Goal: Task Accomplishment & Management: Manage account settings

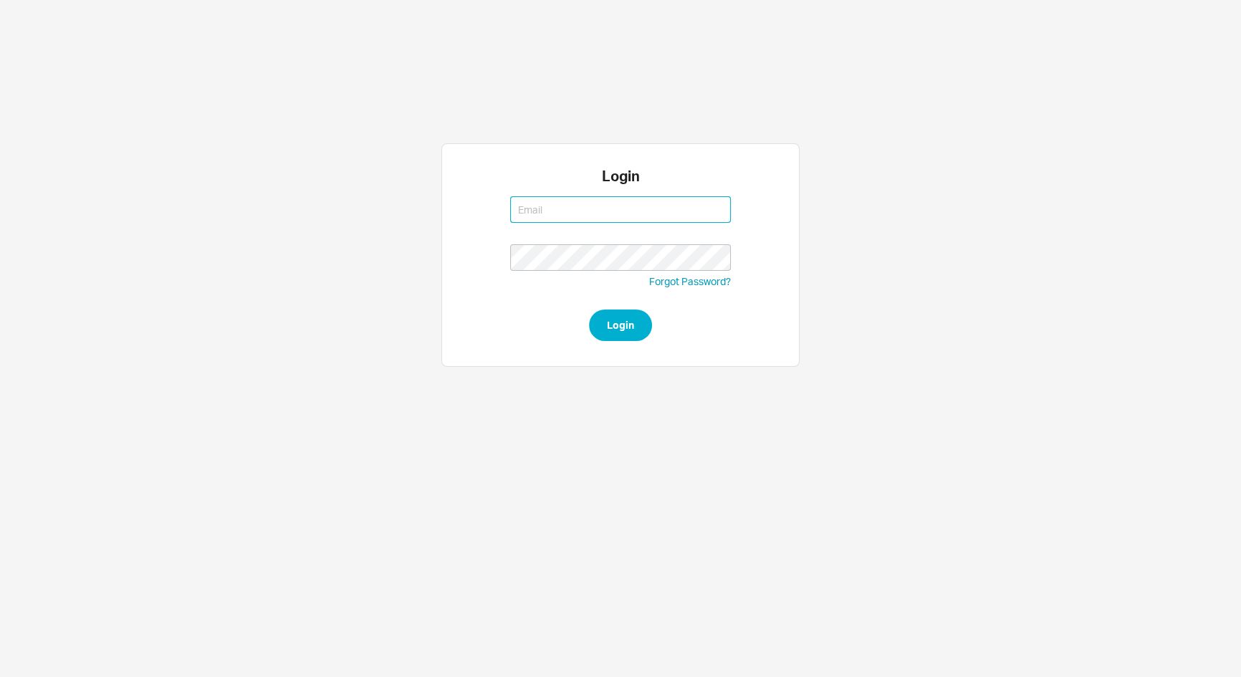
type input "josh@qualitybath.com"
click at [651, 331] on form "josh@qualitybath.com josh@qualitybath.com Forgot Password? Login" at bounding box center [620, 265] width 221 height 152
click at [643, 324] on button "Login" at bounding box center [620, 325] width 63 height 32
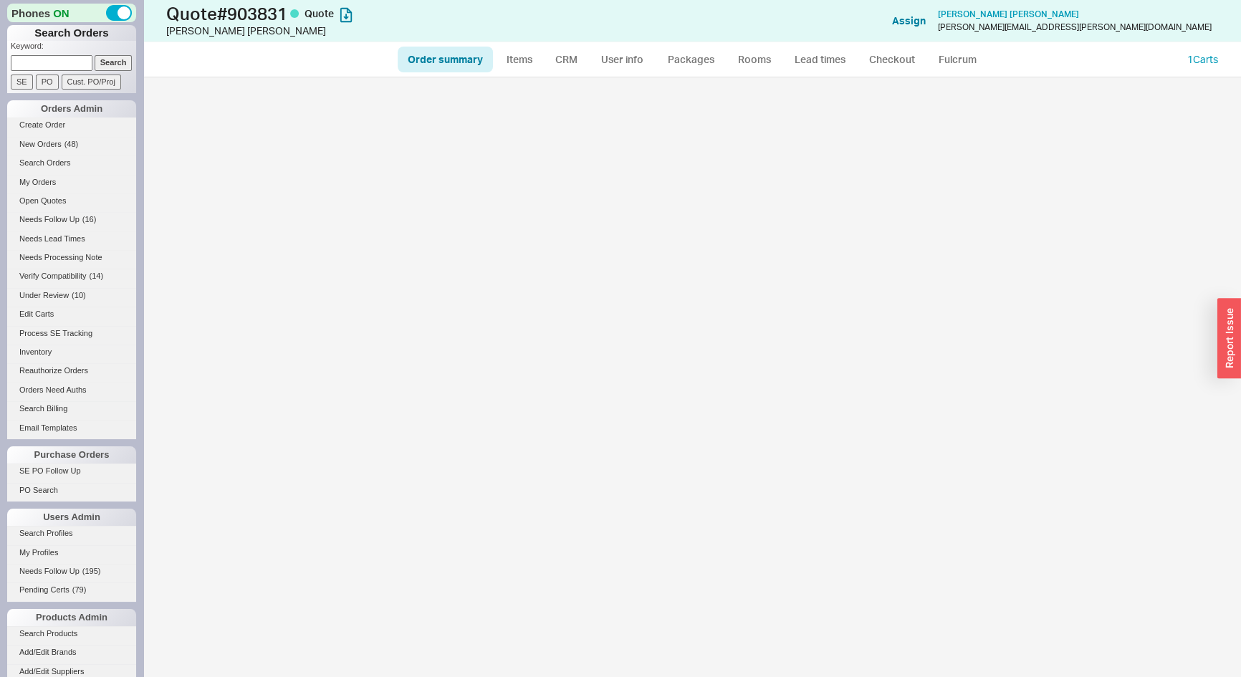
select select "*"
select select "LOW"
select select "3"
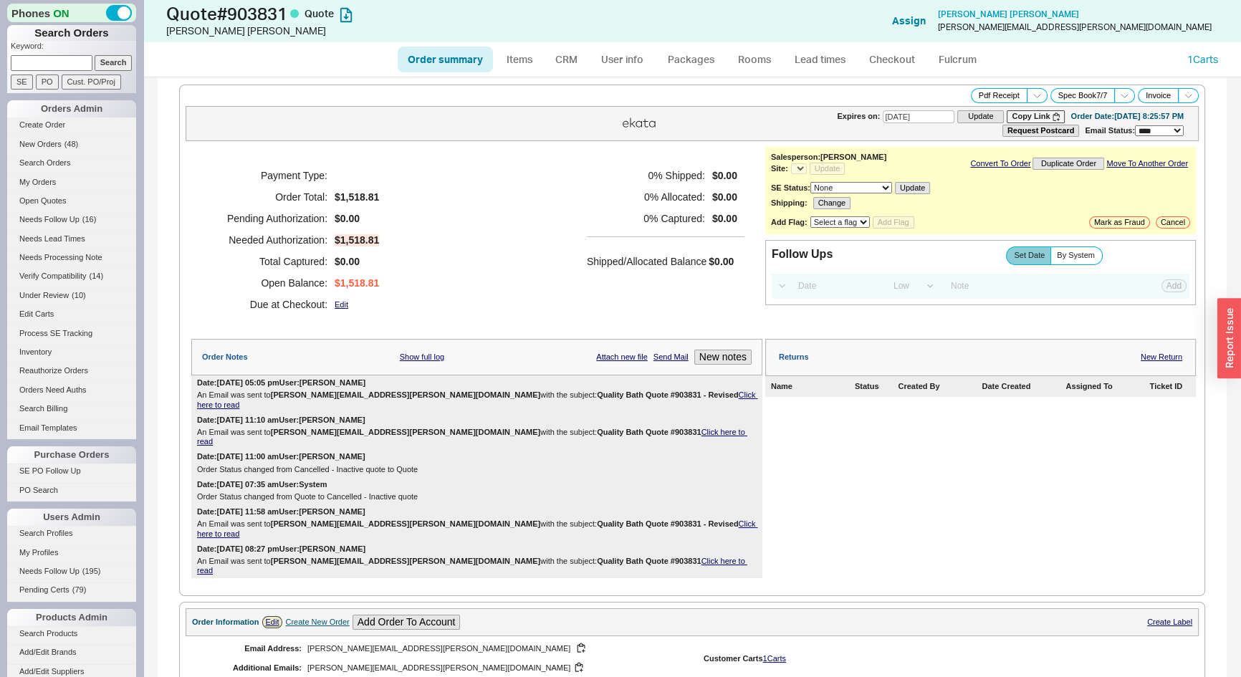
select select "*"
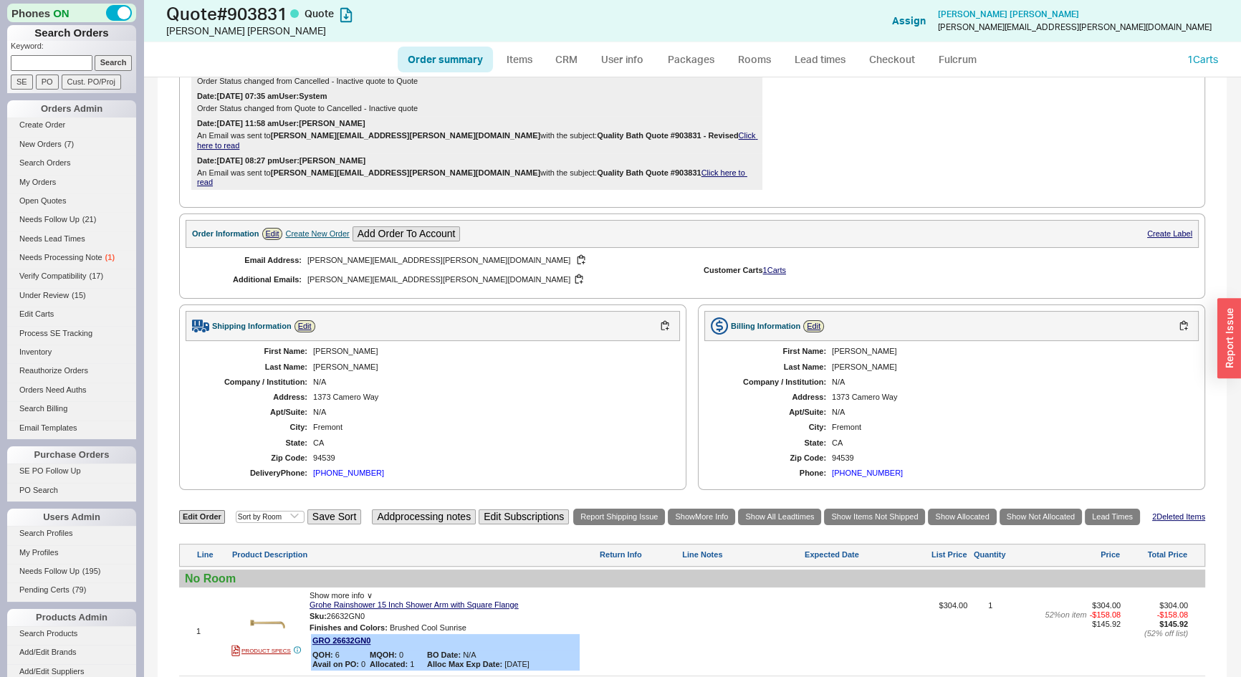
scroll to position [260, 0]
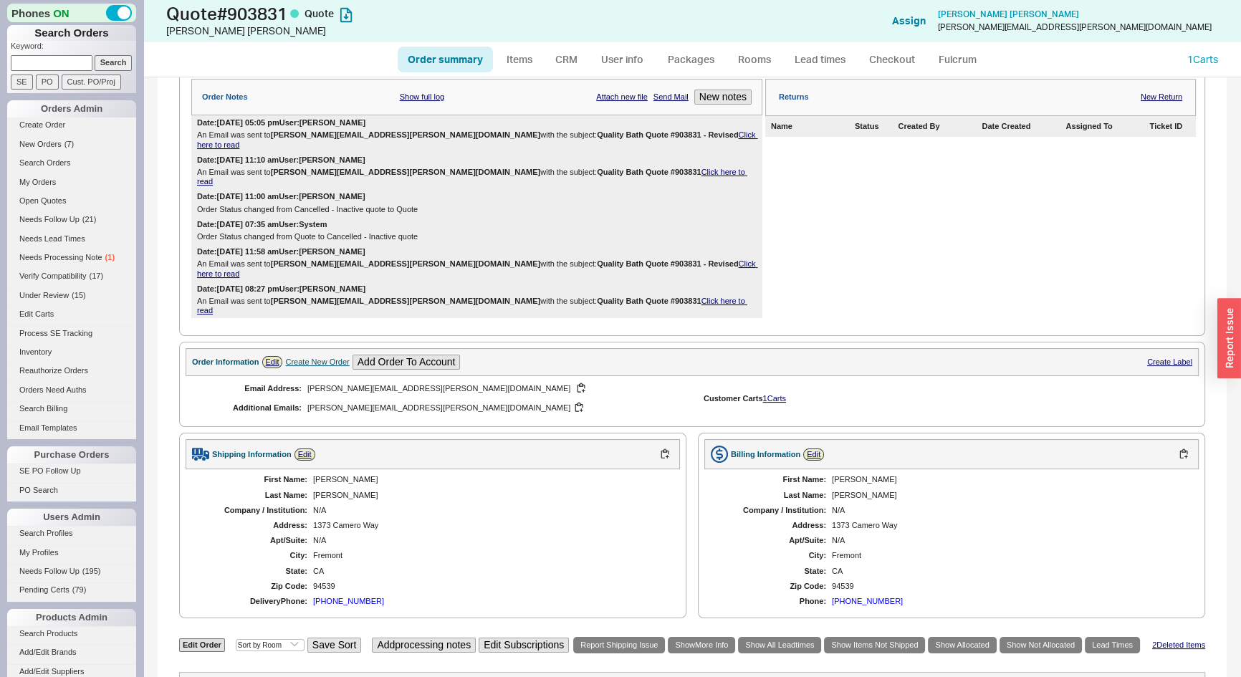
click at [435, 59] on link "Order summary" at bounding box center [445, 60] width 95 height 26
select select "*"
select select "LOW"
select select "3"
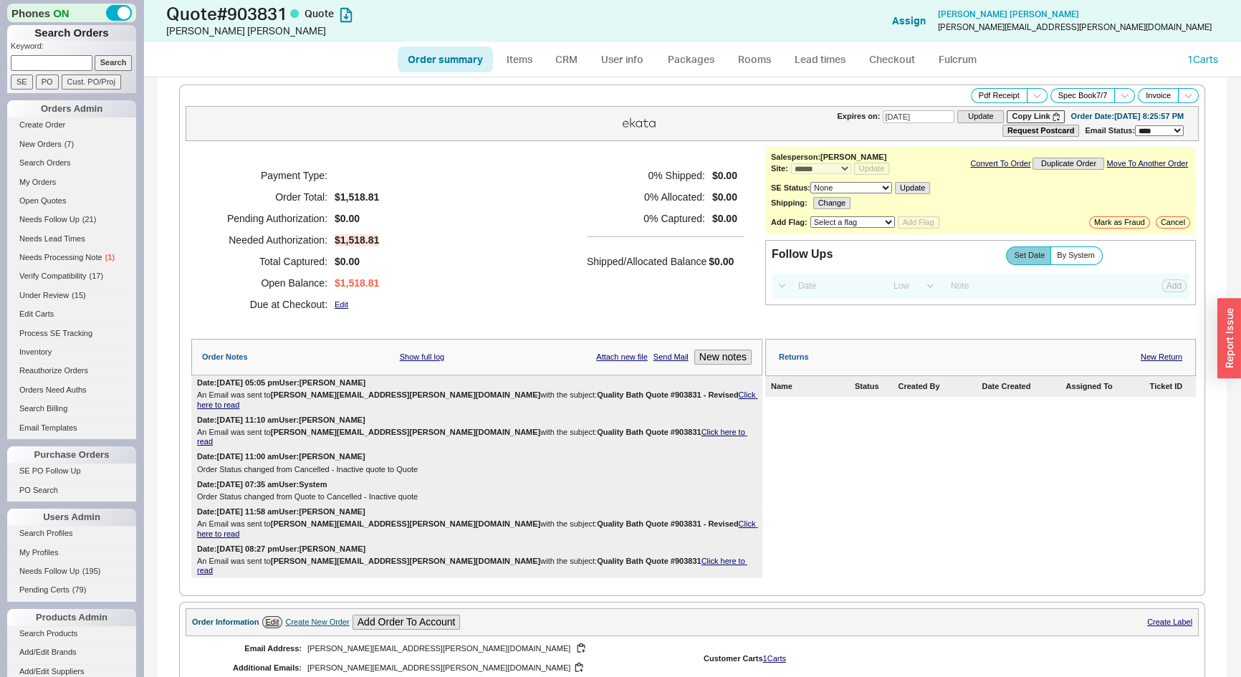
click at [628, 391] on link "Click here to read" at bounding box center [477, 399] width 560 height 18
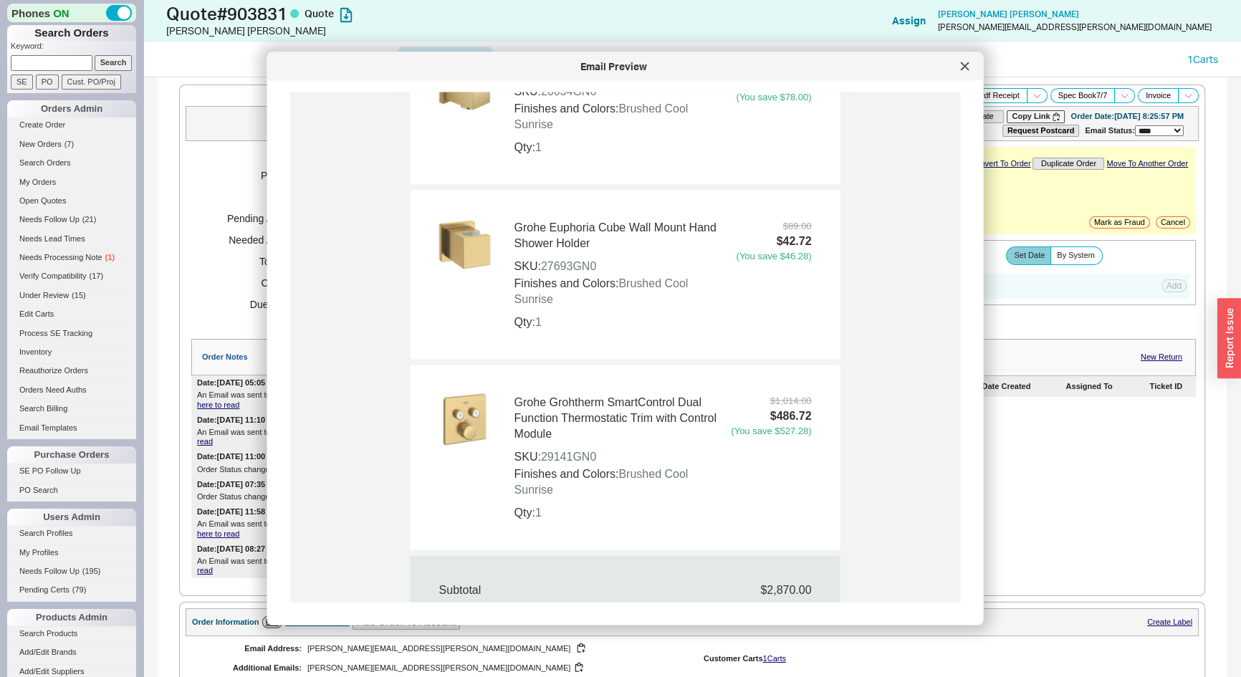
scroll to position [1953, 0]
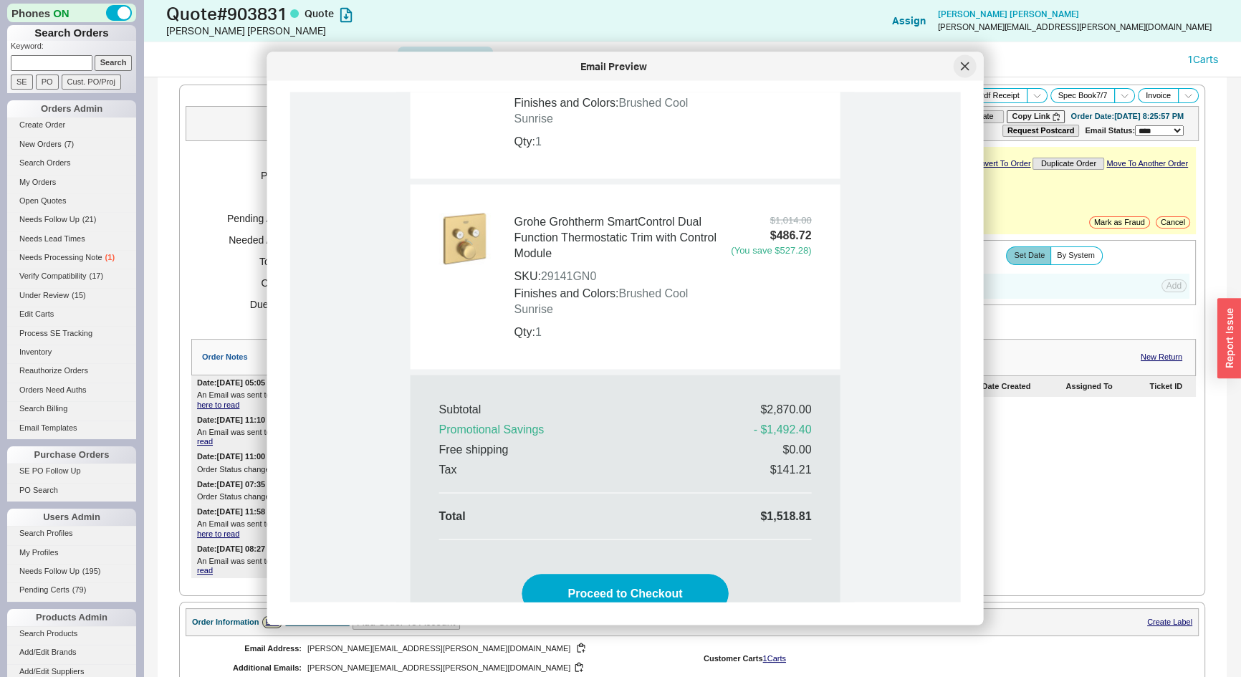
click at [958, 69] on div at bounding box center [964, 66] width 23 height 23
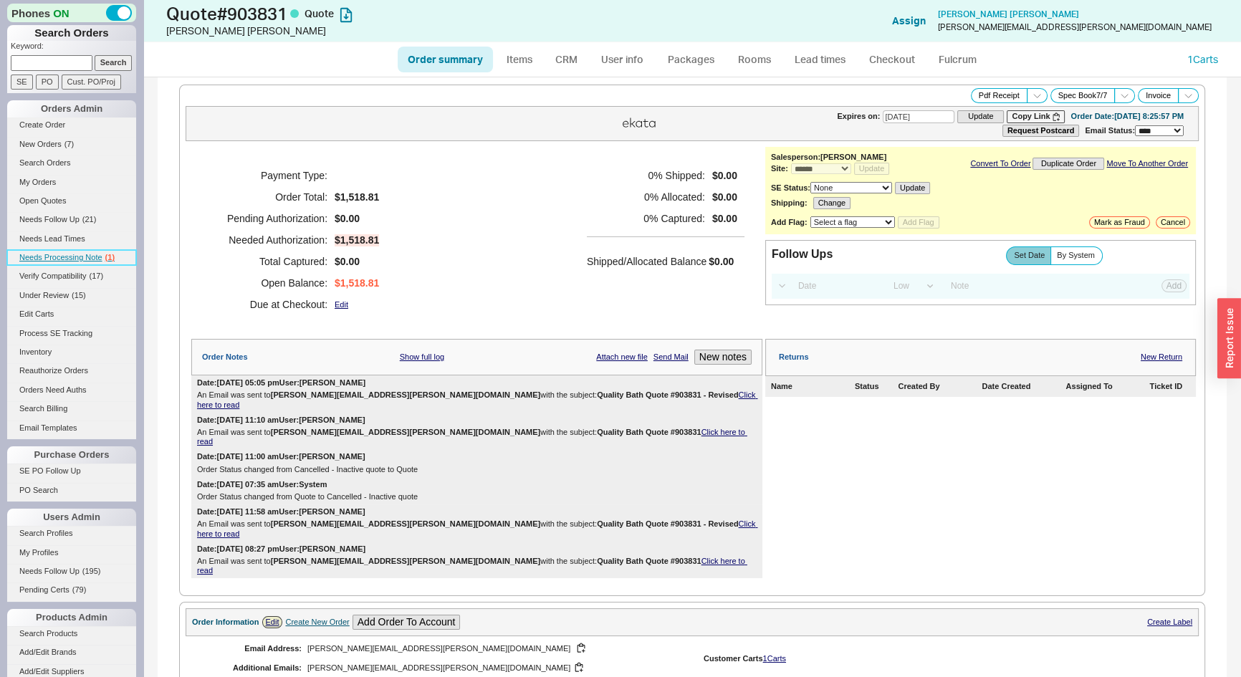
click at [99, 256] on span "Needs Processing Note" at bounding box center [60, 257] width 83 height 9
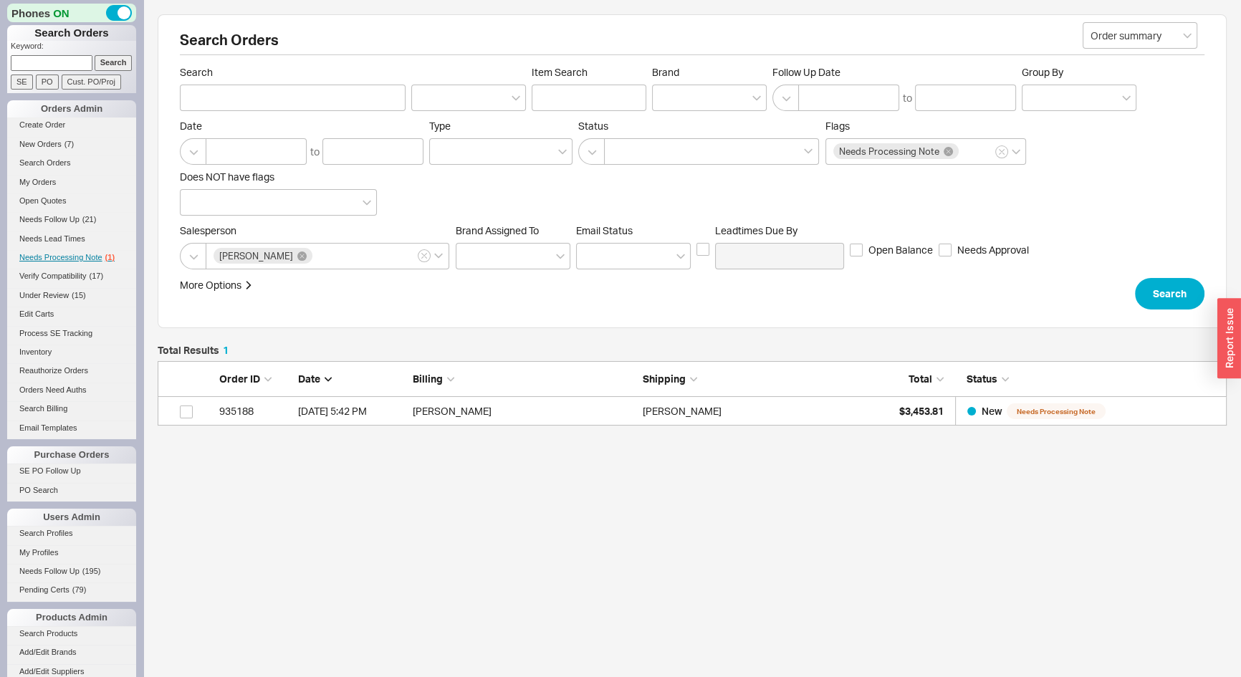
scroll to position [54, 1059]
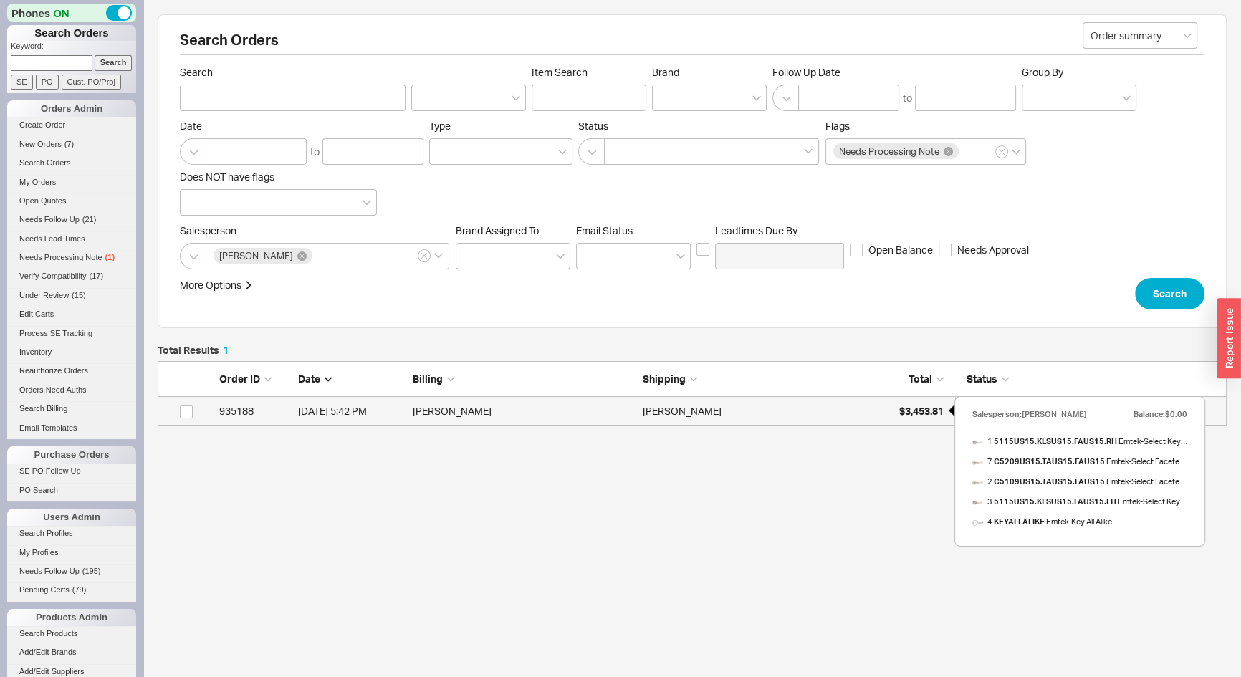
click at [879, 415] on div "$3,453.81" at bounding box center [908, 411] width 72 height 29
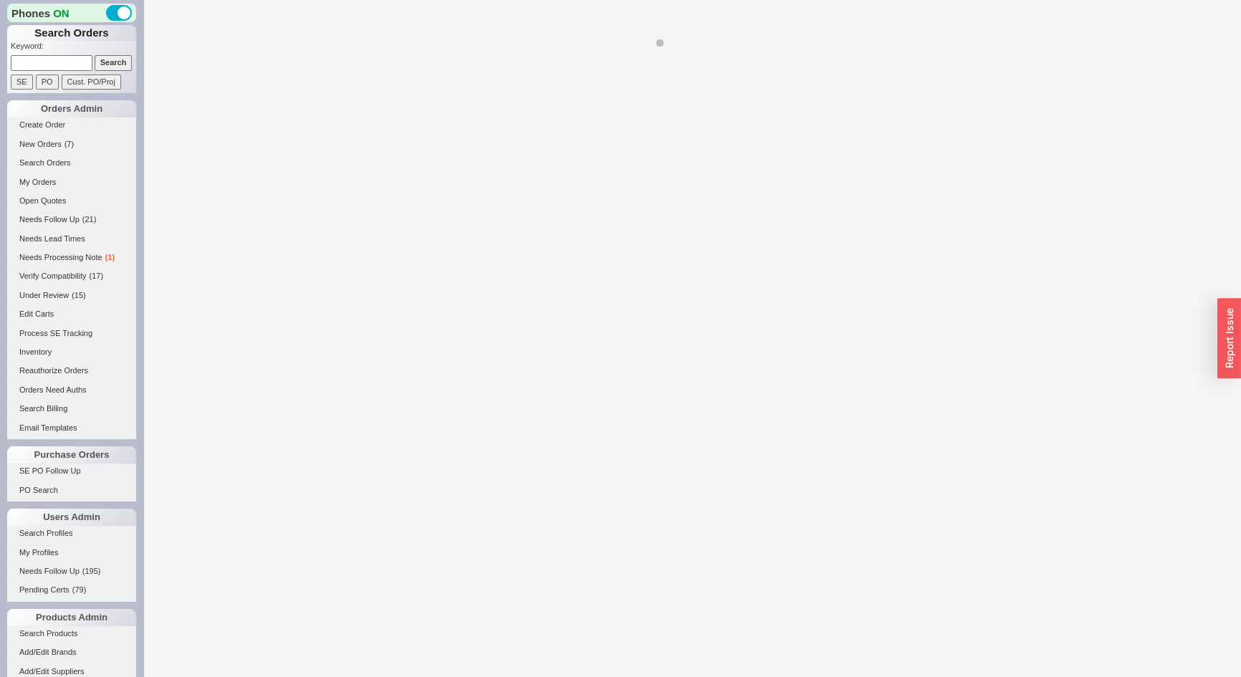
select select "*"
select select "LOW"
select select "3"
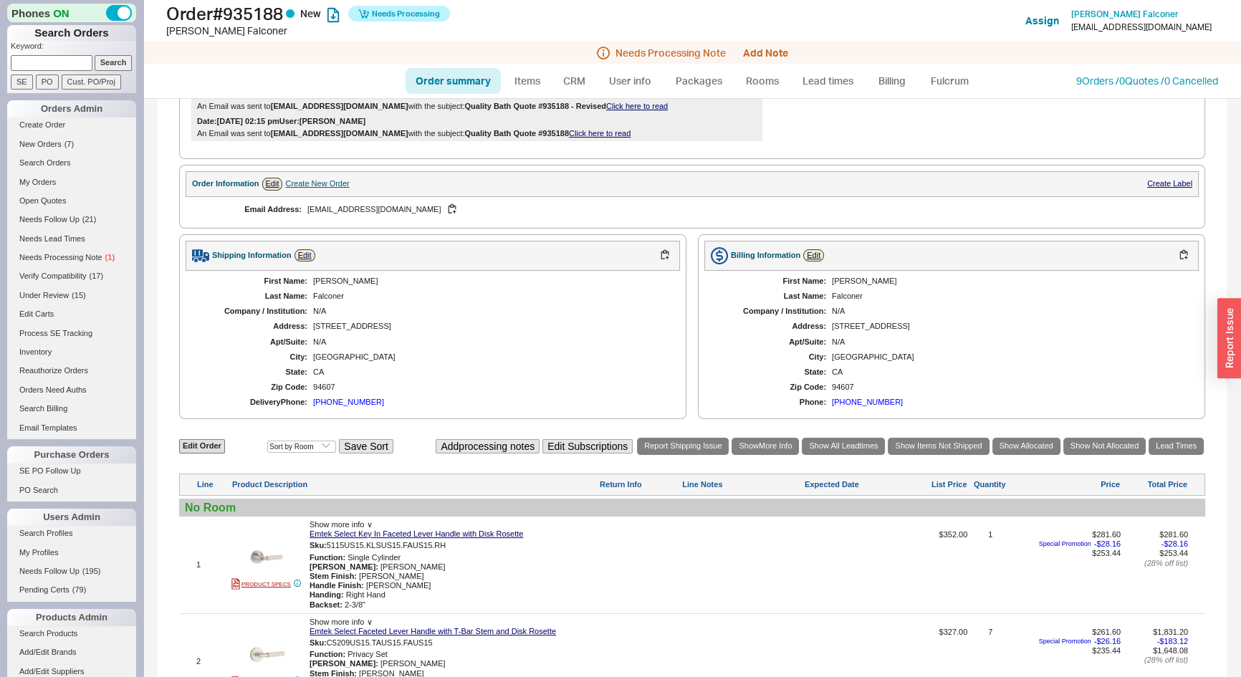
scroll to position [781, 0]
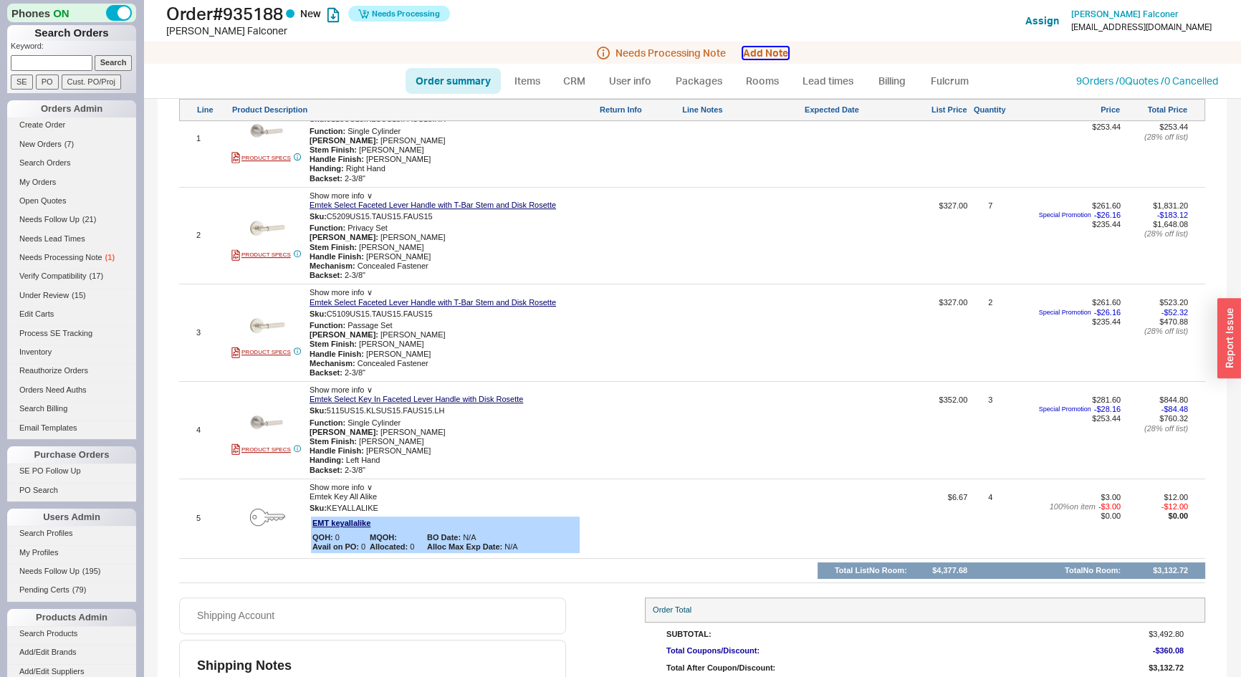
click at [762, 51] on button "Add Note" at bounding box center [765, 52] width 45 height 11
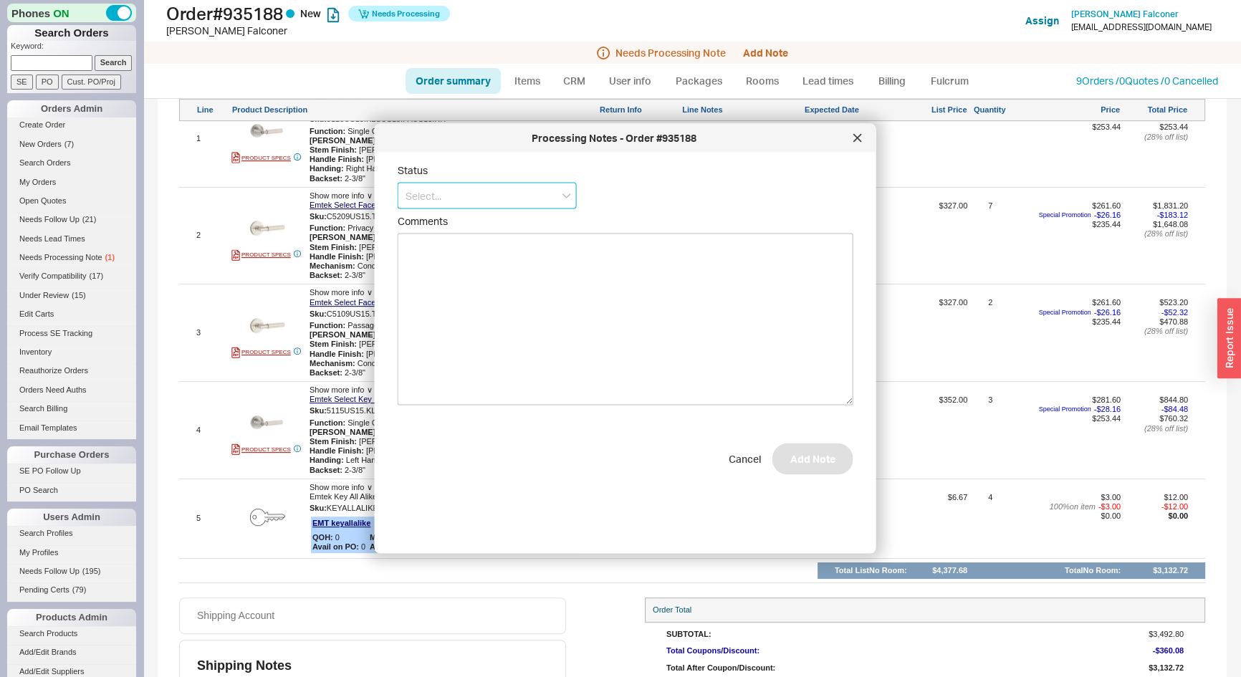
click at [516, 194] on input at bounding box center [487, 196] width 179 height 27
drag, startPoint x: 491, startPoint y: 271, endPoint x: 501, endPoint y: 276, distance: 10.9
click at [495, 274] on div "Ships as Available" at bounding box center [487, 277] width 178 height 26
type input "Ships as Available"
click at [817, 470] on button "Add Note" at bounding box center [812, 466] width 81 height 32
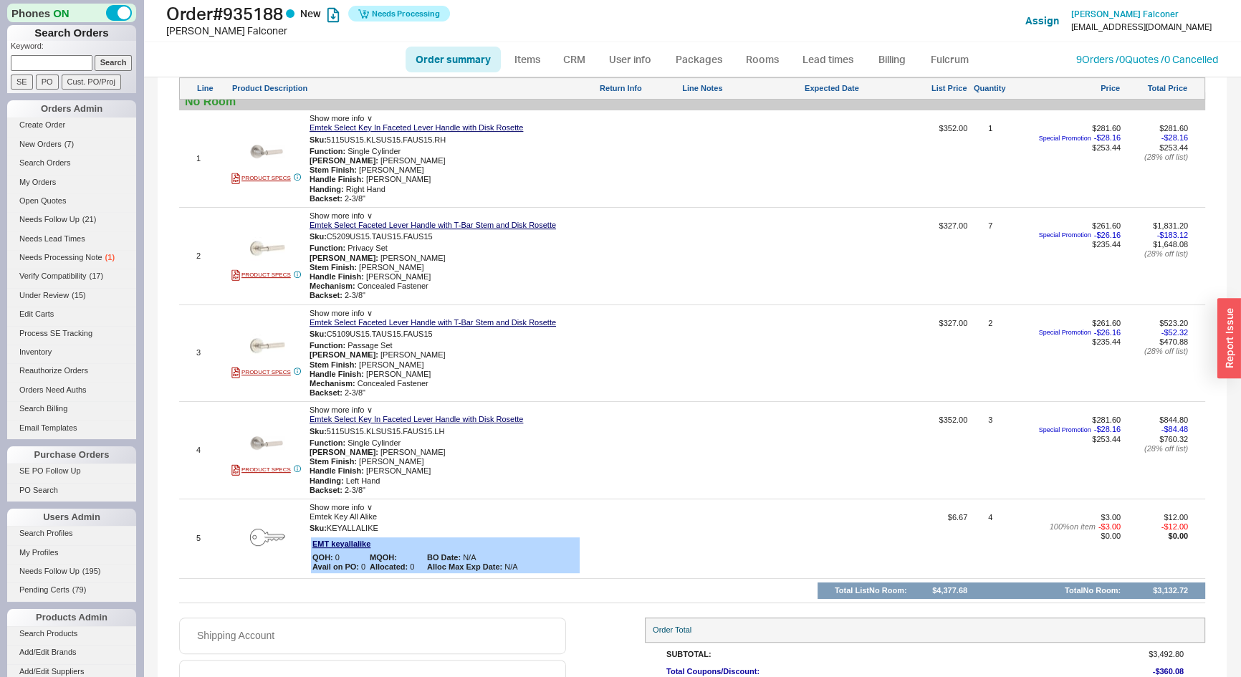
scroll to position [823, 0]
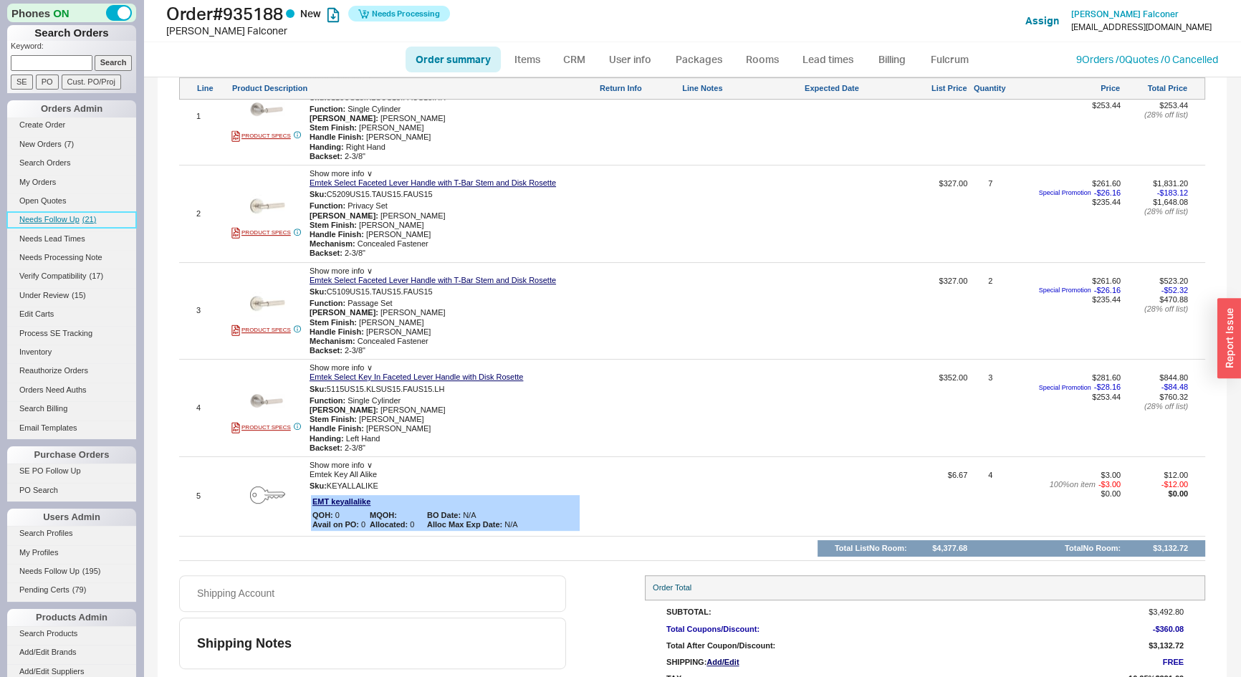
click at [72, 219] on span "Needs Follow Up" at bounding box center [49, 219] width 60 height 9
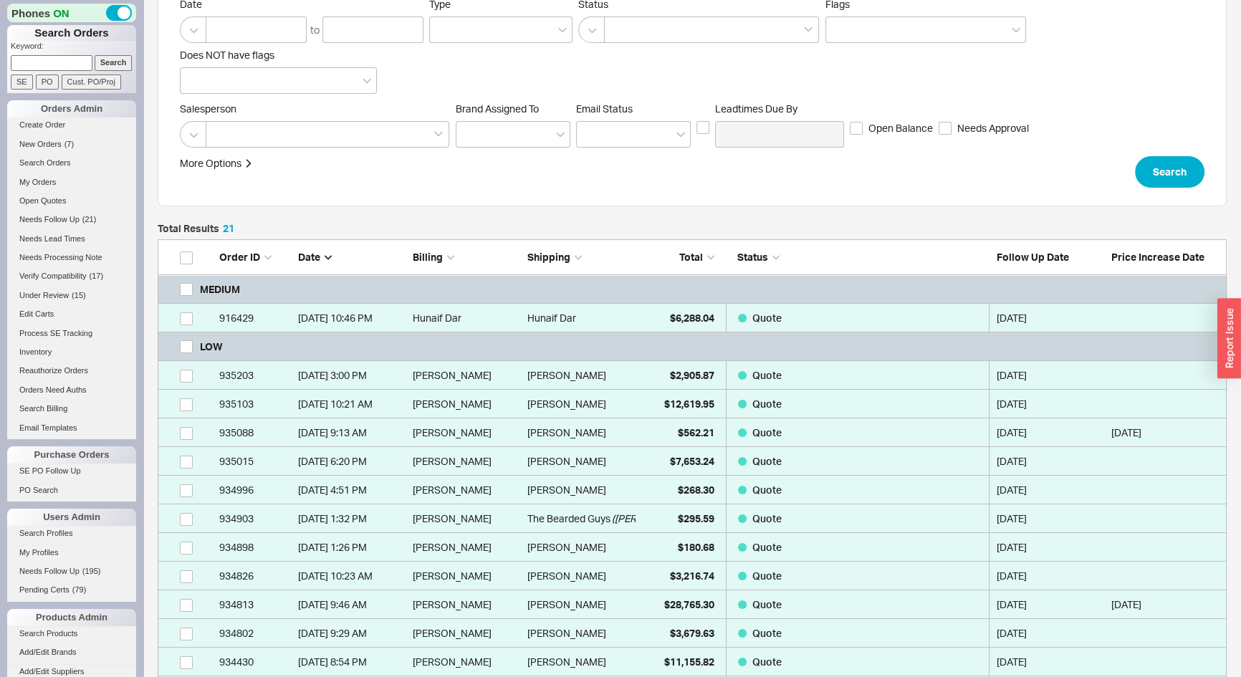
scroll to position [325, 0]
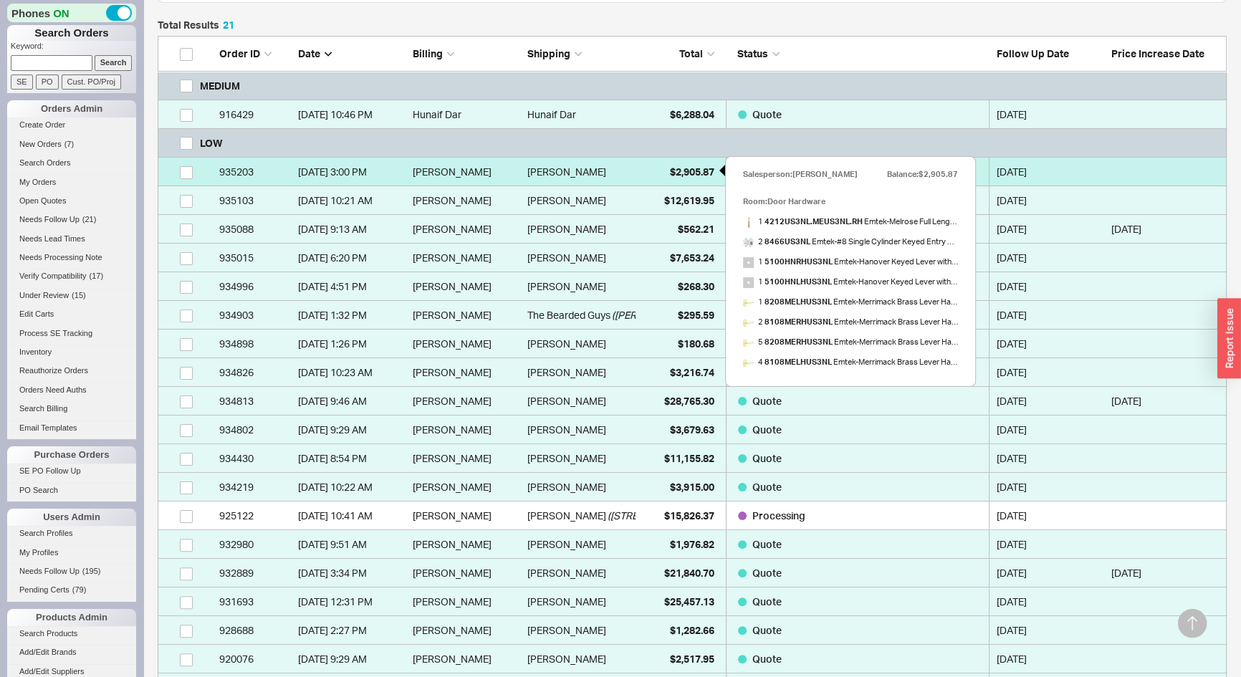
click at [683, 165] on span "$2,905.87" at bounding box center [692, 171] width 44 height 12
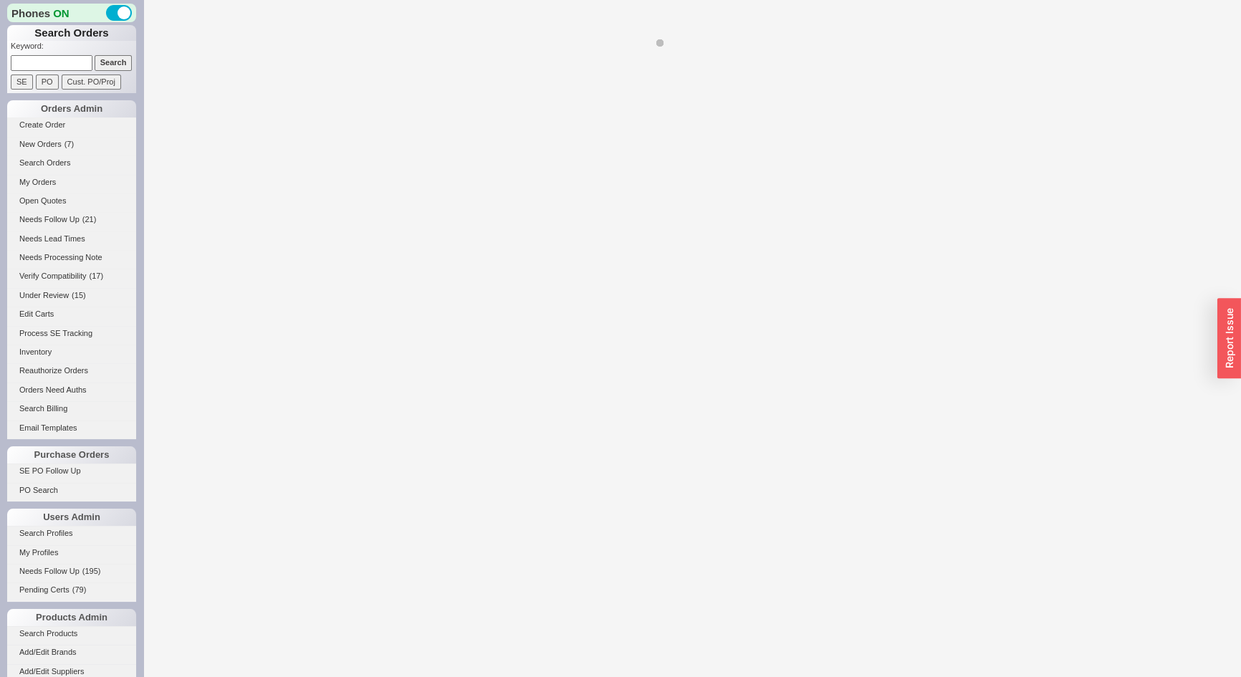
select select "*"
select select "LOW"
select select "3"
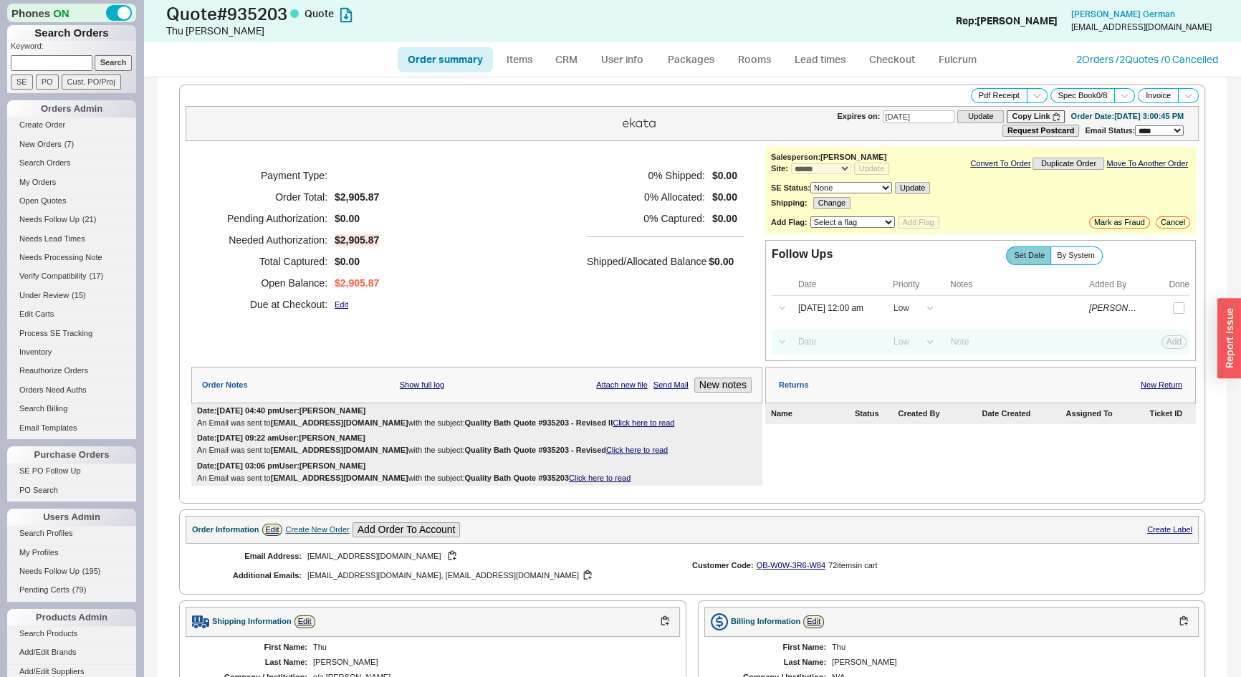
click at [634, 415] on div "Date: 08/21/2025 04:40 pm User: Josh An Email was sent to emilyneighbors@gmail.…" at bounding box center [476, 416] width 571 height 27
click at [636, 420] on link "Click here to read" at bounding box center [643, 422] width 62 height 9
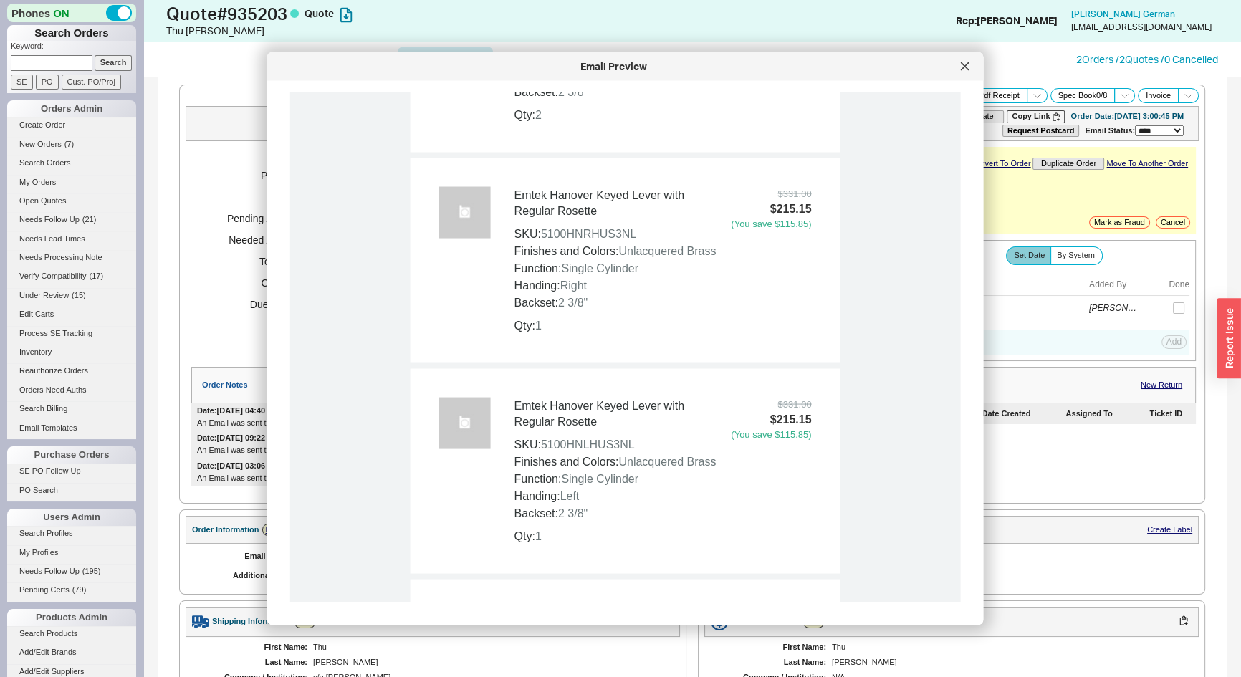
scroll to position [2018, 0]
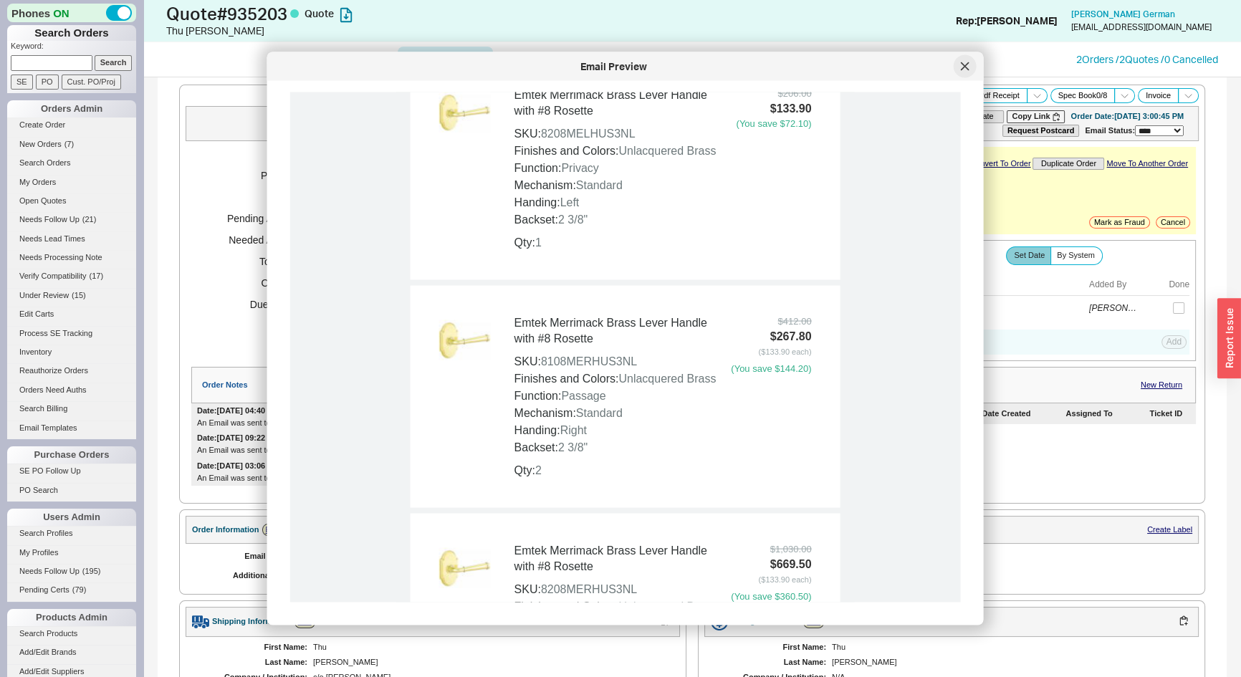
click at [961, 69] on icon at bounding box center [965, 66] width 9 height 9
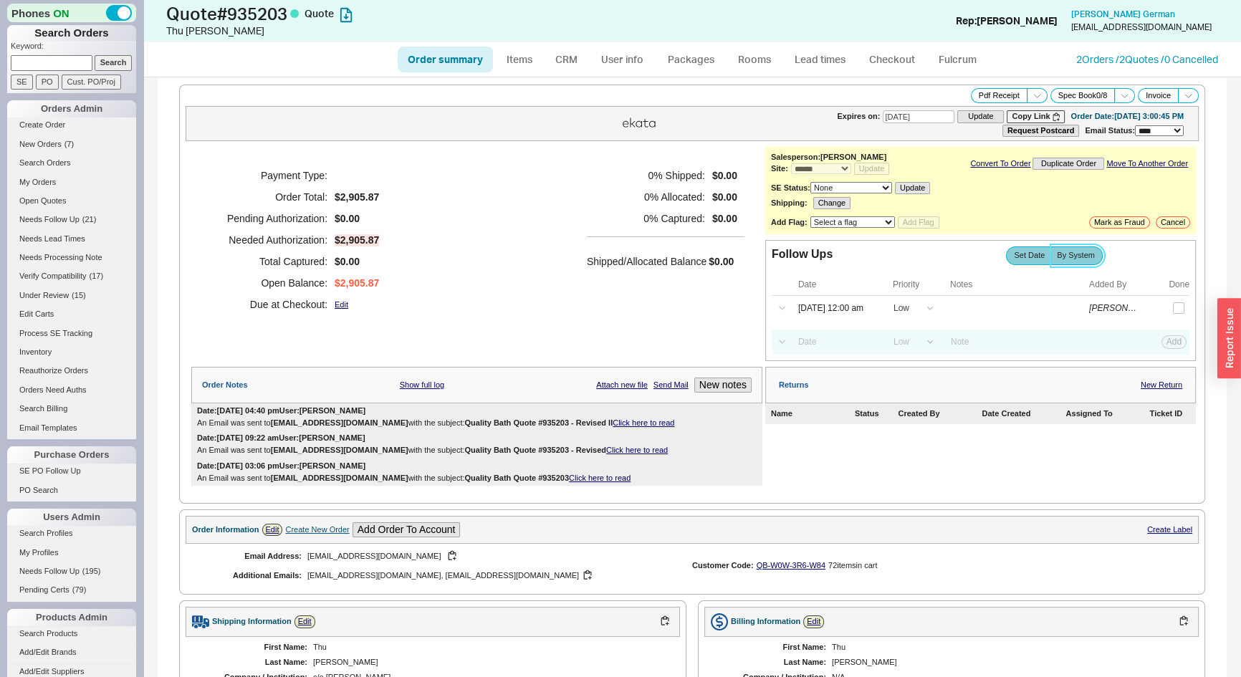
click at [1082, 252] on span "By System" at bounding box center [1075, 255] width 38 height 9
click at [0, 0] on input "By System" at bounding box center [0, 0] width 0 height 0
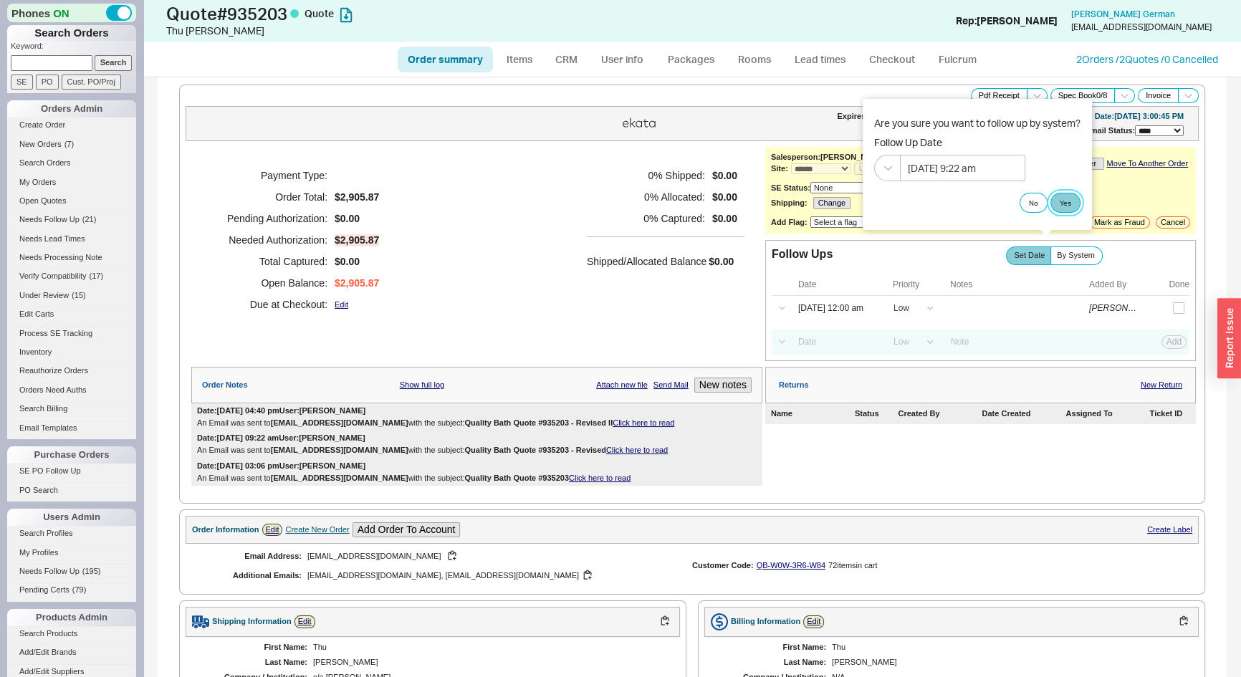
click at [1064, 203] on button "Yes" at bounding box center [1065, 203] width 30 height 20
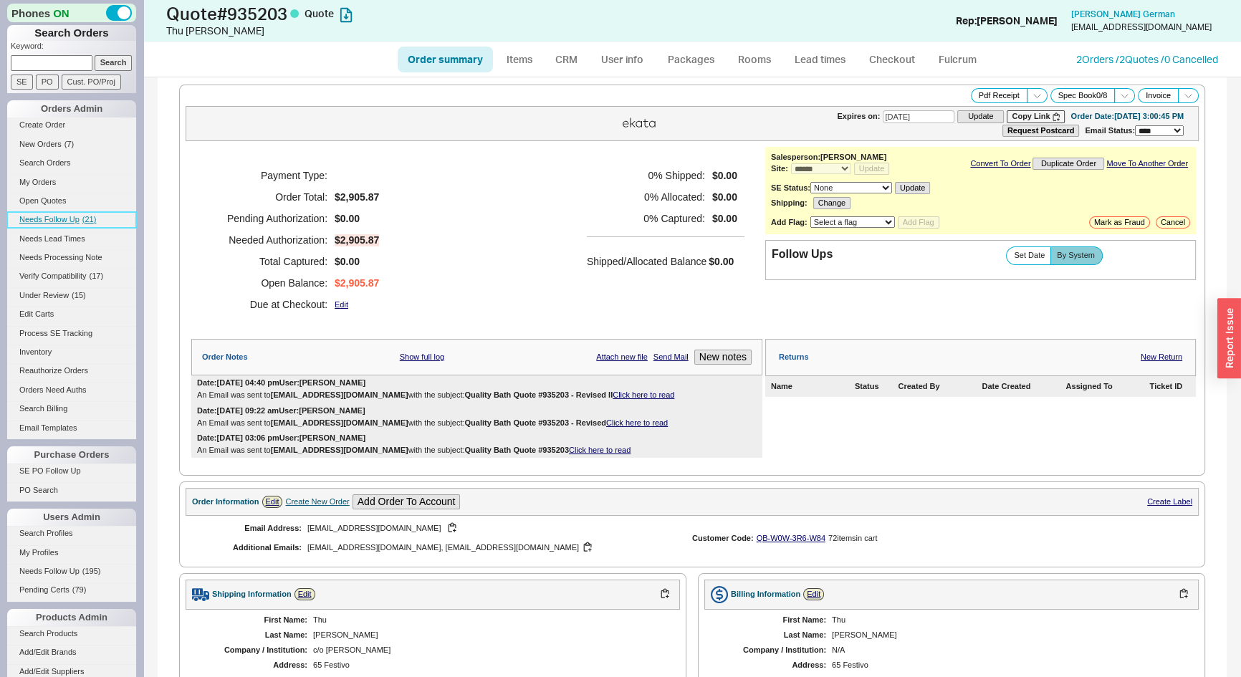
click at [77, 222] on span "Needs Follow Up" at bounding box center [49, 219] width 60 height 9
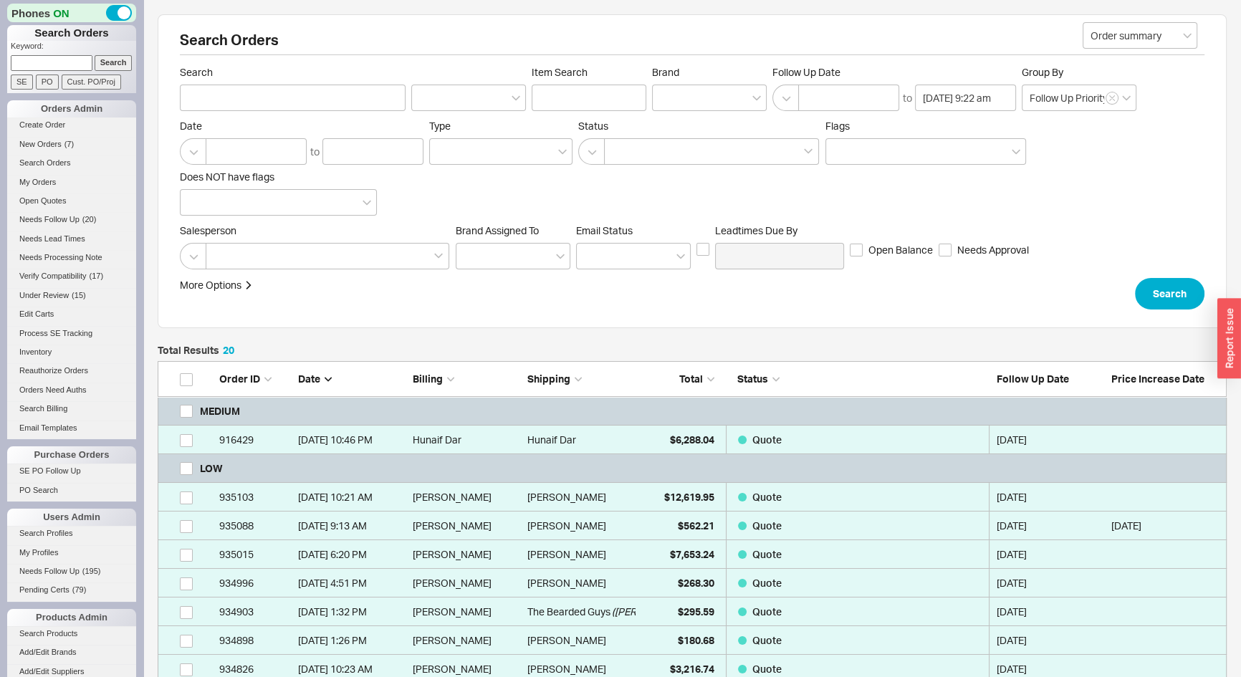
scroll to position [260, 0]
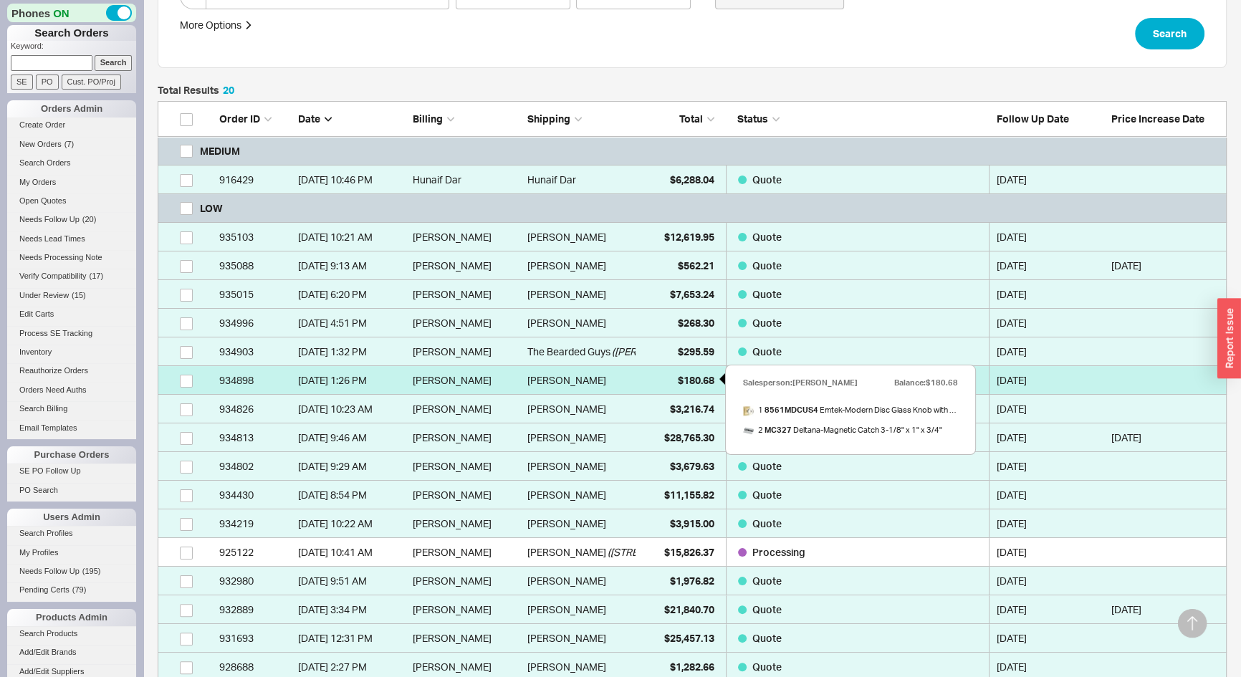
click at [701, 382] on span "$180.68" at bounding box center [696, 380] width 37 height 12
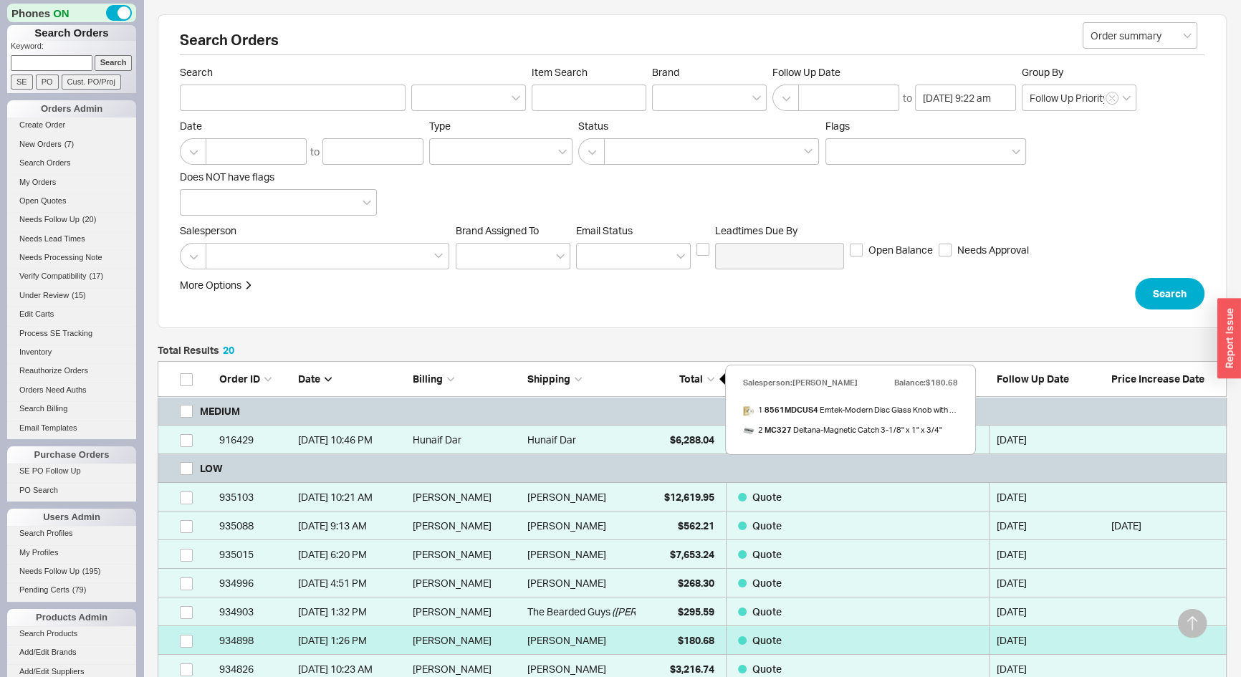
select select "*"
select select "LOW"
select select "3"
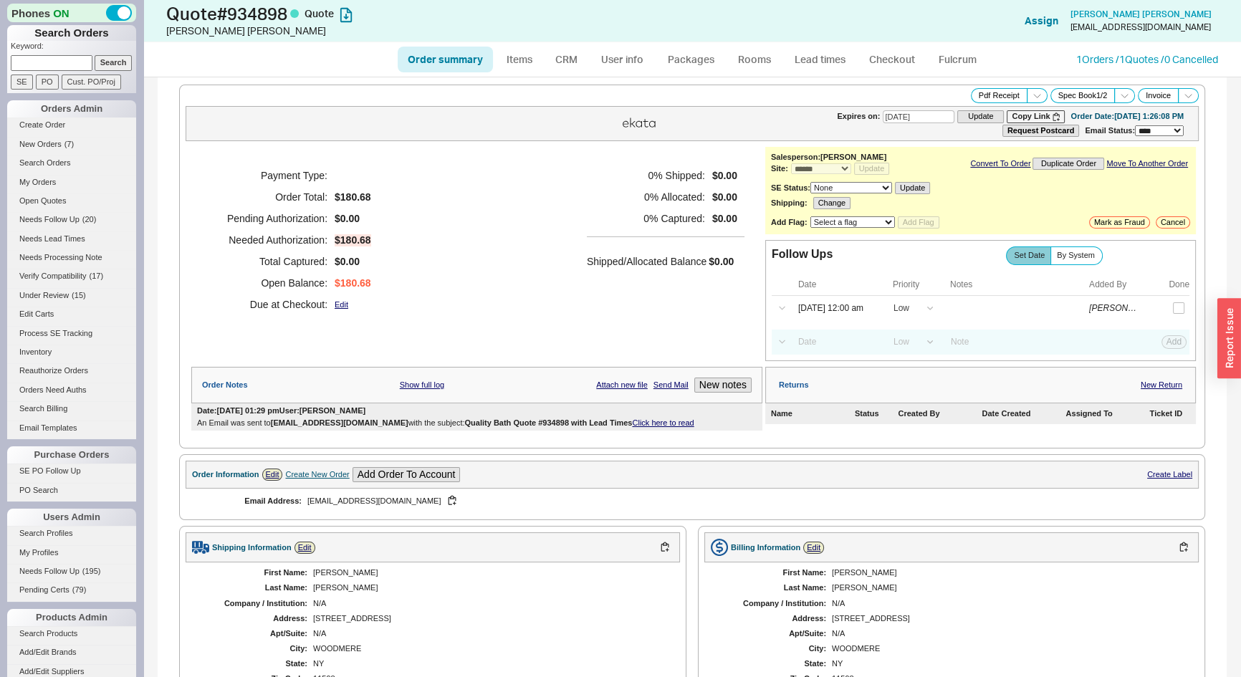
click at [632, 423] on link "Click here to read" at bounding box center [663, 422] width 62 height 9
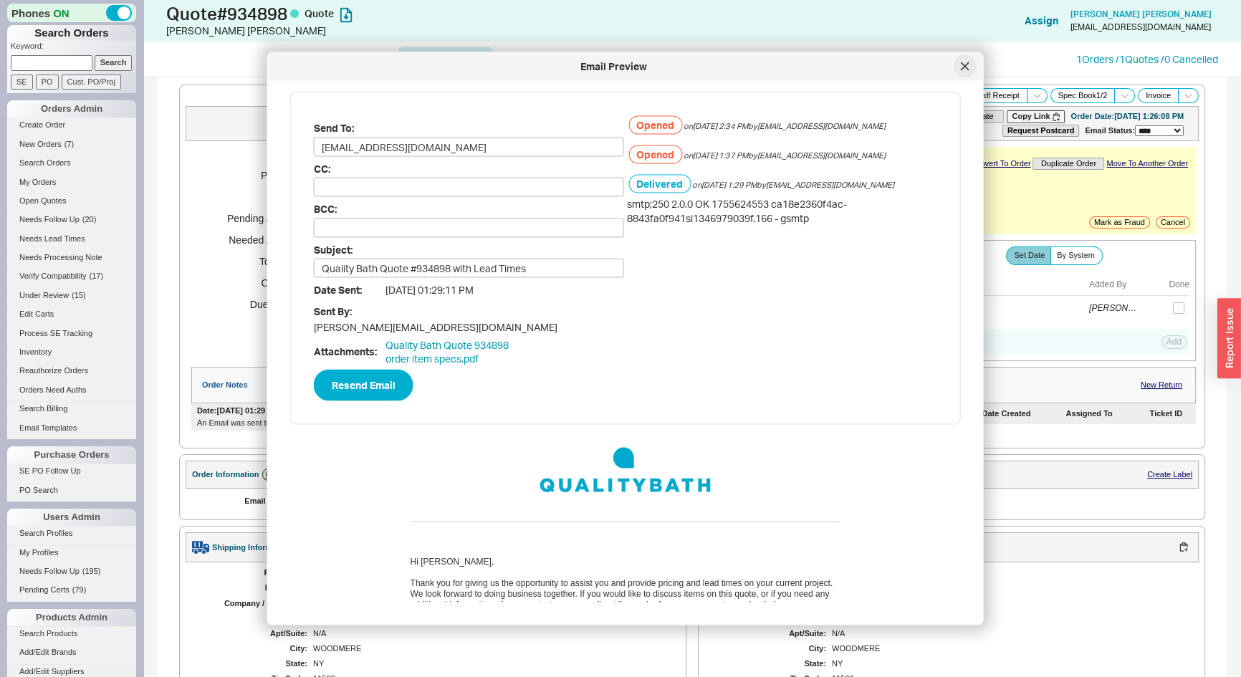
click at [958, 64] on div at bounding box center [964, 66] width 23 height 23
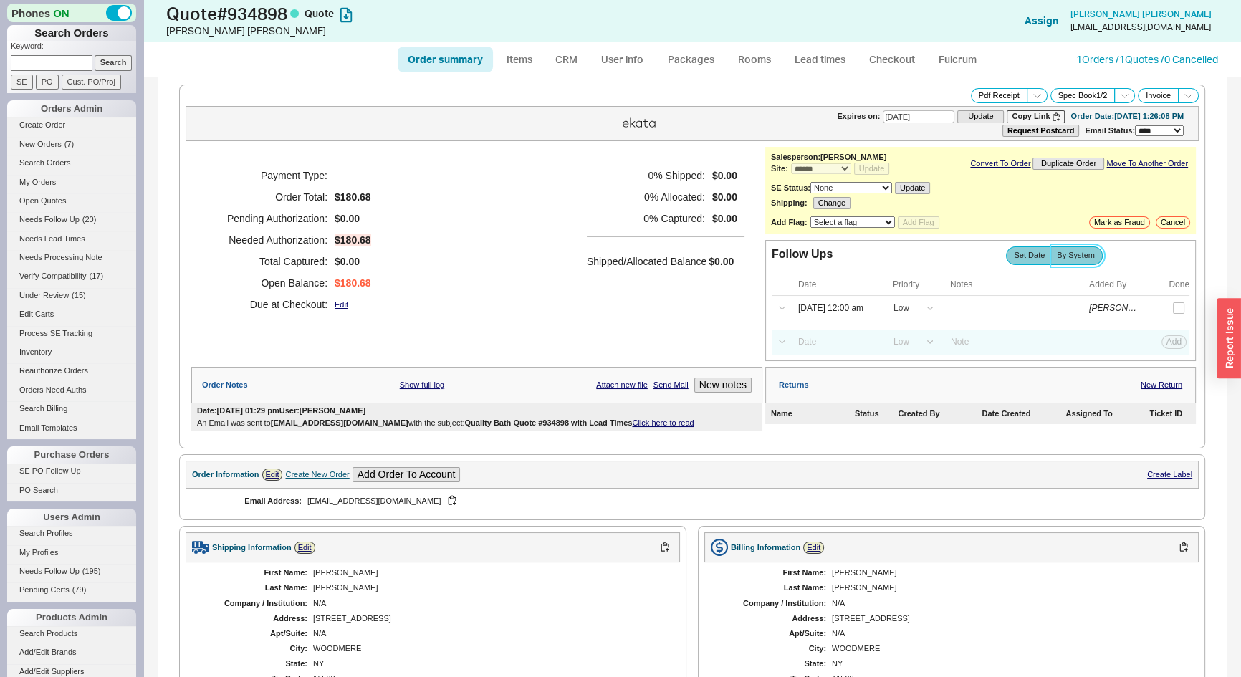
click at [1082, 258] on span "By System" at bounding box center [1075, 255] width 38 height 9
click at [0, 0] on input "By System" at bounding box center [0, 0] width 0 height 0
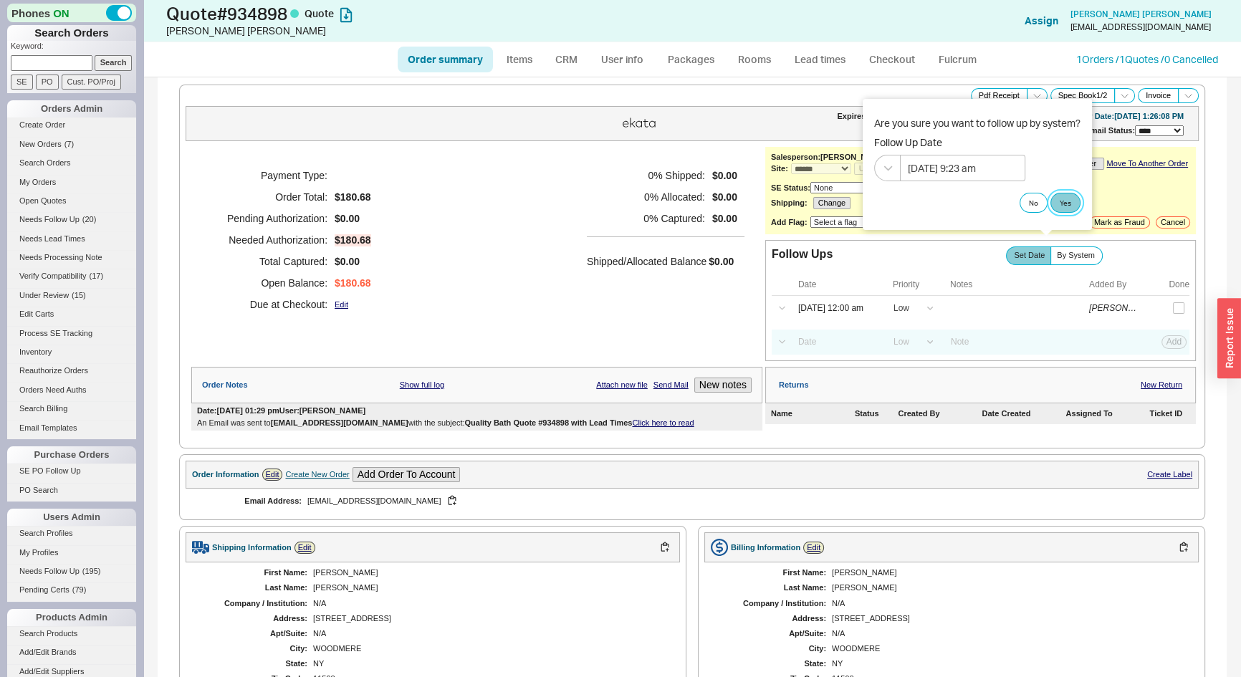
click at [1074, 201] on button "Yes" at bounding box center [1065, 203] width 30 height 20
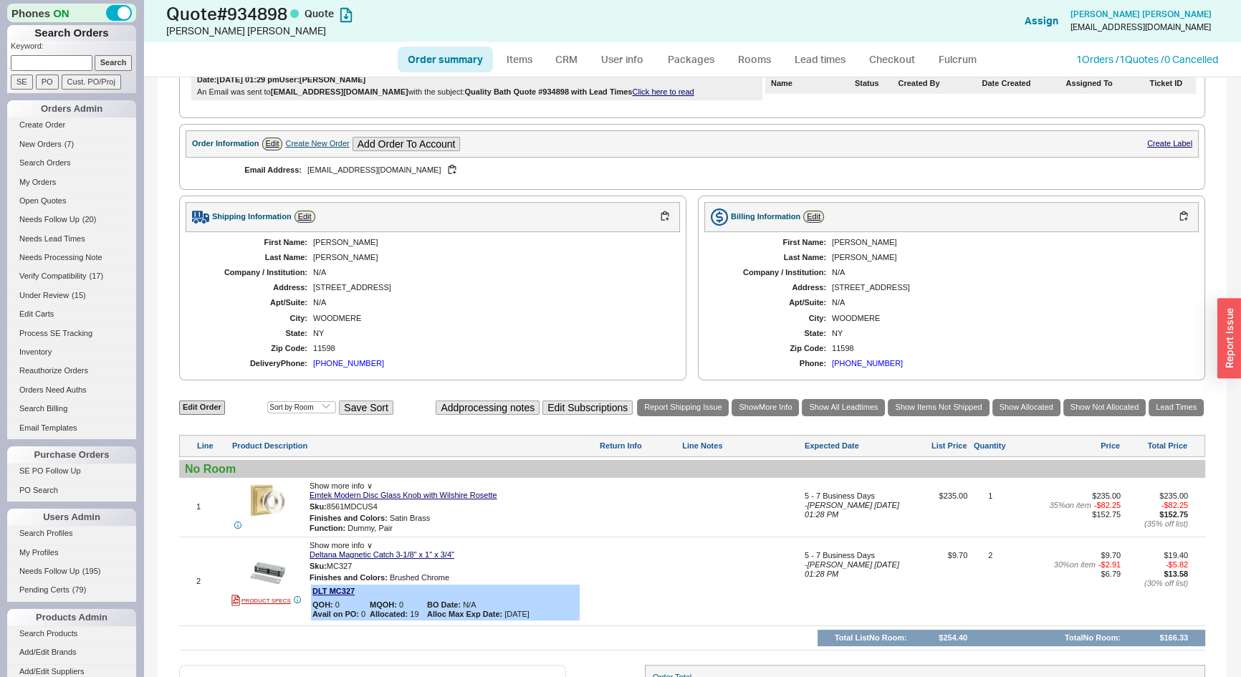
scroll to position [435, 0]
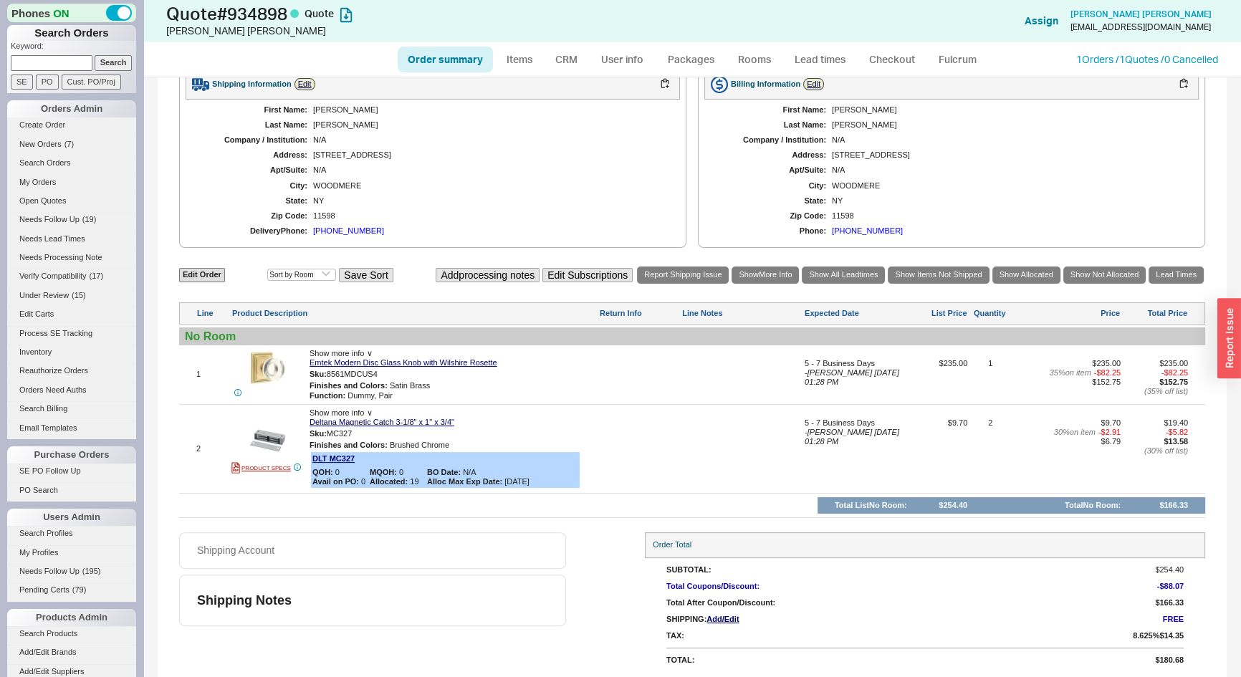
paste input "landauproperties.com"
type input "landauproperties.com"
click at [111, 67] on input "Search" at bounding box center [114, 62] width 38 height 15
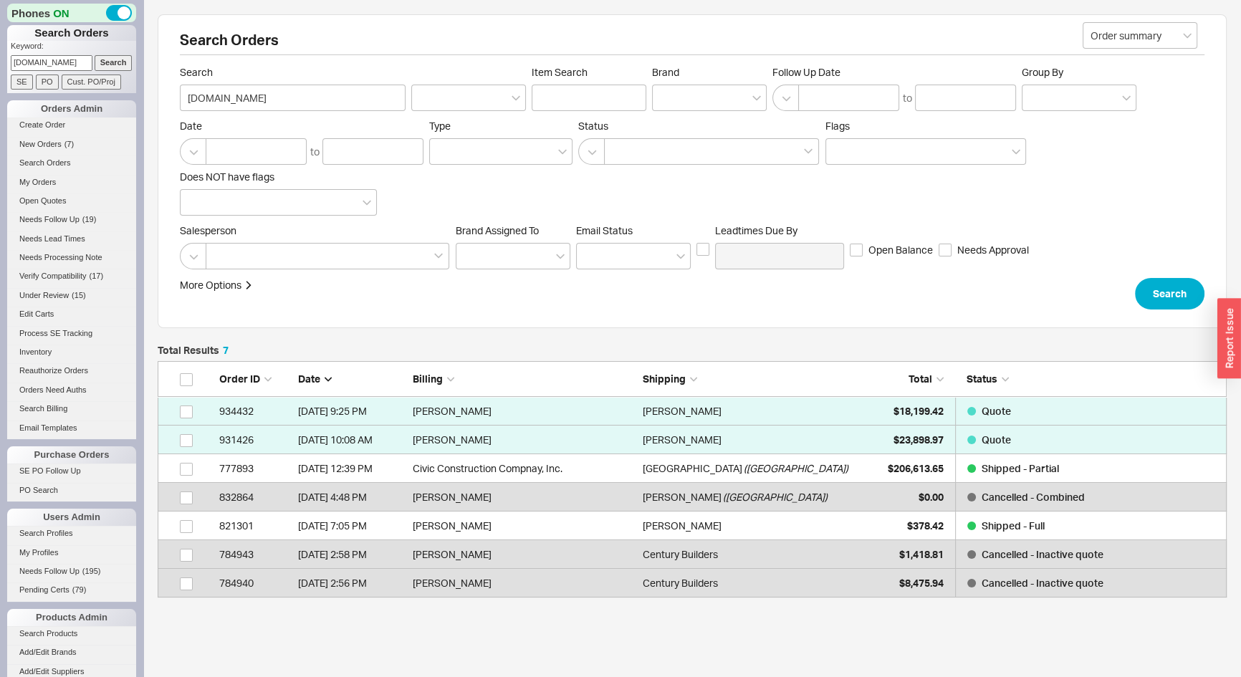
scroll to position [226, 1059]
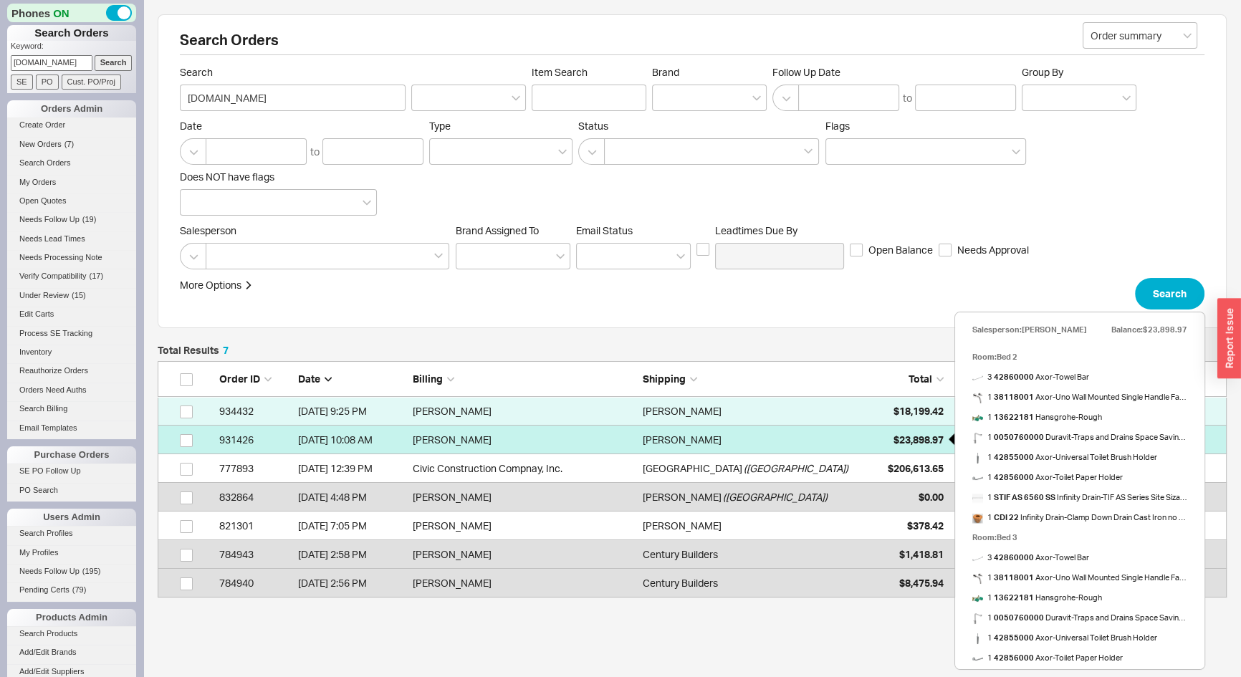
click at [895, 440] on span "$23,898.97" at bounding box center [918, 439] width 50 height 12
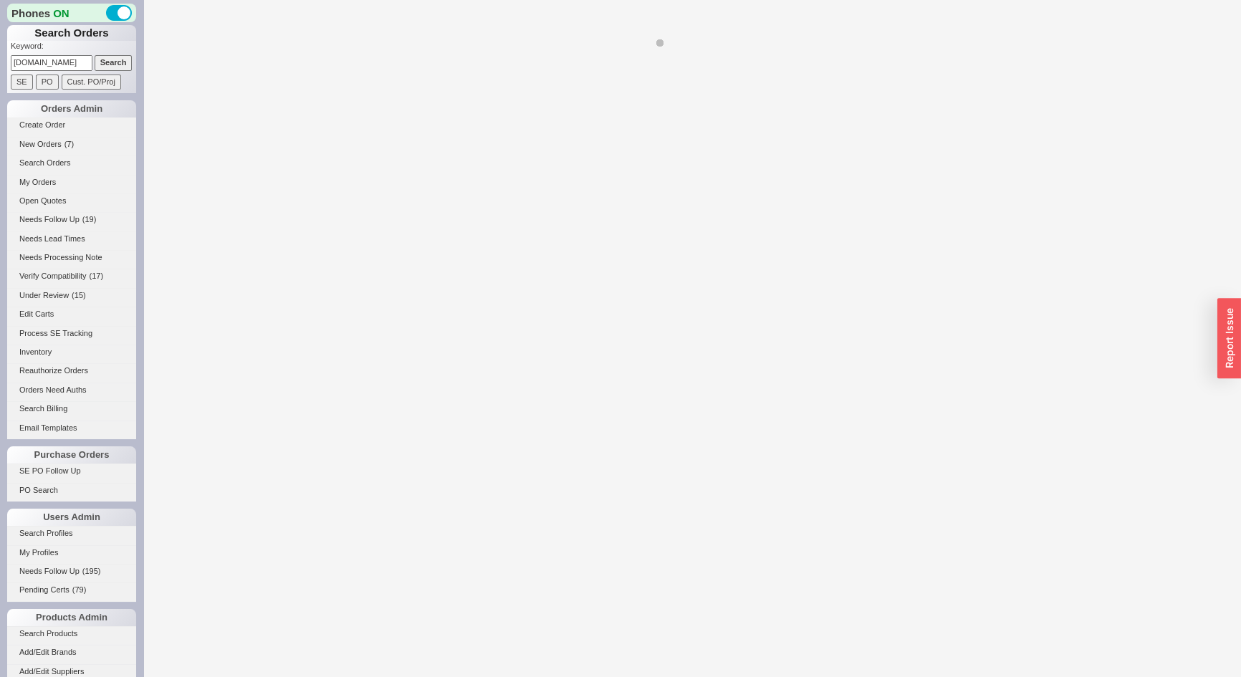
select select "*"
select select "LOW"
select select "3"
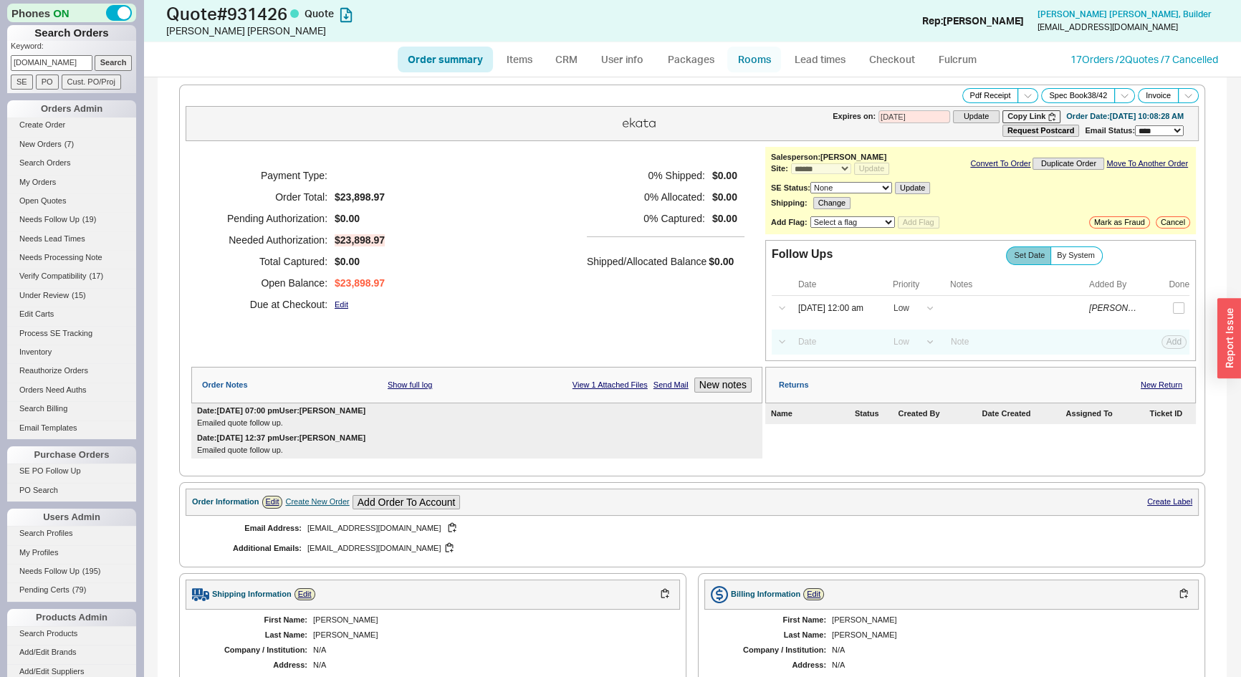
click at [754, 54] on link "Rooms" at bounding box center [754, 60] width 54 height 26
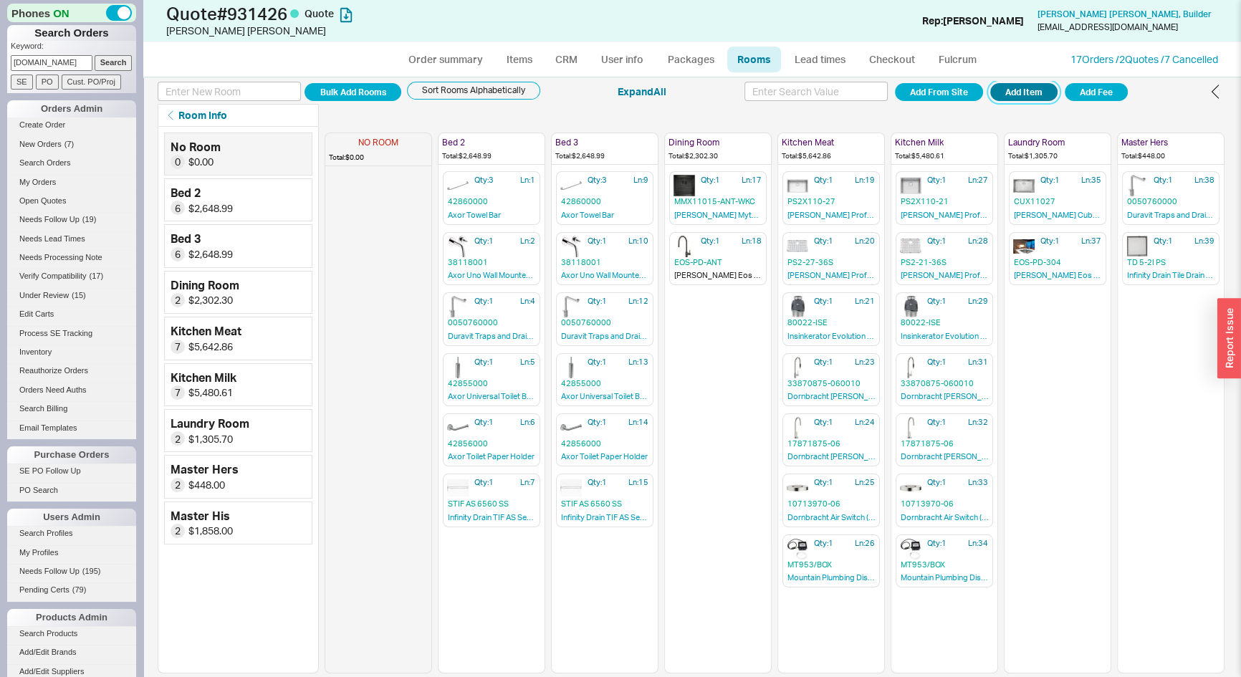
click at [1029, 92] on button "Add Item" at bounding box center [1023, 92] width 67 height 18
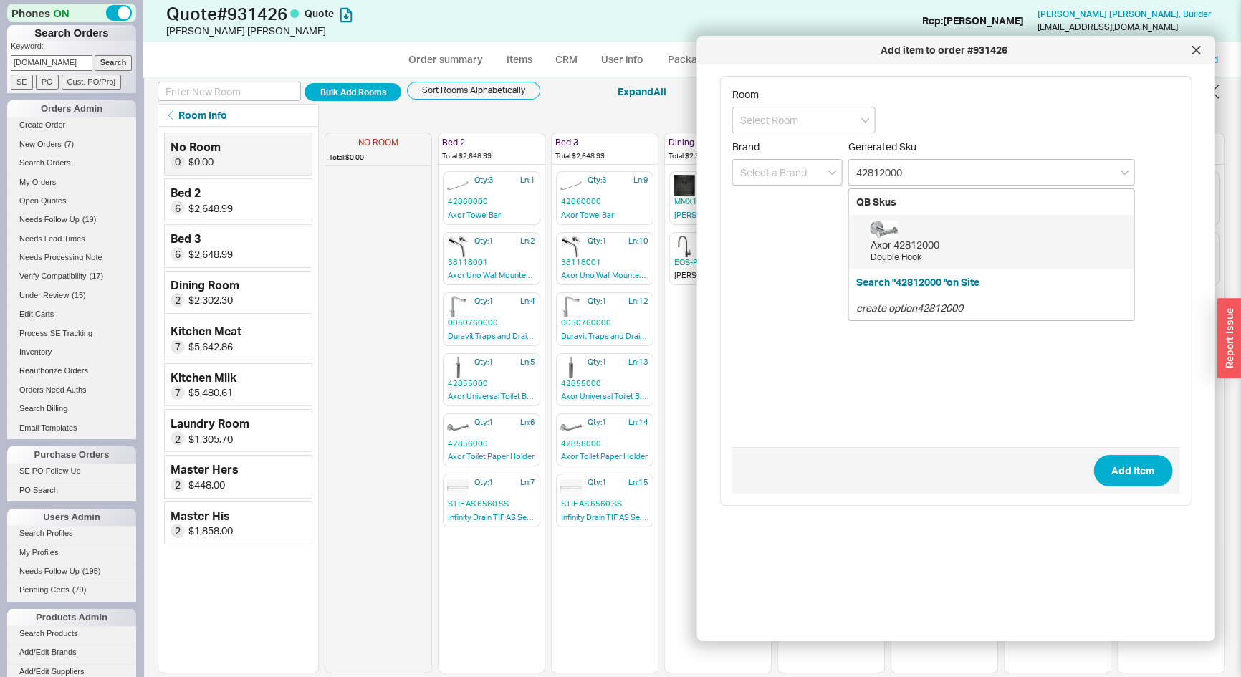
click at [910, 246] on div "Axor 42812000" at bounding box center [998, 245] width 256 height 14
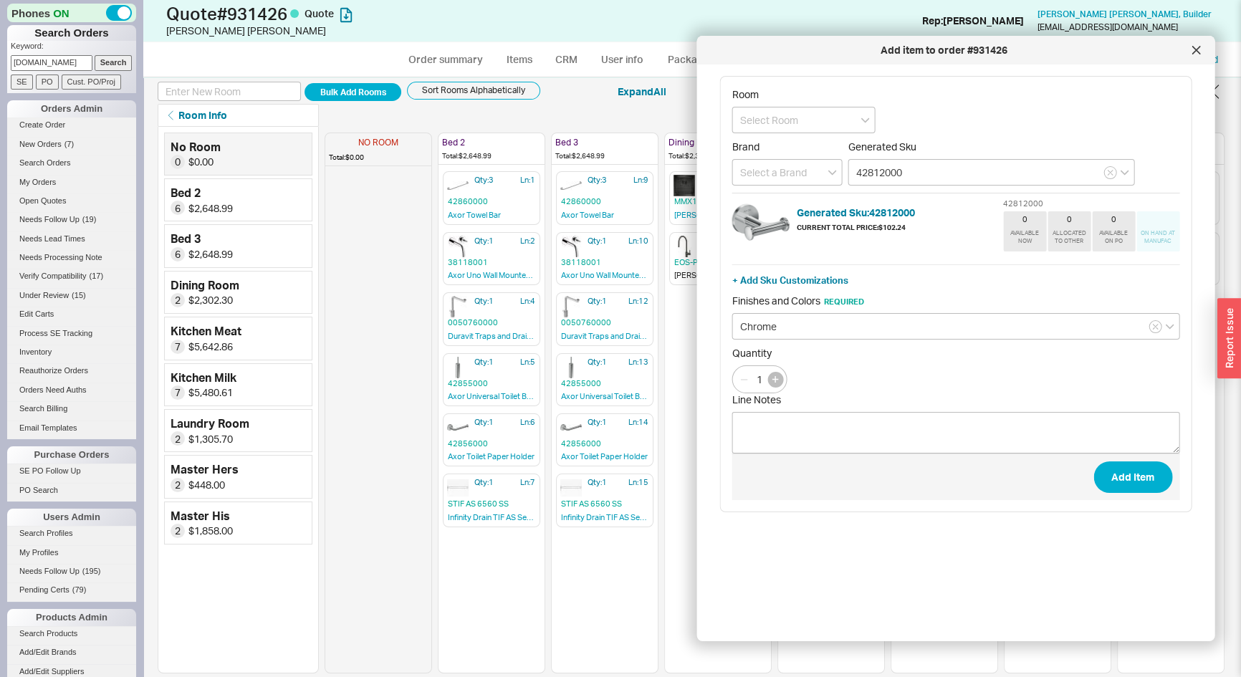
type input "42812000"
click at [778, 376] on icon "button" at bounding box center [774, 379] width 6 height 6
type input "2"
click at [1110, 474] on button "Add Item" at bounding box center [1132, 477] width 79 height 32
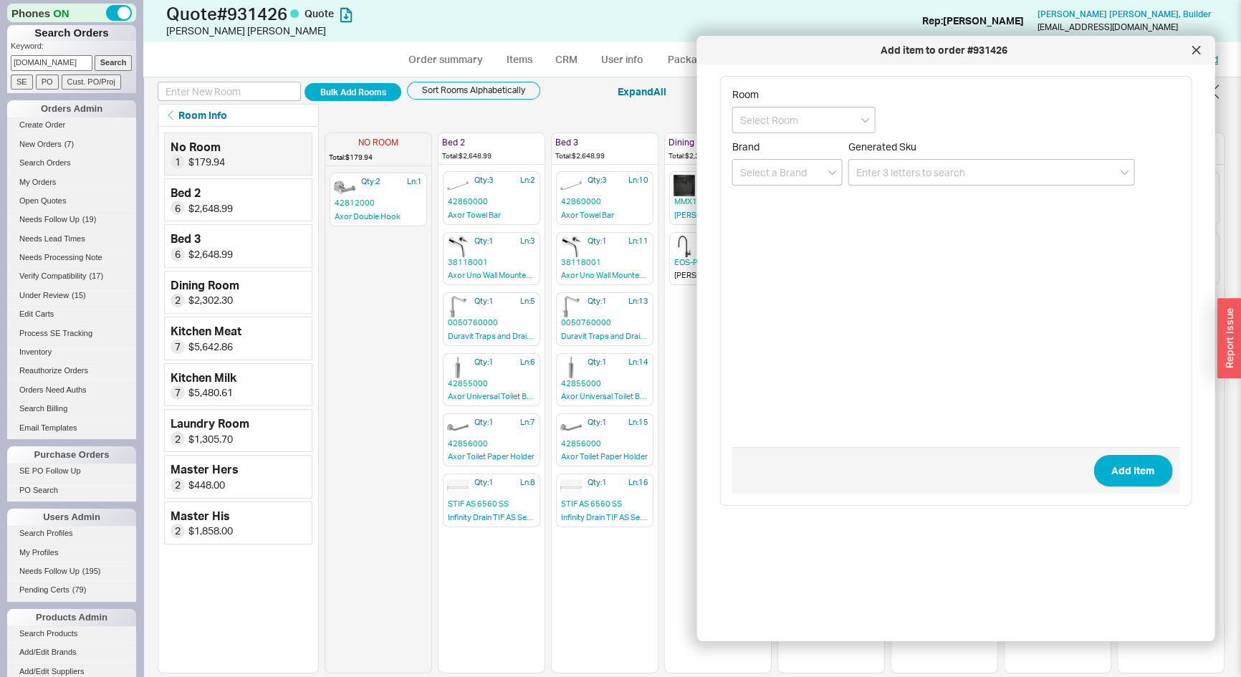
click at [1193, 54] on div at bounding box center [1195, 50] width 23 height 23
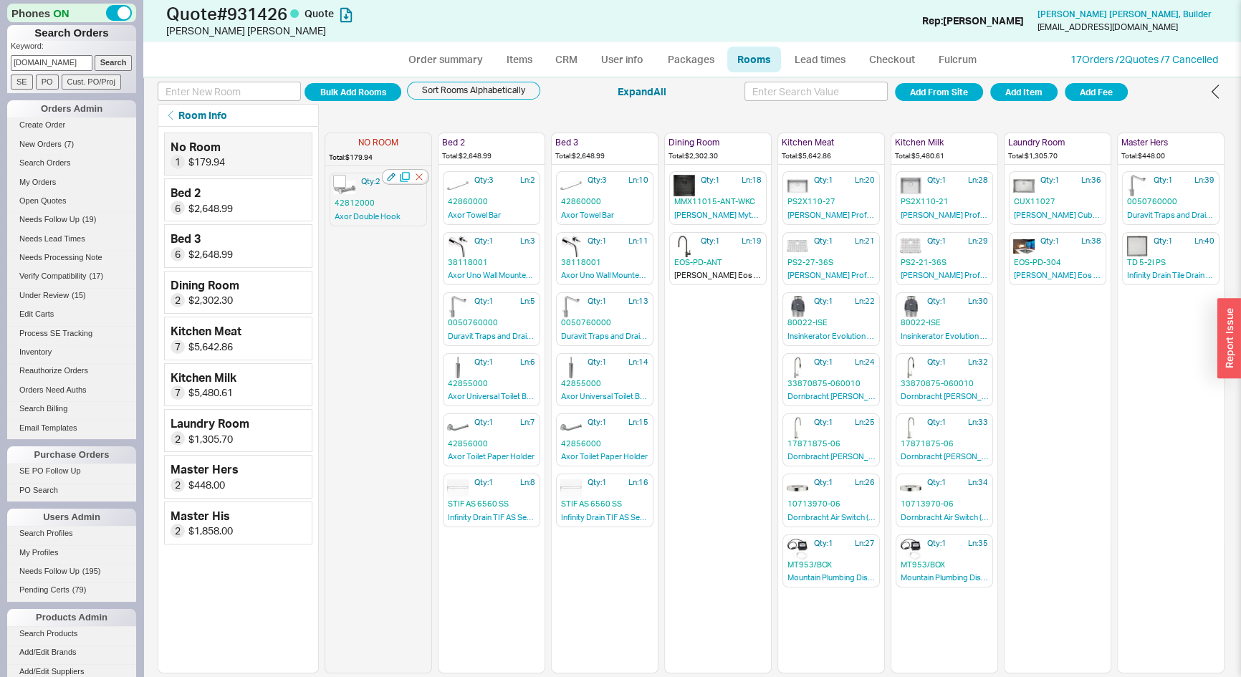
click at [405, 175] on icon "button" at bounding box center [405, 177] width 10 height 10
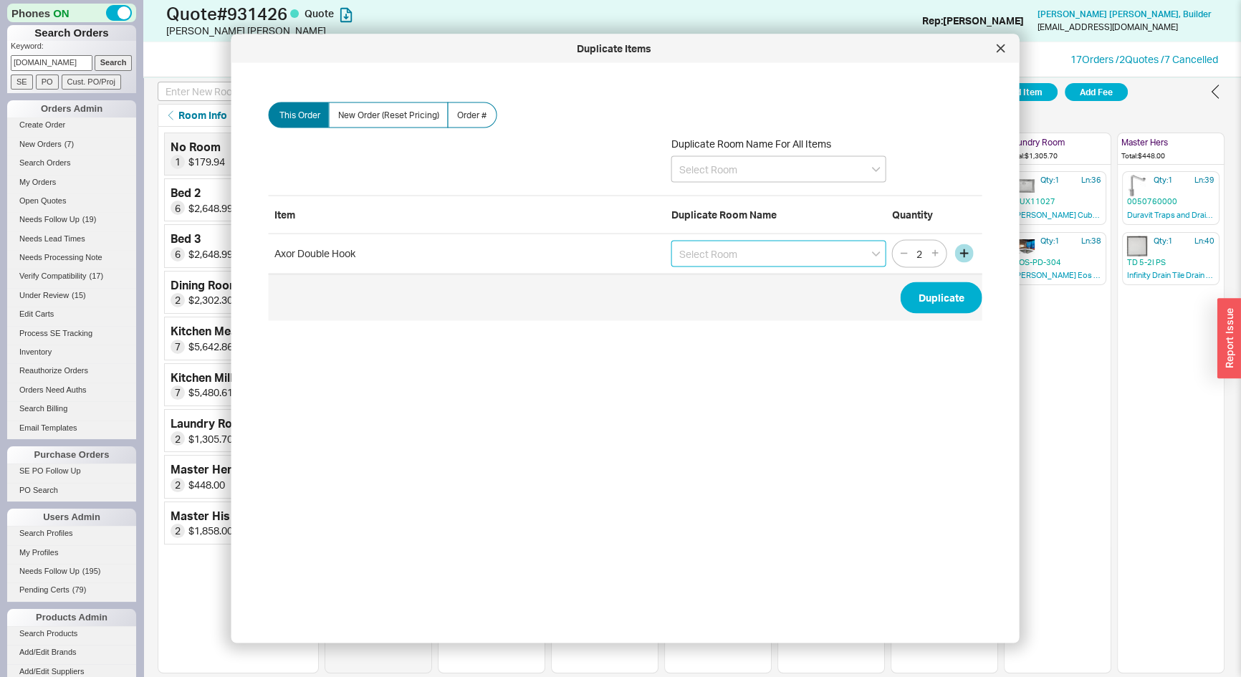
click at [730, 253] on input at bounding box center [778, 253] width 215 height 27
click at [726, 313] on div "Bed 3" at bounding box center [778, 309] width 213 height 26
type input "Bed 3"
click at [928, 292] on button "Duplicate" at bounding box center [941, 297] width 82 height 32
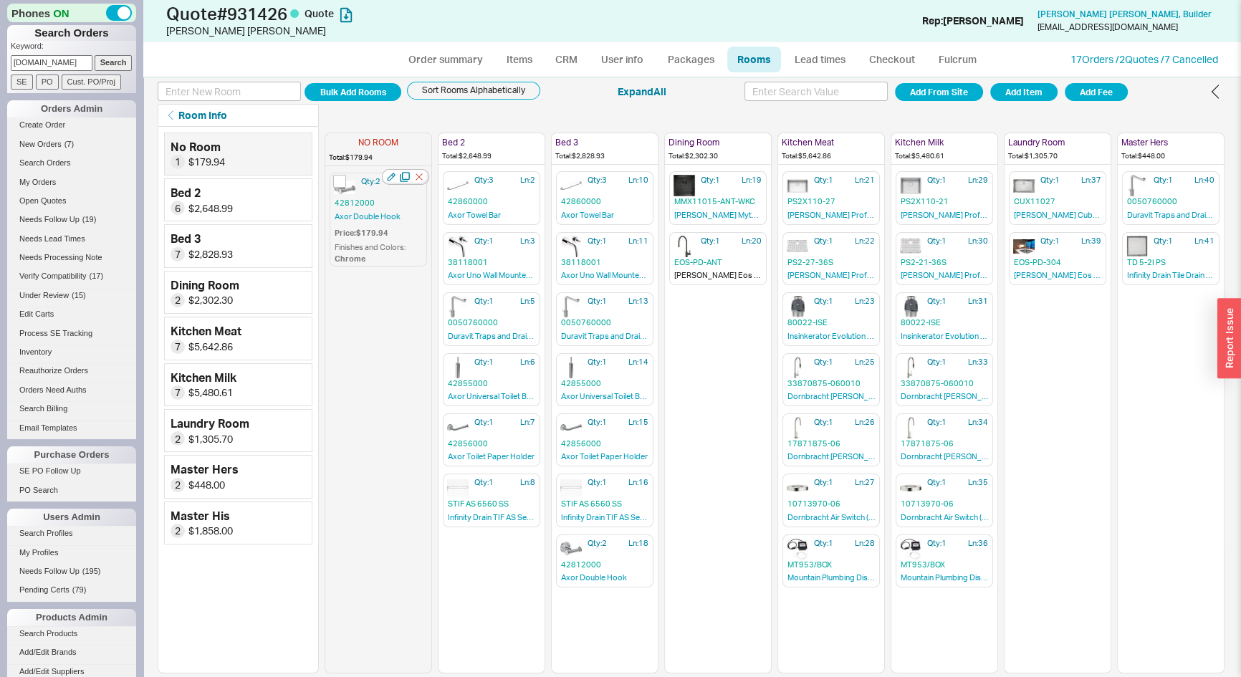
click at [365, 192] on div "Qty: 2 Ln: 1 42812000 Axor Double Hook Price: $179.94 Finishes and Colors : Chr…" at bounding box center [377, 220] width 97 height 94
drag, startPoint x: 357, startPoint y: 187, endPoint x: 463, endPoint y: 501, distance: 330.9
click at [463, 501] on div "NO ROOM Total: $179.94 Qty: 2 Ln: 1 42812000 Axor Double Hook Bed 2 Total: $2,6…" at bounding box center [830, 400] width 1013 height 547
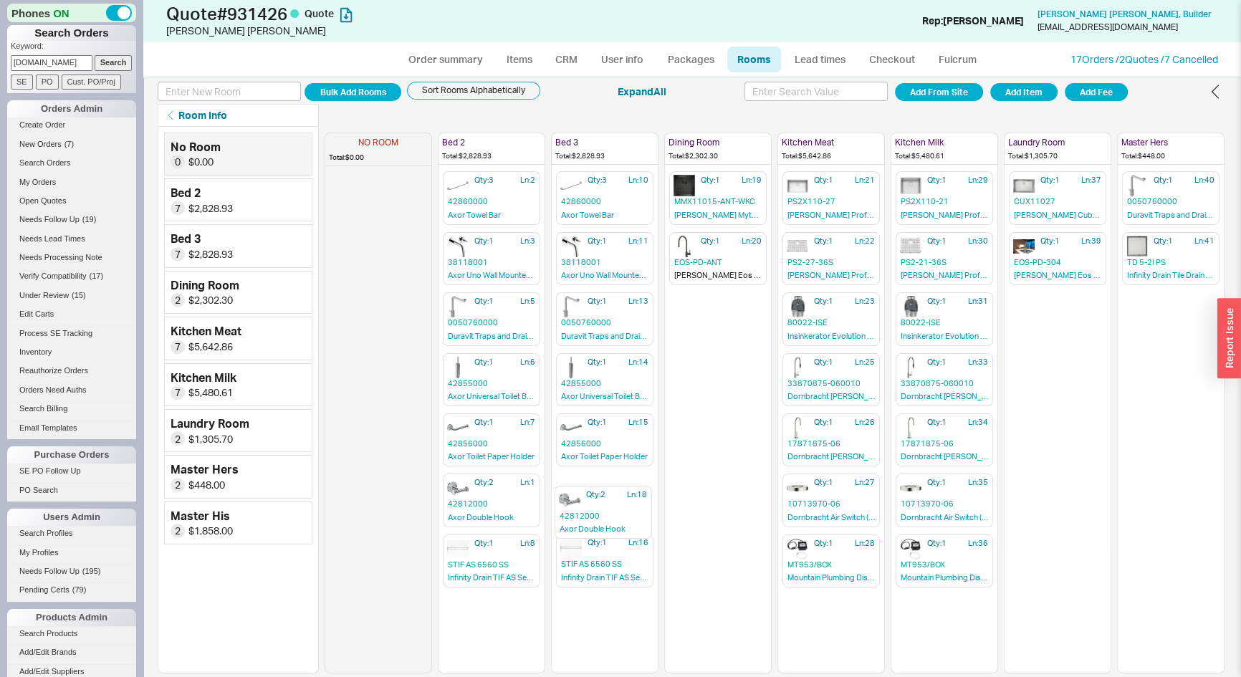
drag, startPoint x: 581, startPoint y: 549, endPoint x: 577, endPoint y: 498, distance: 51.0
click at [580, 498] on div "NO ROOM Total: $0.00 Bed 2 Total: $2,828.93 Qty: 3 Ln: 2 42860000 Axor Towel Ba…" at bounding box center [830, 400] width 1013 height 547
click at [520, 59] on link "Items" at bounding box center [519, 60] width 47 height 26
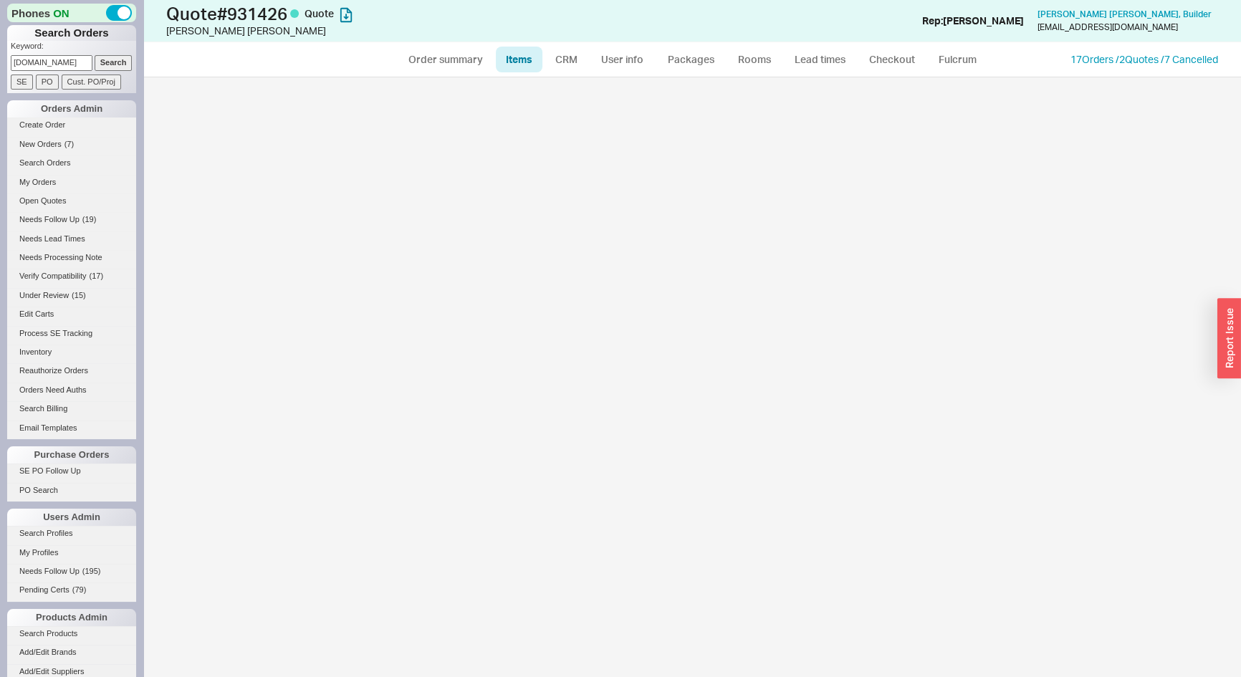
select select "3"
select select "ON_CHECKOUT_AGGREGATED"
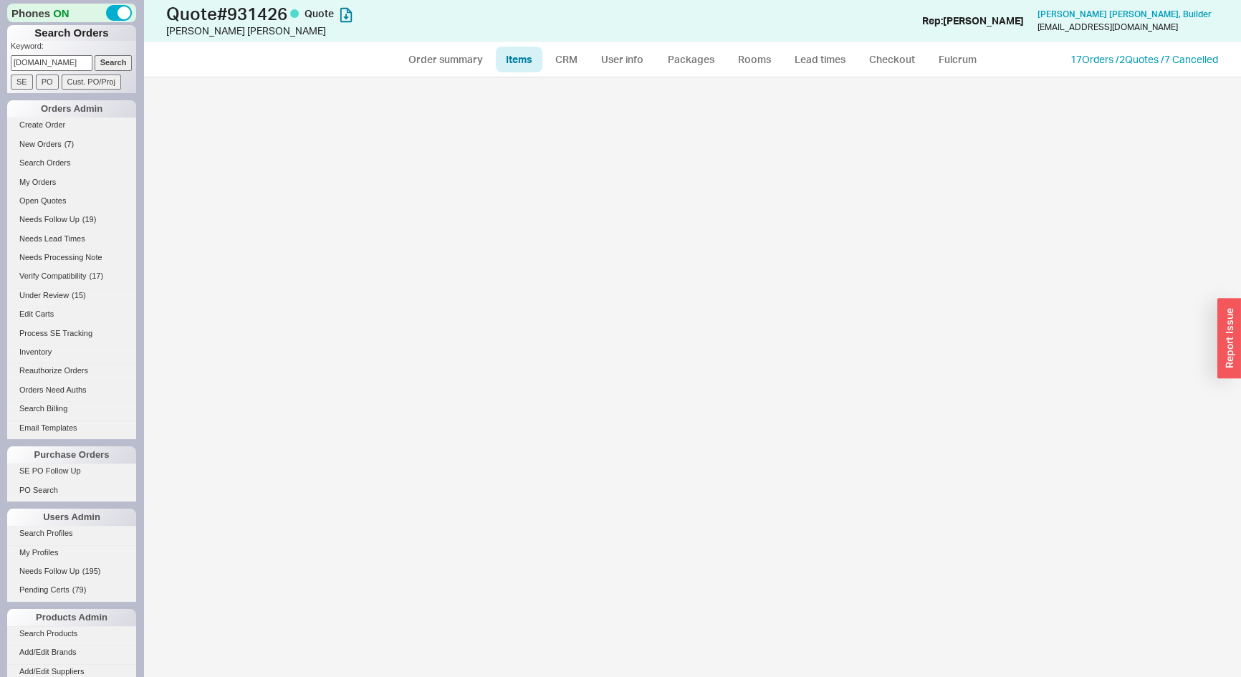
select select "ON_CHECKOUT_AGGREGATED"
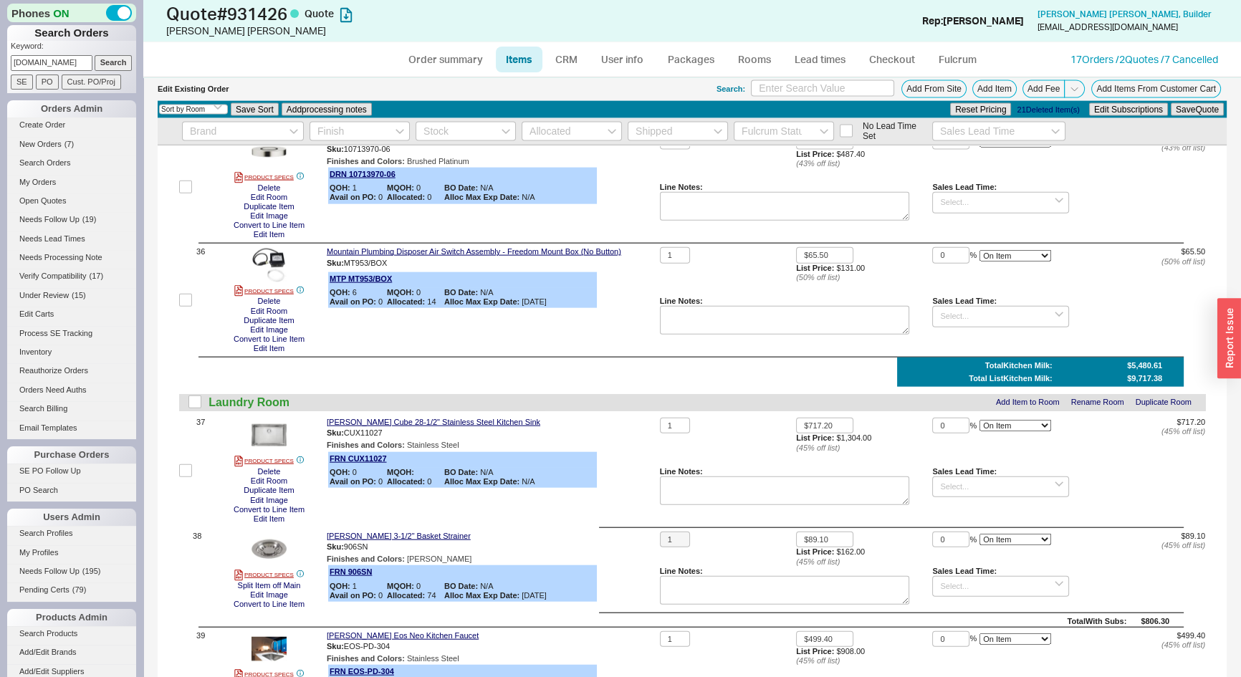
scroll to position [4492, 0]
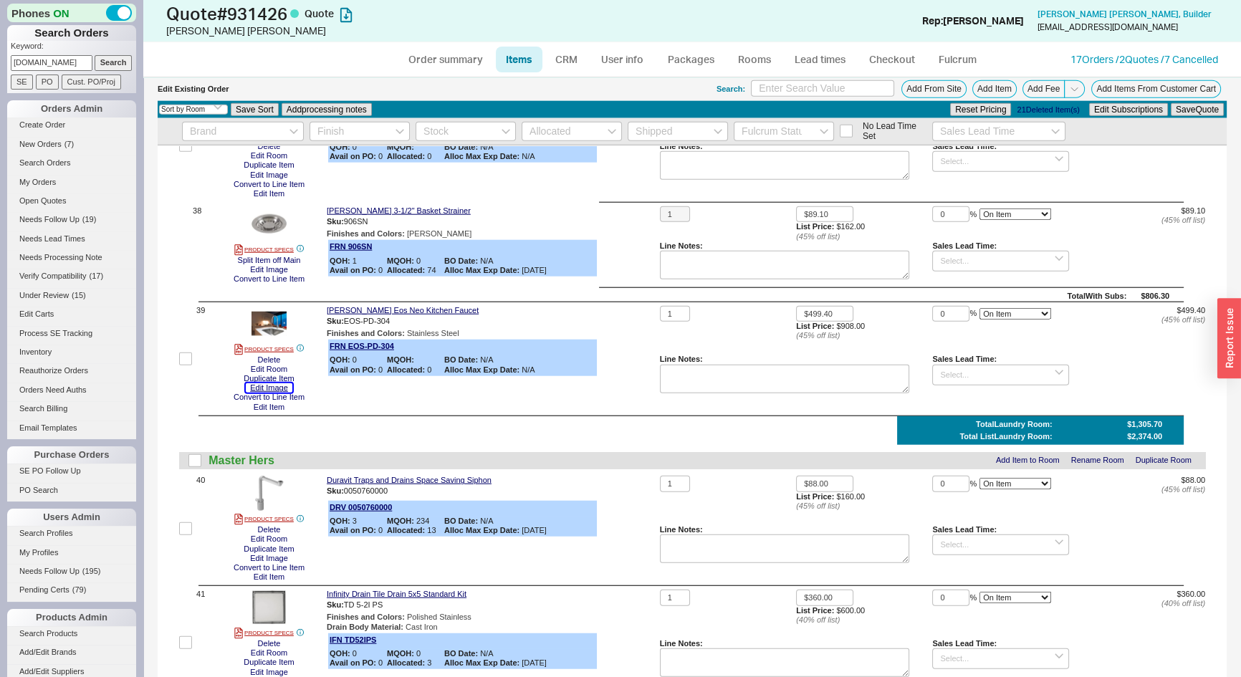
click at [276, 393] on button "Edit Image" at bounding box center [269, 387] width 47 height 9
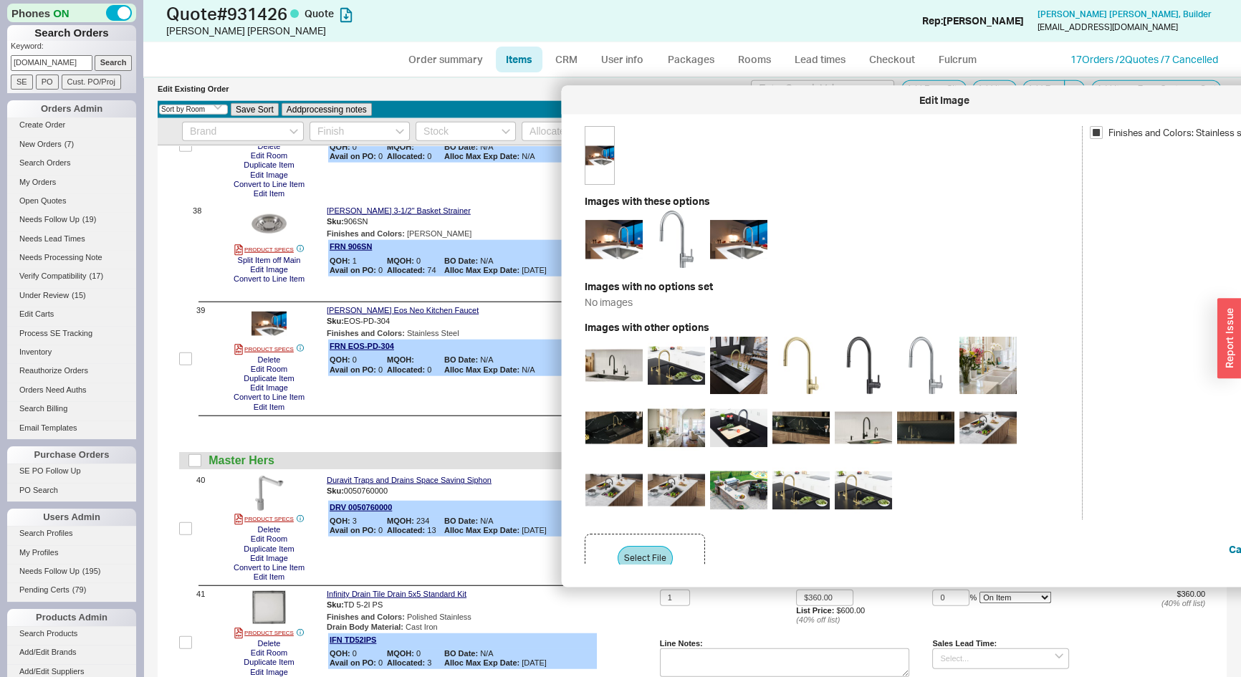
drag, startPoint x: 515, startPoint y: 102, endPoint x: 752, endPoint y: 95, distance: 237.2
click at [752, 95] on div "Edit Image" at bounding box center [944, 100] width 751 height 14
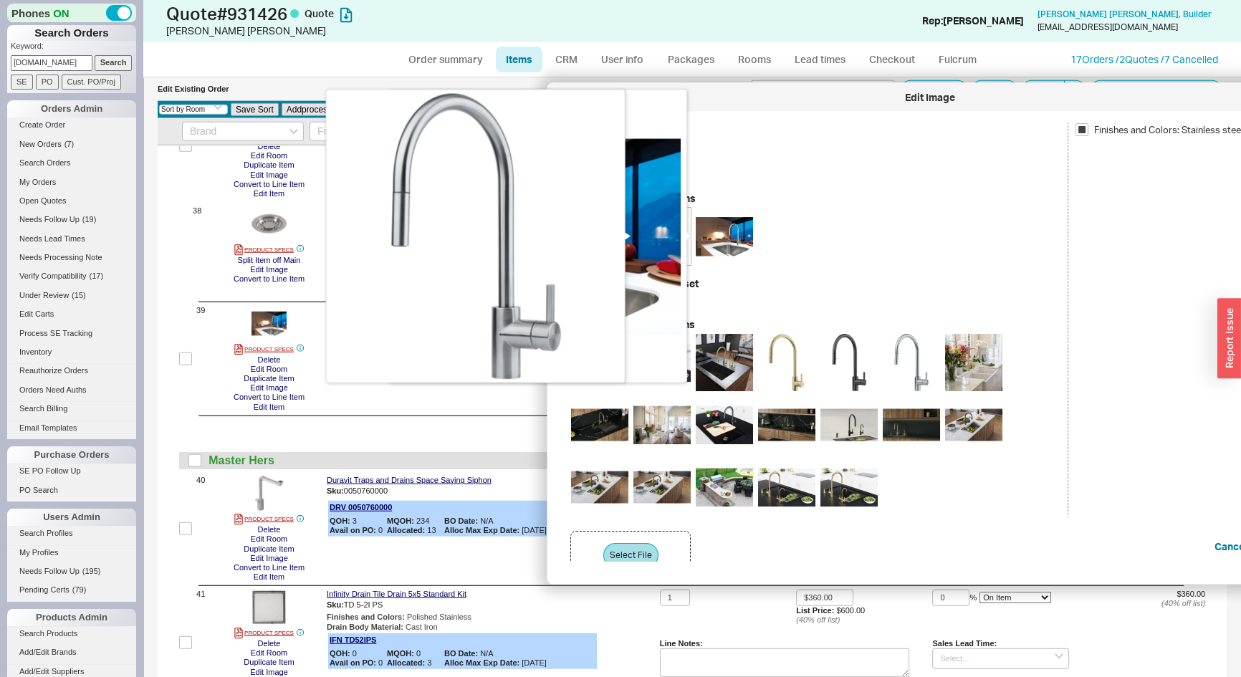
click at [687, 231] on img at bounding box center [661, 236] width 57 height 57
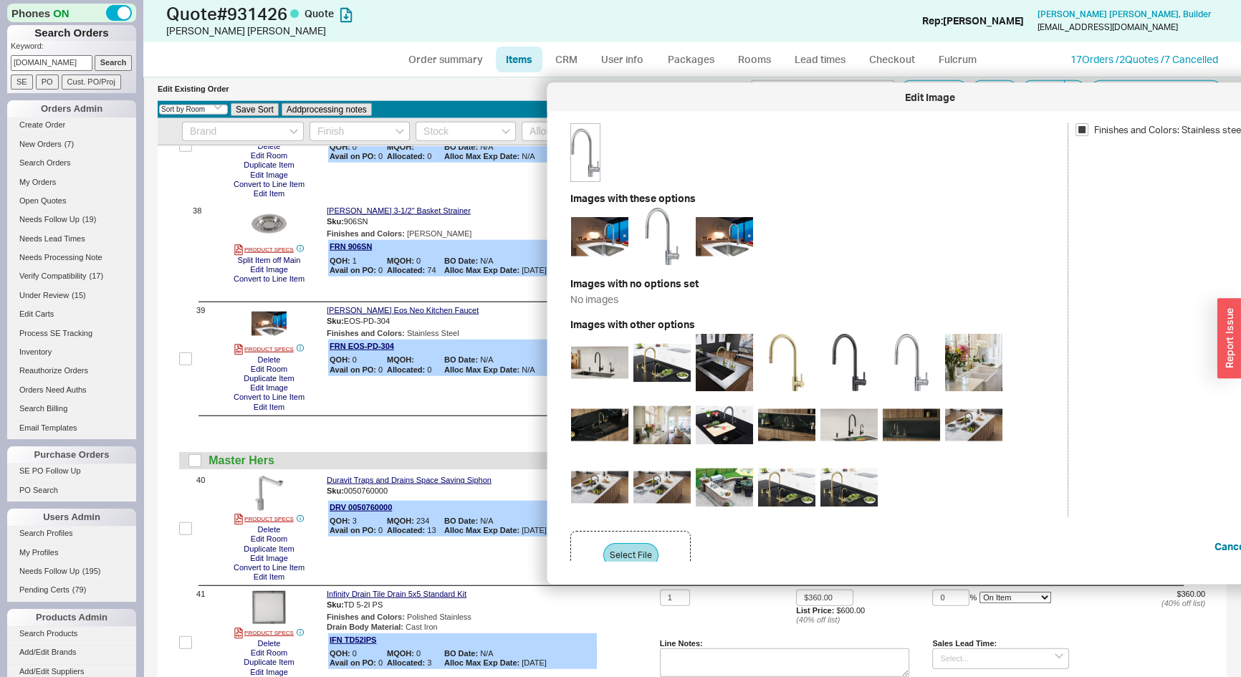
drag, startPoint x: 751, startPoint y: 104, endPoint x: 726, endPoint y: 112, distance: 26.5
click at [716, 105] on div "Edit Image" at bounding box center [929, 97] width 751 height 14
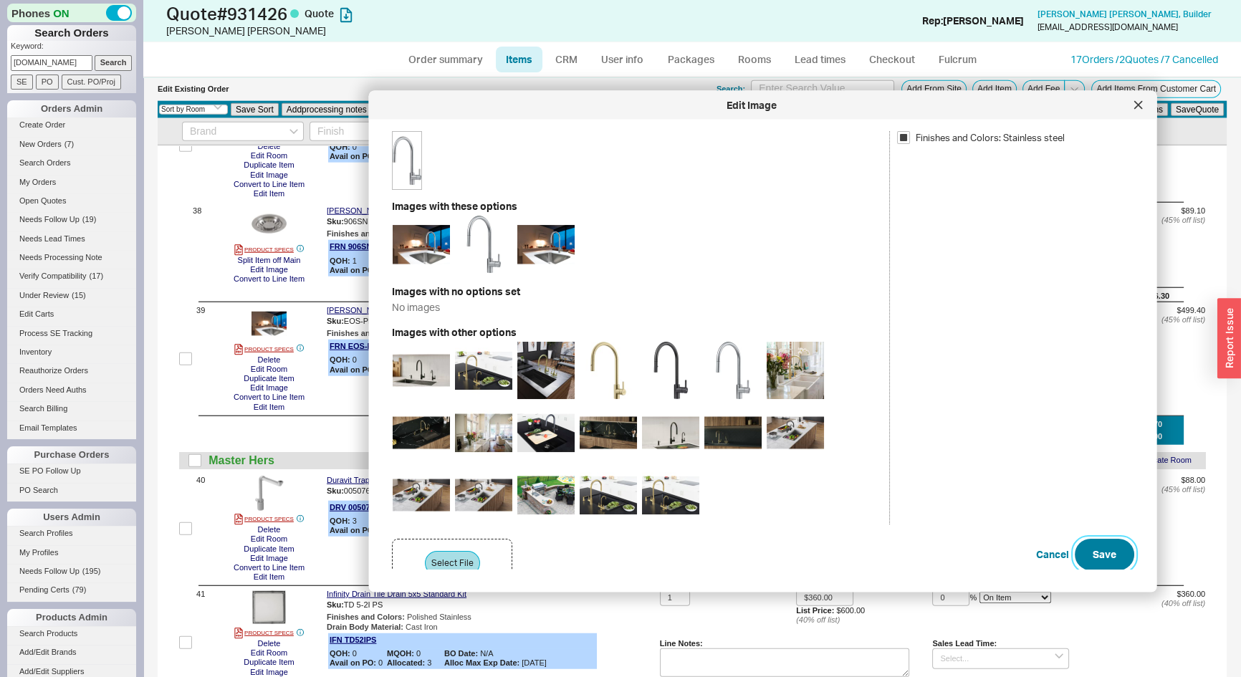
click at [1115, 551] on button "Save" at bounding box center [1103, 554] width 59 height 32
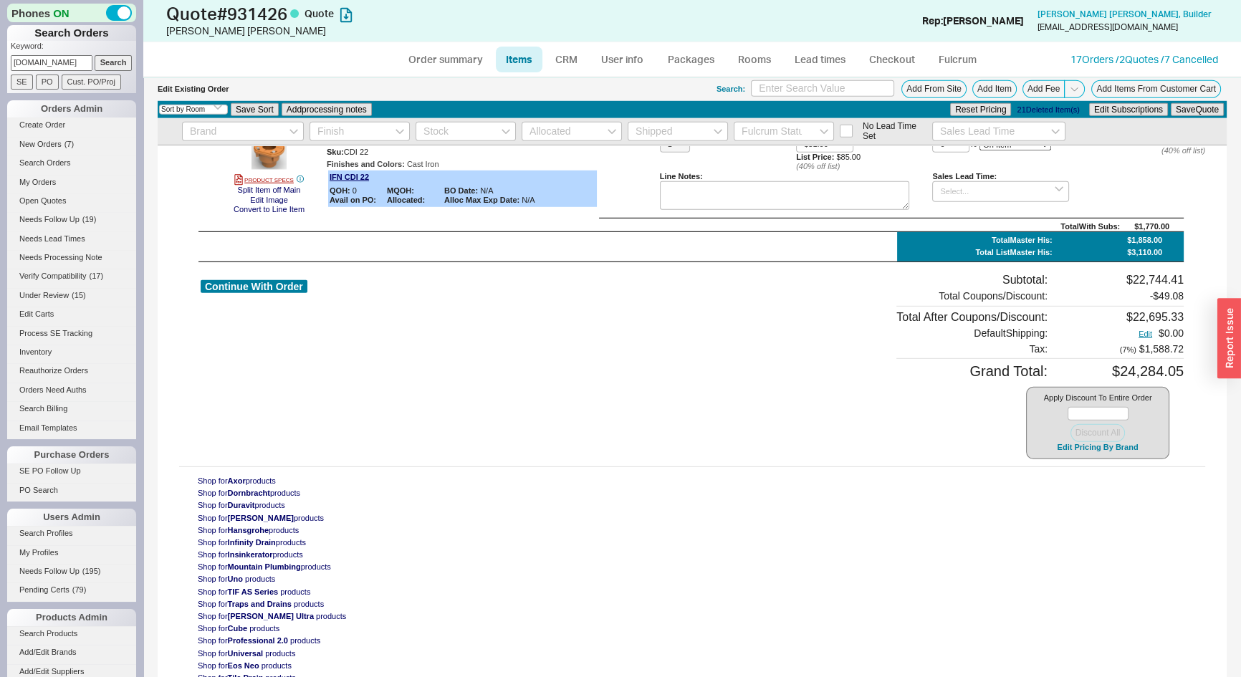
scroll to position [5366, 0]
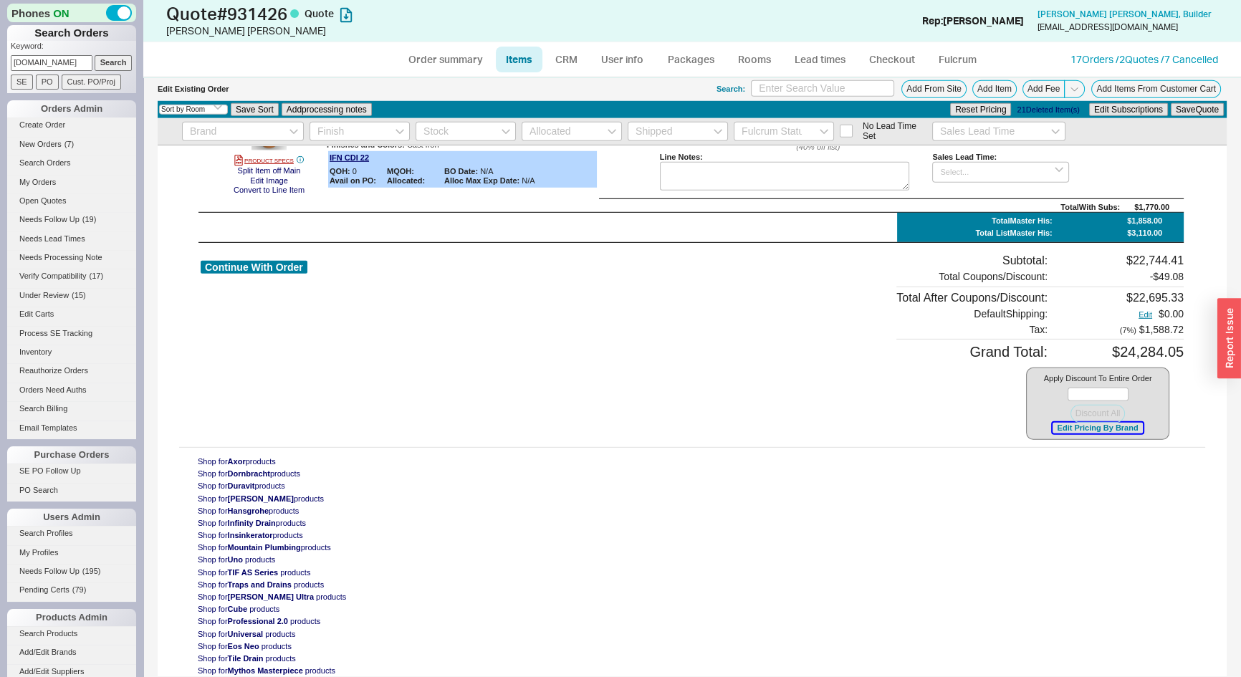
click at [1068, 429] on button "Edit Pricing By Brand" at bounding box center [1097, 428] width 90 height 11
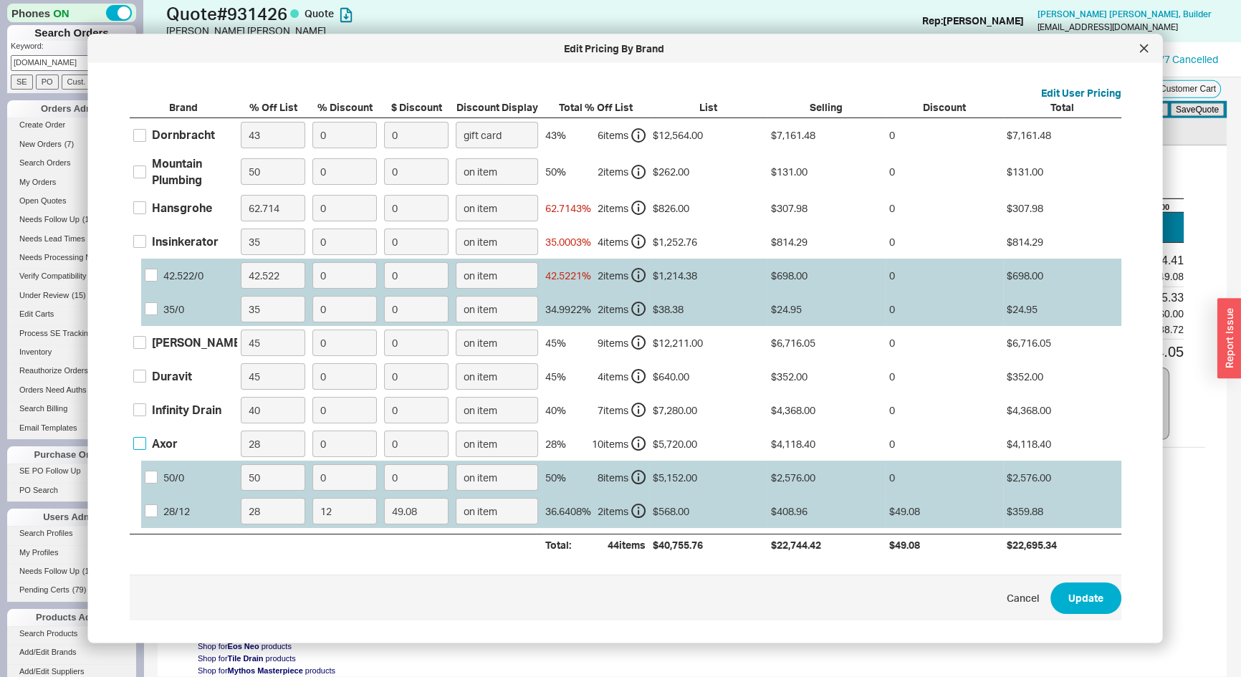
click at [141, 442] on input "Axor" at bounding box center [139, 443] width 13 height 13
checkbox input "true"
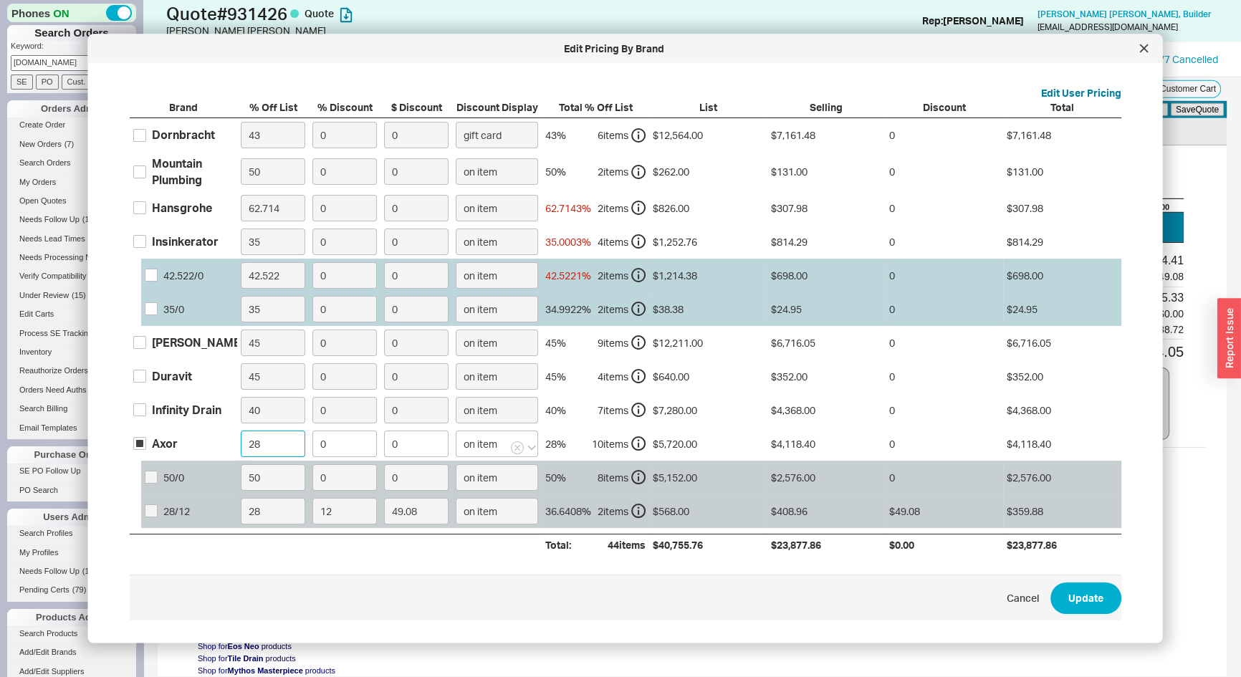
click at [266, 444] on input "28" at bounding box center [273, 443] width 64 height 27
type input "50"
click at [1084, 599] on button "Update" at bounding box center [1085, 598] width 71 height 32
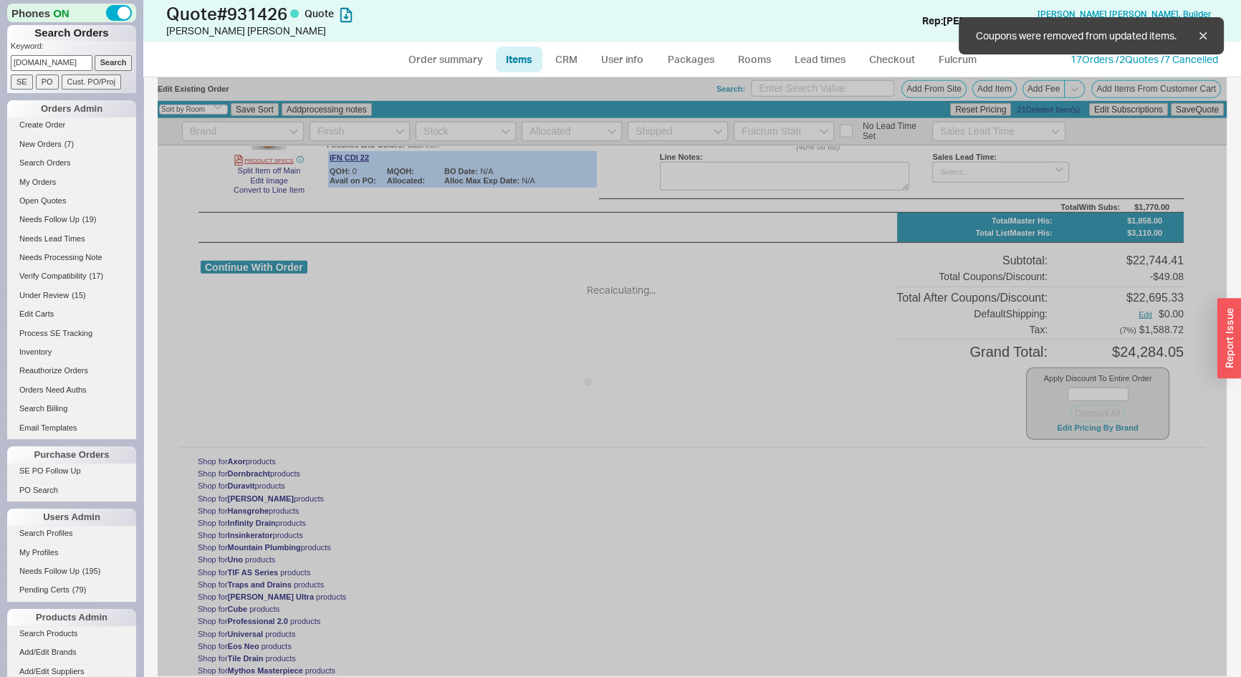
type input "$71.00"
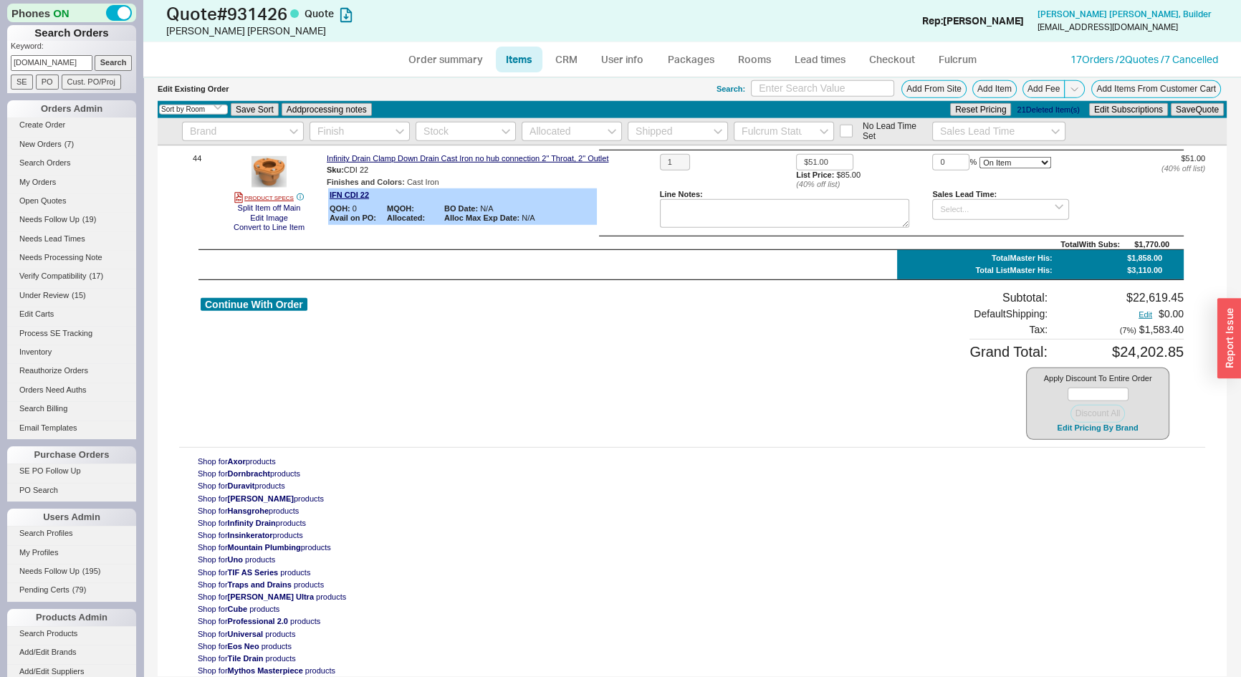
scroll to position [4483, 0]
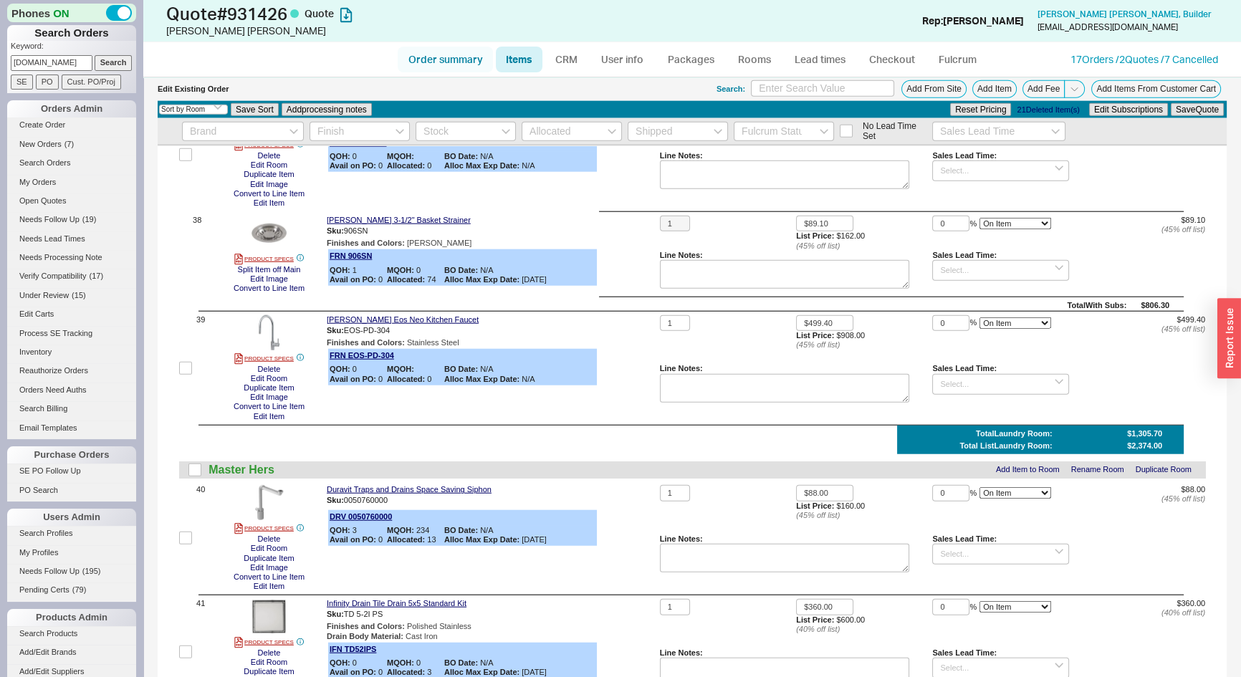
click at [443, 61] on link "Order summary" at bounding box center [445, 60] width 95 height 26
select select "*"
select select "LOW"
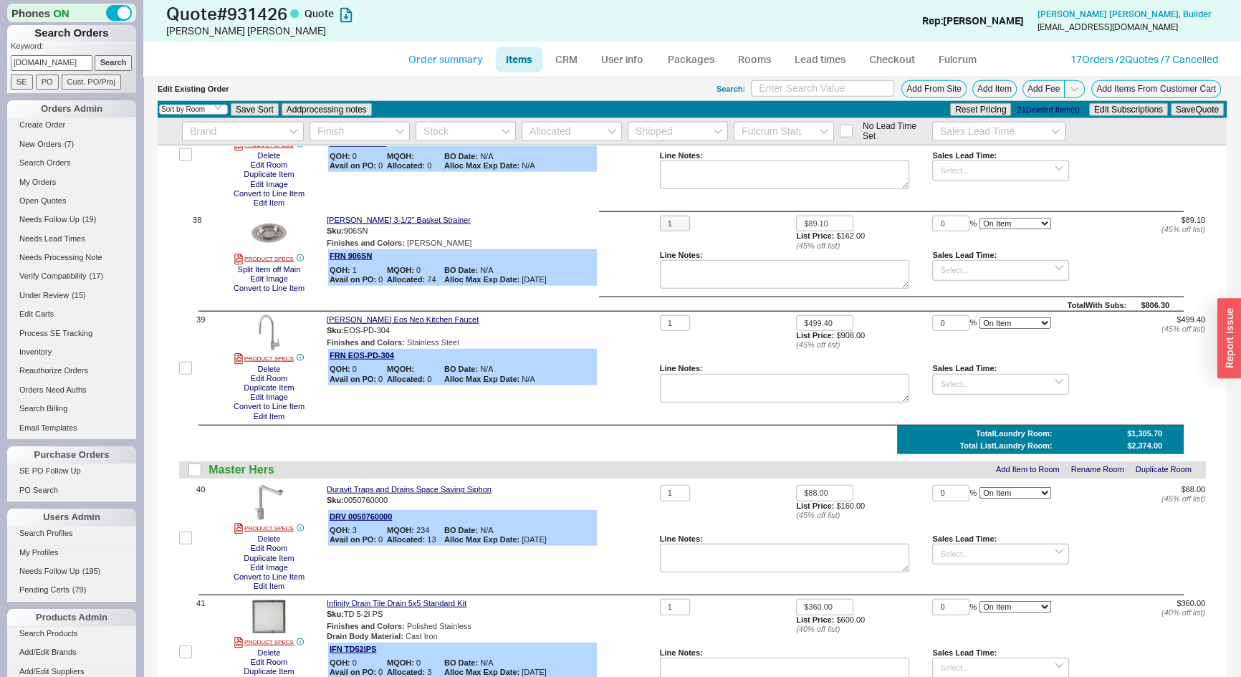
select select "3"
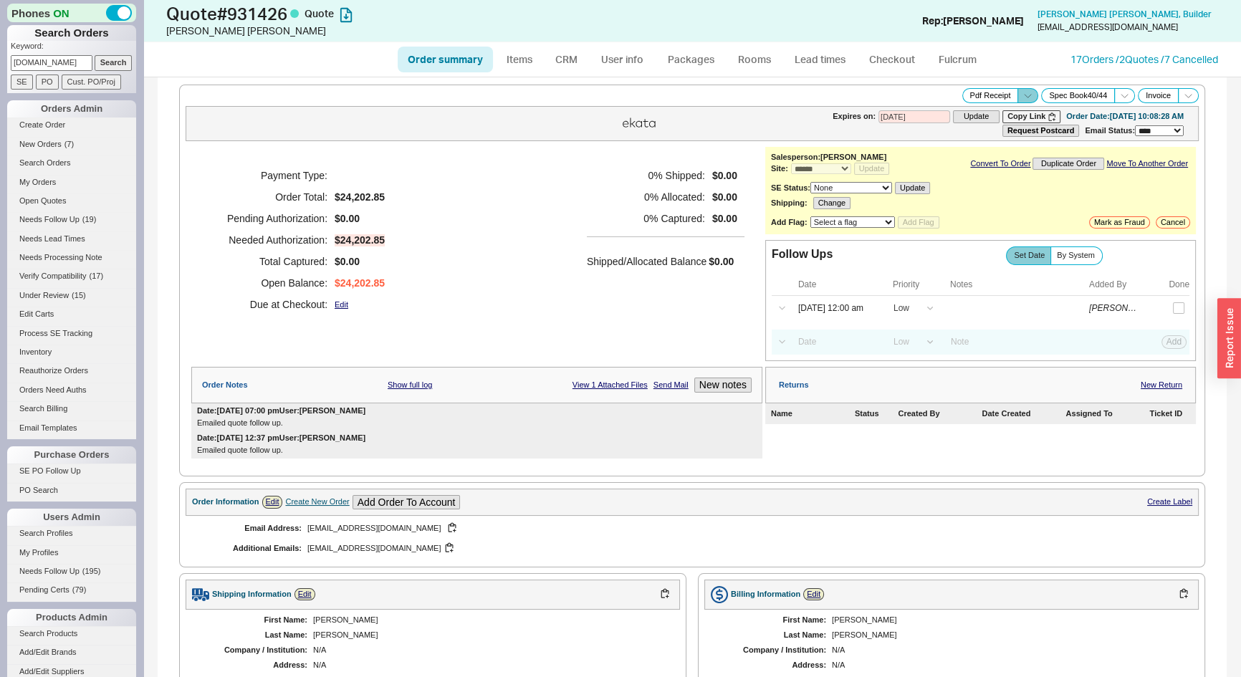
click at [1022, 93] on icon at bounding box center [1027, 95] width 11 height 11
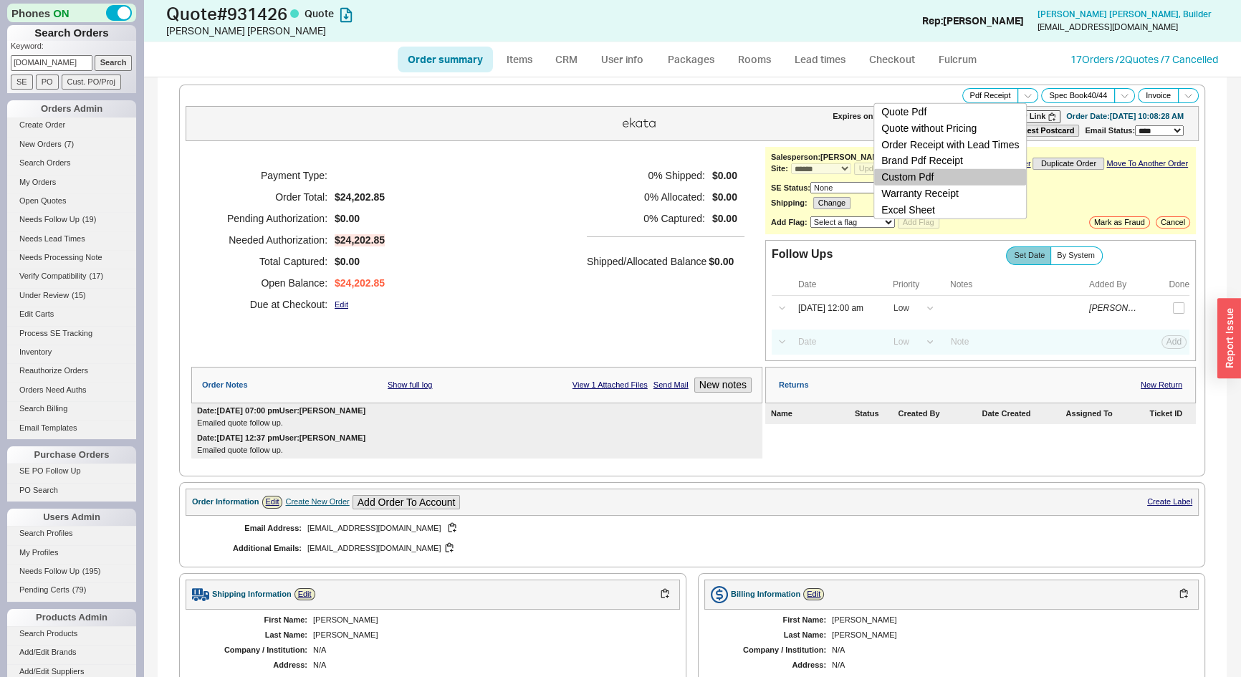
click at [943, 171] on button "Custom Pdf" at bounding box center [950, 177] width 152 height 16
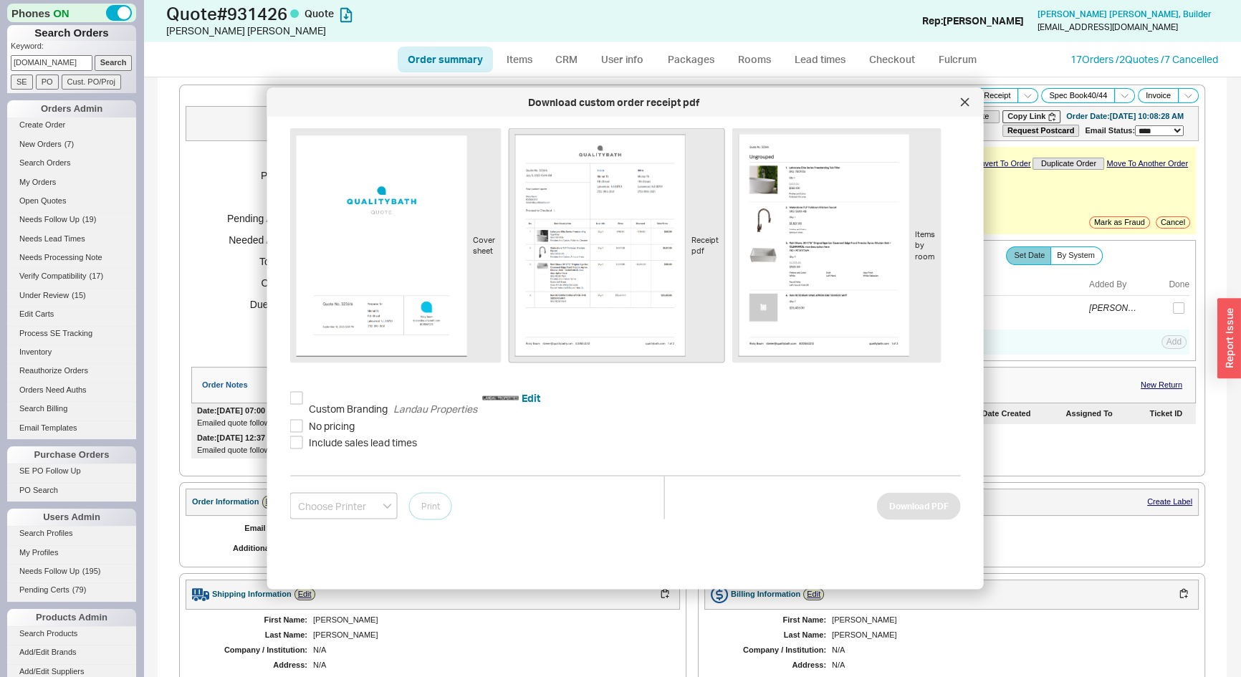
click at [572, 297] on img at bounding box center [600, 246] width 170 height 222
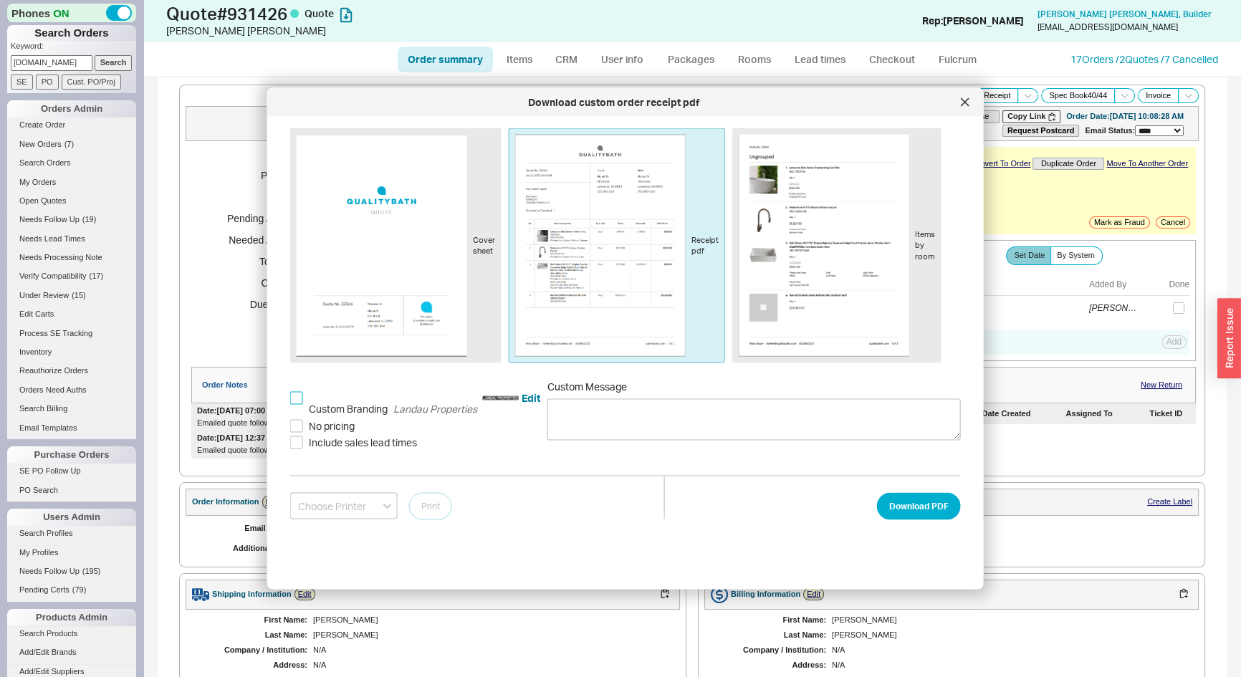
click at [296, 396] on input "Custom Branding Landau Properties" at bounding box center [296, 398] width 13 height 13
checkbox input "true"
click at [884, 516] on button "Download PDF" at bounding box center [919, 505] width 84 height 27
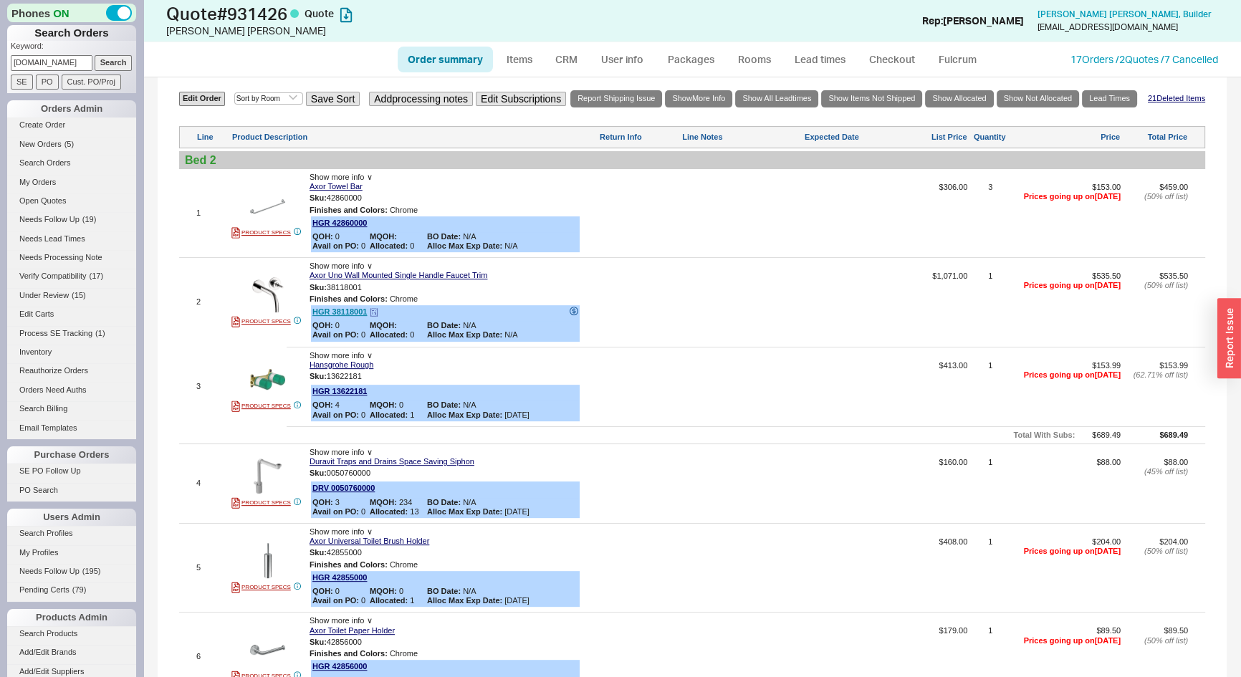
scroll to position [716, 0]
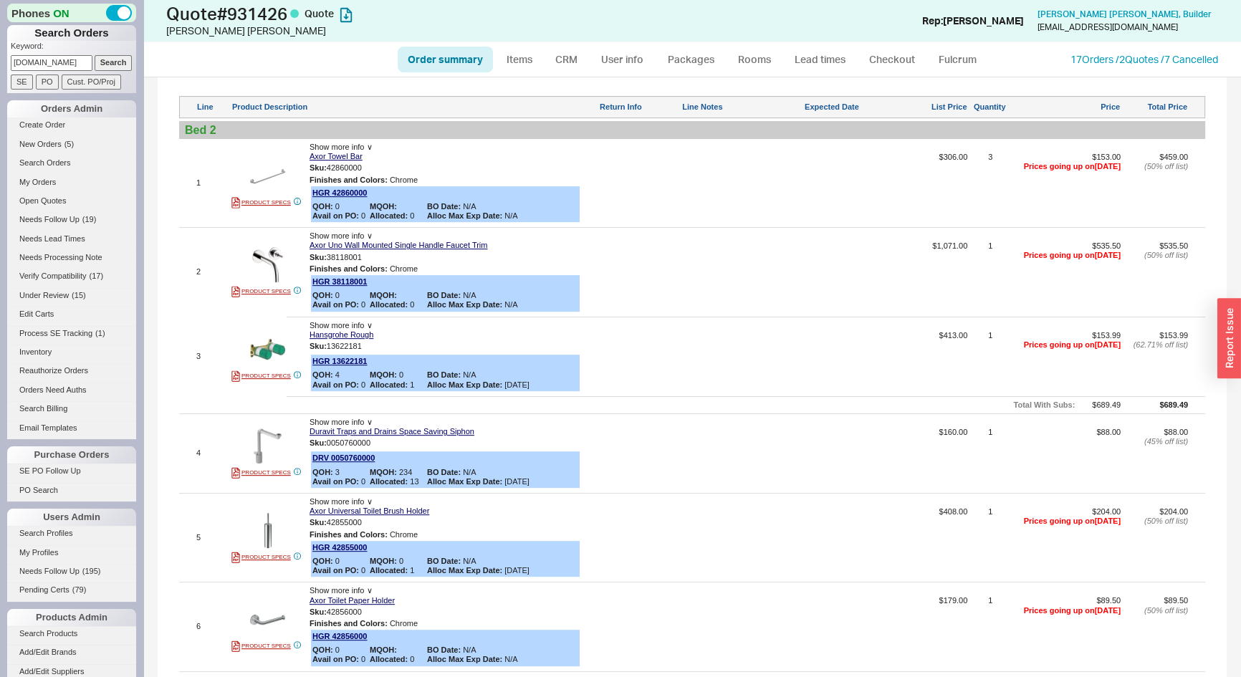
click at [413, 59] on link "Order summary" at bounding box center [445, 60] width 95 height 26
select select "*"
select select "LOW"
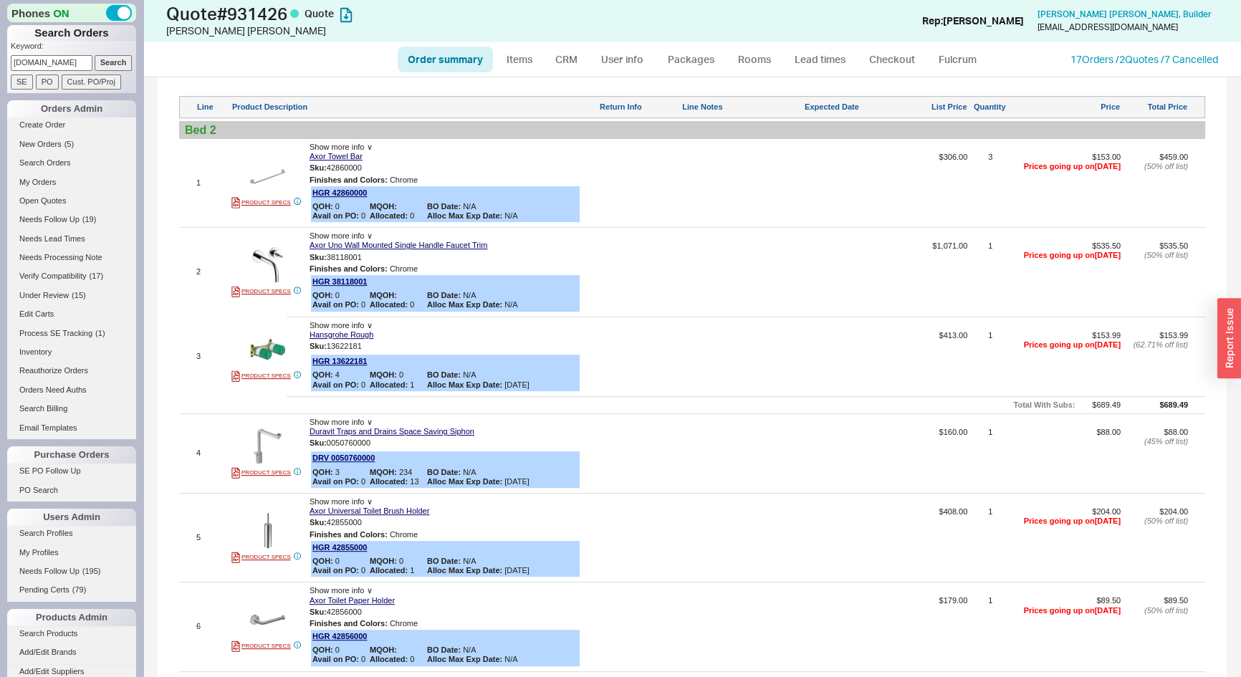
select select "3"
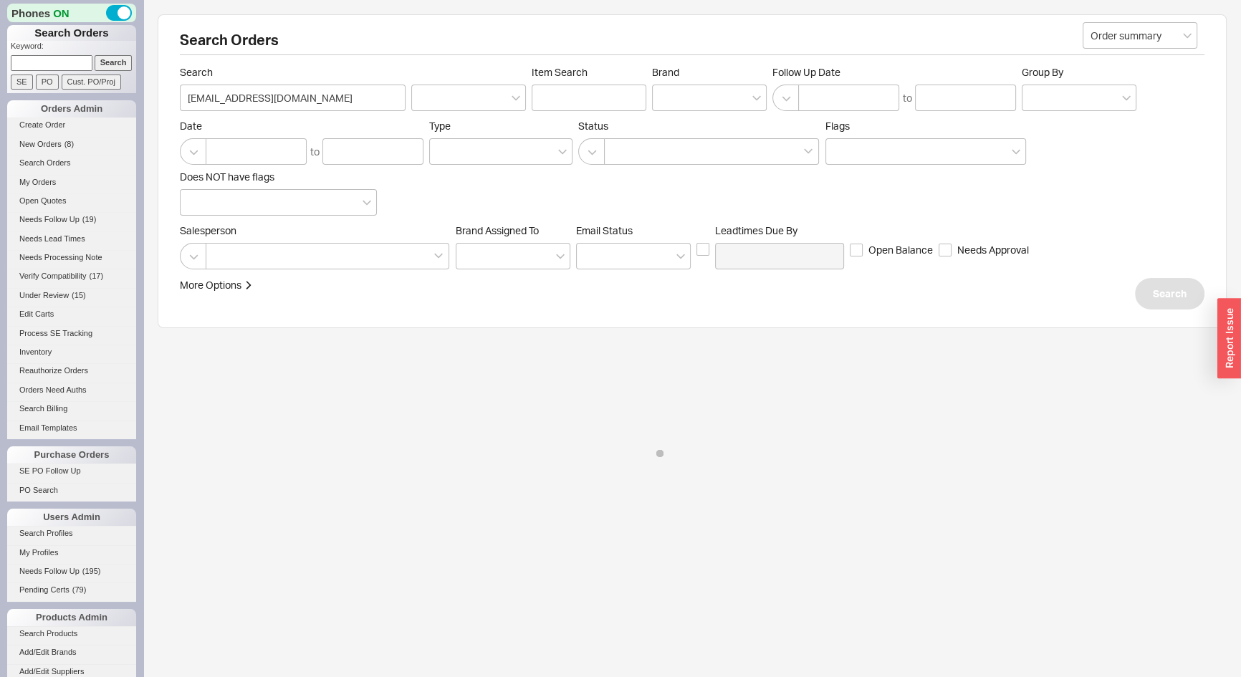
click at [659, 28] on div "Search Orders Order summary Search staceyclose2@gmail.com Item Search Brand Fol…" at bounding box center [692, 171] width 1069 height 314
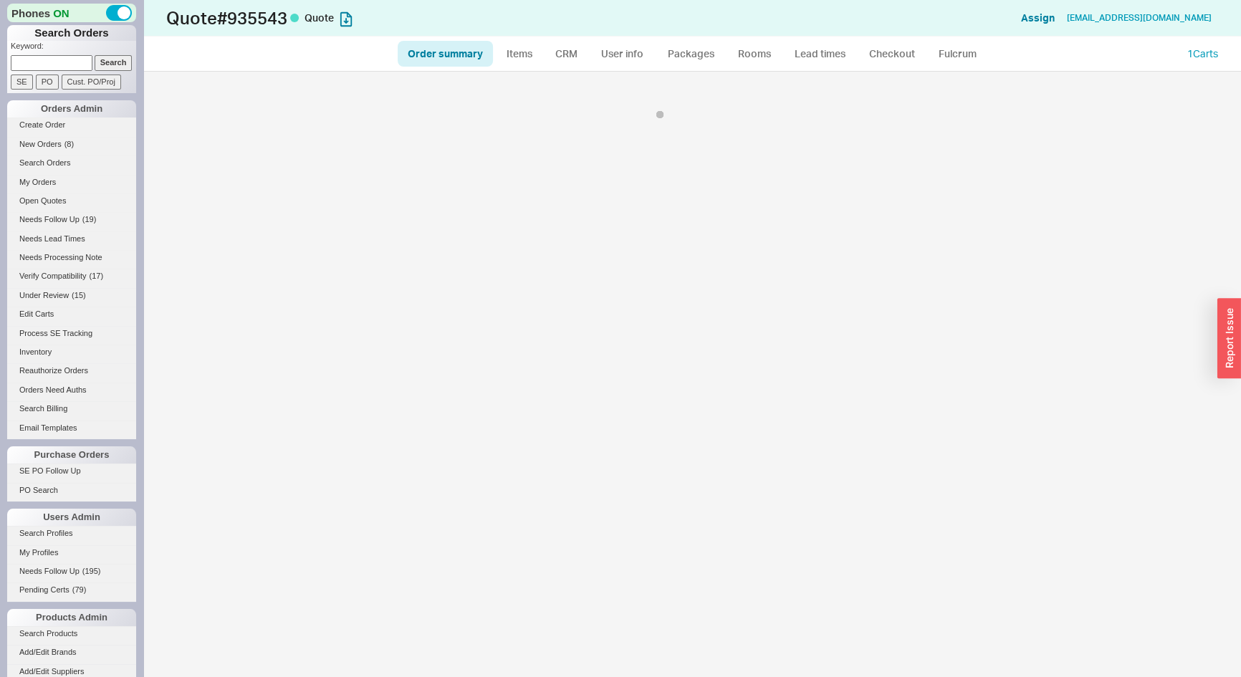
select select "*"
select select "LOW"
select select "3"
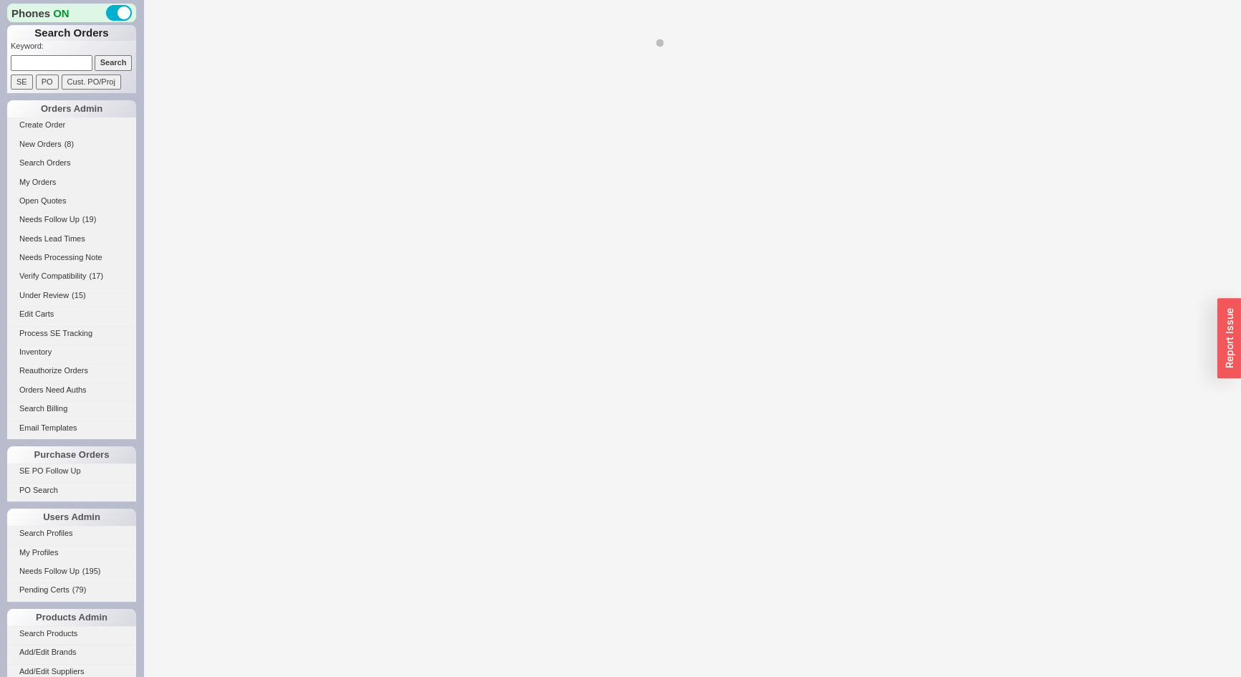
select select "*"
select select "LOW"
select select "3"
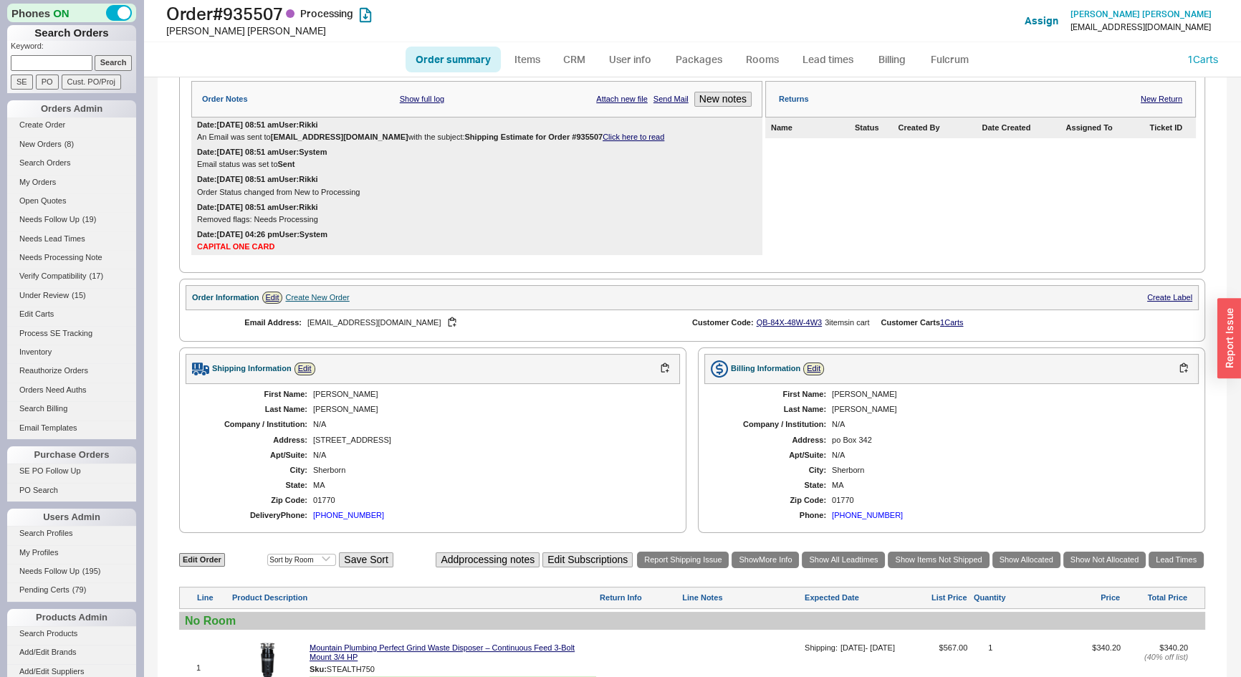
scroll to position [426, 0]
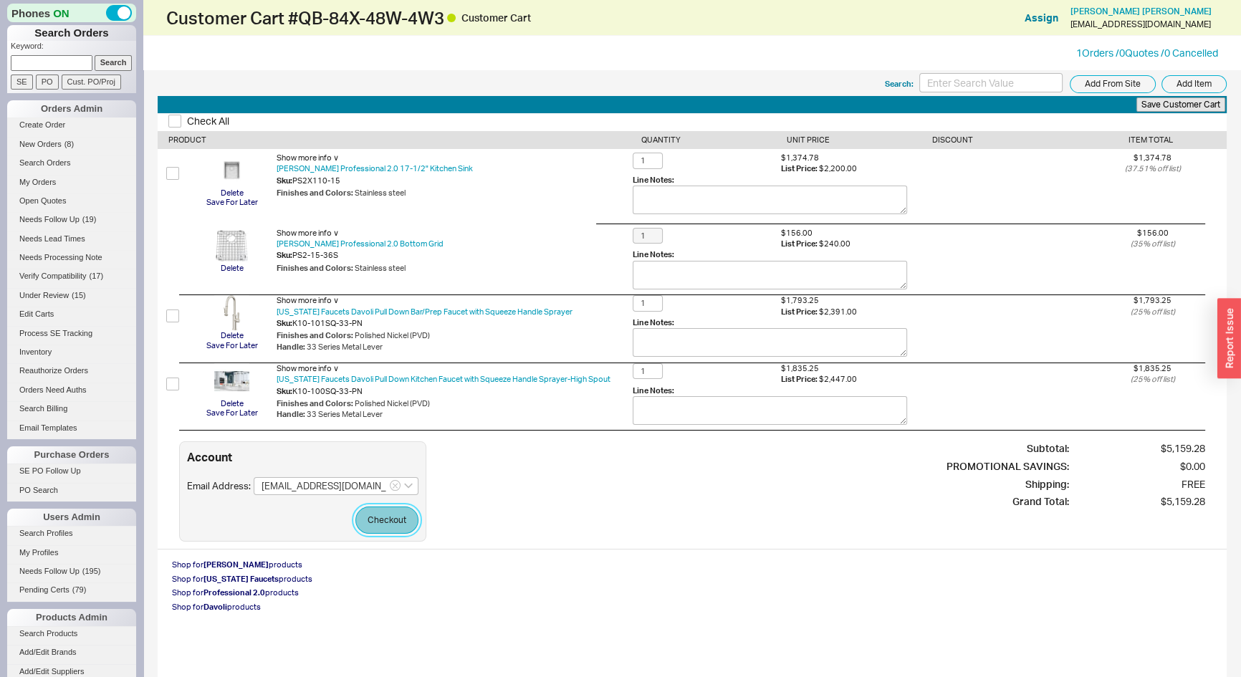
click at [401, 515] on button "Checkout" at bounding box center [386, 519] width 63 height 27
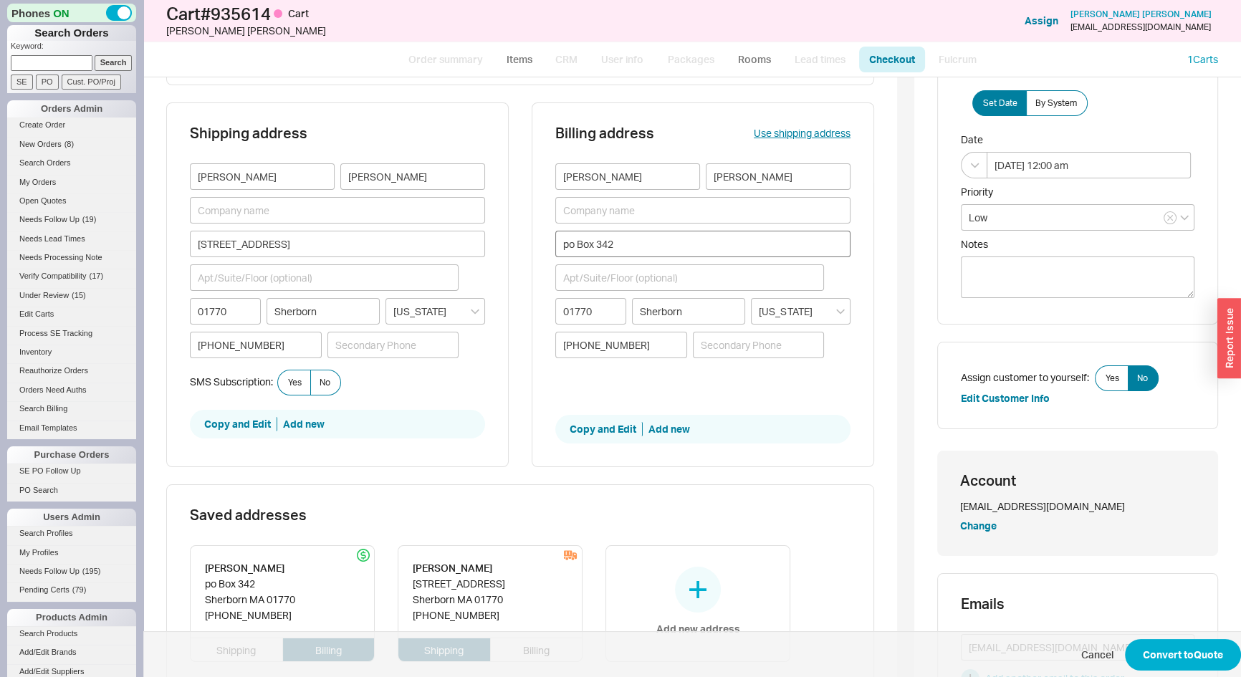
scroll to position [64, 0]
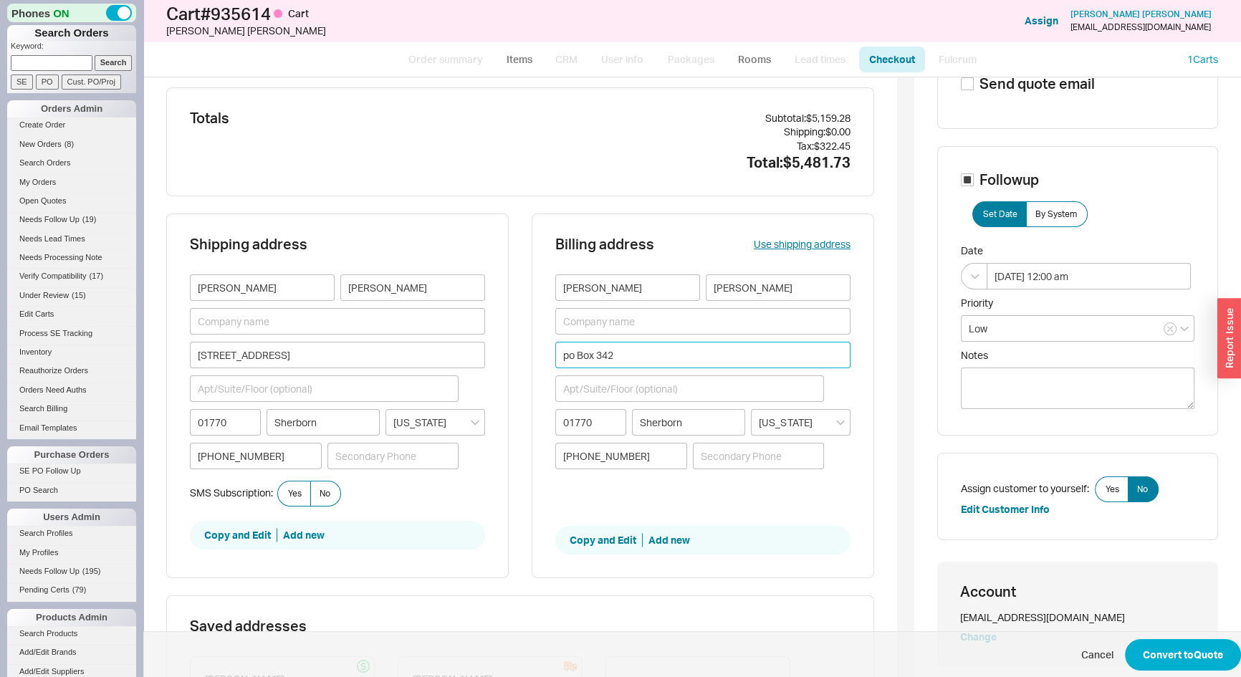
click at [562, 352] on input "po Box 342" at bounding box center [702, 355] width 295 height 27
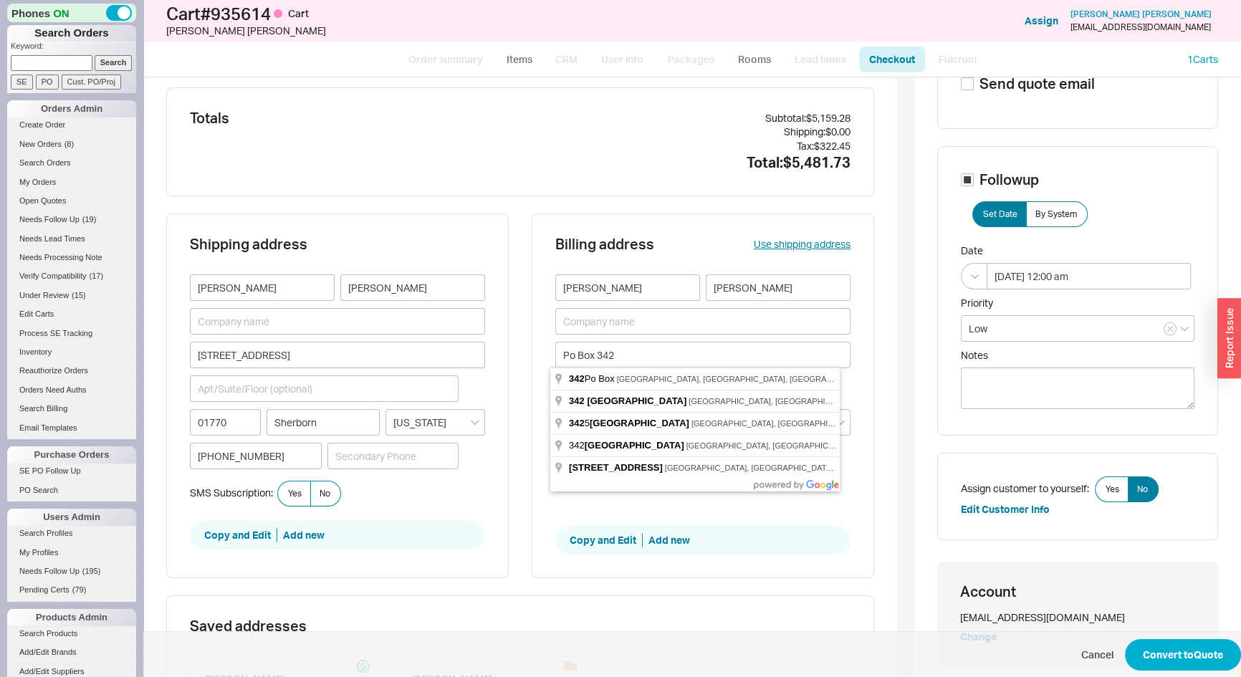
click at [551, 178] on div "Totals Subtotal: $5,159.28 Shipping: $0.00 Tax: $322.45 Total: $5,481.73" at bounding box center [520, 142] width 708 height 110
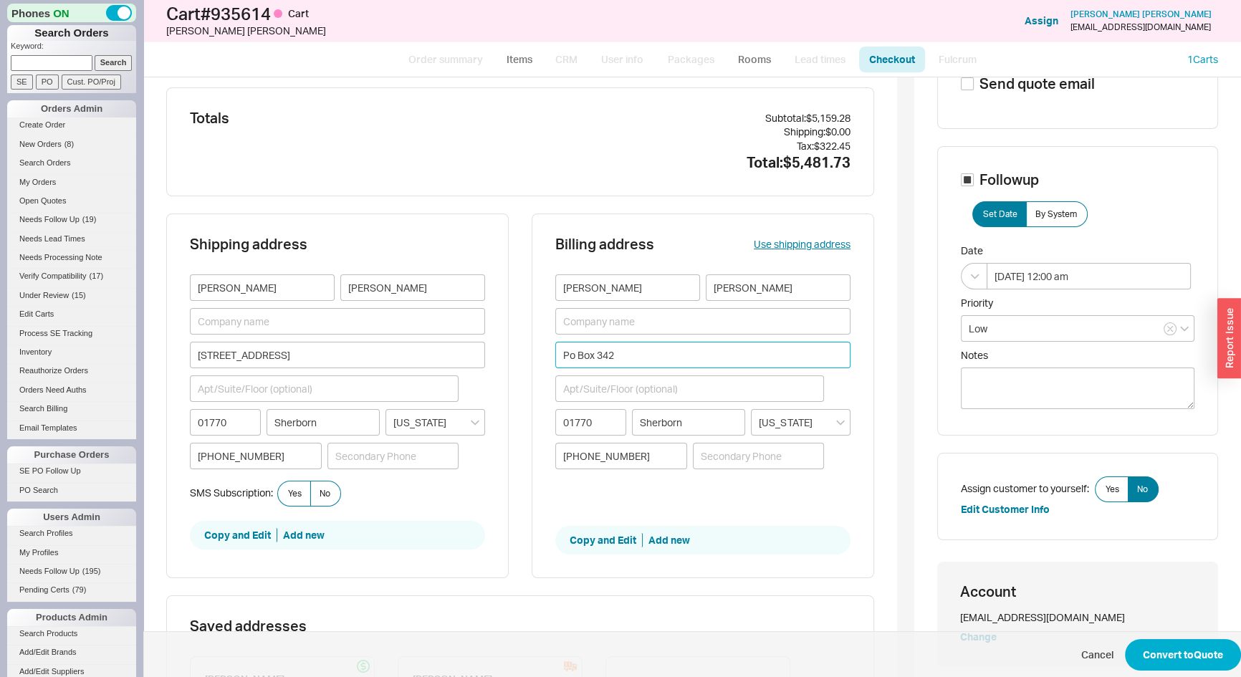
click at [570, 354] on input "Po Box 342" at bounding box center [702, 355] width 295 height 27
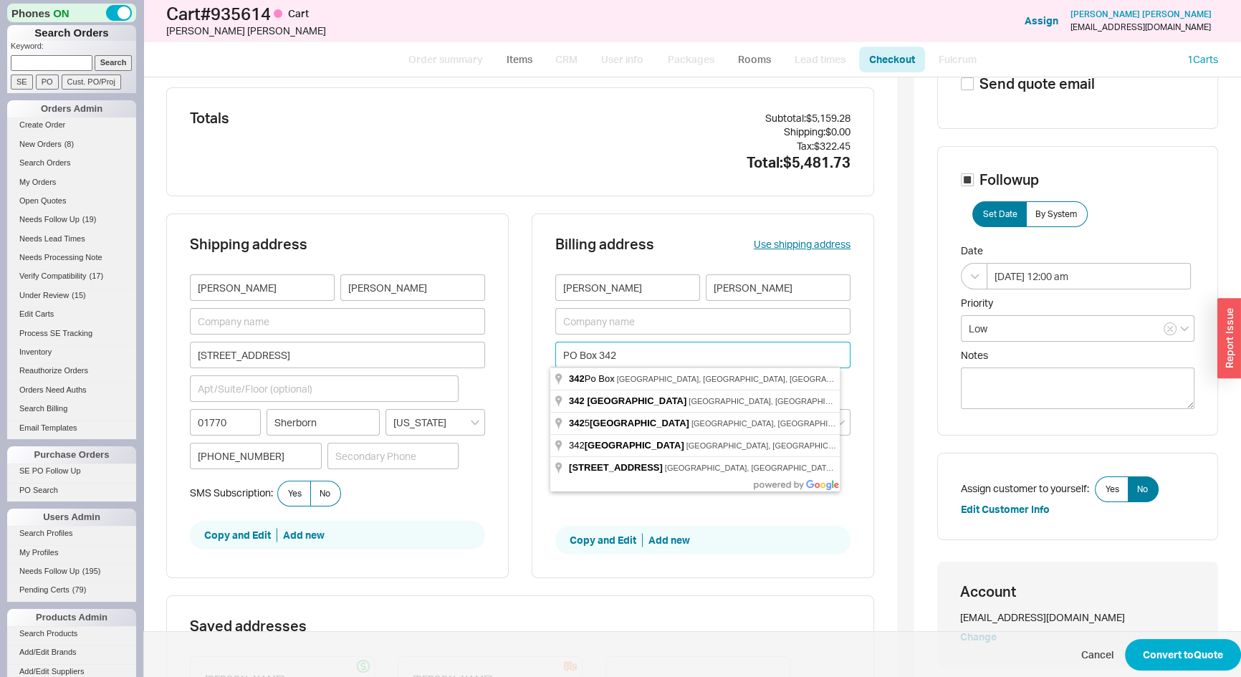
type input "PO Box 342"
click at [605, 158] on div "Totals" at bounding box center [410, 142] width 441 height 62
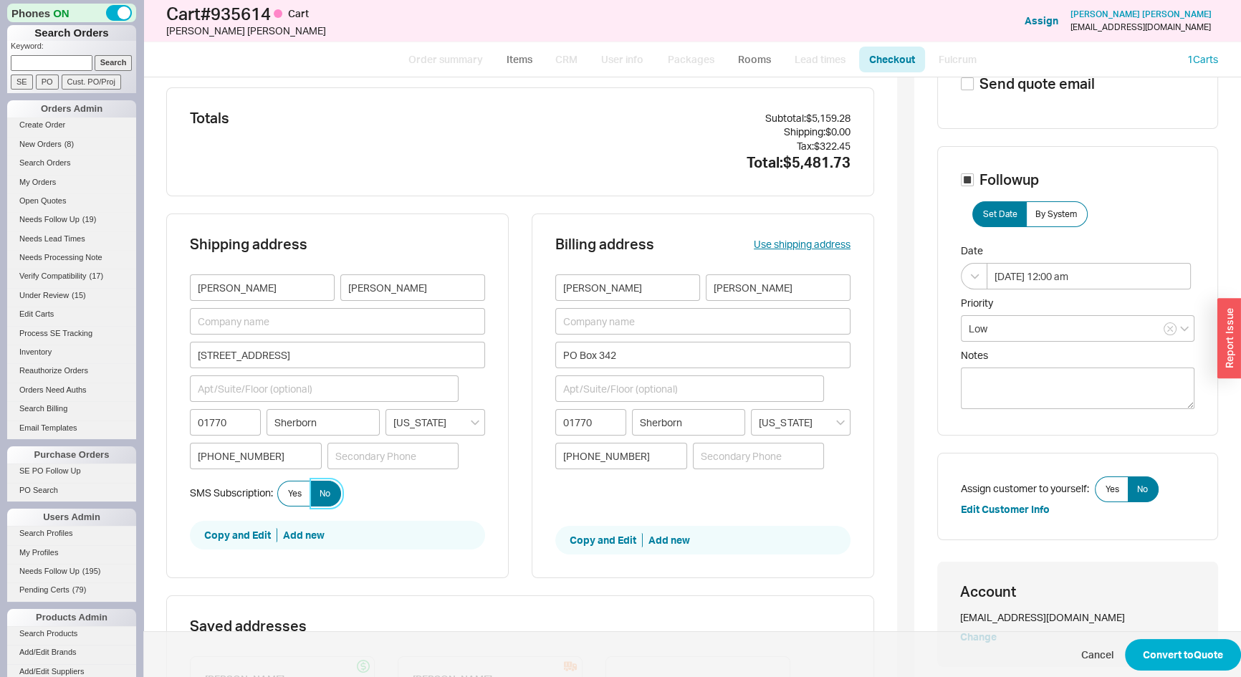
click at [324, 500] on label "No" at bounding box center [325, 494] width 31 height 26
click at [0, 0] on input "No" at bounding box center [0, 0] width 0 height 0
click at [1046, 211] on span "By System" at bounding box center [1056, 213] width 42 height 11
click at [0, 0] on input "By System" at bounding box center [0, 0] width 0 height 0
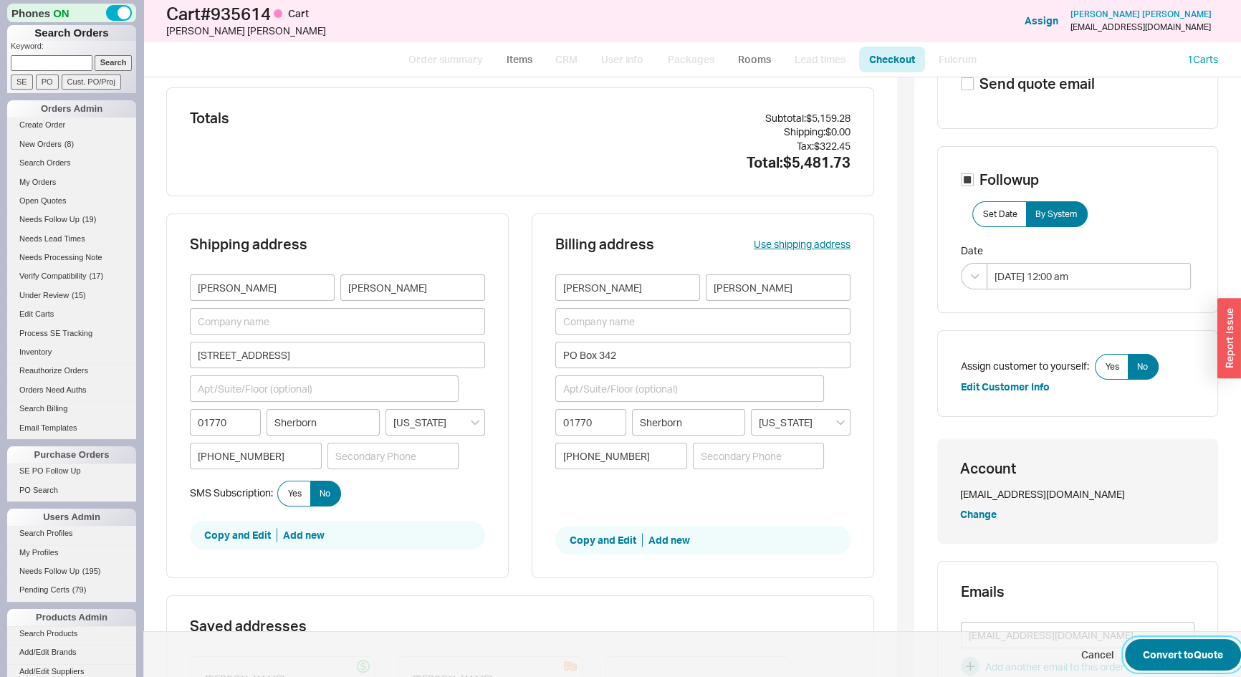
click at [1189, 648] on button "Convert to Quote" at bounding box center [1183, 655] width 116 height 32
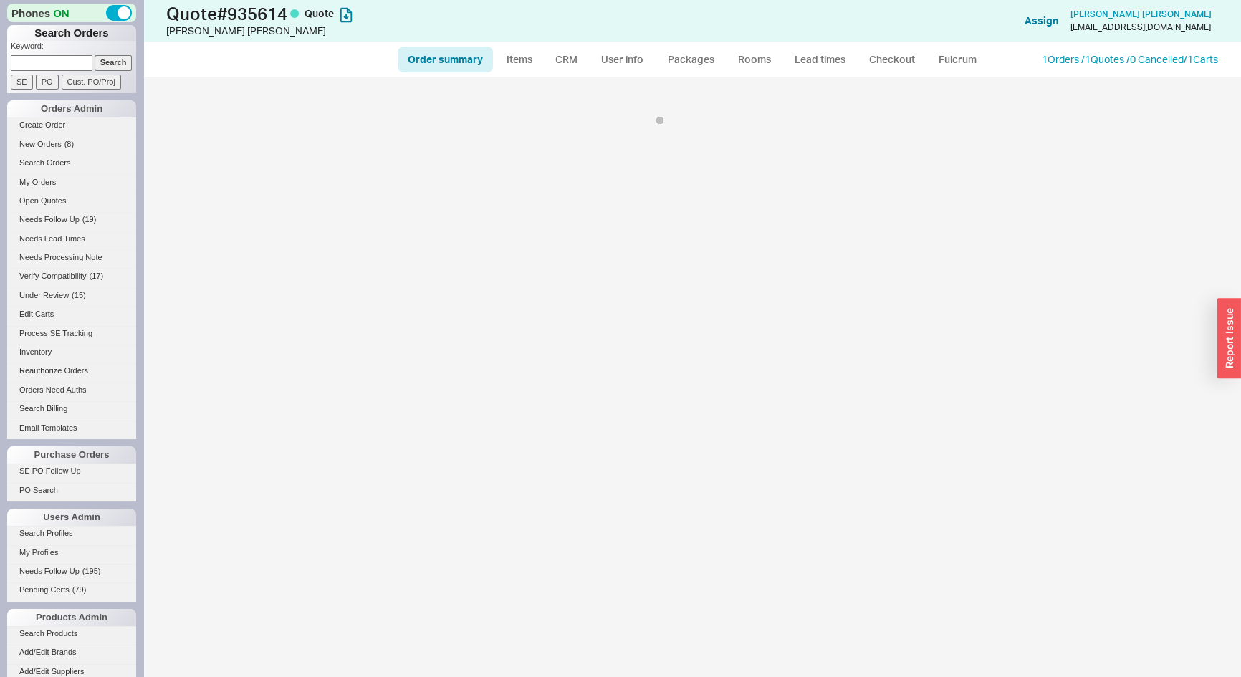
select select "*"
select select "3"
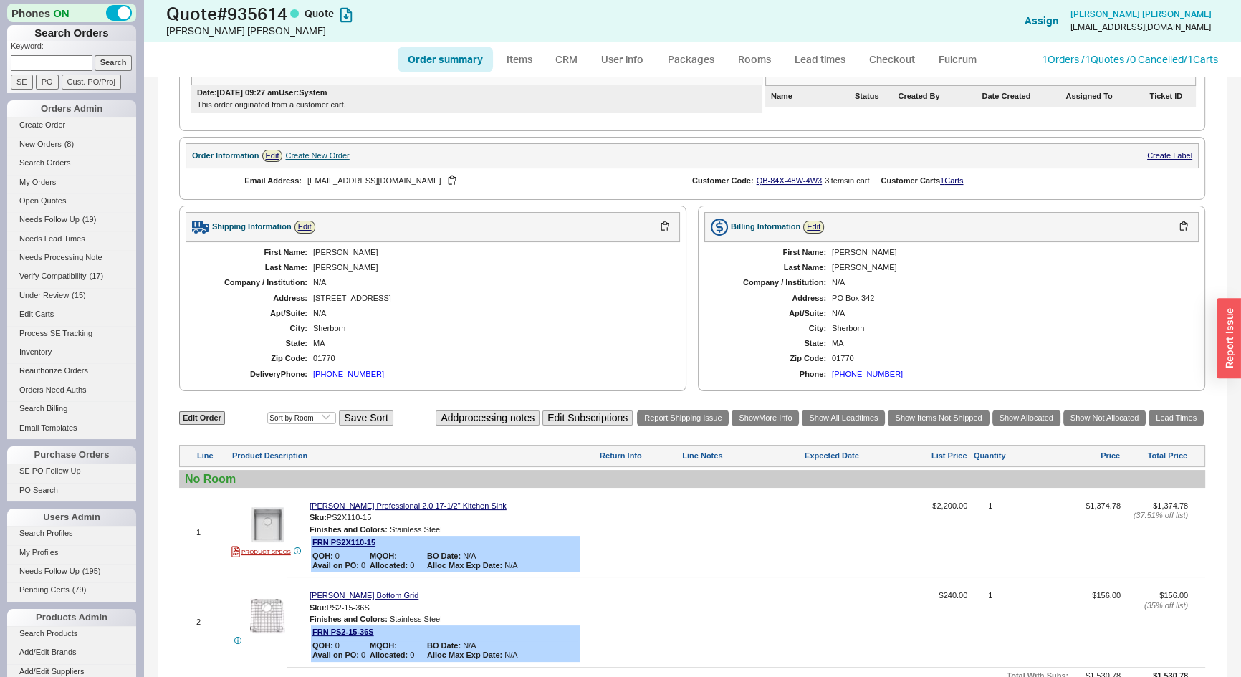
scroll to position [625, 0]
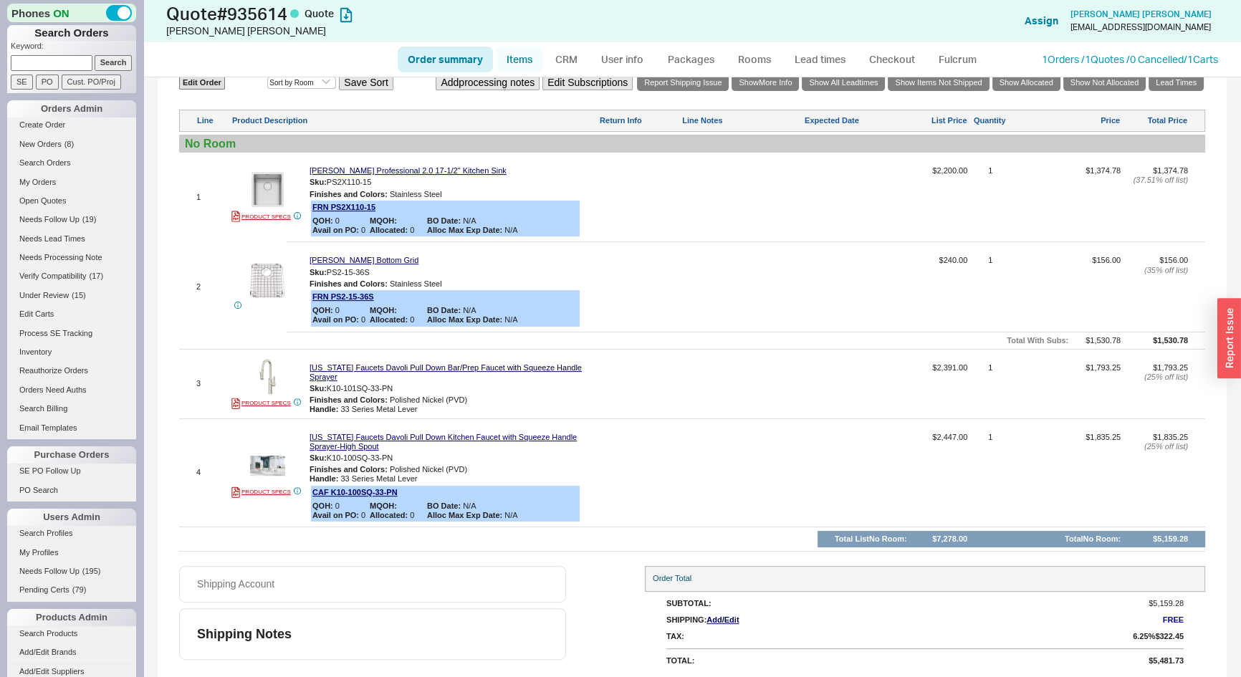
click at [509, 57] on link "Items" at bounding box center [519, 60] width 47 height 26
select select "3"
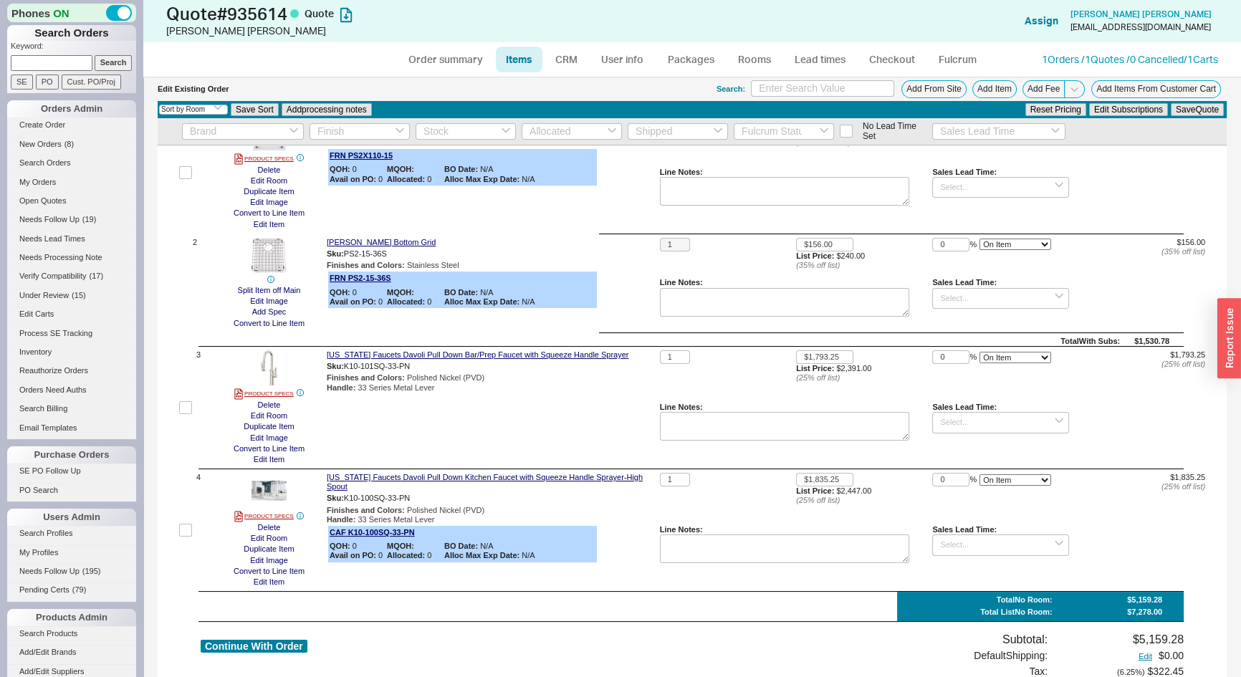
scroll to position [264, 0]
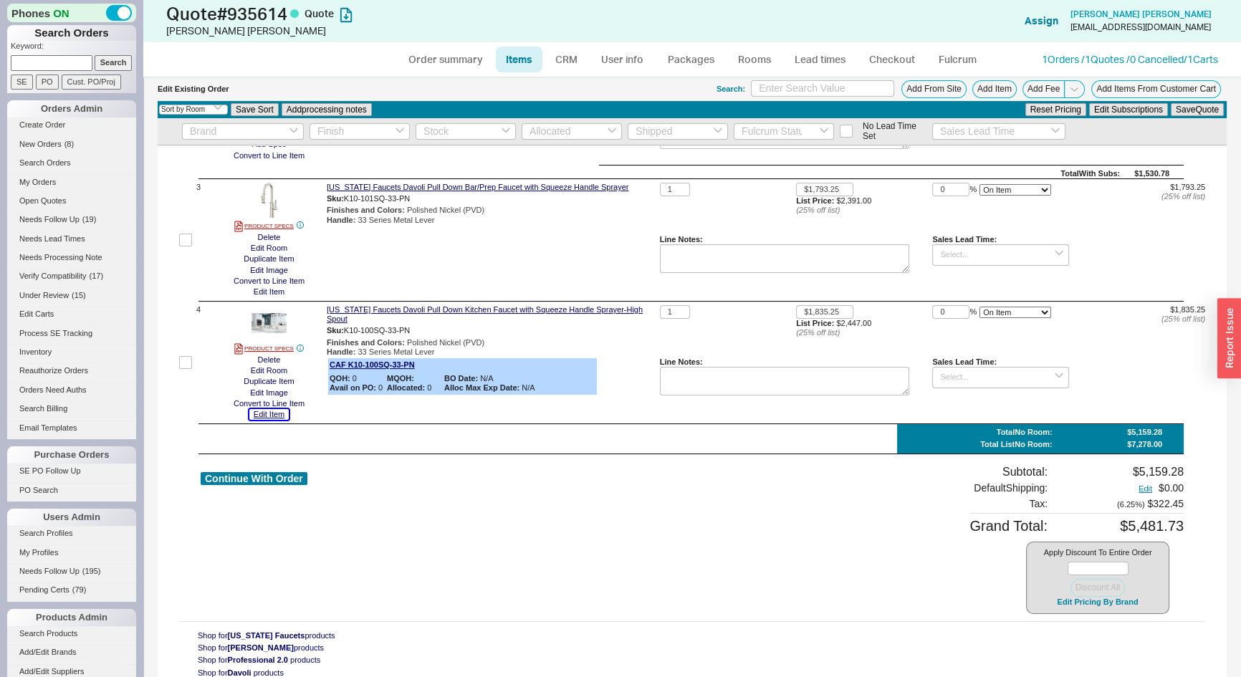
click at [273, 416] on button "Edit Item" at bounding box center [268, 414] width 39 height 11
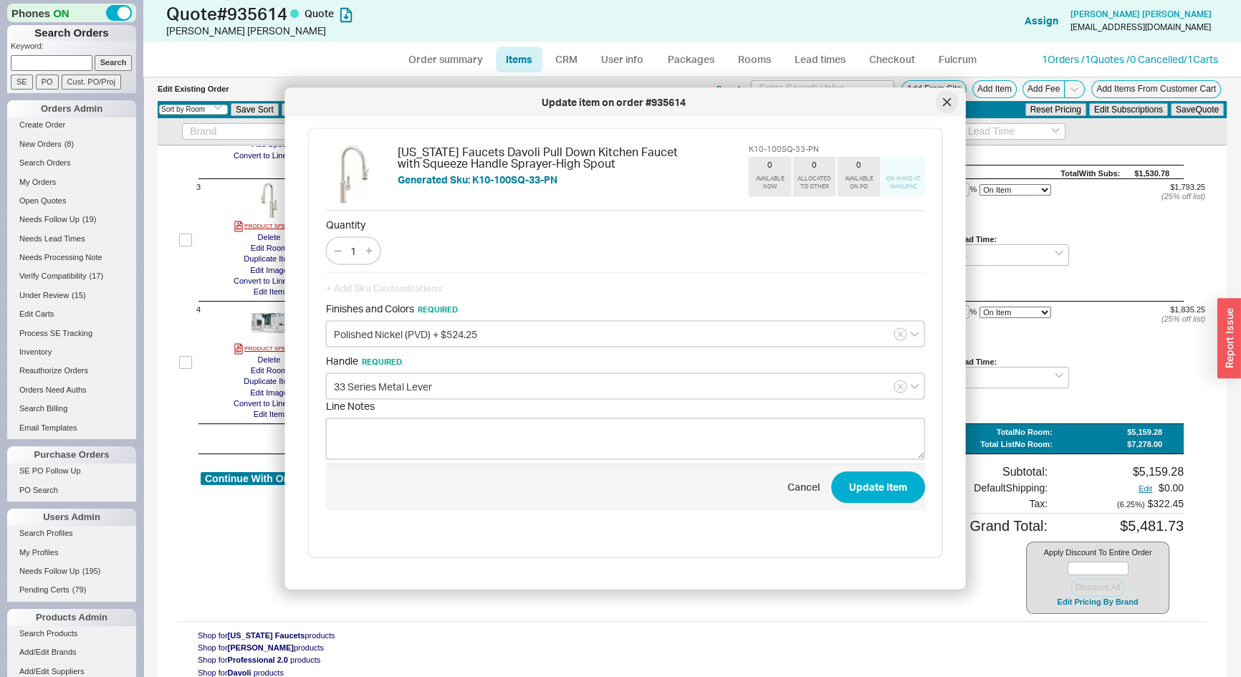
click at [938, 100] on div at bounding box center [946, 102] width 23 height 23
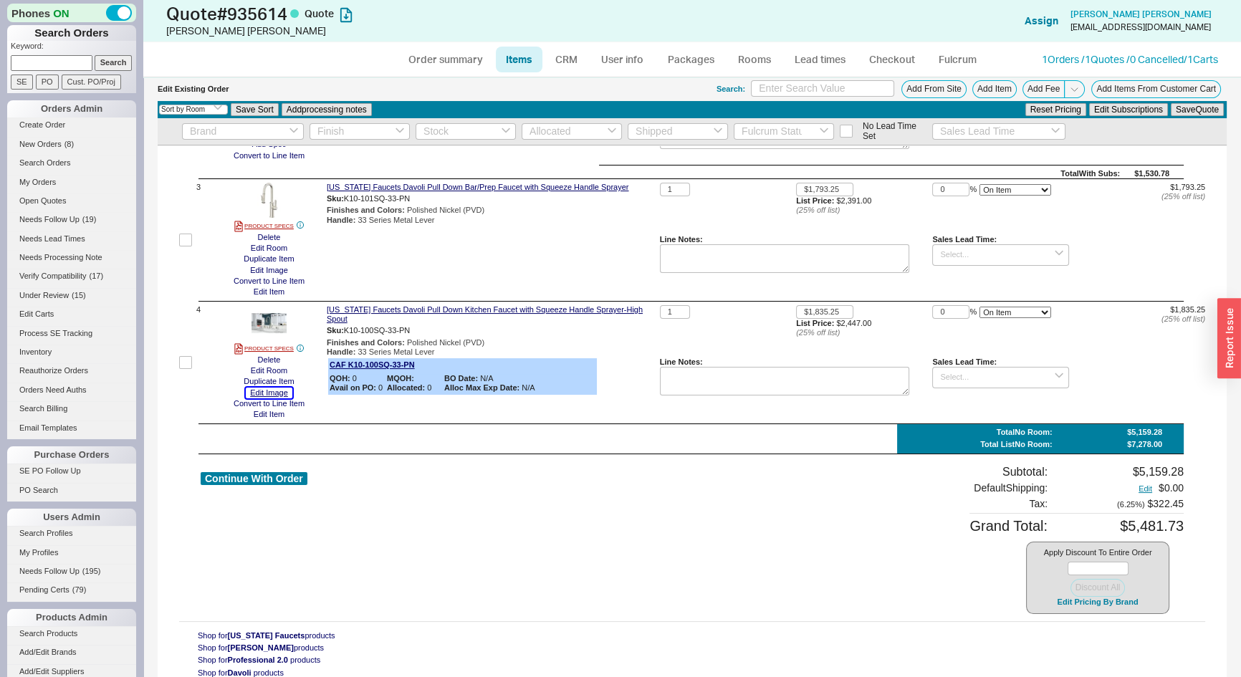
click at [274, 390] on button "Edit Image" at bounding box center [269, 392] width 47 height 11
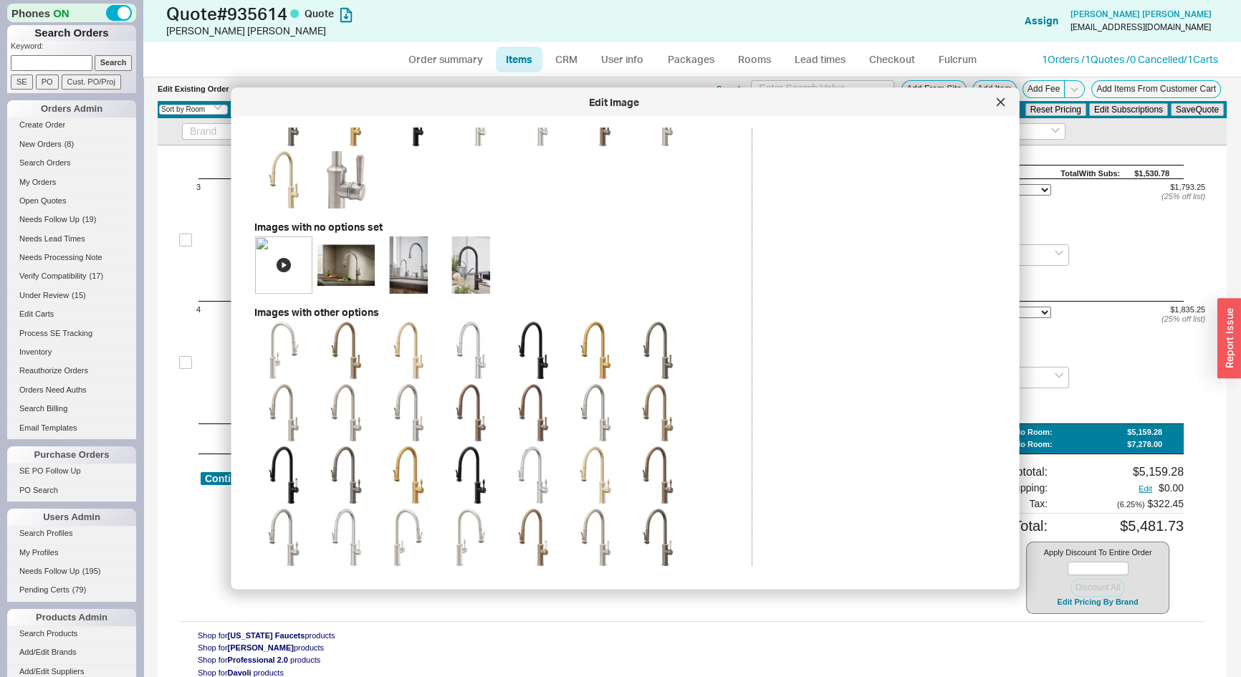
scroll to position [324, 0]
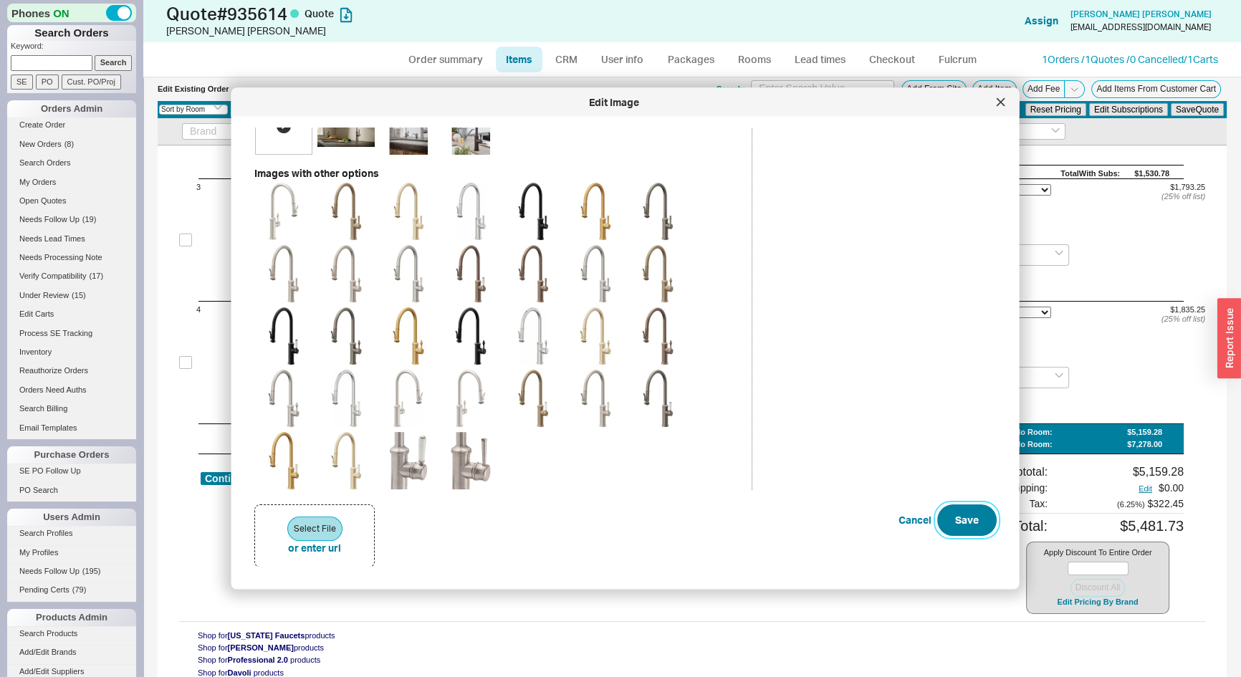
click at [951, 507] on button "Save" at bounding box center [966, 521] width 59 height 32
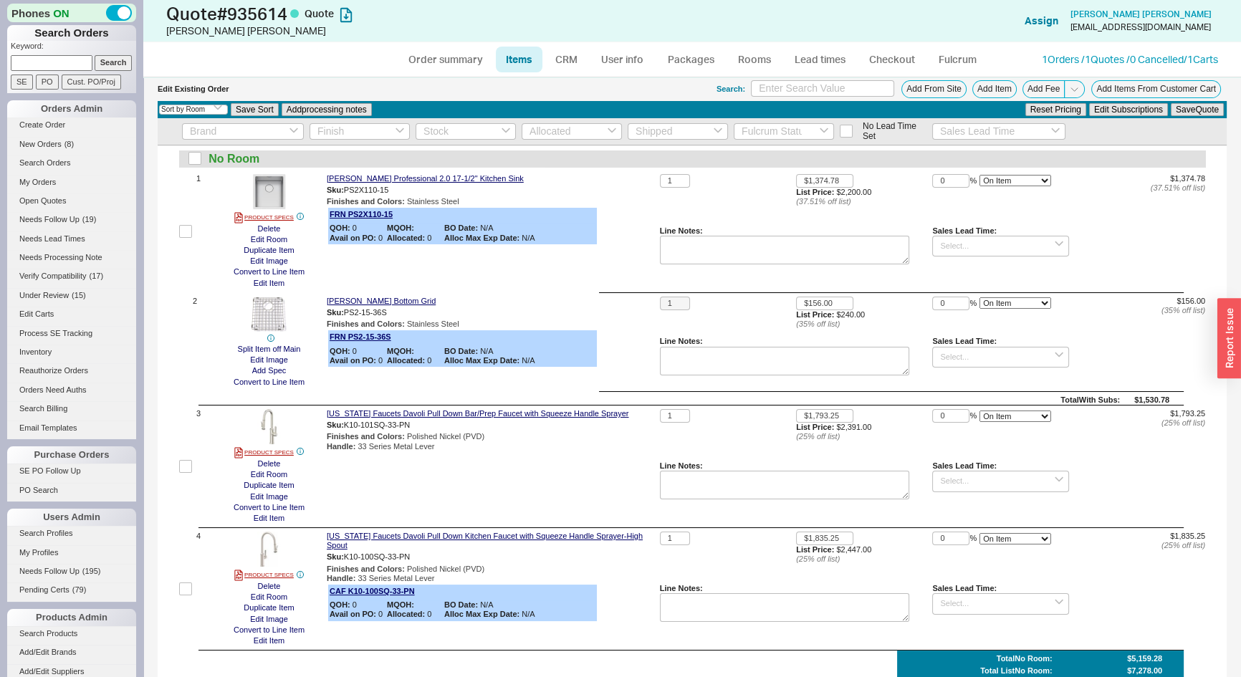
scroll to position [134, 0]
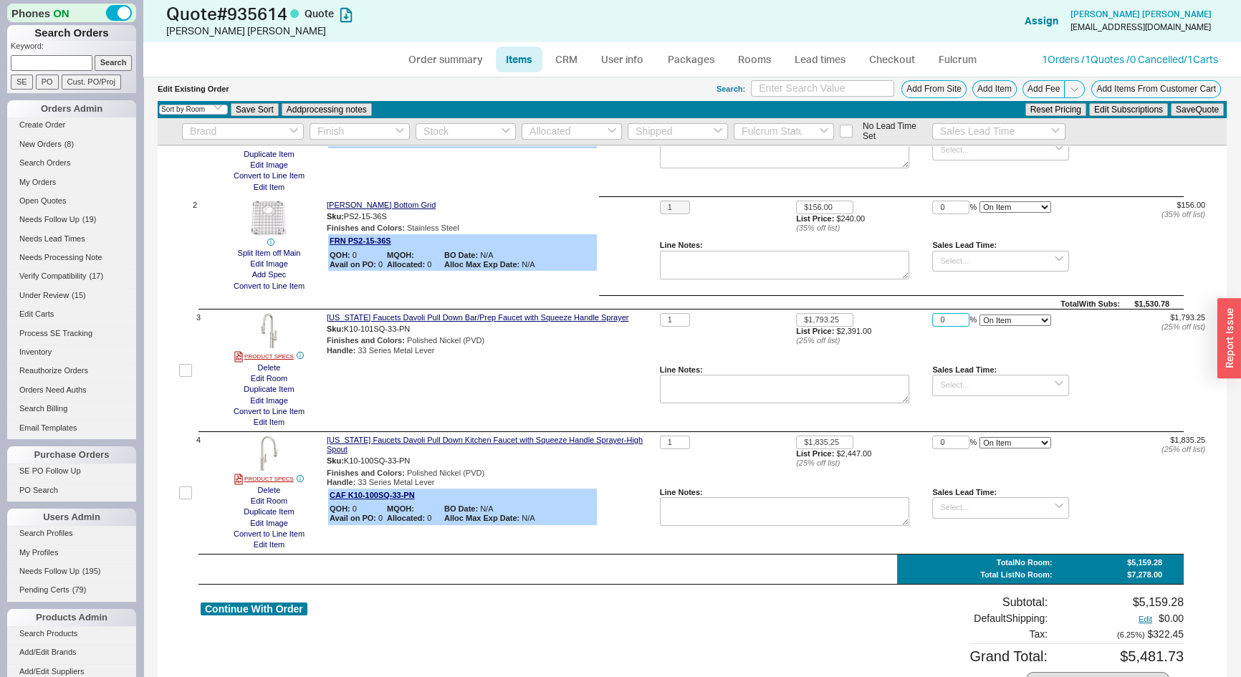
drag, startPoint x: 945, startPoint y: 322, endPoint x: 887, endPoint y: 330, distance: 58.5
click at [887, 330] on div "1 $1,793.25 List Price: $2,391.00 ( 25 % off list) 0 % On Item On Bottom Gift C…" at bounding box center [932, 370] width 545 height 115
type input "10"
drag, startPoint x: 943, startPoint y: 443, endPoint x: 912, endPoint y: 448, distance: 32.0
click at [912, 448] on div "1 $1,835.25 List Price: $2,447.00 ( 25 % off list) 0 % On Item On Bottom Gift C…" at bounding box center [932, 492] width 545 height 115
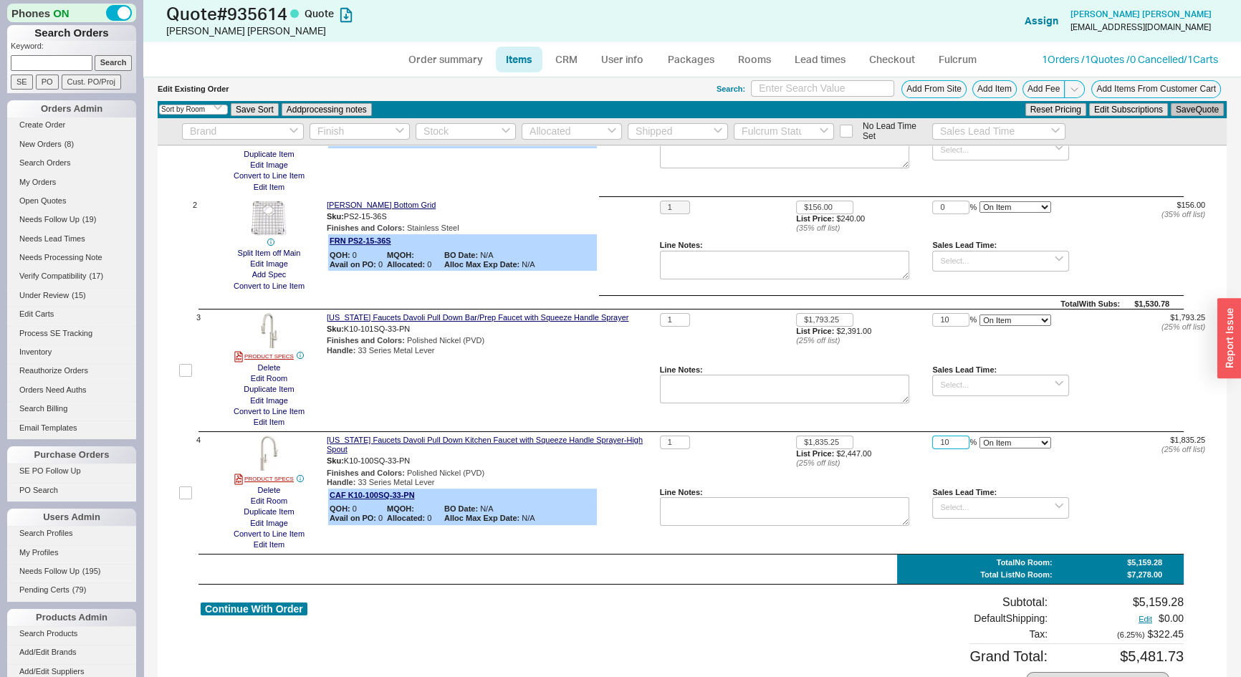
type input "10"
click at [1185, 112] on button "Save Quote" at bounding box center [1196, 109] width 53 height 13
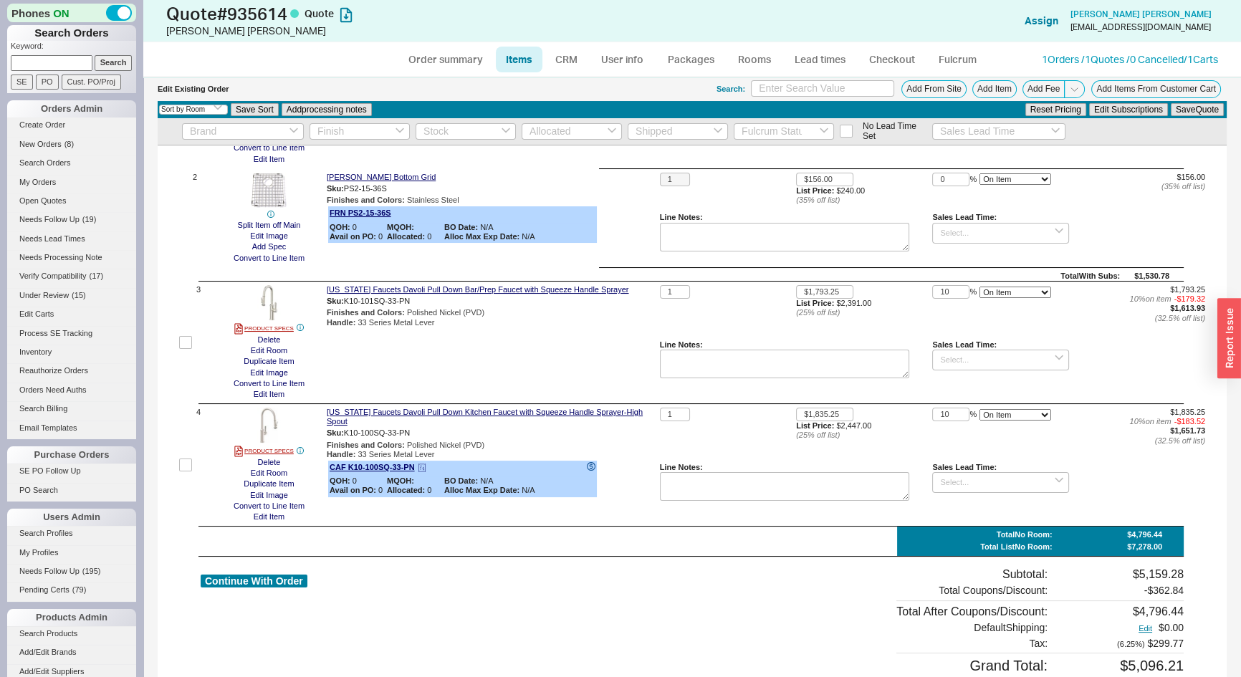
scroll to position [0, 0]
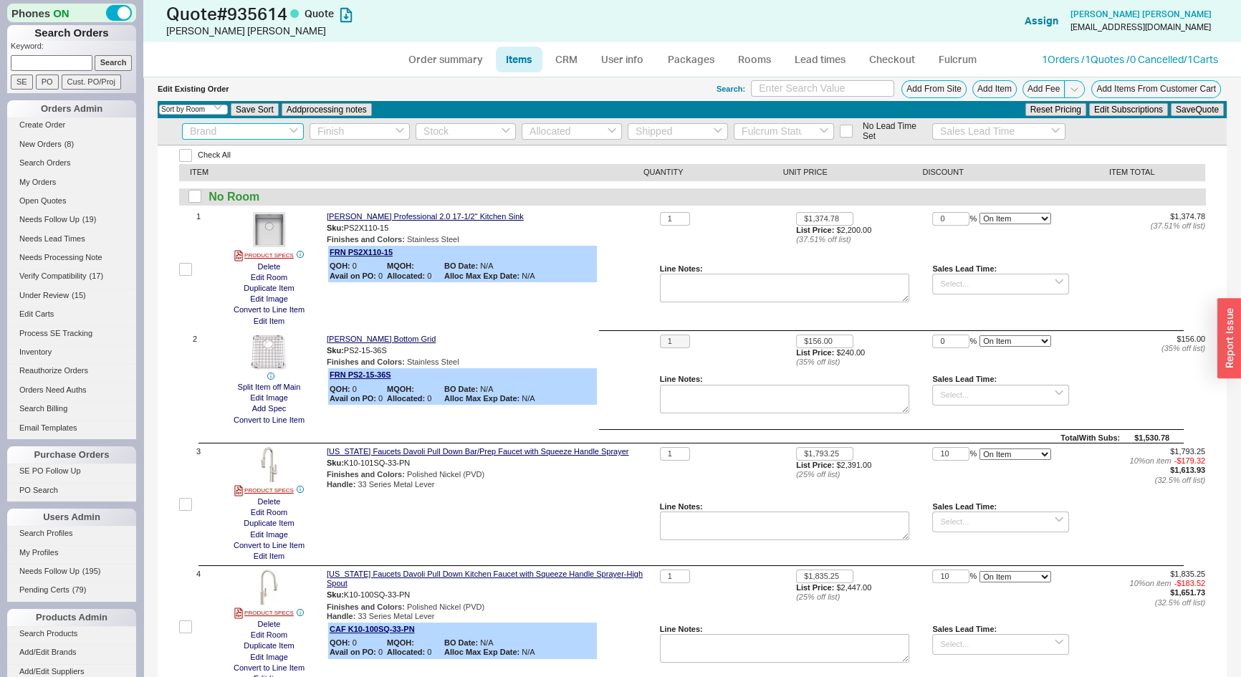
click at [288, 128] on input at bounding box center [243, 131] width 122 height 16
click at [254, 158] on div "California Faucets" at bounding box center [243, 155] width 120 height 24
type input "California Faucets"
checkbox input "true"
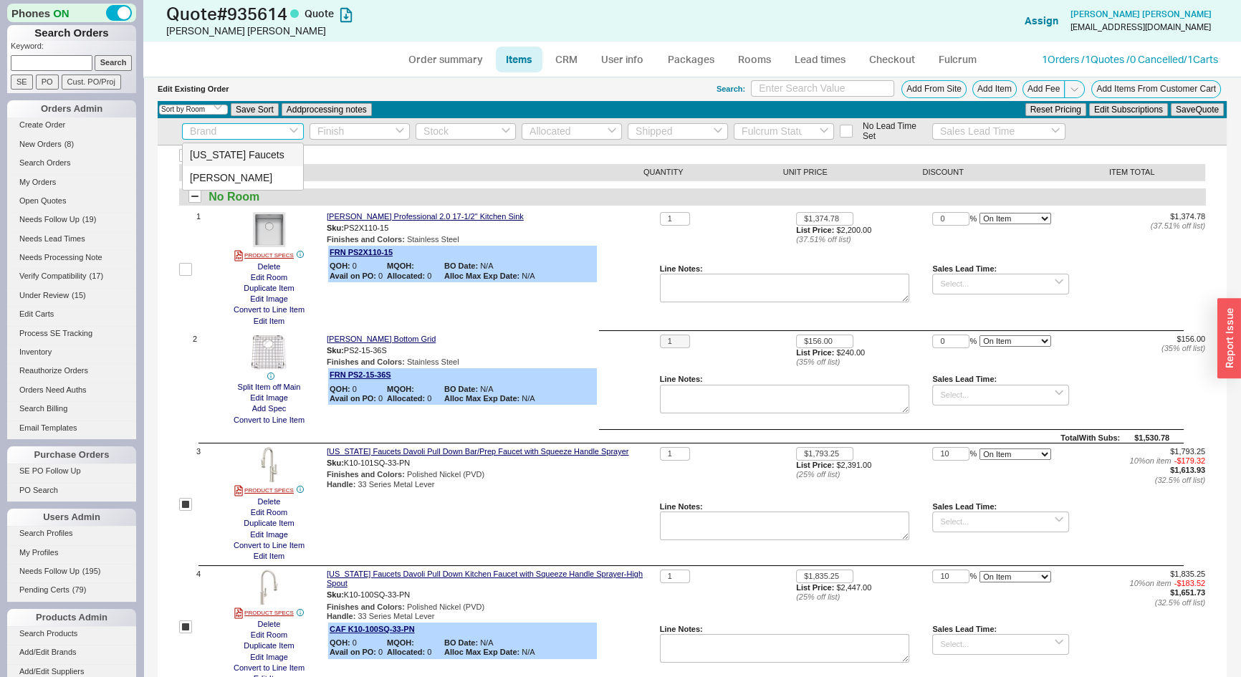
checkbox input "true"
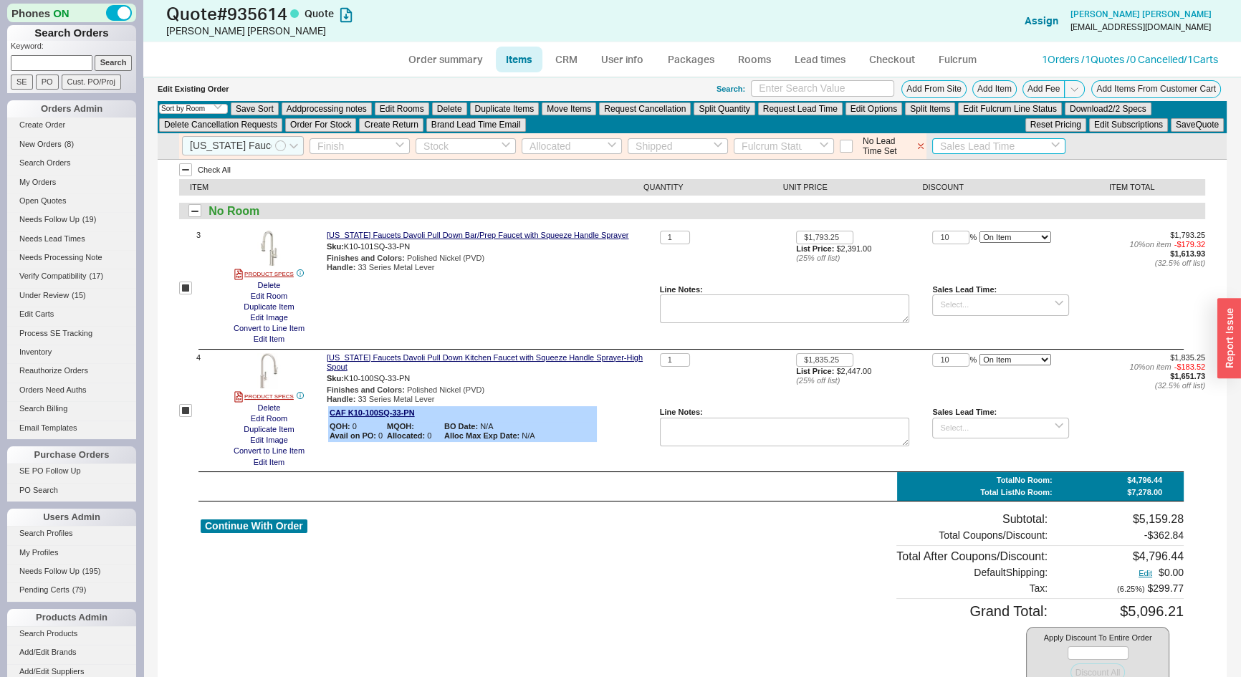
click at [960, 148] on input at bounding box center [999, 146] width 134 height 16
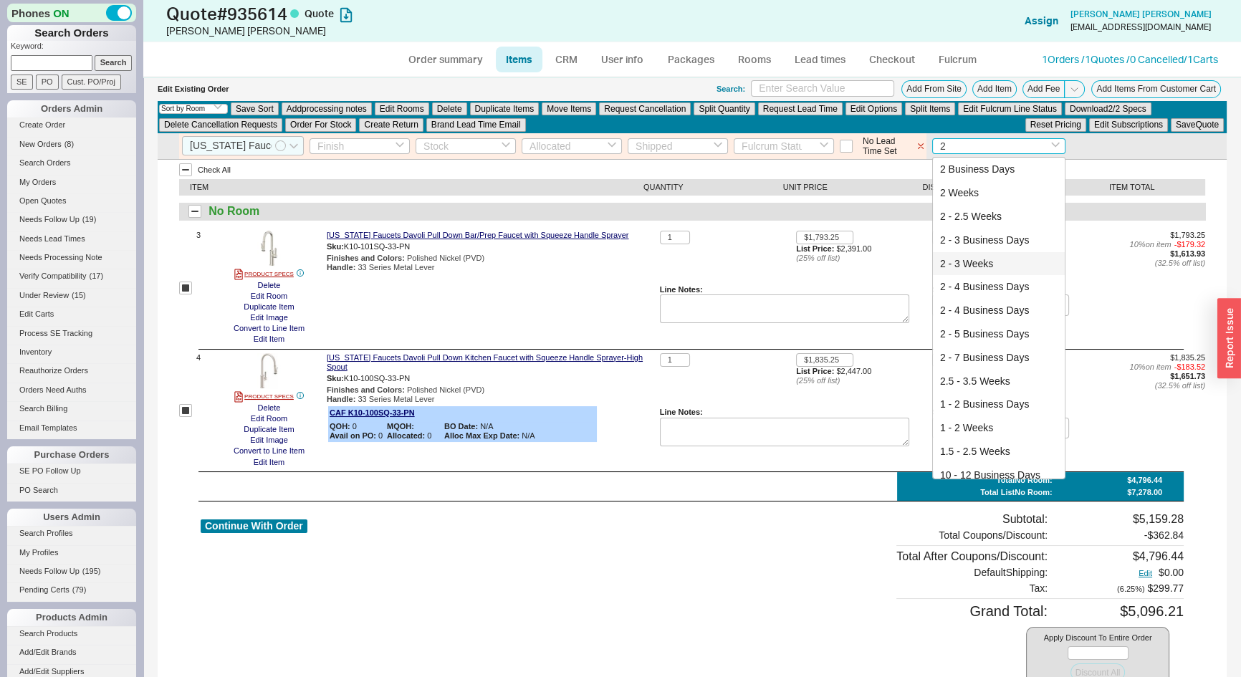
click at [974, 262] on div "2 - 3 Weeks" at bounding box center [999, 264] width 133 height 24
type input "2 - 3 Weeks"
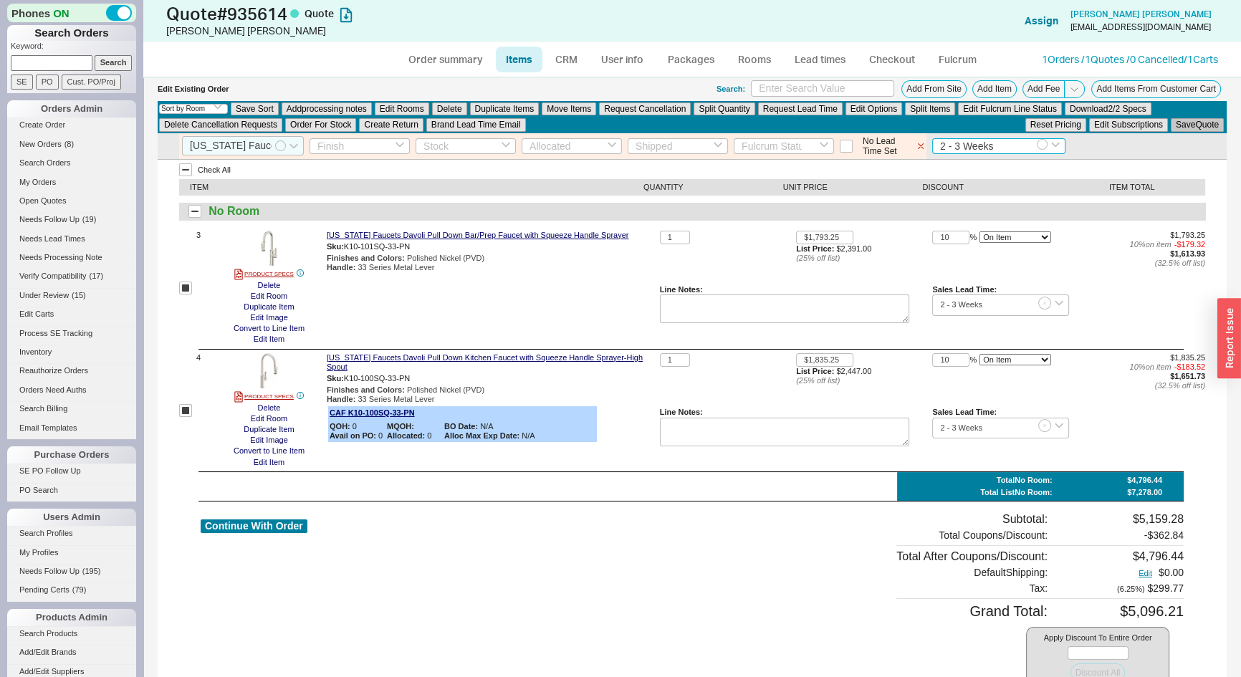
type input "2 - 3 Weeks"
click at [1196, 125] on button "Save Quote" at bounding box center [1196, 124] width 53 height 13
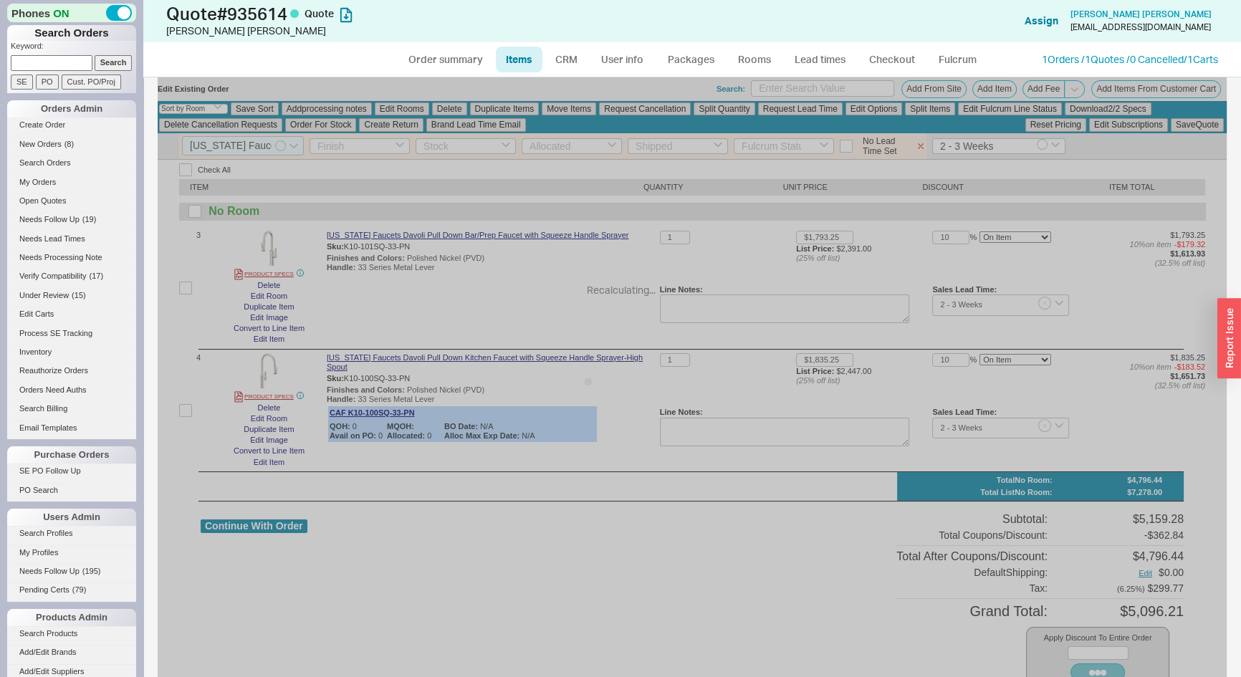
checkbox input "false"
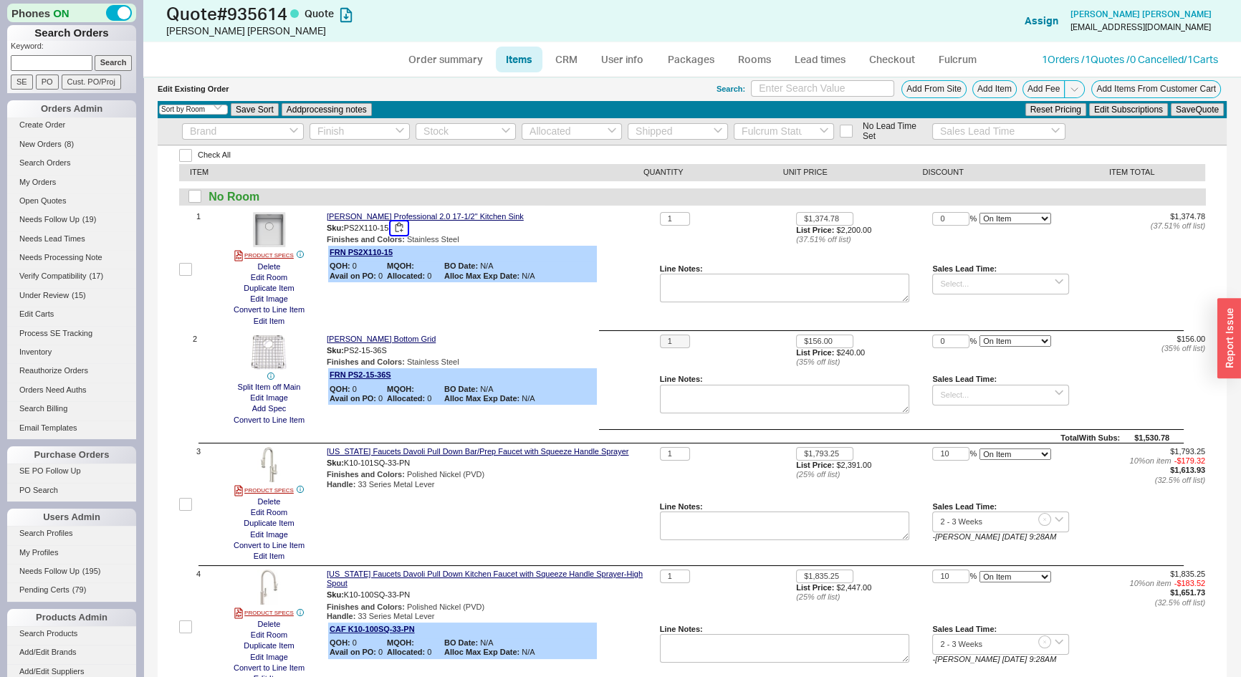
click at [401, 229] on button "button" at bounding box center [398, 228] width 17 height 14
click at [396, 350] on button "button" at bounding box center [397, 351] width 17 height 14
click at [953, 285] on input at bounding box center [1000, 284] width 136 height 21
click at [966, 310] on div "5 - 7 Business Days" at bounding box center [1000, 308] width 135 height 21
type input "5 - 7 Business Days"
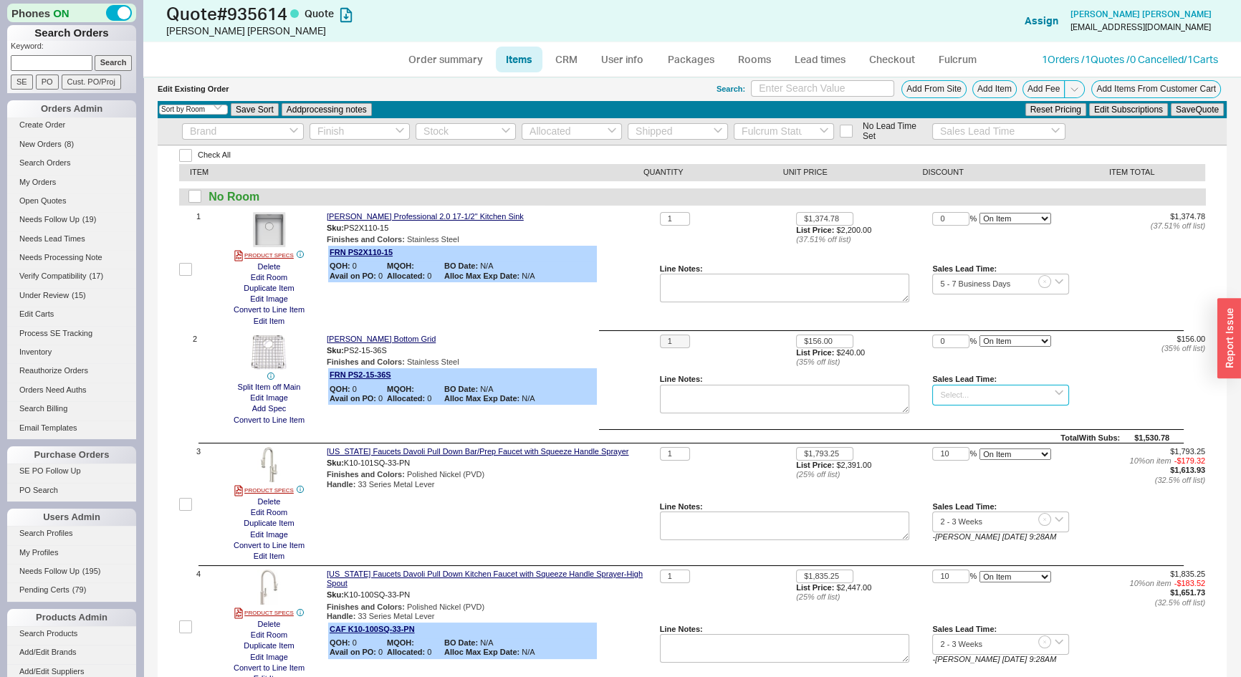
click at [978, 399] on input at bounding box center [1000, 395] width 136 height 21
click at [958, 443] on div "2 - 3 Weeks" at bounding box center [1000, 440] width 135 height 21
type input "2 - 3 Weeks"
click at [1182, 110] on button "Save Quote" at bounding box center [1196, 109] width 53 height 13
drag, startPoint x: 425, startPoint y: 63, endPoint x: 499, endPoint y: 65, distance: 73.8
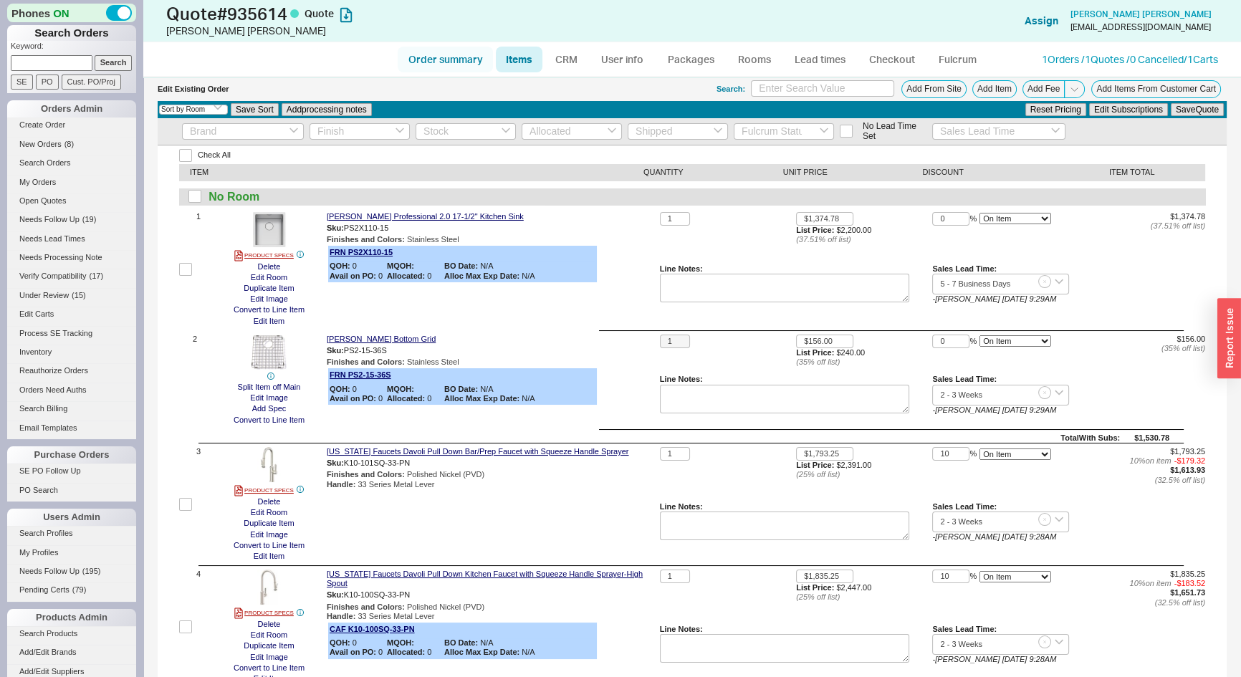
click at [426, 63] on link "Order summary" at bounding box center [445, 60] width 95 height 26
select select "*"
select select "3"
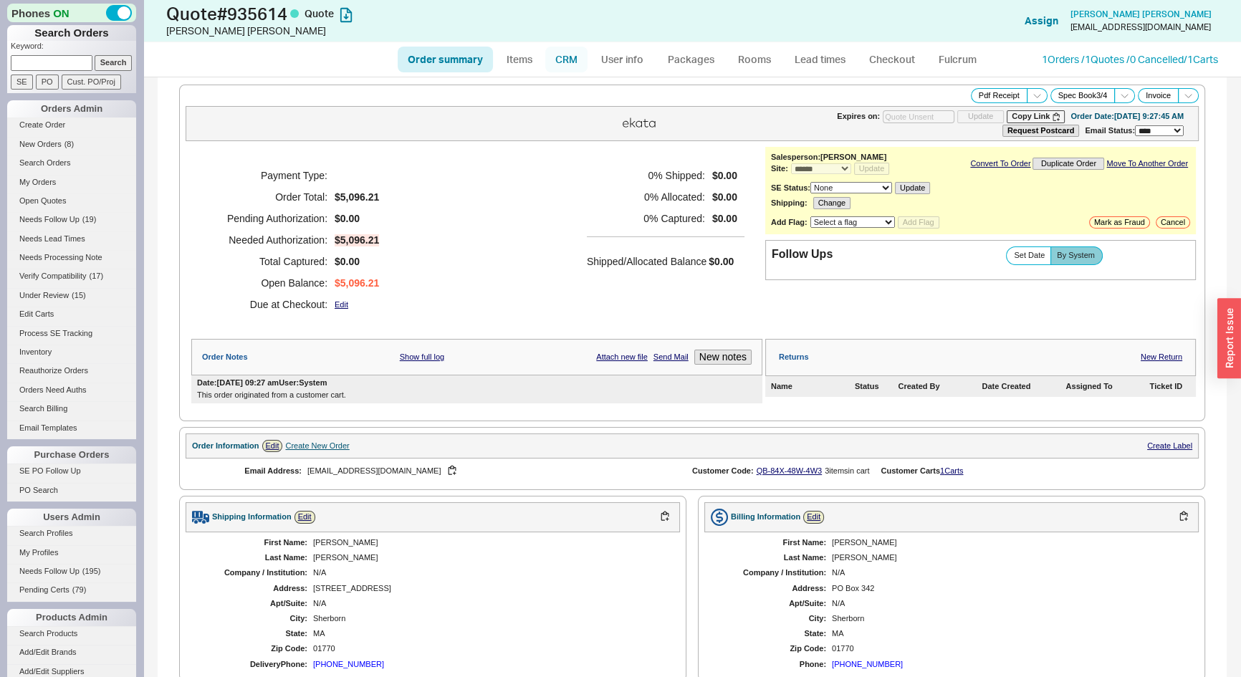
click at [574, 62] on link "CRM" at bounding box center [566, 60] width 42 height 26
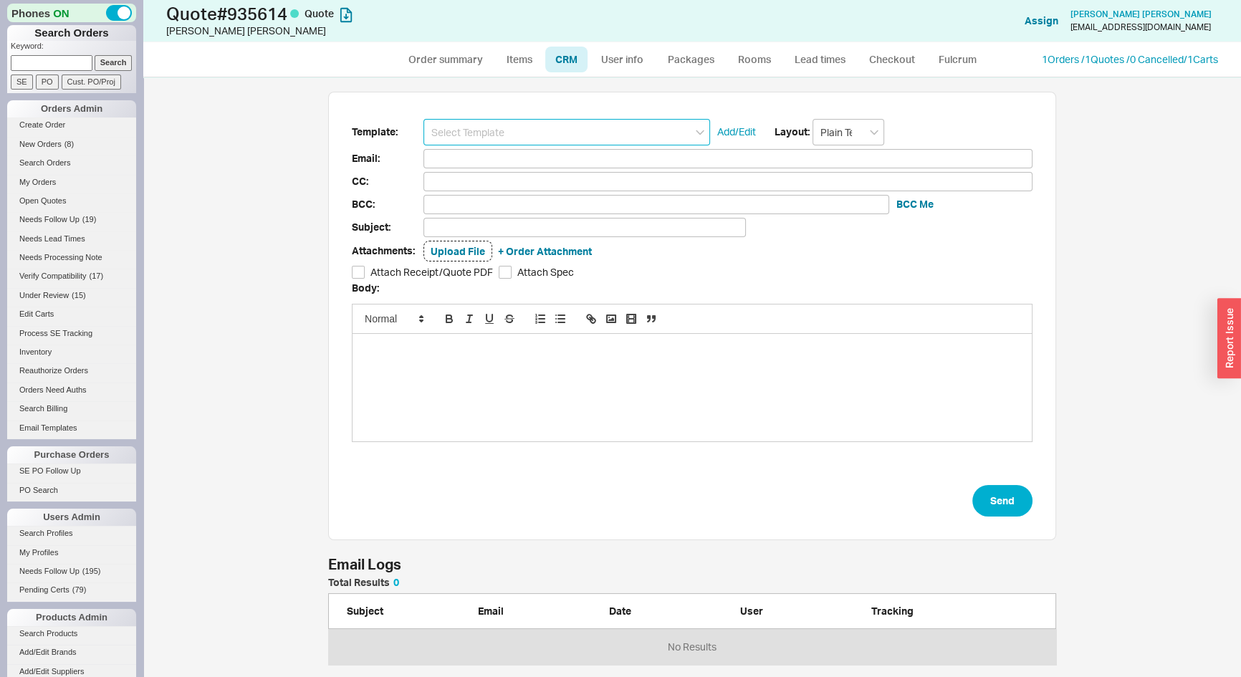
click at [567, 144] on input at bounding box center [566, 132] width 287 height 27
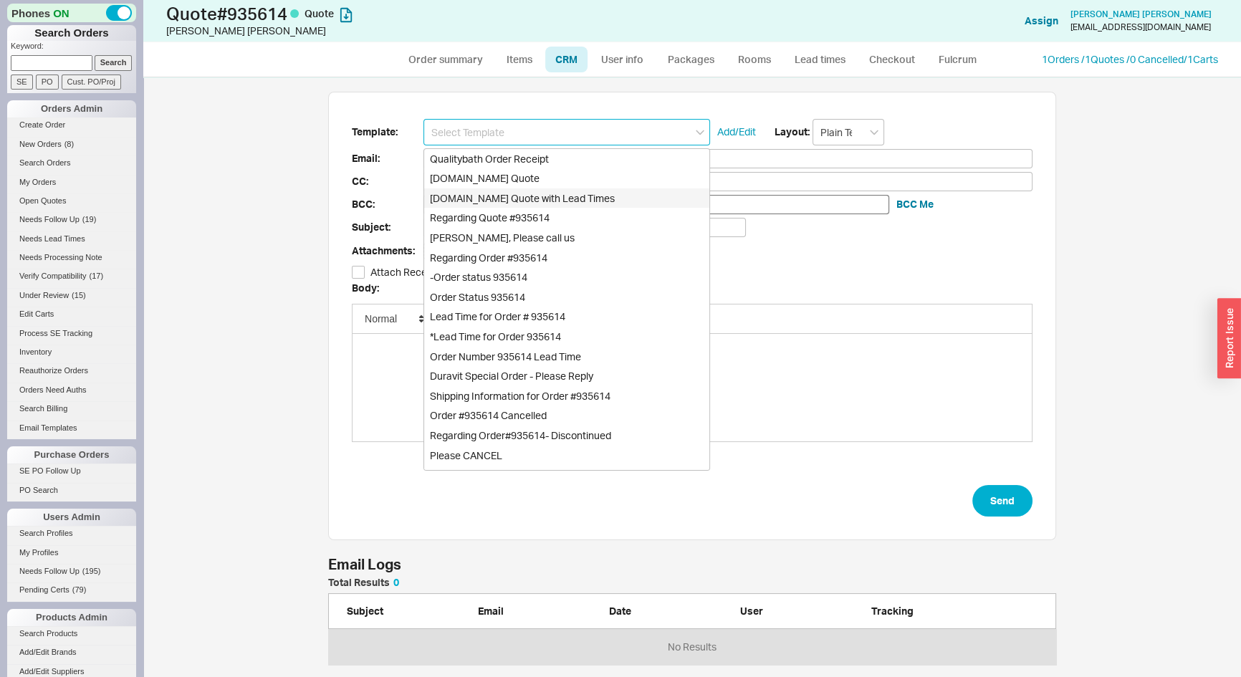
click at [574, 193] on div "Qualitybath.com Quote with Lead Times" at bounding box center [566, 198] width 285 height 20
type input "Receipt"
type input "Patrickosho@gmail.com"
type input "Quality Bath Quote #935614 with Lead Times"
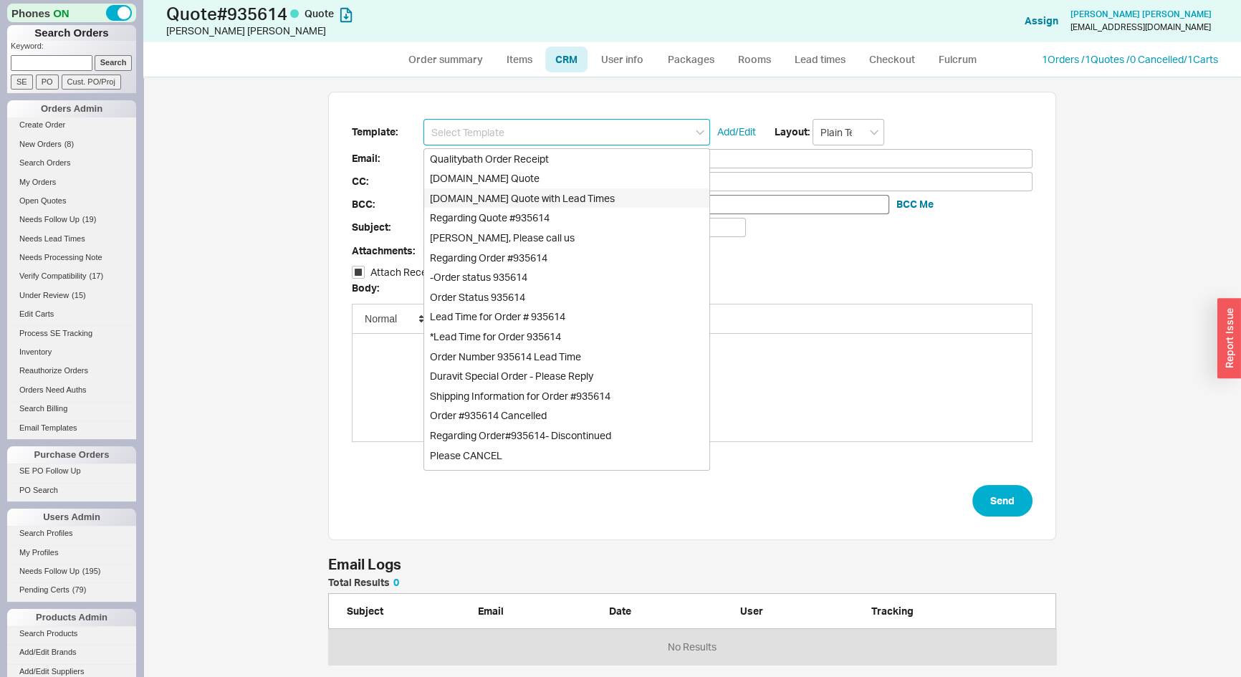
checkbox input "true"
type input "Qualitybath.com Quote with Lead Times"
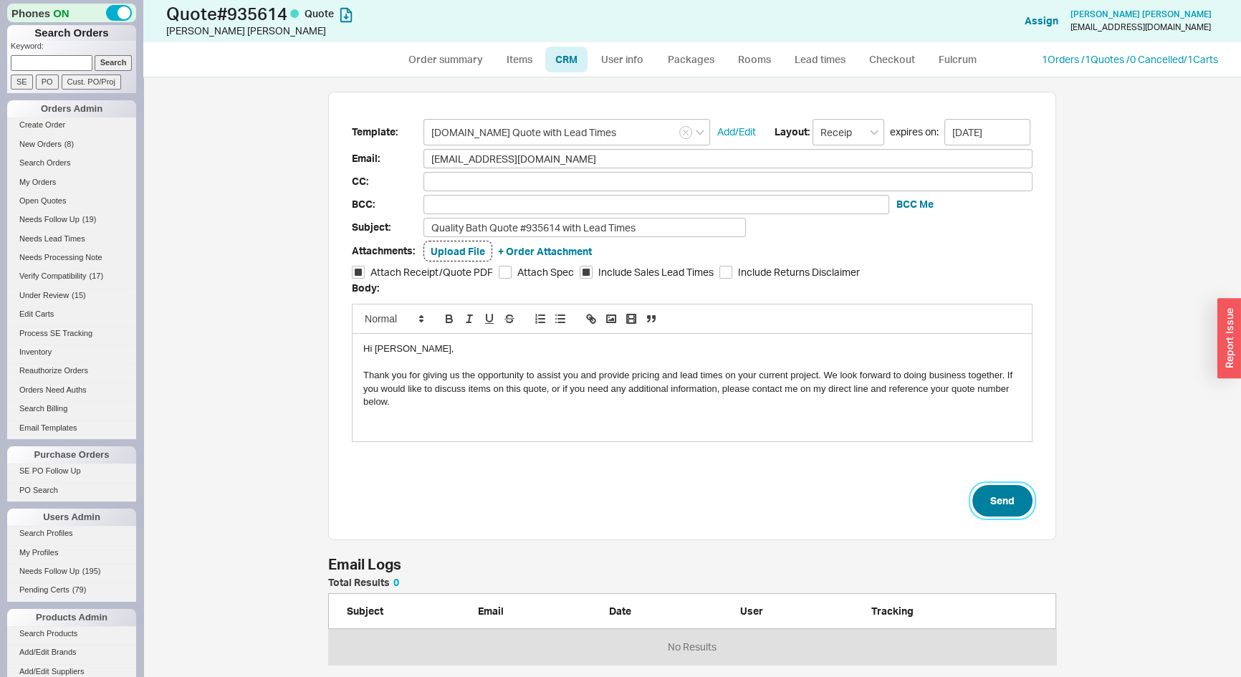
click at [992, 506] on button "Send" at bounding box center [1002, 501] width 60 height 32
select select "*"
select select "3"
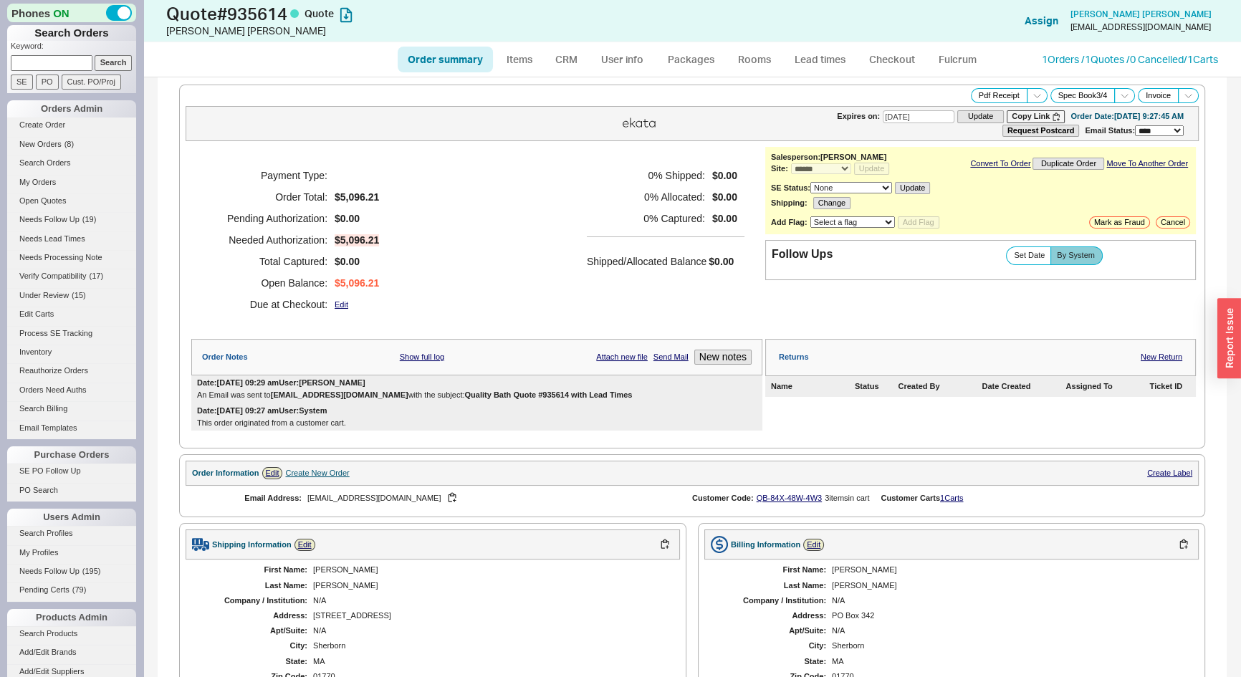
drag, startPoint x: 594, startPoint y: 392, endPoint x: 425, endPoint y: 393, distance: 169.0
click at [425, 393] on div "An Email was sent to Patrickosho@gmail.com with the subject: Quality Bath Quote…" at bounding box center [476, 394] width 559 height 9
click at [552, 413] on div "Date: 08/22/2025 09:27 am User: System This order originated from a customer ca…" at bounding box center [476, 416] width 571 height 27
drag, startPoint x: 599, startPoint y: 393, endPoint x: 457, endPoint y: 395, distance: 141.8
click at [464, 393] on b "Quality Bath Quote #935614 with Lead Times" at bounding box center [548, 394] width 168 height 9
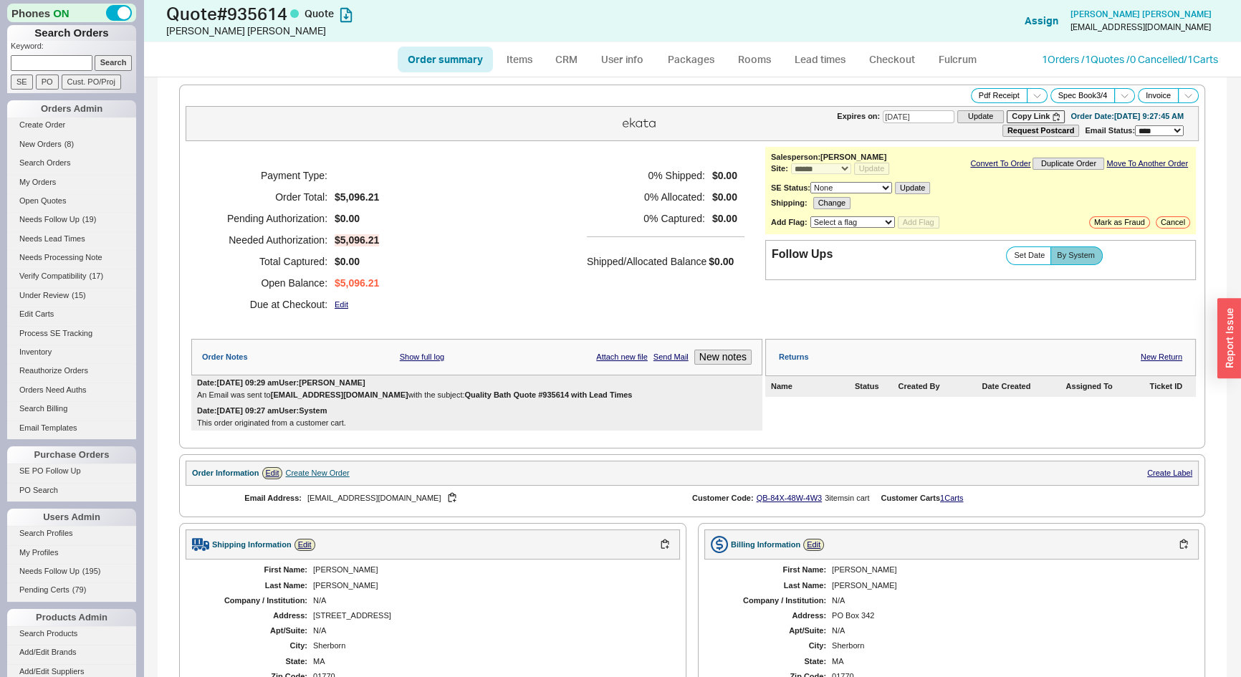
copy b "Quality Bath Quote #935614 with Lead Times"
click at [1031, 95] on icon at bounding box center [1036, 95] width 11 height 11
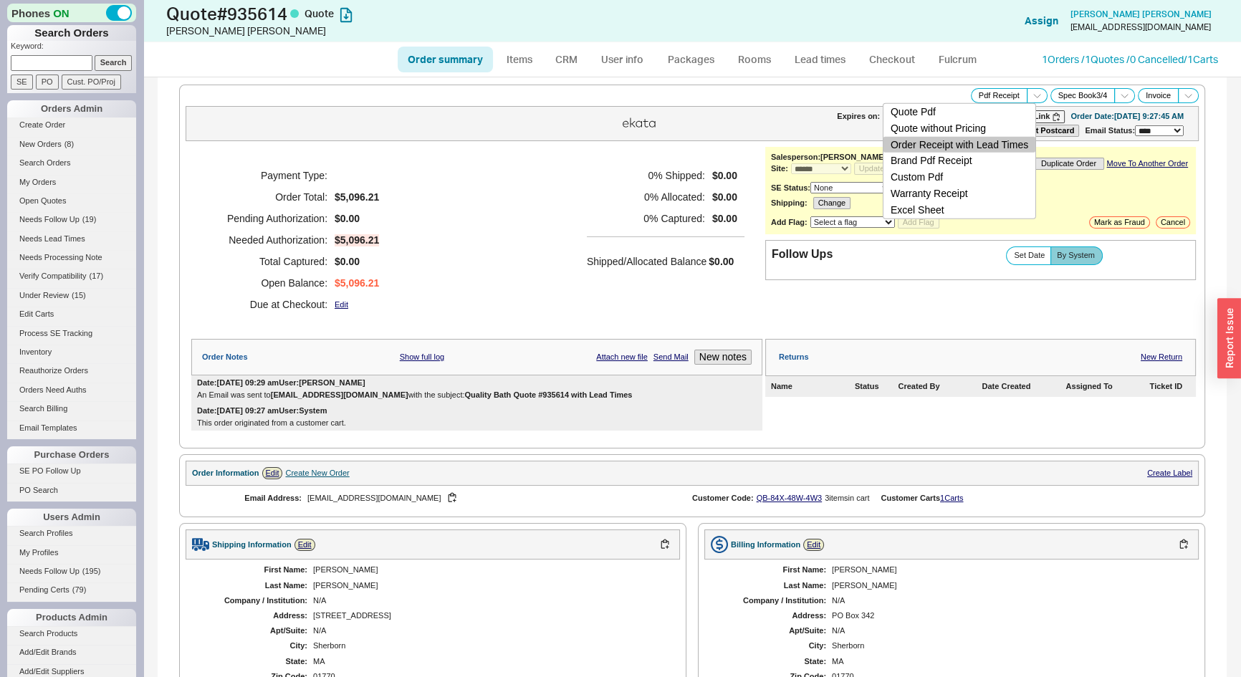
click at [1004, 143] on button "Order Receipt with Lead Times" at bounding box center [959, 144] width 152 height 16
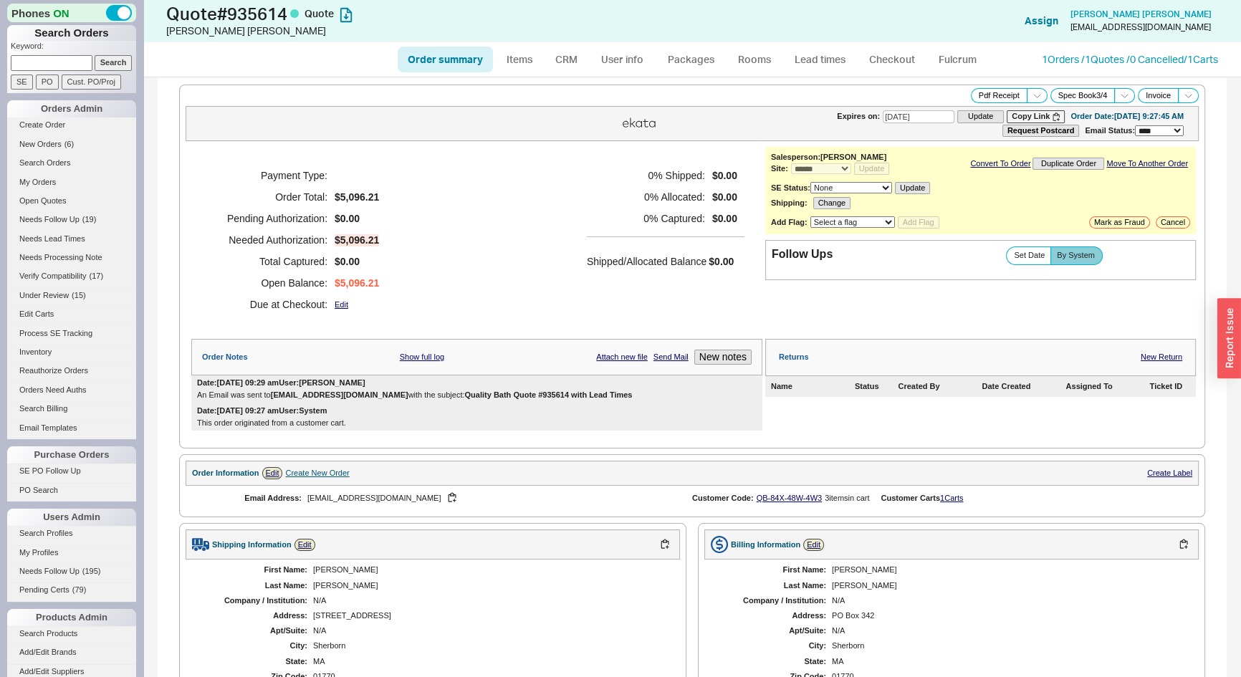
paste input "brett.pierce@cox.net"
type input "brett.pierce@cox.net"
click at [109, 62] on input "Search" at bounding box center [114, 62] width 38 height 15
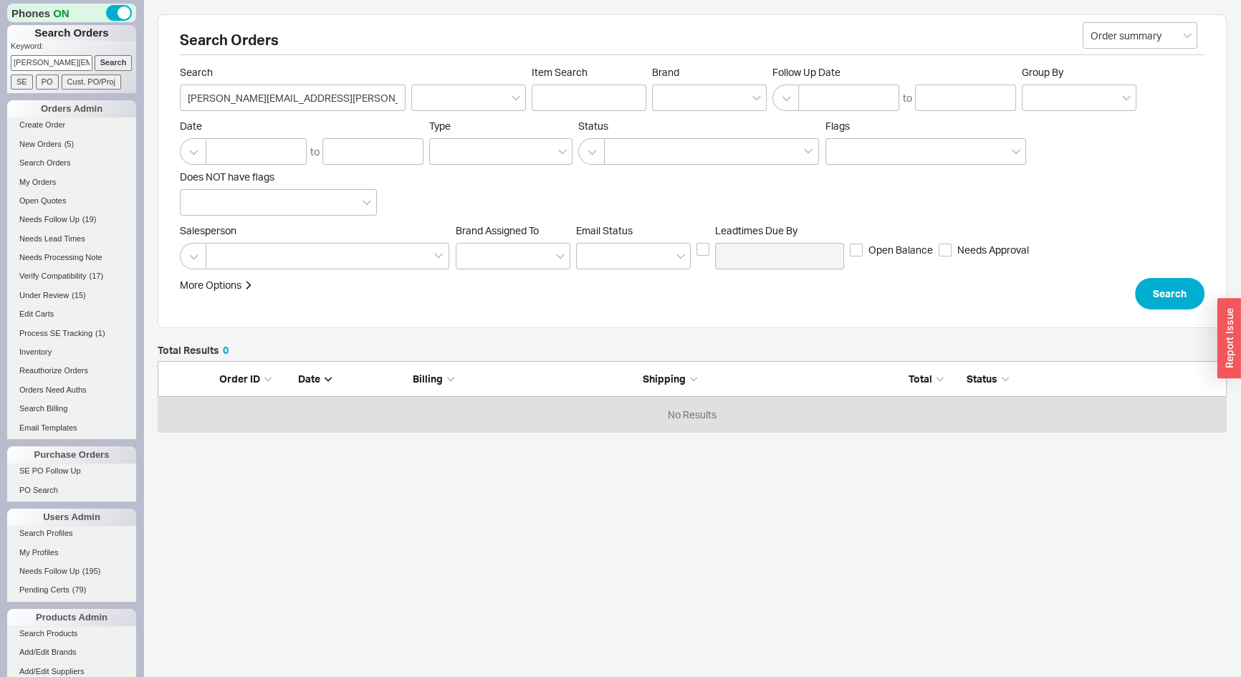
scroll to position [10, 10]
click at [50, 121] on link "Create Order" at bounding box center [71, 124] width 129 height 15
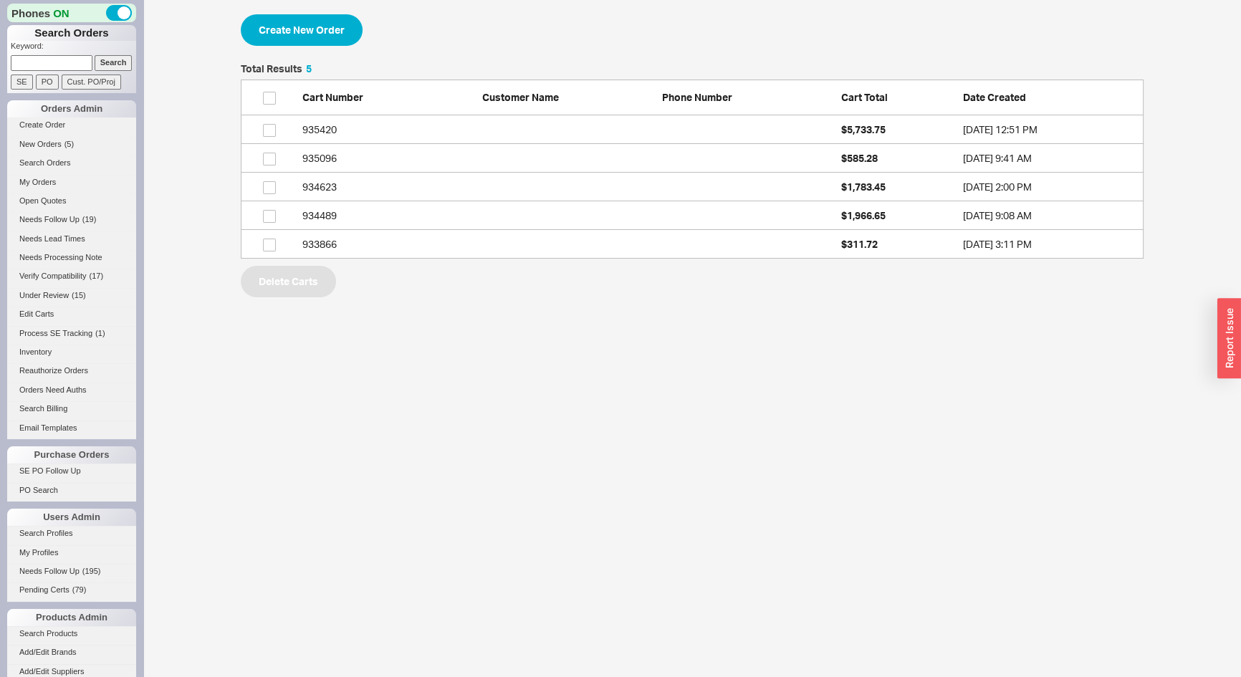
scroll to position [185, 892]
drag, startPoint x: 45, startPoint y: 53, endPoint x: 28, endPoint y: 57, distance: 17.6
paste input "cowellhousehold@gmail.com"
type input "cowellhousehold@gmail.com"
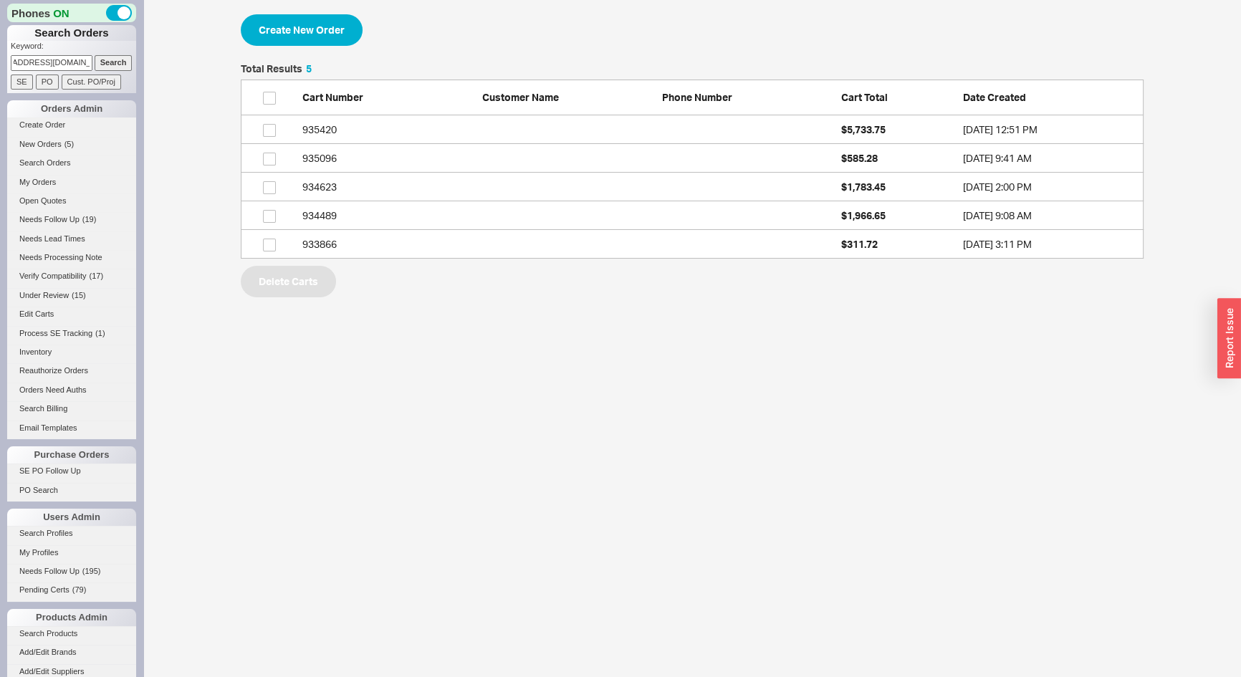
scroll to position [0, 0]
click at [106, 57] on input "Search" at bounding box center [114, 62] width 38 height 15
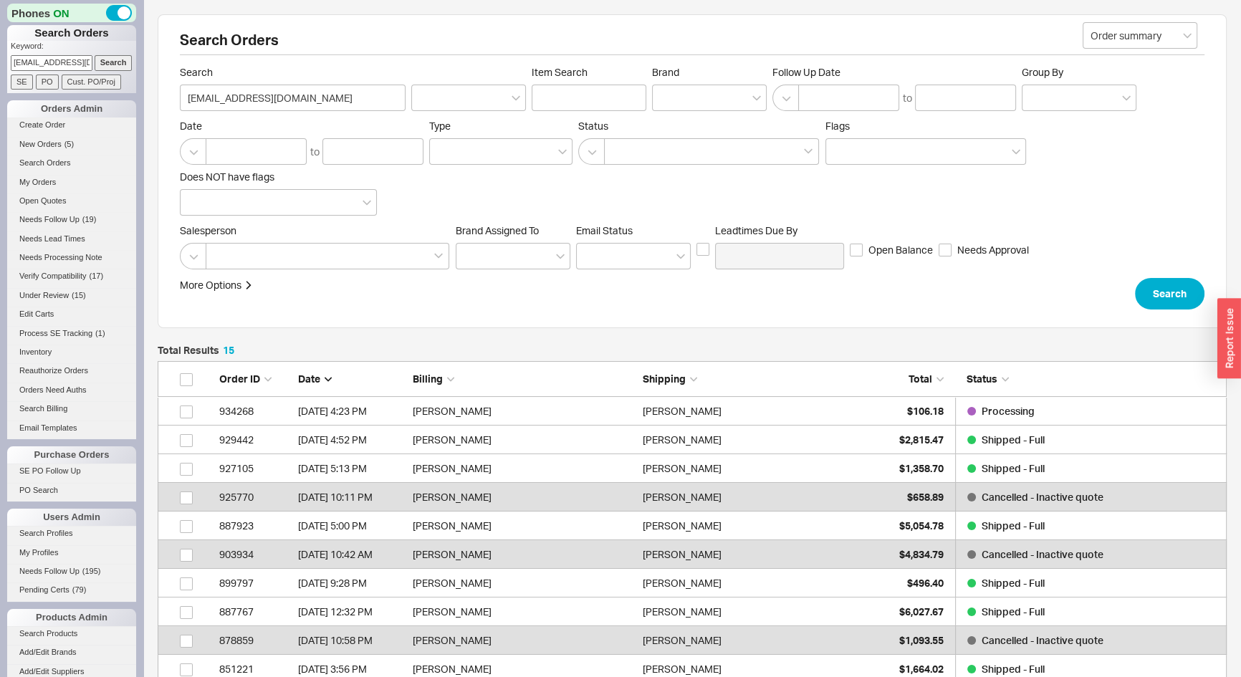
scroll to position [456, 1059]
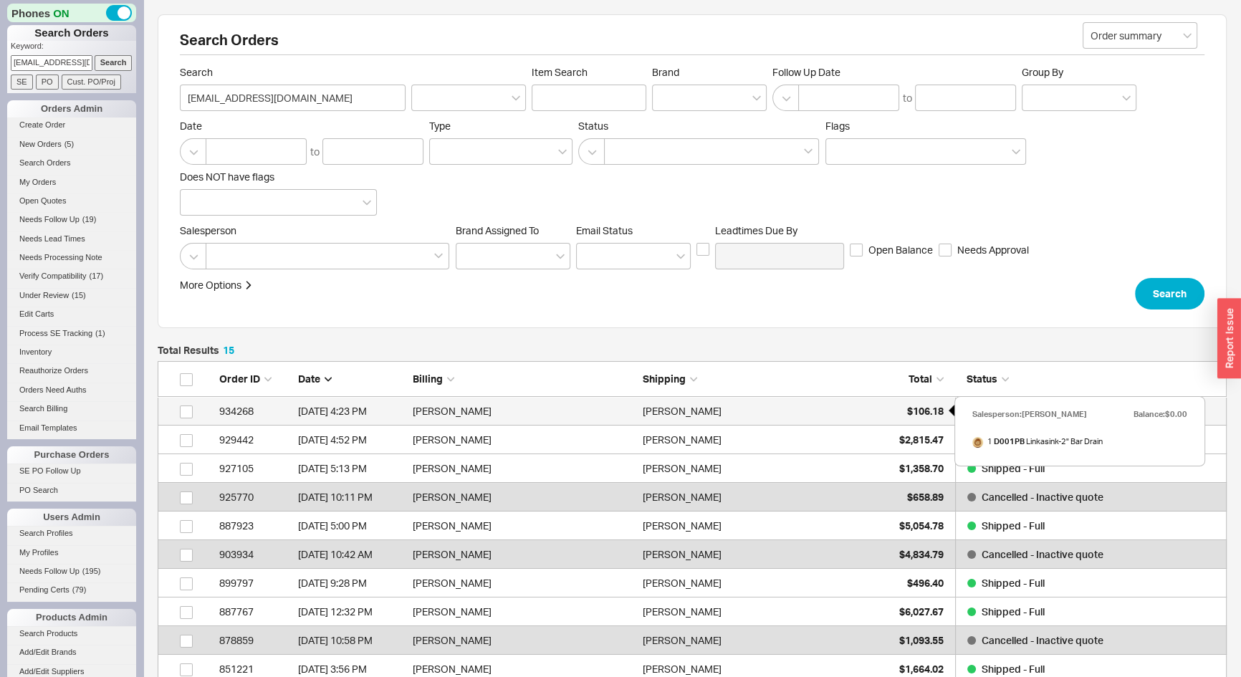
click at [912, 412] on span "$106.18" at bounding box center [925, 411] width 37 height 12
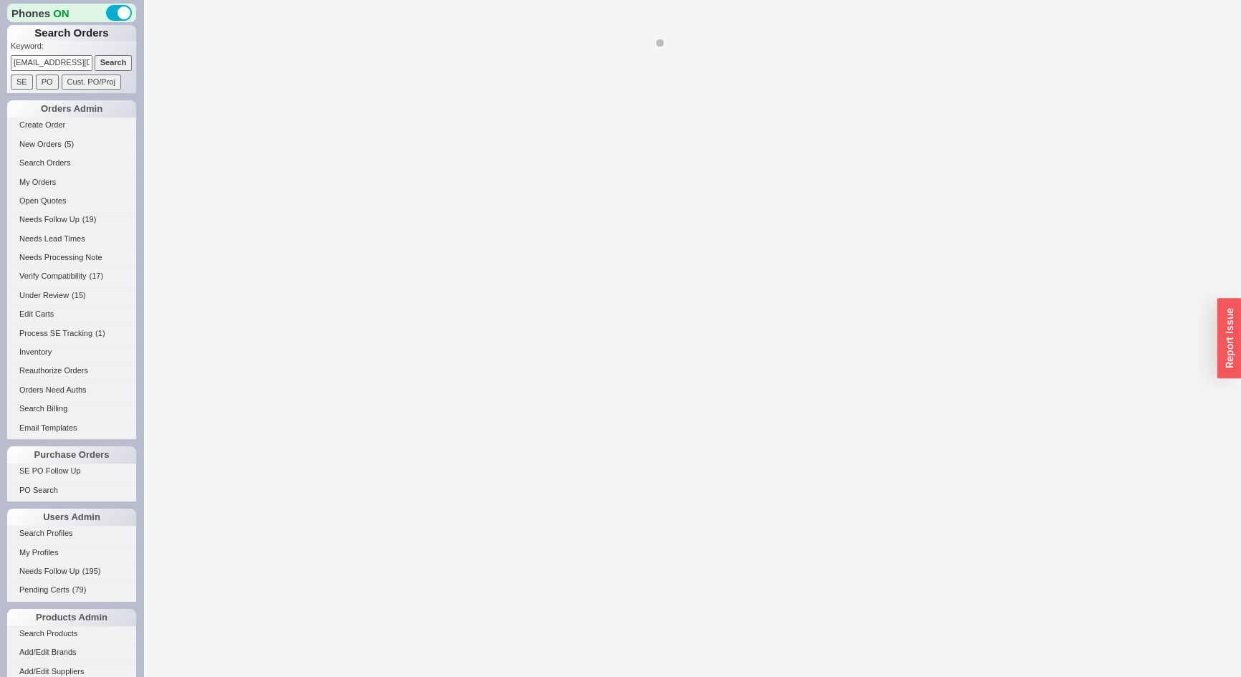
select select "*"
select select "LOW"
select select "3"
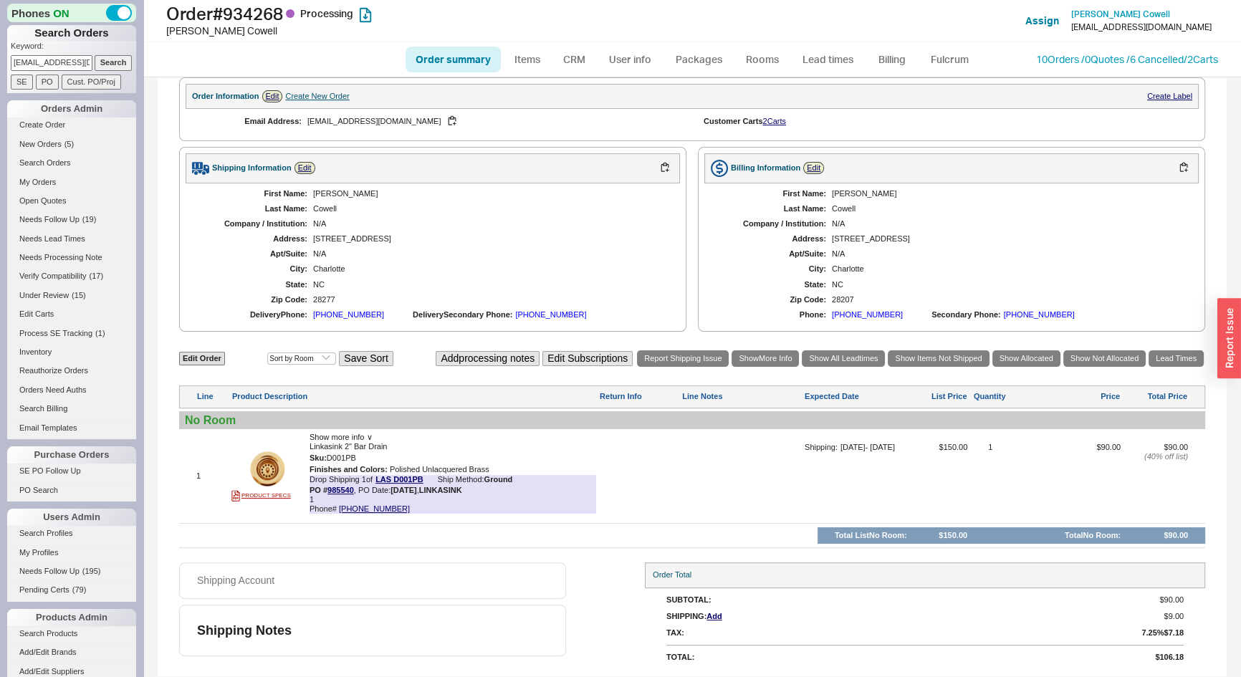
scroll to position [416, 0]
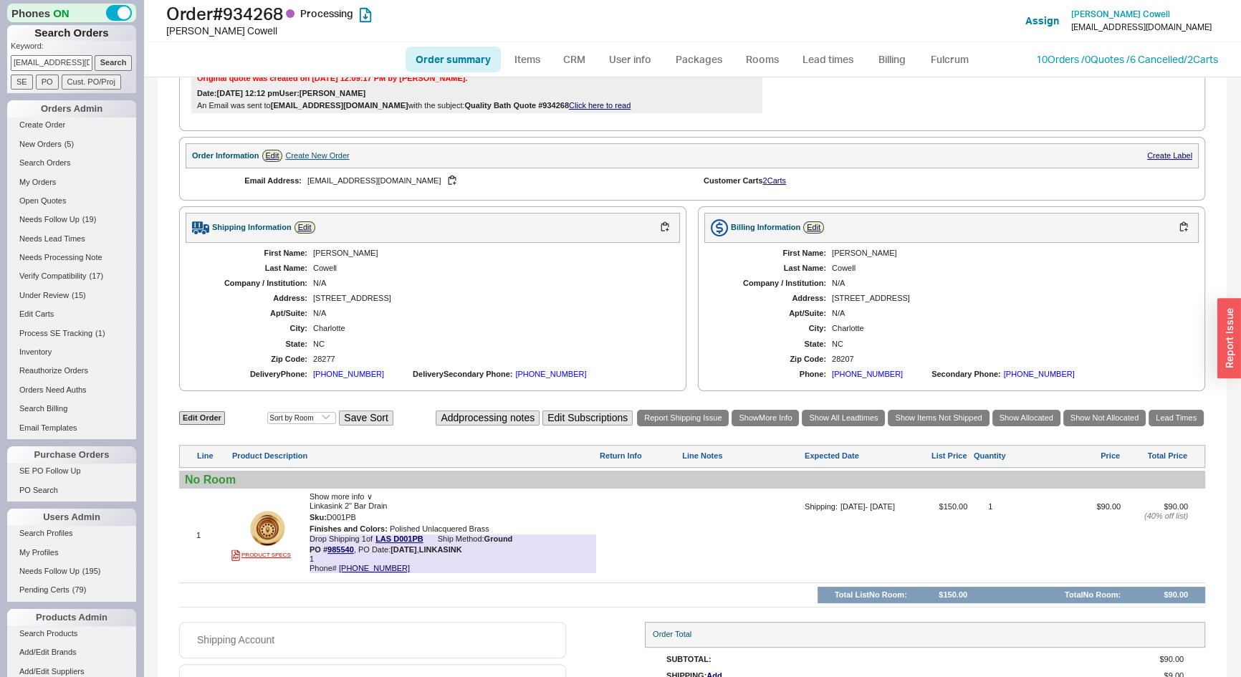
click at [305, 160] on div "Create New Order" at bounding box center [317, 155] width 64 height 9
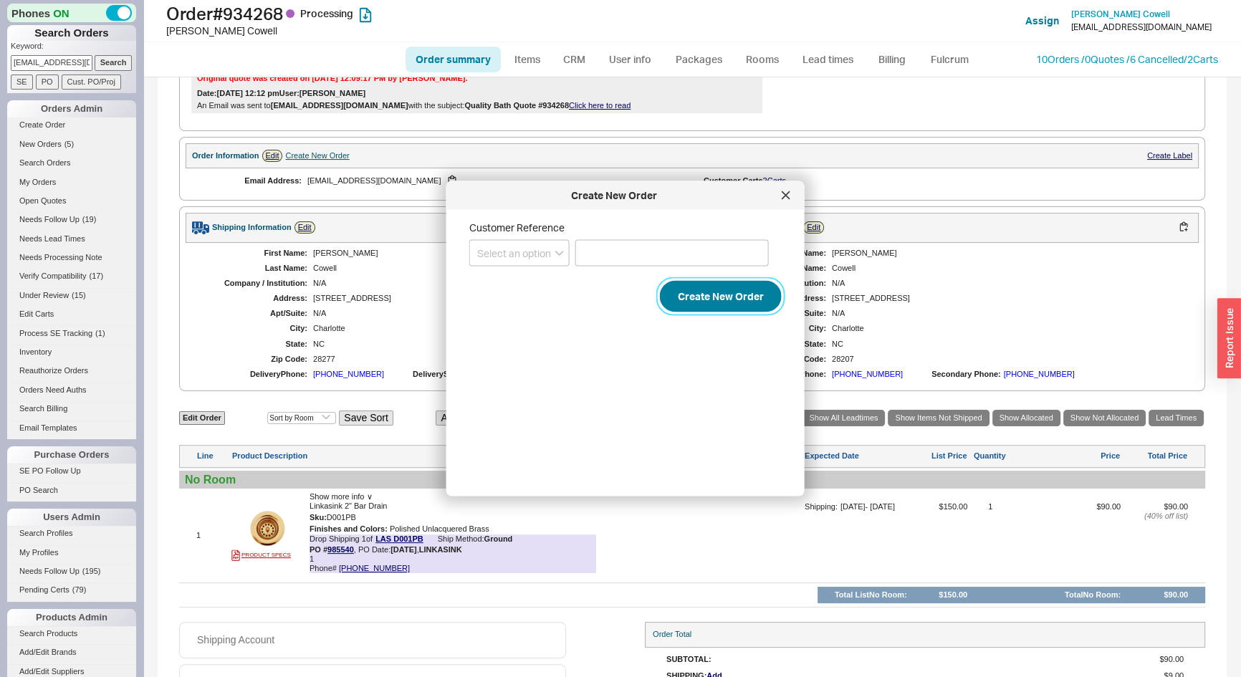
click at [713, 294] on button "Create New Order" at bounding box center [721, 297] width 122 height 32
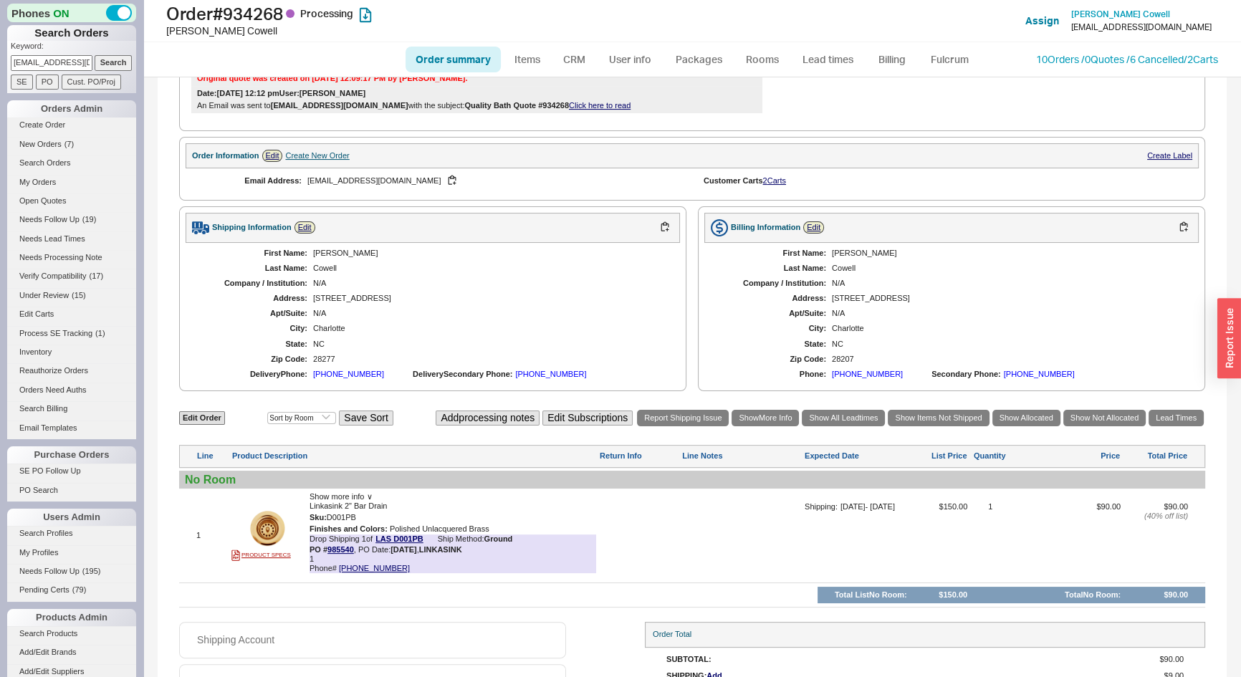
click at [55, 59] on input "cowellhousehold@gmail.com" at bounding box center [52, 62] width 82 height 15
paste input "ewest597762"
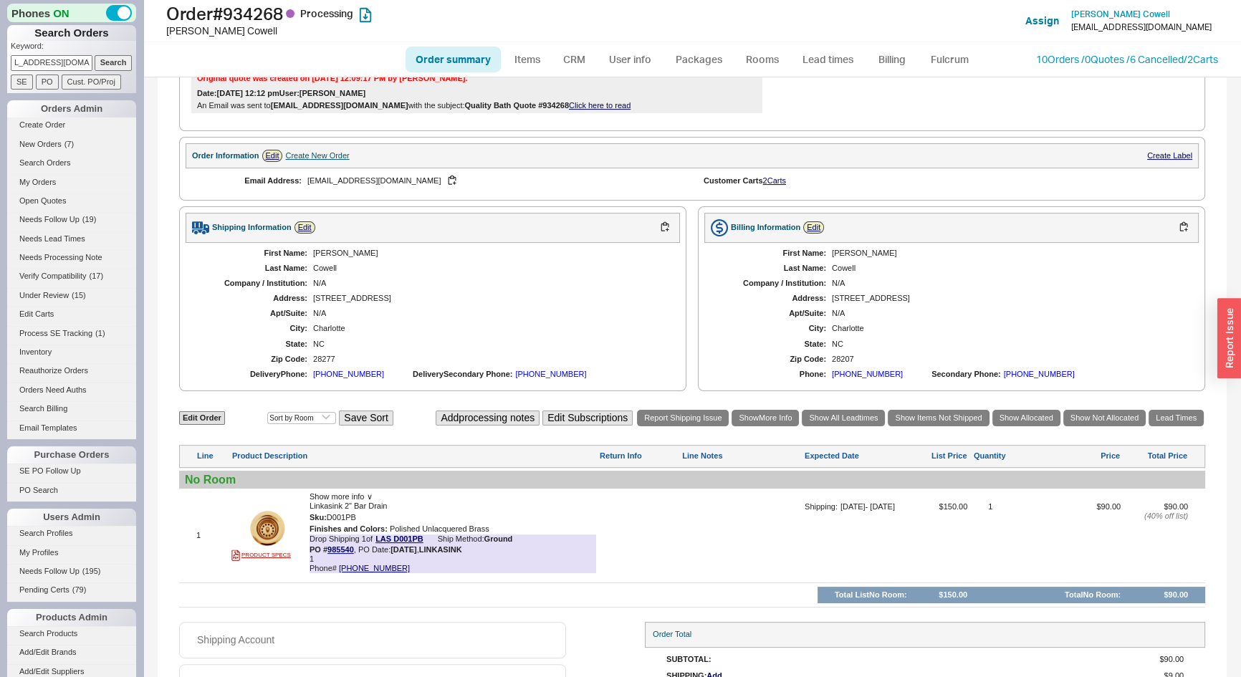
type input "ewest597762@gmail.com"
drag, startPoint x: 110, startPoint y: 59, endPoint x: 126, endPoint y: 53, distance: 16.8
click at [111, 59] on input "Search" at bounding box center [114, 62] width 38 height 15
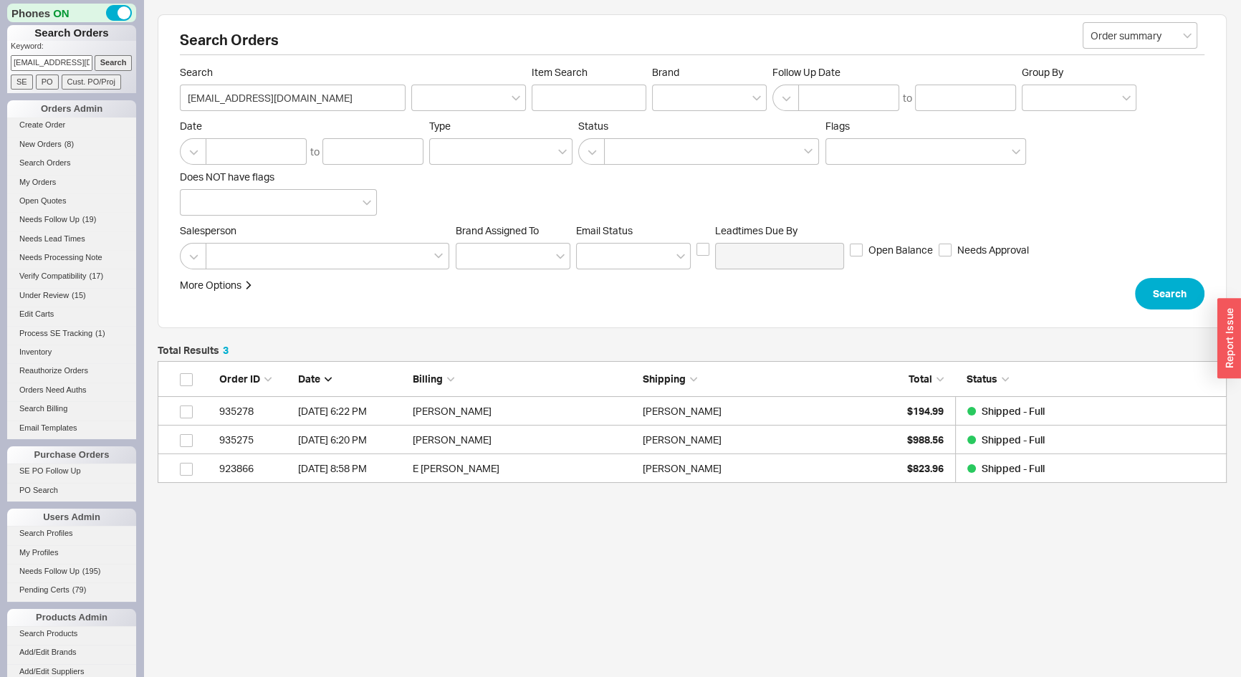
scroll to position [10, 10]
click at [38, 203] on link "Open Quotes" at bounding box center [71, 200] width 129 height 15
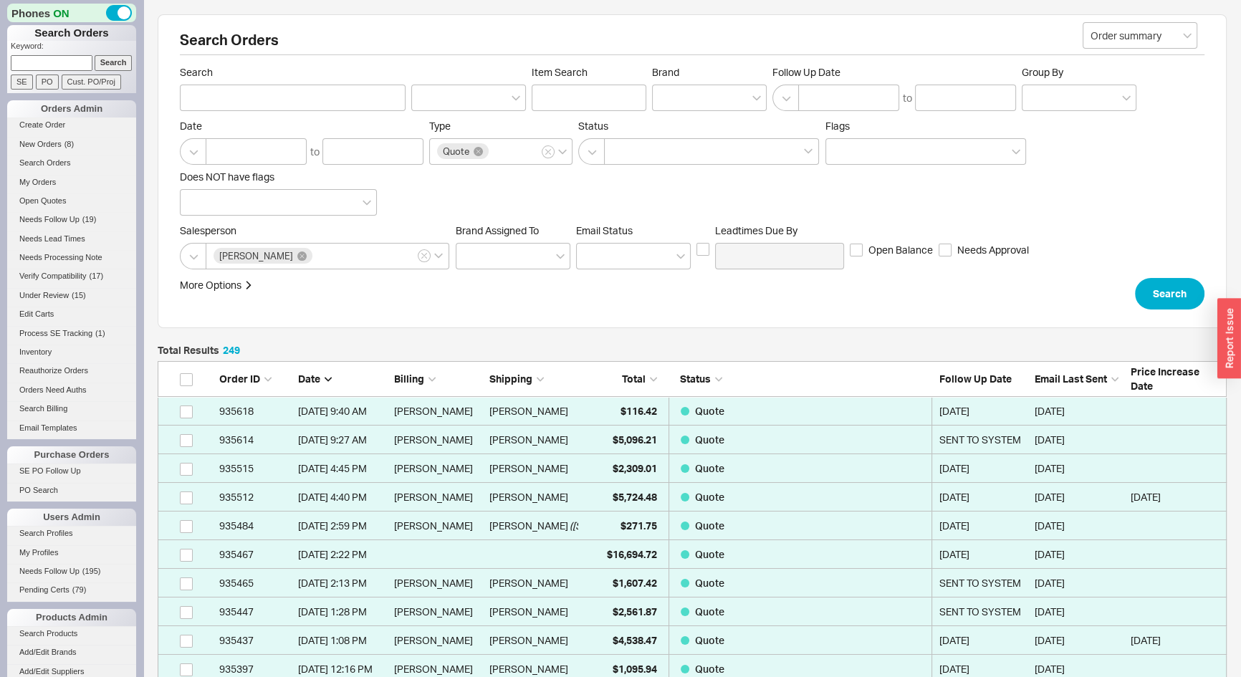
scroll to position [7160, 1059]
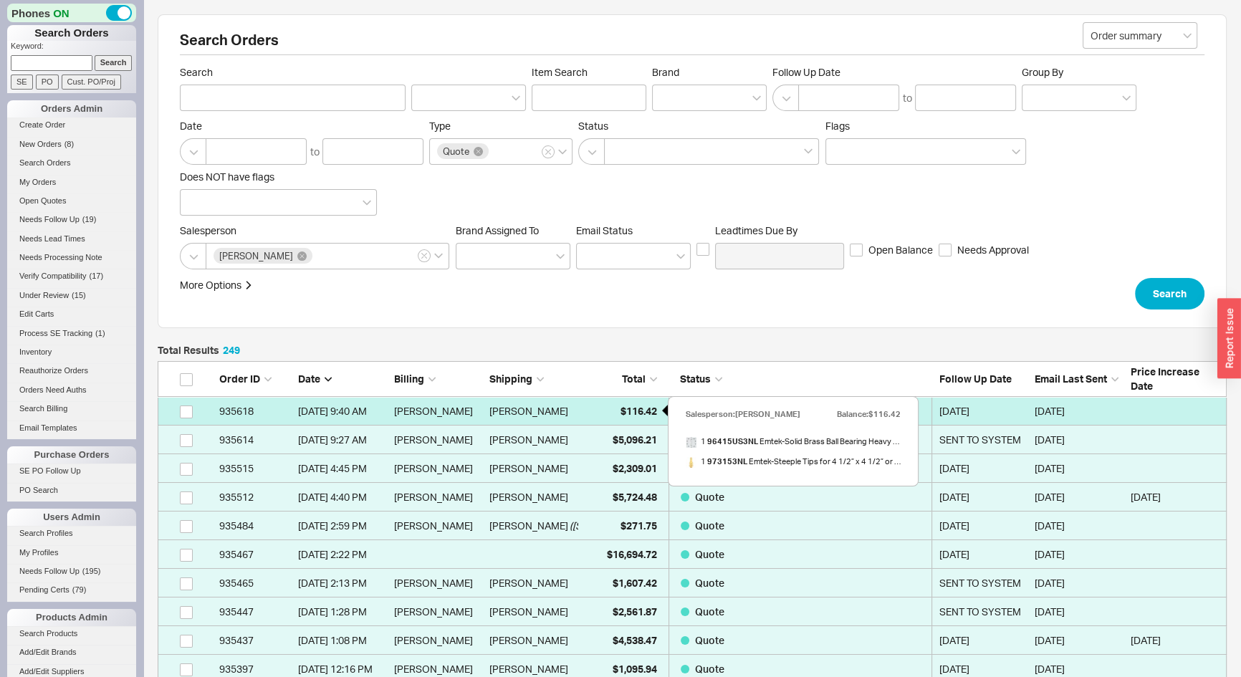
click at [622, 413] on span "$116.42" at bounding box center [638, 411] width 37 height 12
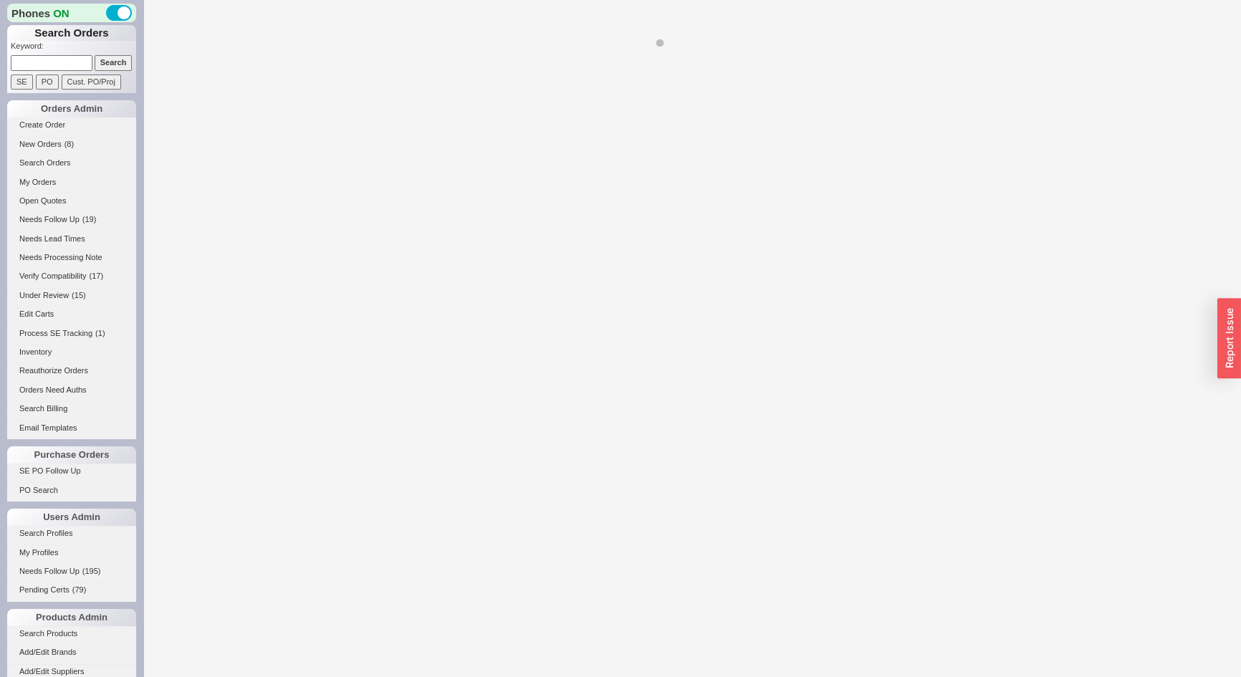
select select "*"
select select "LOW"
select select "3"
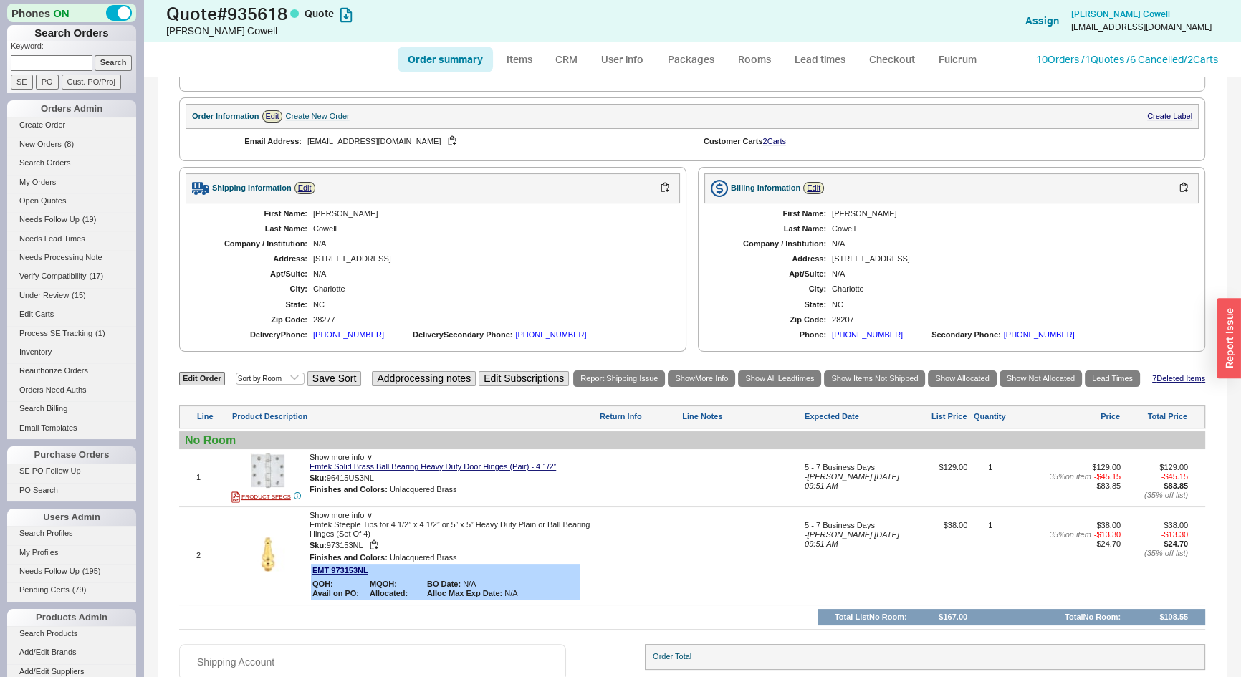
scroll to position [468, 0]
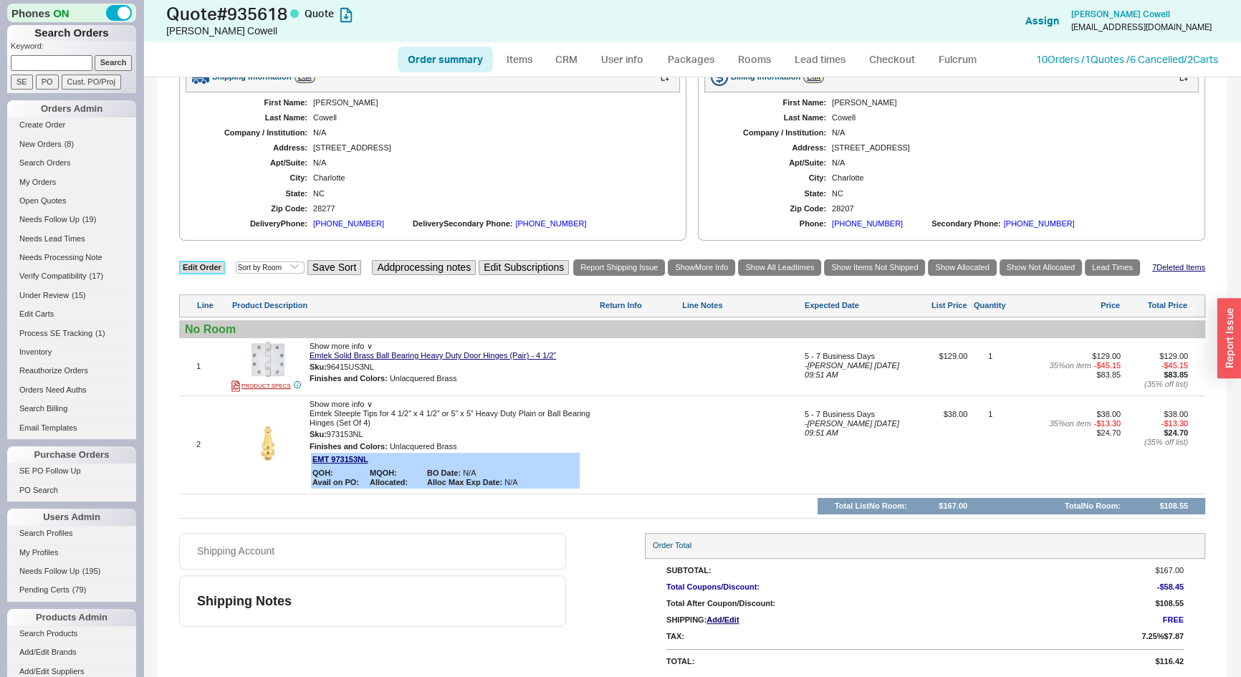
click at [206, 266] on link "Edit Order" at bounding box center [202, 268] width 46 height 14
select select "3"
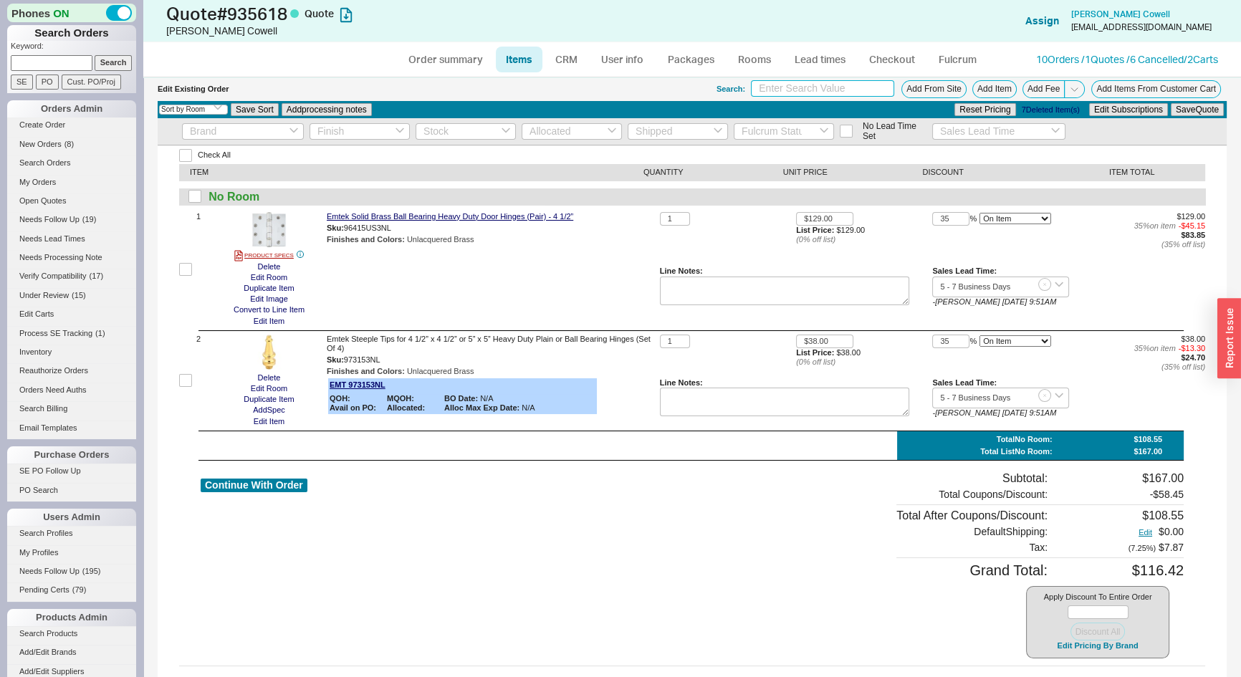
paste input "https://www.qualitybath.com/emtek-97315-steeple-tip-set-for-4-1-2-or-5-heavy-du…"
type input "https://www.qualitybath.com/emtek-97315-steeple-tip-set-for-4-1-2-or-5-heavy-du…"
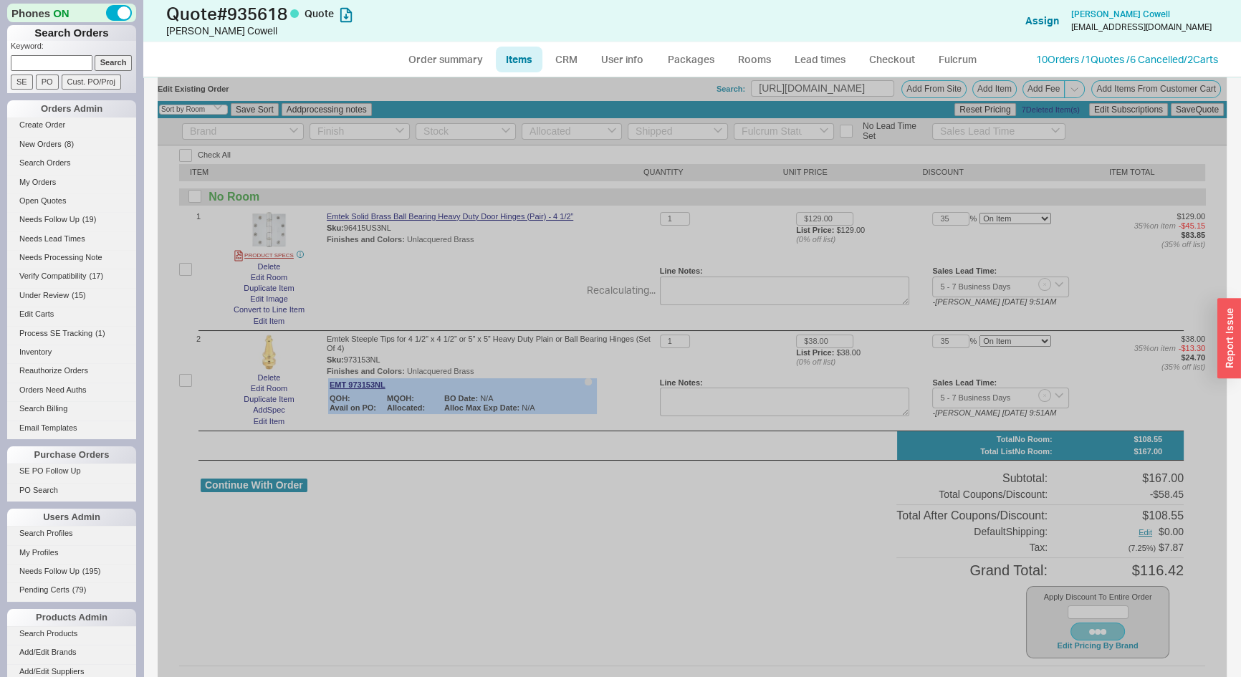
scroll to position [0, 0]
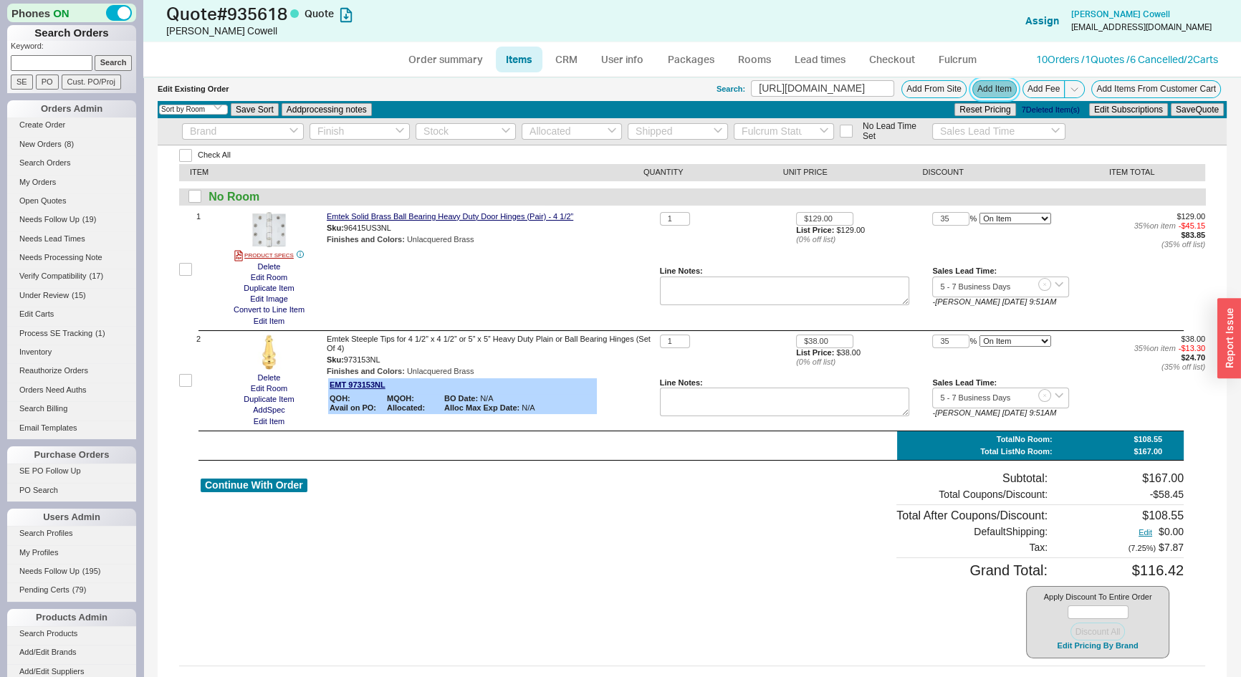
click at [993, 92] on button "Add Item" at bounding box center [994, 89] width 44 height 18
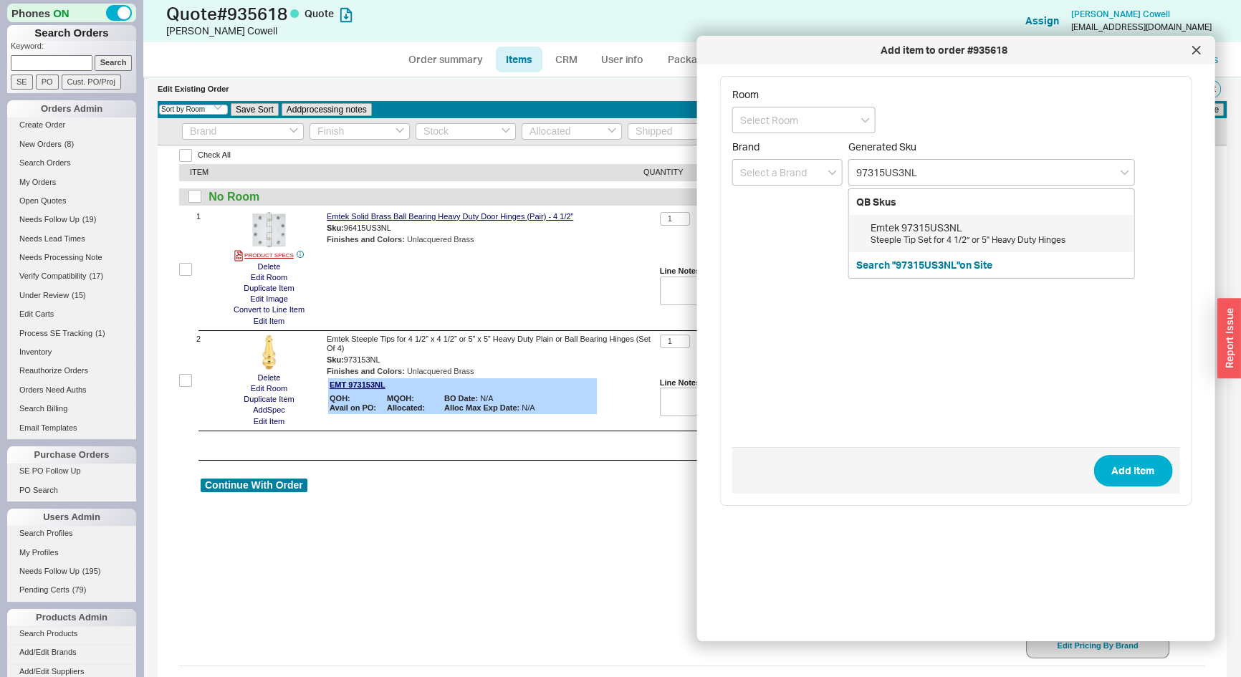
click at [935, 229] on div "Emtek 97315US3NL" at bounding box center [998, 228] width 256 height 14
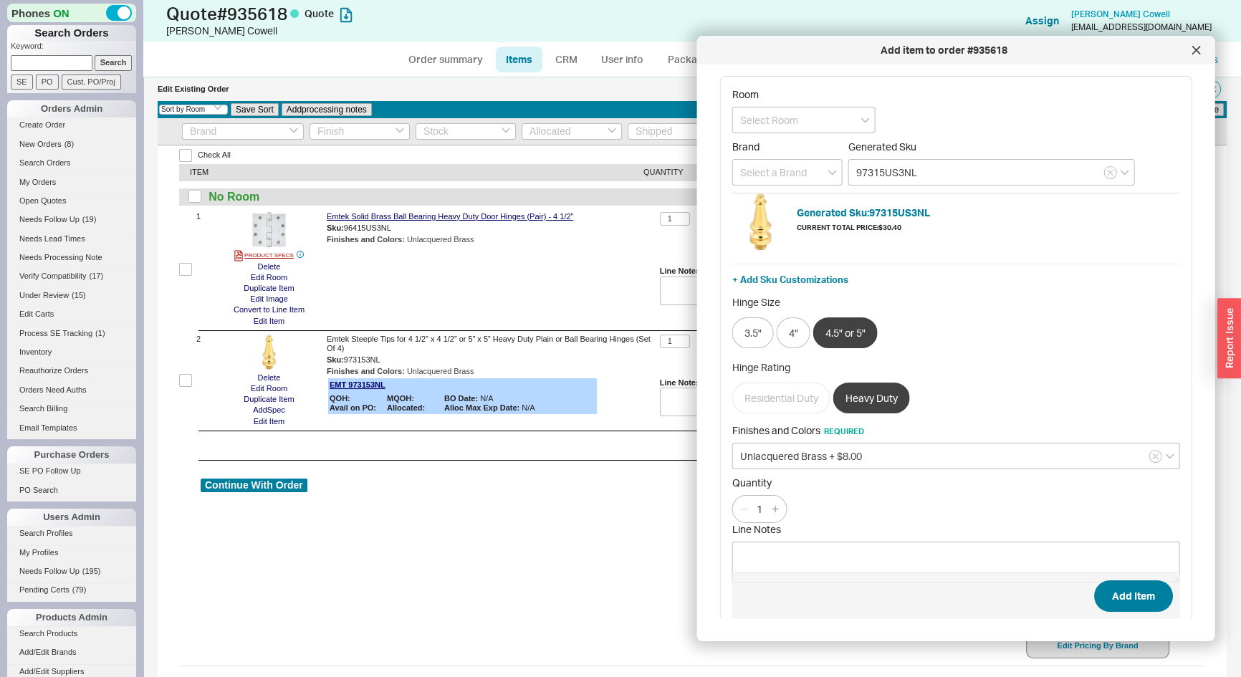
type input "97315US3NL"
click at [1104, 588] on button "Add Item" at bounding box center [1132, 596] width 79 height 32
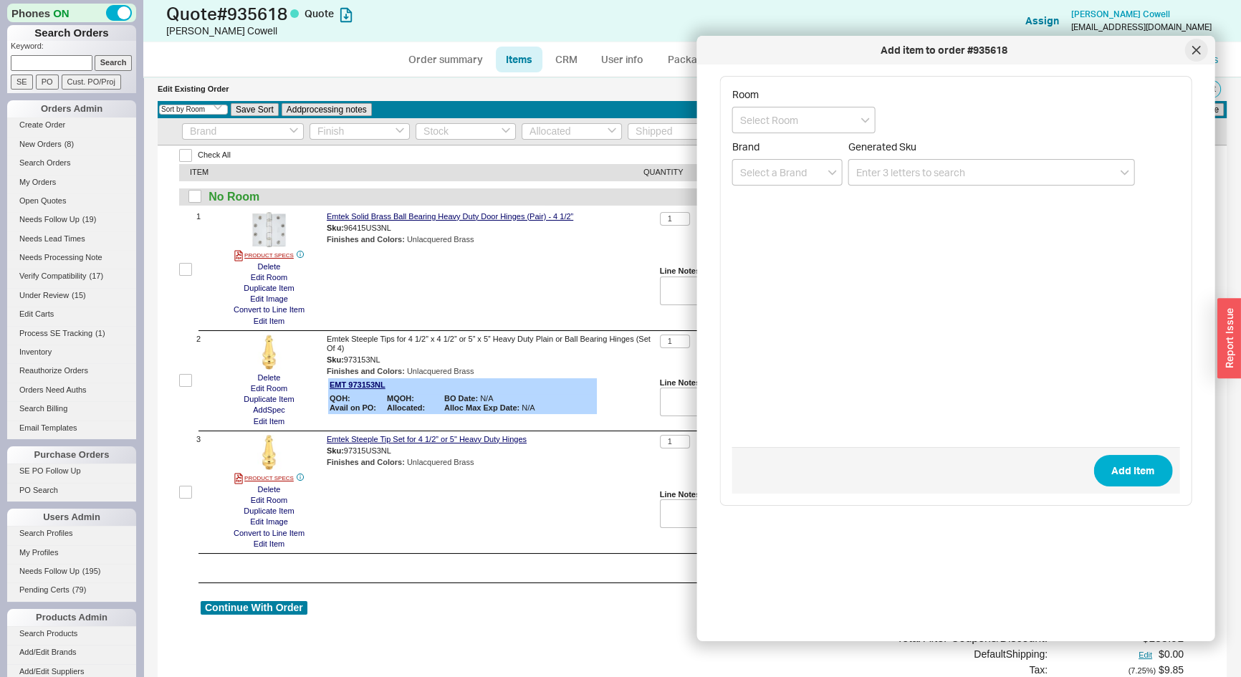
click at [1196, 47] on icon at bounding box center [1195, 50] width 9 height 9
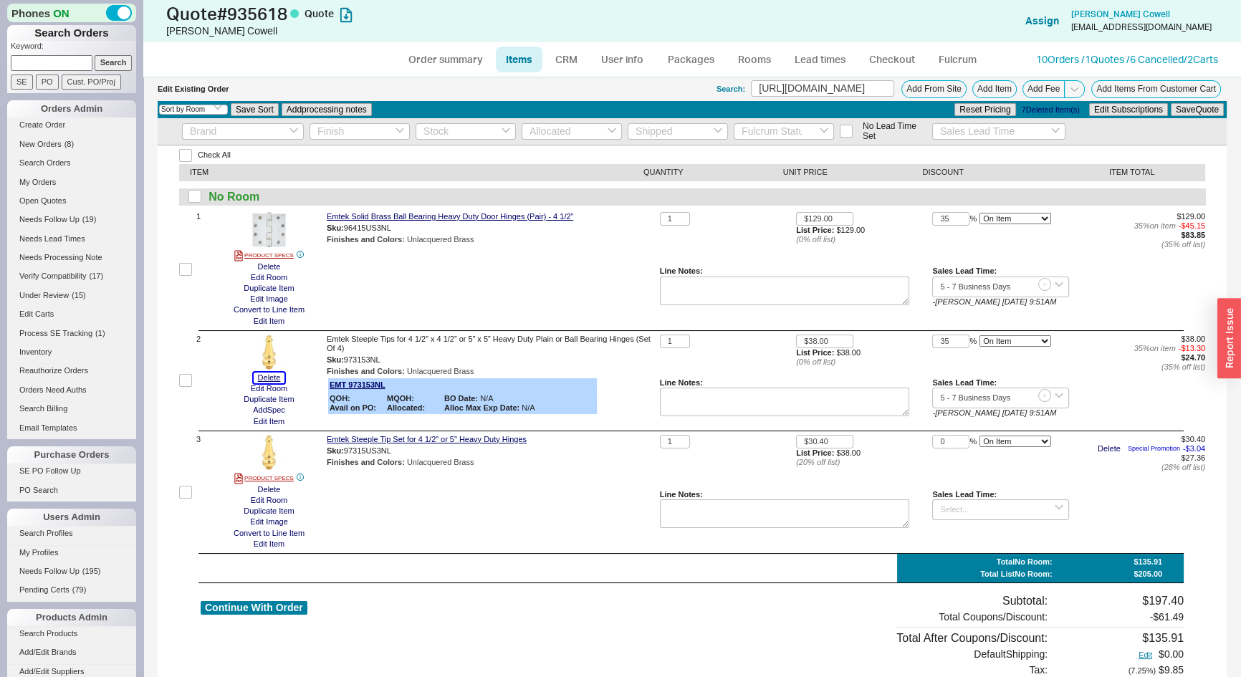
click at [271, 375] on button "Delete" at bounding box center [270, 377] width 32 height 11
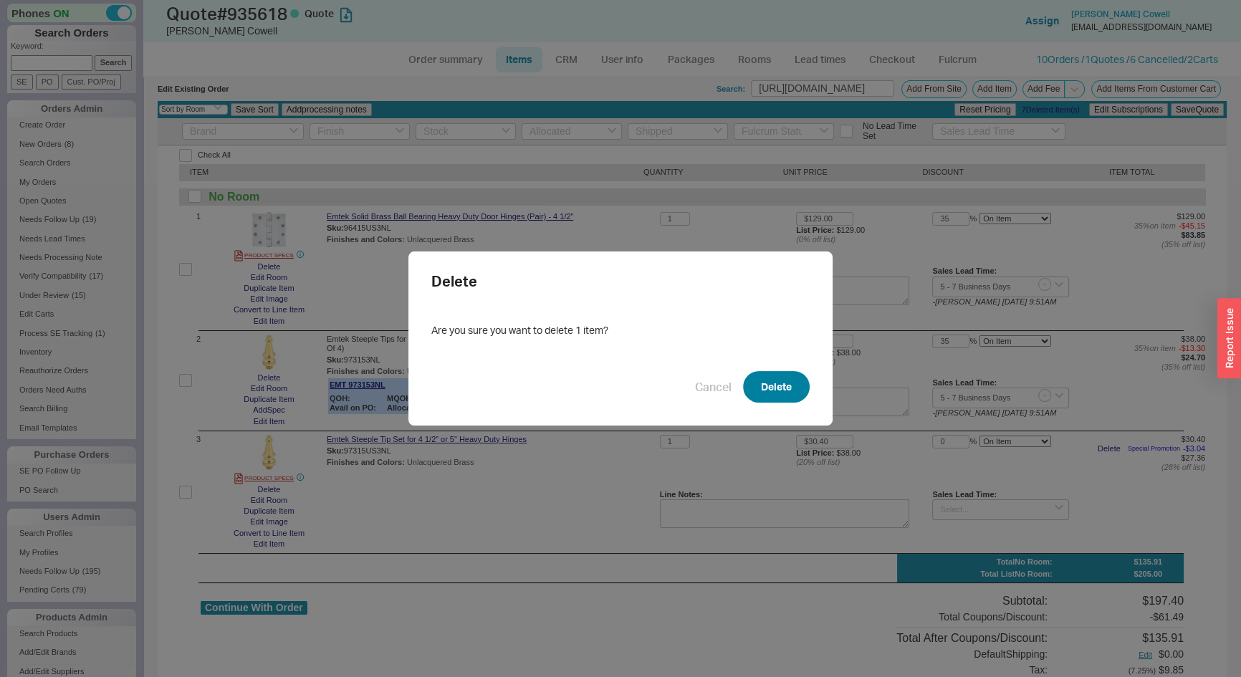
click at [773, 387] on button "Delete" at bounding box center [776, 387] width 67 height 32
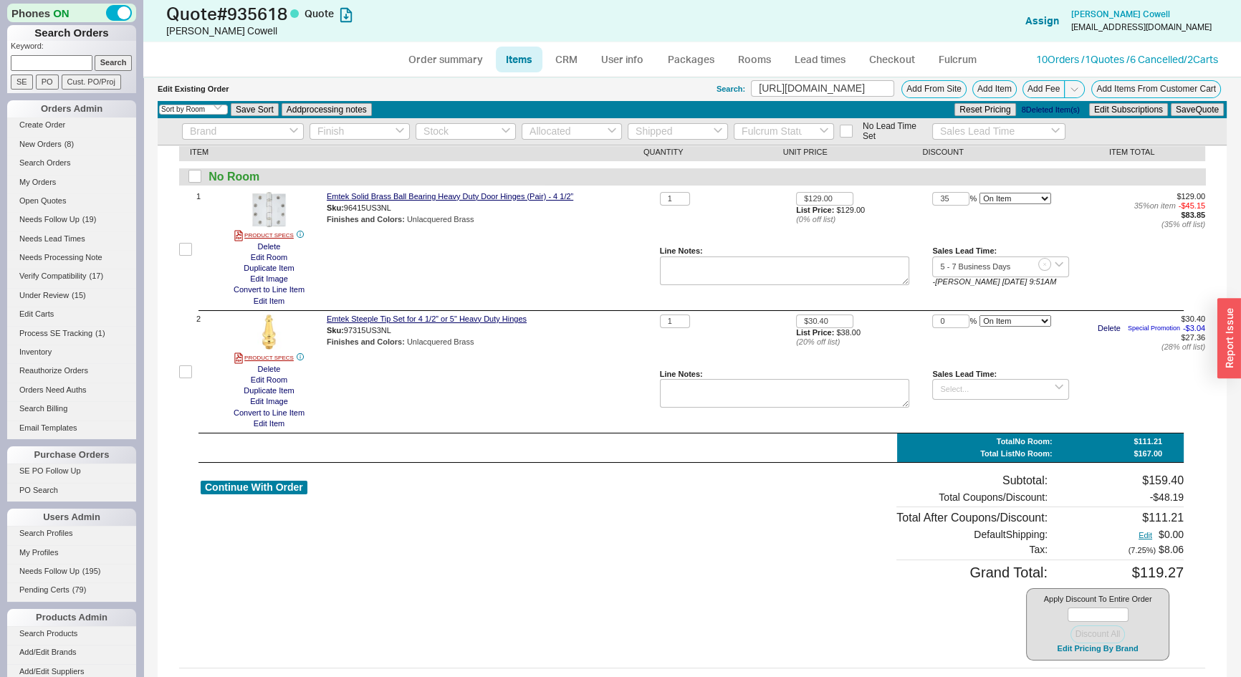
scroll to position [29, 0]
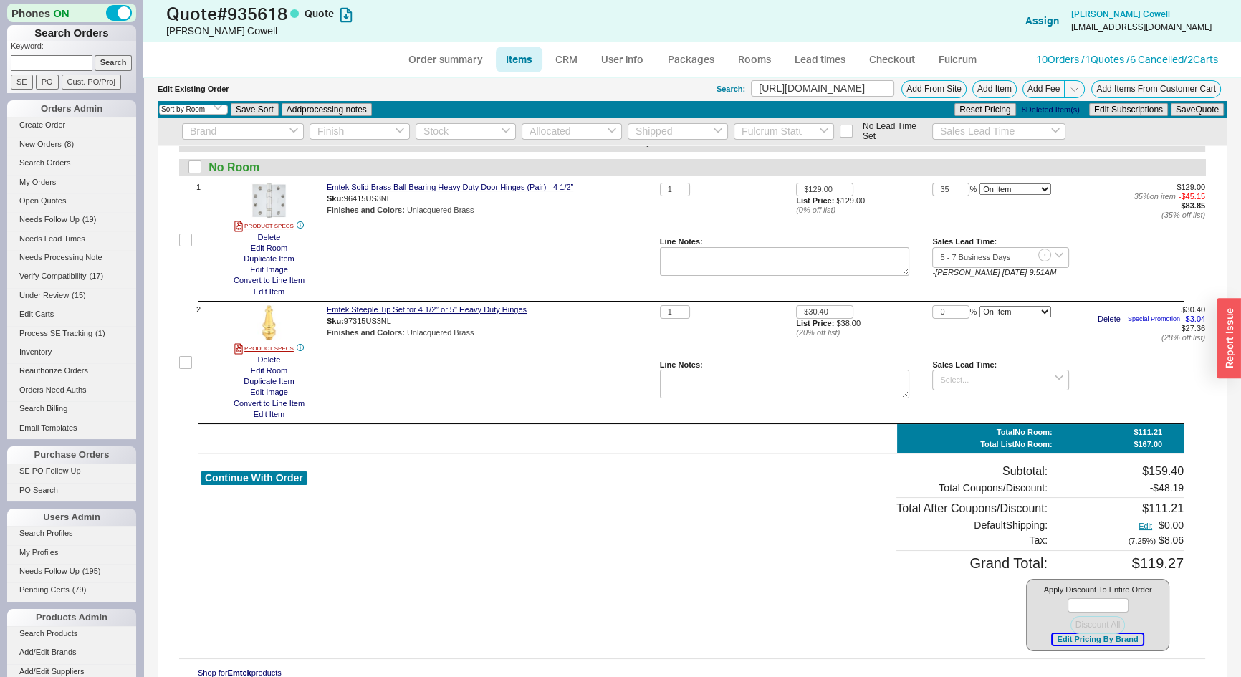
click at [1077, 640] on button "Edit Pricing By Brand" at bounding box center [1097, 639] width 90 height 11
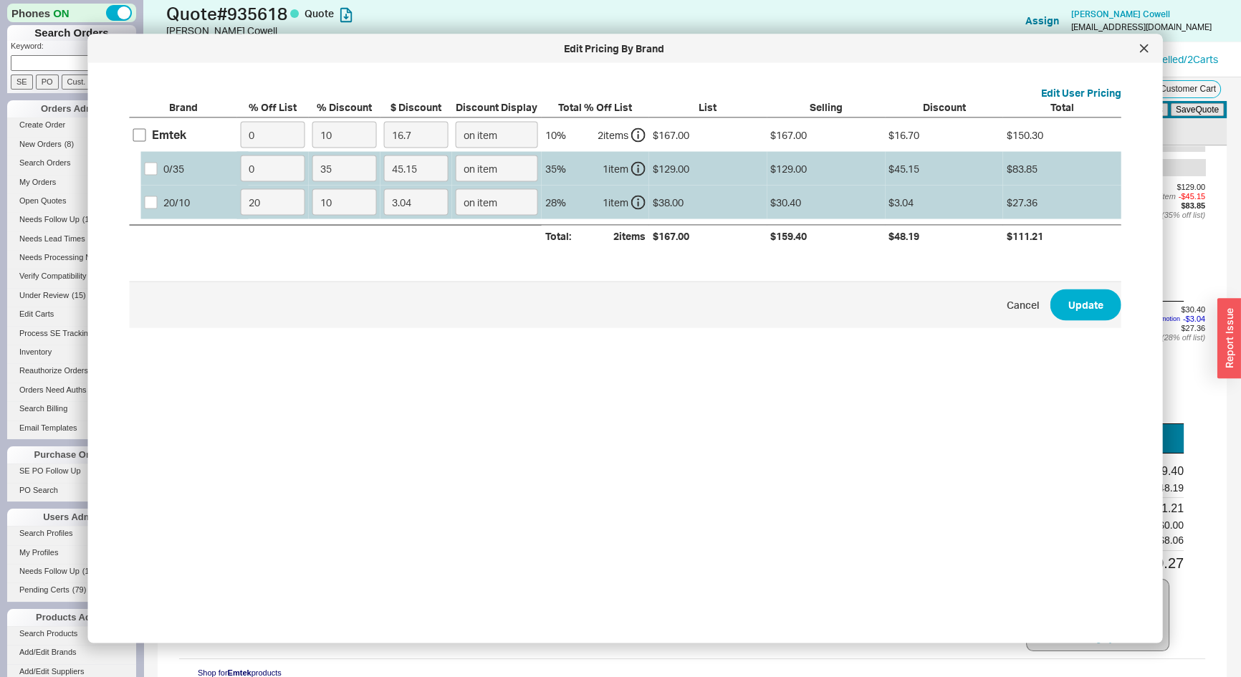
click at [130, 133] on div "Emtek" at bounding box center [183, 135] width 107 height 34
click at [143, 136] on input "Emtek" at bounding box center [139, 134] width 13 height 13
checkbox input "true"
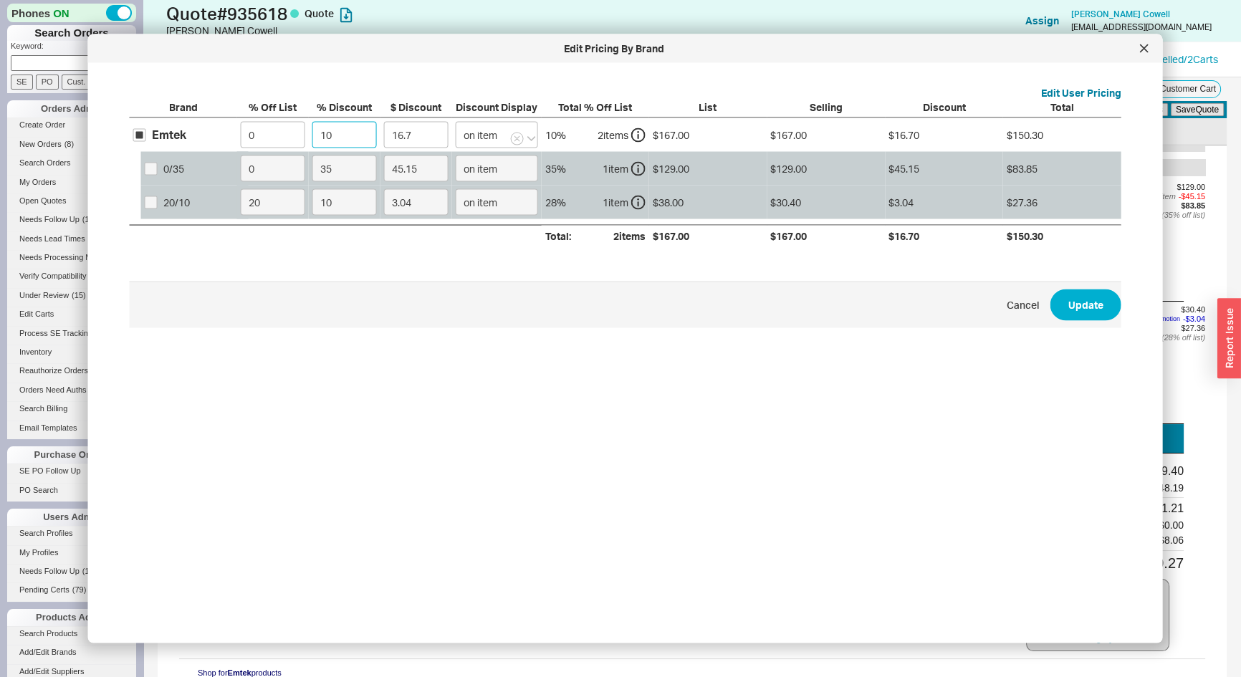
click at [332, 144] on input "10" at bounding box center [344, 135] width 64 height 27
click at [332, 143] on input "10" at bounding box center [344, 135] width 64 height 27
type input "3"
type input "5.01"
type input "35"
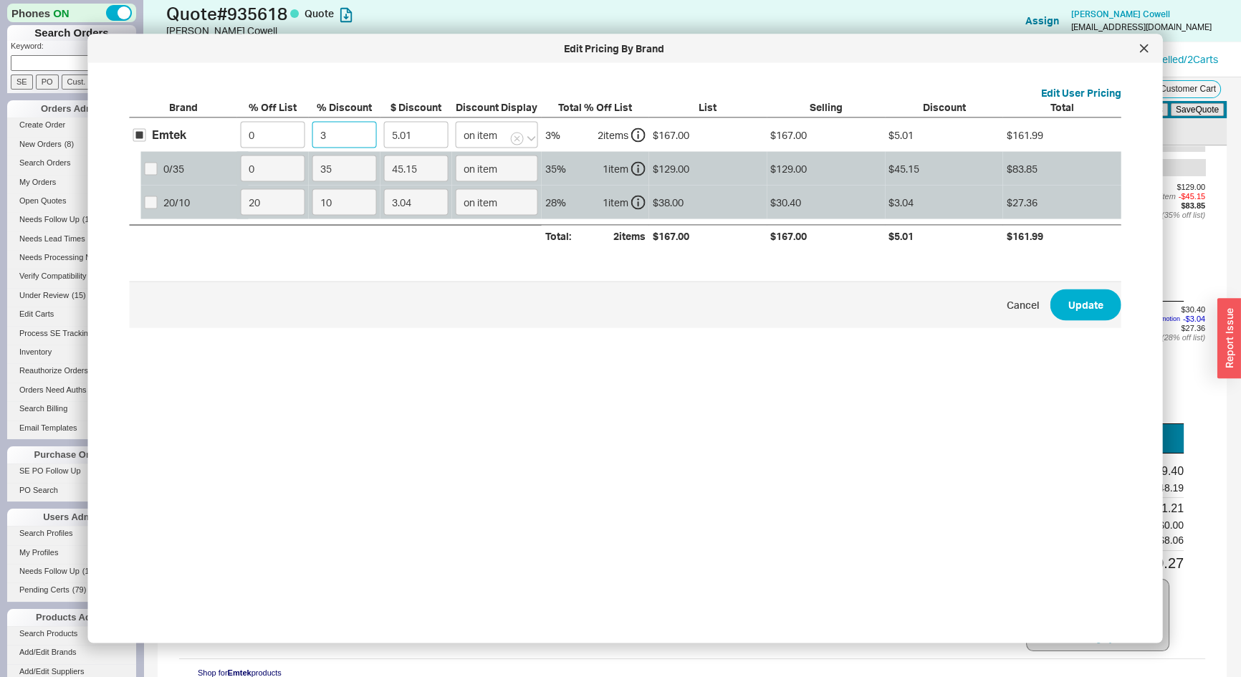
type input "58.45"
type input "35"
click at [1060, 311] on button "Update" at bounding box center [1085, 305] width 71 height 32
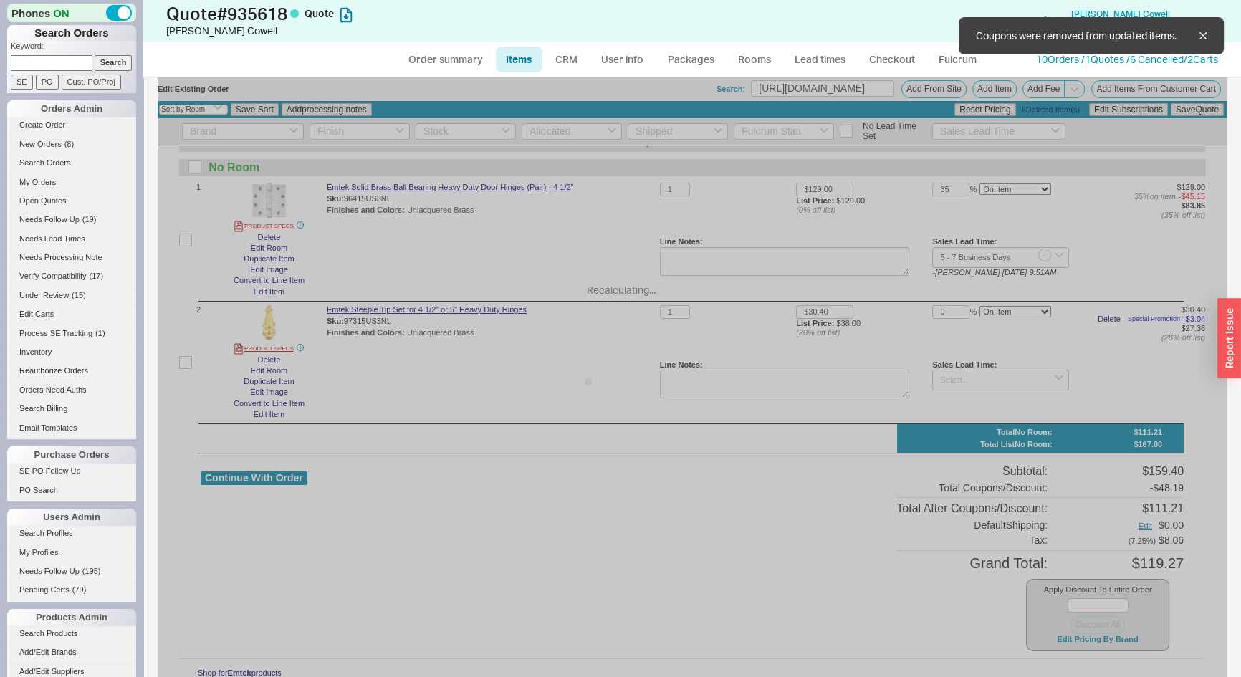
type input "$38.00"
type input "35"
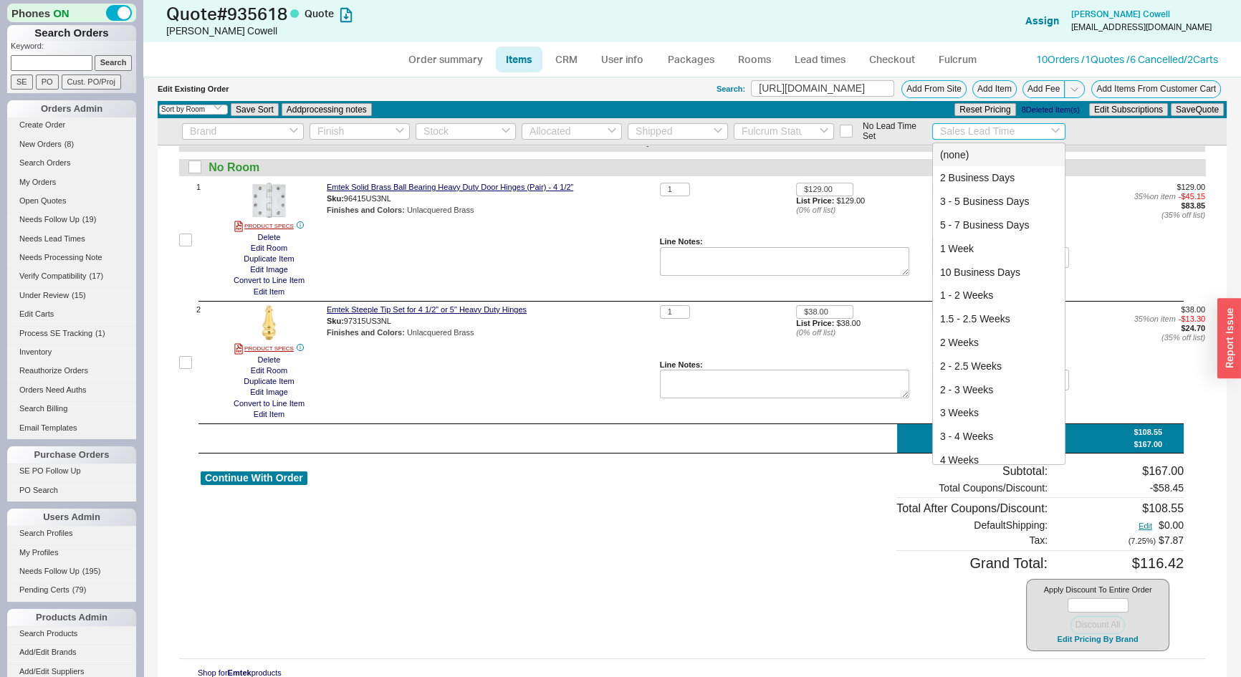
click at [976, 125] on input at bounding box center [999, 131] width 134 height 16
drag, startPoint x: 983, startPoint y: 223, endPoint x: 1127, endPoint y: 146, distance: 163.1
click at [985, 223] on div "5 - 7 Business Days" at bounding box center [999, 225] width 133 height 24
type input "5 - 7 Business Days"
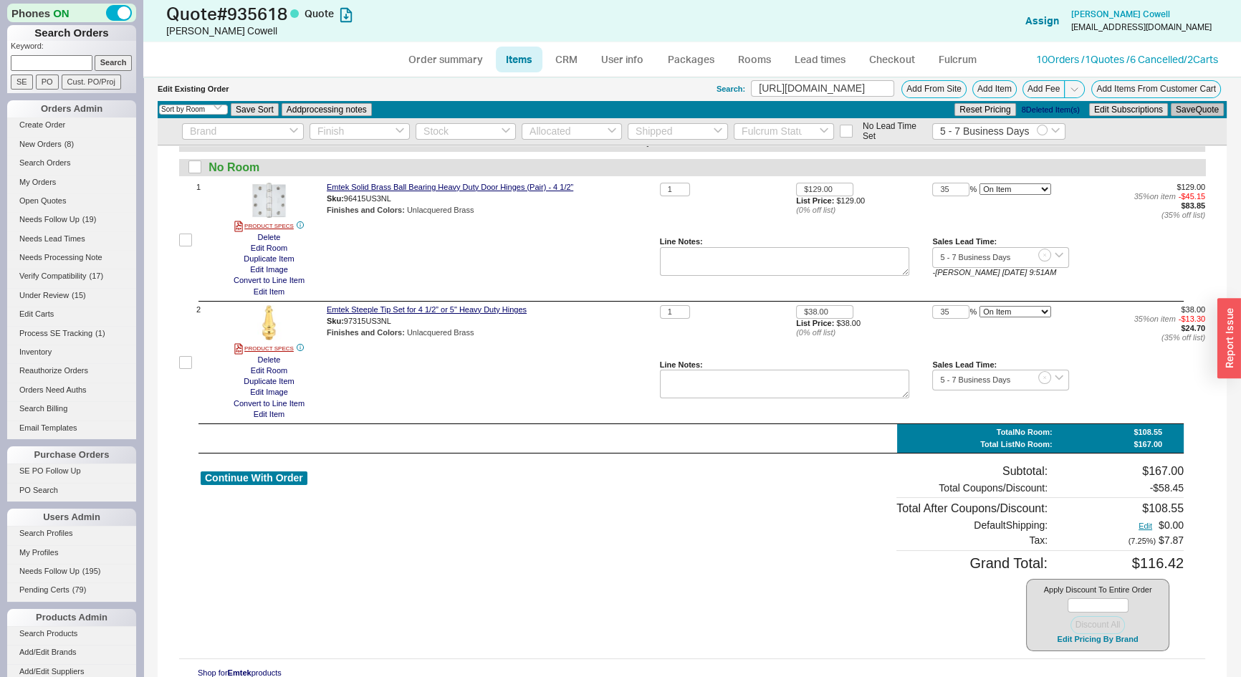
click at [1196, 111] on button "Save Quote" at bounding box center [1196, 109] width 53 height 13
click at [466, 57] on link "Order summary" at bounding box center [445, 60] width 95 height 26
select select "*"
select select "LOW"
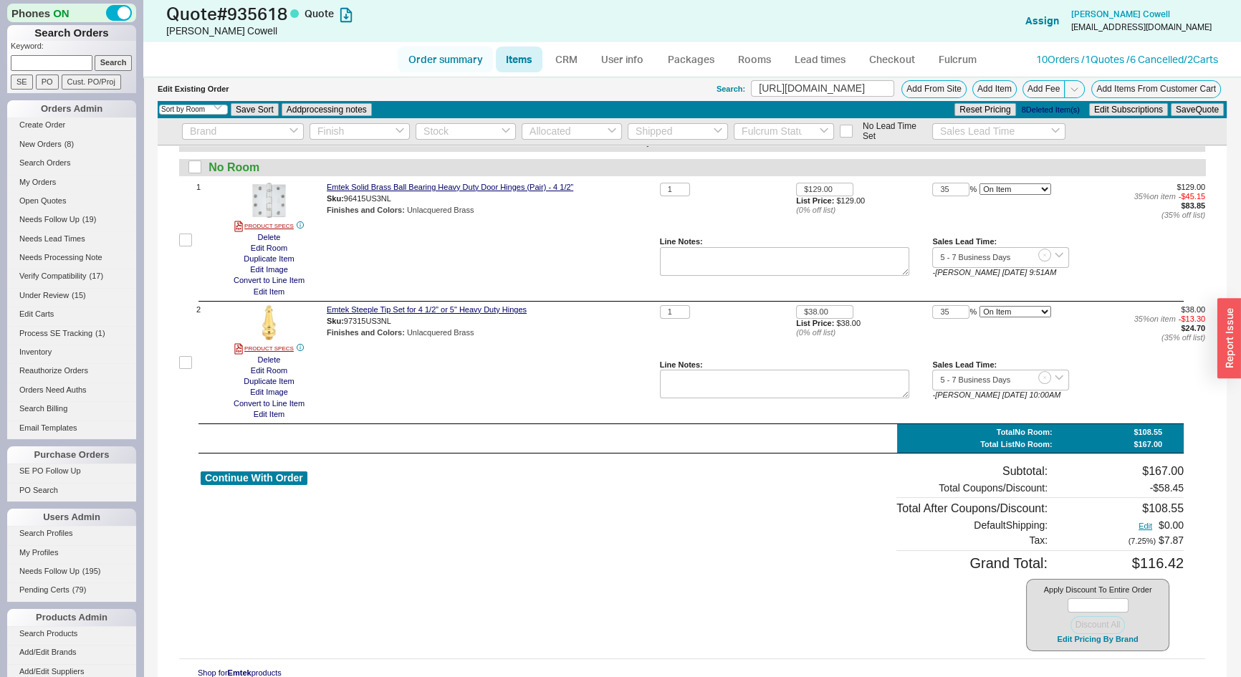
select select "LOW"
select select "3"
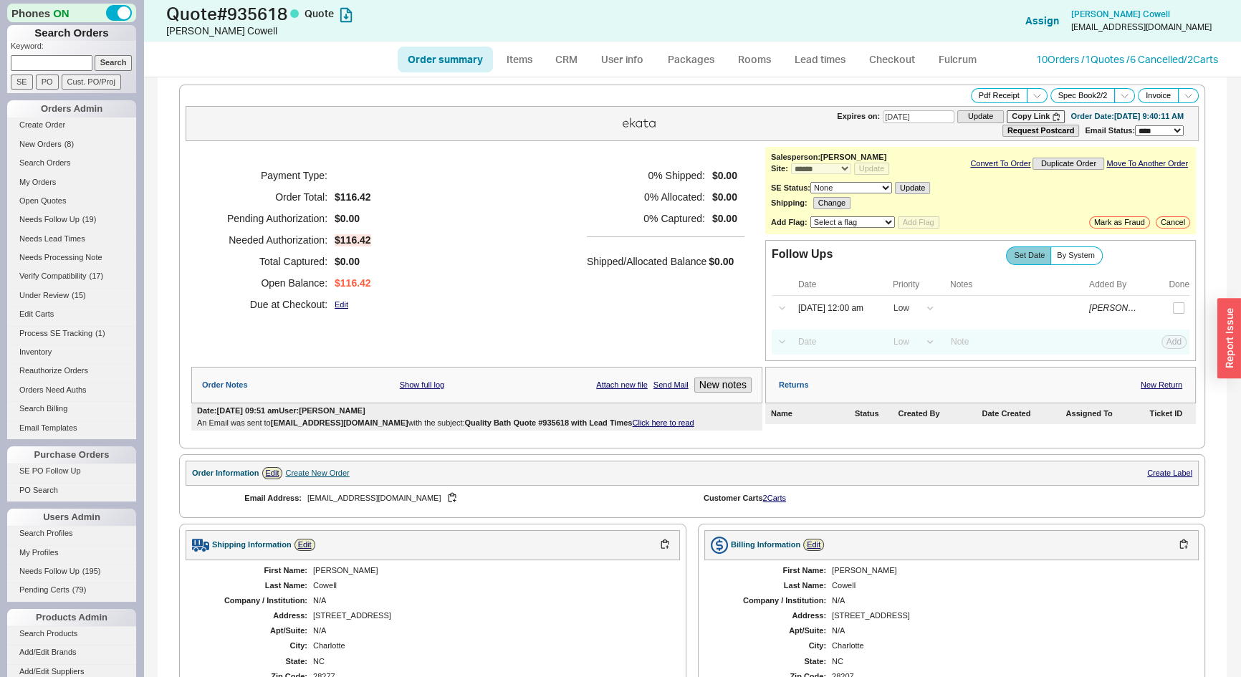
click at [441, 69] on link "Order summary" at bounding box center [445, 60] width 95 height 26
select select "*"
select select "LOW"
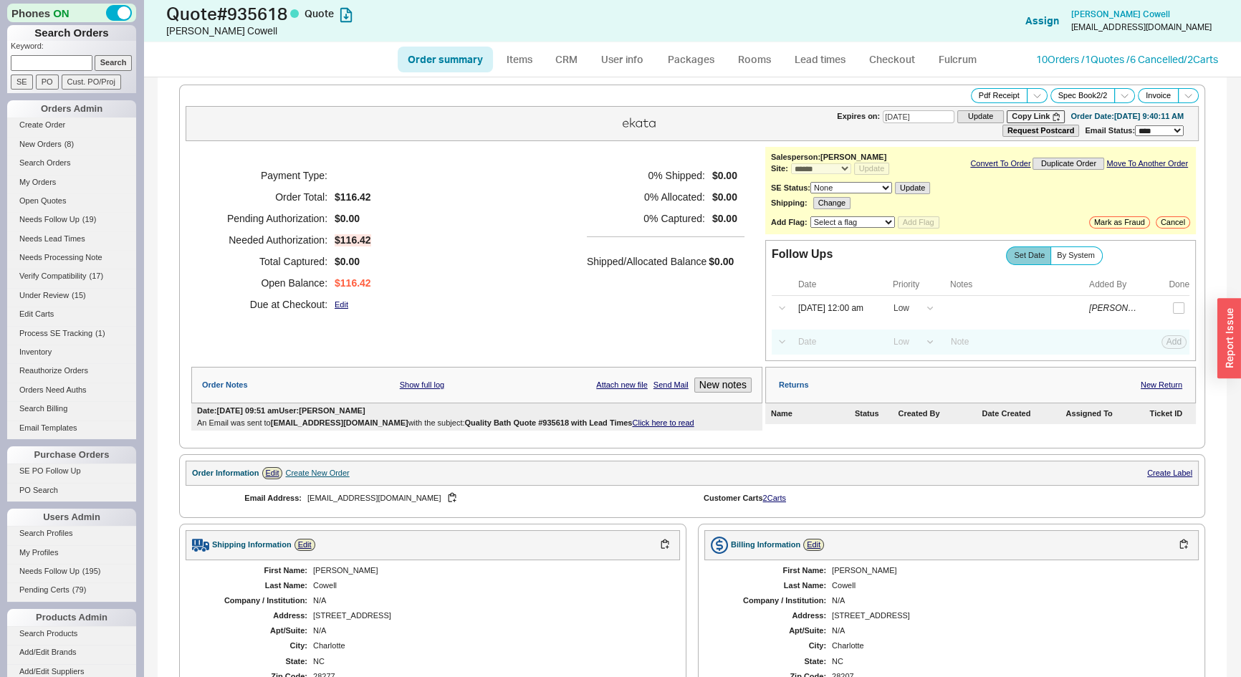
select select "3"
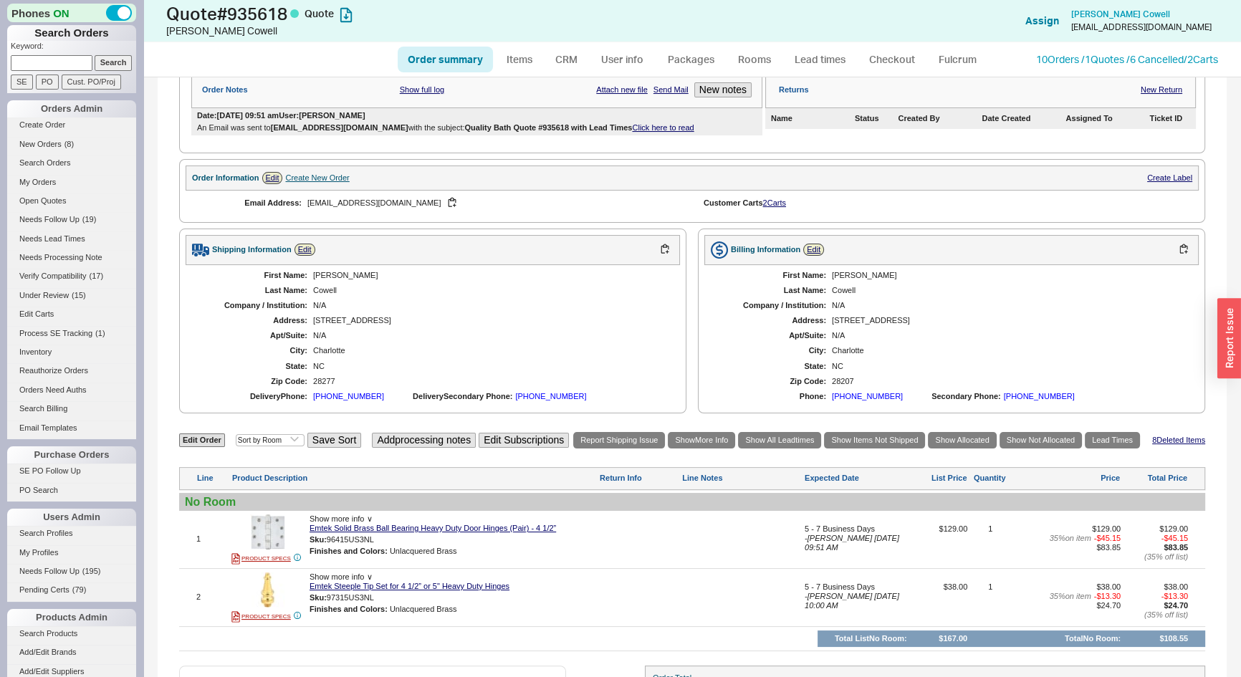
scroll to position [428, 0]
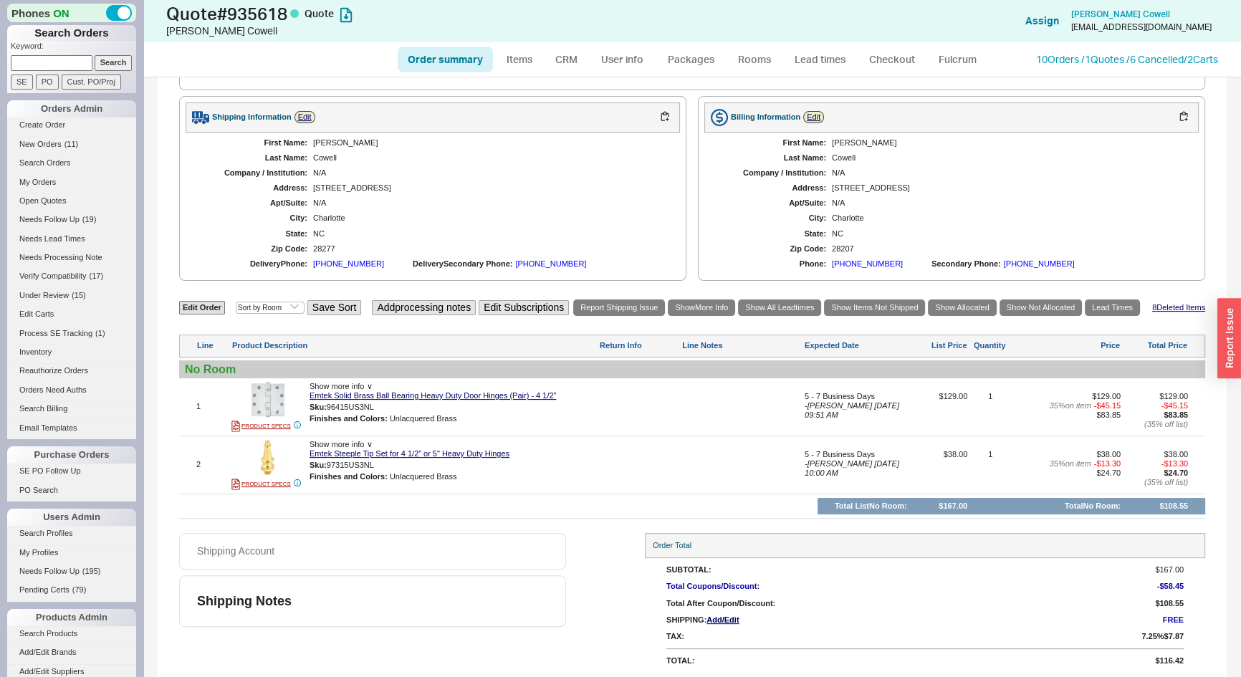
click at [426, 47] on link "Order summary" at bounding box center [445, 60] width 95 height 26
select select "*"
select select "LOW"
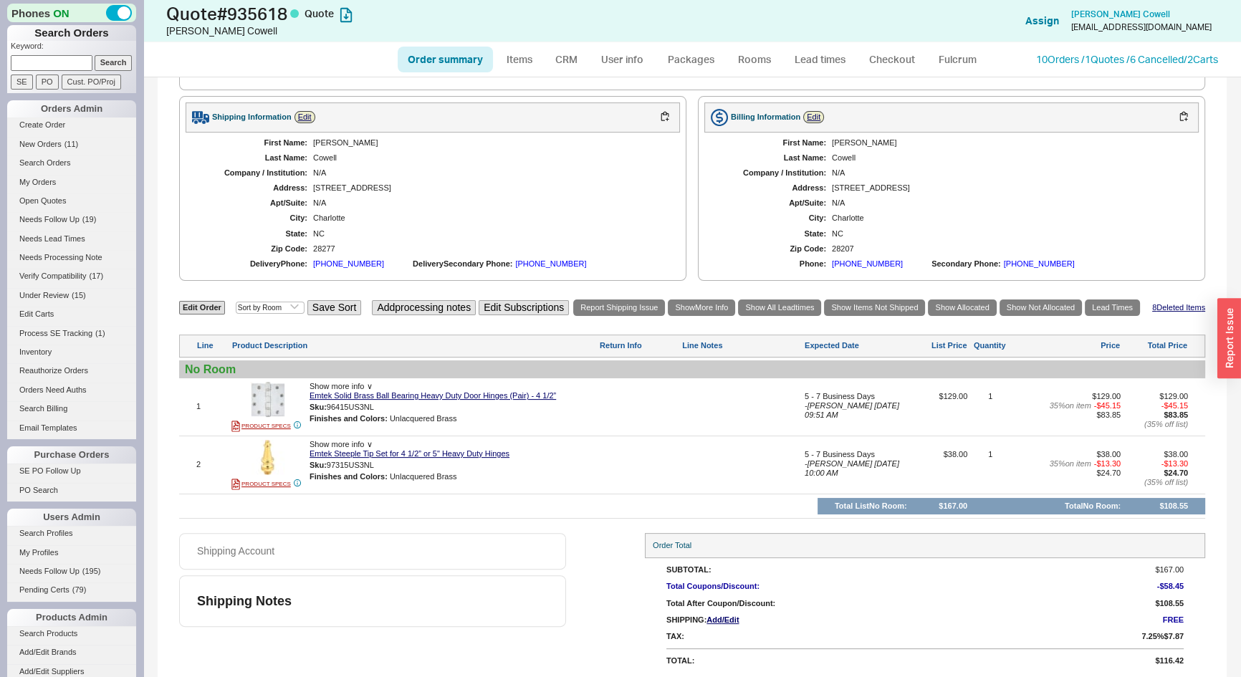
select select "3"
click at [52, 142] on span "New Orders" at bounding box center [40, 144] width 42 height 9
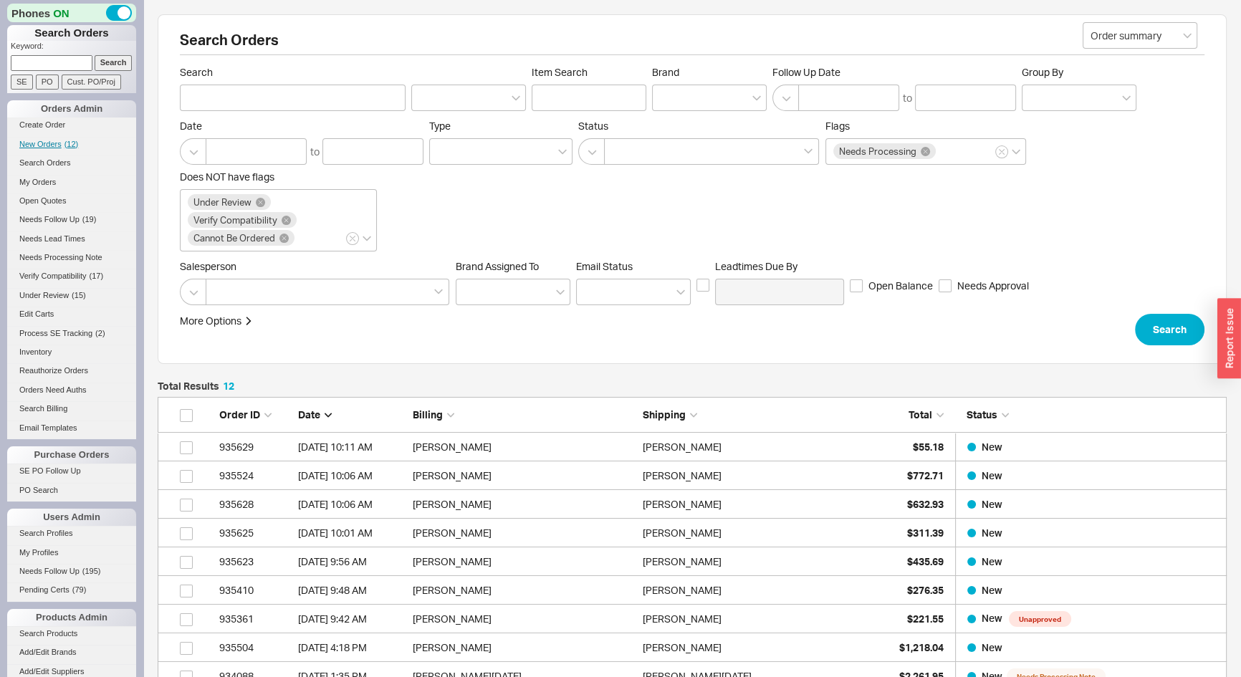
scroll to position [370, 1059]
click at [39, 180] on link "My Orders" at bounding box center [71, 182] width 129 height 15
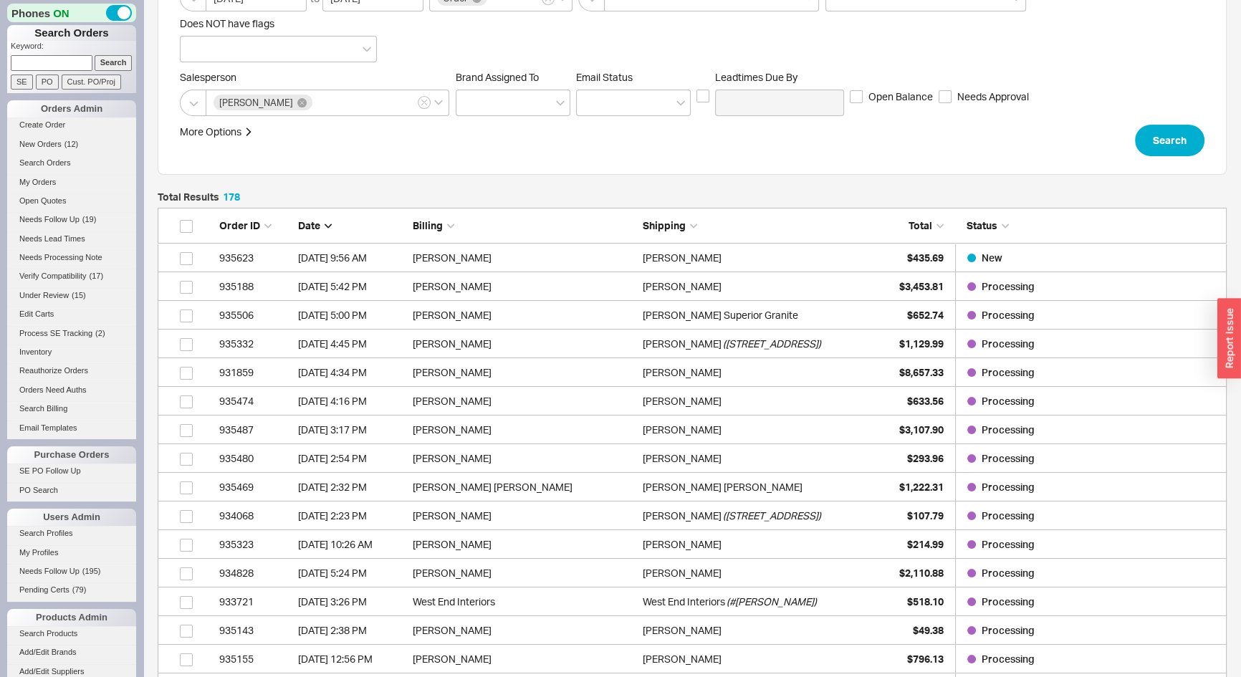
scroll to position [195, 0]
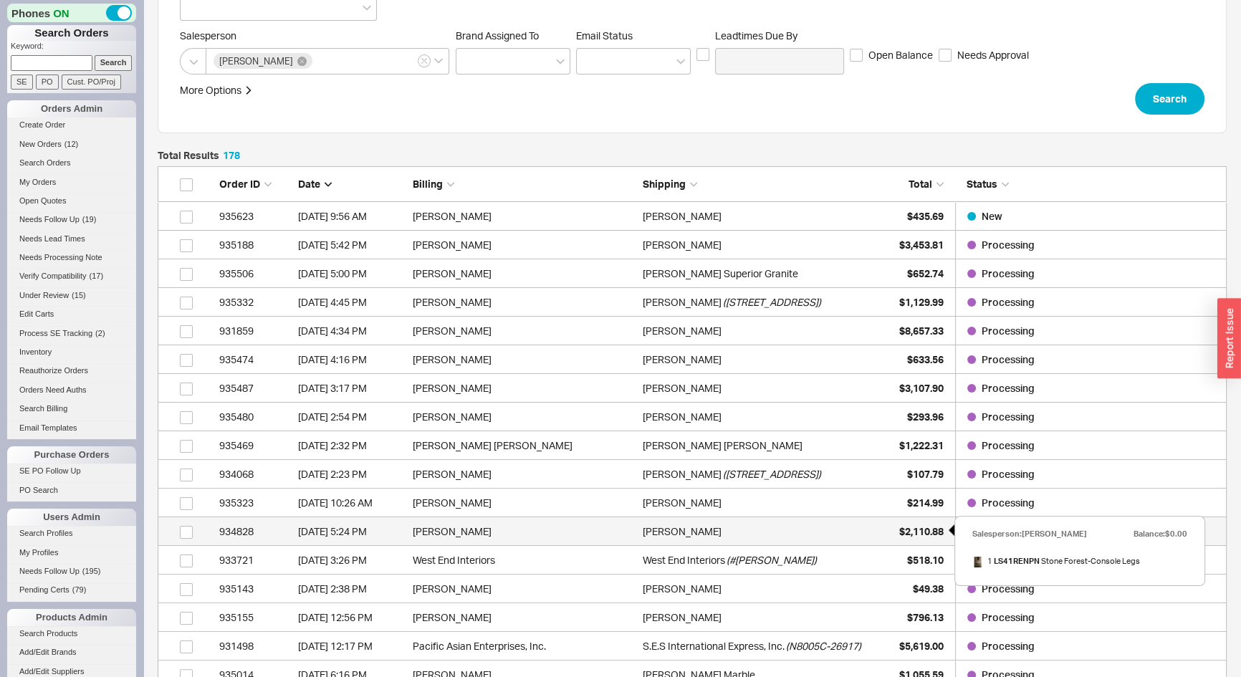
click at [923, 522] on div "$2,110.88" at bounding box center [908, 531] width 72 height 29
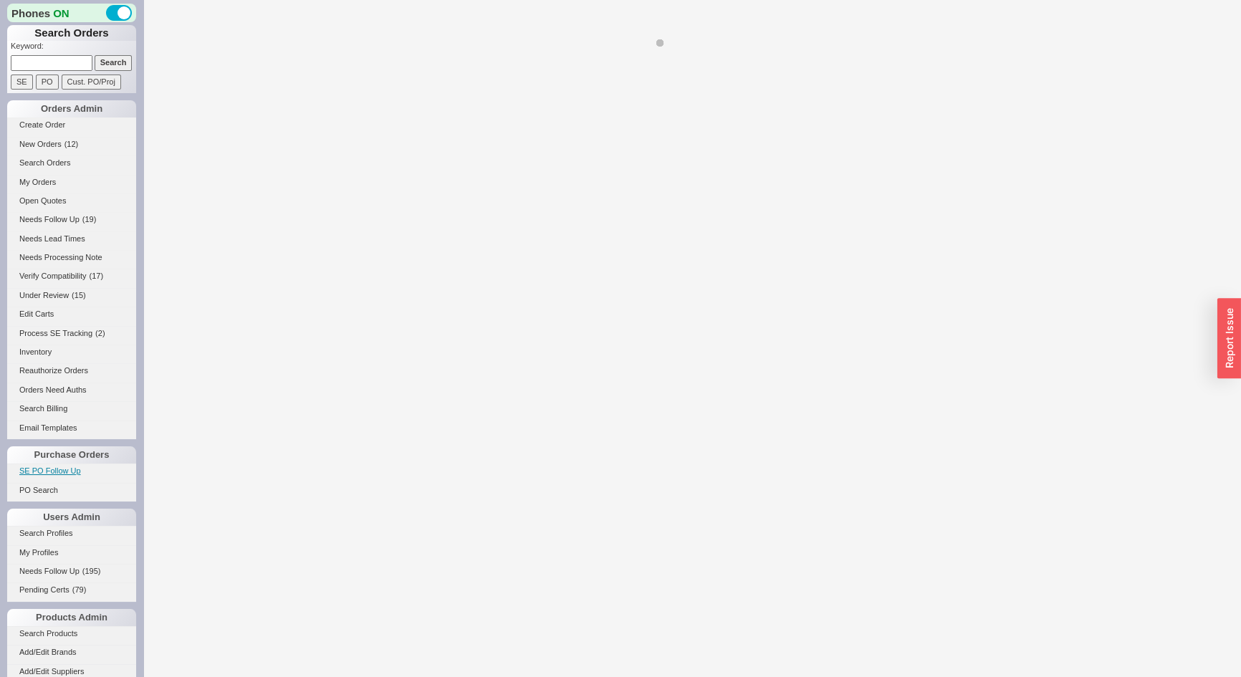
select select "*"
select select "LOW"
select select "3"
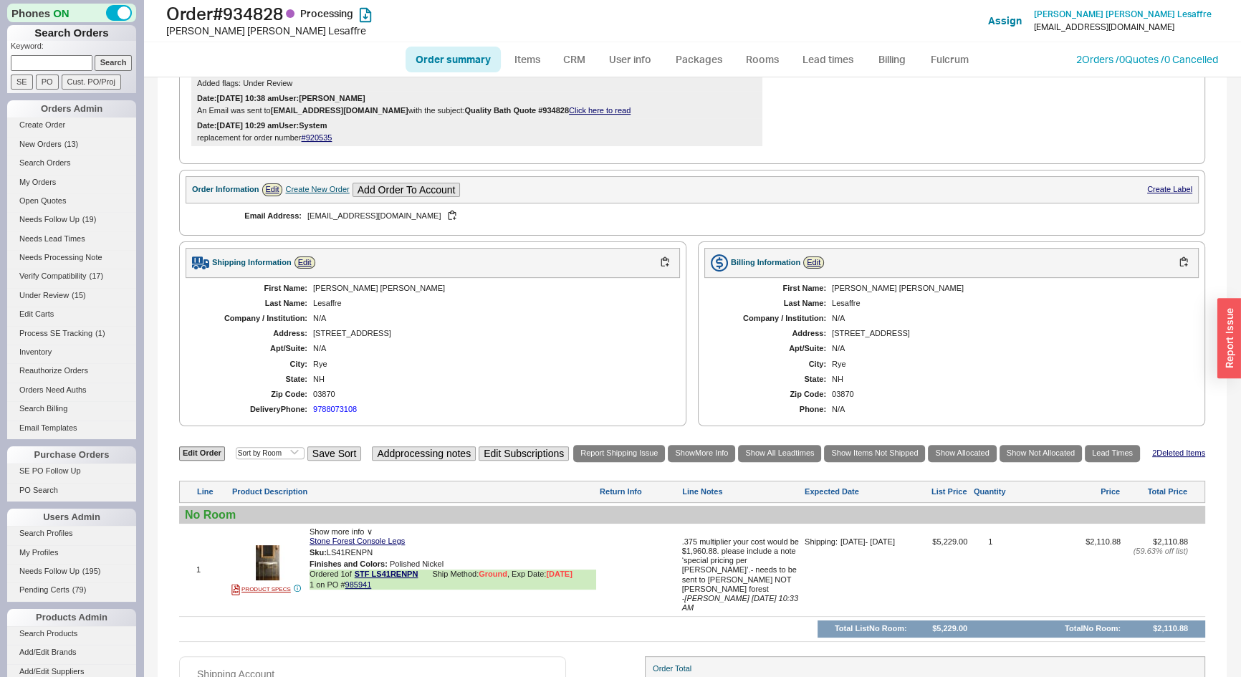
scroll to position [575, 0]
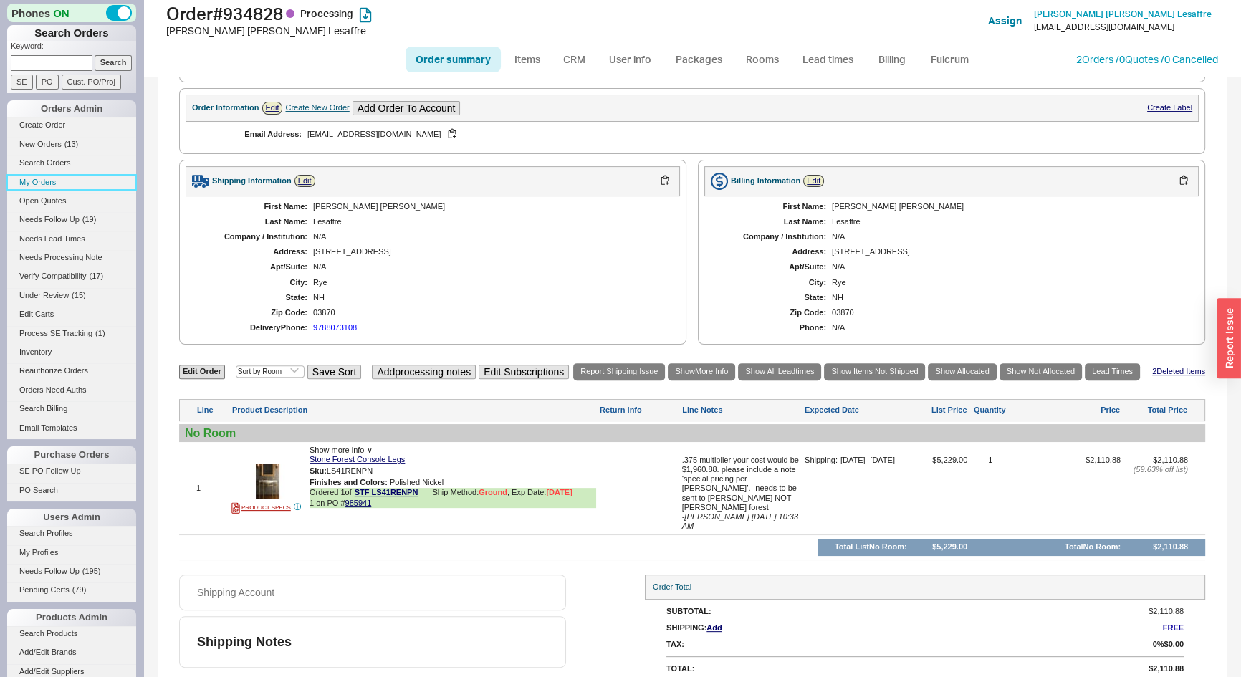
click at [41, 175] on link "My Orders" at bounding box center [71, 182] width 129 height 15
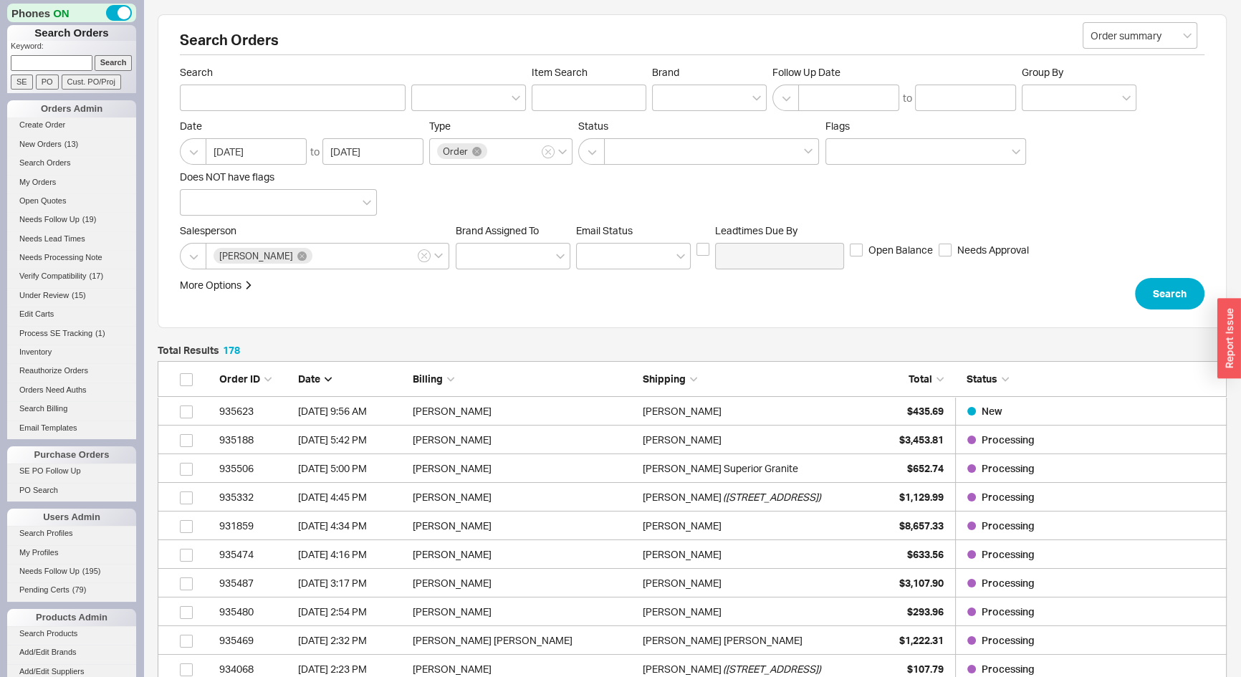
scroll to position [5126, 1059]
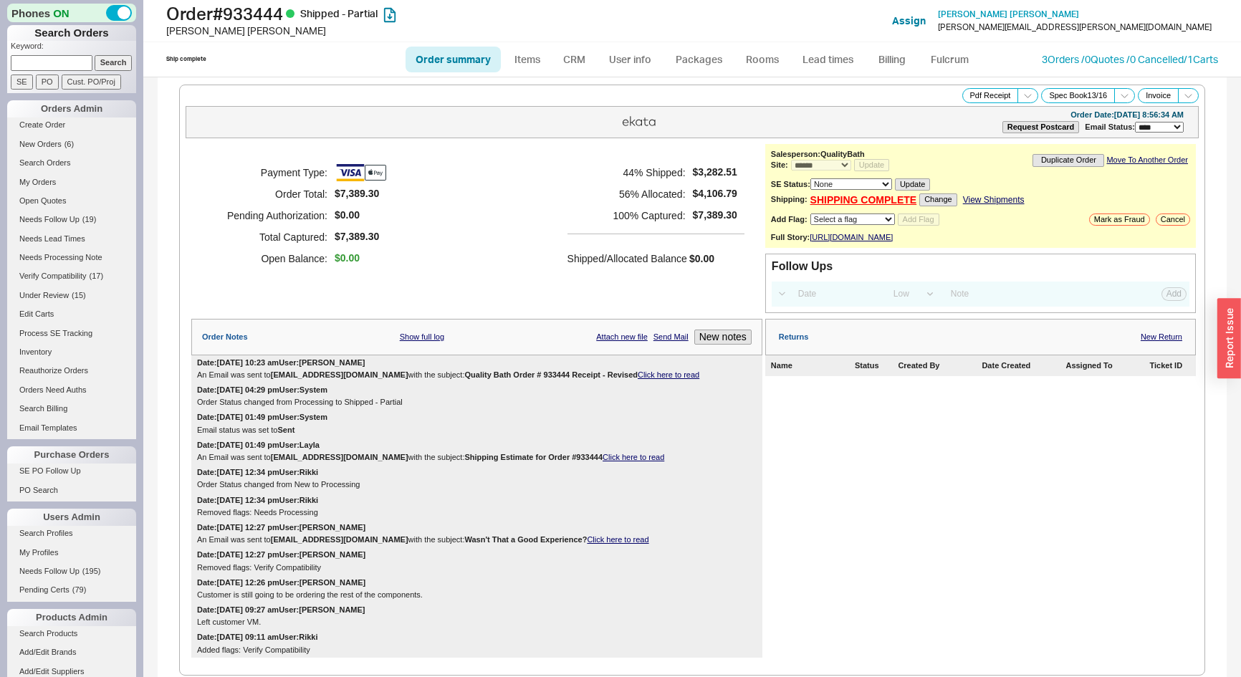
select select "*"
select select "LOW"
select select "3"
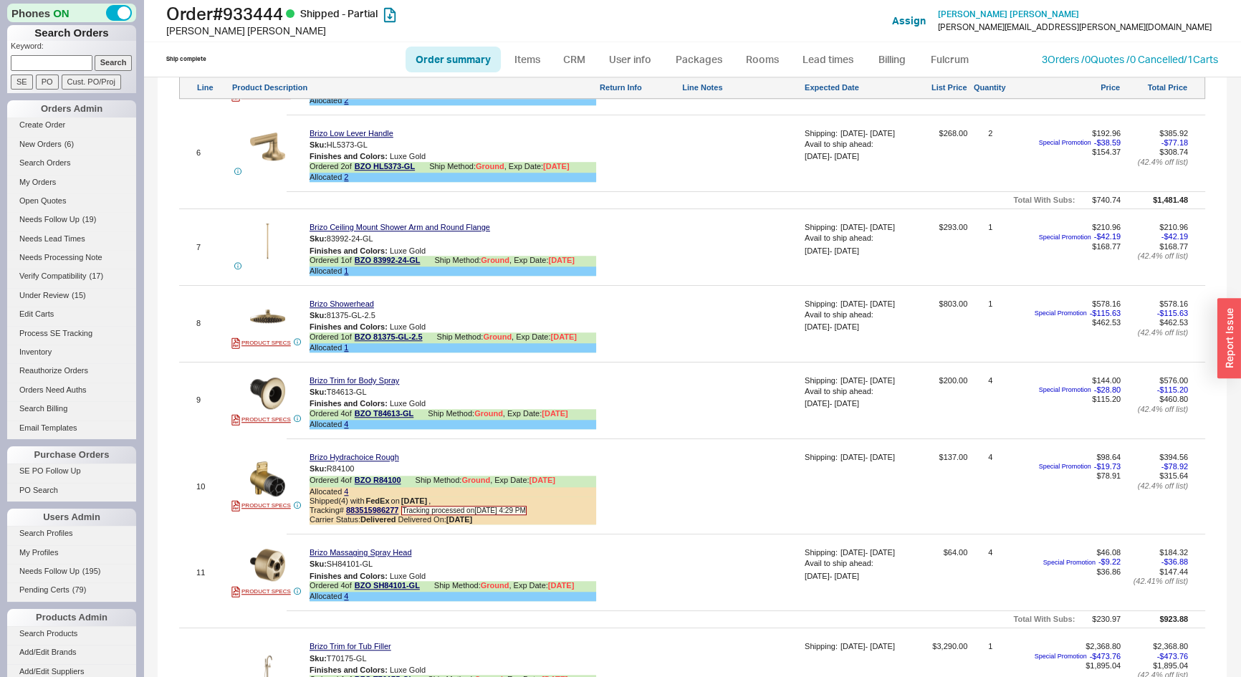
scroll to position [1693, 0]
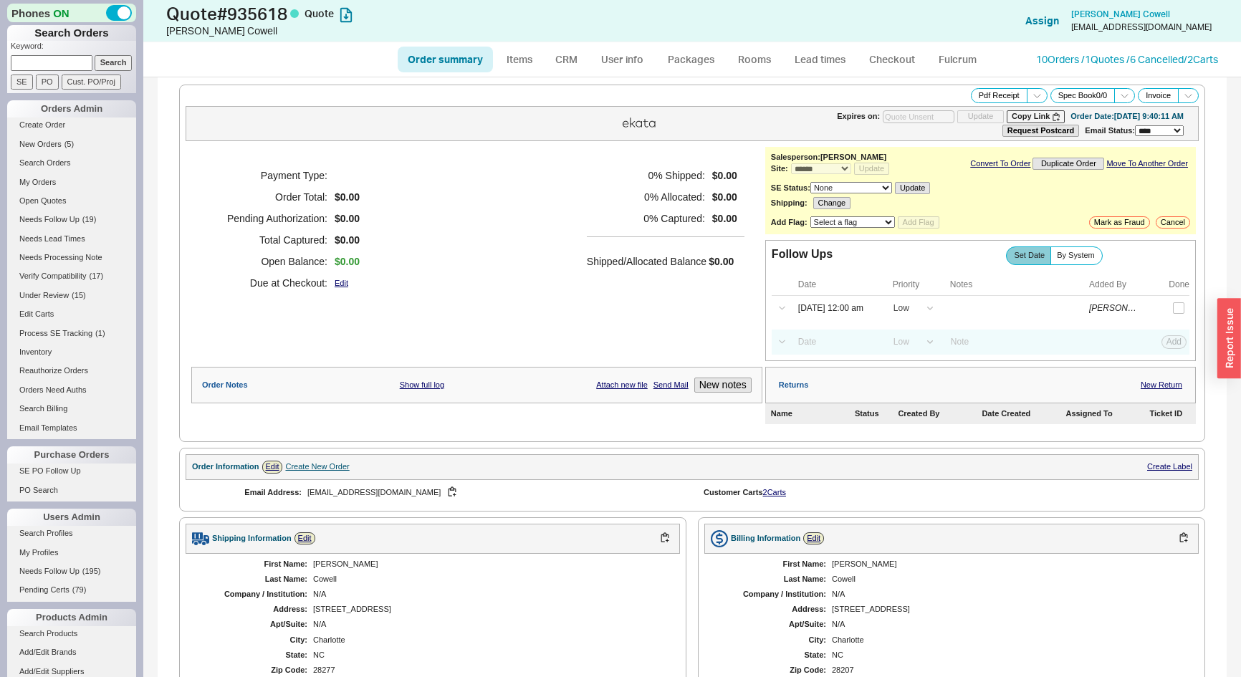
select select "*"
select select "LOW"
select select "3"
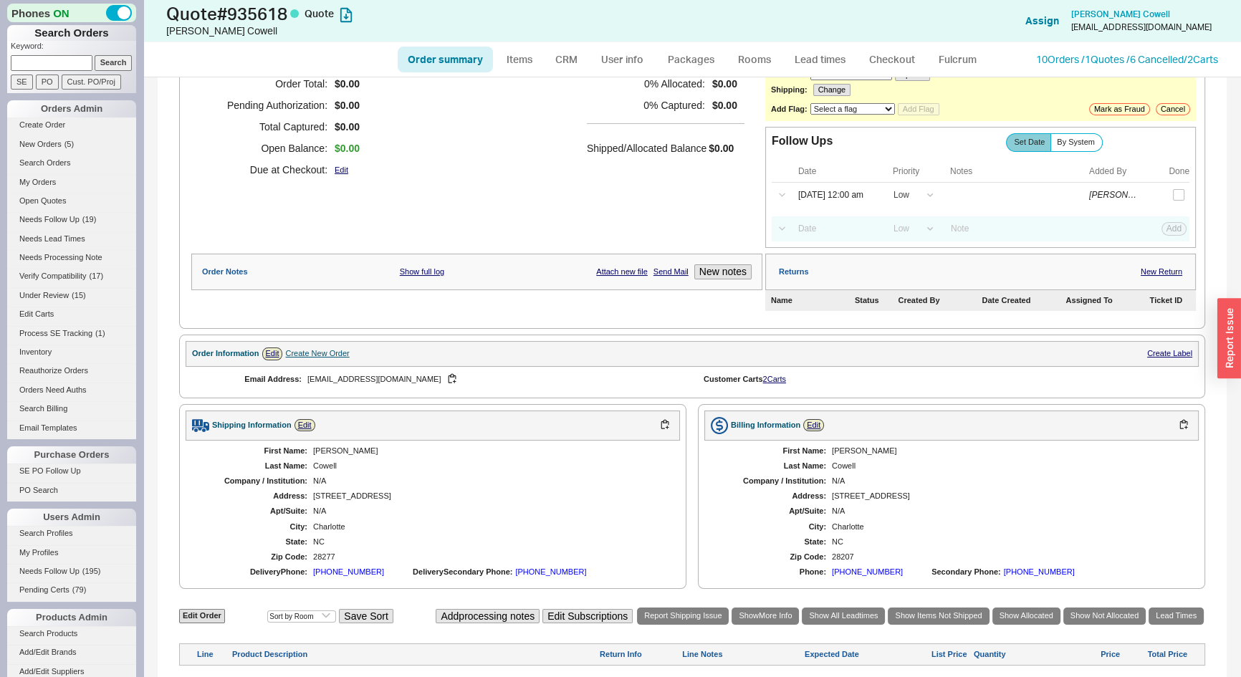
scroll to position [226, 0]
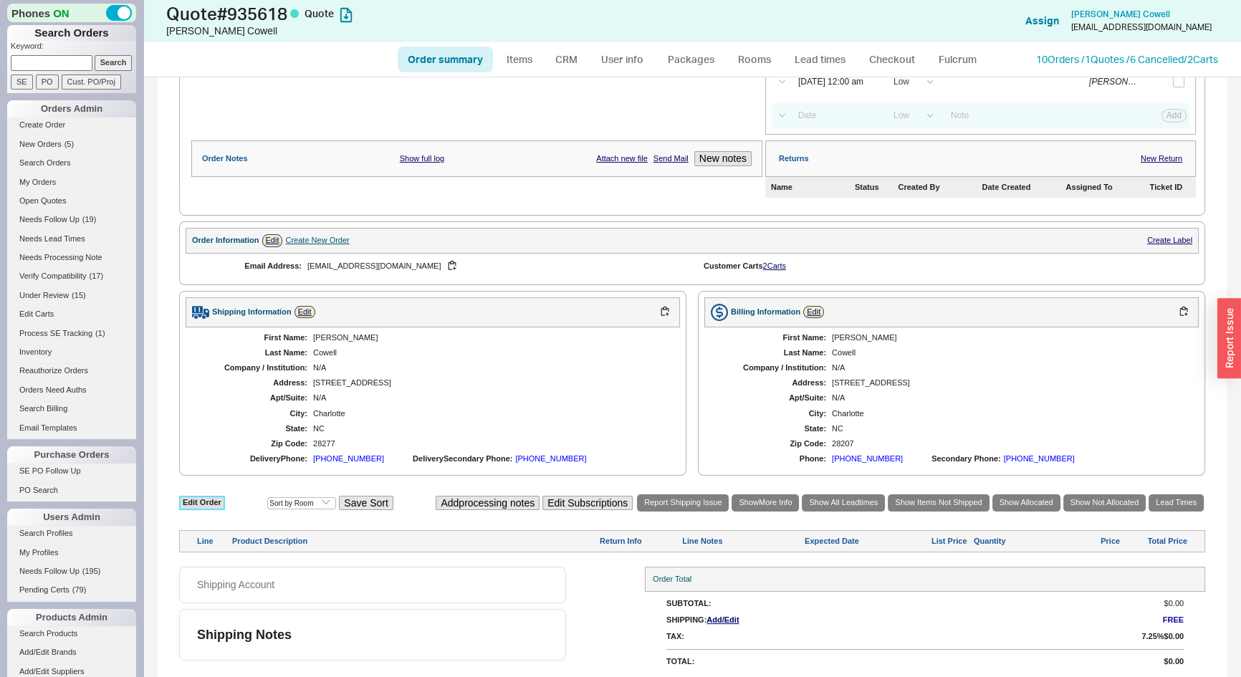
click at [218, 498] on link "Edit Order" at bounding box center [202, 503] width 46 height 14
select select "3"
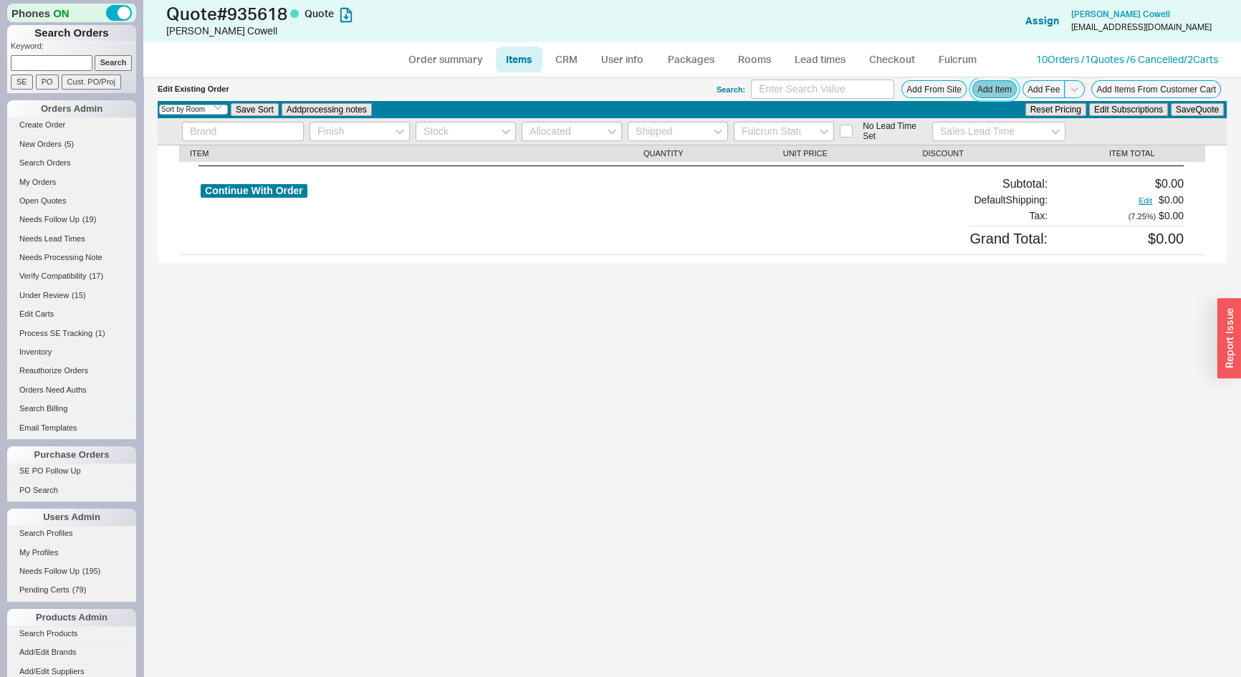
click at [991, 93] on button "Add Item" at bounding box center [994, 89] width 44 height 18
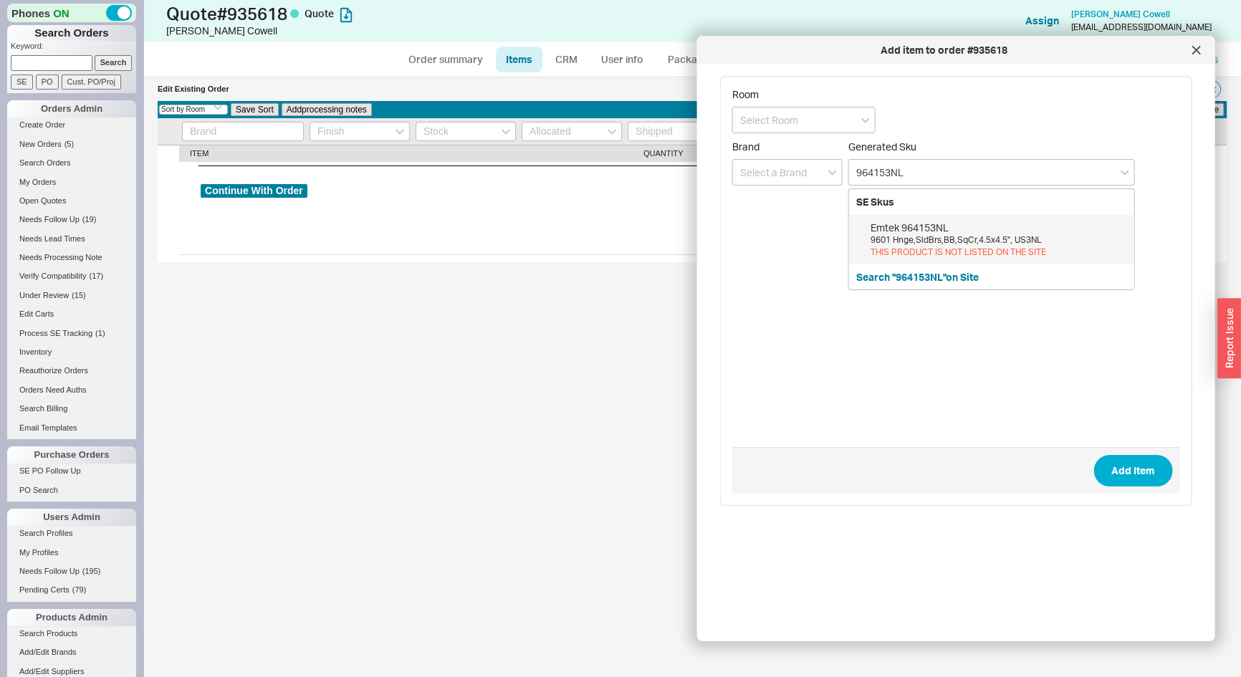
click at [916, 234] on div "9601 Hnge,SldBrs,BB,SqCr,4.5x4.5", US3NL" at bounding box center [998, 240] width 256 height 12
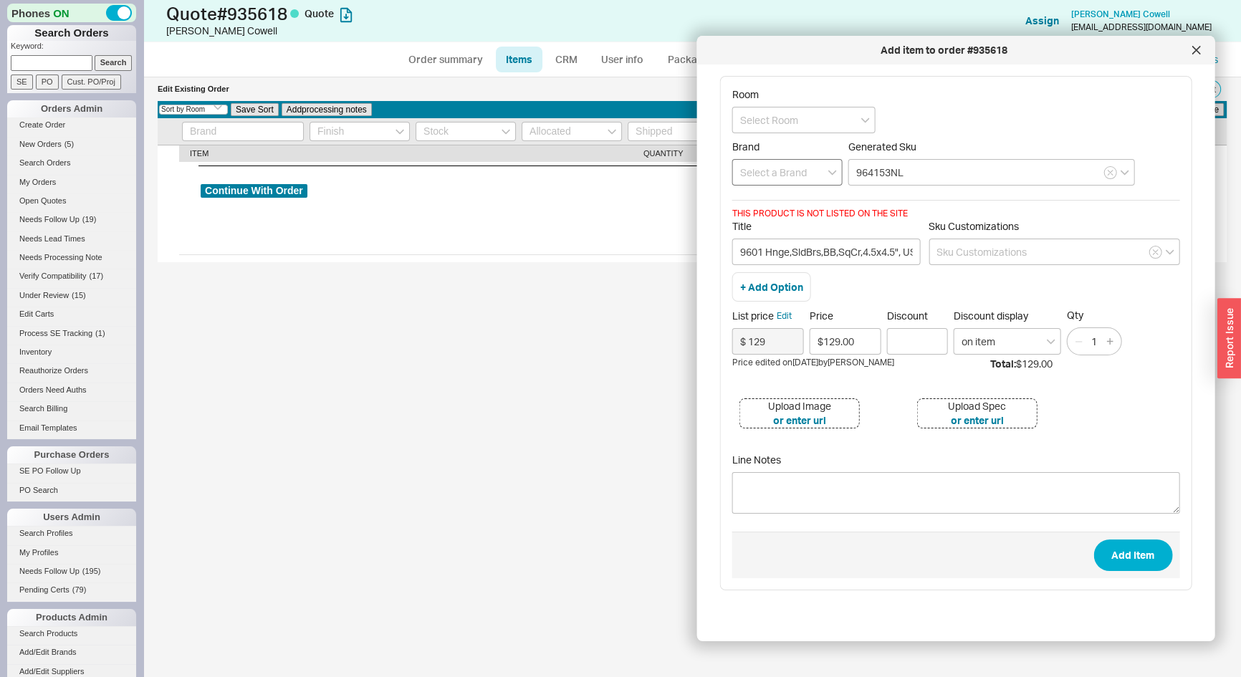
type input "964153NL"
click at [756, 171] on input at bounding box center [787, 172] width 110 height 27
drag, startPoint x: 757, startPoint y: 197, endPoint x: 813, endPoint y: 226, distance: 63.1
click at [757, 198] on div "Emtek" at bounding box center [787, 202] width 109 height 26
type input "Emtek"
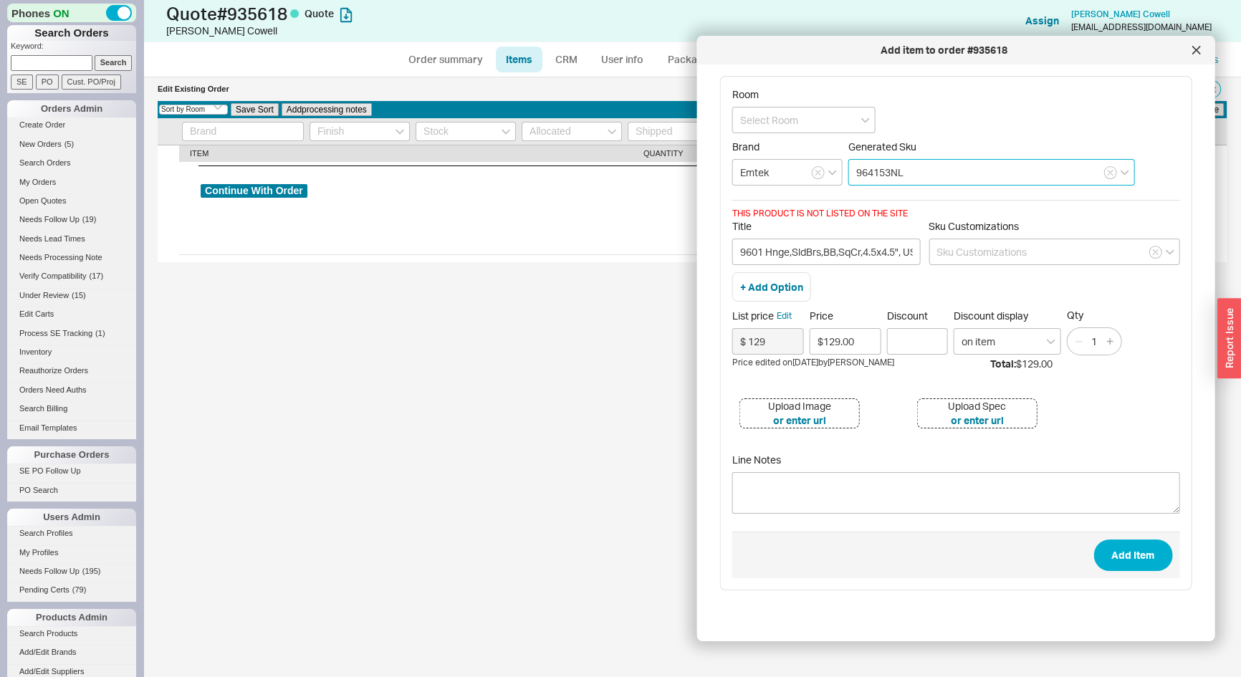
click at [926, 163] on input "964153NL" at bounding box center [991, 172] width 287 height 27
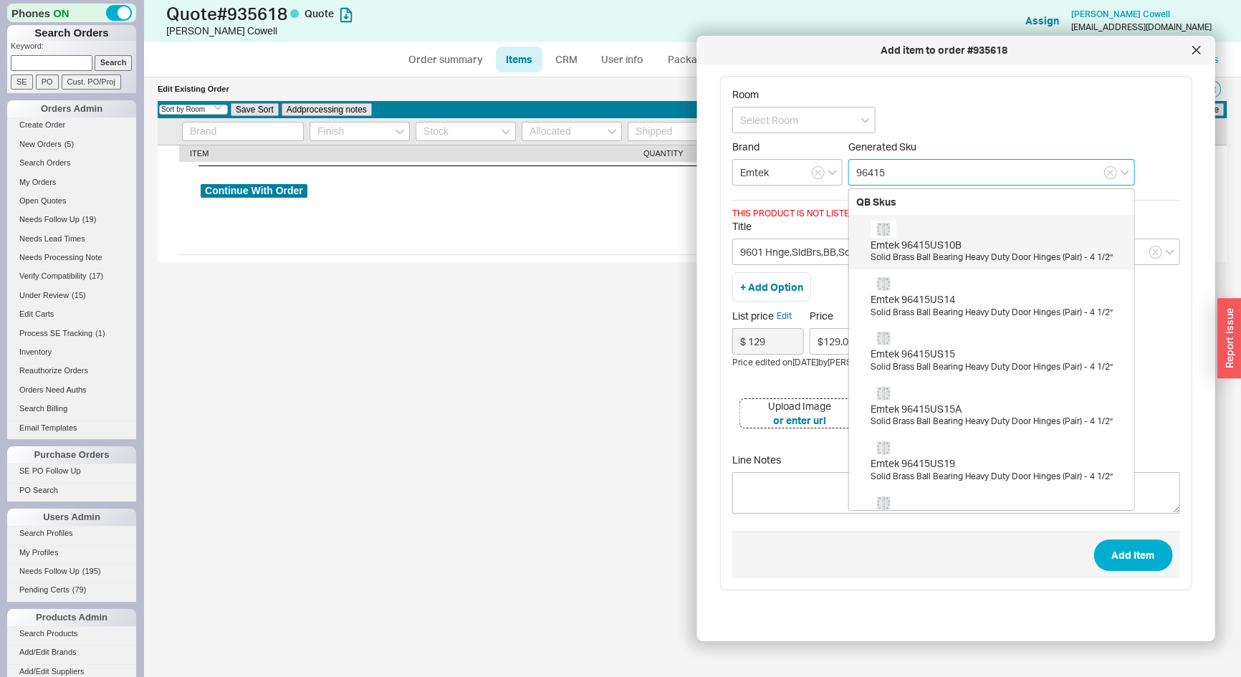
click at [966, 238] on div "Emtek 96415US10B" at bounding box center [998, 245] width 256 height 14
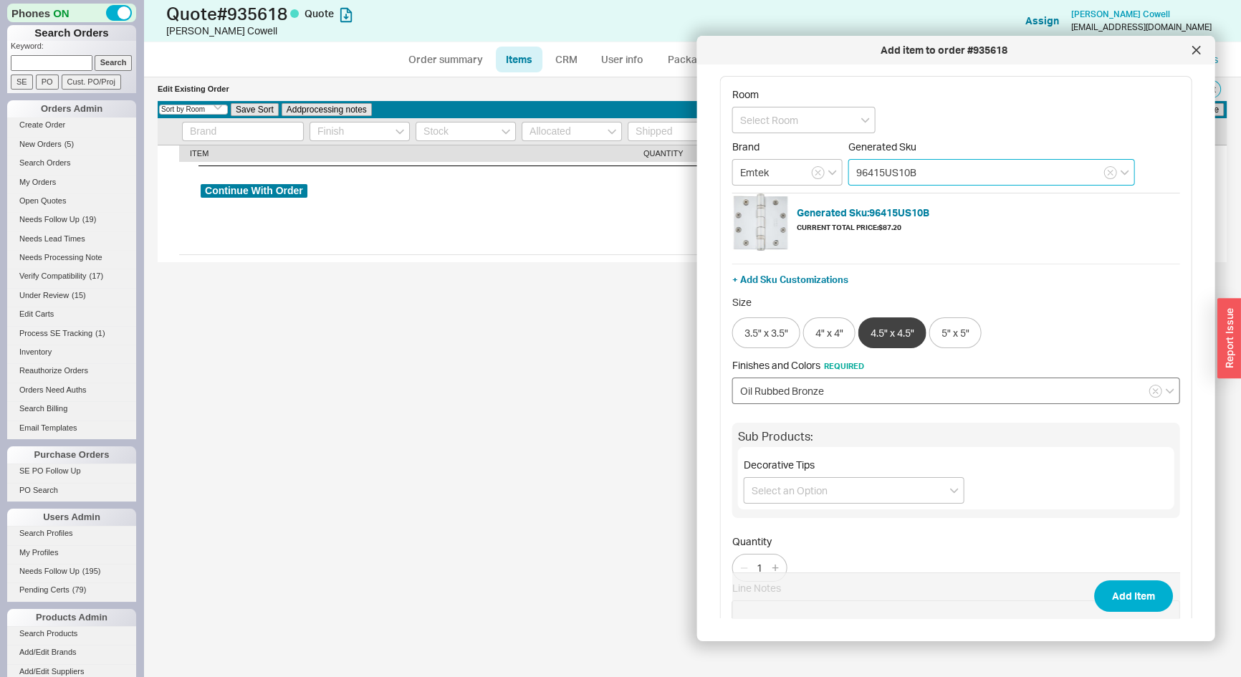
type input "96415US10B"
click at [919, 382] on input "Oil Rubbed Bronze" at bounding box center [956, 390] width 448 height 27
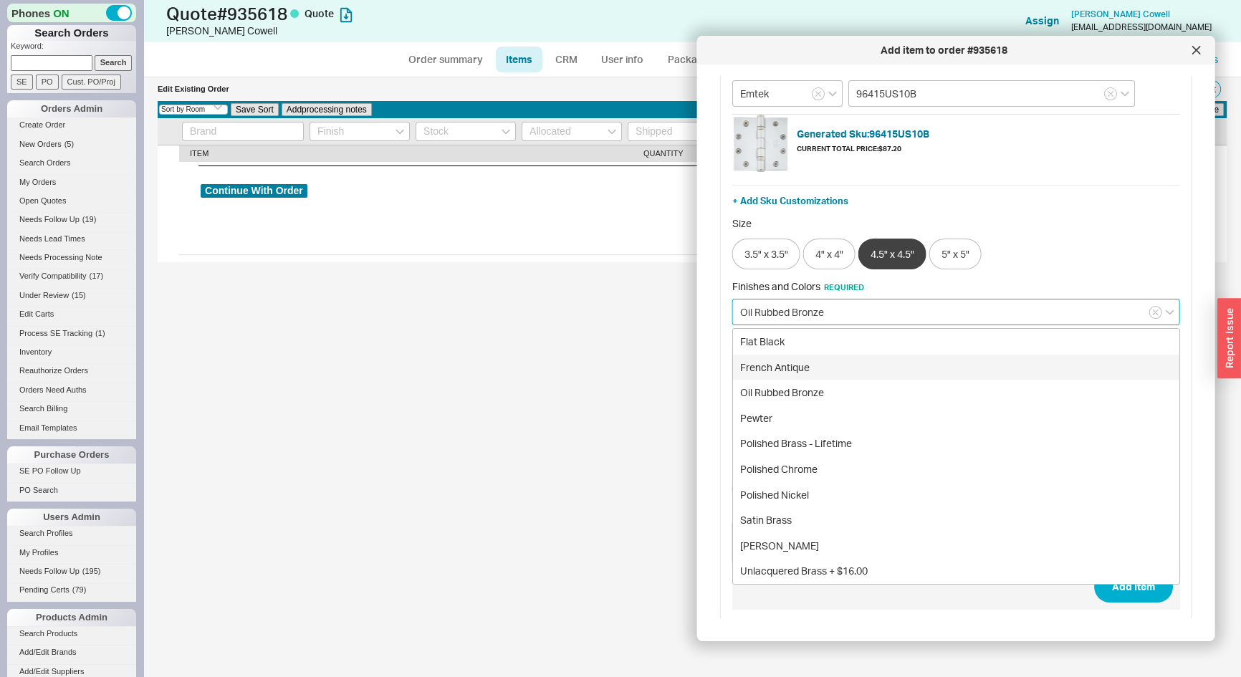
scroll to position [80, 0]
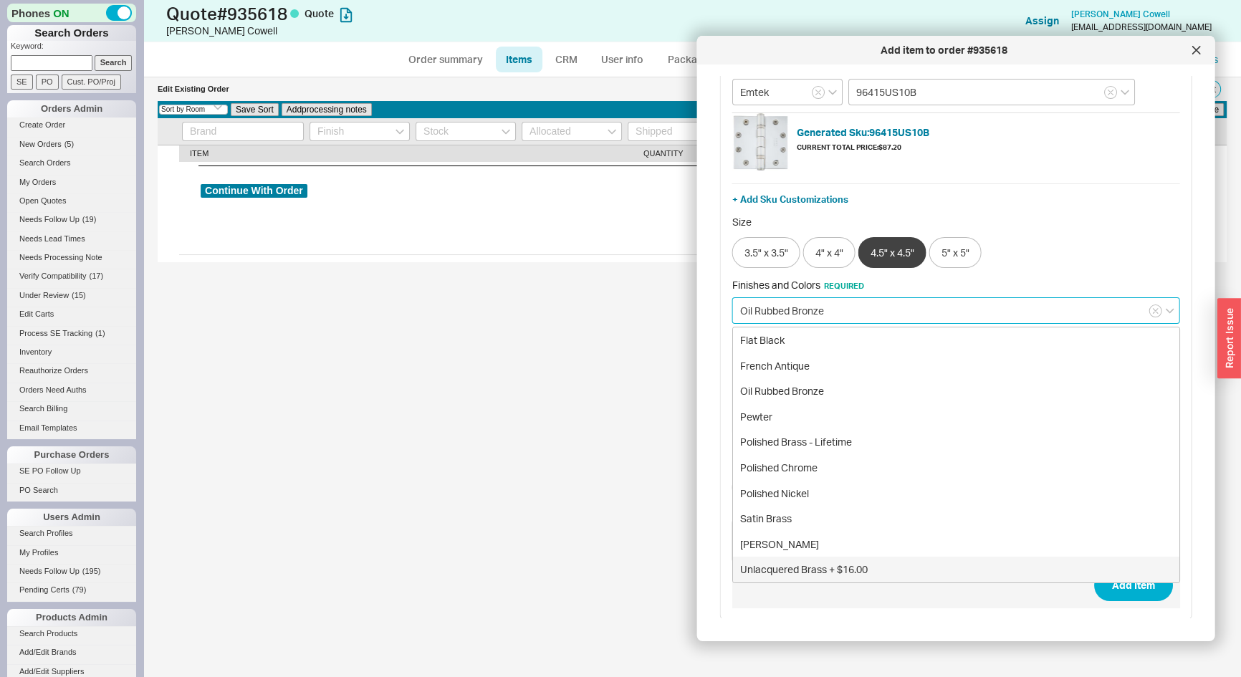
click at [858, 564] on div "Unlacquered Brass + $16.00" at bounding box center [956, 570] width 446 height 26
type input "Unlacquered Brass + $16.00"
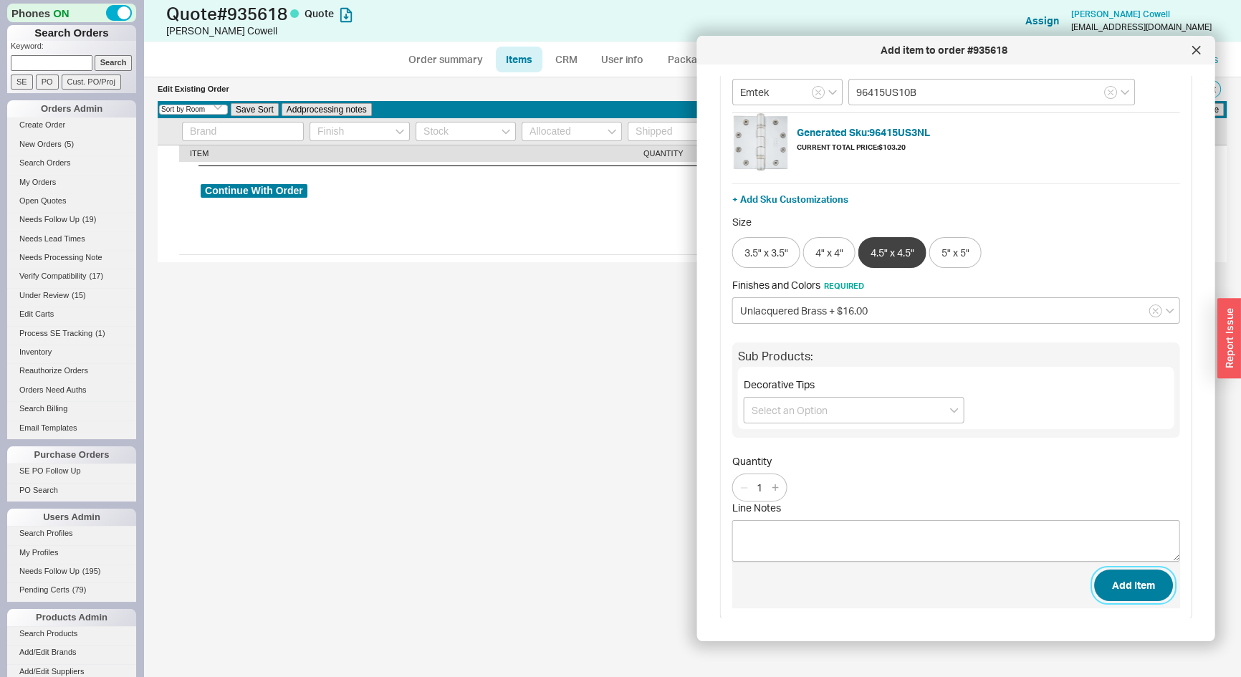
click at [1127, 589] on button "Add Item" at bounding box center [1132, 585] width 79 height 32
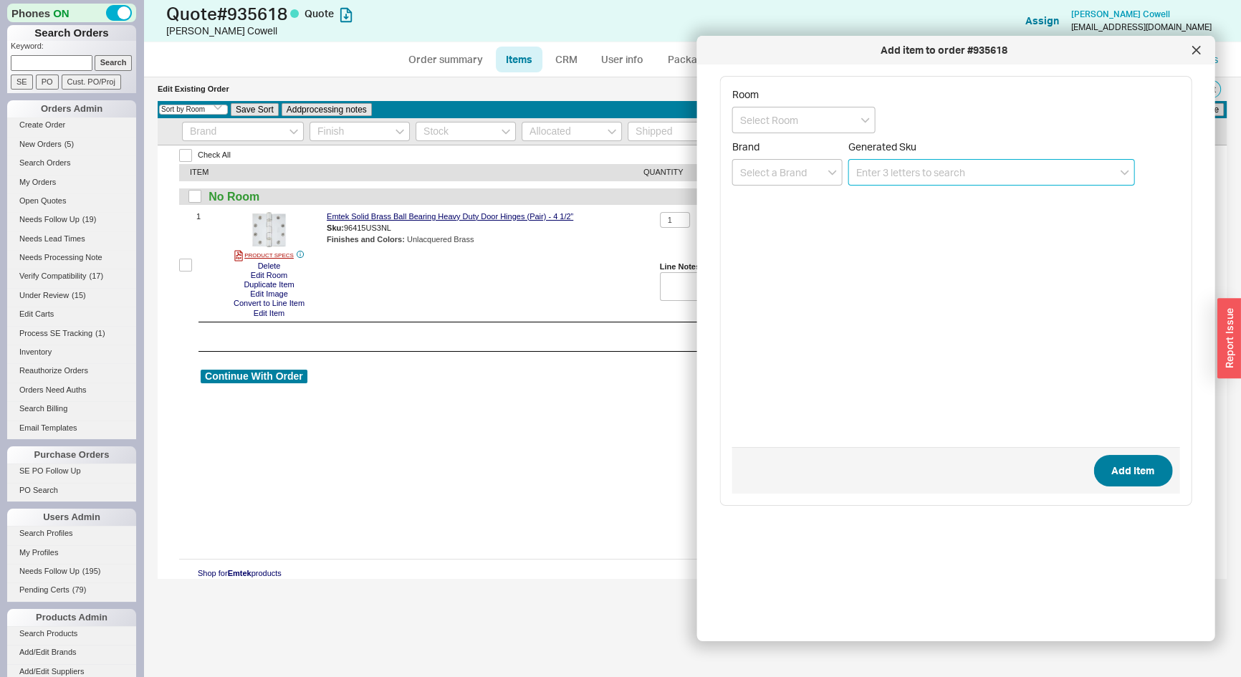
scroll to position [0, 0]
click at [1189, 49] on div at bounding box center [1195, 50] width 23 height 23
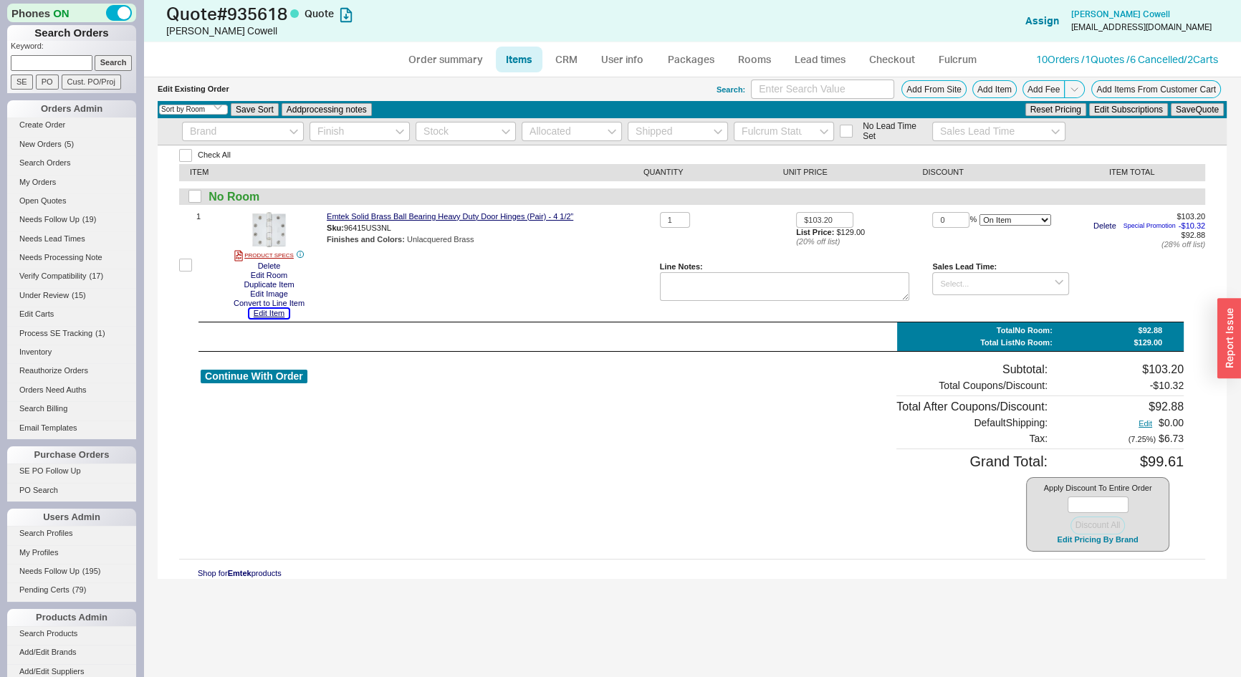
click at [263, 312] on button "Edit Item" at bounding box center [268, 313] width 39 height 9
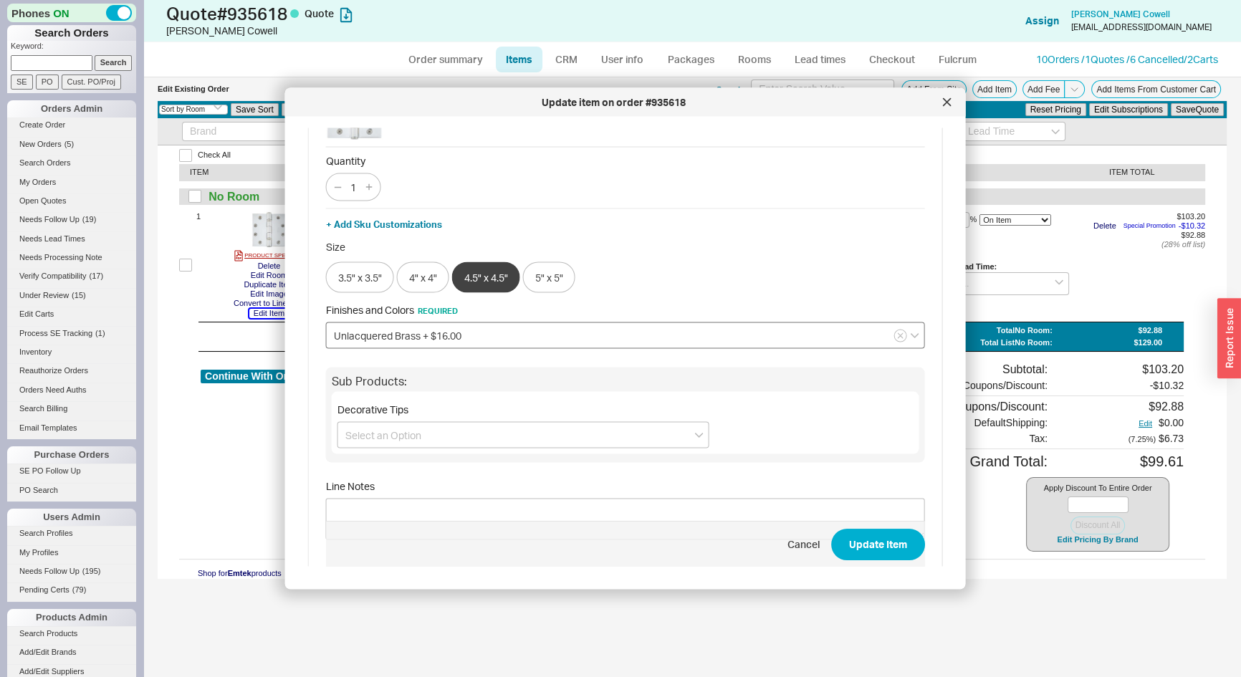
scroll to position [121, 0]
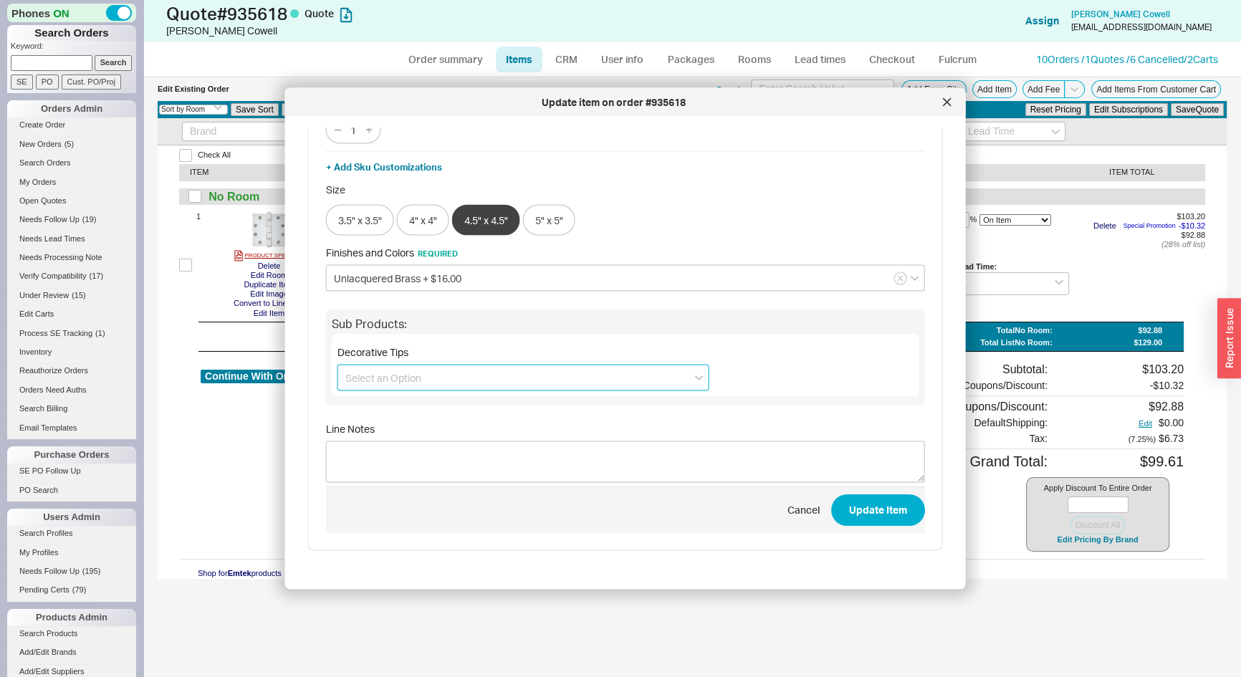
click at [385, 385] on input at bounding box center [523, 378] width 372 height 27
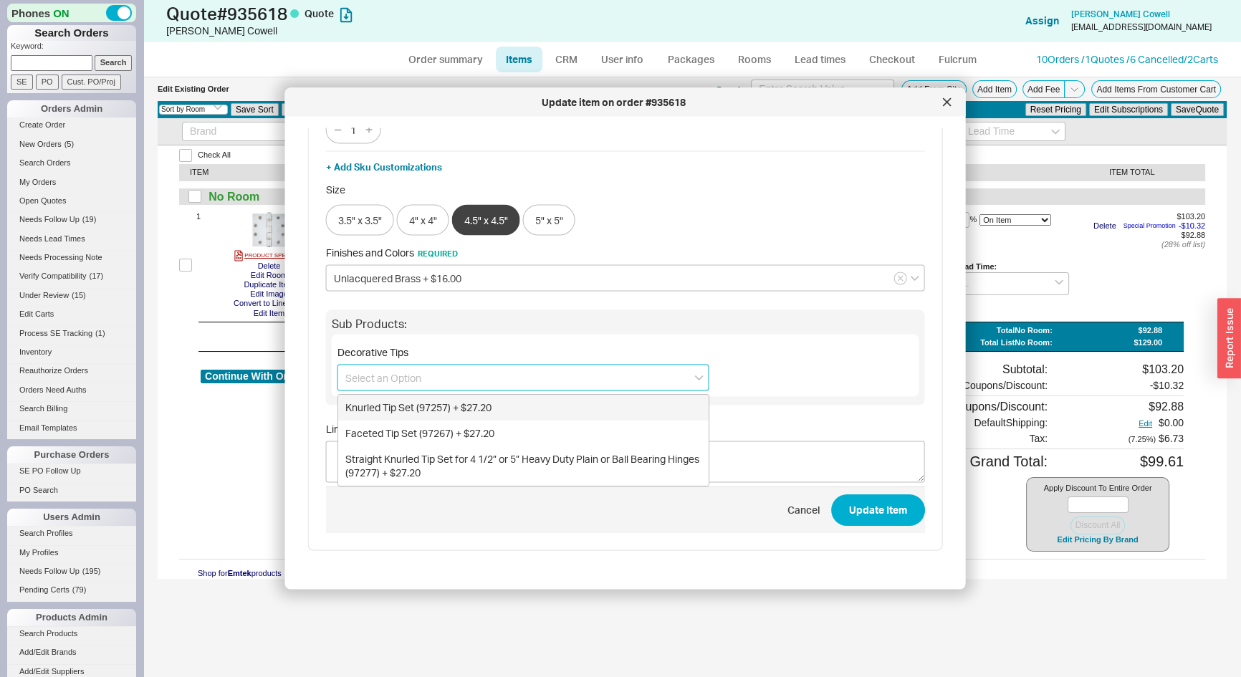
click at [401, 402] on div "Knurled Tip Set (97257) + $27.20" at bounding box center [523, 408] width 370 height 26
type input "Knurled Tip Set (97257) + $27.20"
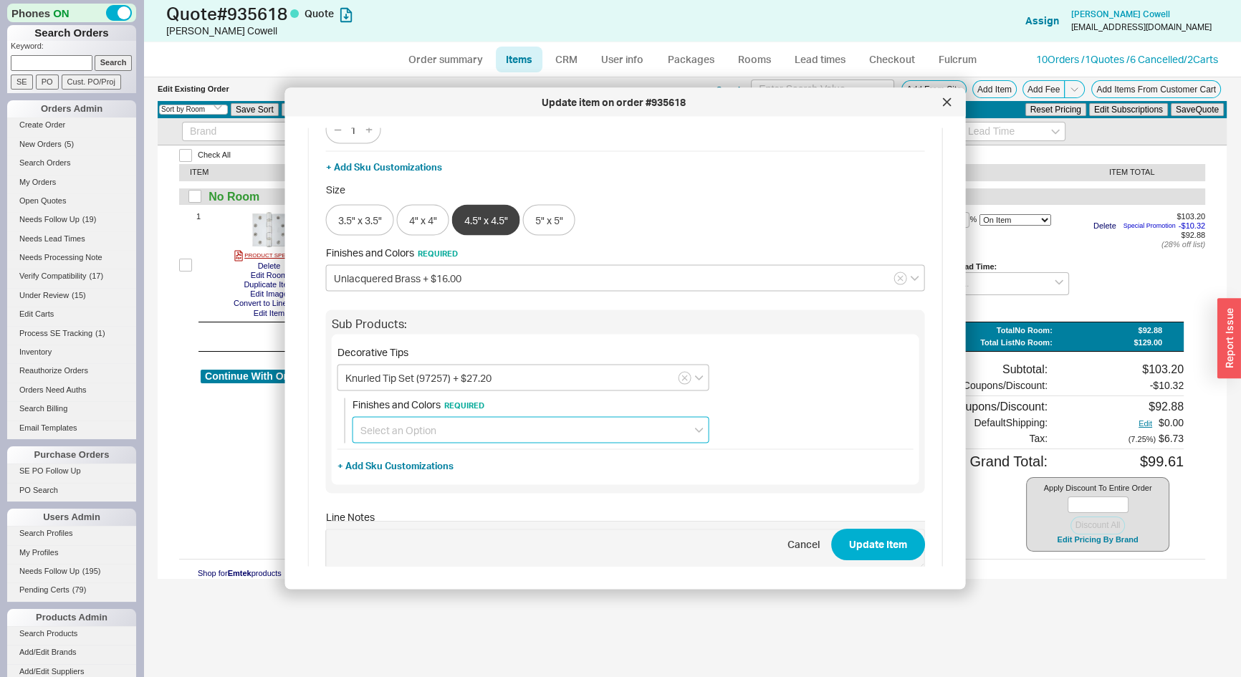
click at [408, 433] on input at bounding box center [530, 430] width 357 height 27
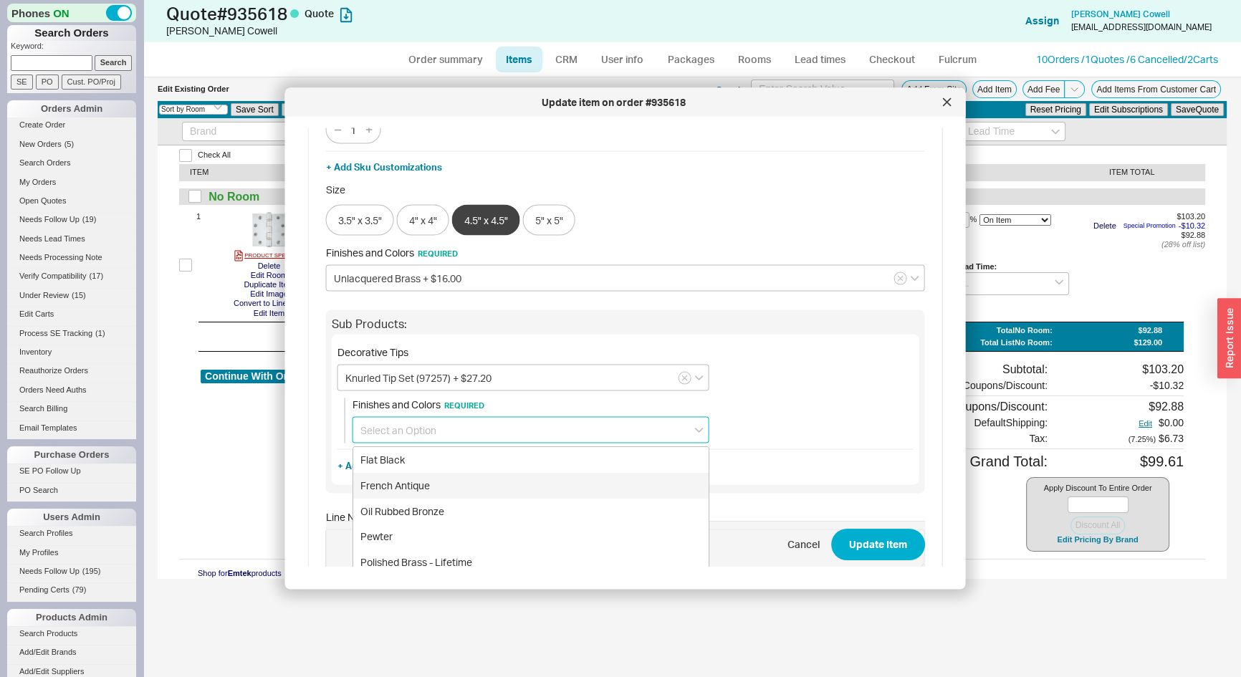
scroll to position [256, 0]
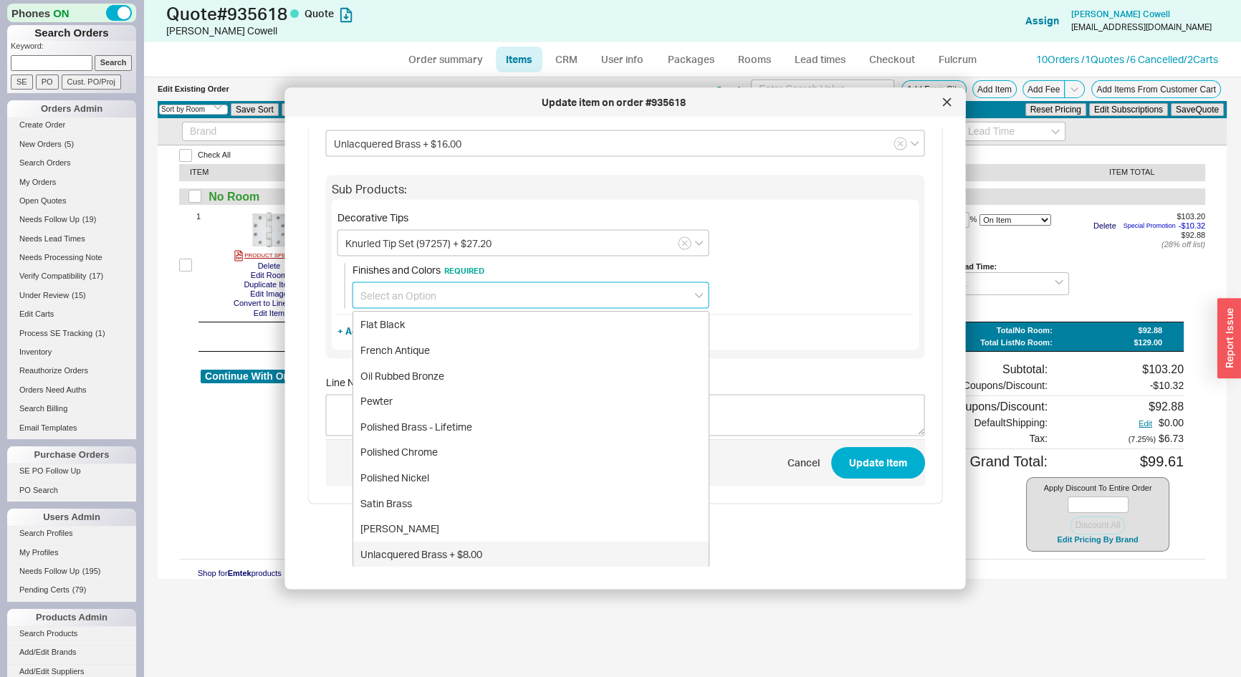
drag, startPoint x: 461, startPoint y: 552, endPoint x: 473, endPoint y: 551, distance: 12.9
click at [461, 552] on div "Unlacquered Brass + $8.00" at bounding box center [530, 554] width 355 height 26
type input "Unlacquered Brass + $8.00"
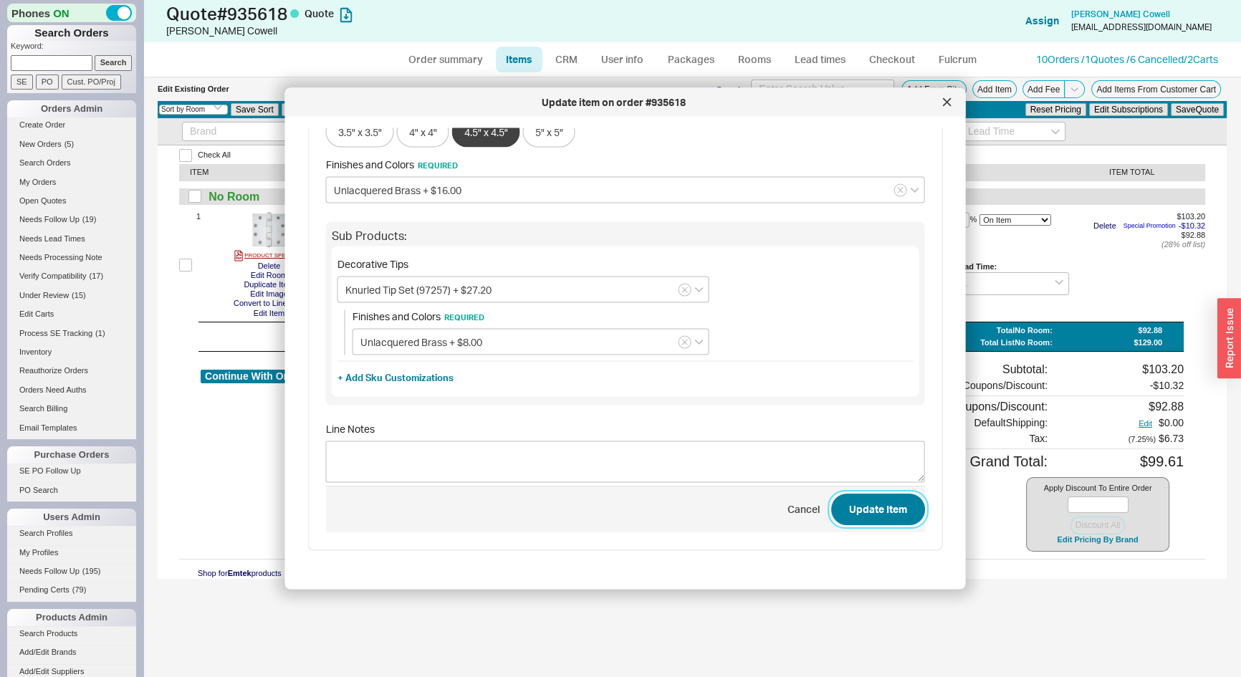
click at [895, 507] on button "Update Item" at bounding box center [878, 510] width 94 height 32
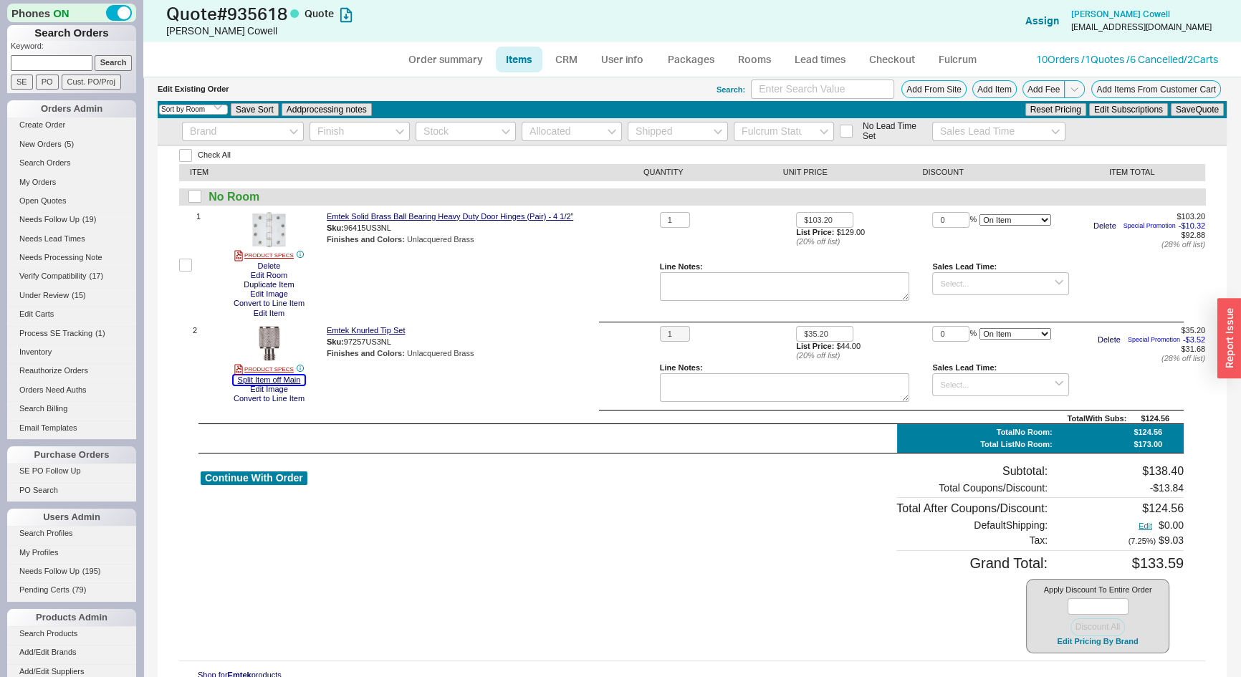
click at [301, 380] on button "Split Item off Main" at bounding box center [270, 379] width 72 height 9
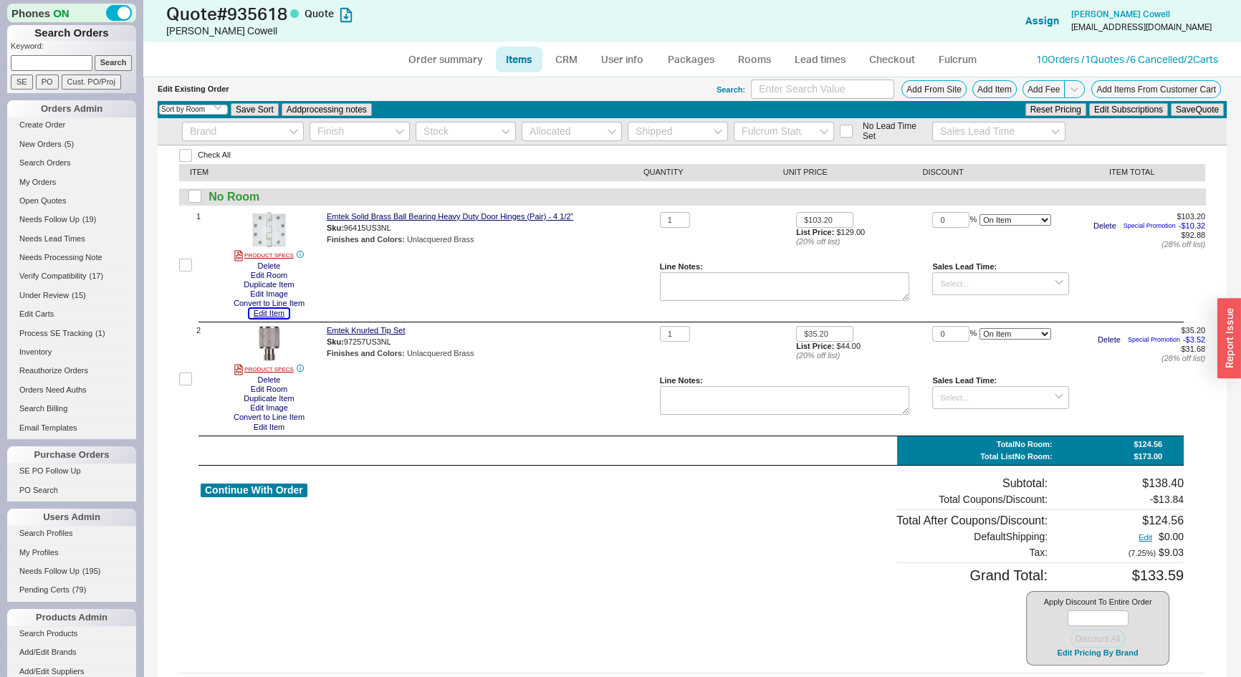
click at [274, 314] on button "Edit Item" at bounding box center [268, 313] width 39 height 9
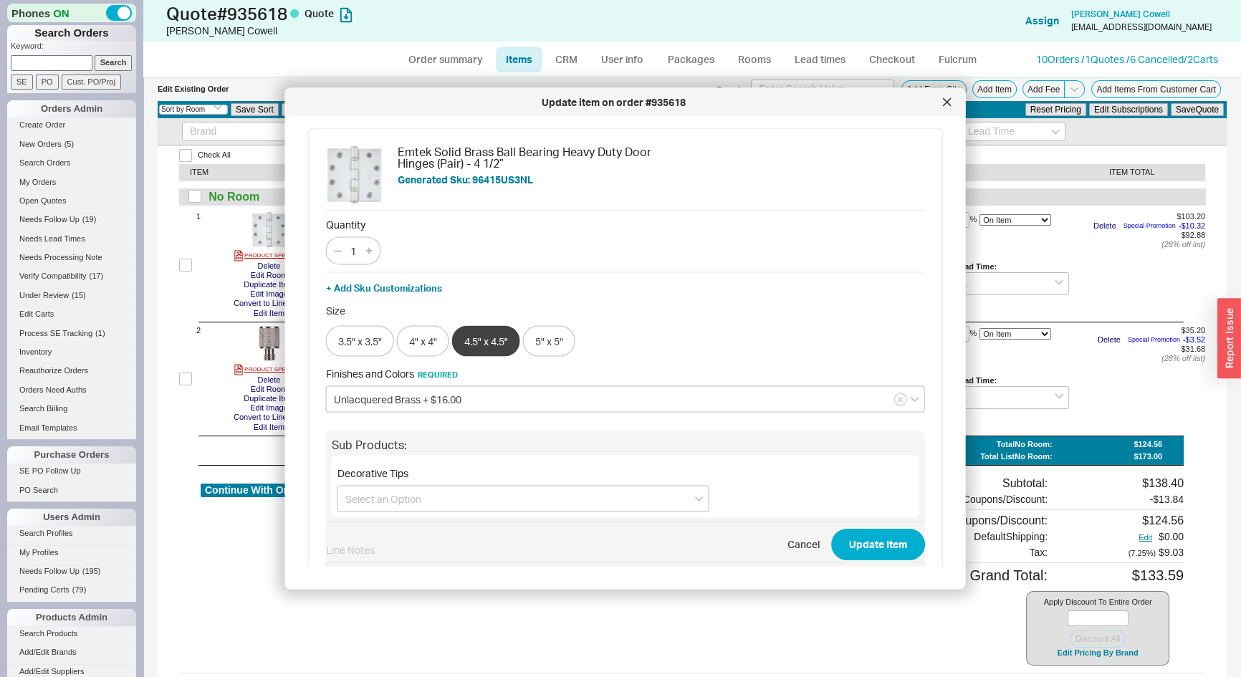
click at [421, 511] on div "Decorative Tips" at bounding box center [625, 487] width 587 height 62
click at [419, 502] on input at bounding box center [523, 499] width 372 height 27
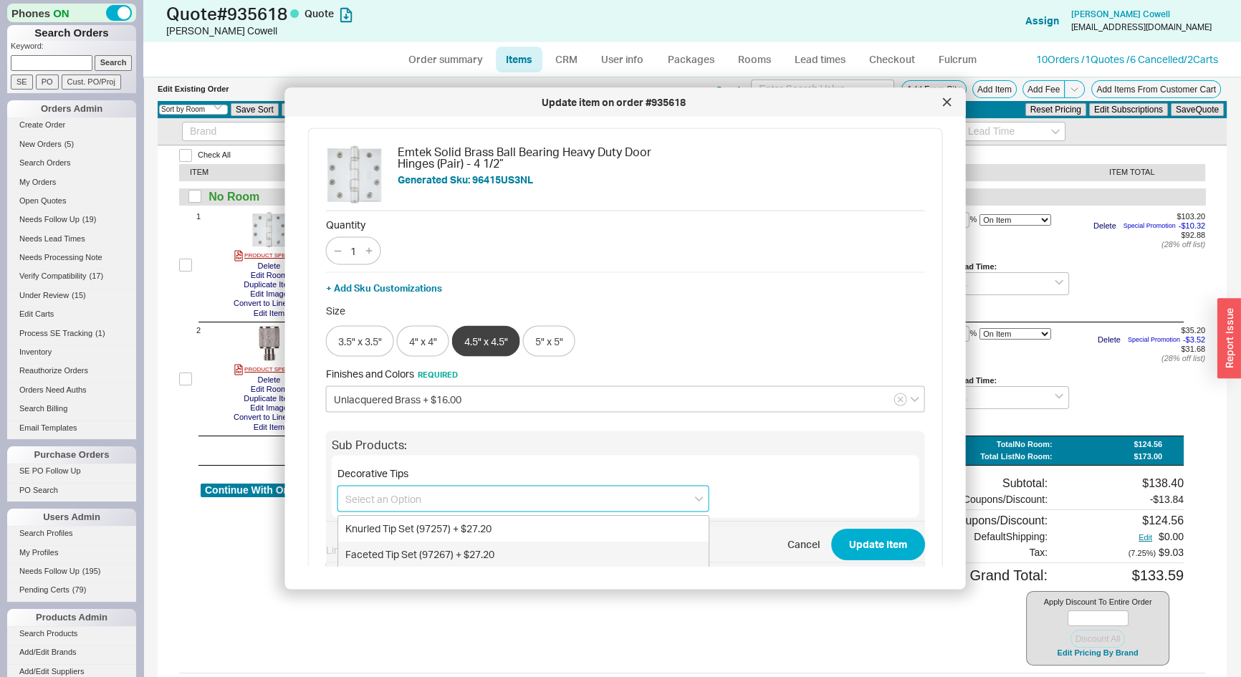
click at [420, 552] on div "Faceted Tip Set (97267) + $27.20" at bounding box center [523, 554] width 370 height 26
type input "Faceted Tip Set (97267) + $27.20"
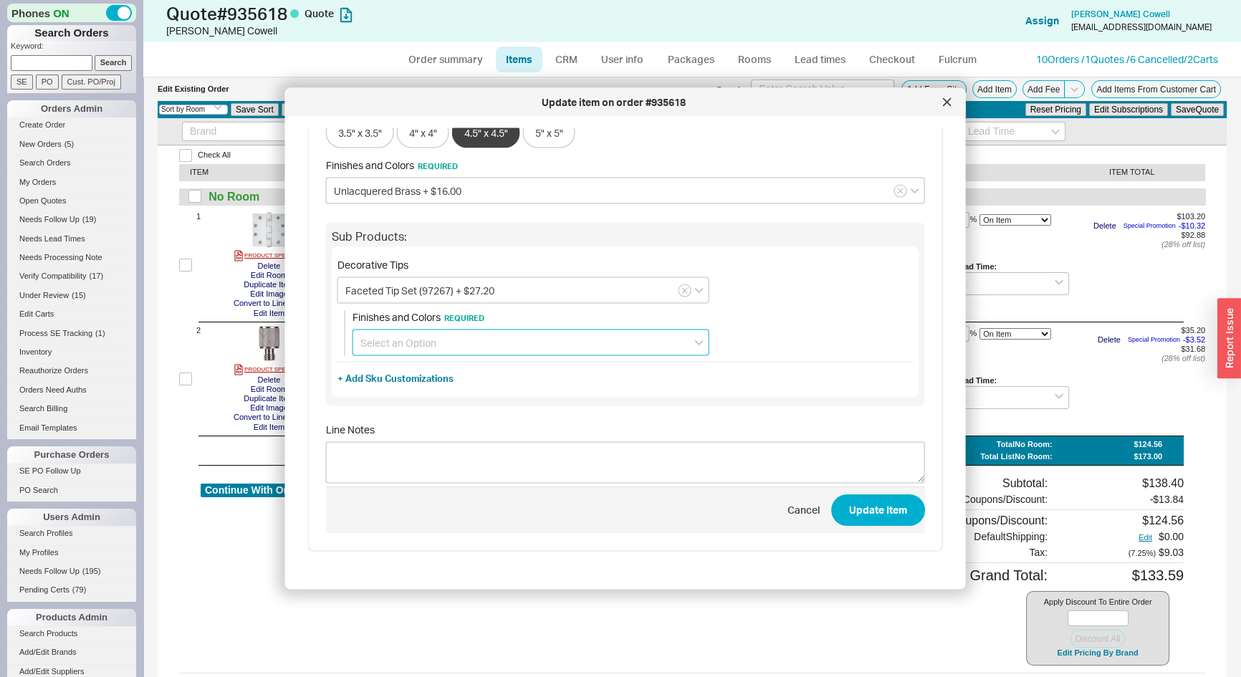
click at [382, 332] on input at bounding box center [530, 342] width 357 height 27
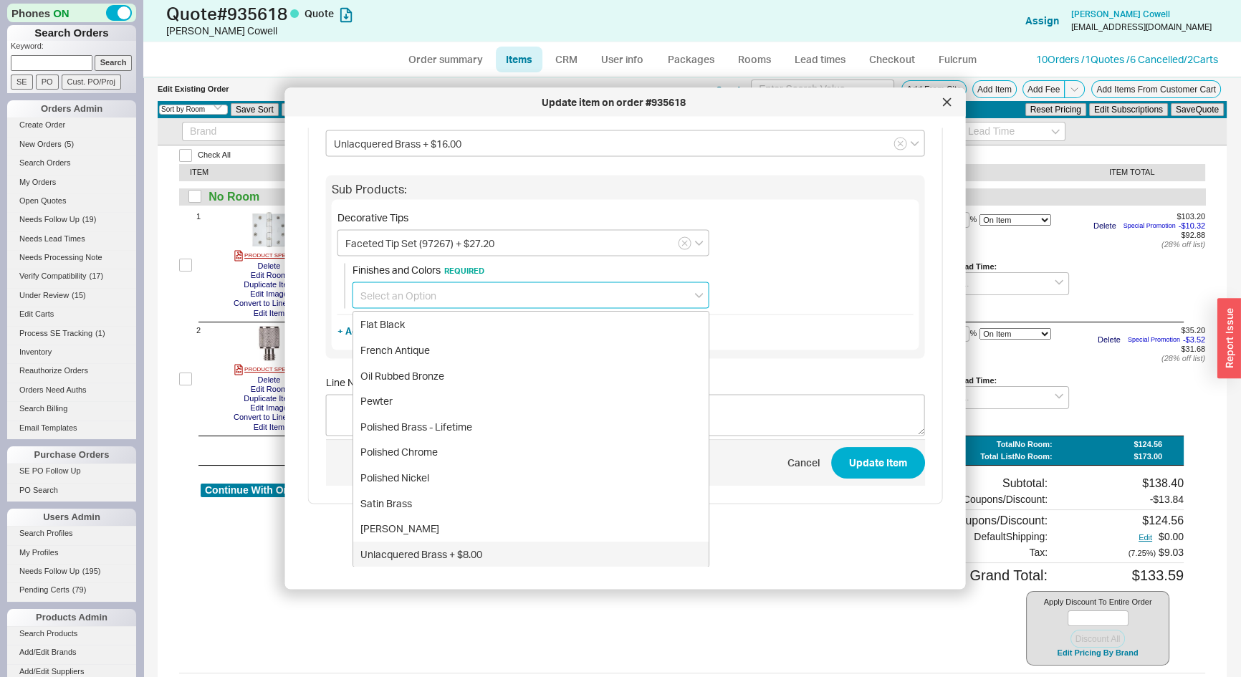
click at [411, 557] on div "Unlacquered Brass + $8.00" at bounding box center [530, 554] width 355 height 26
type input "Unlacquered Brass + $8.00"
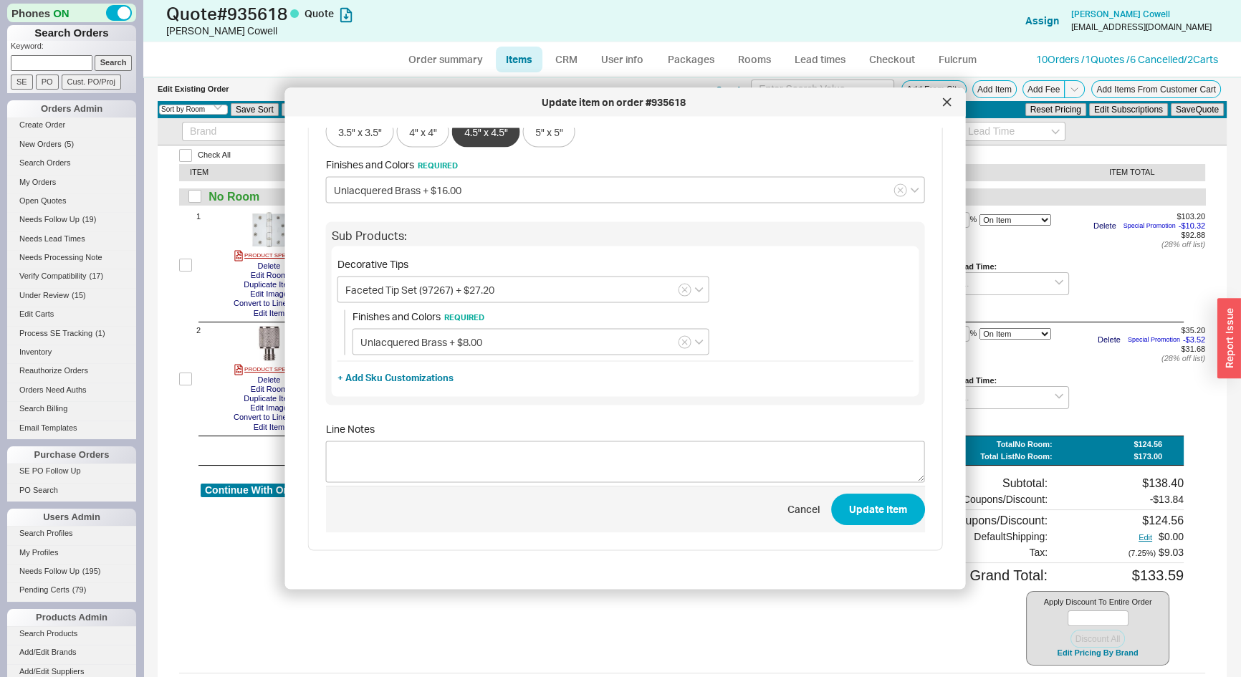
click at [885, 524] on span "Cancel Update Item" at bounding box center [625, 509] width 599 height 47
click at [881, 512] on button "Update Item" at bounding box center [878, 510] width 94 height 32
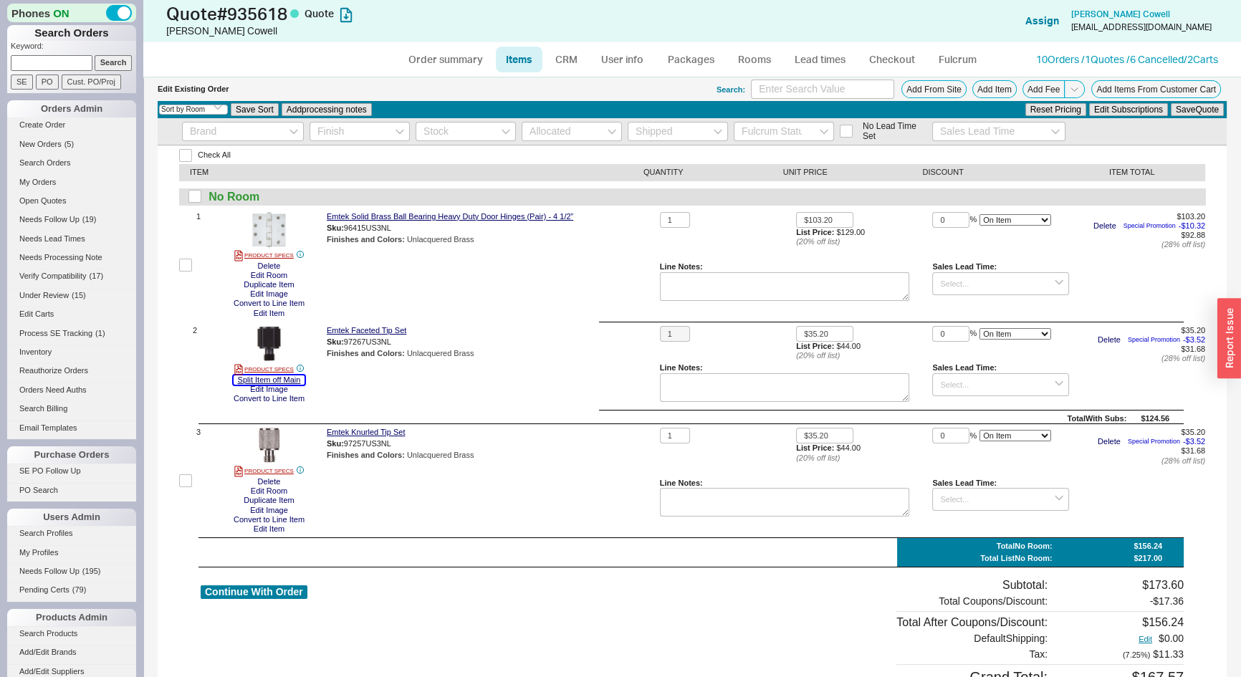
click at [292, 378] on button "Split Item off Main" at bounding box center [270, 379] width 72 height 9
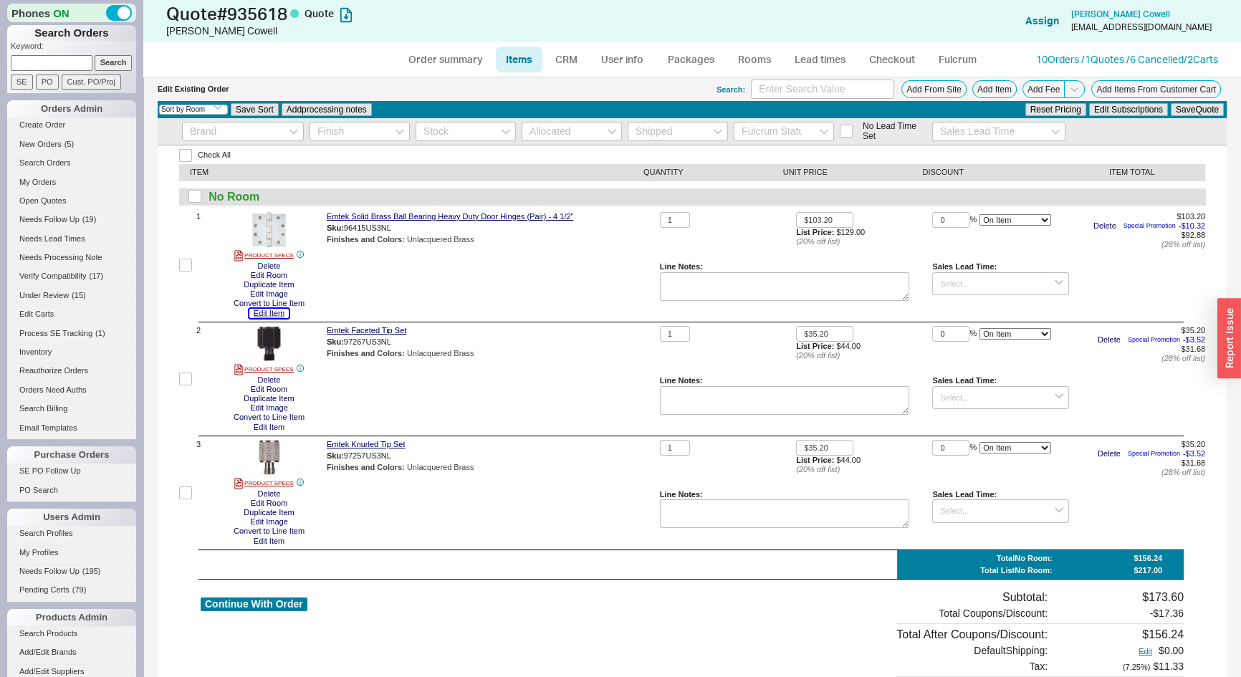
click at [273, 313] on button "Edit Item" at bounding box center [268, 313] width 39 height 9
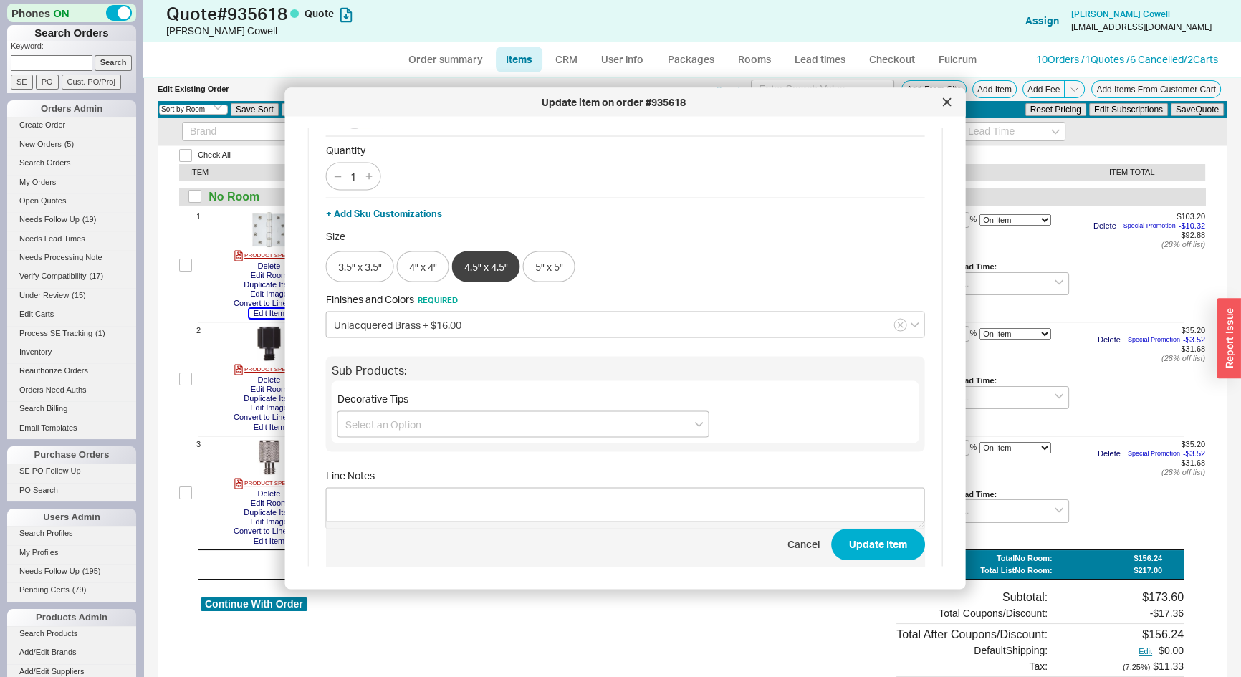
scroll to position [121, 0]
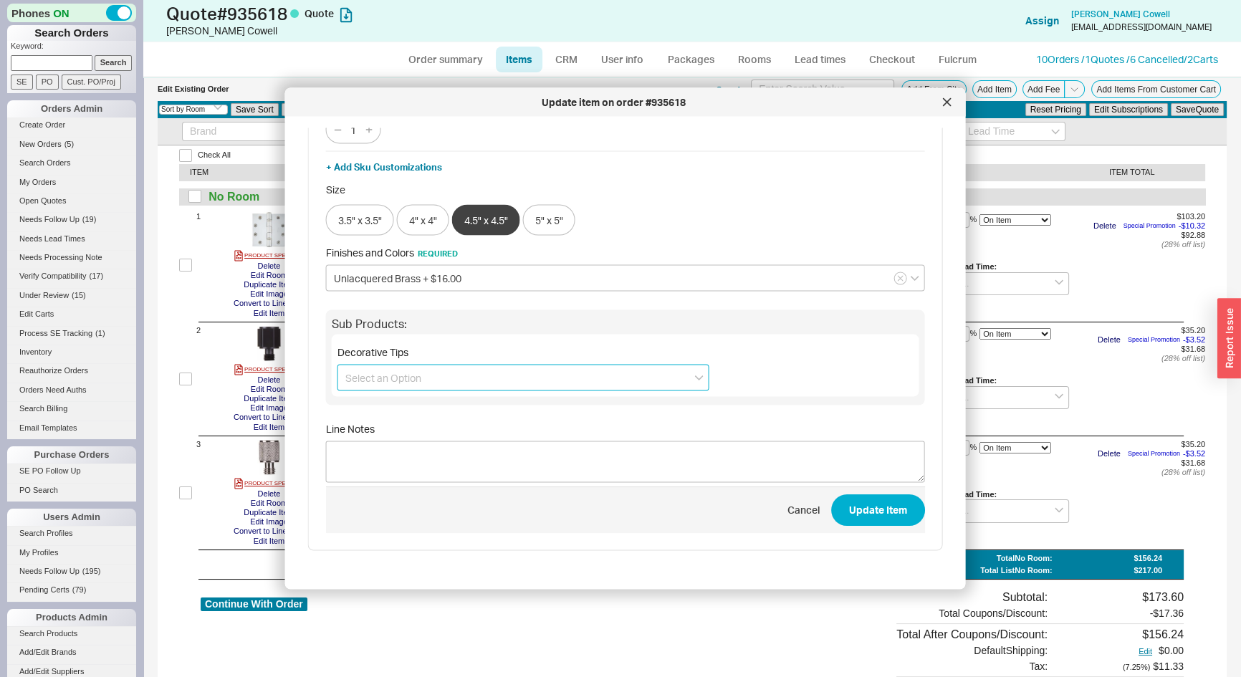
click at [391, 380] on input at bounding box center [523, 378] width 372 height 27
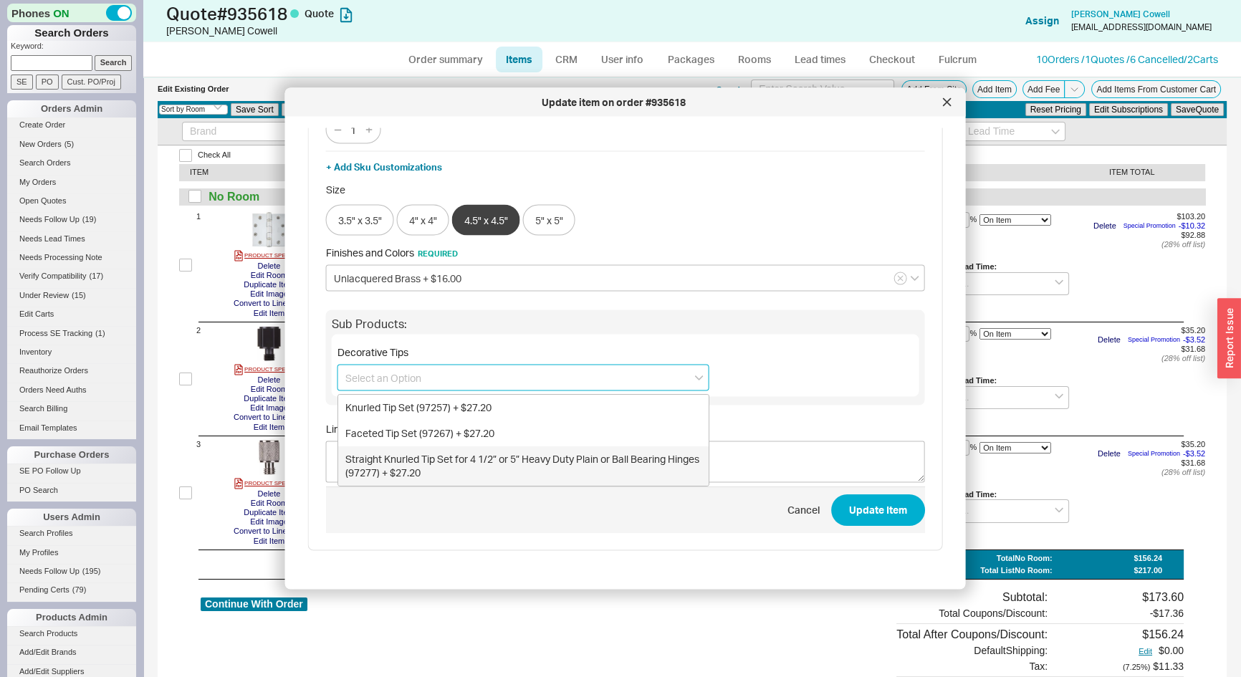
click at [420, 455] on div "Straight Knurled Tip Set for 4 1/2” or 5” Heavy Duty Plain or Ball Bearing Hing…" at bounding box center [523, 465] width 370 height 39
type input "Straight Knurled Tip Set for 4 1/2” or 5” Heavy Duty Plain or Ball Bearing Hing…"
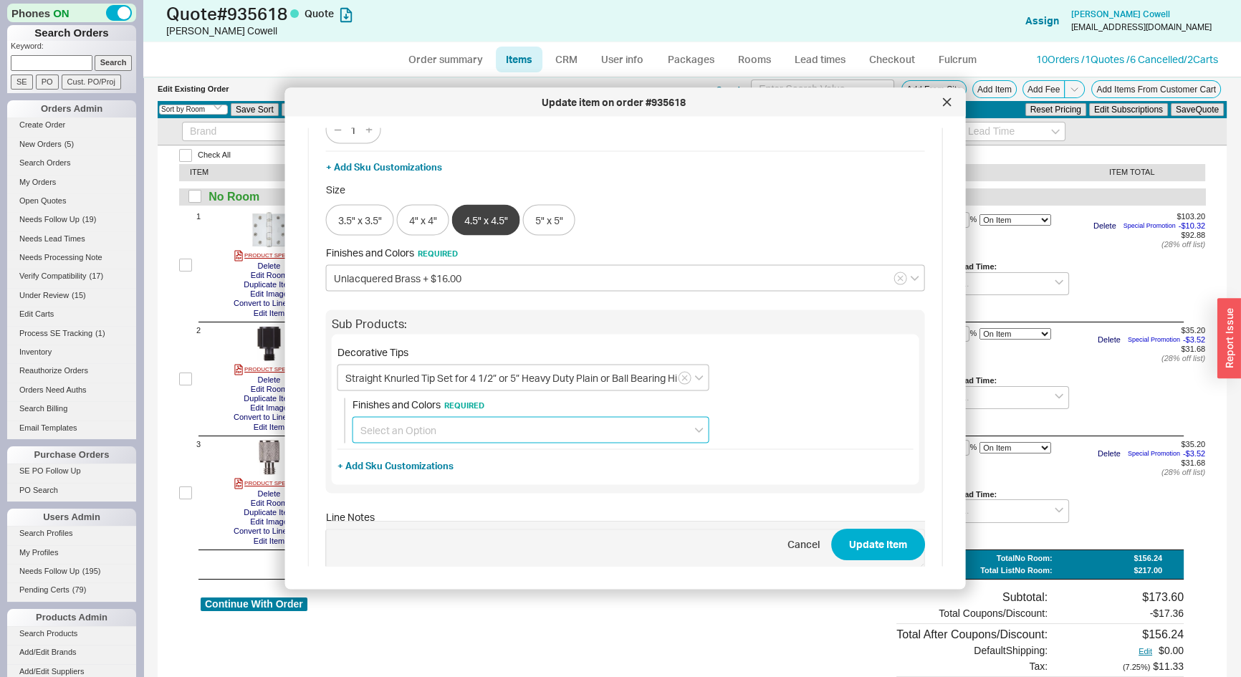
click at [430, 437] on input at bounding box center [530, 430] width 357 height 27
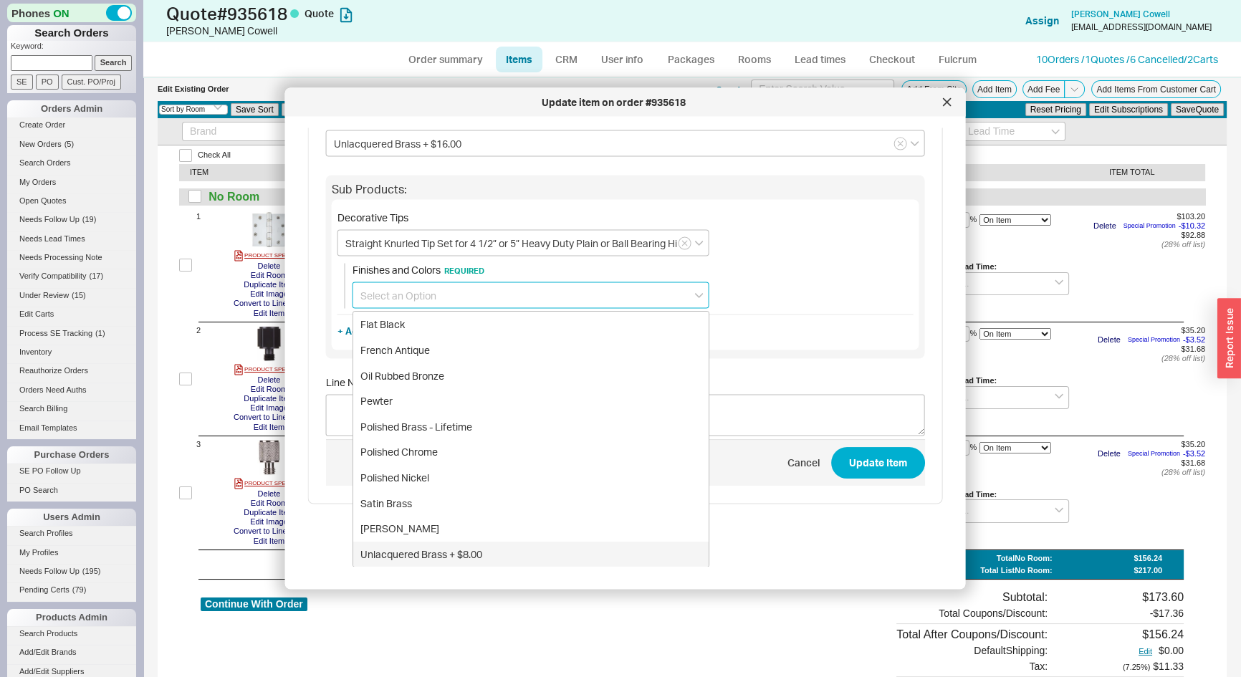
click at [451, 556] on div "Unlacquered Brass + $8.00" at bounding box center [530, 554] width 355 height 26
type input "Unlacquered Brass + $8.00"
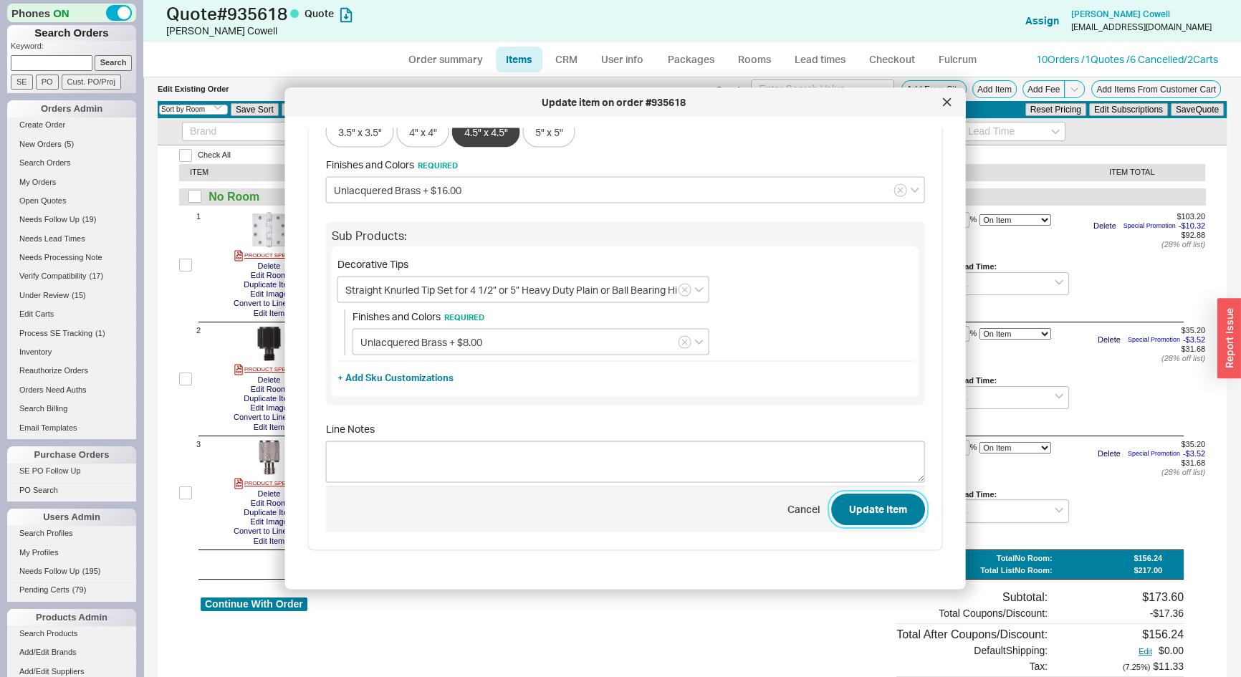
click at [881, 516] on button "Update Item" at bounding box center [878, 510] width 94 height 32
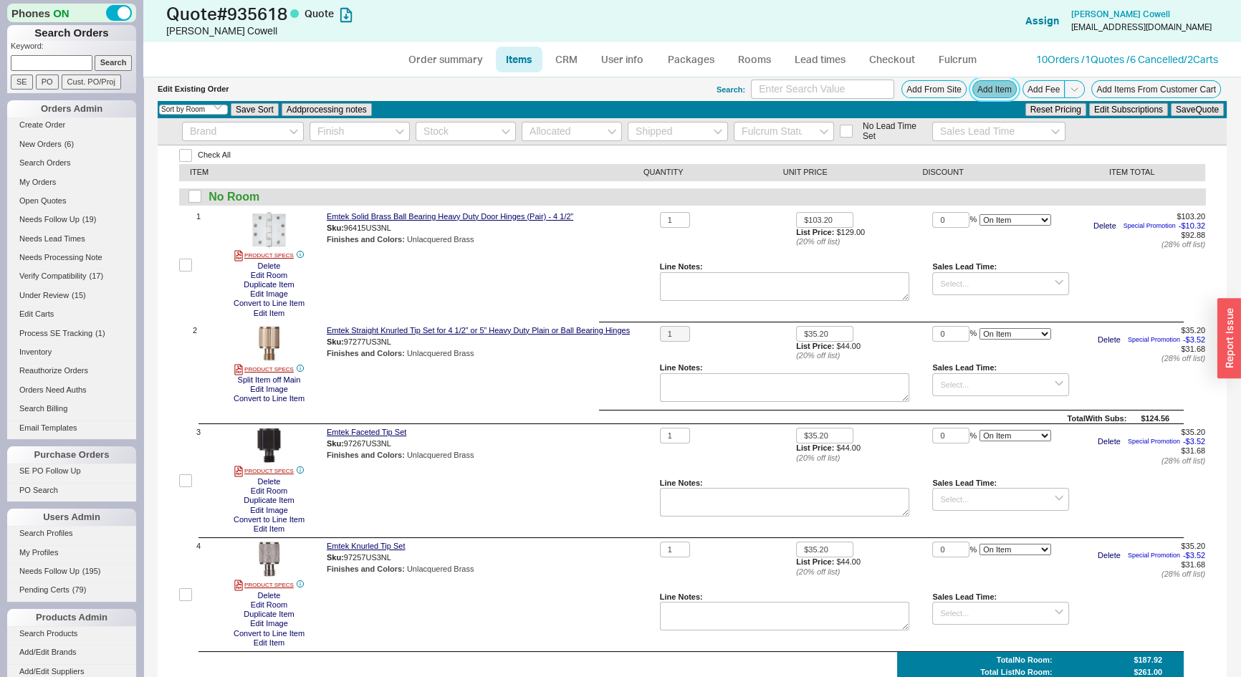
click at [977, 86] on button "Add Item" at bounding box center [994, 89] width 44 height 18
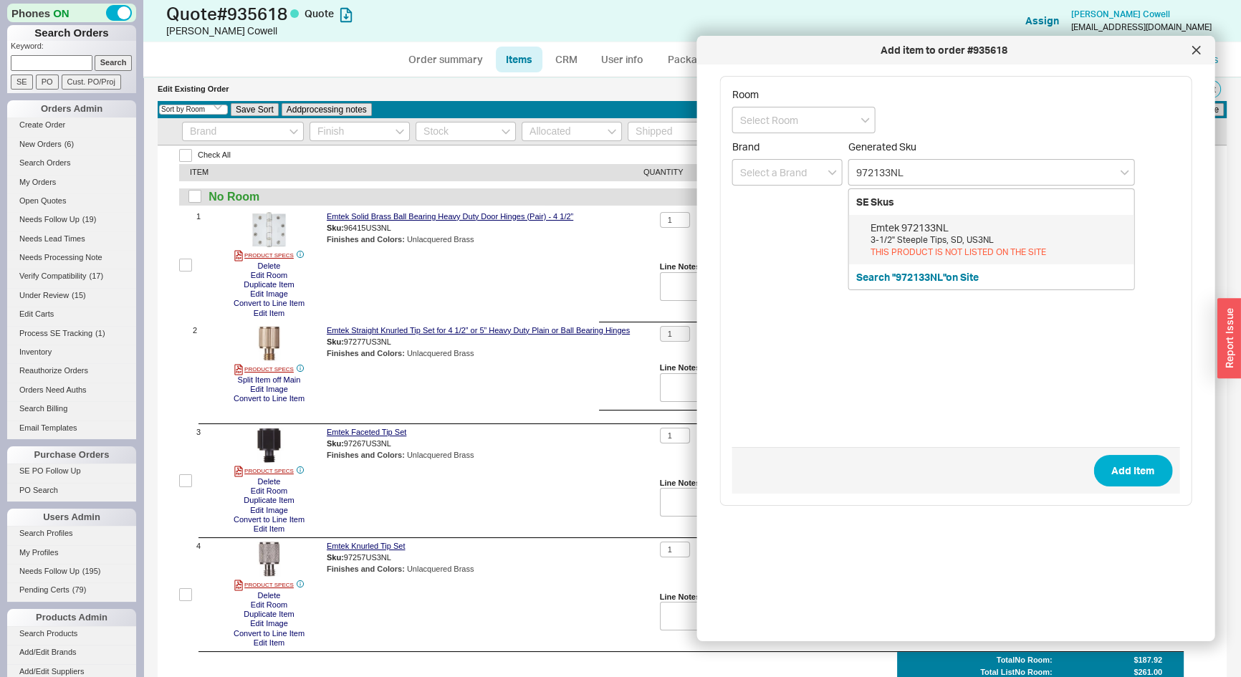
click at [988, 234] on div "3-1/2" Steeple Tips, SD, US3NL" at bounding box center [998, 240] width 256 height 12
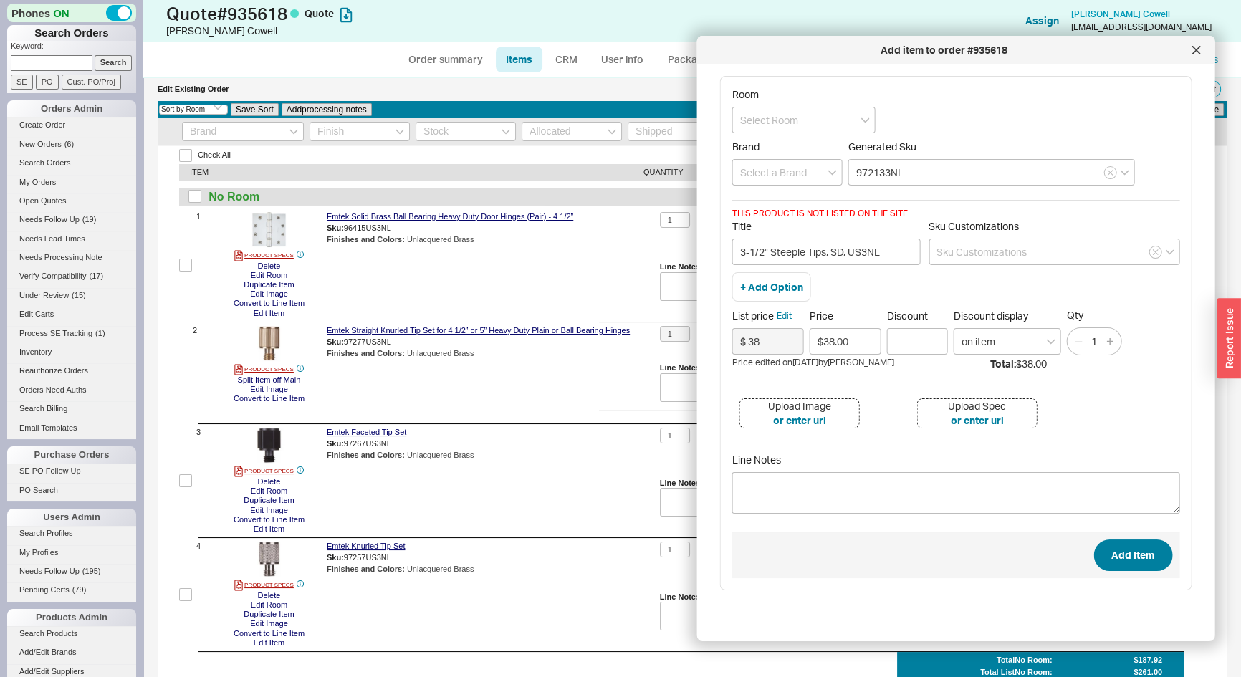
type input "972133NL"
click at [1145, 567] on button "Add Item" at bounding box center [1132, 555] width 79 height 32
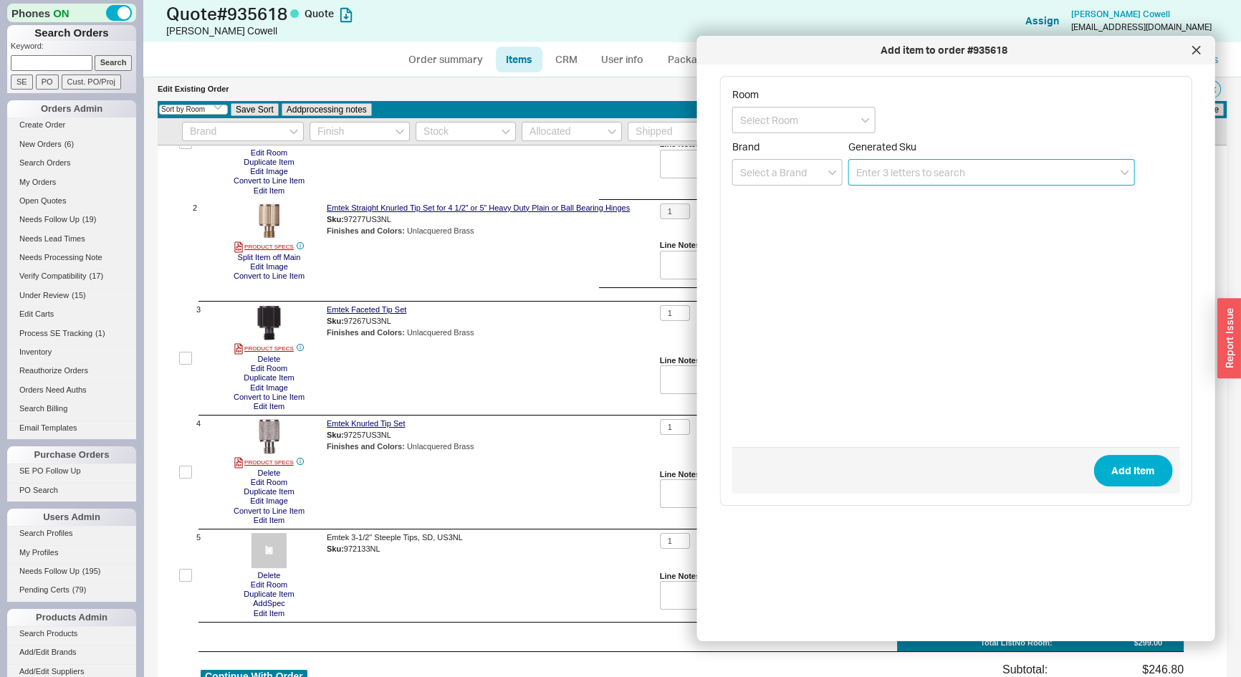
scroll to position [337, 0]
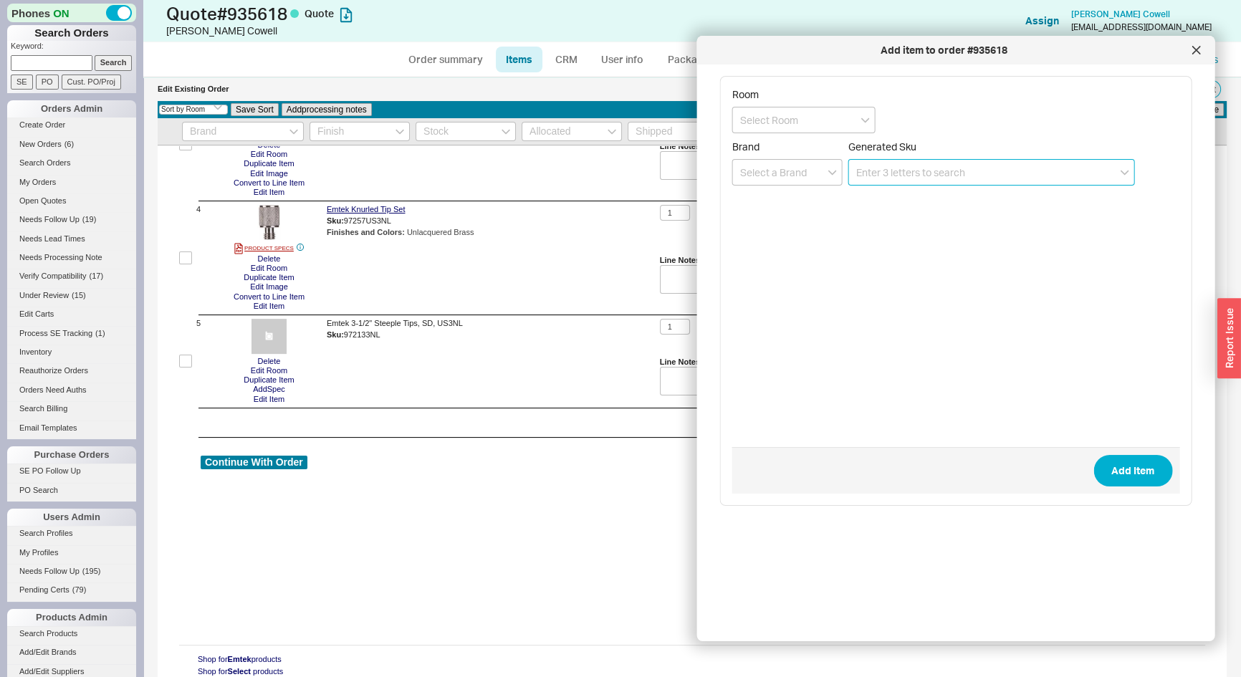
paste input "972143NL"
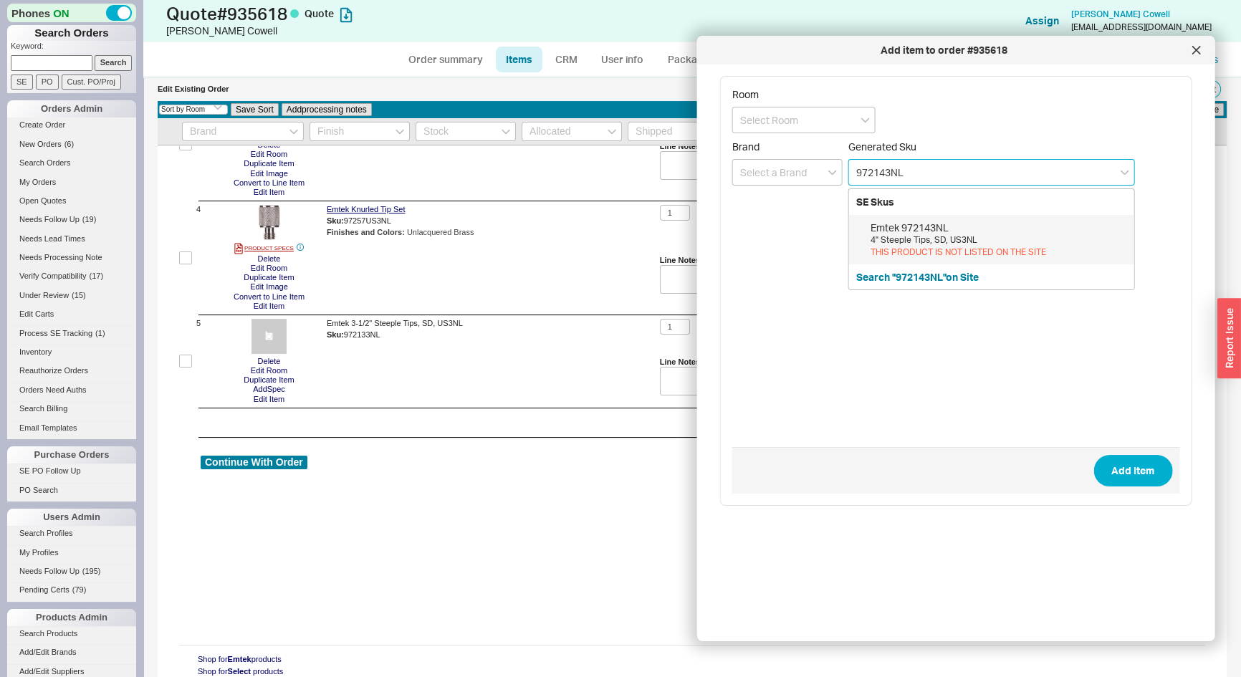
click at [913, 248] on div "THIS PRODUCT IS NOT LISTED ON THE SITE" at bounding box center [998, 252] width 256 height 12
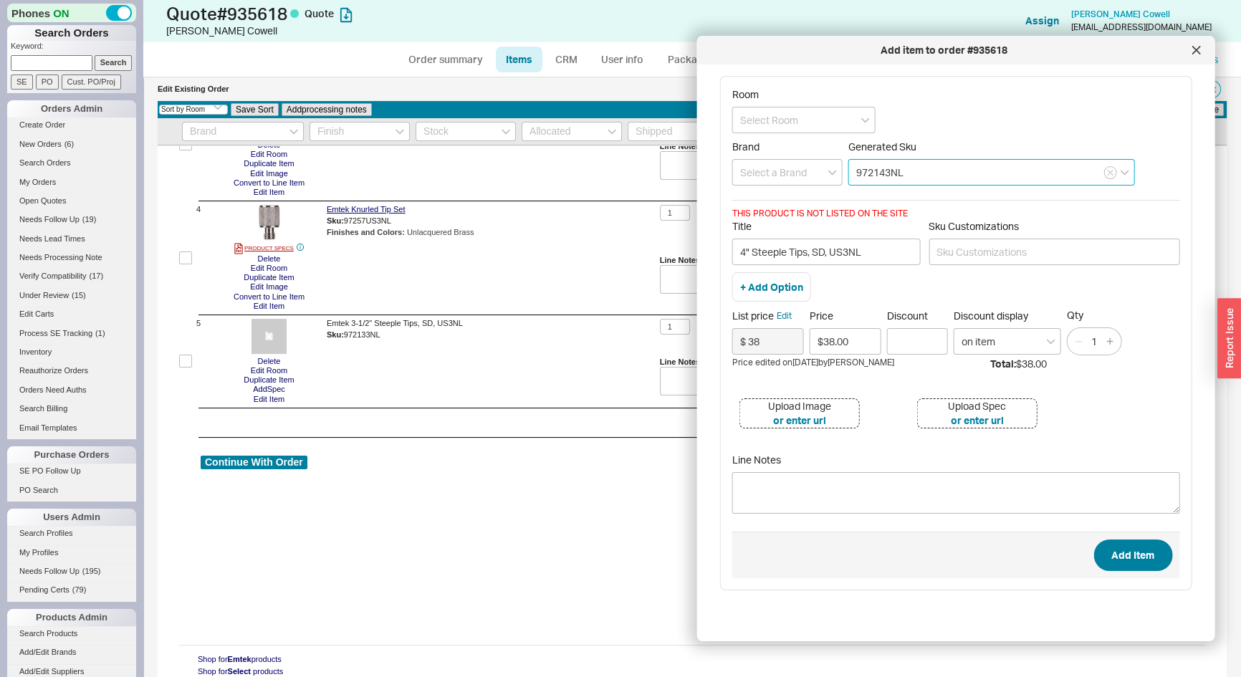
type input "972143NL"
click at [1145, 566] on button "Add Item" at bounding box center [1132, 555] width 79 height 32
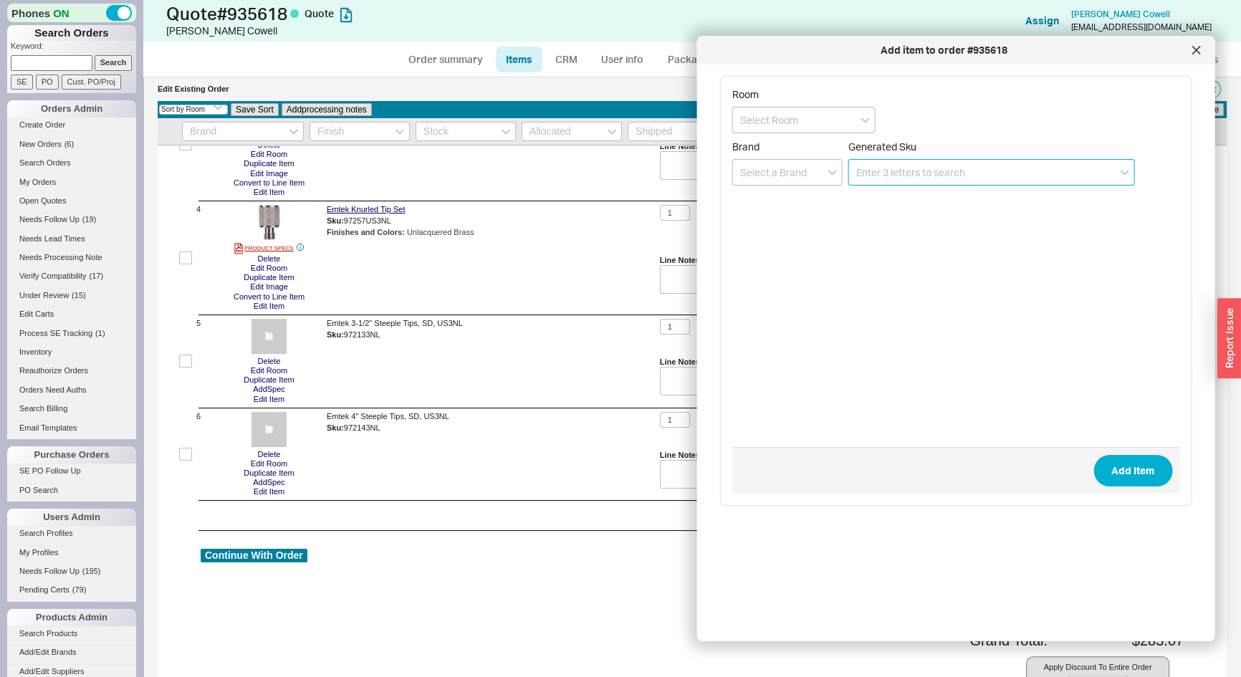
paste input "973133NL"
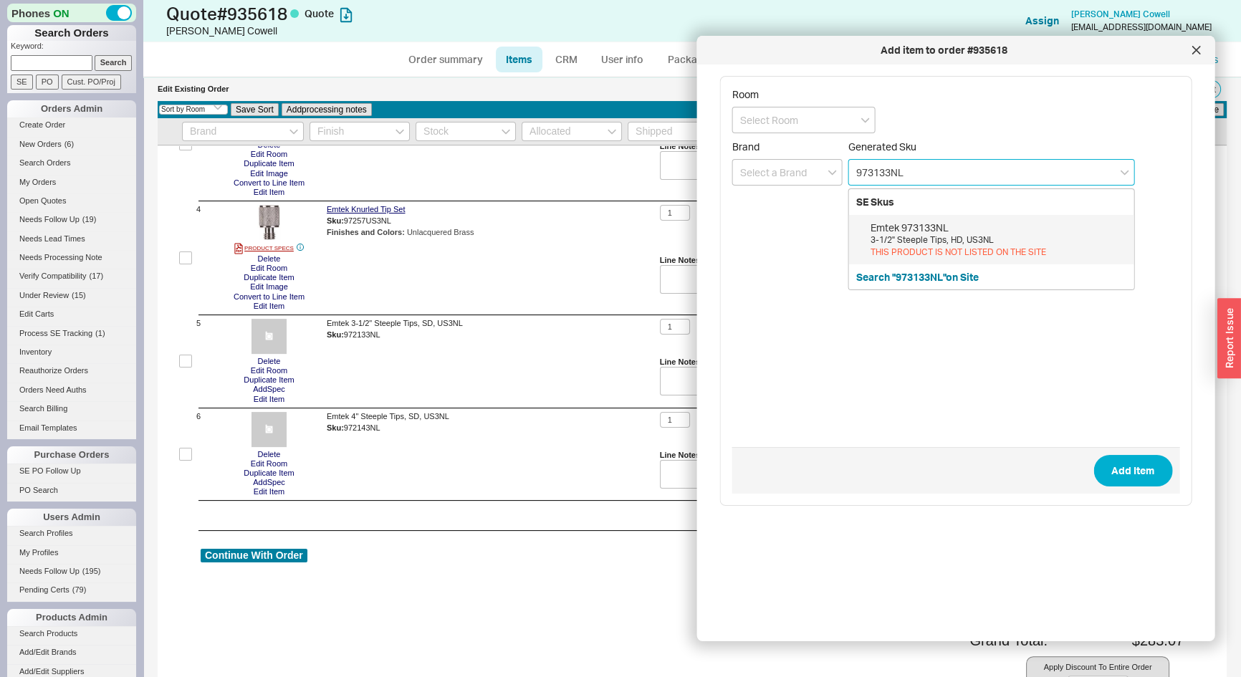
click at [901, 232] on div "Emtek 973133NL" at bounding box center [998, 228] width 256 height 14
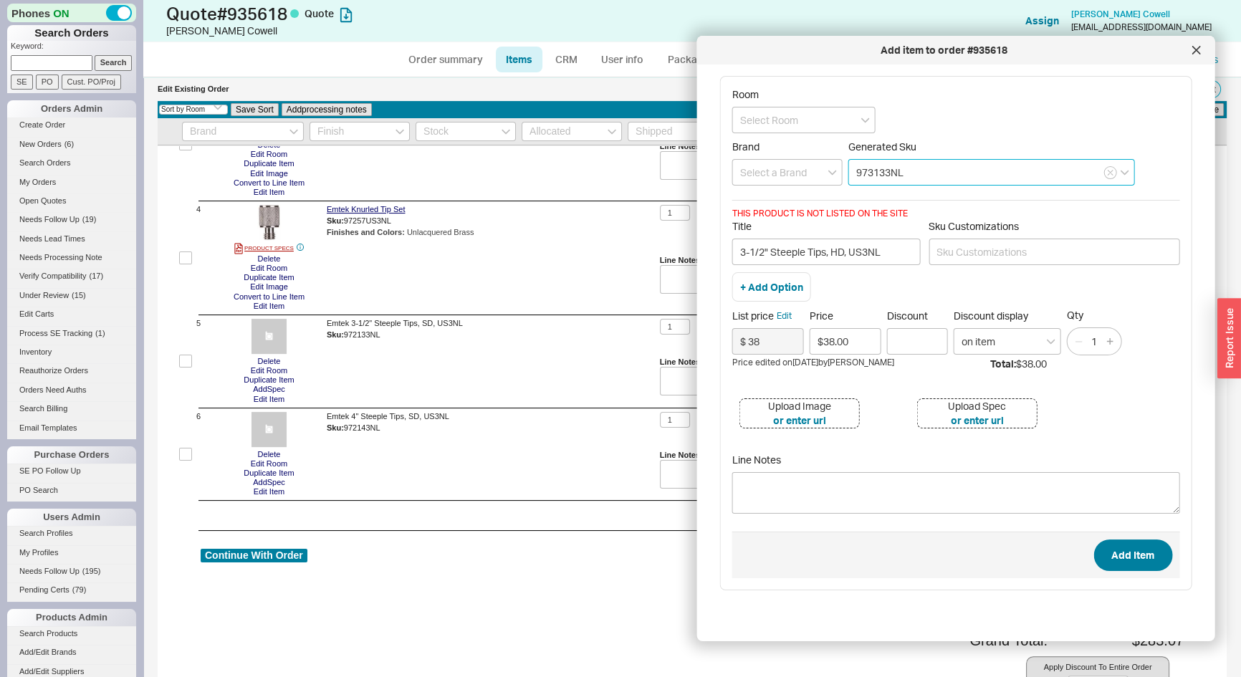
type input "973133NL"
click at [1139, 554] on button "Add Item" at bounding box center [1132, 555] width 79 height 32
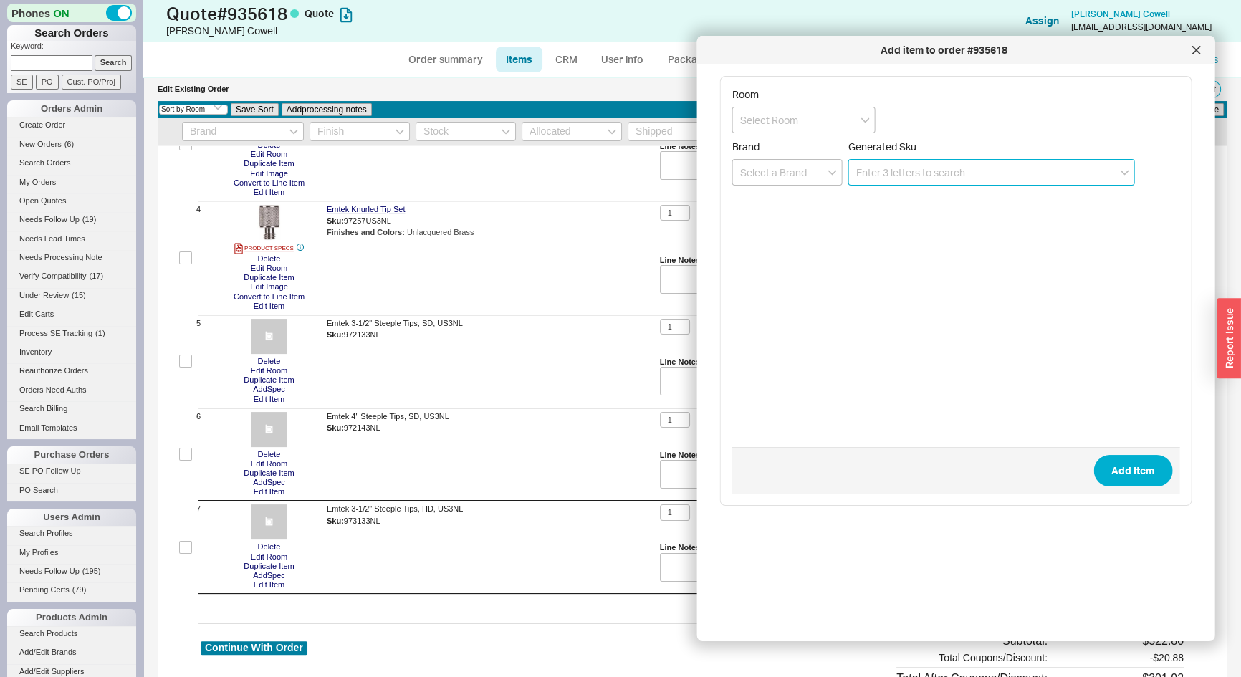
paste input "973143NL"
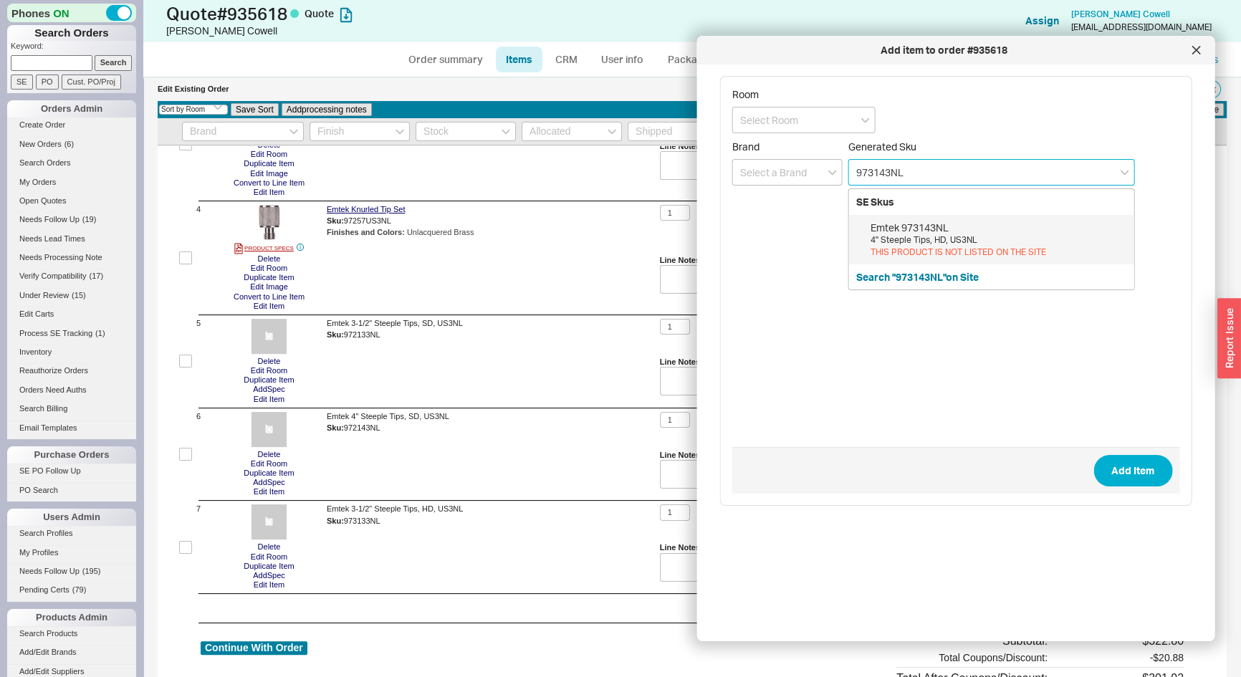
click at [895, 249] on div "THIS PRODUCT IS NOT LISTED ON THE SITE" at bounding box center [998, 252] width 256 height 12
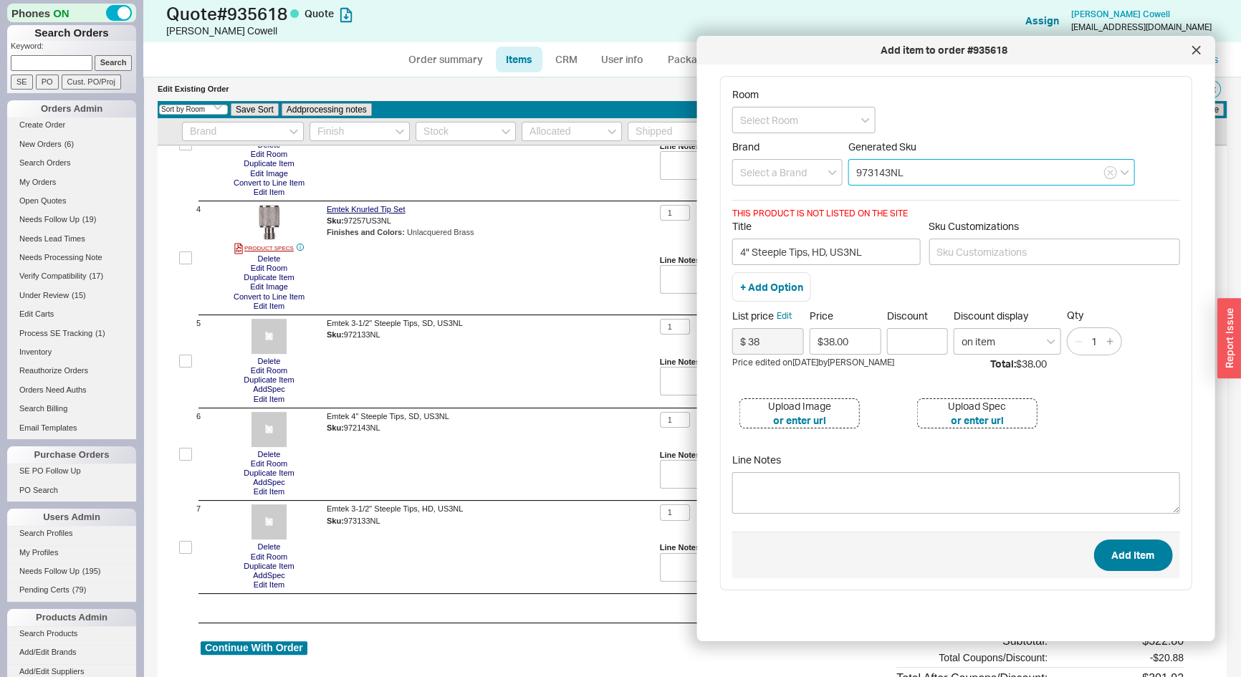
type input "973143NL"
click at [1146, 556] on button "Add Item" at bounding box center [1132, 555] width 79 height 32
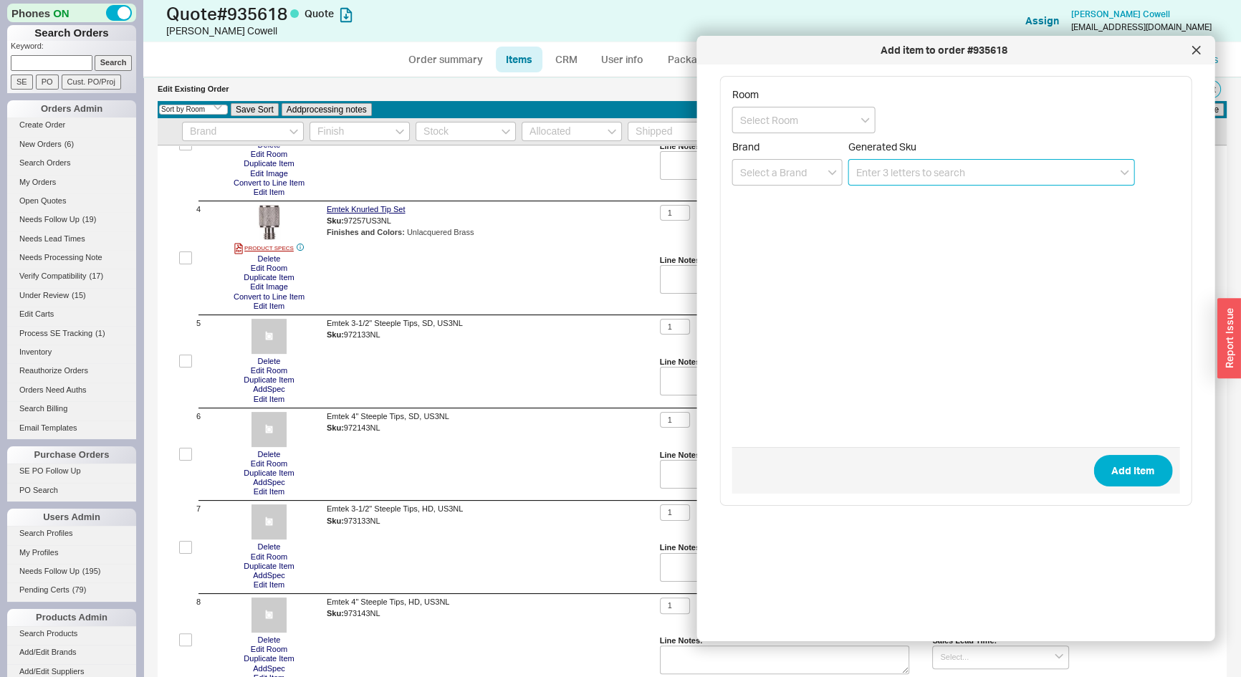
paste input "973153NL"
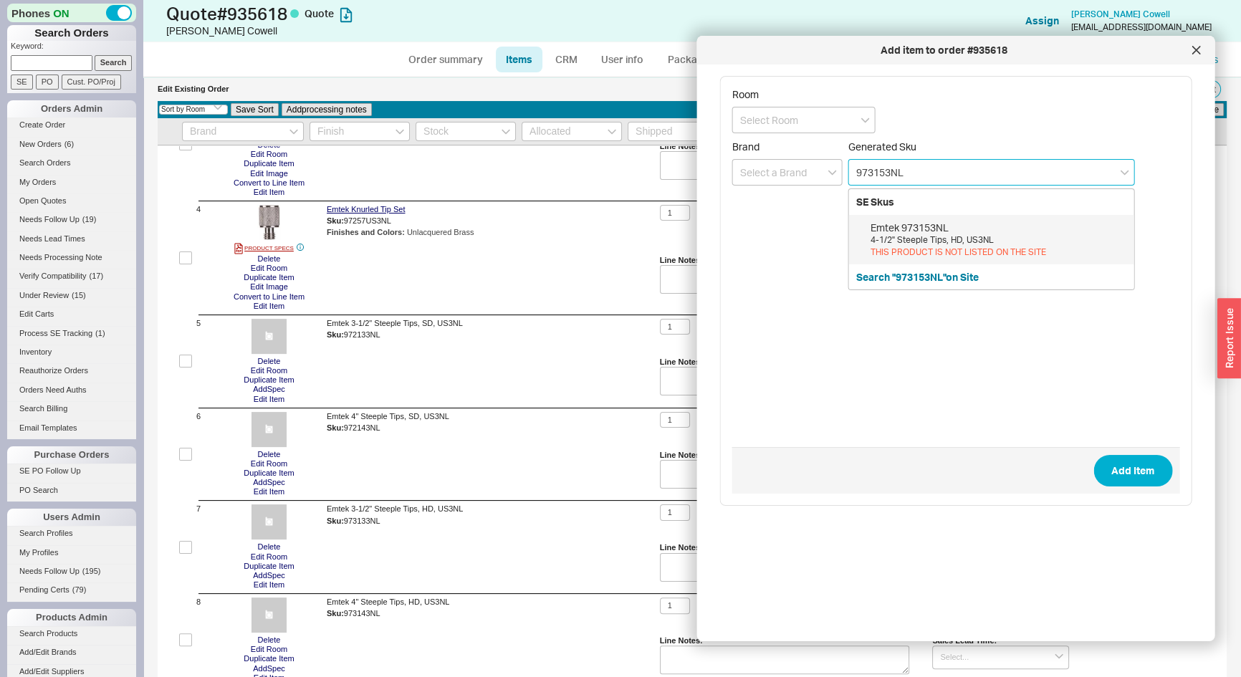
click at [894, 243] on div "4-1/2" Steeple Tips, HD, US3NL" at bounding box center [998, 240] width 256 height 12
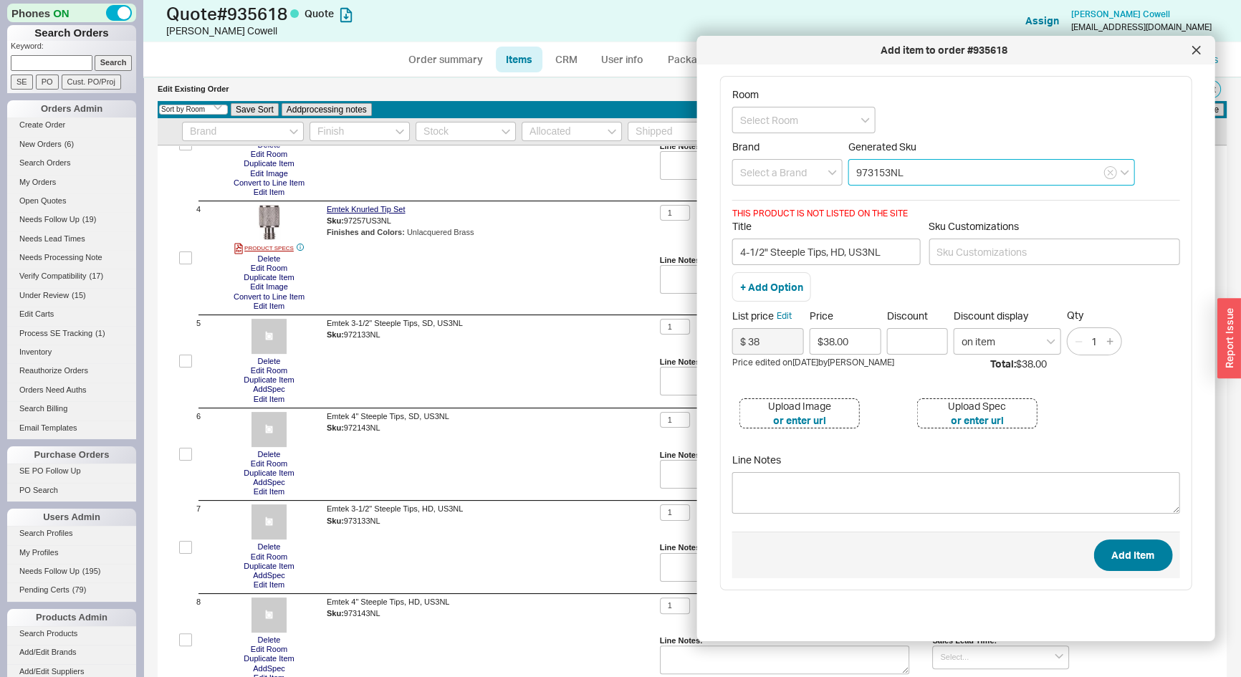
type input "973153NL"
click at [1132, 557] on button "Add Item" at bounding box center [1132, 555] width 79 height 32
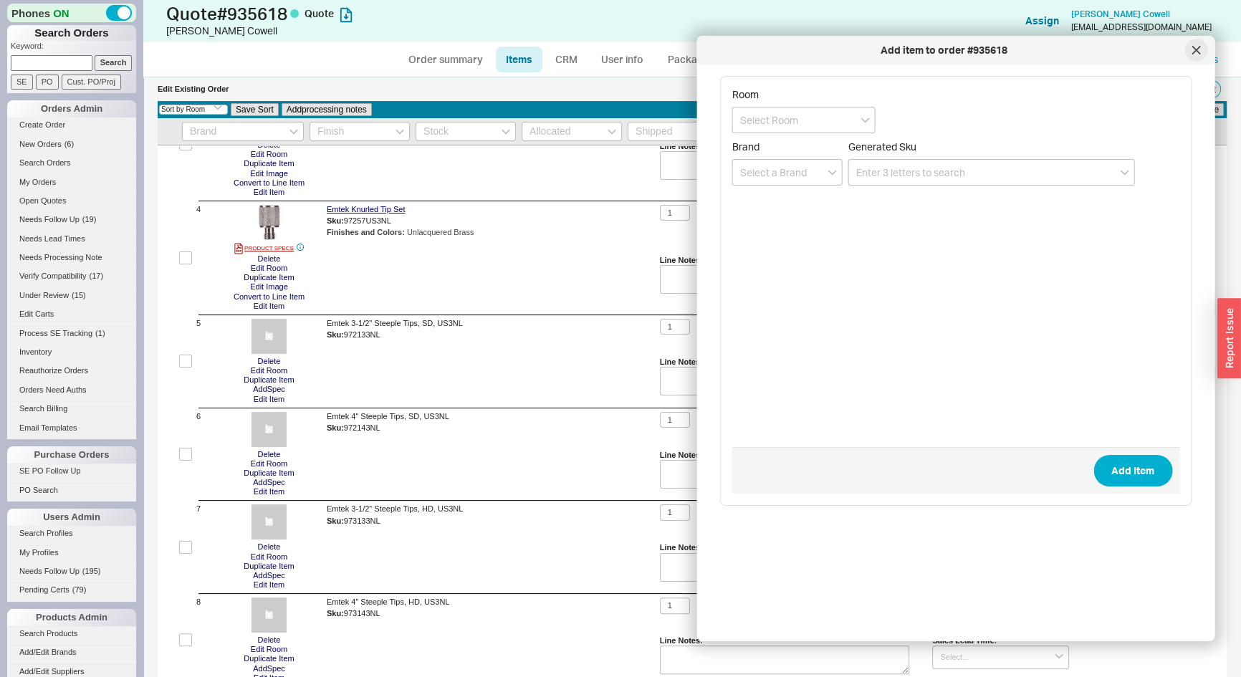
click at [1188, 50] on div at bounding box center [1195, 50] width 23 height 23
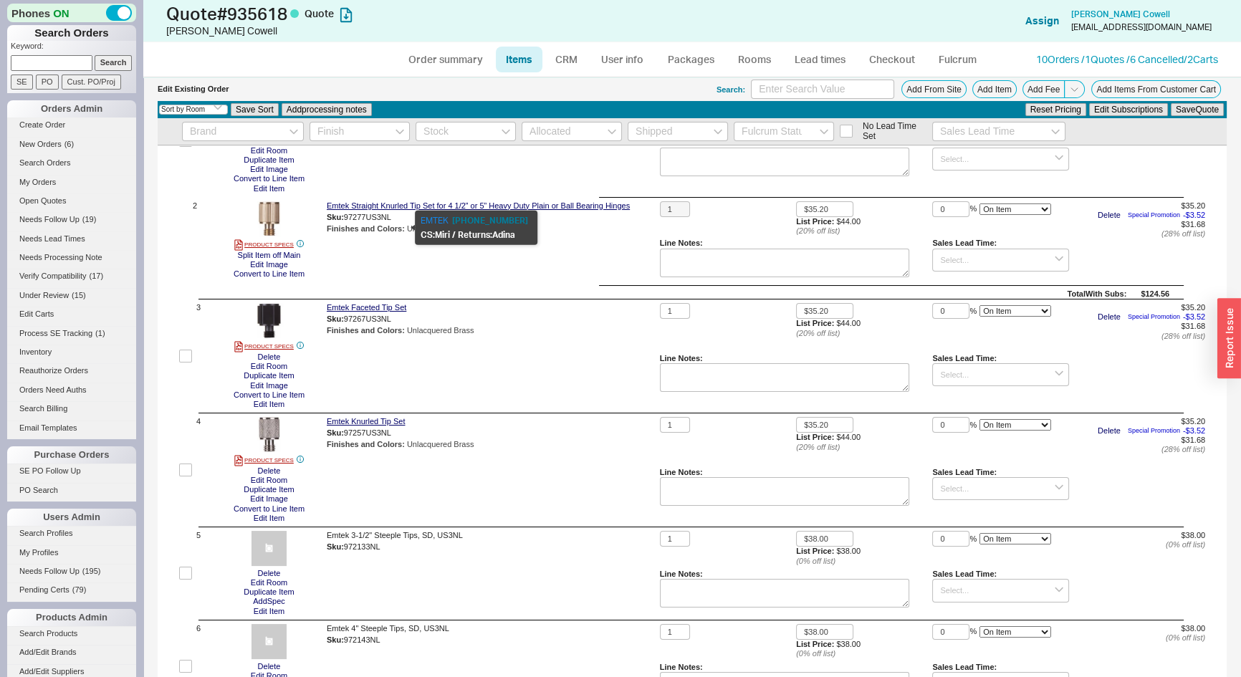
scroll to position [0, 0]
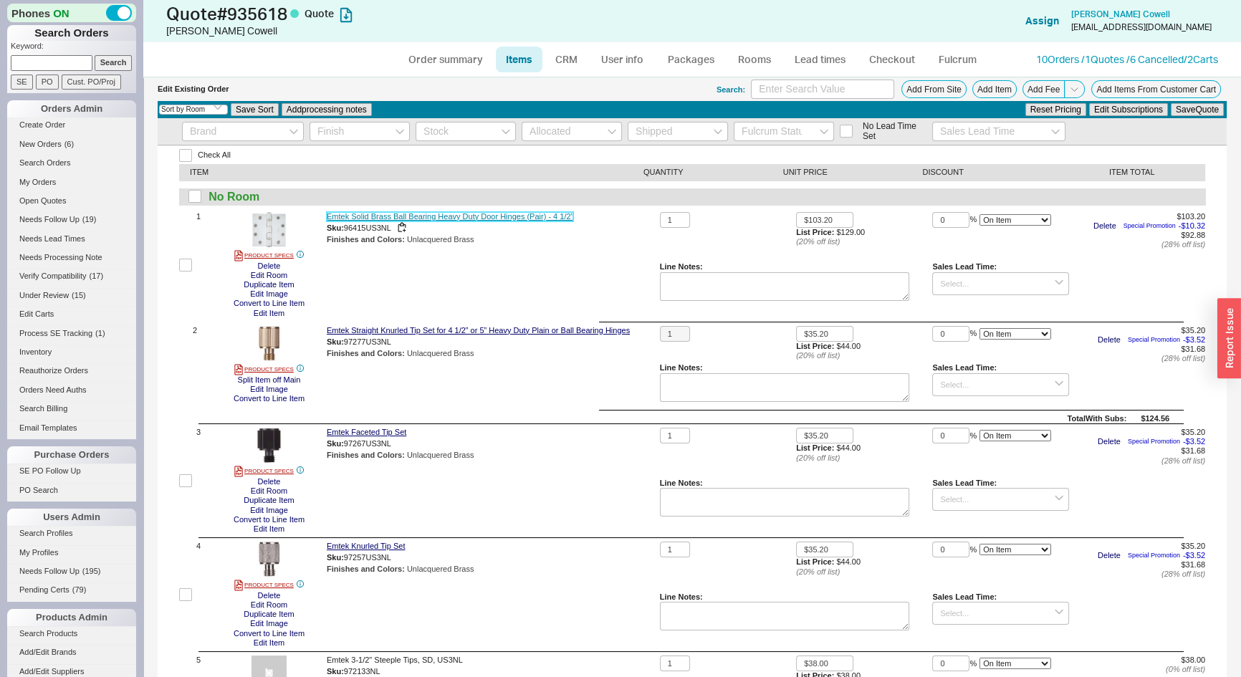
click at [373, 215] on link "Emtek Solid Brass Ball Bearing Heavy Duty Door Hinges (Pair) - 4 1/2”" at bounding box center [450, 216] width 246 height 9
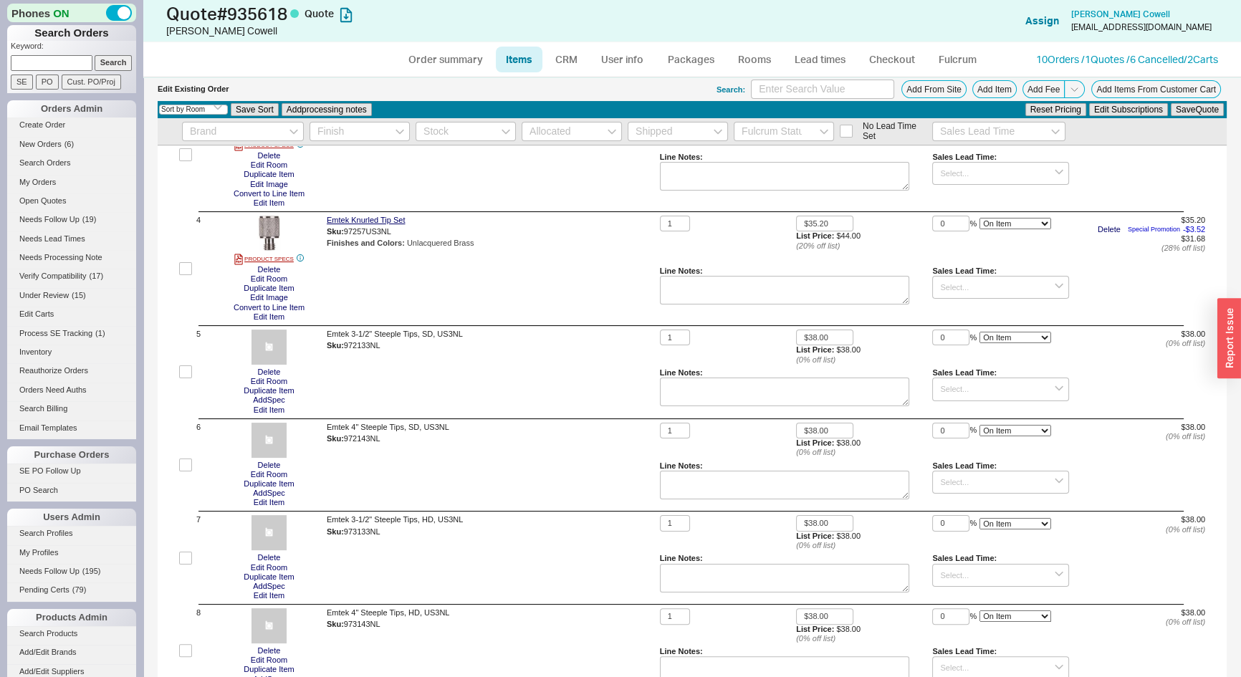
scroll to position [325, 0]
click at [395, 345] on button "button" at bounding box center [390, 347] width 17 height 14
click at [395, 350] on button "button" at bounding box center [390, 347] width 17 height 14
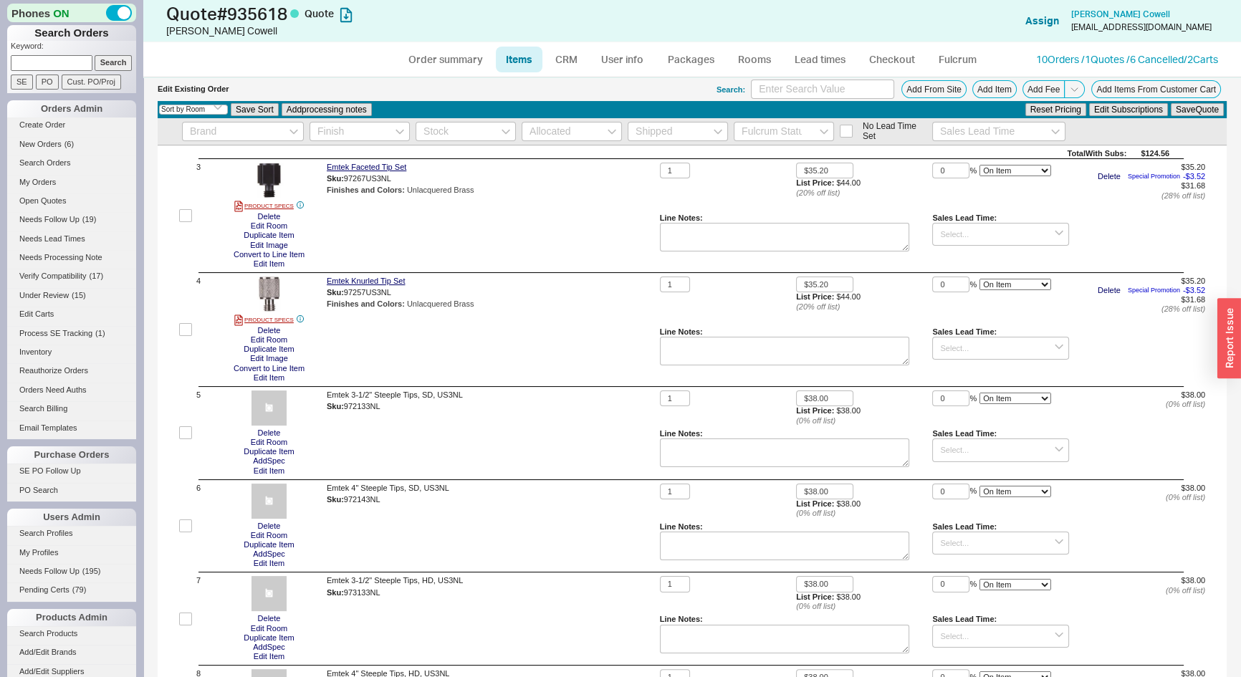
scroll to position [586, 0]
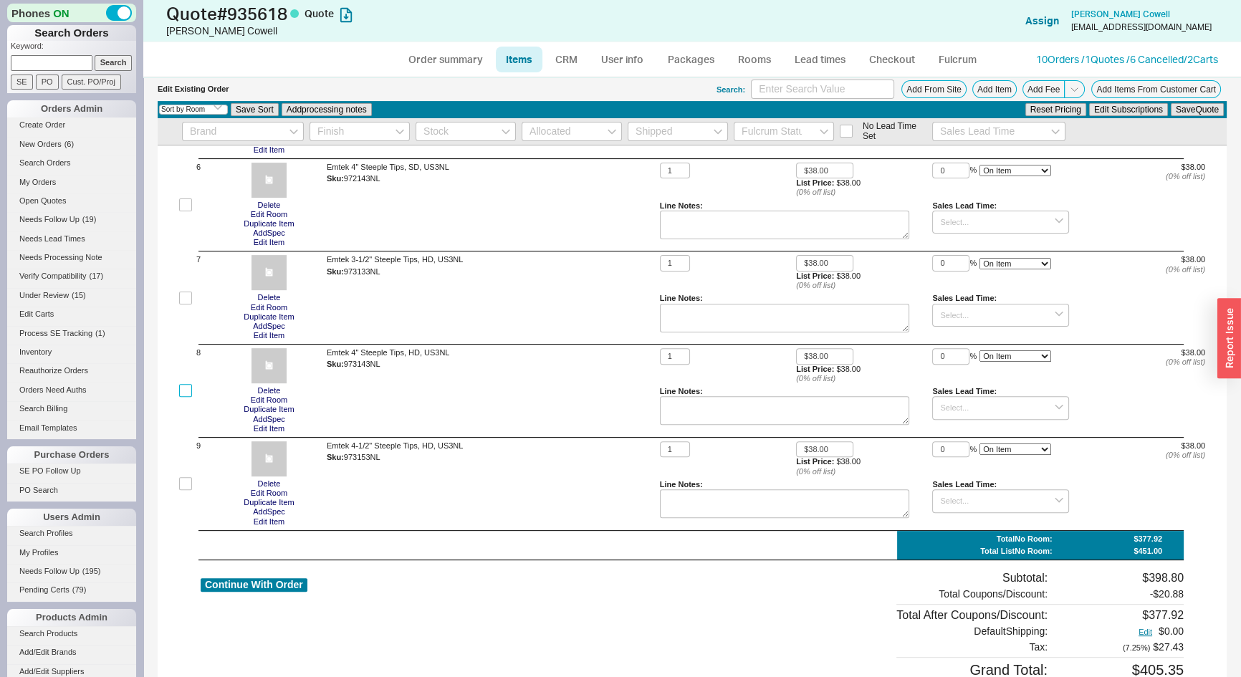
click at [186, 395] on input "checkbox" at bounding box center [185, 390] width 13 height 13
checkbox input "true"
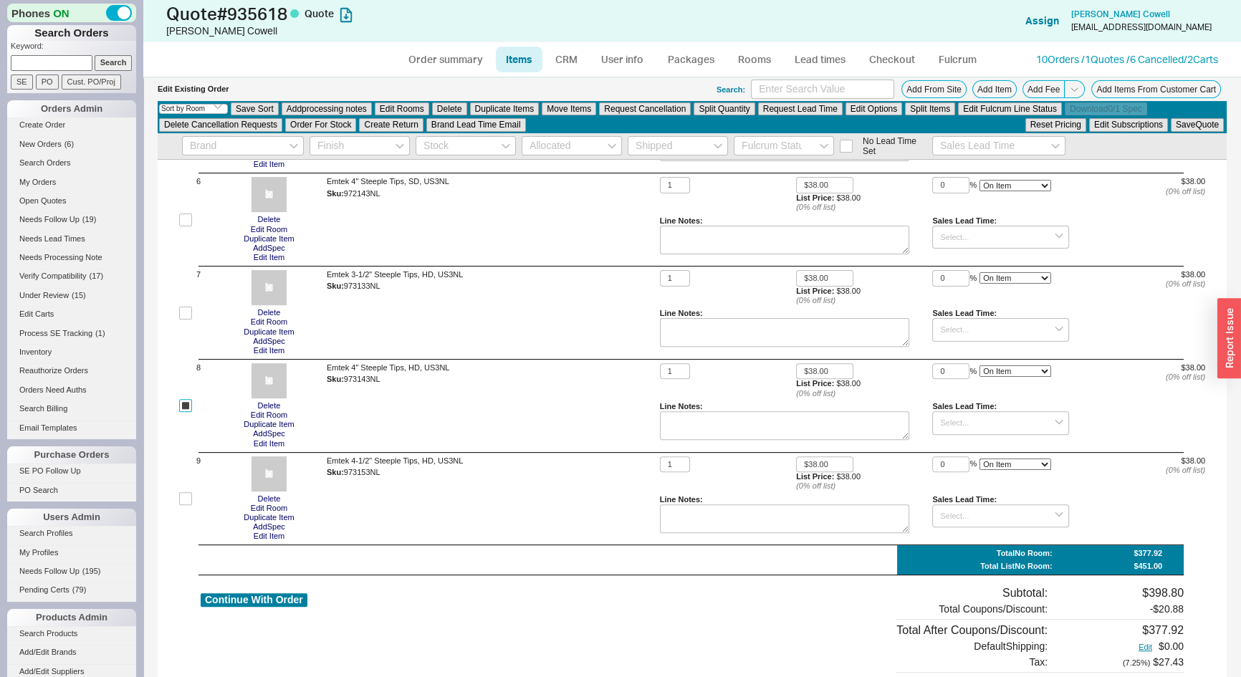
checkbox input "true"
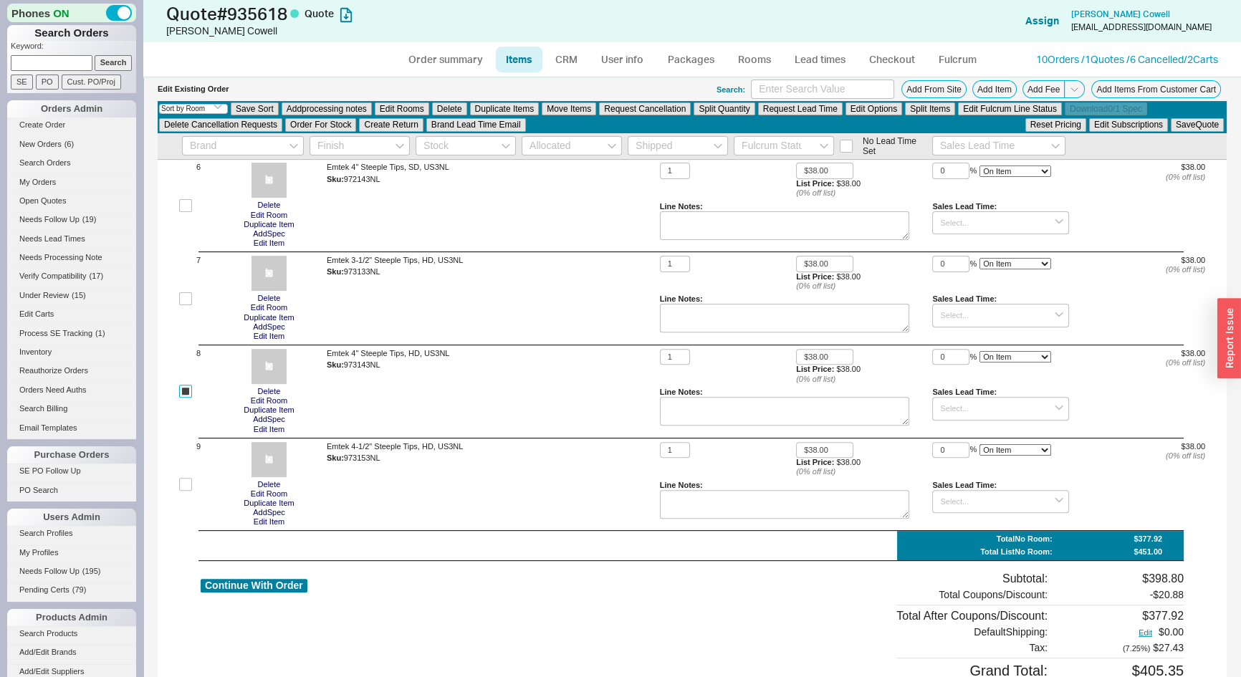
scroll to position [470, 0]
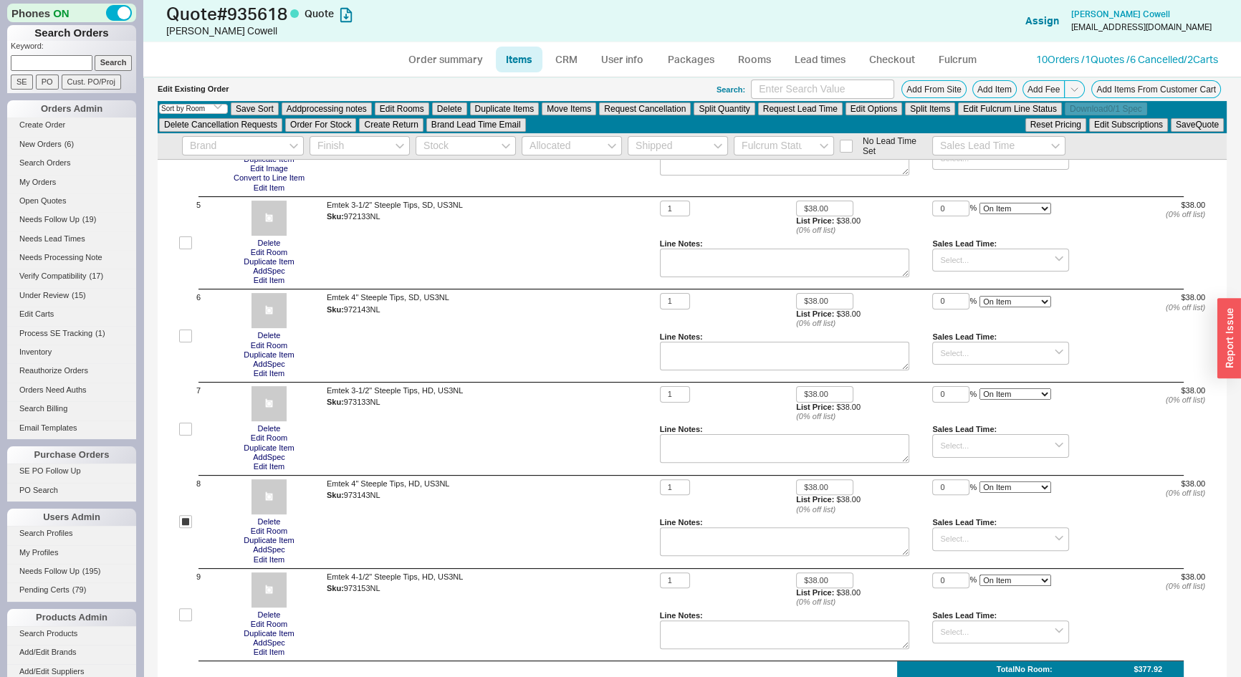
click at [178, 430] on div "Check All ITEM QUANTITY UNIT PRICE DISCOUNT ITEM TOTAL No Room 1 PRODUCT SPECS …" at bounding box center [692, 310] width 1069 height 1240
click at [180, 430] on input "checkbox" at bounding box center [185, 429] width 13 height 13
checkbox input "true"
click at [183, 335] on input "checkbox" at bounding box center [185, 335] width 13 height 13
checkbox input "true"
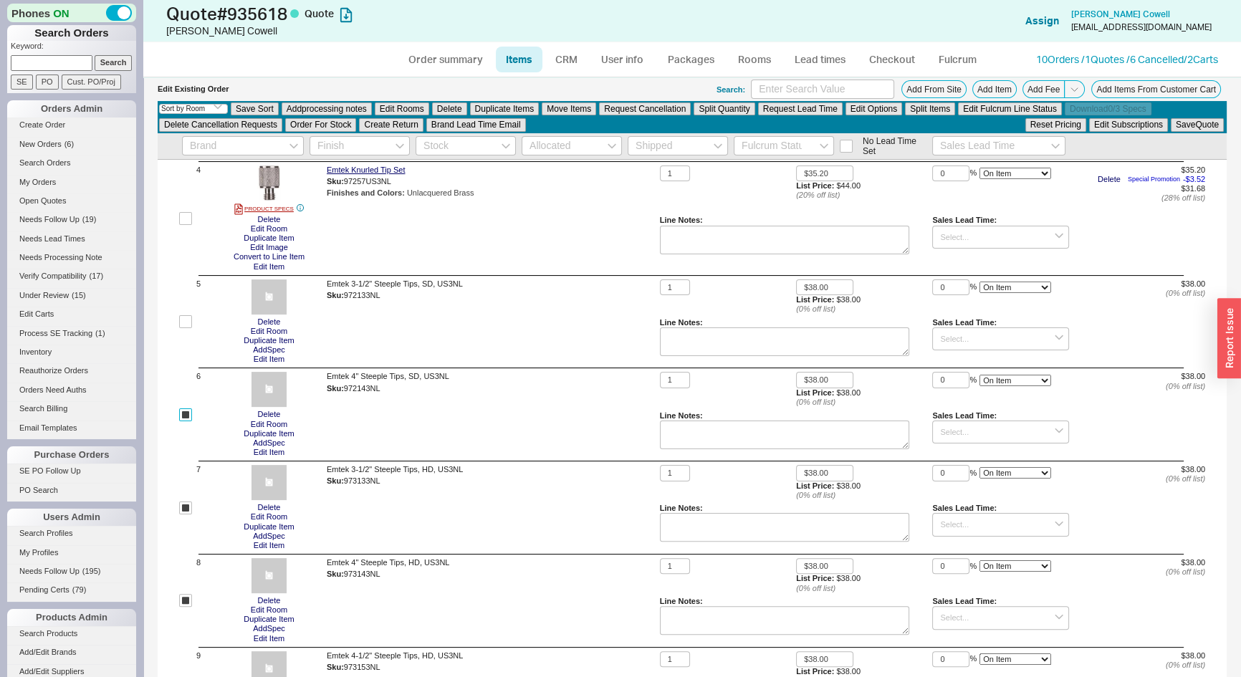
scroll to position [274, 0]
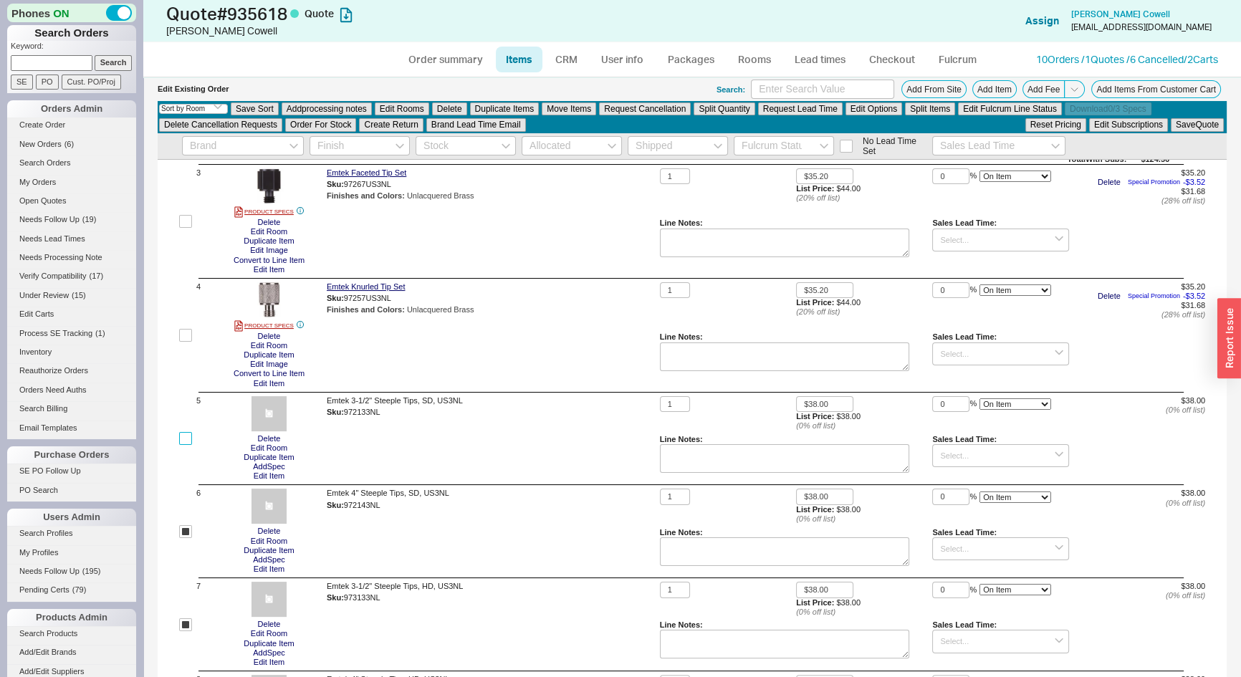
click at [186, 438] on input "checkbox" at bounding box center [185, 438] width 13 height 13
checkbox input "true"
click at [184, 334] on input "checkbox" at bounding box center [185, 335] width 13 height 13
checkbox input "true"
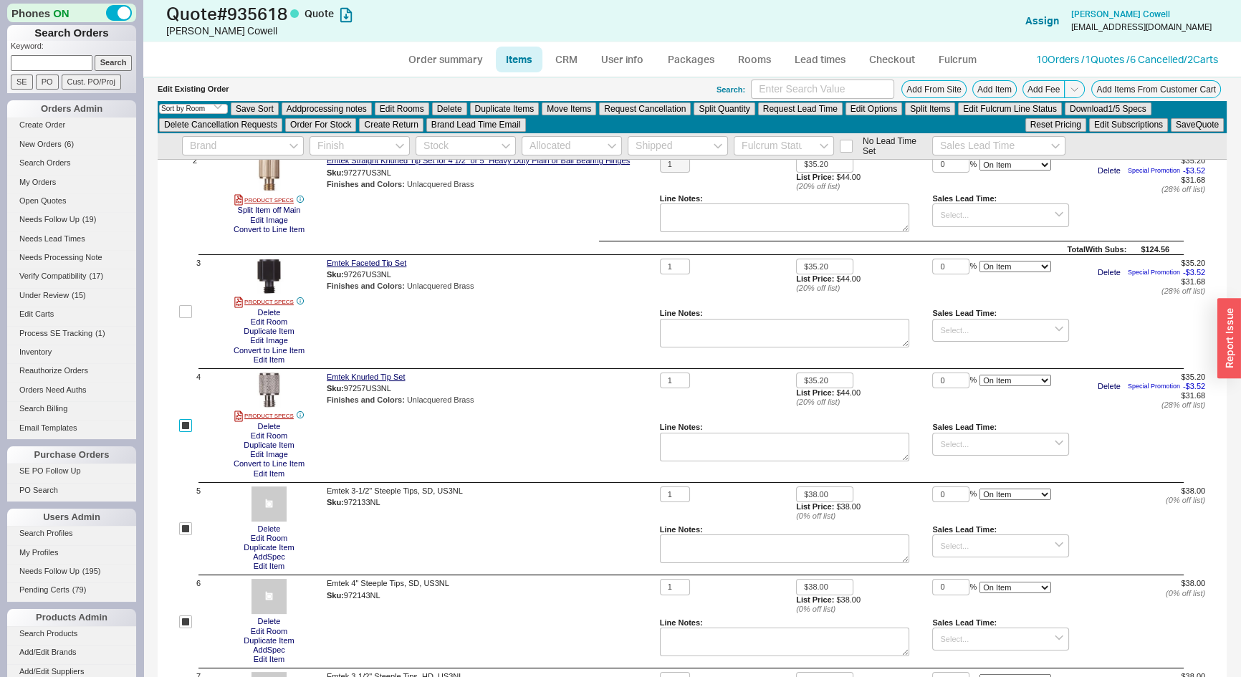
scroll to position [79, 0]
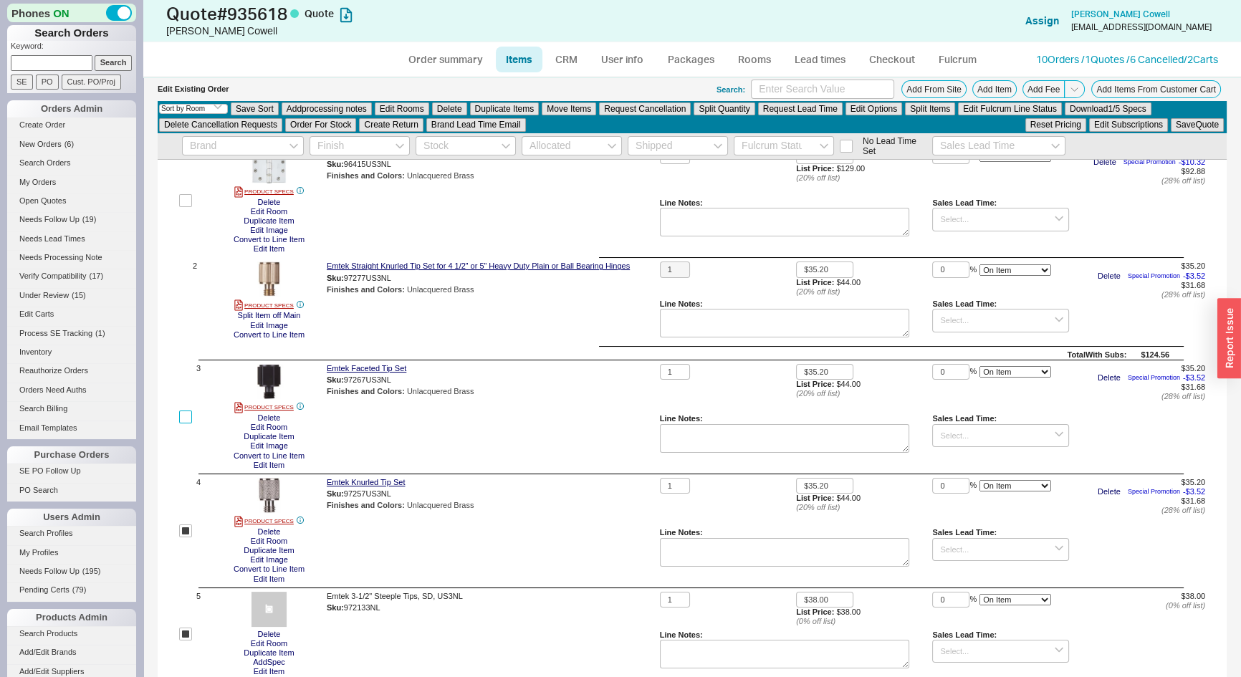
drag, startPoint x: 183, startPoint y: 415, endPoint x: 244, endPoint y: 329, distance: 106.3
click at [183, 415] on input "checkbox" at bounding box center [185, 416] width 13 height 13
checkbox input "true"
click at [444, 105] on button "Delete" at bounding box center [449, 108] width 35 height 13
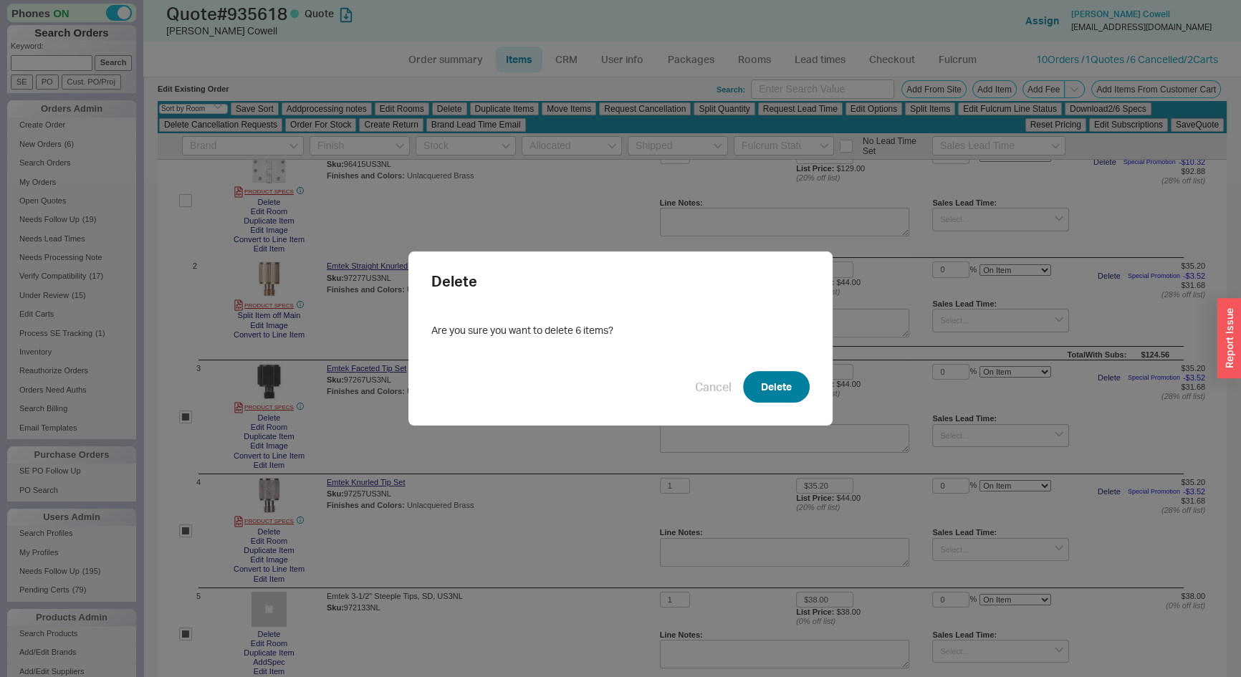
click at [790, 400] on button "Delete" at bounding box center [776, 387] width 67 height 32
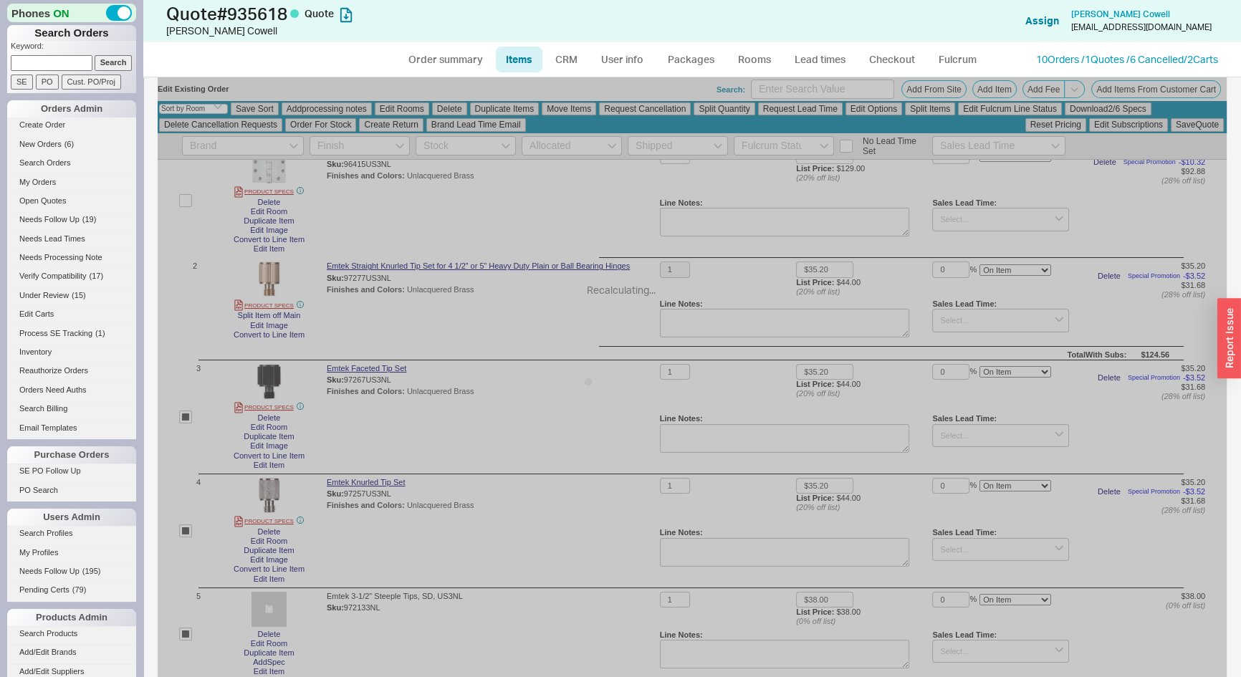
checkbox input "false"
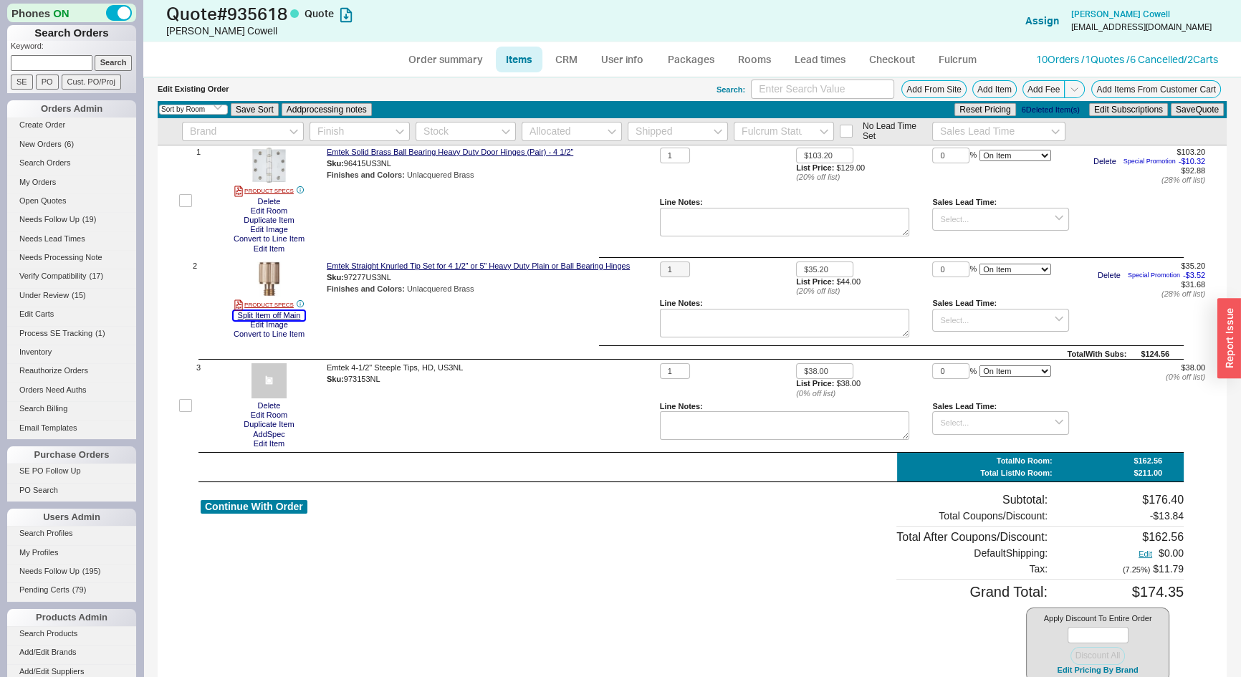
click at [282, 313] on button "Split Item off Main" at bounding box center [270, 315] width 72 height 9
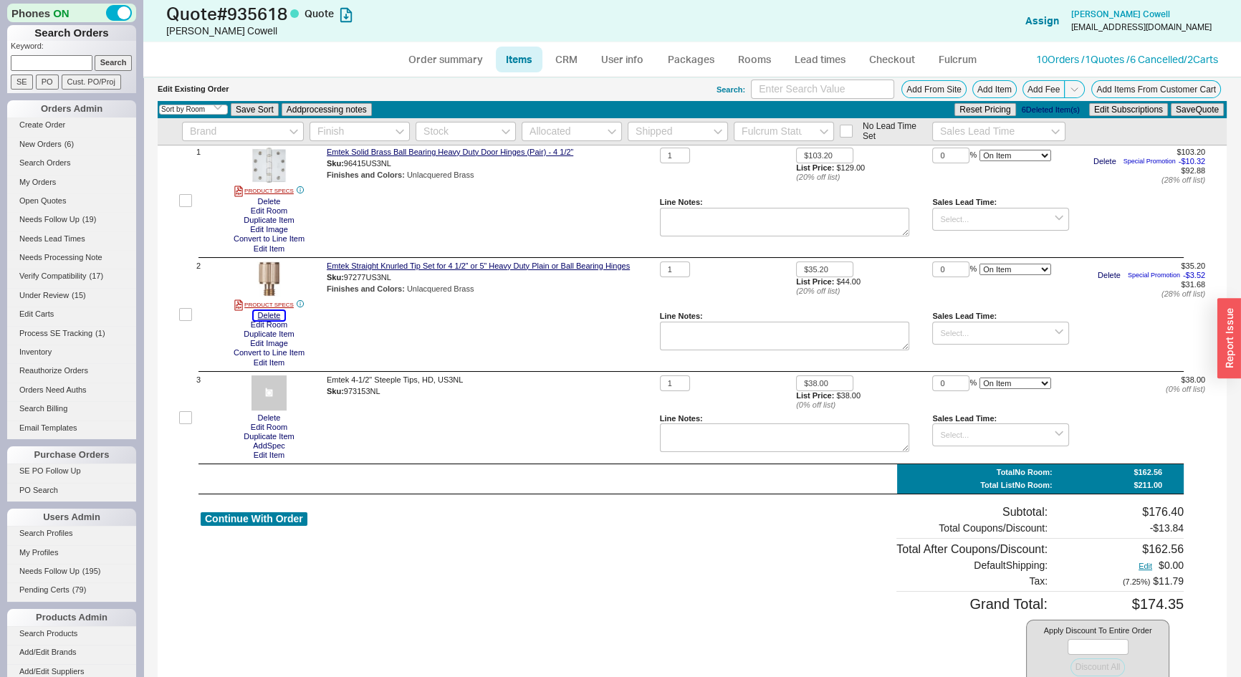
click at [276, 314] on button "Delete" at bounding box center [270, 315] width 32 height 9
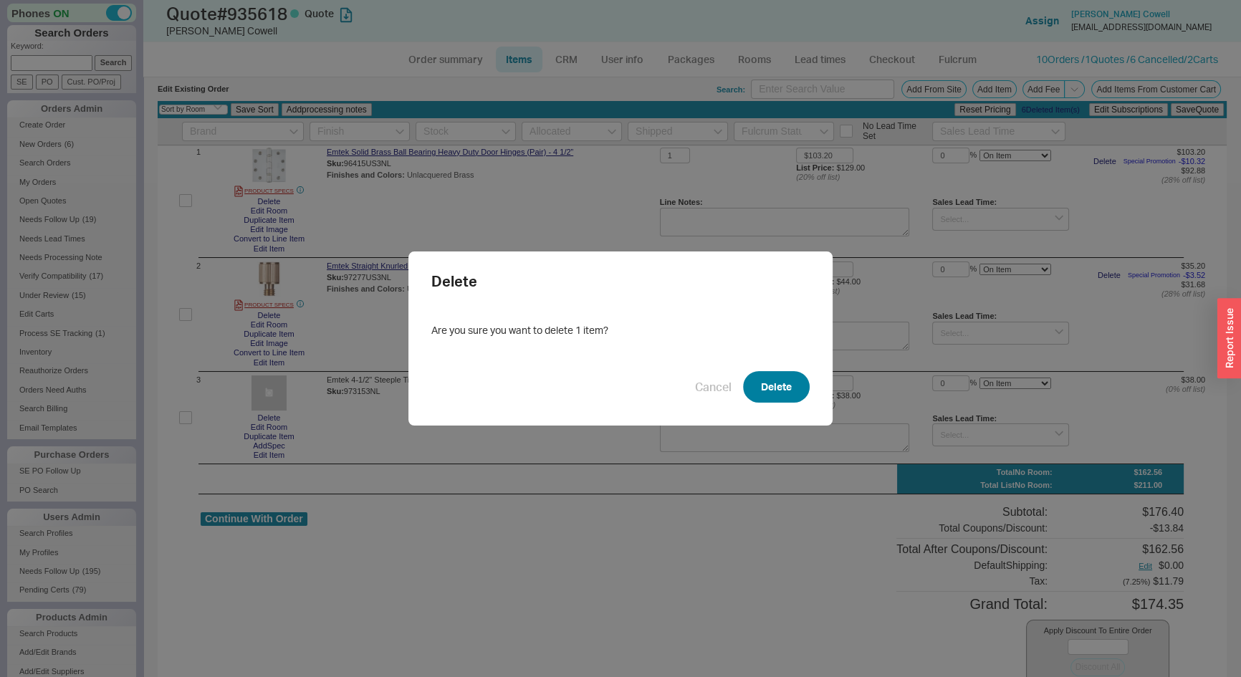
click at [771, 395] on button "Delete" at bounding box center [776, 387] width 67 height 32
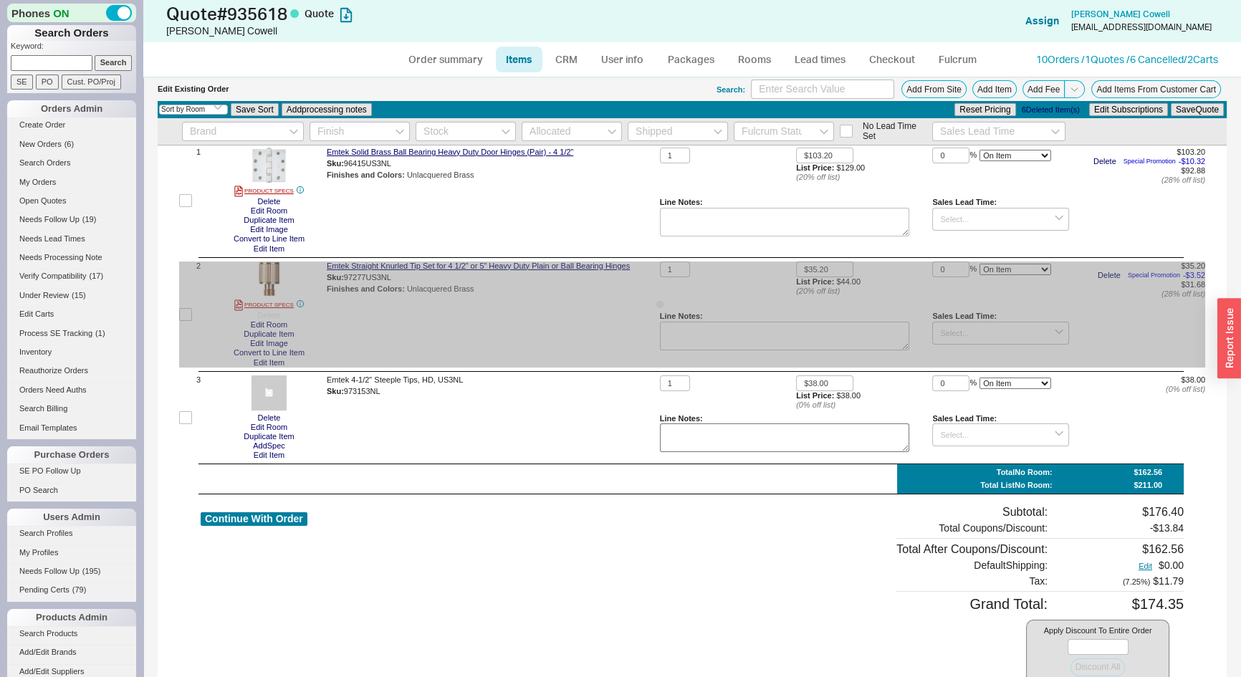
scroll to position [0, 0]
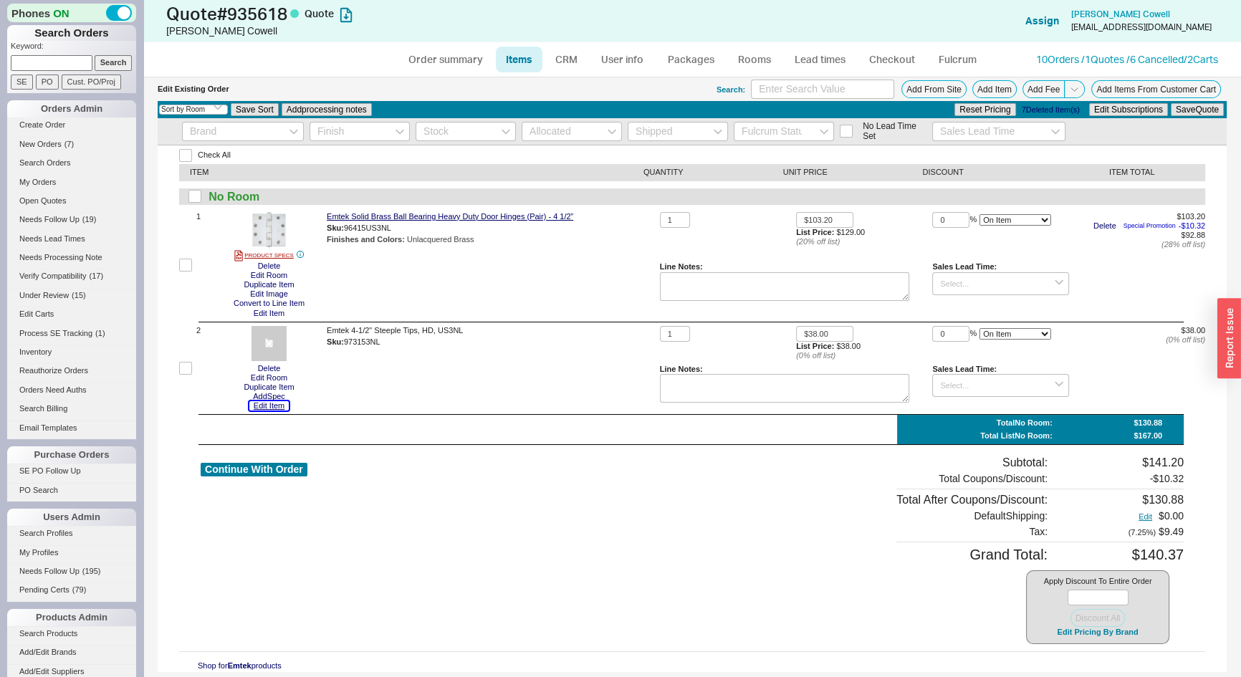
click at [280, 407] on button "Edit Item" at bounding box center [268, 405] width 39 height 9
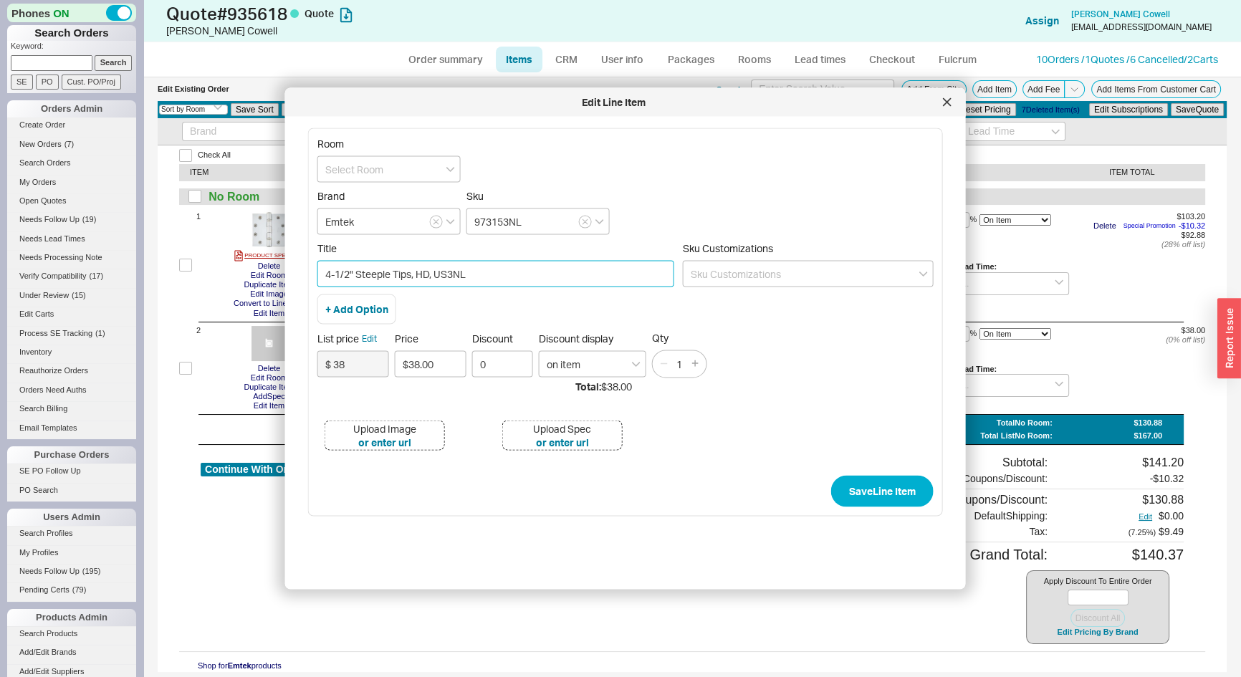
drag, startPoint x: 475, startPoint y: 276, endPoint x: 444, endPoint y: 271, distance: 31.1
click at [444, 271] on input "4-1/2" Steeple Tips, HD, US3NL" at bounding box center [495, 274] width 357 height 27
click at [441, 272] on input "4-1/2" Steeple Tips, HD, US3NL" at bounding box center [495, 274] width 357 height 27
click at [324, 272] on input "4-1/2" Steeple Tips, HD, US3NL" at bounding box center [495, 274] width 357 height 27
drag, startPoint x: 472, startPoint y: 271, endPoint x: 413, endPoint y: 277, distance: 59.7
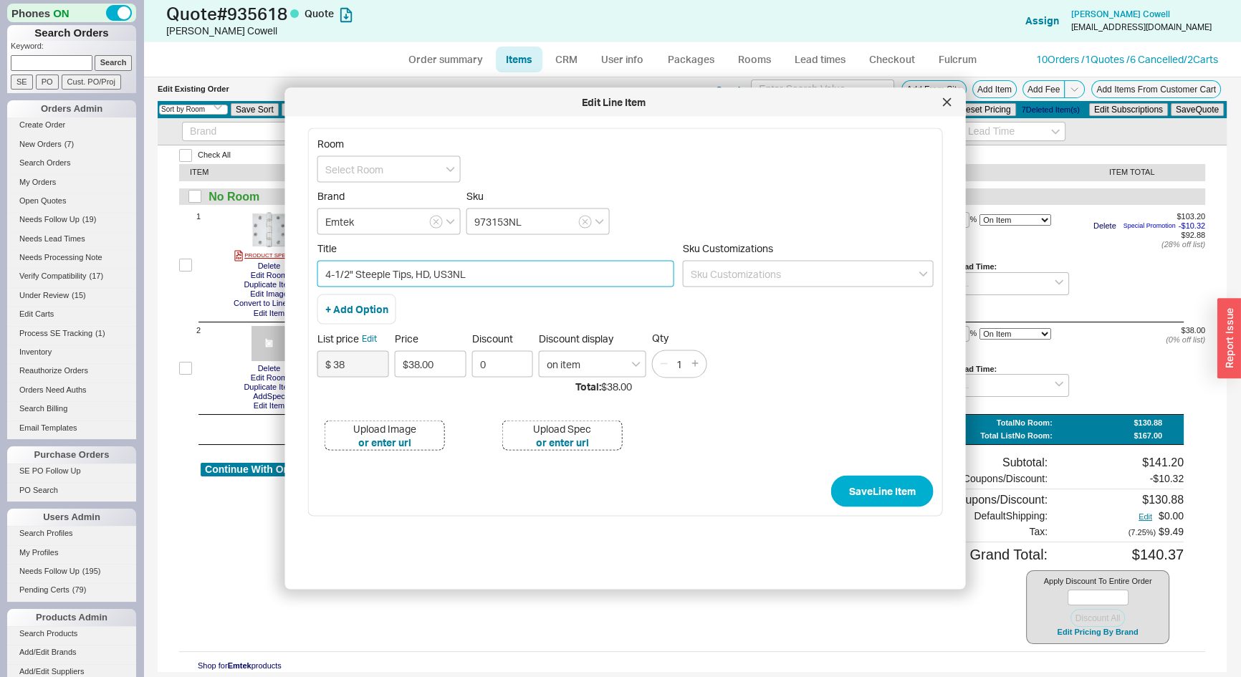
click at [413, 277] on input "4-1/2" Steeple Tips, HD, US3NL" at bounding box center [495, 274] width 357 height 27
paste input "for 4 1/2” x 4 1/2” or 5” x 5” Heavy Duty Plain or Ball Bearing Hinges"
drag, startPoint x: 413, startPoint y: 277, endPoint x: 353, endPoint y: 278, distance: 59.5
click at [318, 279] on input "4-1/2" Steeple Tips for 4 1/2” x 4 1/2” or 5” x 5” Heavy Duty Plain or Ball Bea…" at bounding box center [495, 274] width 357 height 27
click at [371, 278] on input "4-1/2" Steeple Tips for 4 1/2” x 4 1/2” or 5” x 5” Heavy Duty Plain or Ball Bea…" at bounding box center [495, 274] width 357 height 27
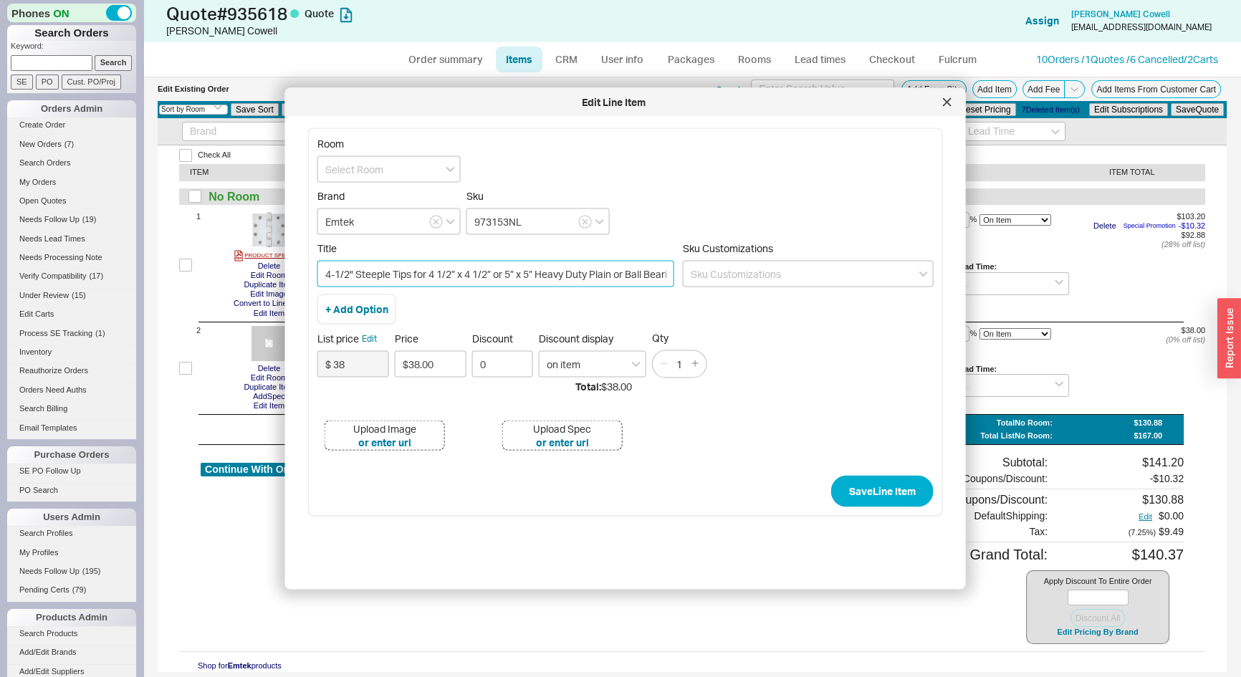
click at [370, 279] on input "4-1/2" Steeple Tips for 4 1/2” x 4 1/2” or 5” x 5” Heavy Duty Plain or Ball Bea…" at bounding box center [495, 274] width 357 height 27
drag, startPoint x: 357, startPoint y: 269, endPoint x: 319, endPoint y: 274, distance: 38.3
click at [319, 273] on input "4-1/2" Steeple Tips for 4 1/2” x 4 1/2” or 5” x 5” Heavy Duty Plain or Ball Bea…" at bounding box center [495, 274] width 357 height 27
drag, startPoint x: 617, startPoint y: 275, endPoint x: 675, endPoint y: 276, distance: 57.3
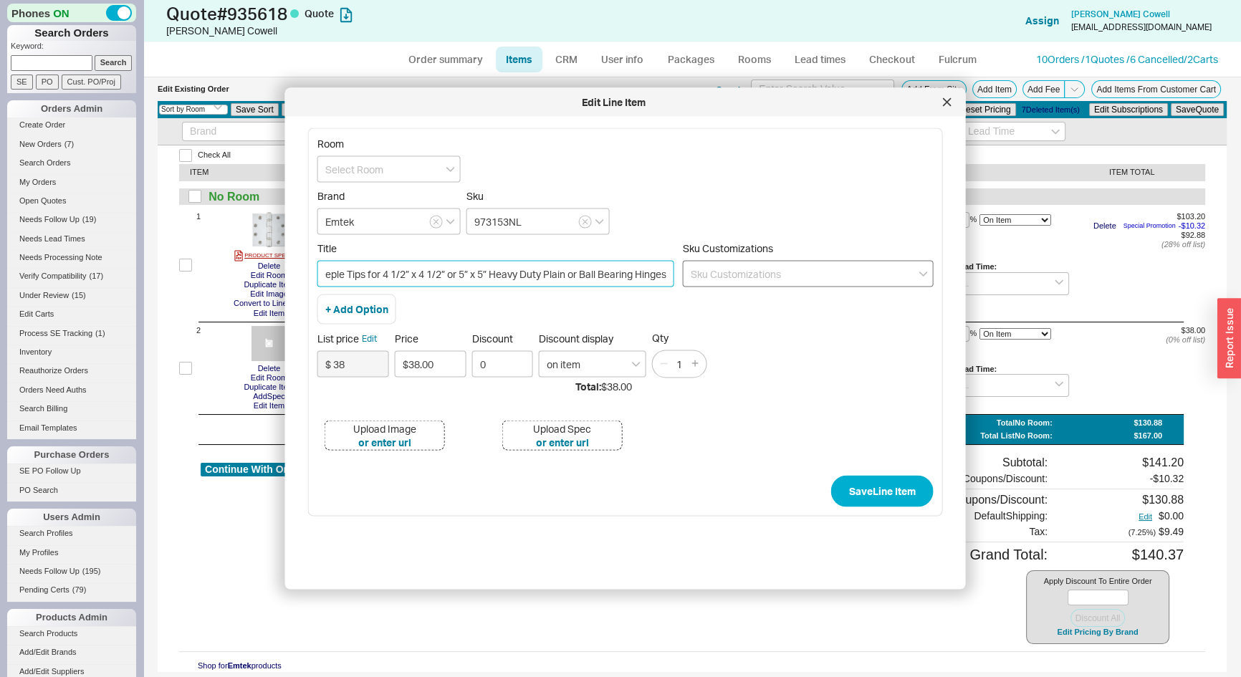
click at [675, 276] on div "Title Steeple Tips for 4 1/2” x 4 1/2” or 5” x 5” Heavy Duty Plain or Ball Bear…" at bounding box center [625, 268] width 616 height 52
click at [648, 272] on input "Steeple Tips for 4 1/2” x 4 1/2” or 5” x 5” Heavy Duty Plain or Ball Bearing Hi…" at bounding box center [495, 274] width 357 height 27
click at [610, 265] on input "Steeple Tips for 4 1/2” x 4 1/2” or 5” x 5” Heavy Duty Plain or Ball Bearing Hi…" at bounding box center [495, 274] width 357 height 27
click at [601, 266] on input "Steeple Tips for 4 1/2” x 4 1/2” or 5” x 5” Heavy Duty Plain or Ball Bearing Hi…" at bounding box center [495, 274] width 357 height 27
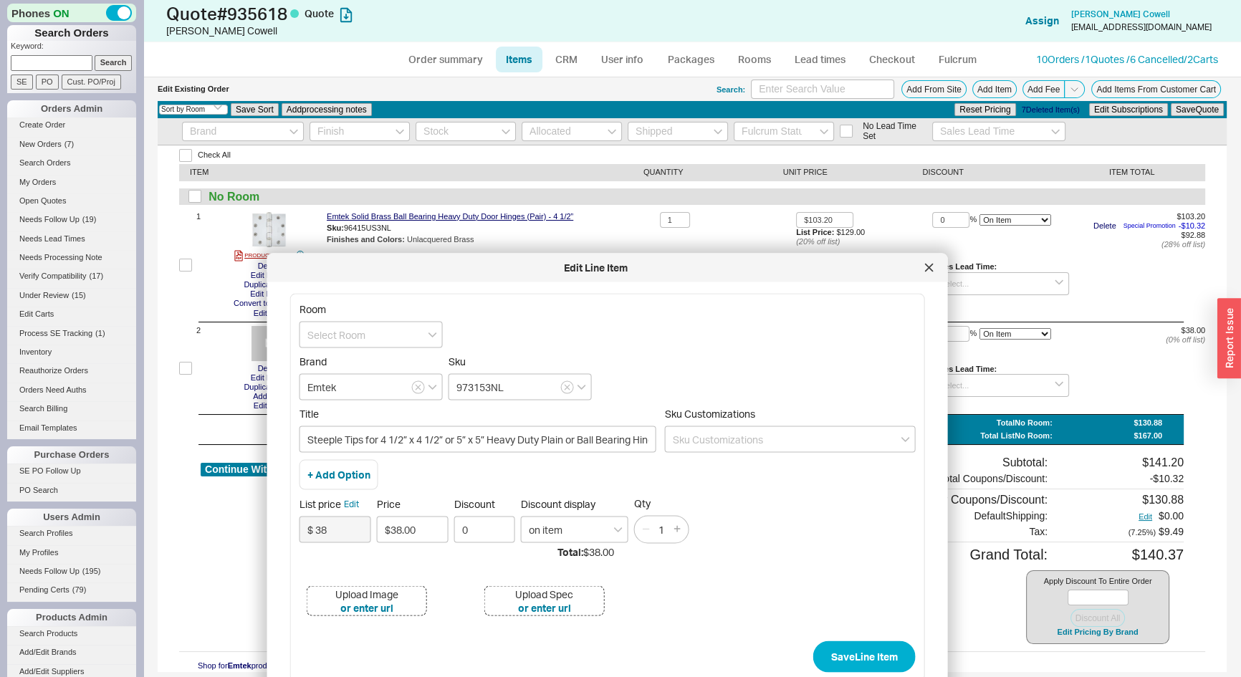
drag, startPoint x: 515, startPoint y: 213, endPoint x: 500, endPoint y: 269, distance: 57.2
click at [500, 269] on div "Edit Line Item" at bounding box center [595, 268] width 643 height 14
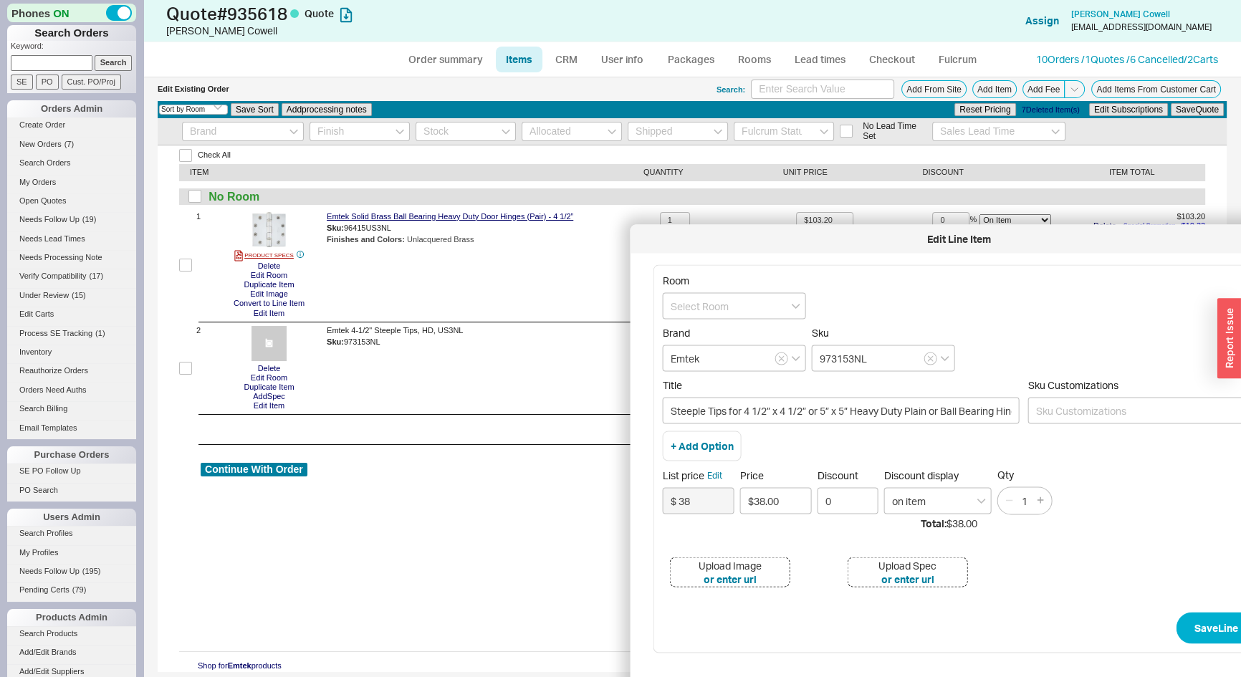
drag, startPoint x: 611, startPoint y: 277, endPoint x: 900, endPoint y: 245, distance: 291.2
click at [900, 245] on div "Edit Line Item" at bounding box center [958, 239] width 643 height 14
drag, startPoint x: 940, startPoint y: 403, endPoint x: 1011, endPoint y: 403, distance: 71.6
click at [1011, 403] on div "Title Steeple Tips for 4 1/2” x 4 1/2” or 5” x 5” Heavy Duty Plain or Ball Bear…" at bounding box center [971, 405] width 616 height 52
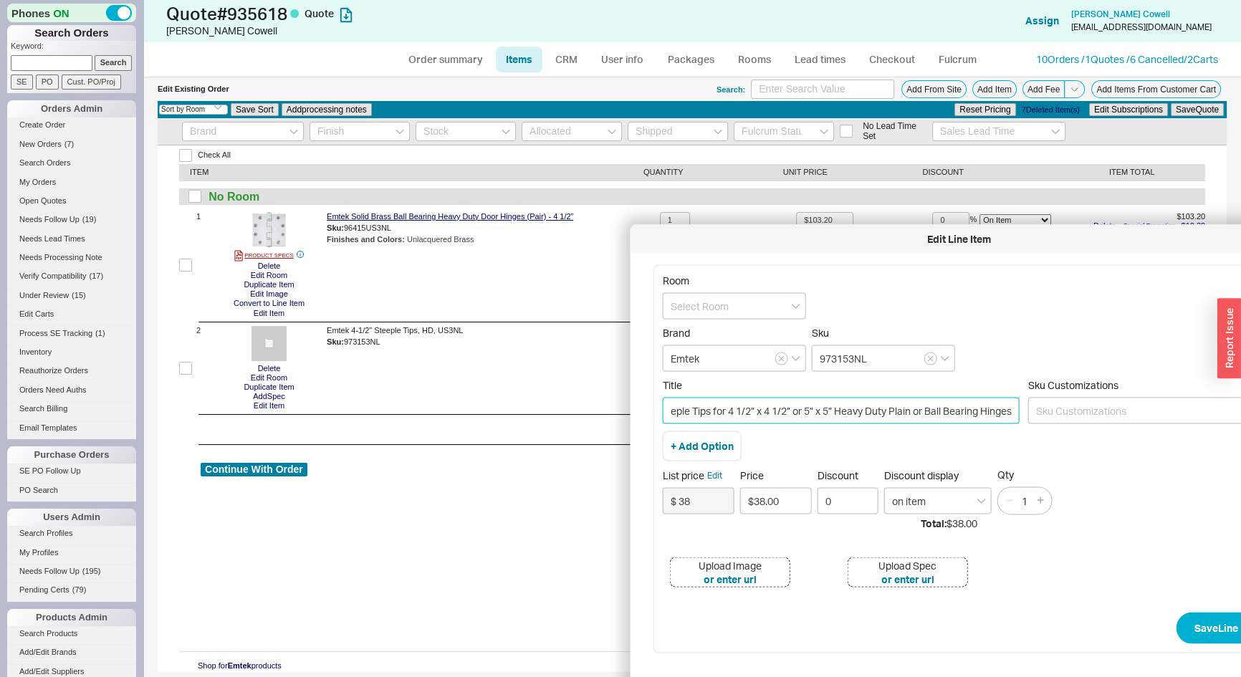
click at [1008, 408] on input "Steeple Tips for 4 1/2” x 4 1/2” or 5” x 5” Heavy Duty Plain or Ball Bearing Hi…" at bounding box center [841, 411] width 357 height 27
type input "Steeple Tips for 4 1/2” x 4 1/2” or 5” x 5” Heavy Duty Plain or Ball Bearing Hi…"
drag, startPoint x: 477, startPoint y: 239, endPoint x: 408, endPoint y: 239, distance: 68.8
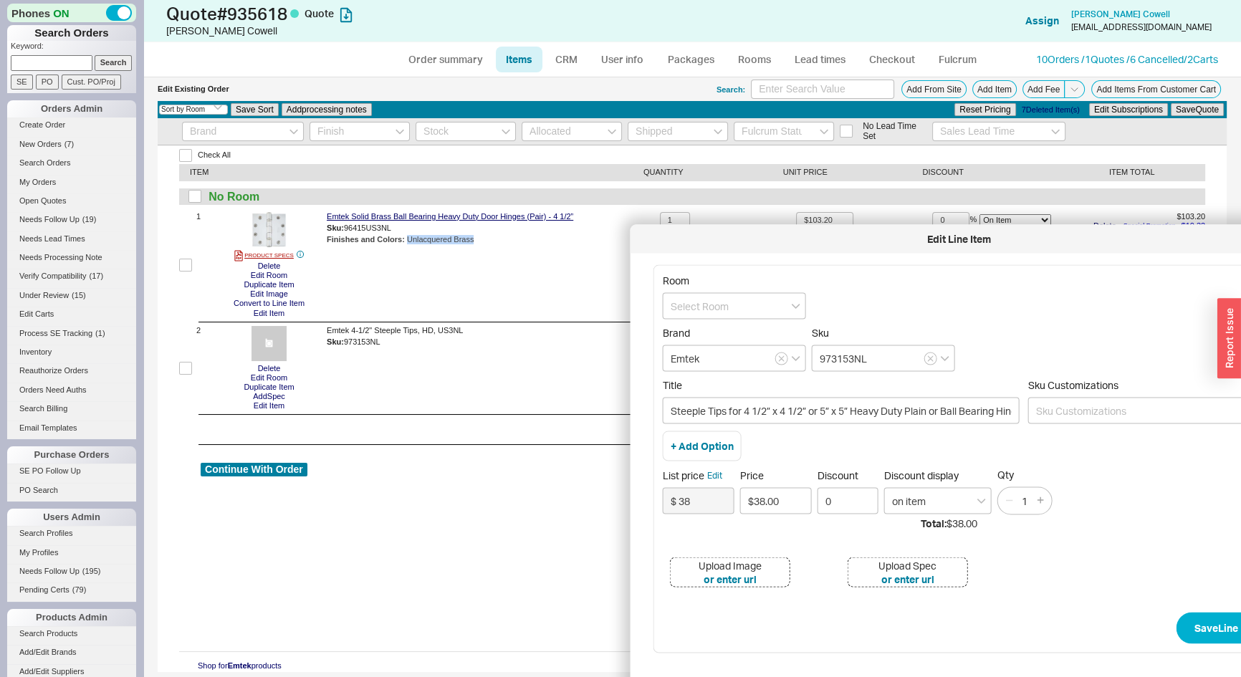
click at [408, 239] on div "Finishes and Colors : Unlacquered Brass" at bounding box center [490, 239] width 327 height 9
copy div "Unlacquered Brass"
click at [738, 582] on button "or enter url" at bounding box center [729, 579] width 53 height 14
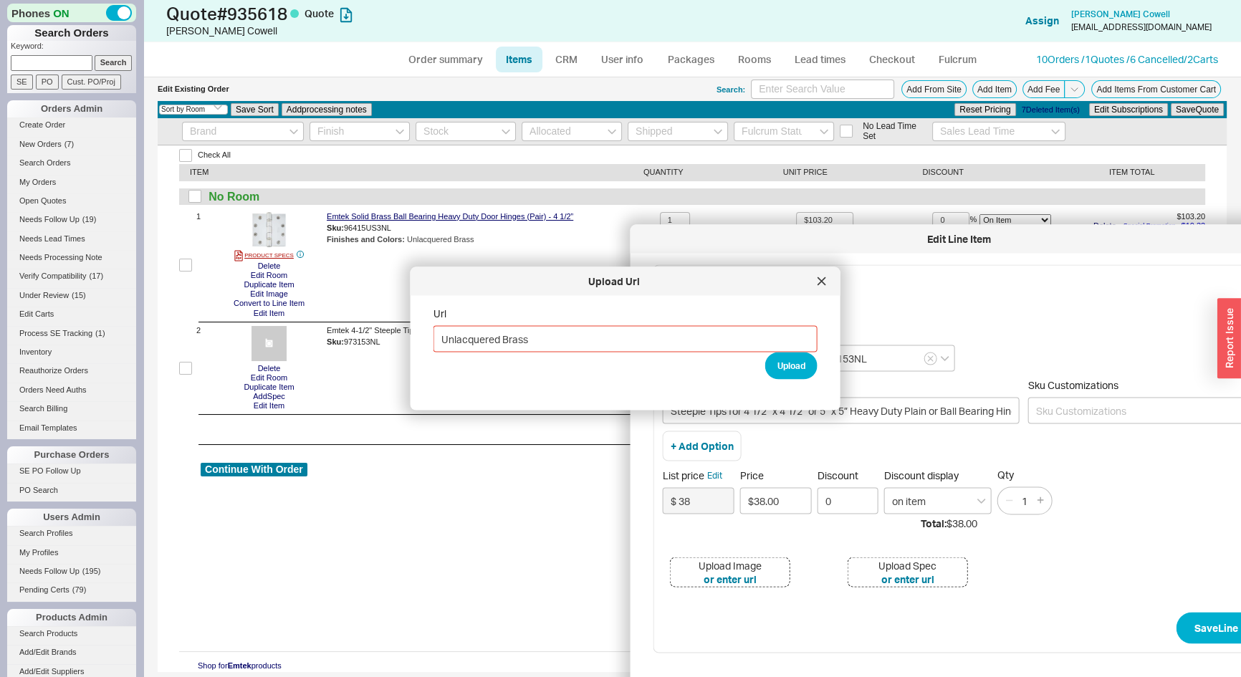
type input "Unlacquered Brass"
click at [833, 276] on div "Upload Url" at bounding box center [625, 281] width 430 height 29
click at [825, 281] on div at bounding box center [821, 281] width 23 height 23
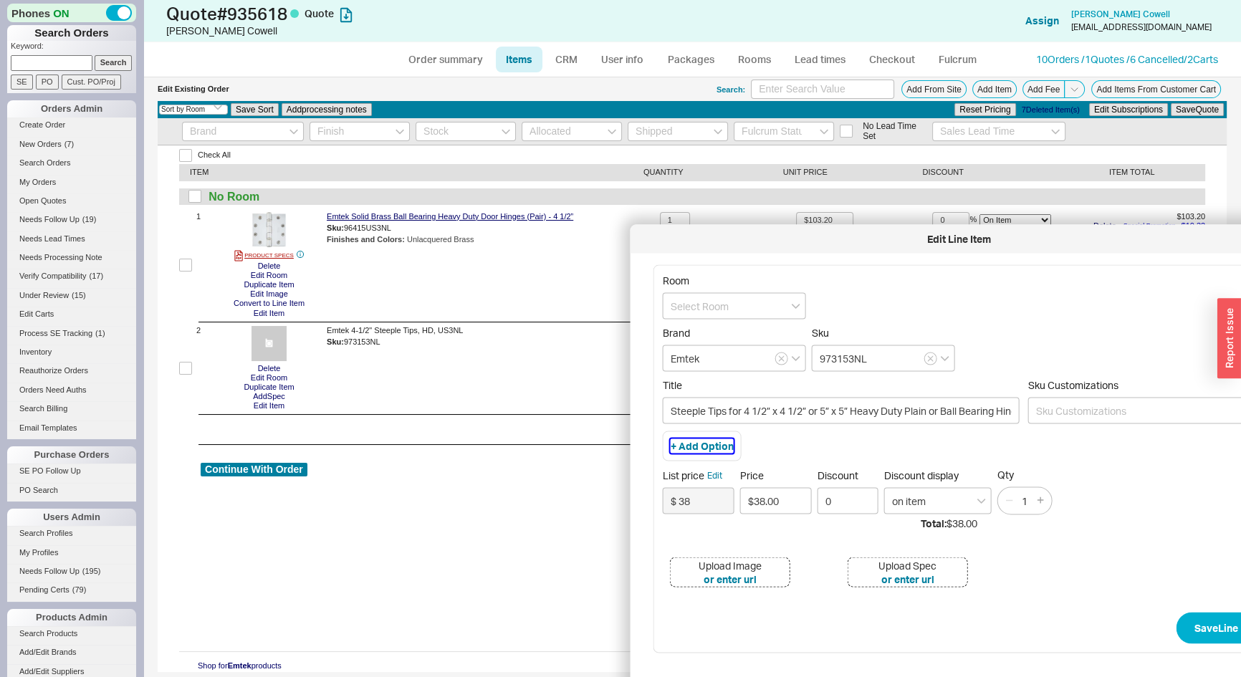
click at [708, 444] on button "+ Add Option" at bounding box center [701, 446] width 63 height 14
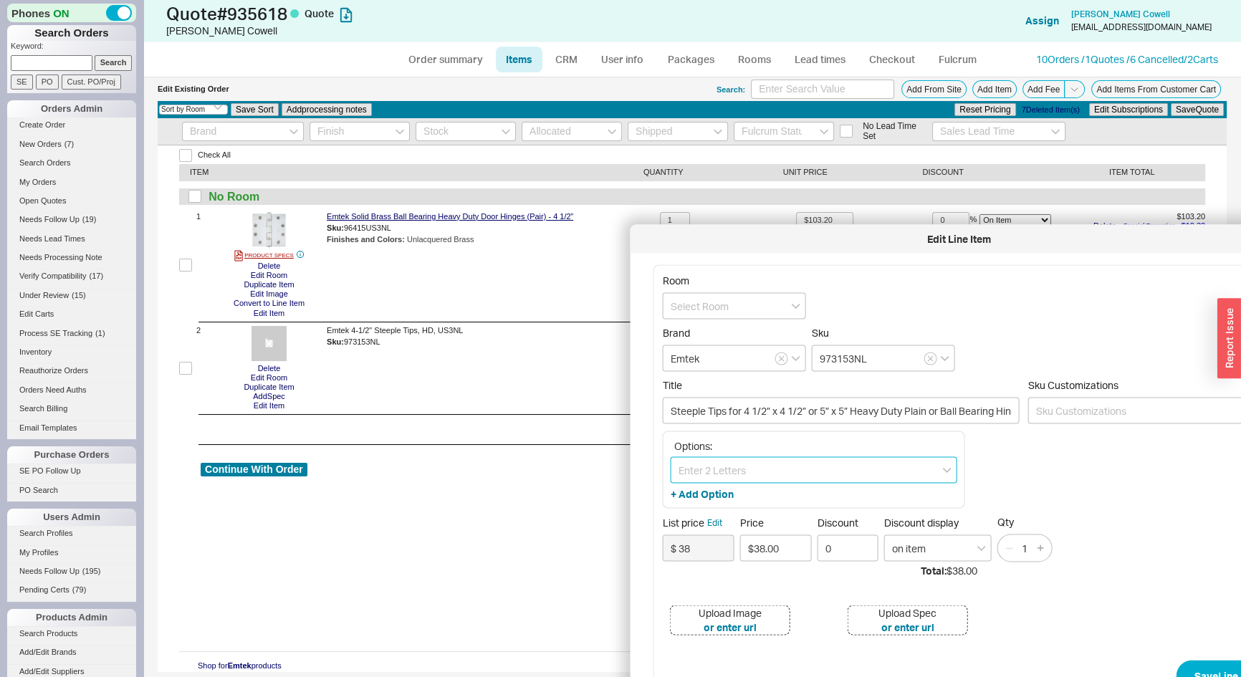
paste input "Unlacquered Brass"
type input "Unlacquered Brass"
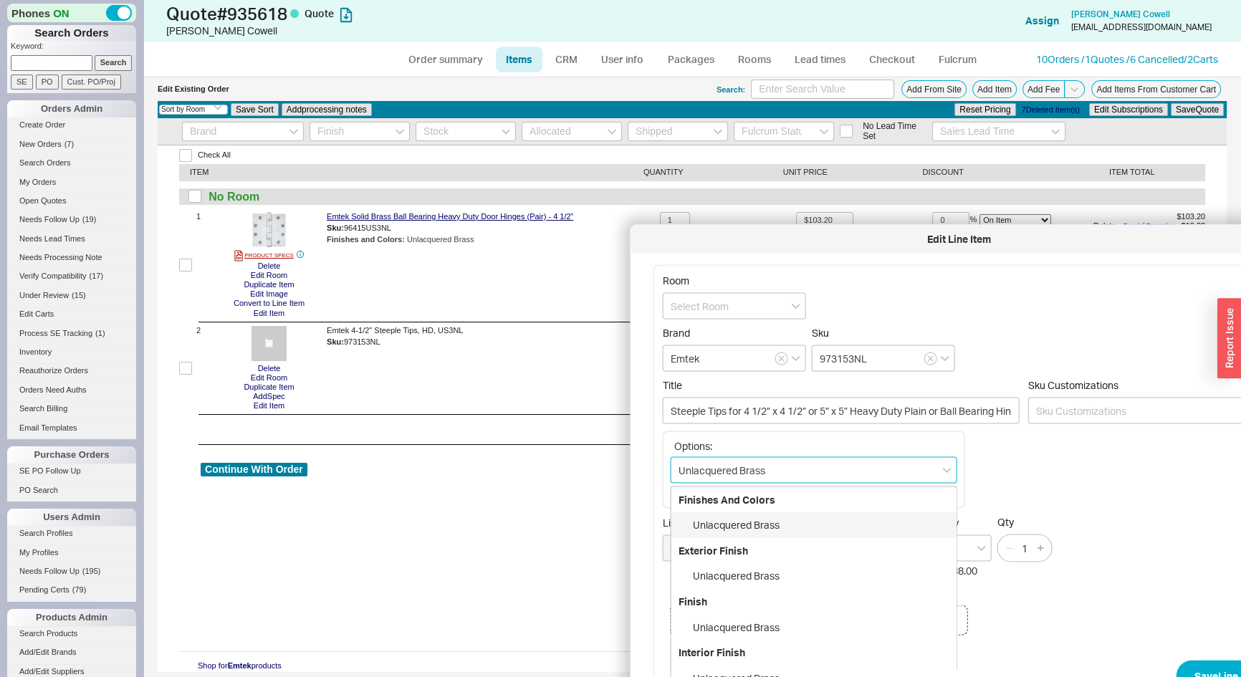
click at [788, 526] on div "Unlacquered Brass" at bounding box center [813, 525] width 285 height 26
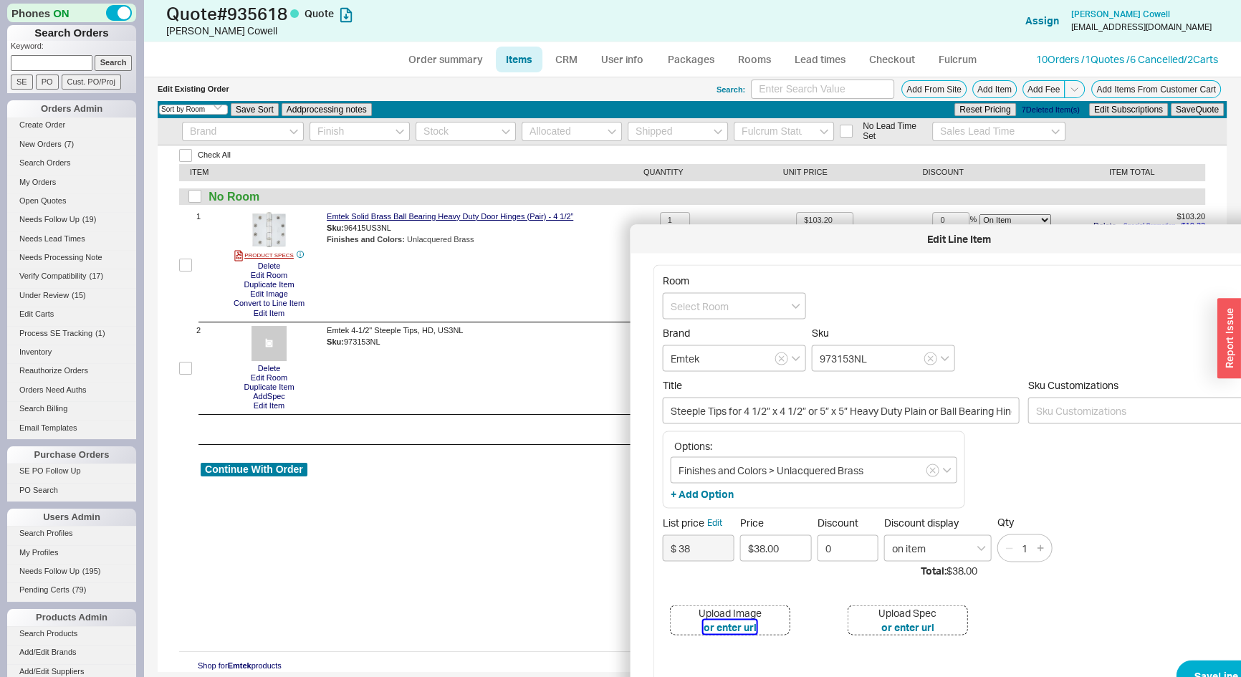
click at [746, 629] on button "or enter url" at bounding box center [729, 627] width 53 height 14
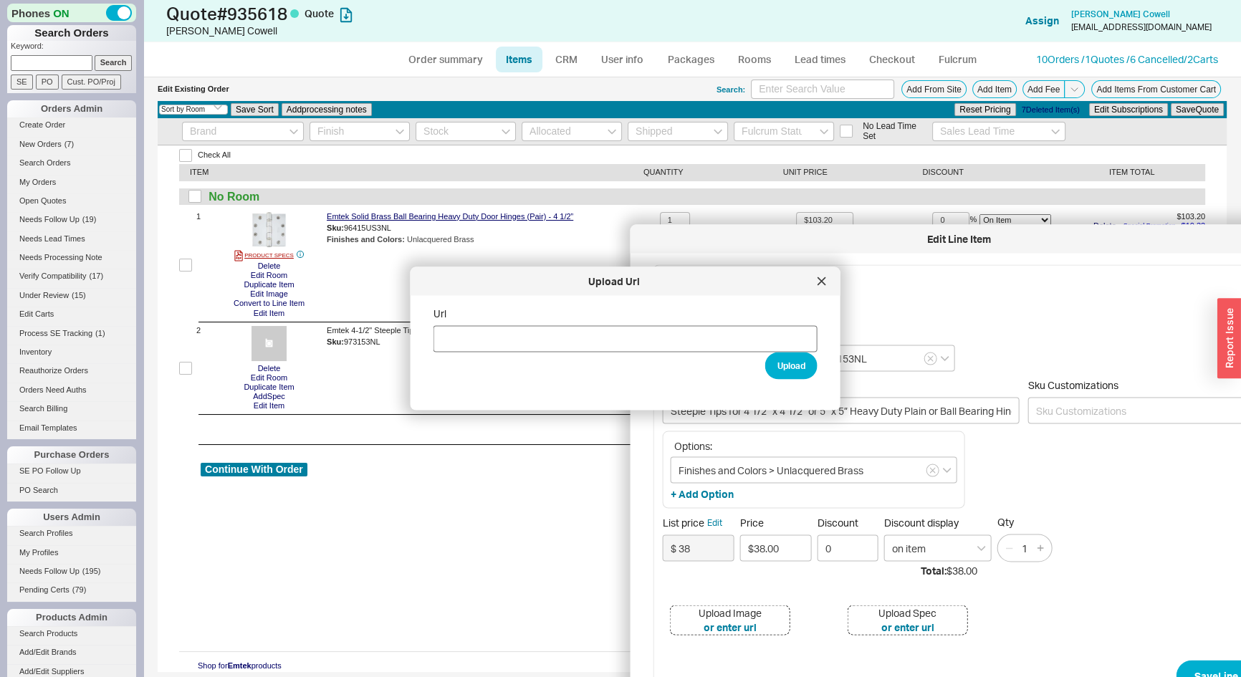
type input "https://res.cloudinary.com/emtek/image/fetch/e_trim:1/w_900,c_pad,ar_1:1/f_auto…"
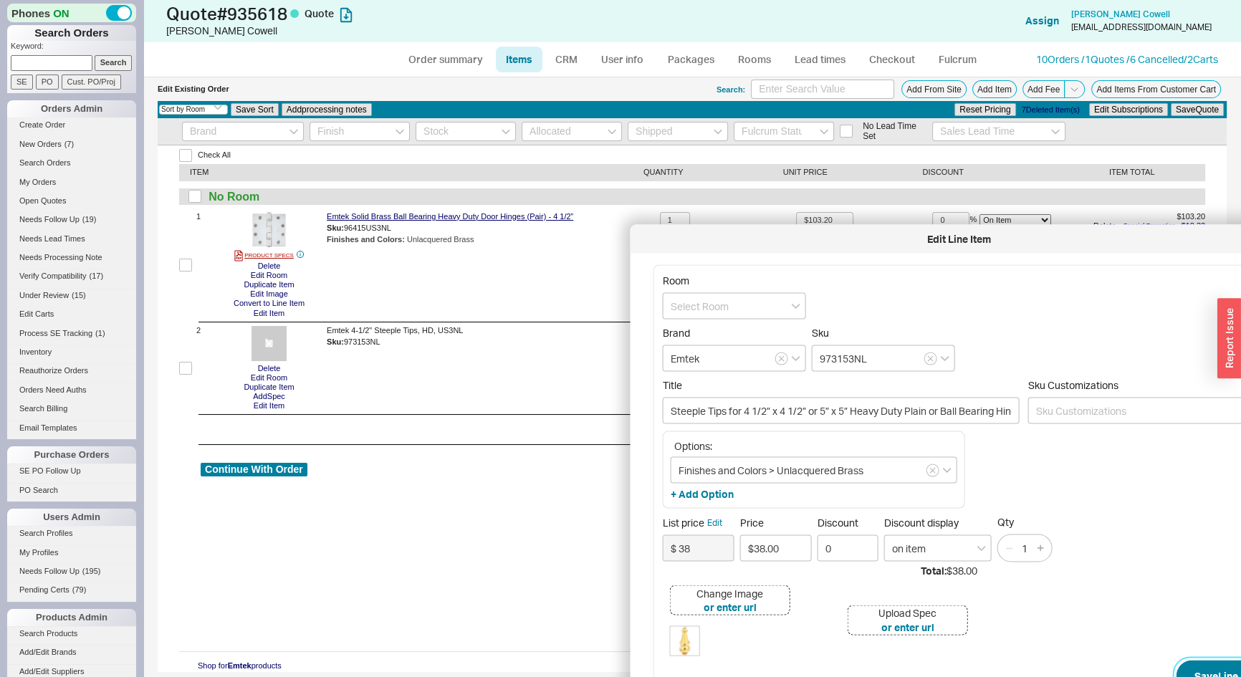
click at [1204, 673] on button "Save Line Item" at bounding box center [1227, 676] width 102 height 32
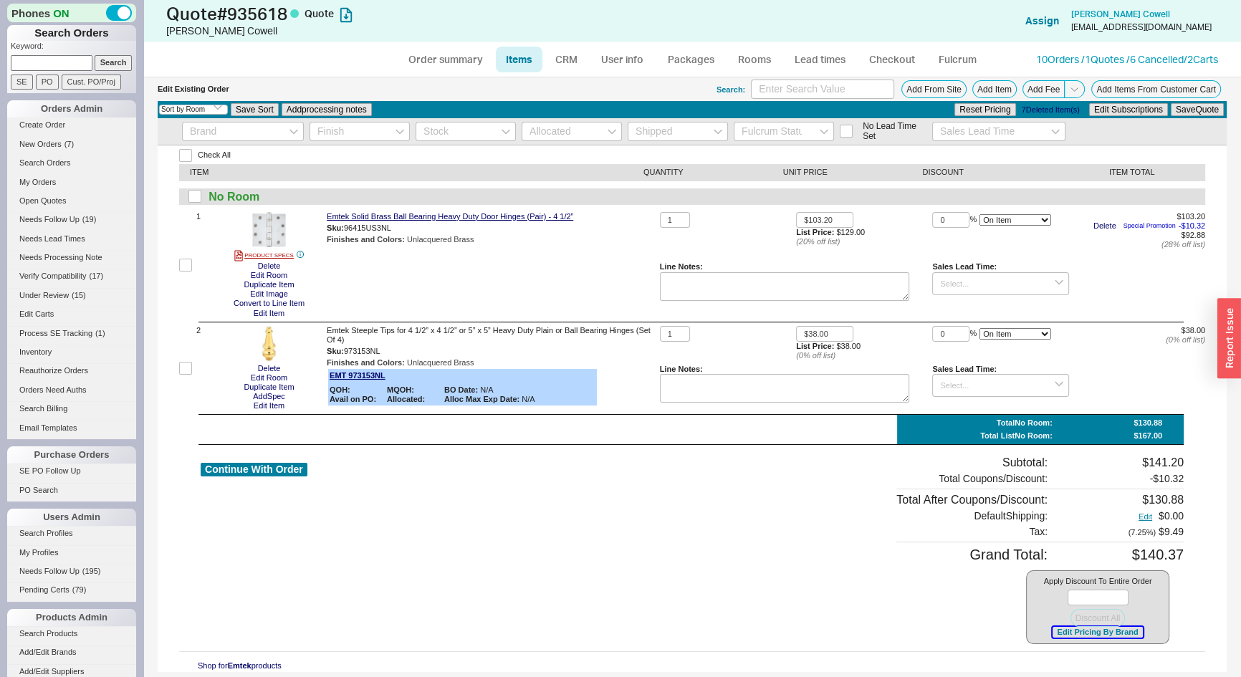
click at [1104, 635] on button "Edit Pricing By Brand" at bounding box center [1097, 632] width 90 height 11
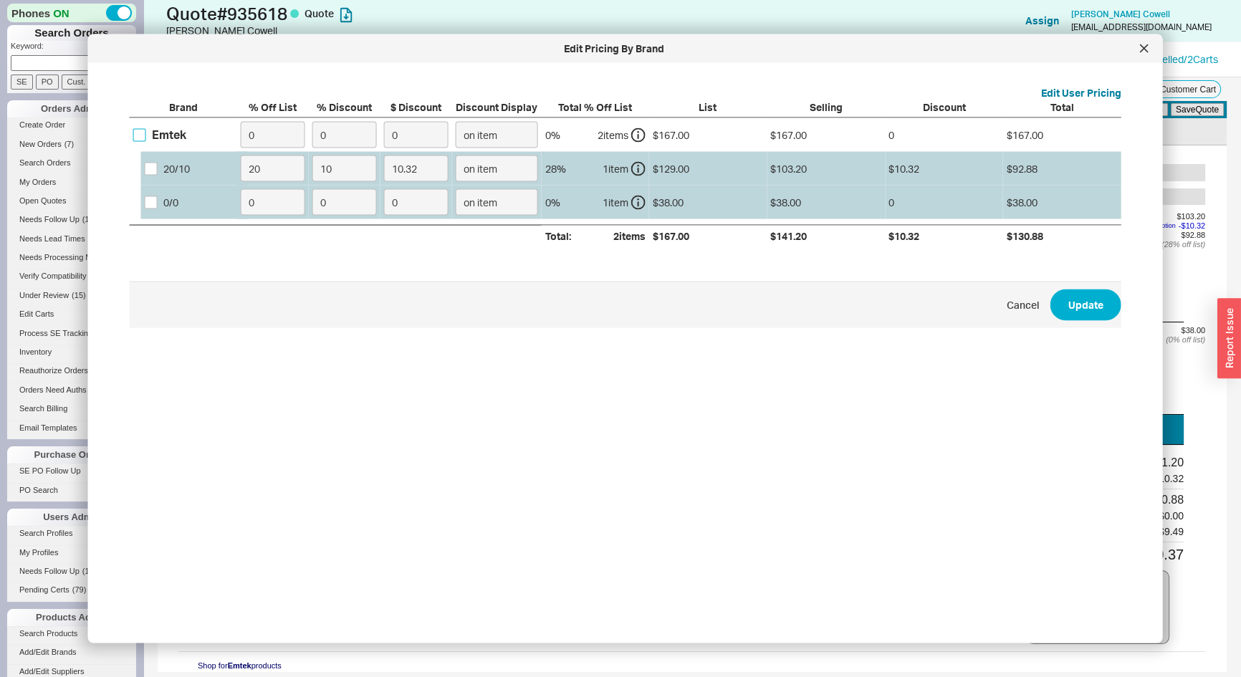
click at [143, 136] on input "Emtek" at bounding box center [139, 134] width 13 height 13
checkbox input "true"
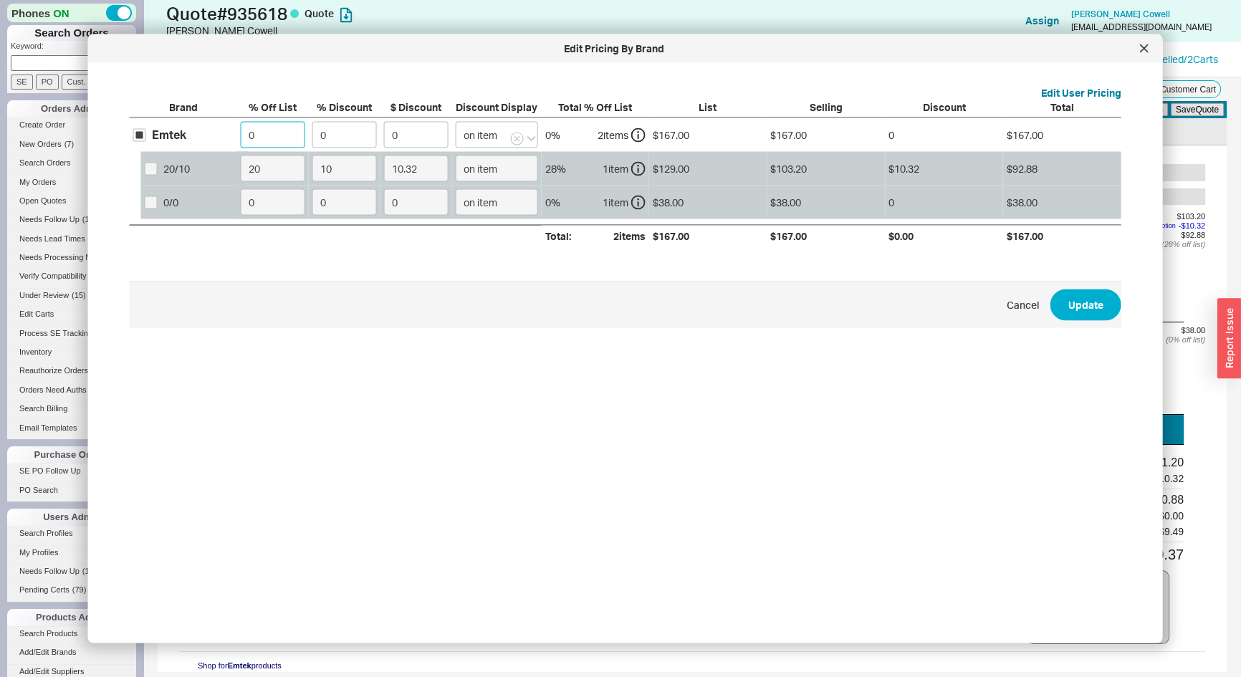
drag, startPoint x: 228, startPoint y: 143, endPoint x: 196, endPoint y: 156, distance: 34.7
click at [0, 0] on div "Emtek 0 0 0 on item 0 % 2 item s $167.00 $167.00 0 $167.00 20 / 10 20 10 10.32 …" at bounding box center [0, 0] width 0 height 0
type input "3"
type input "5.01"
type input "35"
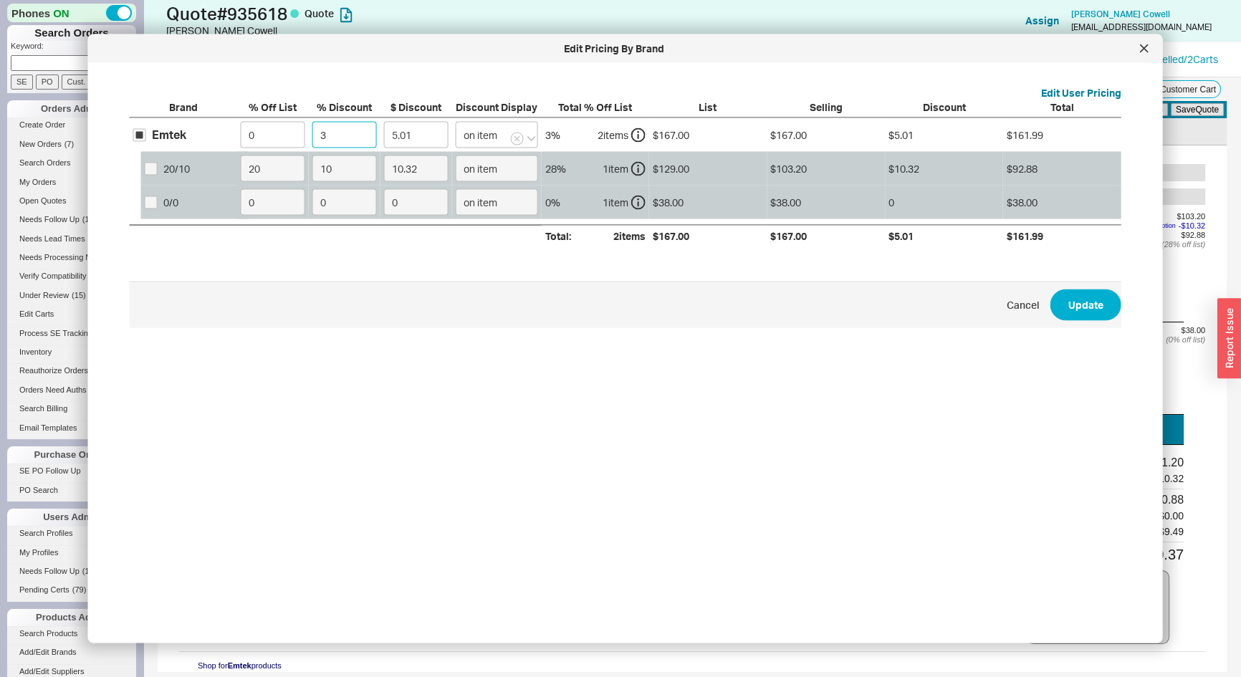
type input "58.45"
type input "35"
click at [1079, 307] on button "Update" at bounding box center [1085, 305] width 71 height 32
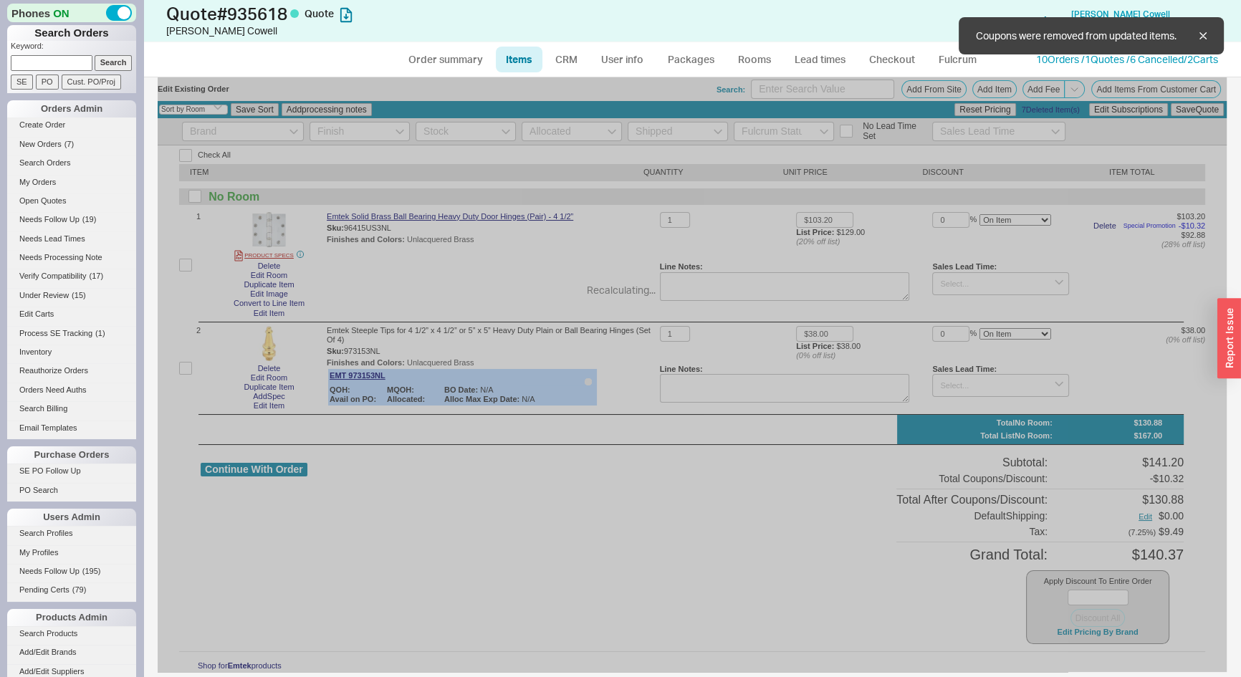
type input "$129.00"
type input "35"
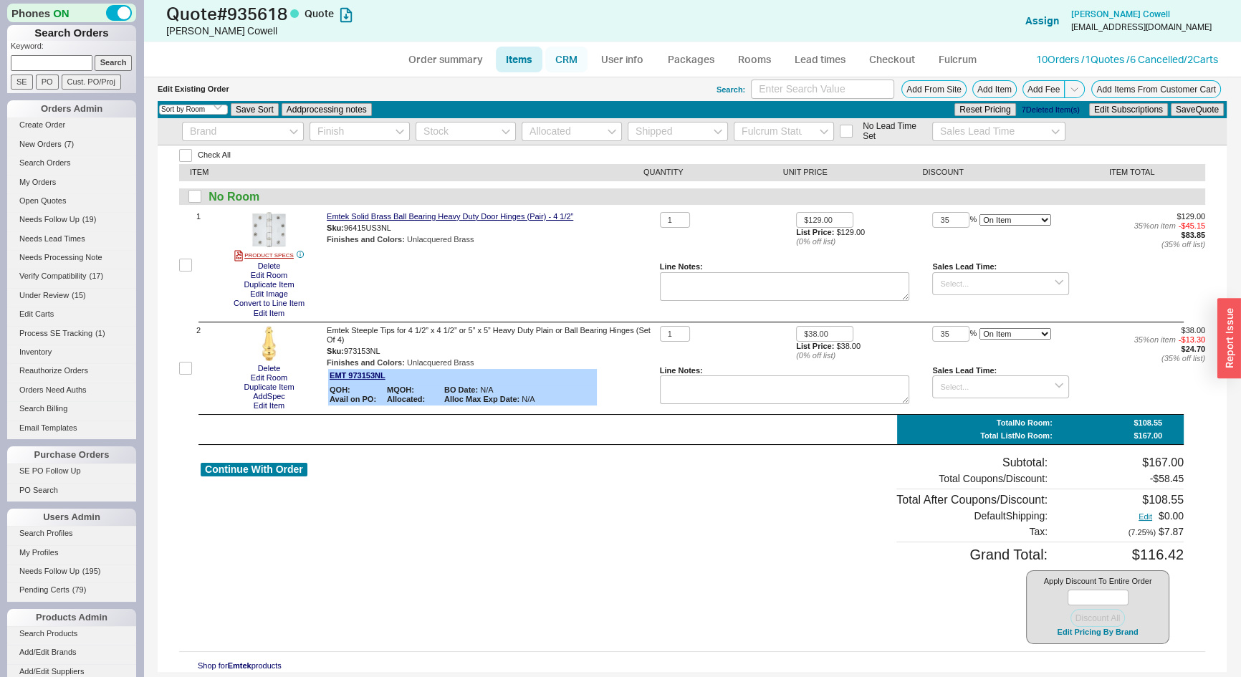
click at [564, 54] on link "CRM" at bounding box center [566, 60] width 42 height 26
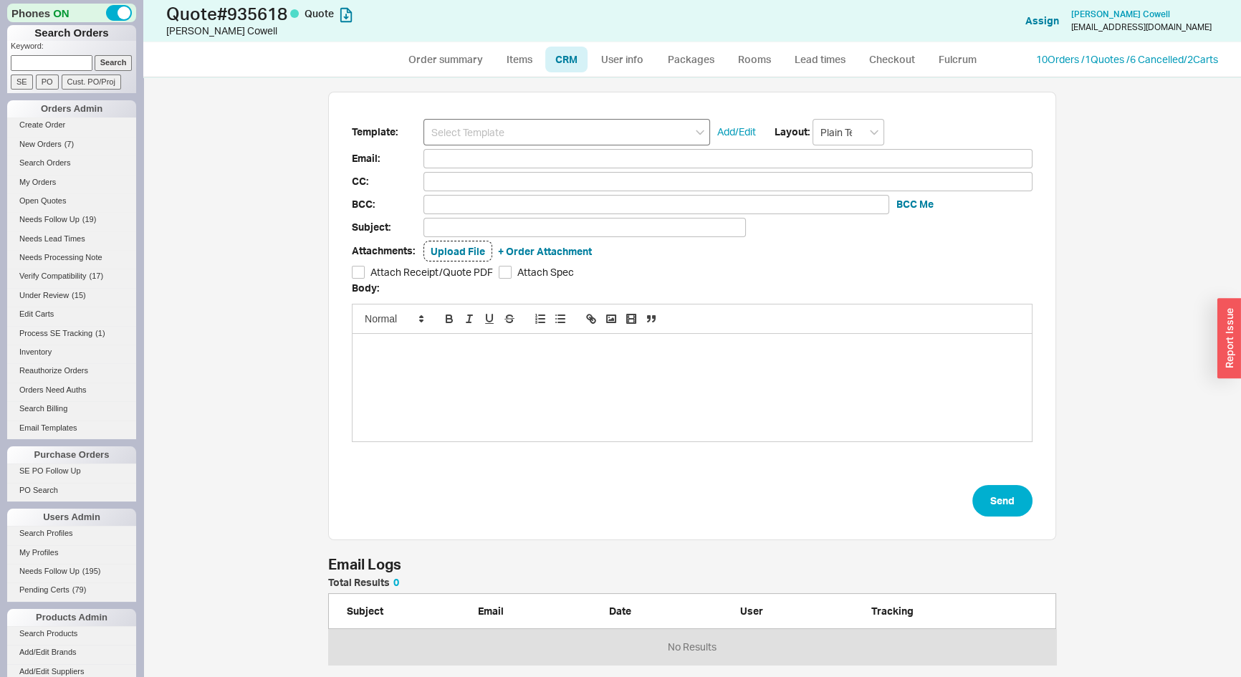
scroll to position [77, 718]
click at [566, 129] on input at bounding box center [566, 132] width 287 height 27
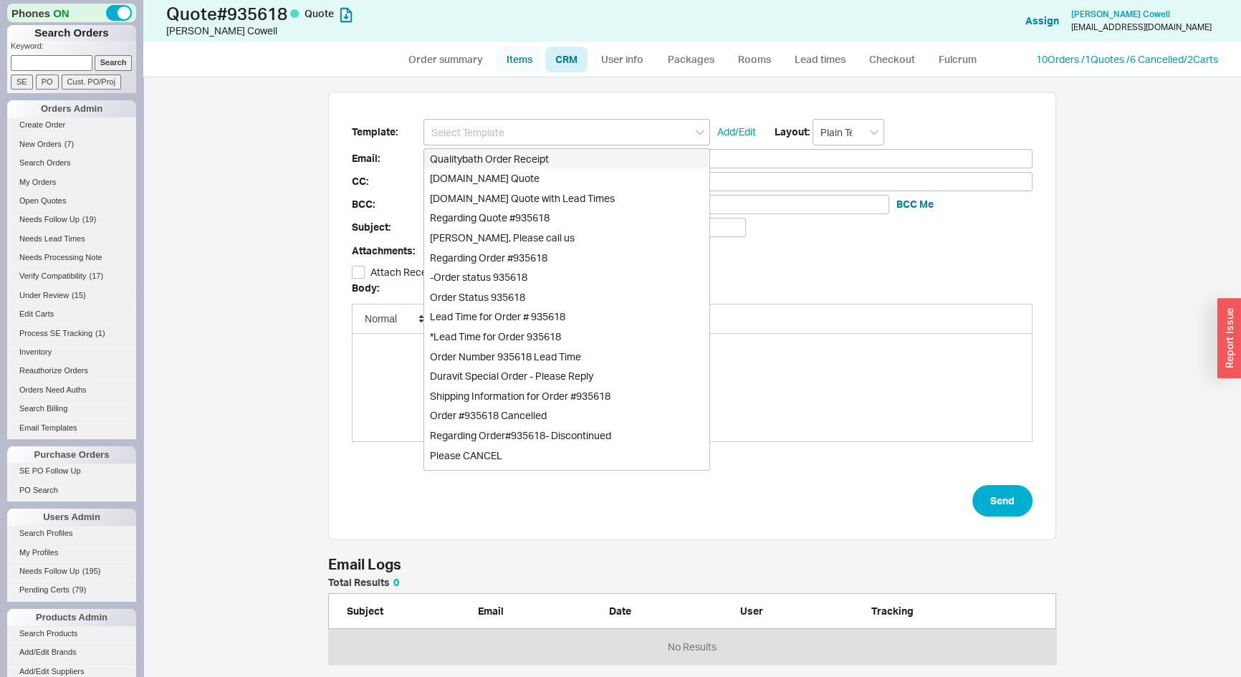
click at [513, 64] on link "Items" at bounding box center [519, 60] width 47 height 26
select select "3"
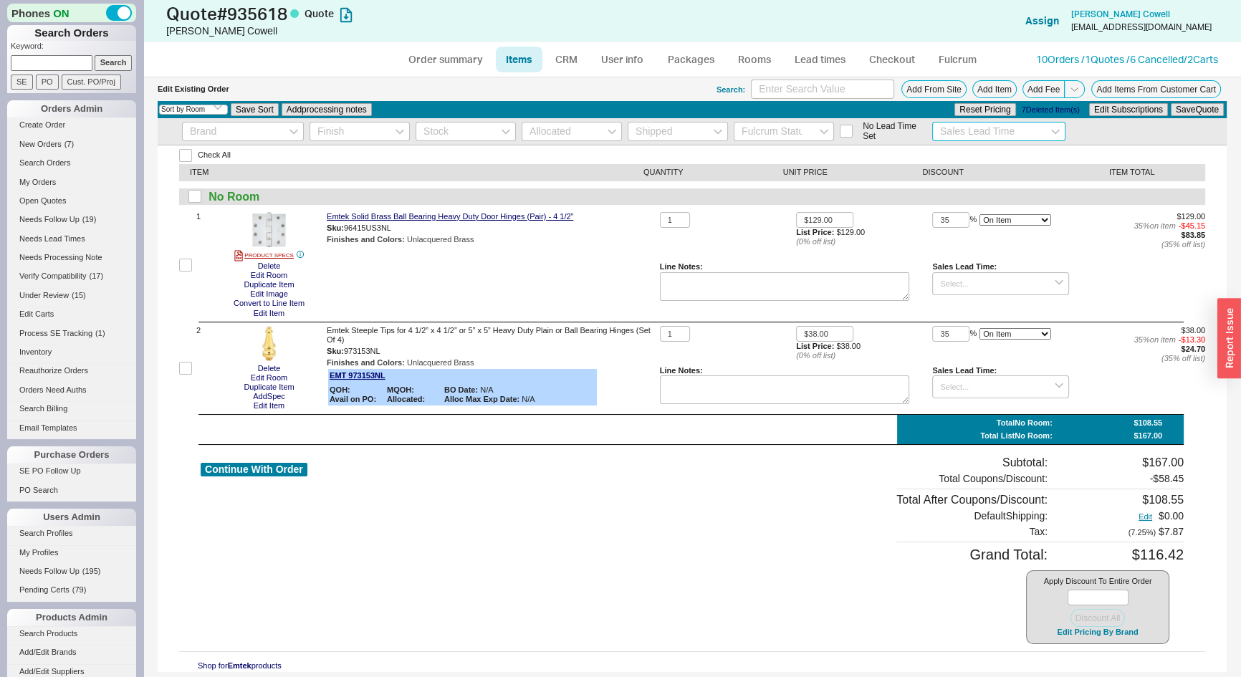
click at [975, 138] on input at bounding box center [999, 131] width 134 height 19
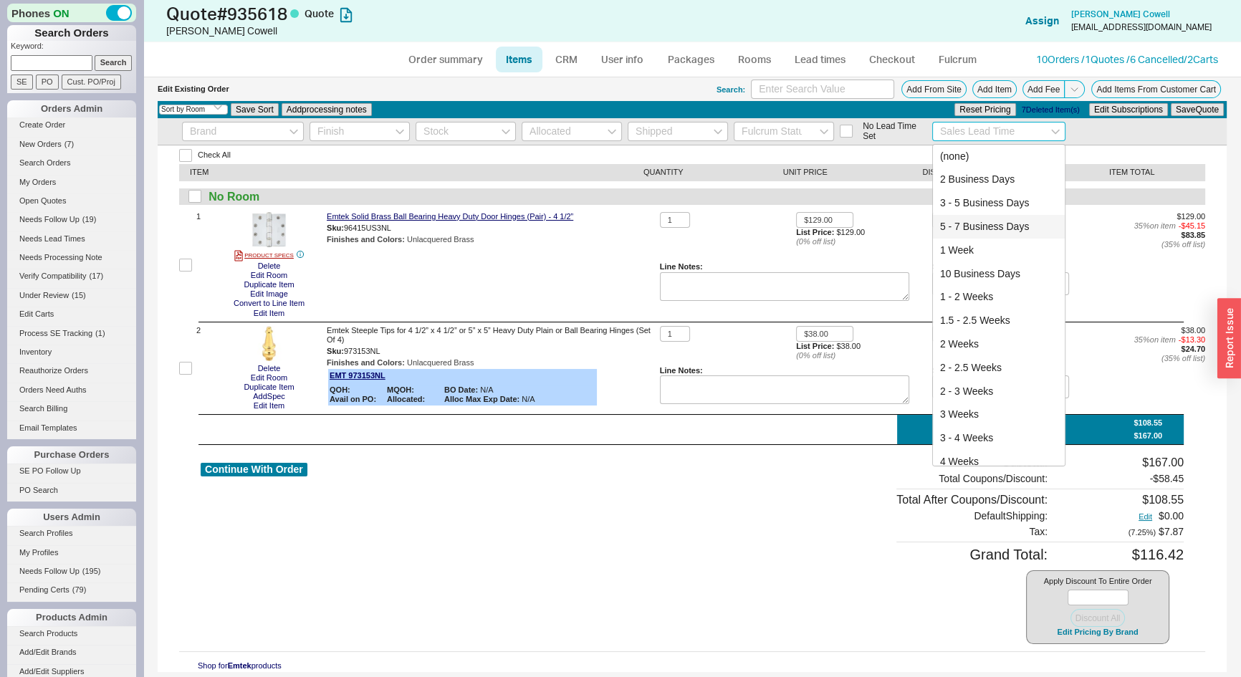
drag, startPoint x: 995, startPoint y: 224, endPoint x: 1091, endPoint y: 176, distance: 107.3
click at [996, 225] on div "5 - 7 Business Days" at bounding box center [999, 227] width 133 height 24
type input "5 - 7 Business Days"
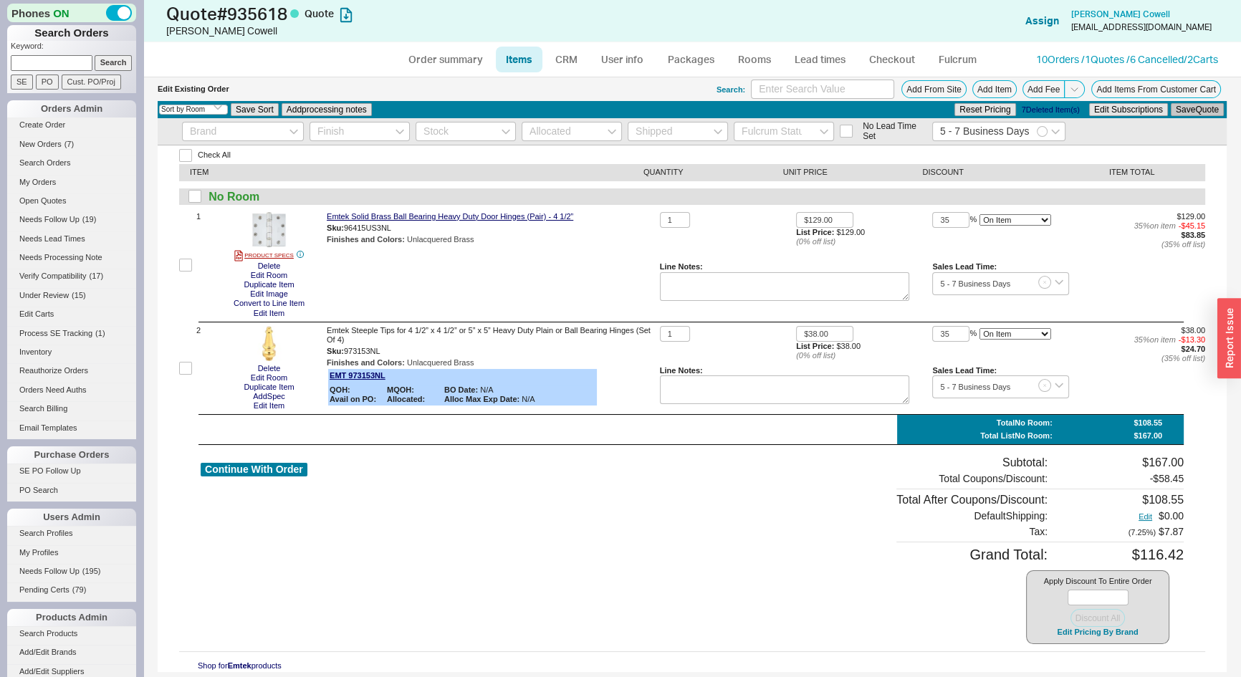
click at [1187, 111] on button "Save Quote" at bounding box center [1196, 109] width 53 height 13
click at [574, 61] on link "CRM" at bounding box center [566, 60] width 42 height 26
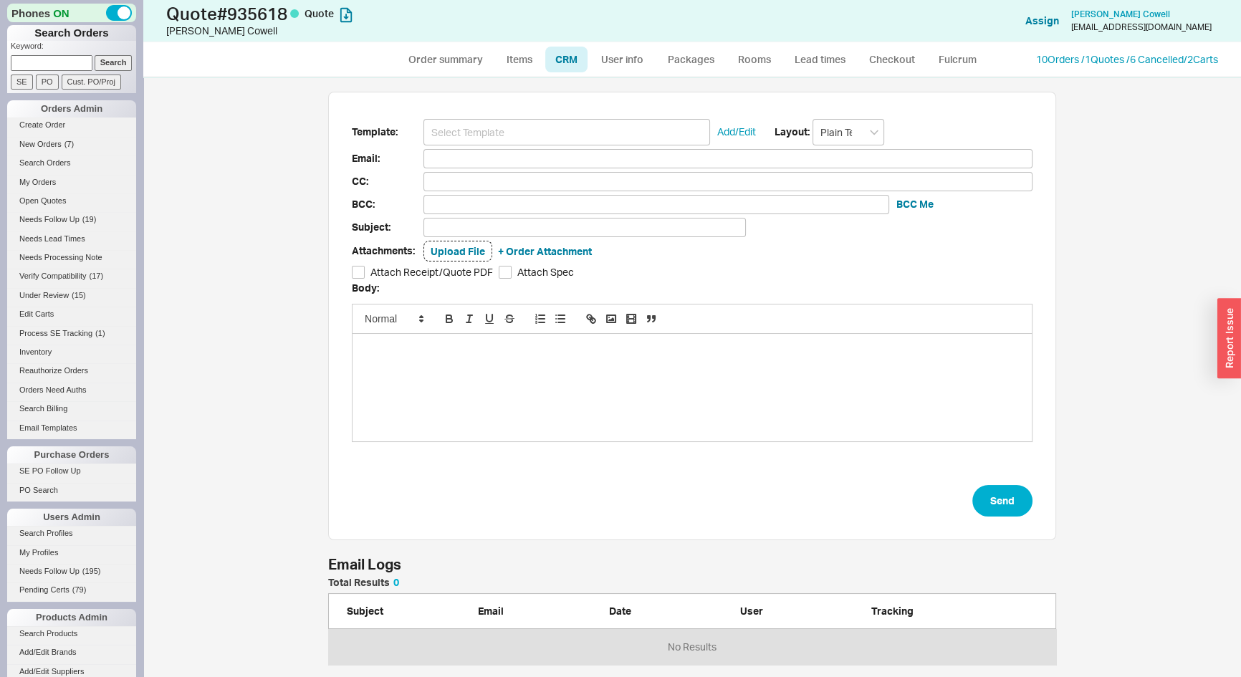
scroll to position [589, 1077]
click at [568, 127] on input at bounding box center [566, 132] width 287 height 27
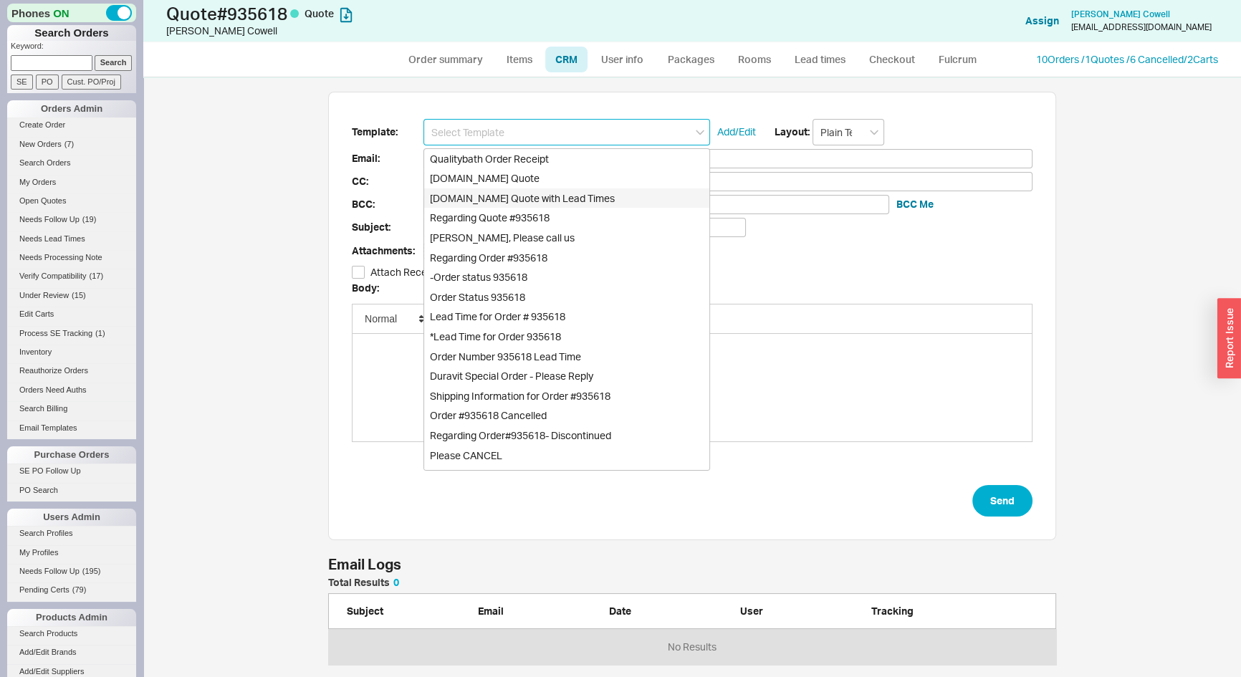
click at [589, 194] on div "[DOMAIN_NAME] Quote with Lead Times" at bounding box center [566, 198] width 285 height 20
type input "Receipt"
type input "cowellhousehold@gmail.com"
type input "Quality Bath Quote #935618 with Lead Times"
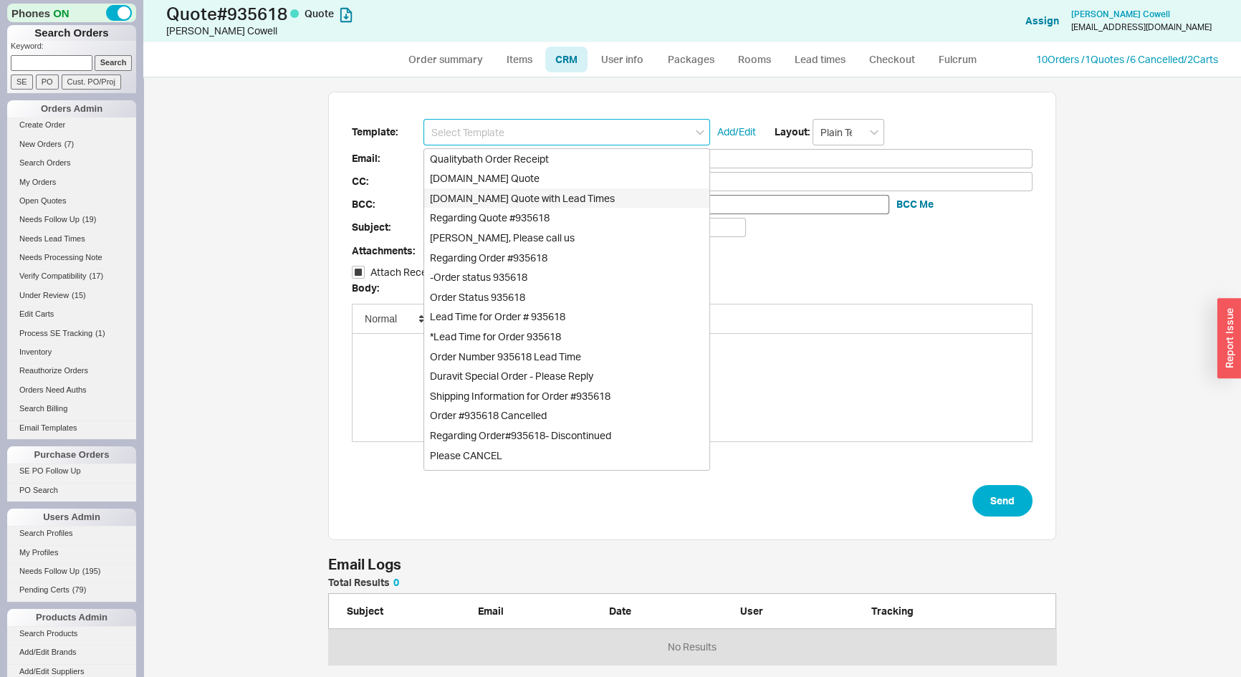
checkbox input "true"
type input "[DOMAIN_NAME] Quote with Lead Times"
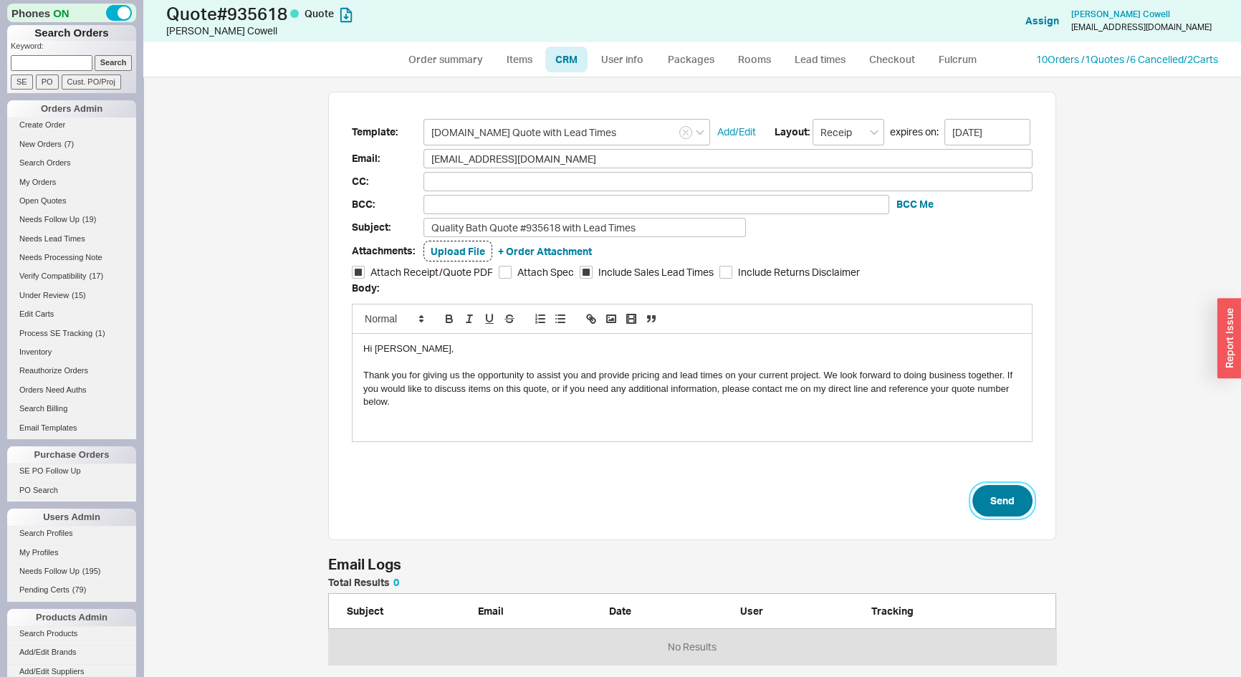
click at [996, 511] on button "Send" at bounding box center [1002, 501] width 60 height 32
select select "*"
select select "LOW"
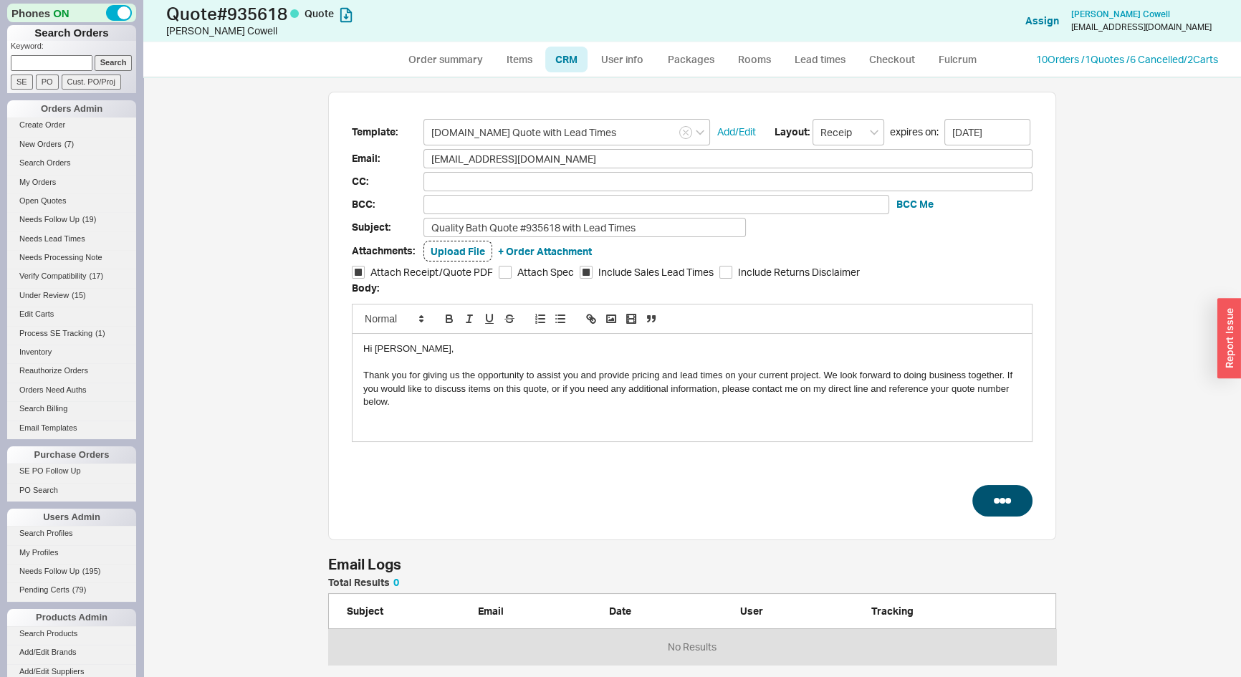
select select "3"
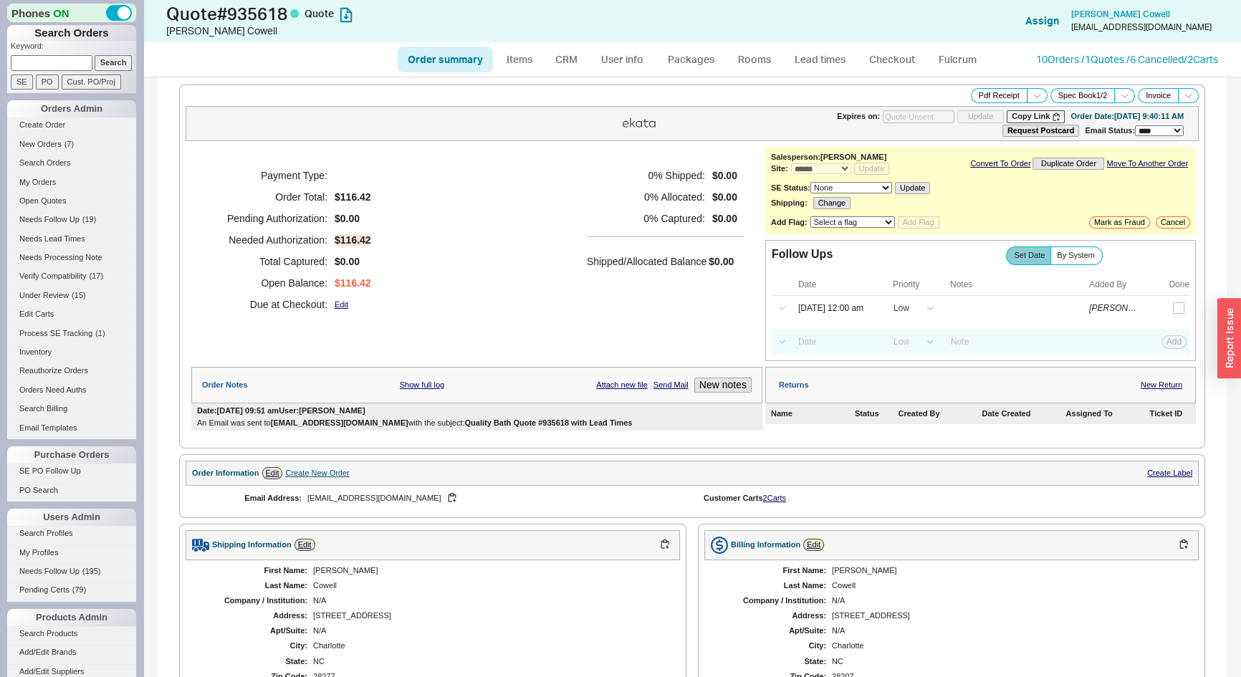
type input "[DATE]"
click at [1031, 90] on icon at bounding box center [1036, 95] width 11 height 11
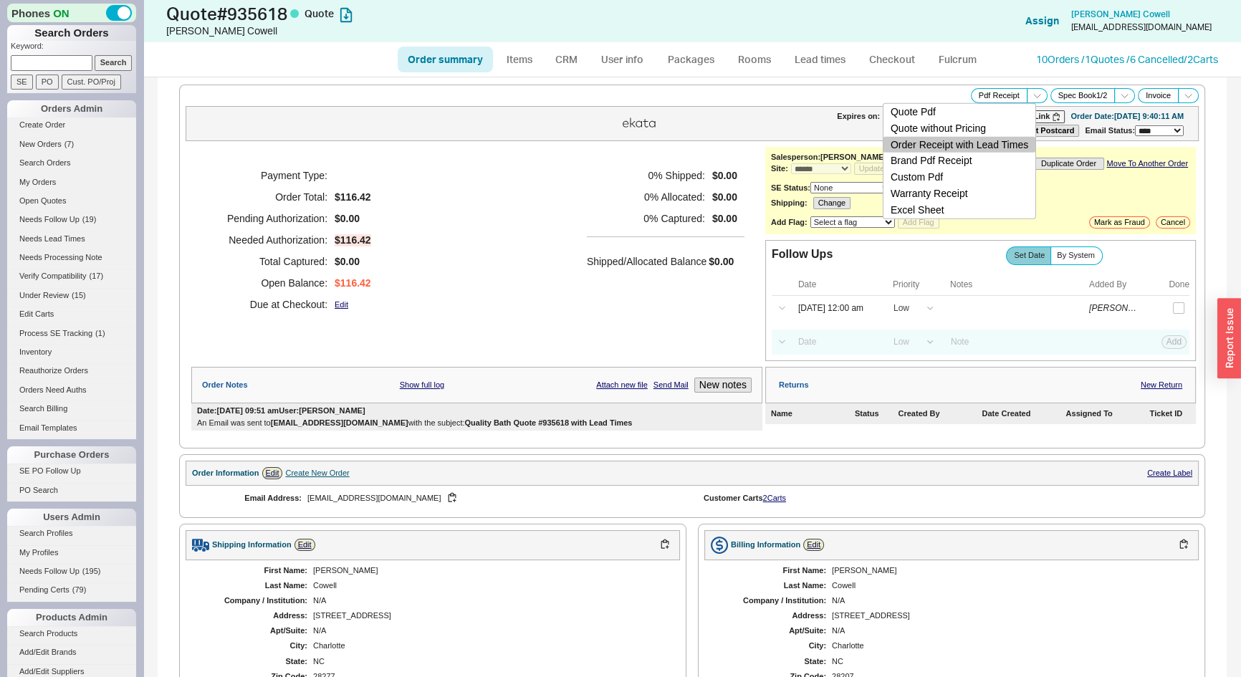
click at [997, 143] on button "Order Receipt with Lead Times" at bounding box center [959, 144] width 152 height 16
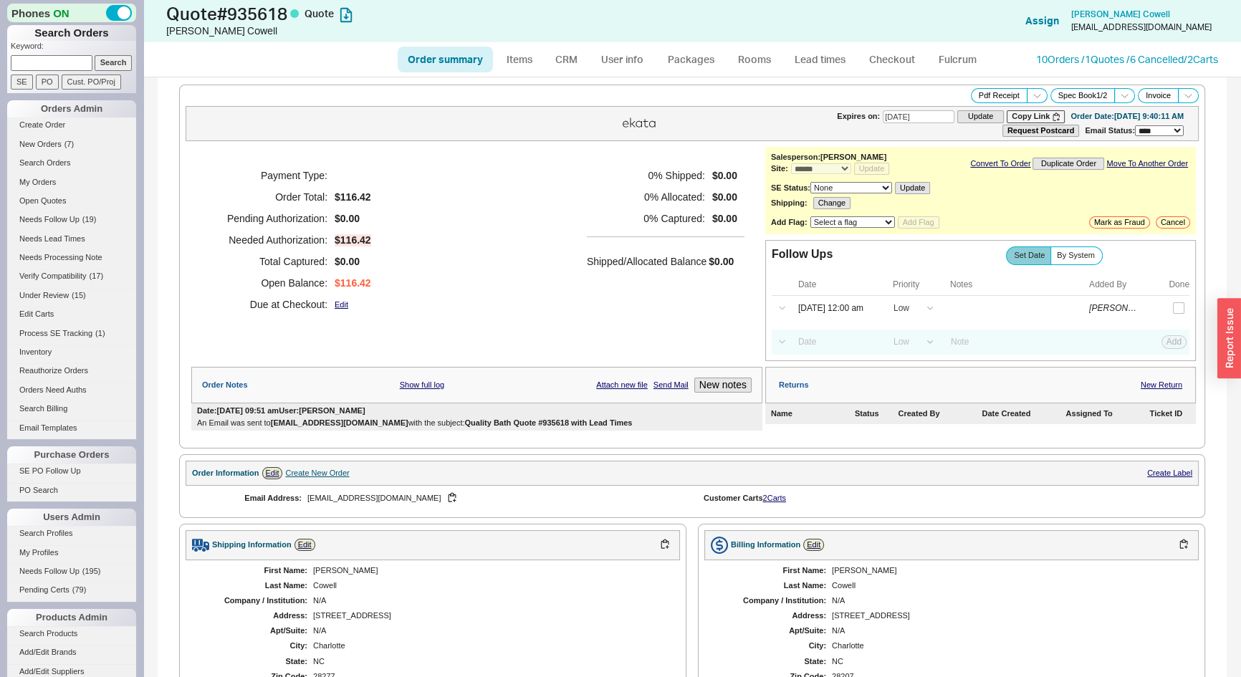
paste input "923073"
type input "923073"
click at [107, 61] on input "Search" at bounding box center [114, 62] width 38 height 15
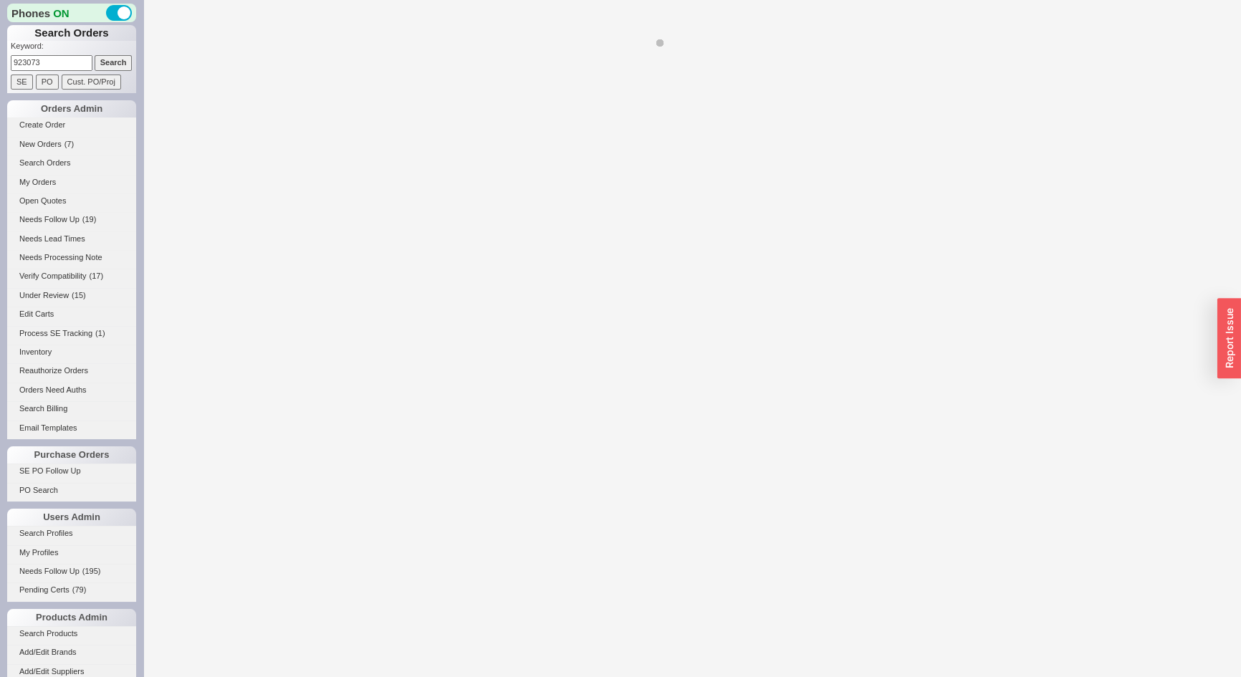
select select "*"
select select "LOW"
select select "3"
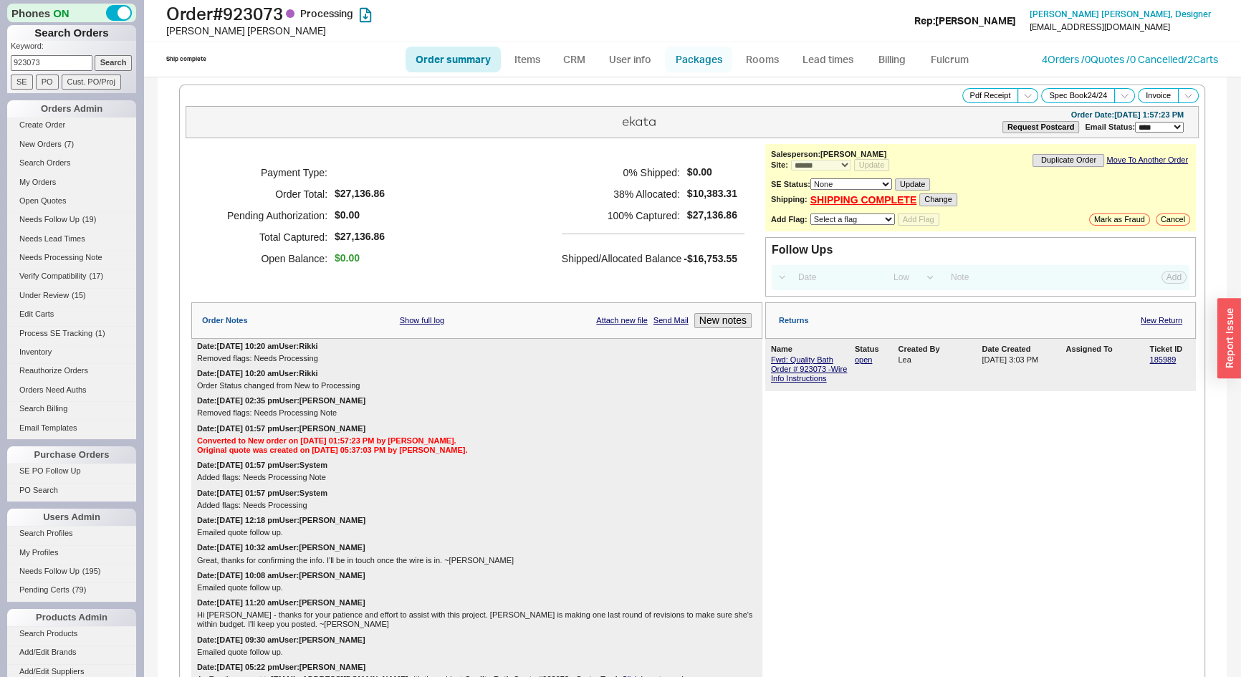
click at [697, 53] on link "Packages" at bounding box center [698, 60] width 67 height 26
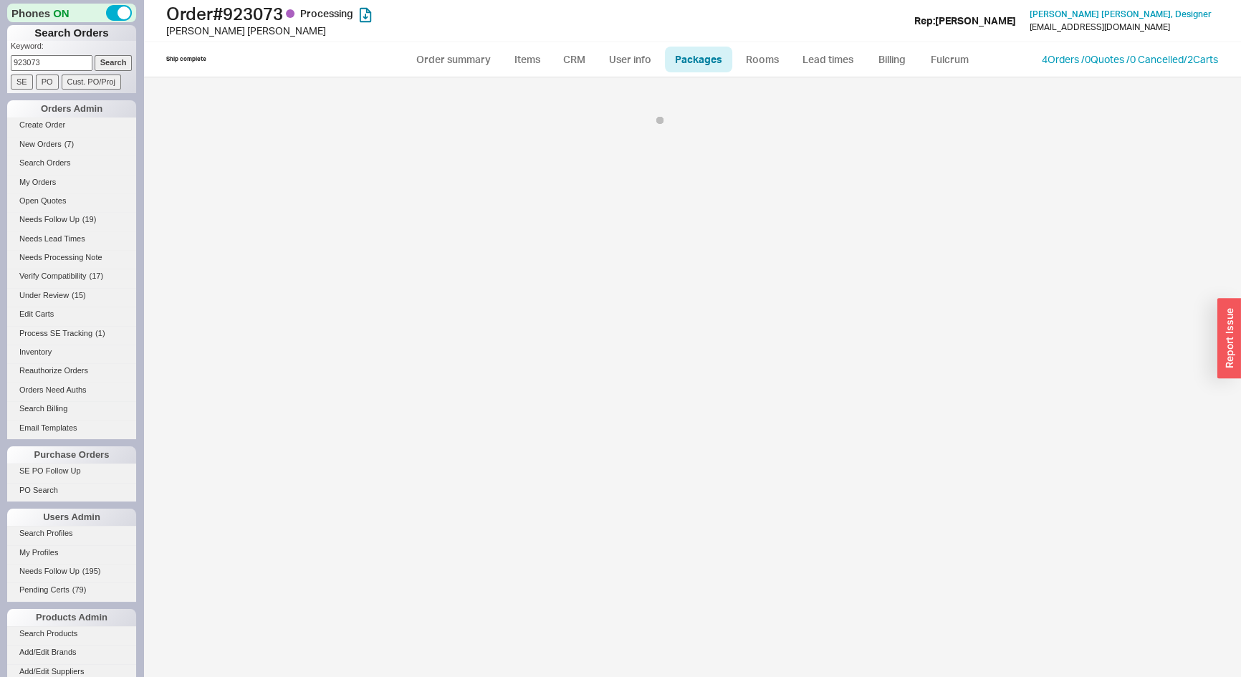
select select "1"
select select "Call Before Ship"
select select "9"
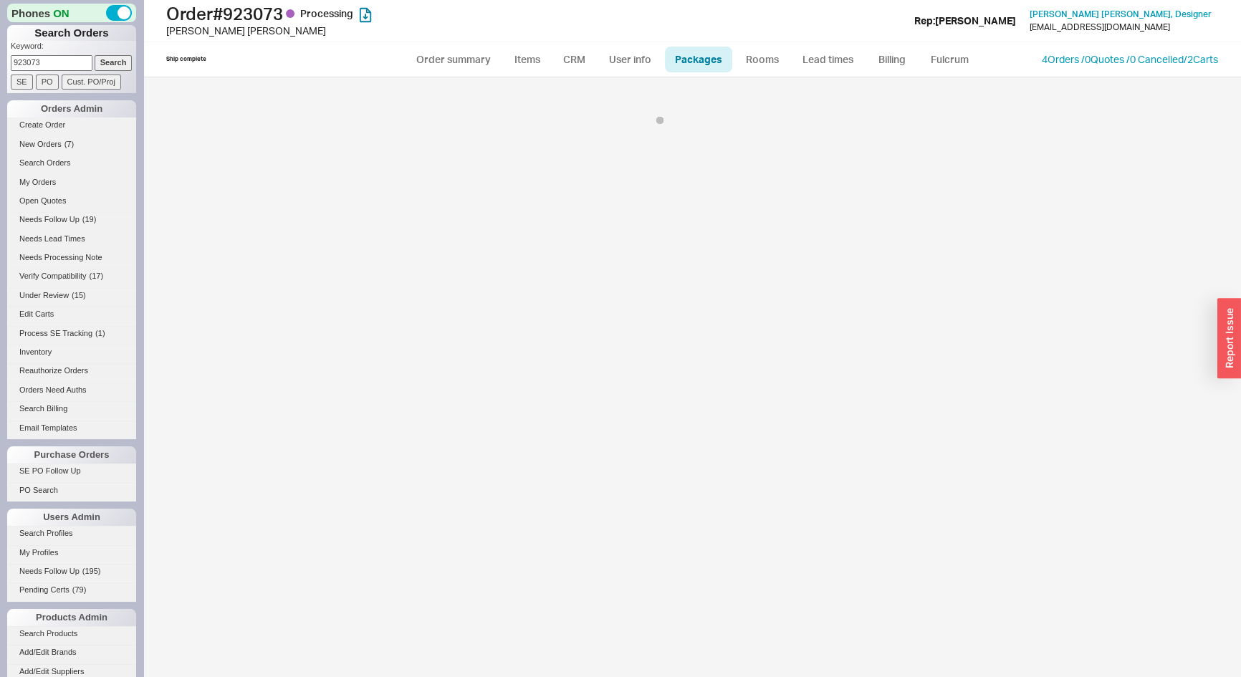
select select "Call Before Ship"
select select "9"
select select "Call Before Ship"
select select "9"
select select "Call Before Ship"
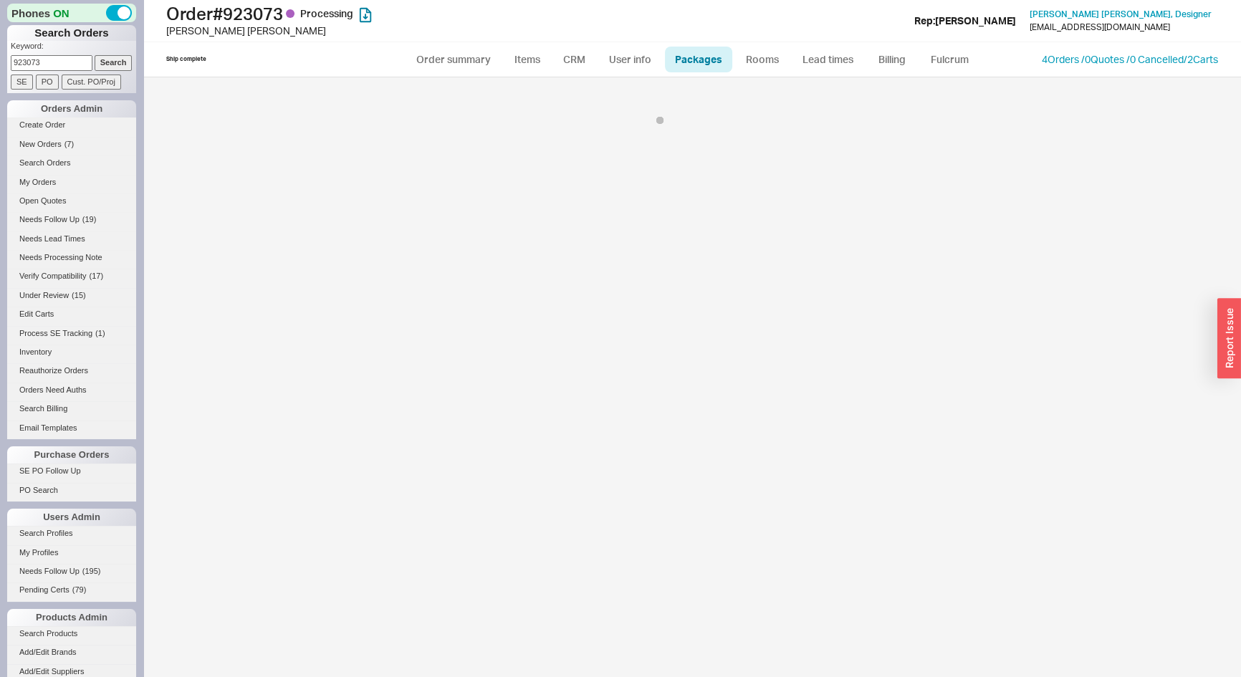
select select "9"
select select "Call Before Ship"
select select "9"
select select "Call Before Ship"
select select "9"
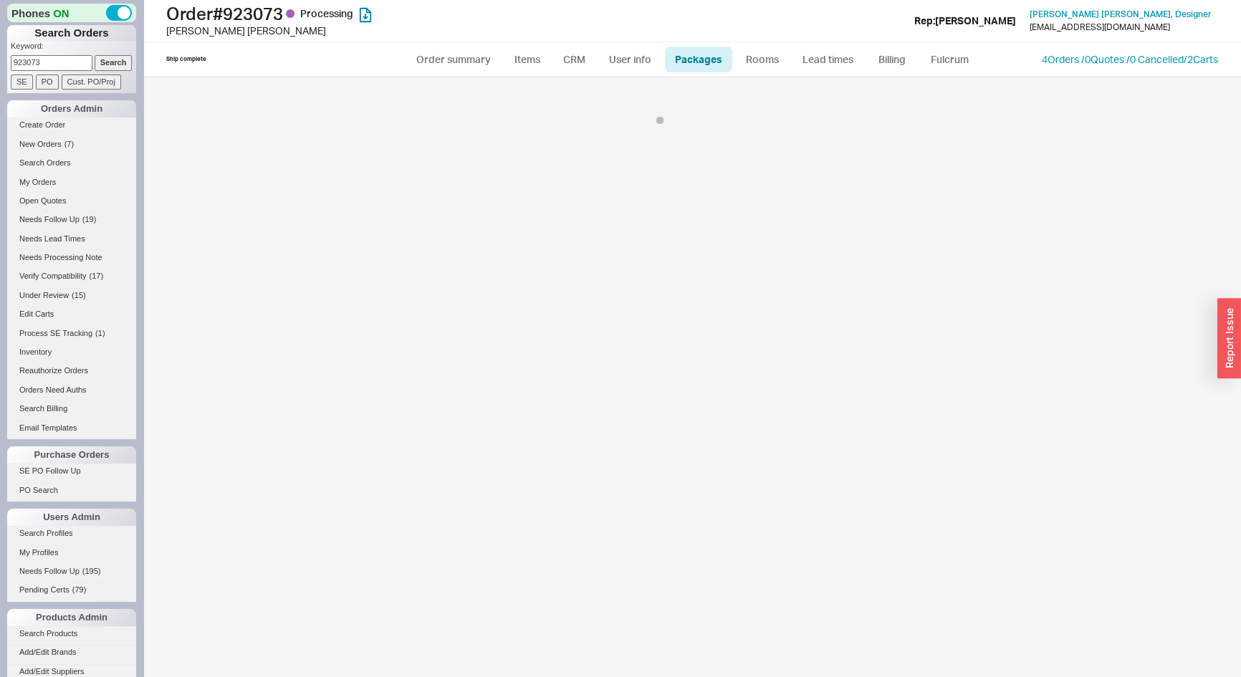
select select "Call Before Ship"
select select "9"
select select "Call Before Ship"
select select "9"
select select "Call Before Ship"
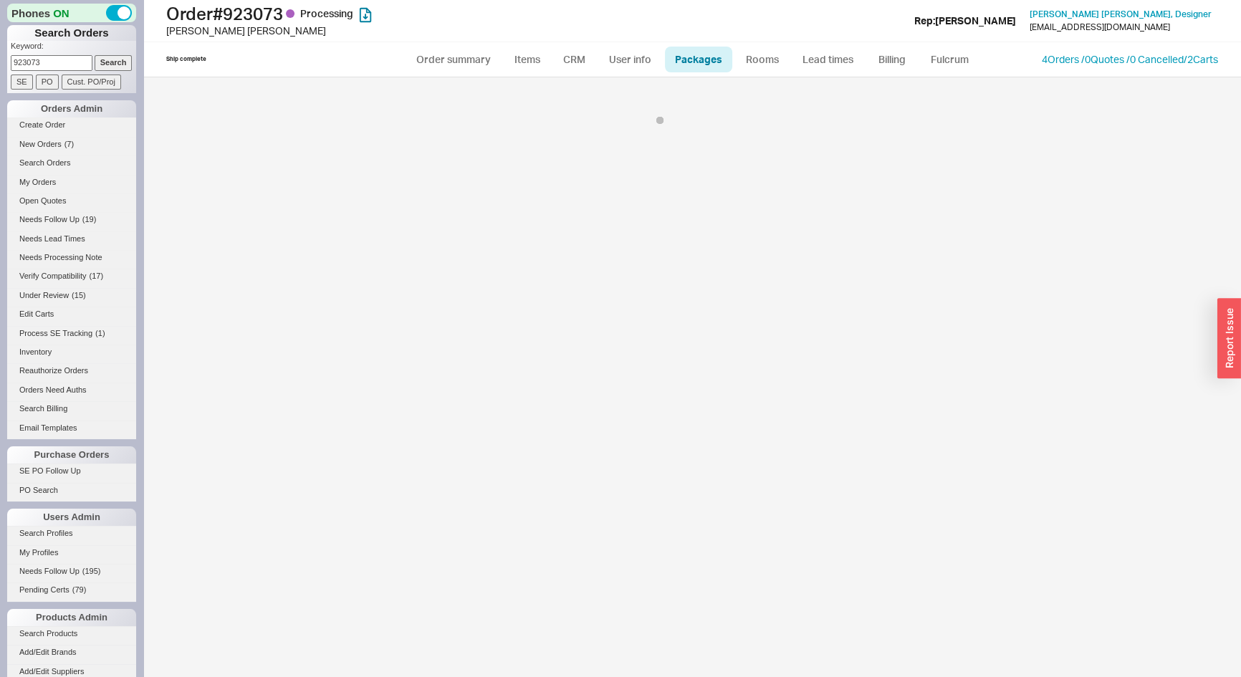
select select "9"
select select "Call Before Ship"
select select "9"
select select "Call Before Ship"
select select "9"
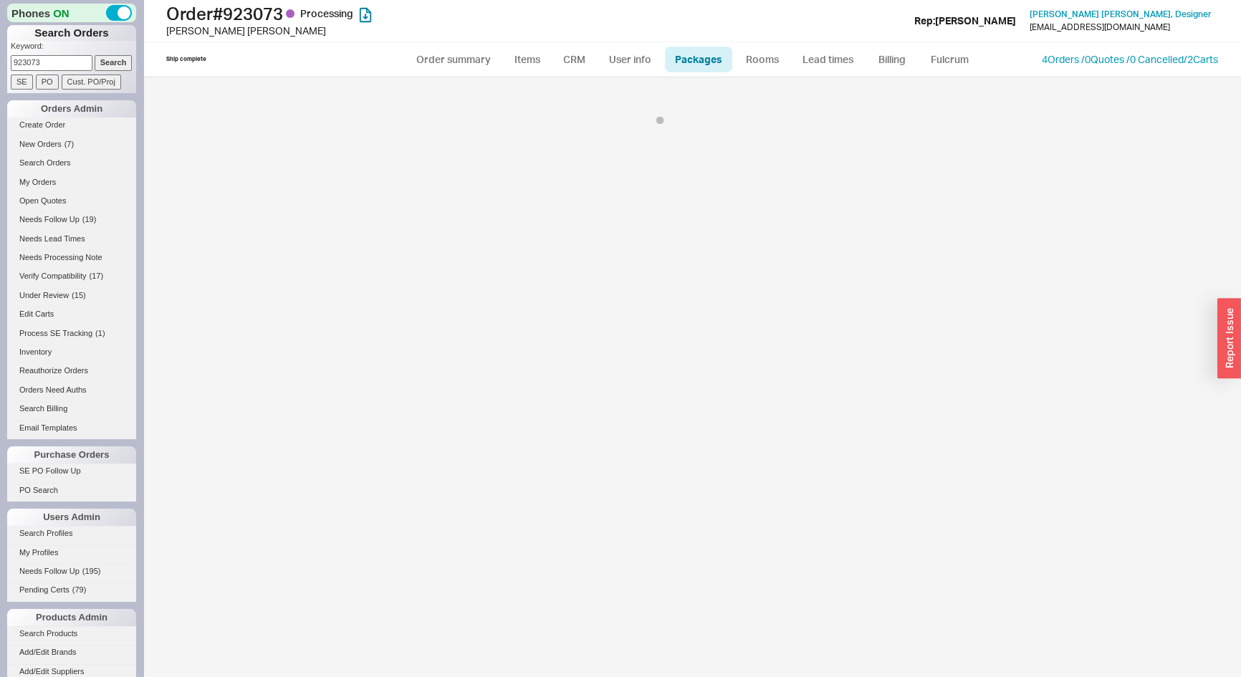
select select "Call Before Ship"
select select "9"
select select "On Hold"
select select "9"
select select "Call Before Ship"
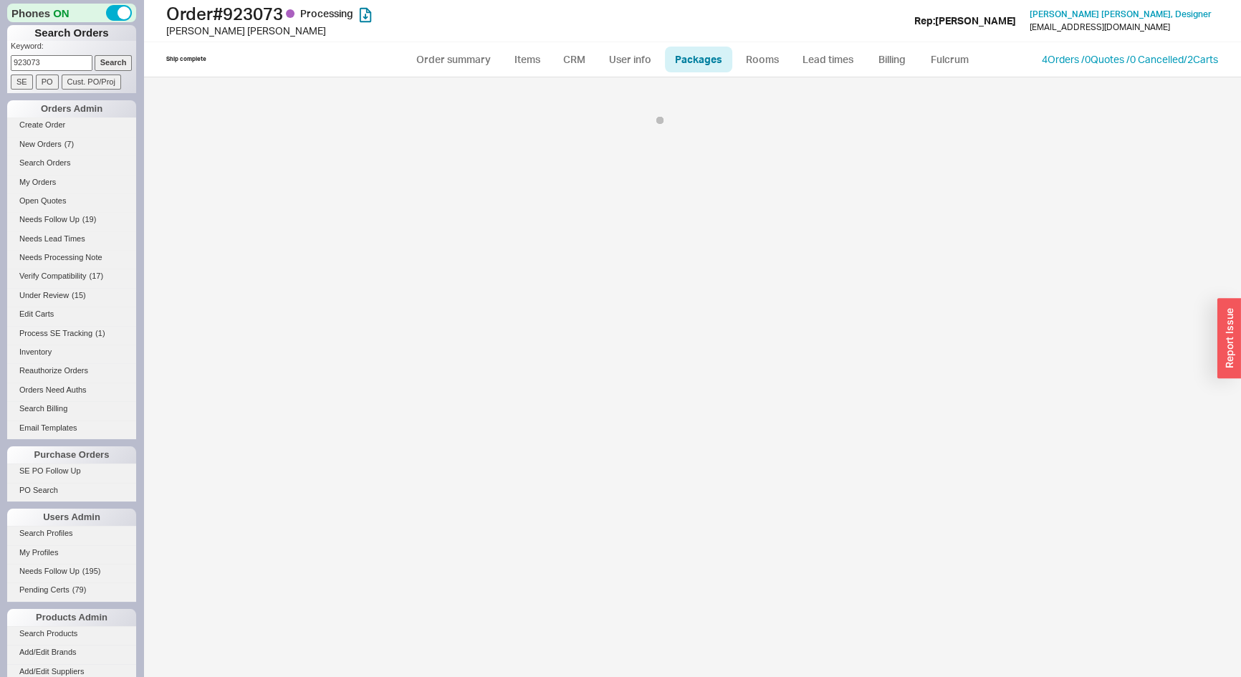
select select "9"
select select "Call Before Ship"
select select "9"
select select "Call Before Ship"
select select "9"
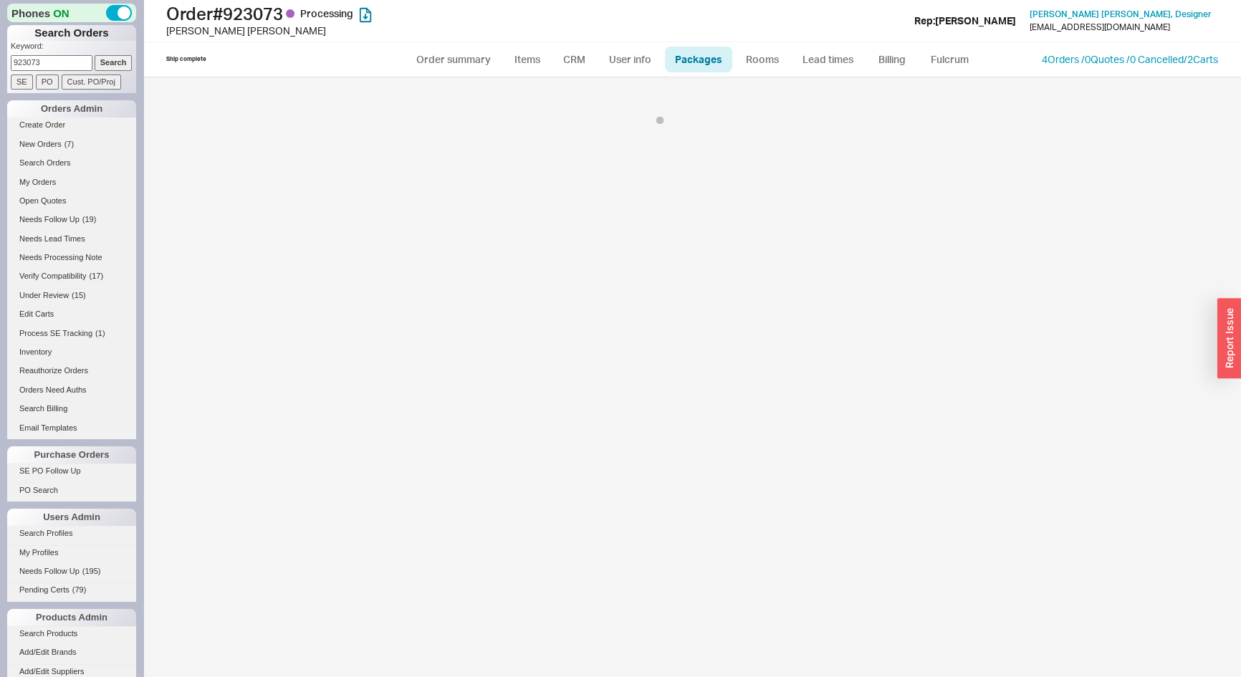
select select "Call Before Ship"
select select "9"
select select "Call Before Ship"
select select "9"
select select "On Hold"
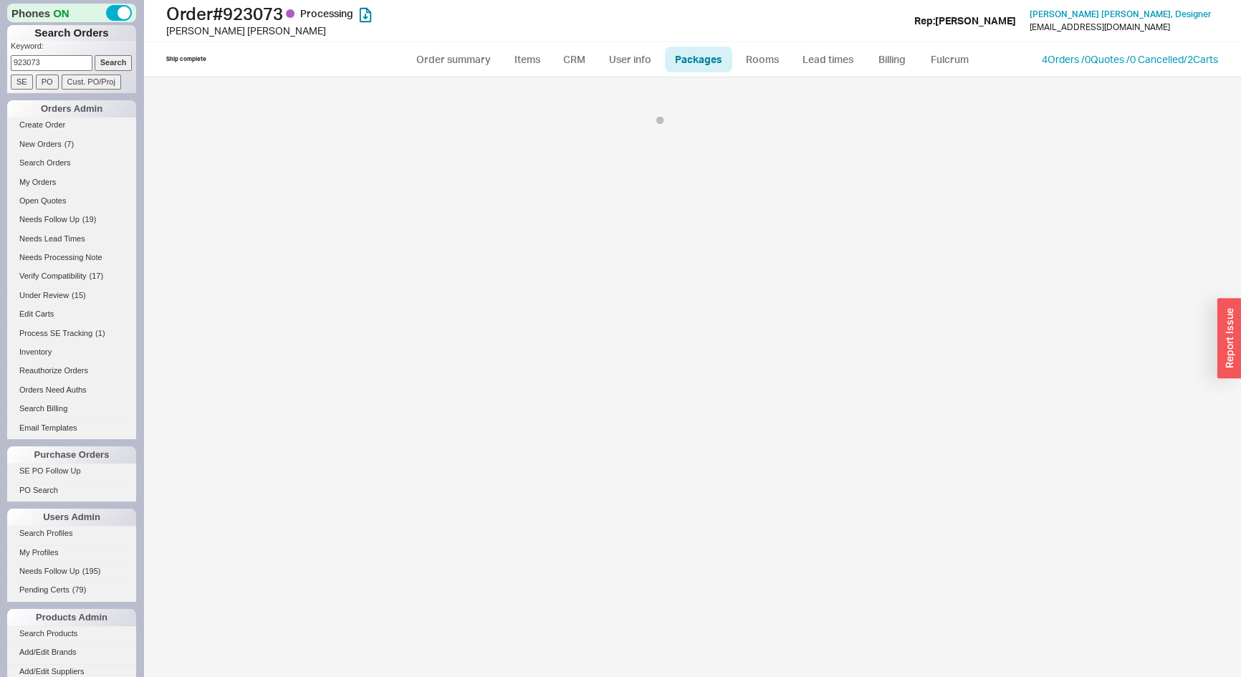
select select "9"
select select "On Hold"
select select "9"
select select "On Hold"
select select "9"
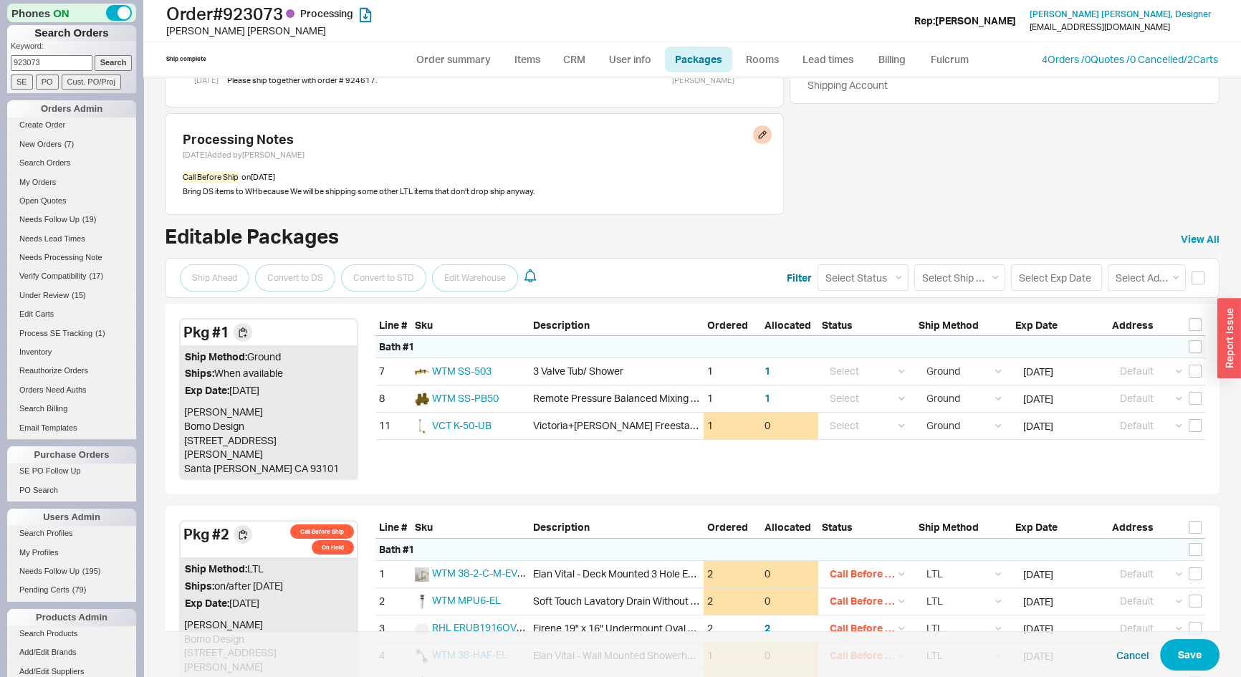
scroll to position [130, 0]
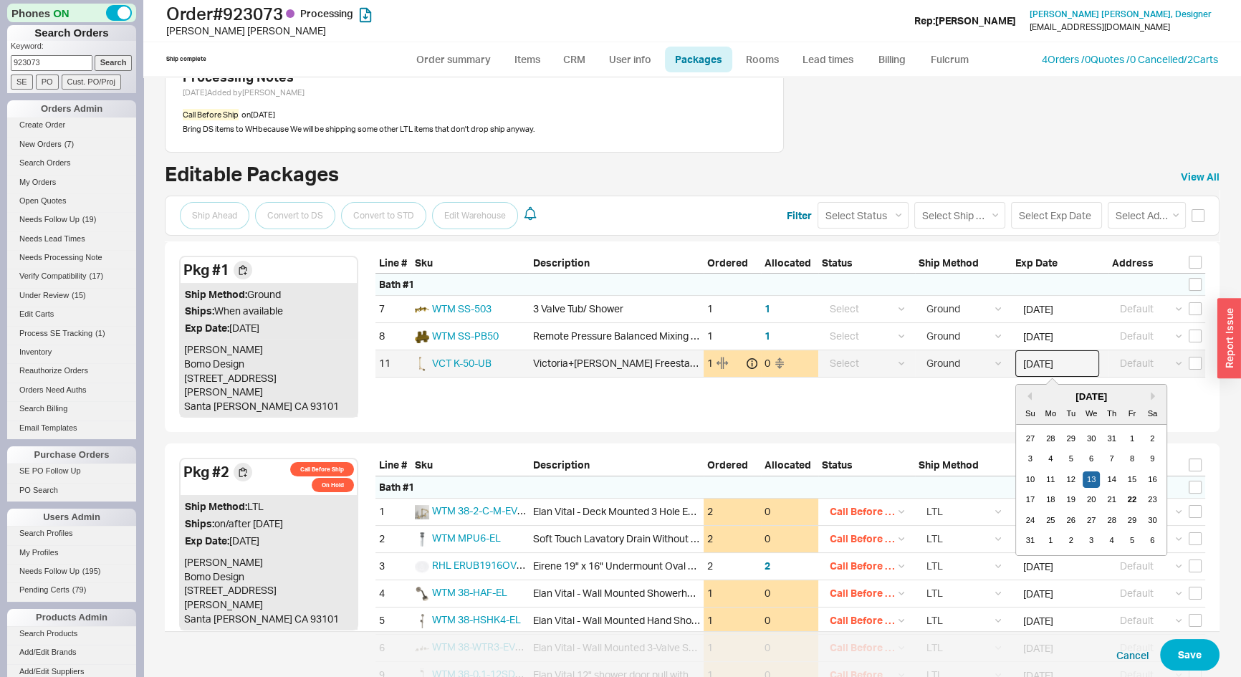
click at [1037, 366] on input "08/13/2025" at bounding box center [1057, 363] width 84 height 27
click at [1103, 482] on div "14" at bounding box center [1111, 479] width 17 height 17
type input "08/14/2025"
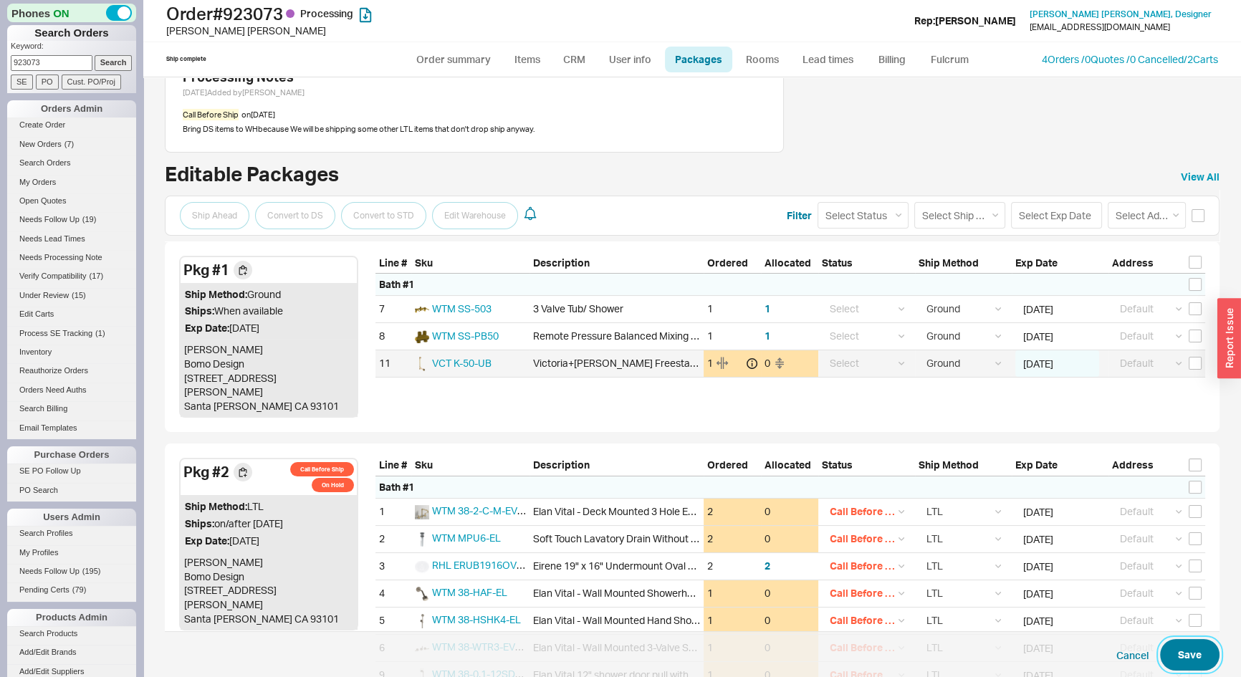
click at [1188, 654] on button "Save" at bounding box center [1189, 655] width 59 height 32
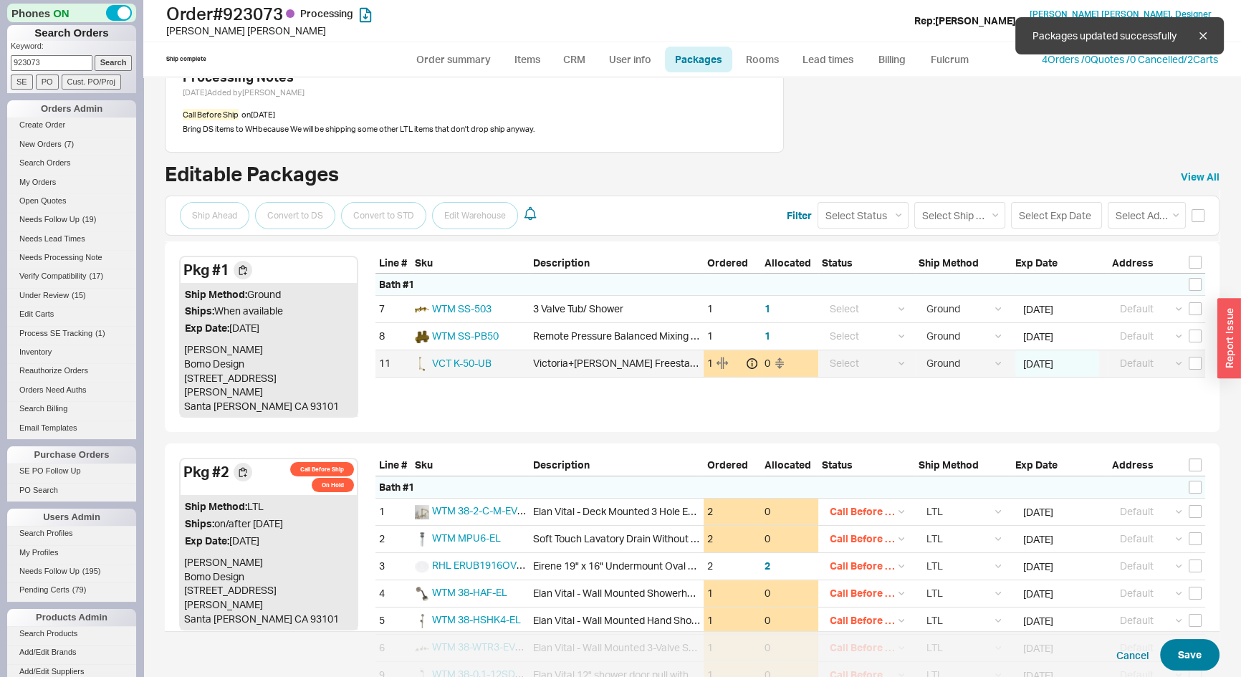
select select "1"
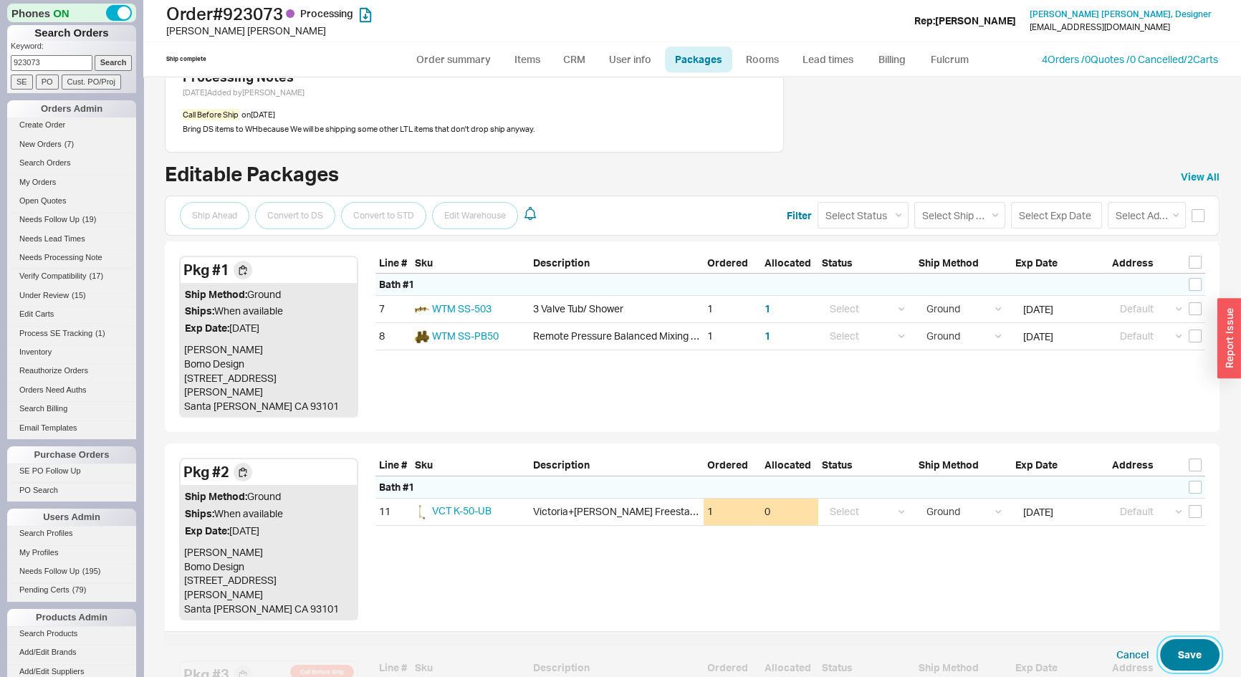
click at [1186, 660] on button "Save" at bounding box center [1189, 655] width 59 height 32
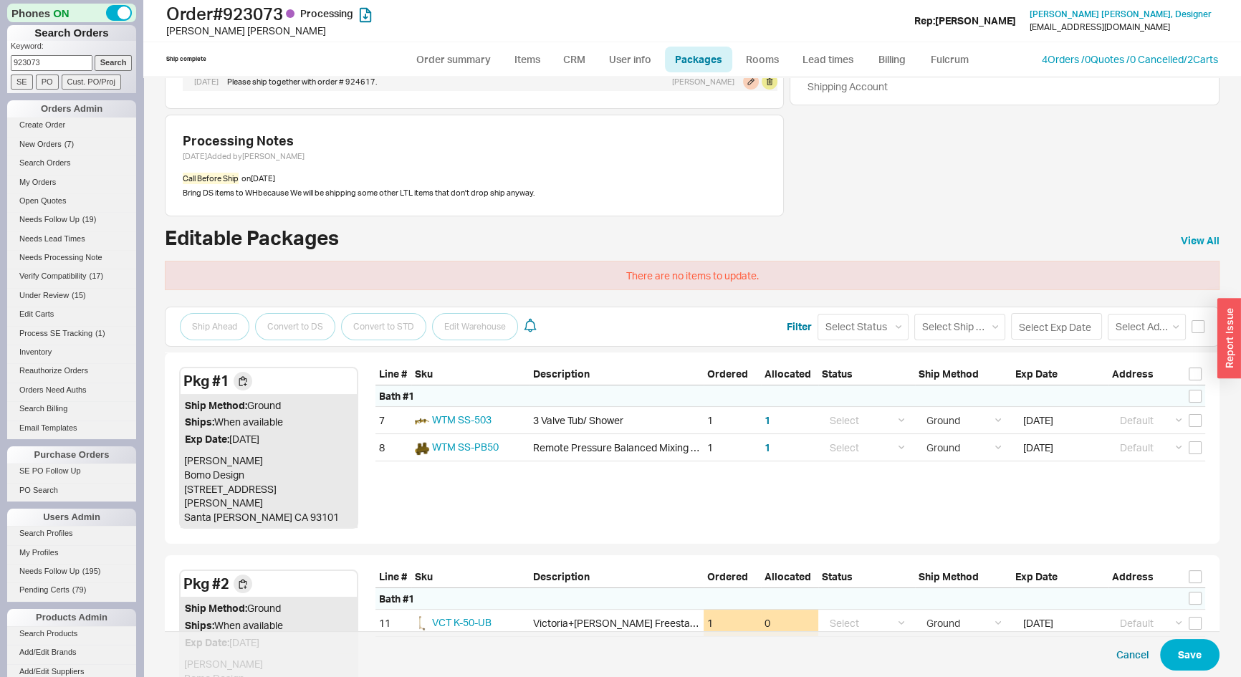
scroll to position [0, 0]
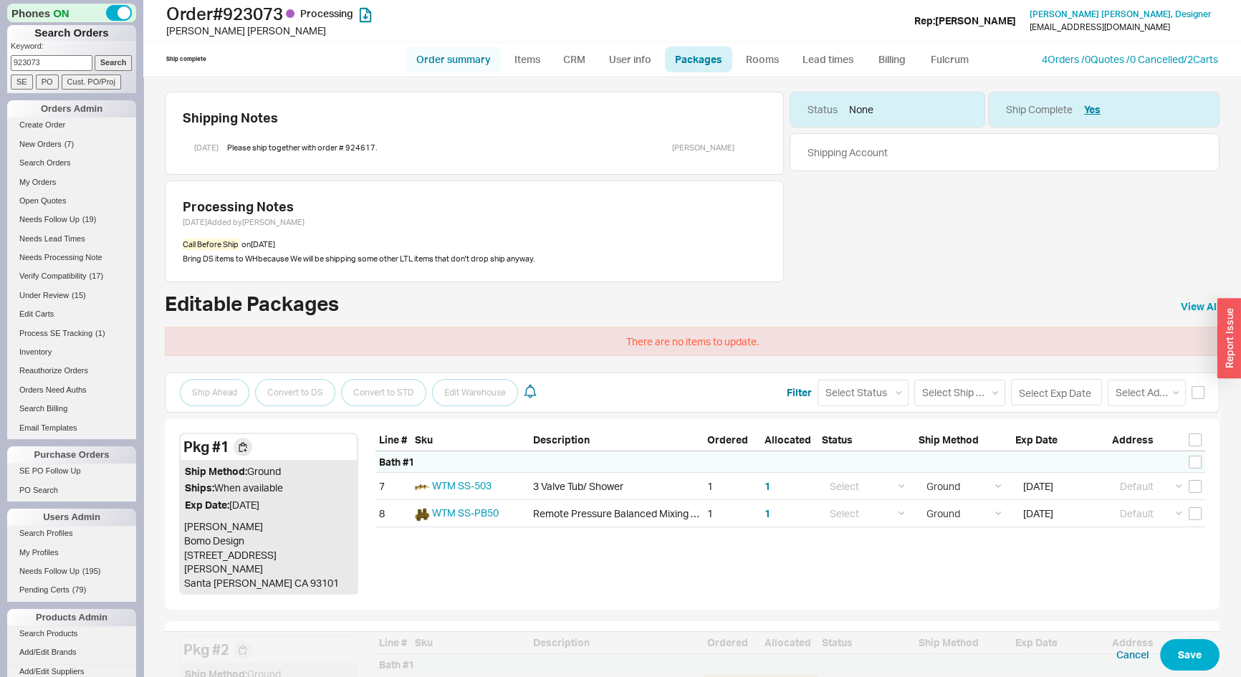
click at [451, 57] on link "Order summary" at bounding box center [452, 60] width 95 height 26
select select "*"
select select "LOW"
select select "3"
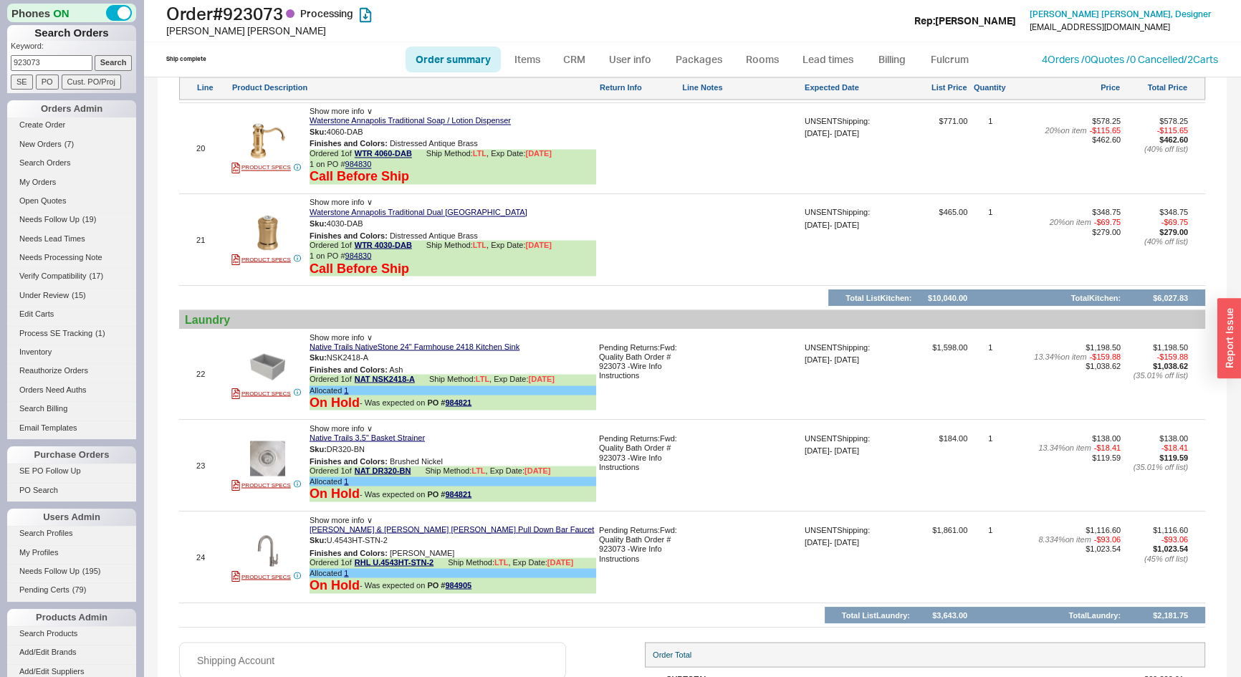
scroll to position [3190, 0]
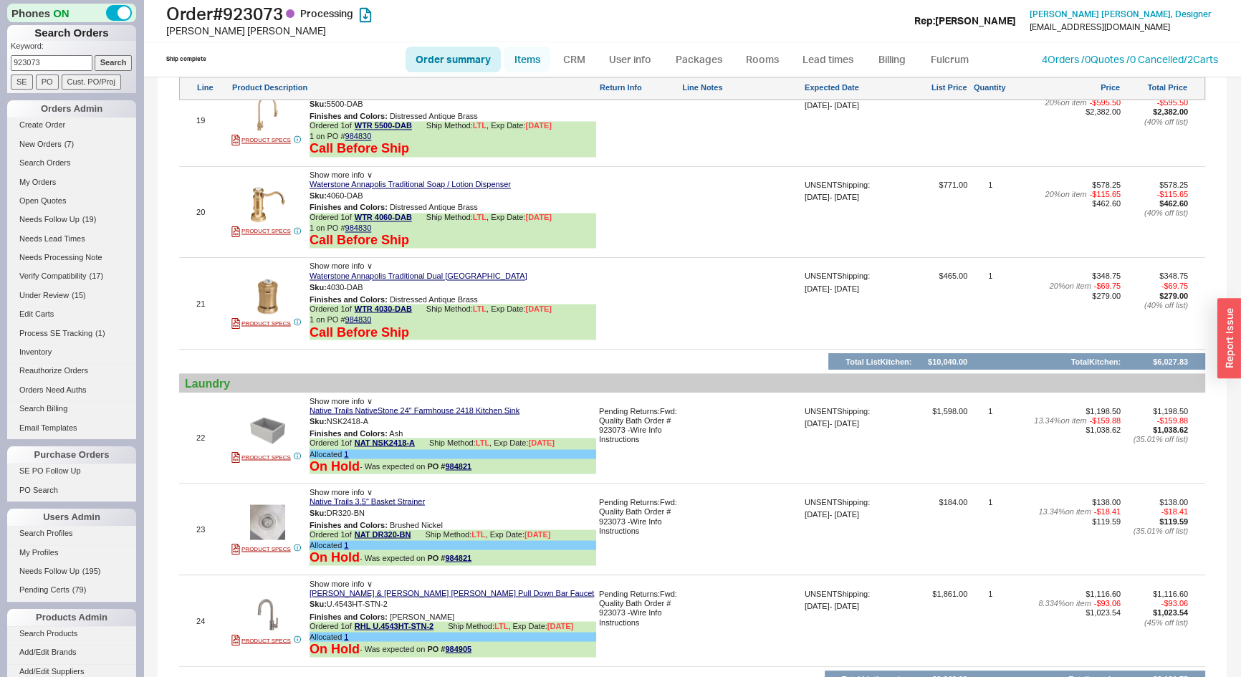
click at [527, 61] on link "Items" at bounding box center [527, 60] width 47 height 26
select select "3"
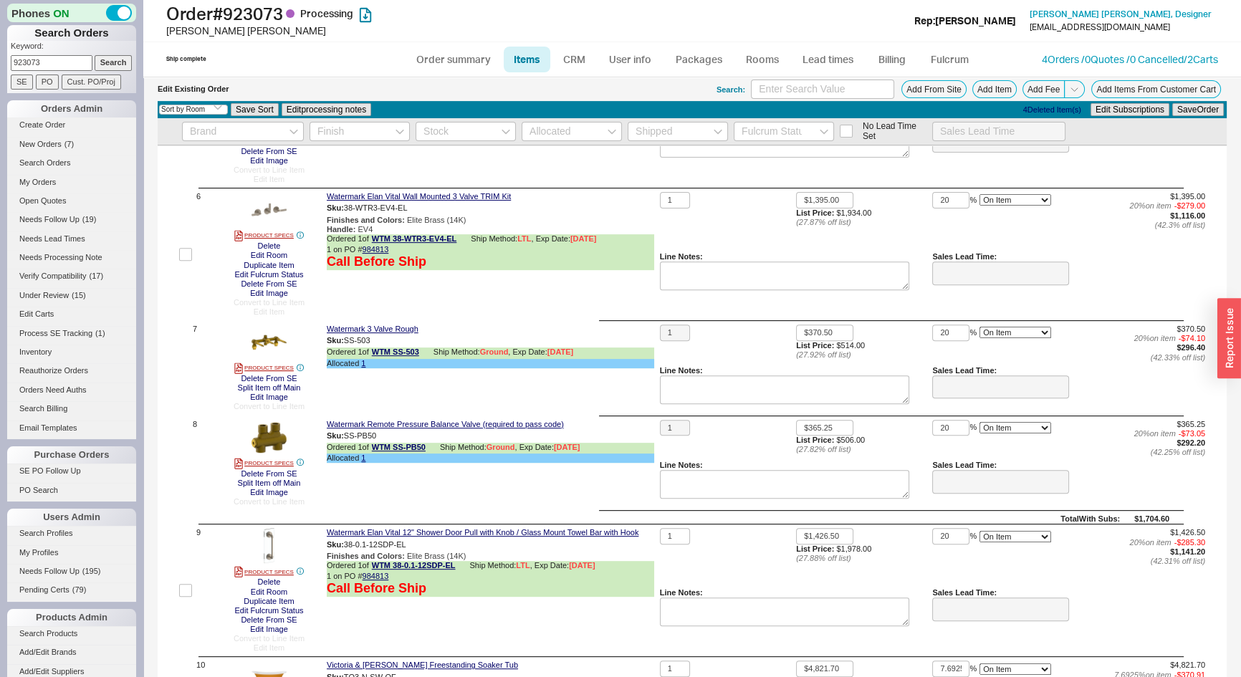
scroll to position [586, 0]
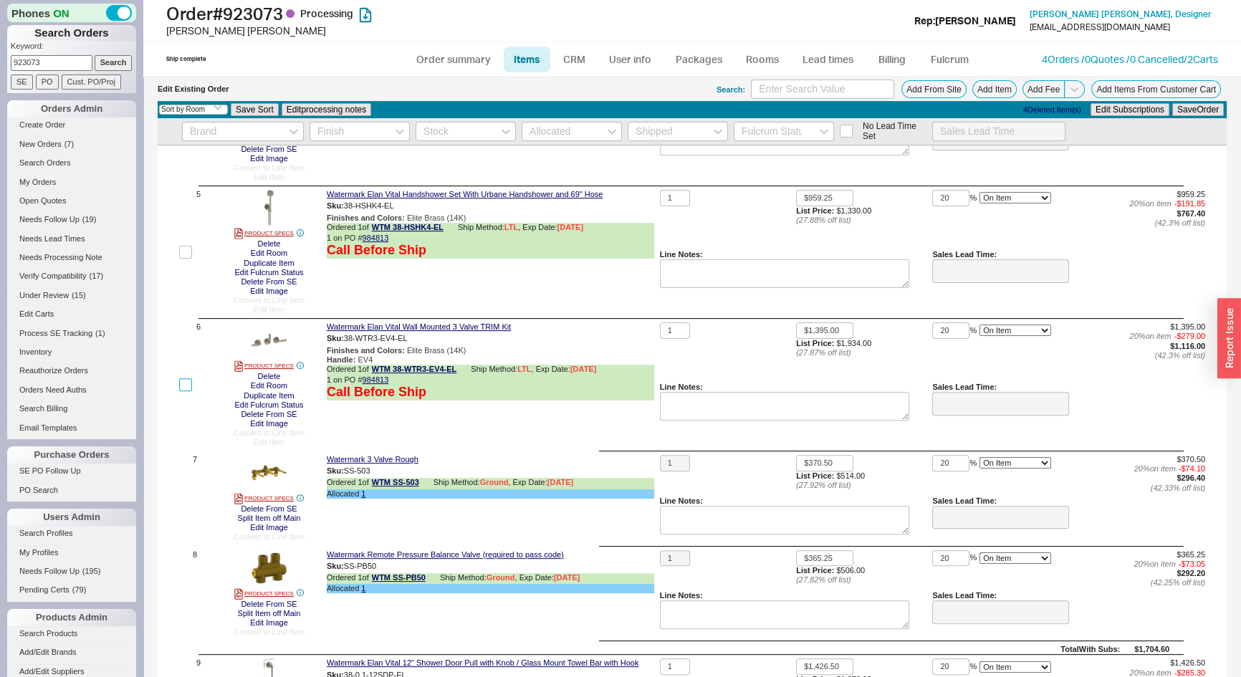
click at [185, 388] on input "checkbox" at bounding box center [185, 384] width 13 height 13
checkbox input "true"
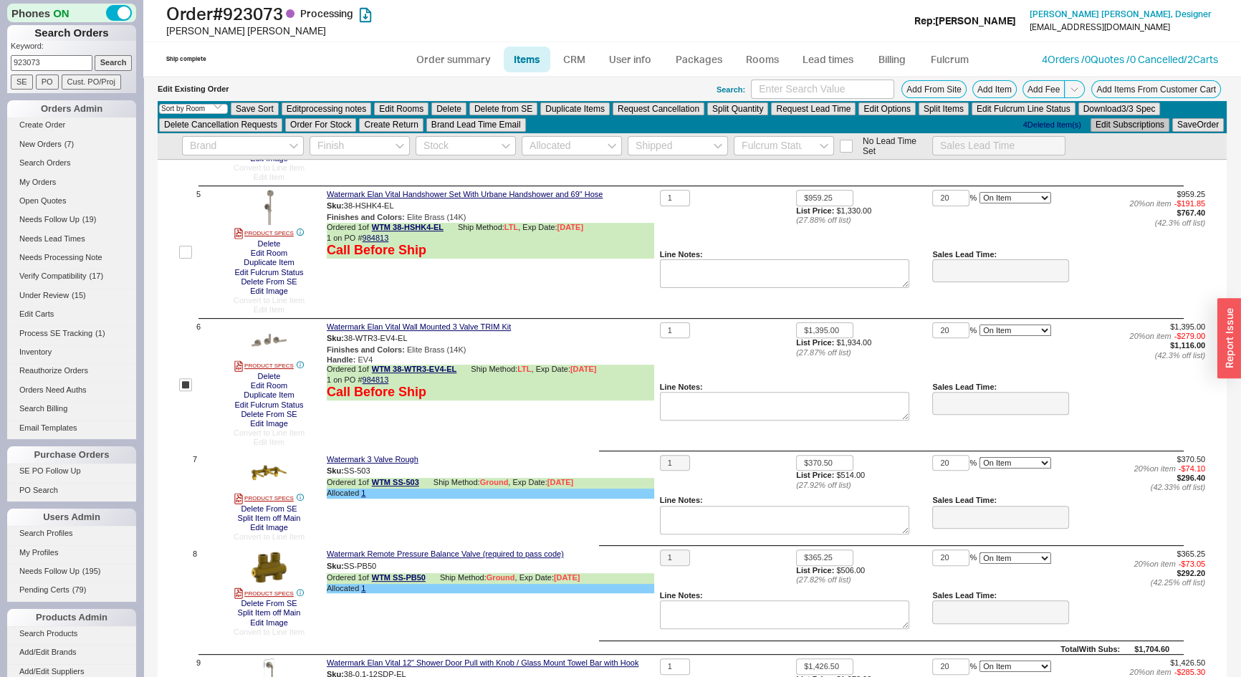
click at [1103, 128] on button "Edit Subscriptions" at bounding box center [1129, 124] width 79 height 13
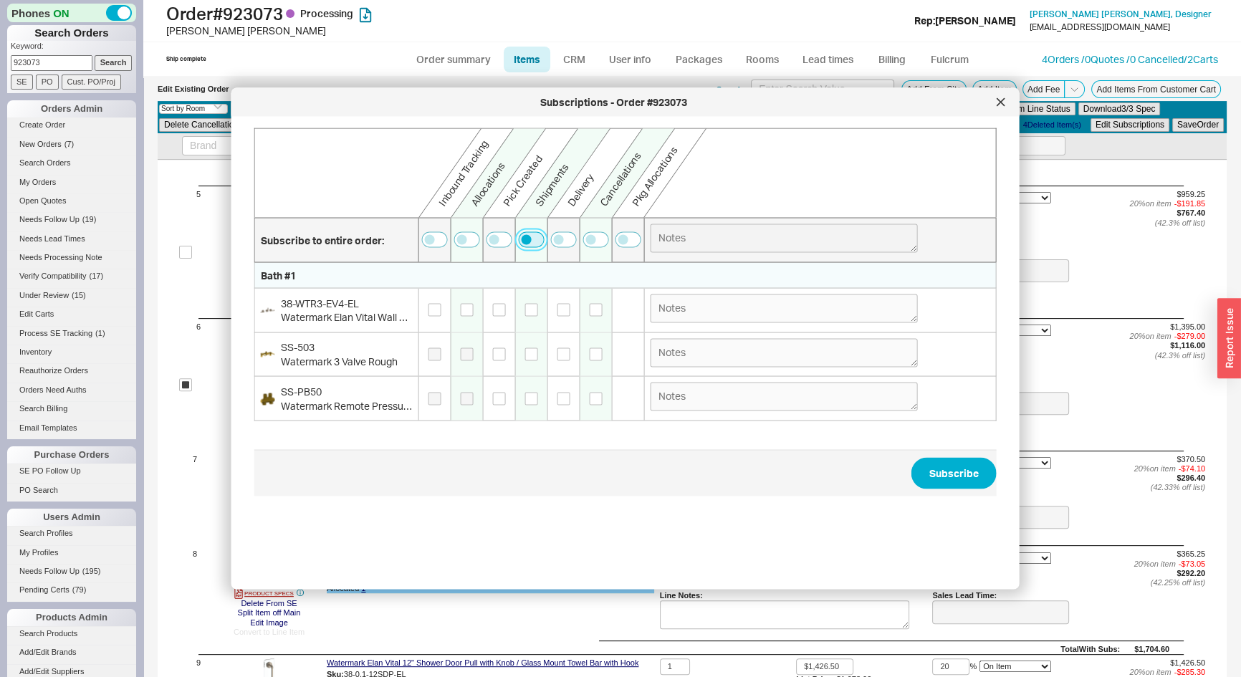
click at [530, 238] on button "button" at bounding box center [532, 240] width 26 height 16
click at [678, 238] on textarea at bounding box center [783, 238] width 267 height 29
type textarea "Bret Valves"
click at [954, 471] on button "Subscribe" at bounding box center [953, 473] width 85 height 32
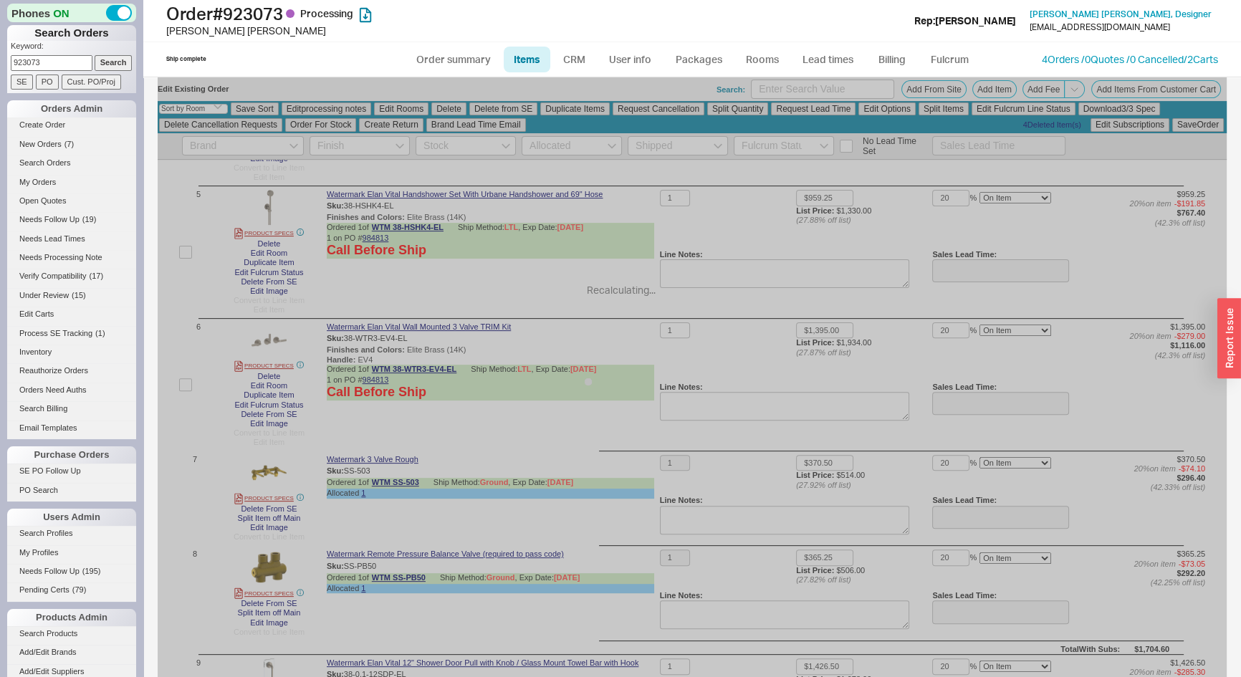
checkbox input "false"
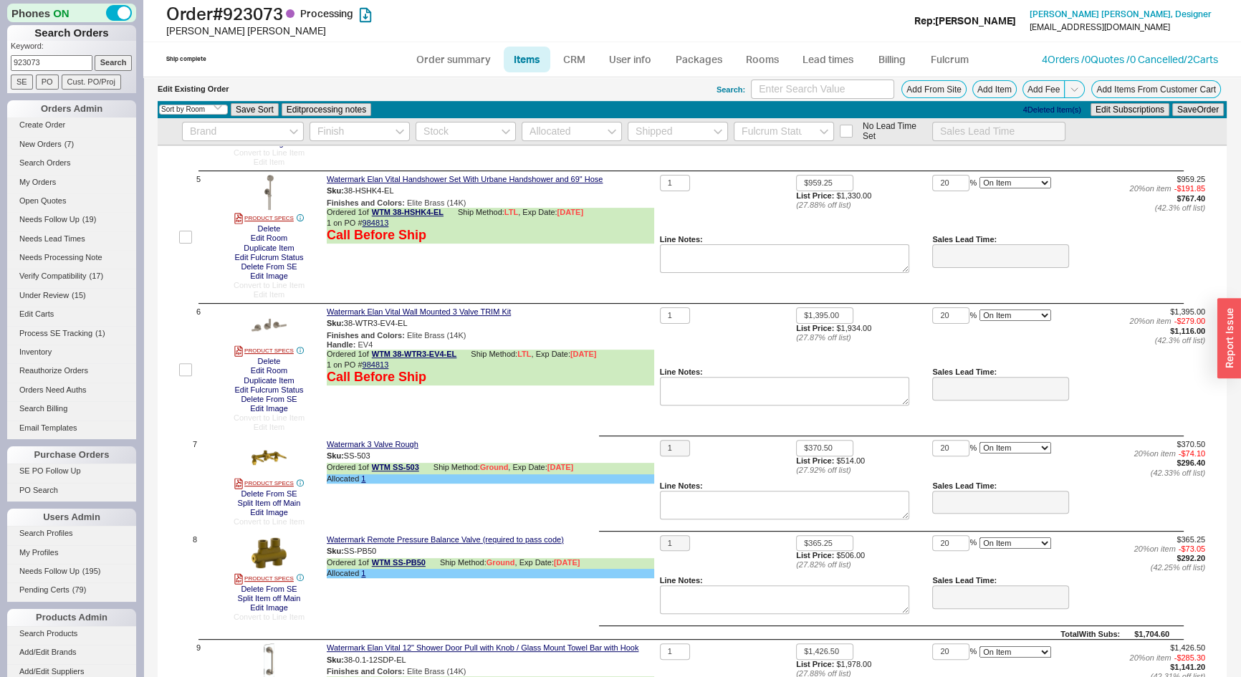
scroll to position [586, 0]
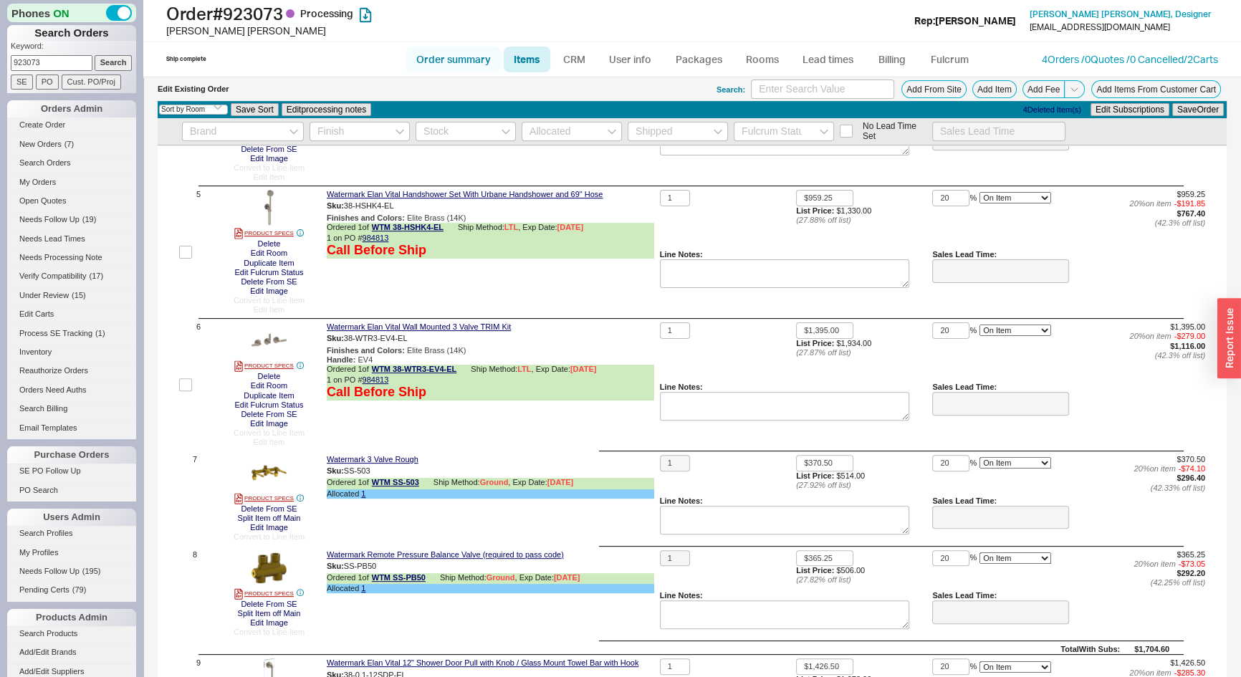
drag, startPoint x: 446, startPoint y: 63, endPoint x: 438, endPoint y: 62, distance: 8.6
click at [446, 64] on link "Order summary" at bounding box center [452, 60] width 95 height 26
select select "*"
select select "LOW"
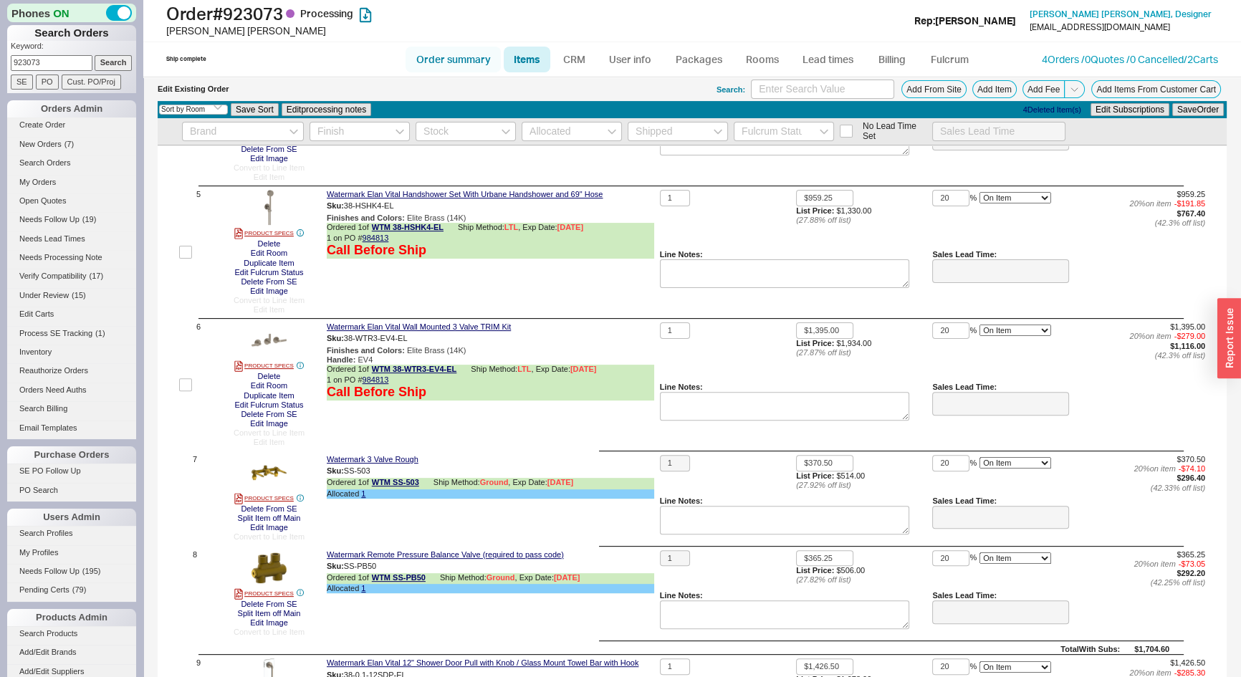
select select "3"
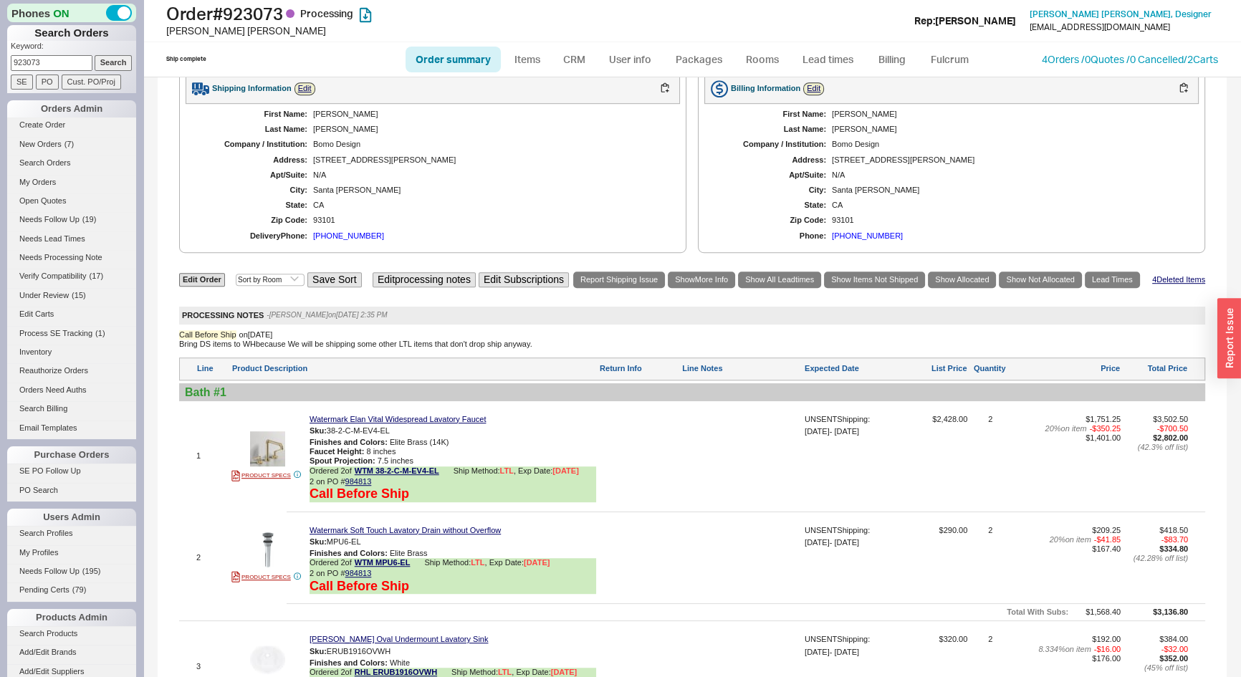
scroll to position [1433, 0]
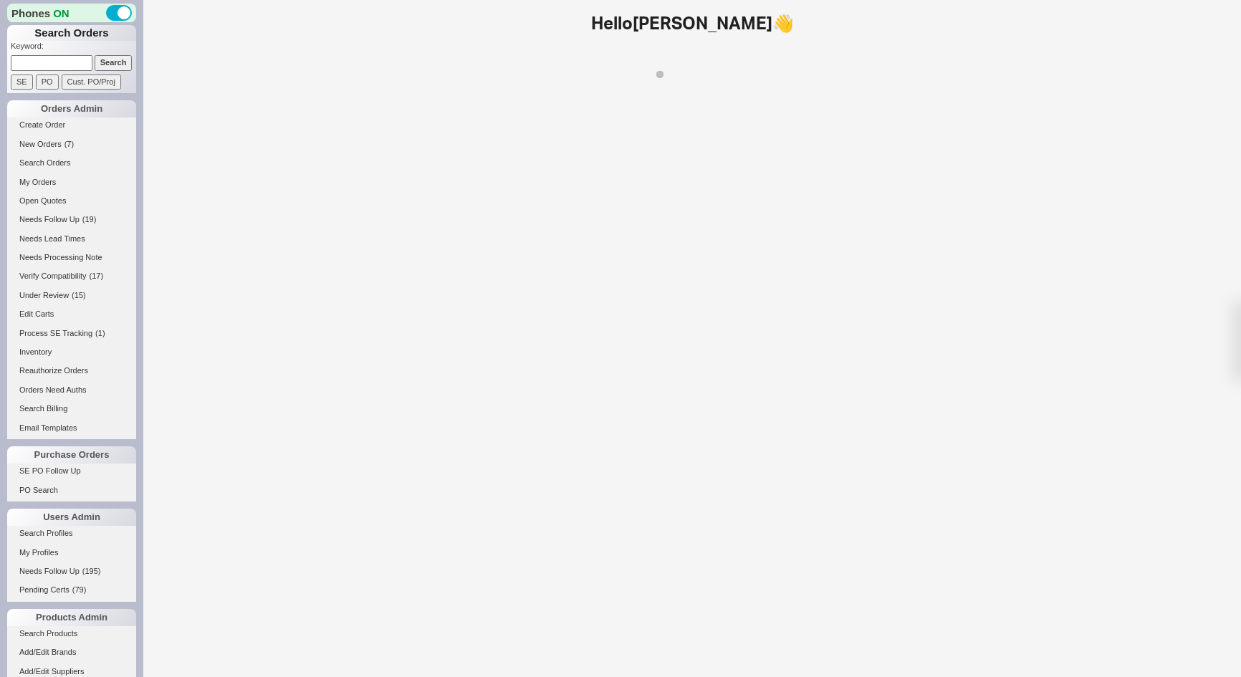
click at [54, 61] on input at bounding box center [52, 62] width 82 height 15
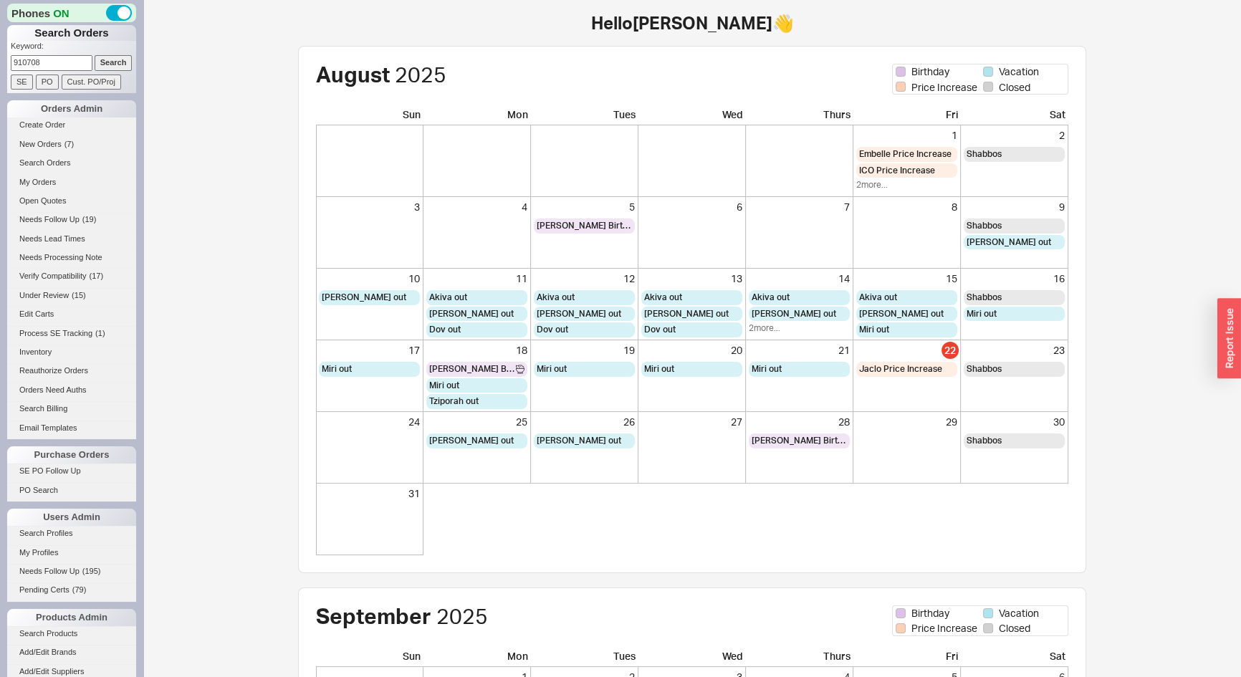
type input "910708"
click at [95, 55] on input "Search" at bounding box center [114, 62] width 38 height 15
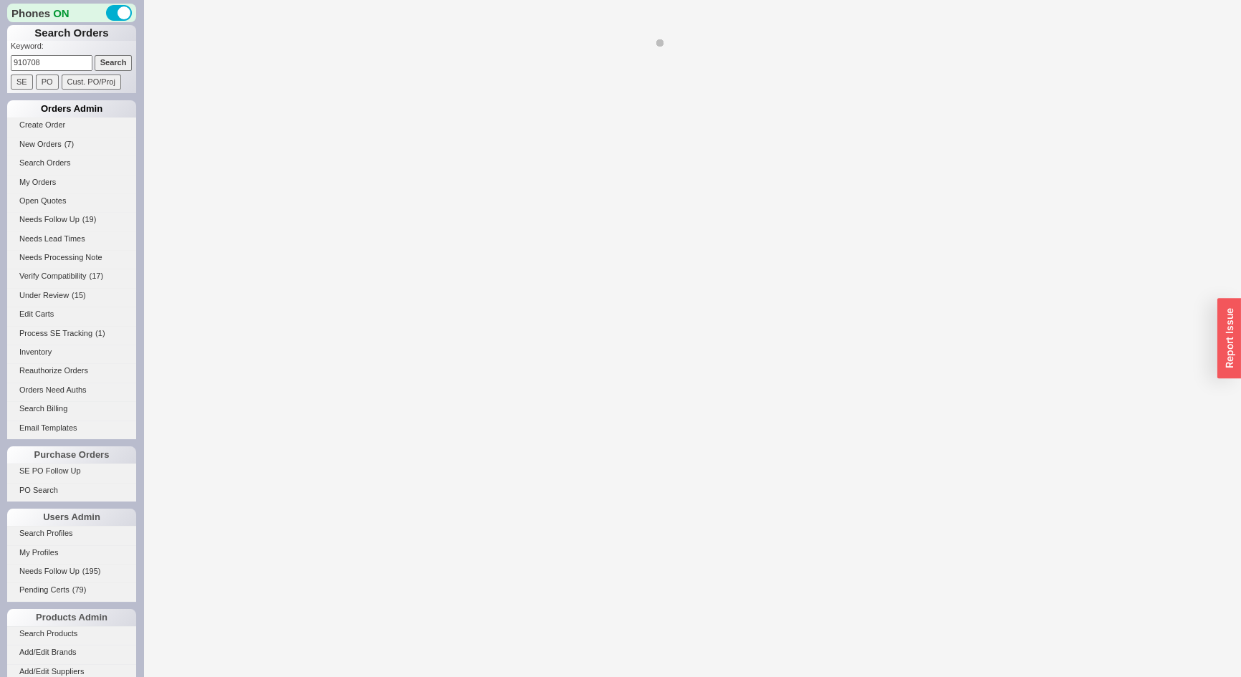
select select "LOW"
select select "3"
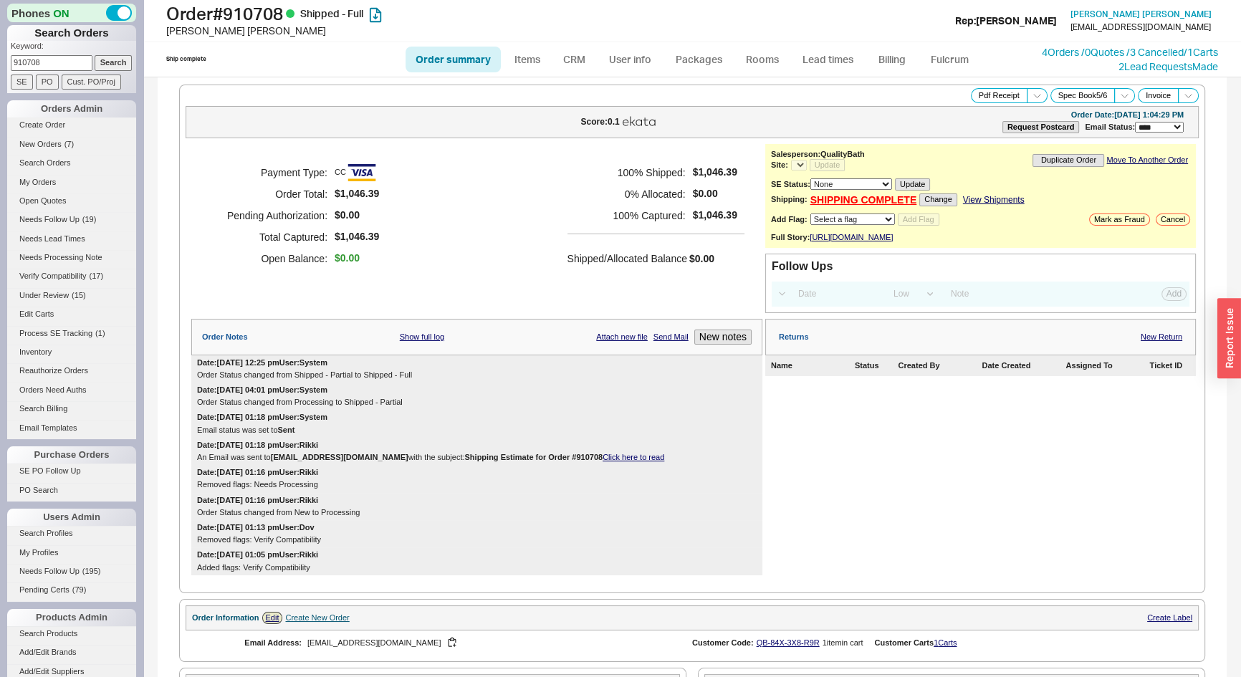
select select "*"
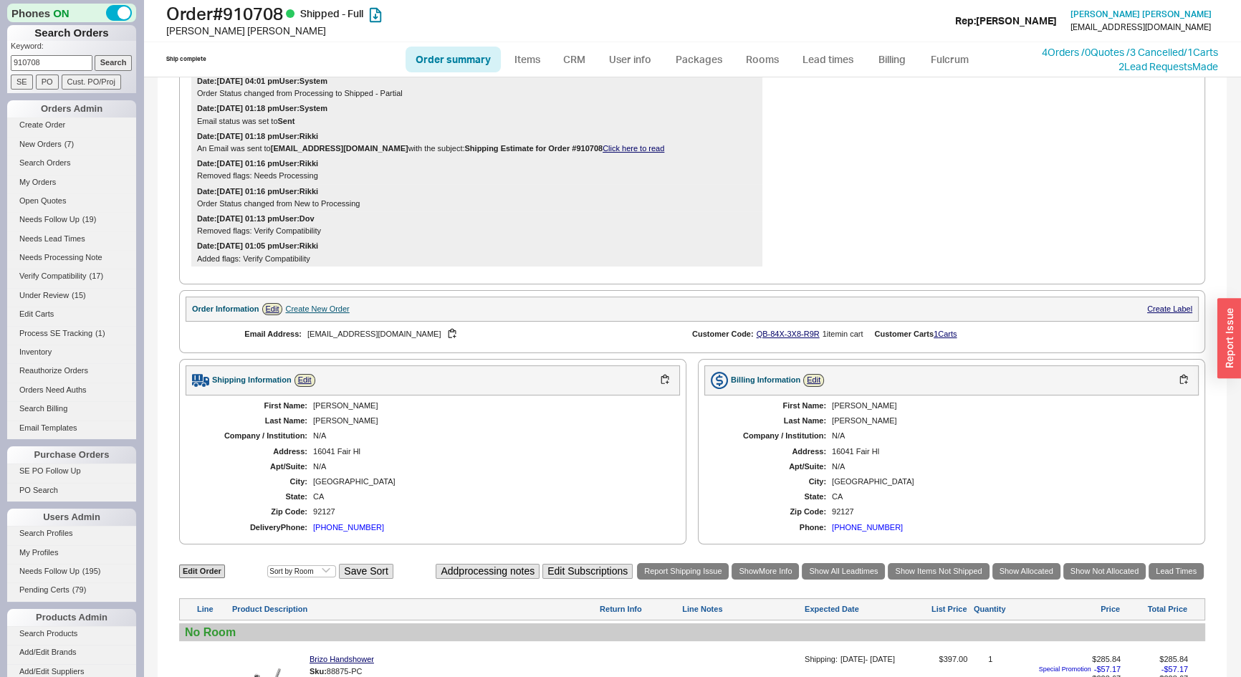
scroll to position [340, 0]
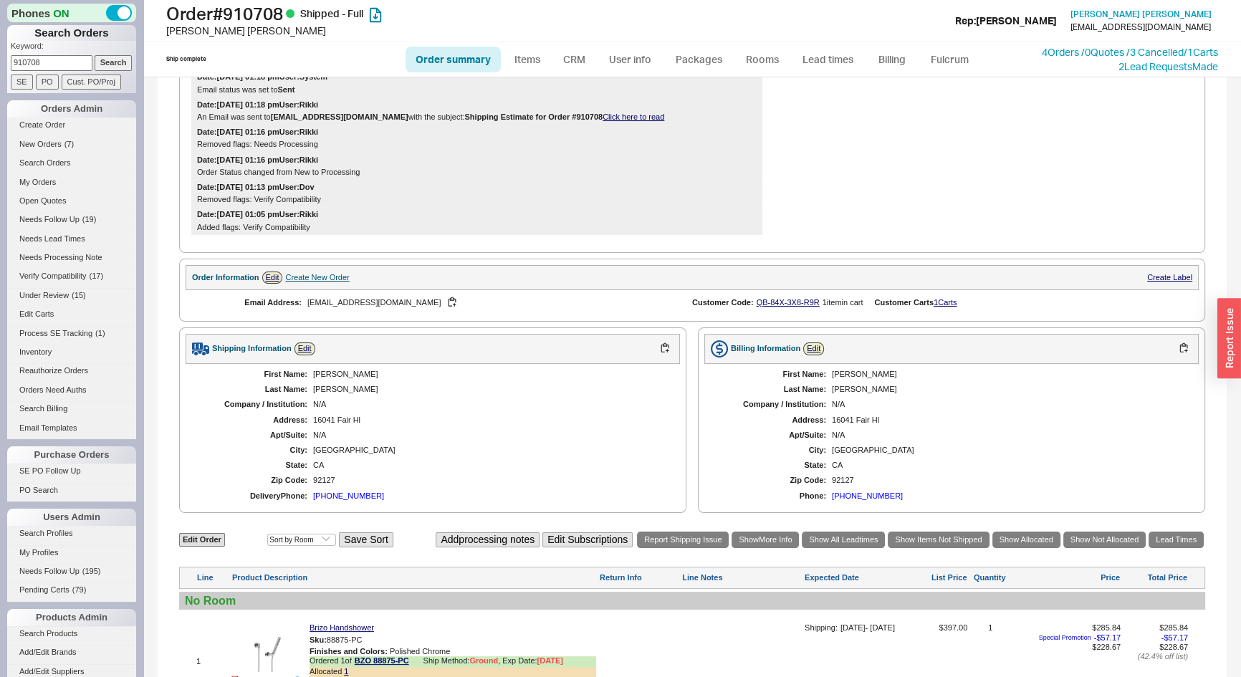
click at [336, 282] on div "Create New Order" at bounding box center [317, 277] width 64 height 9
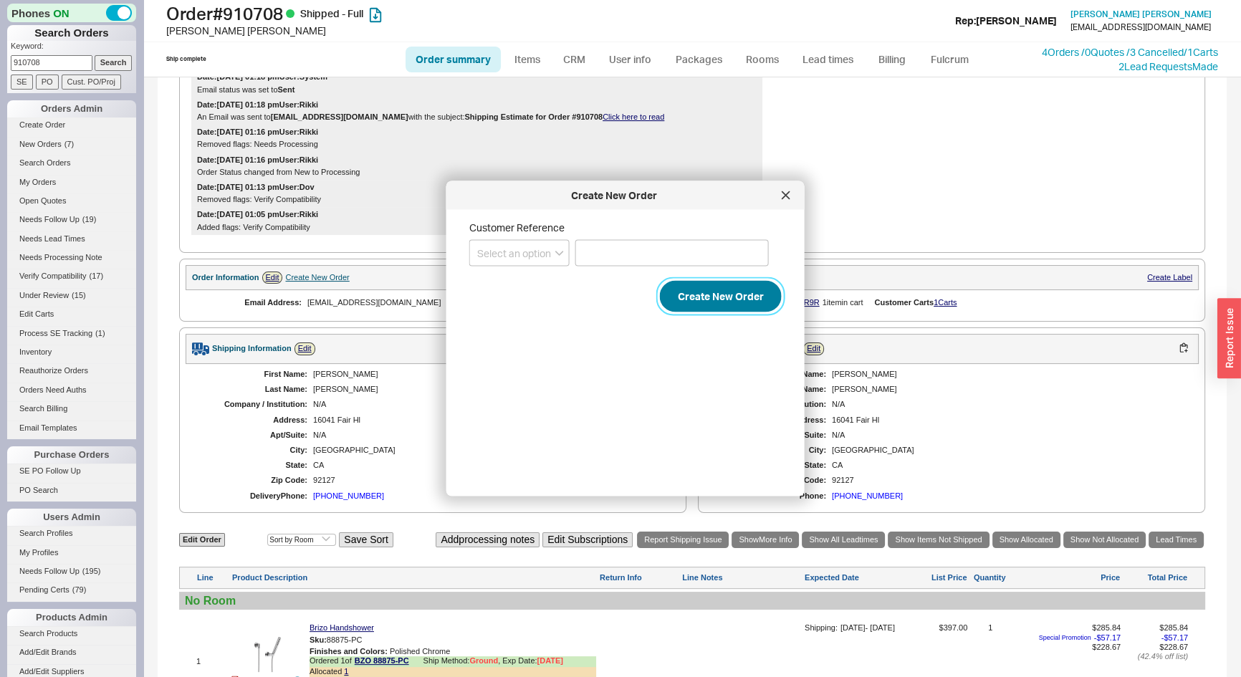
click at [706, 299] on button "Create New Order" at bounding box center [721, 297] width 122 height 32
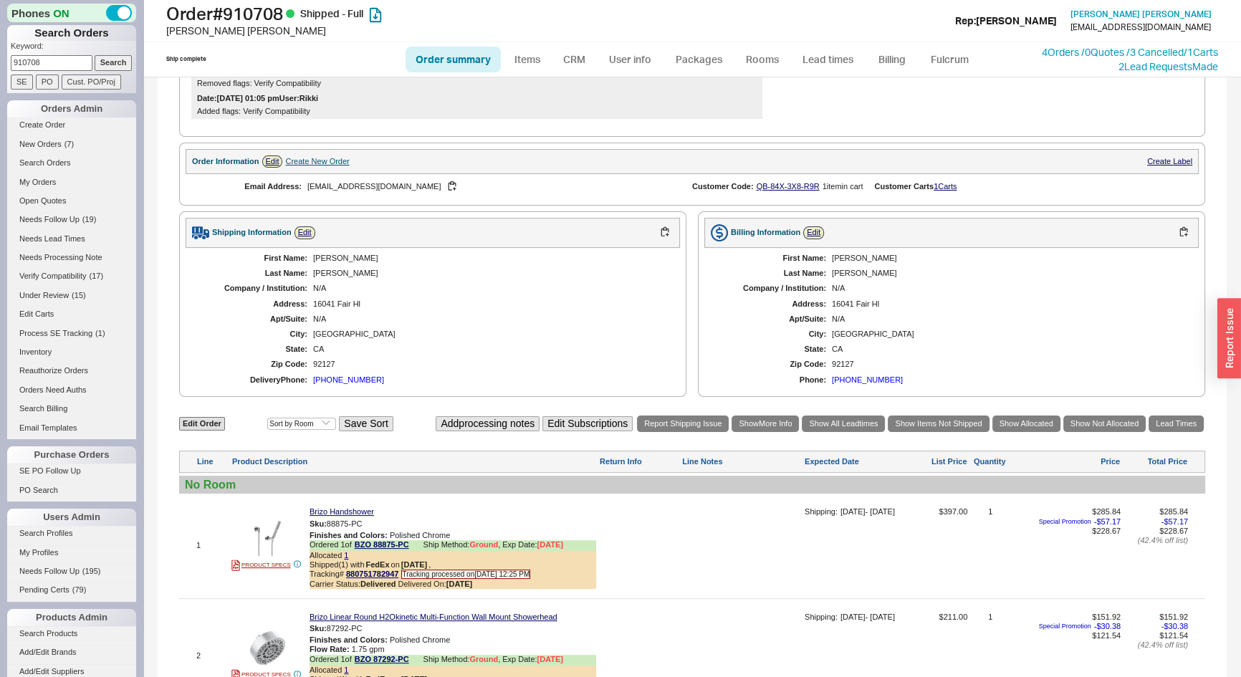
scroll to position [666, 0]
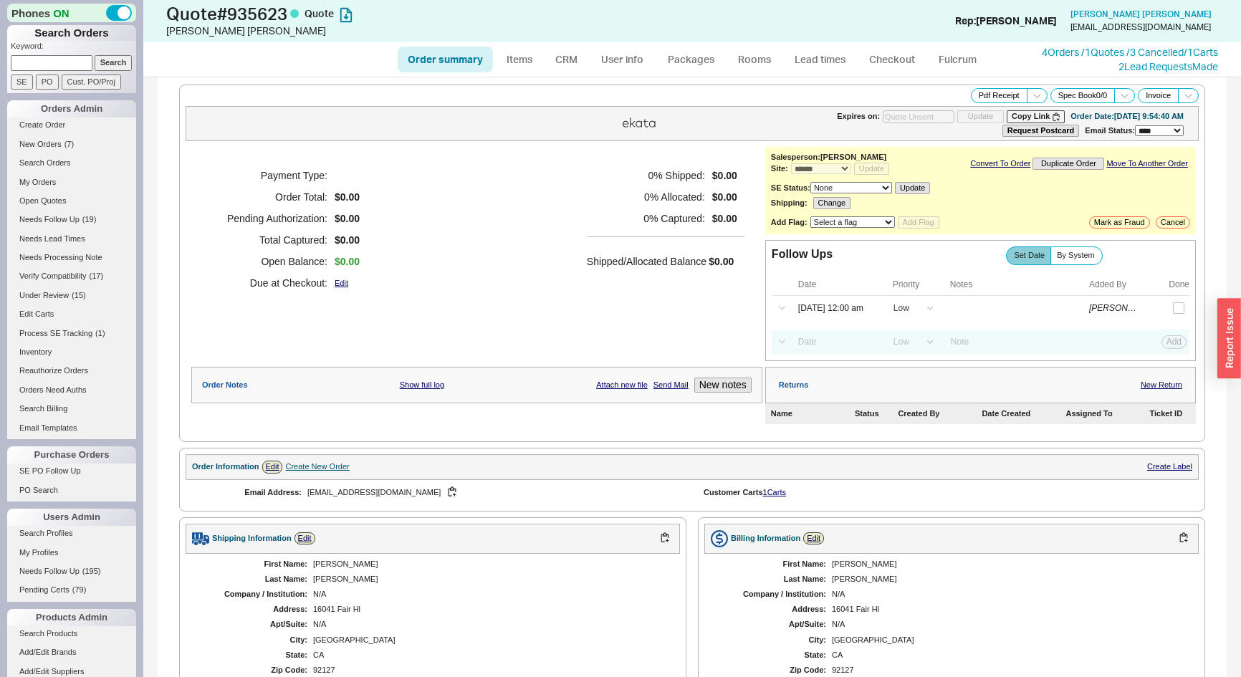
select select "*"
select select "LOW"
select select "3"
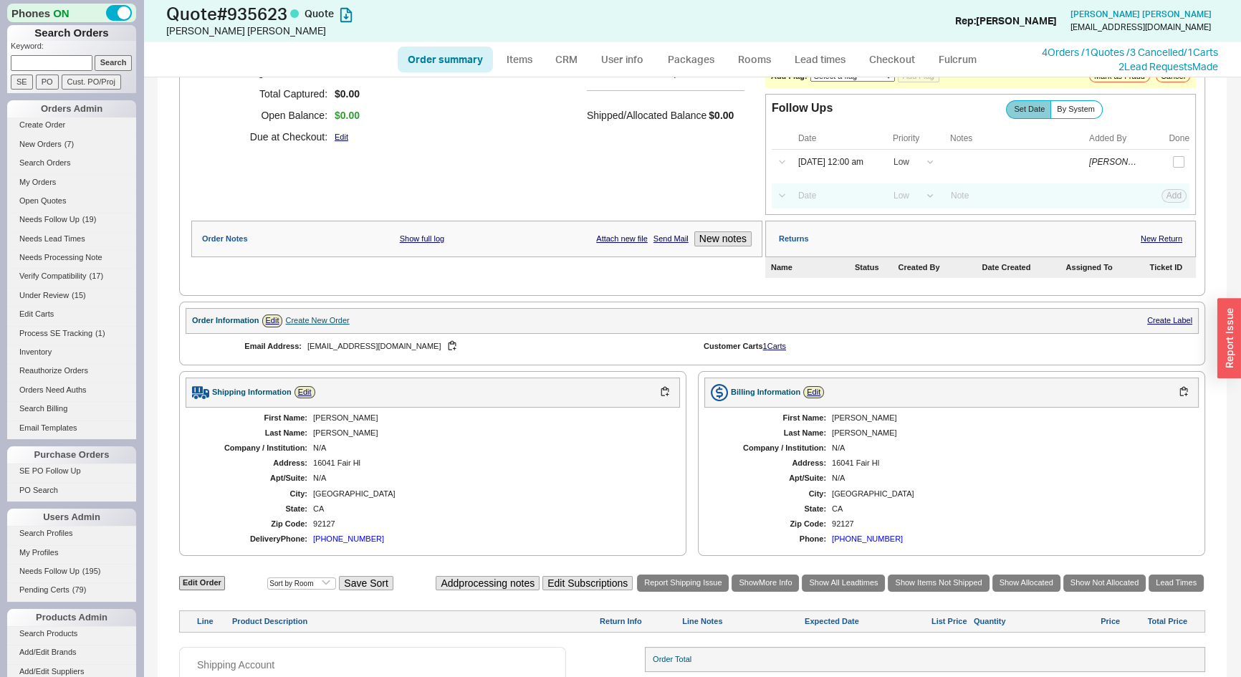
scroll to position [226, 0]
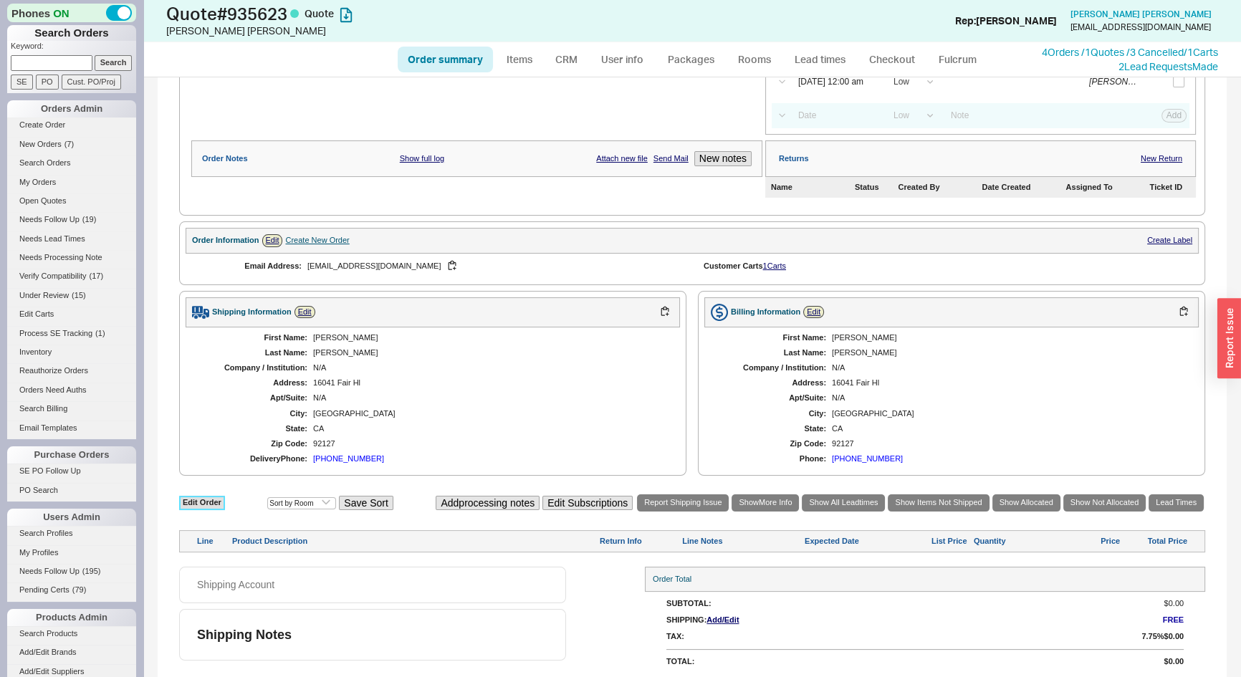
click at [203, 499] on link "Edit Order" at bounding box center [202, 503] width 46 height 14
select select "3"
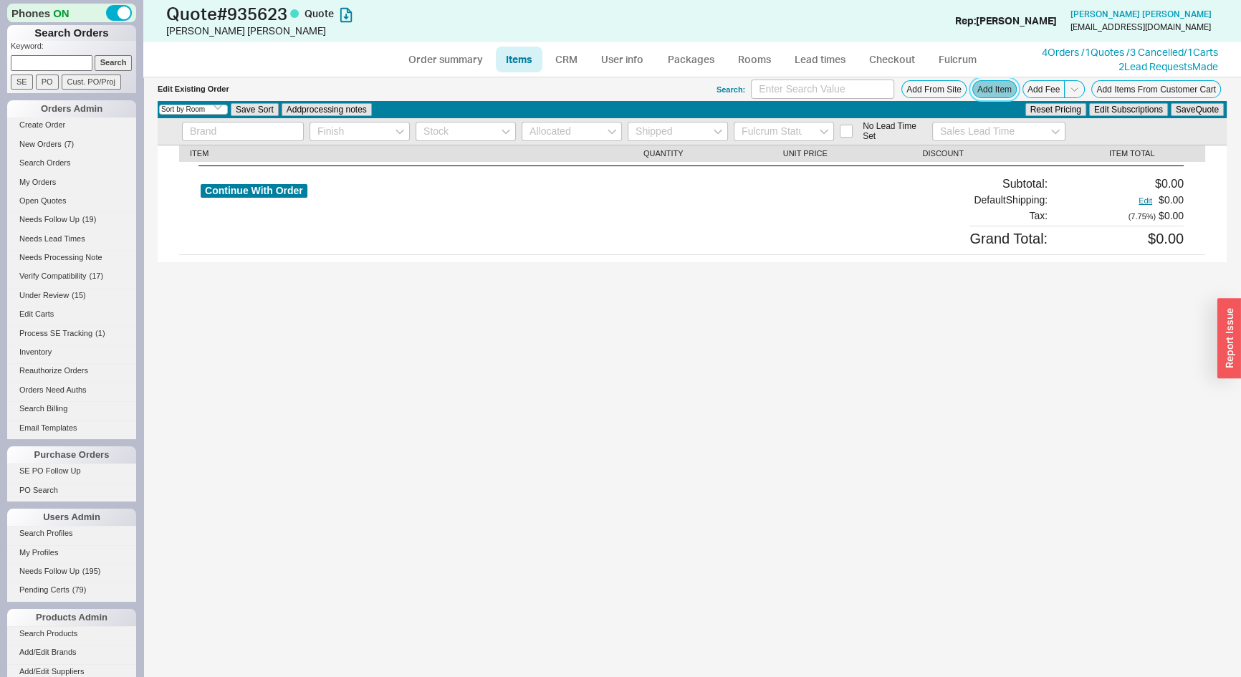
click at [1002, 91] on button "Add Item" at bounding box center [994, 89] width 44 height 18
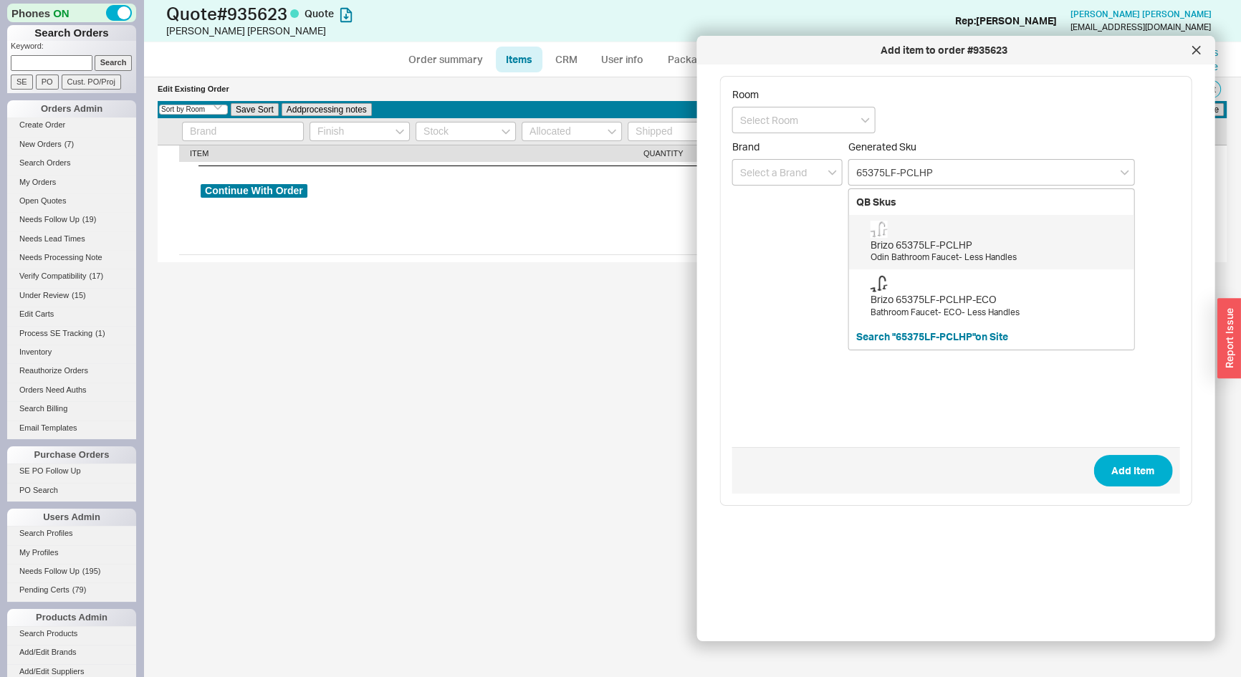
click at [976, 235] on div "Brizo 65375LF-PCLHP Odin Bathroom Faucet- Less Handles" at bounding box center [998, 242] width 256 height 43
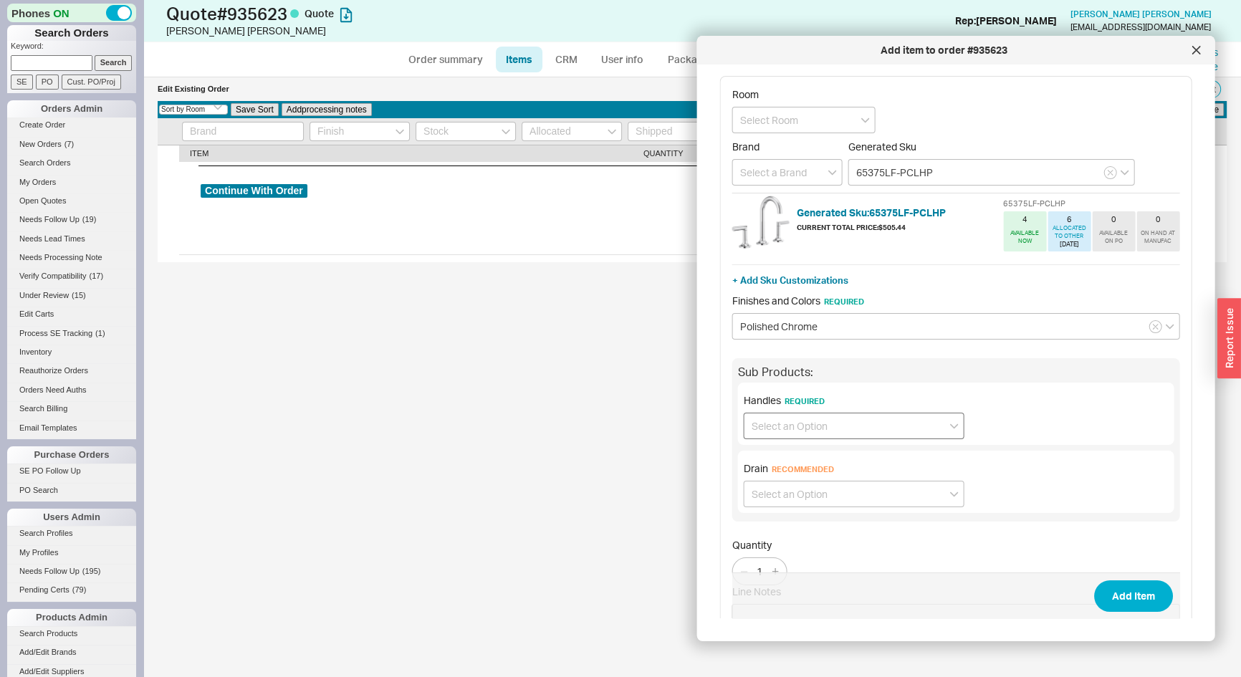
type input "65375LF-PCLHP"
click at [842, 426] on input at bounding box center [853, 426] width 221 height 27
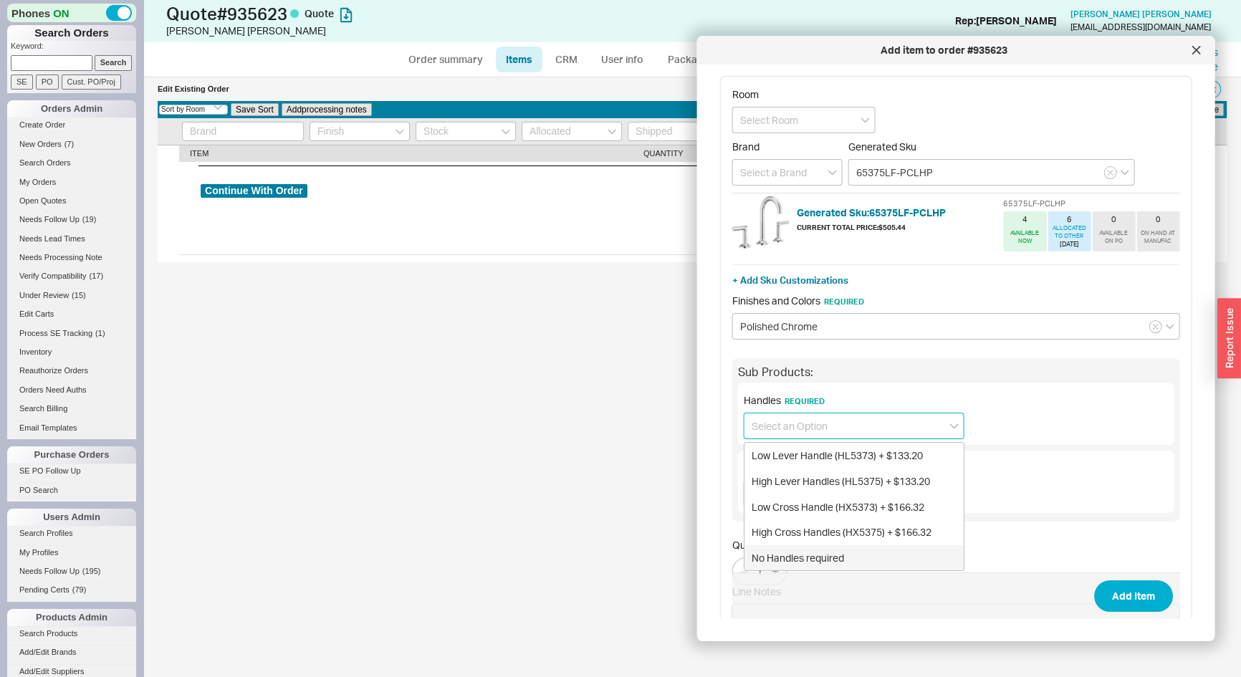
click at [820, 552] on div "No Handles required" at bounding box center [853, 558] width 219 height 26
type input "No Handles required"
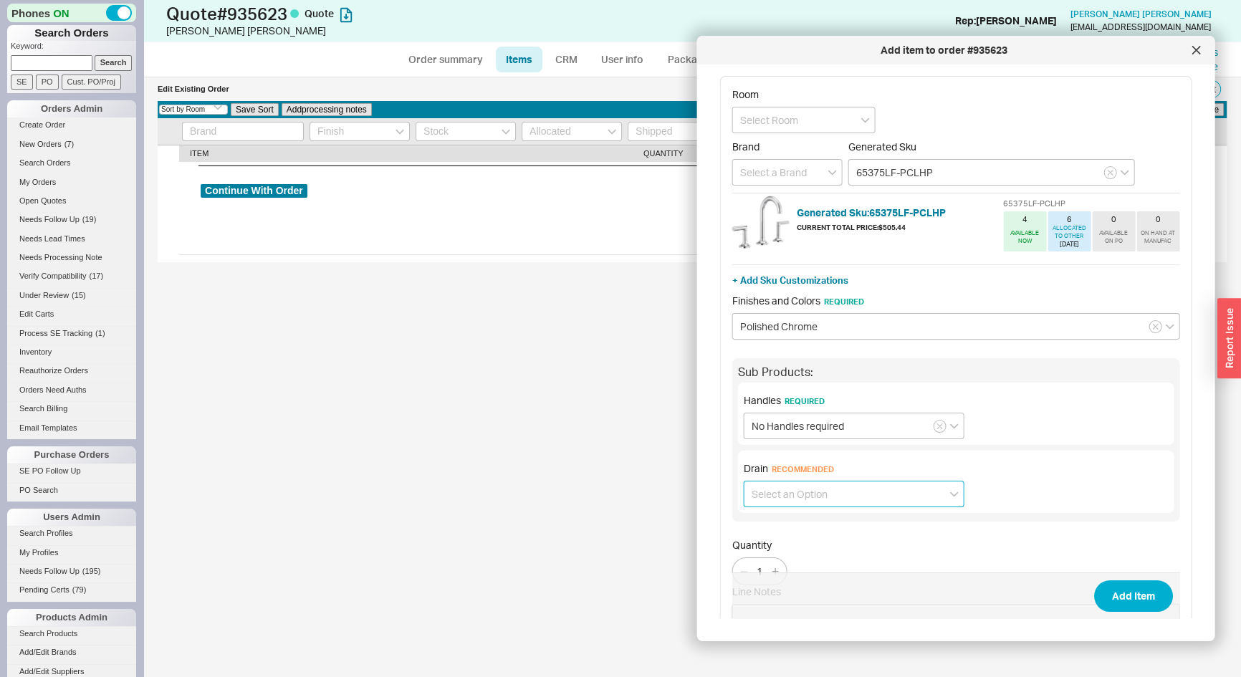
click at [793, 499] on input at bounding box center [853, 494] width 221 height 27
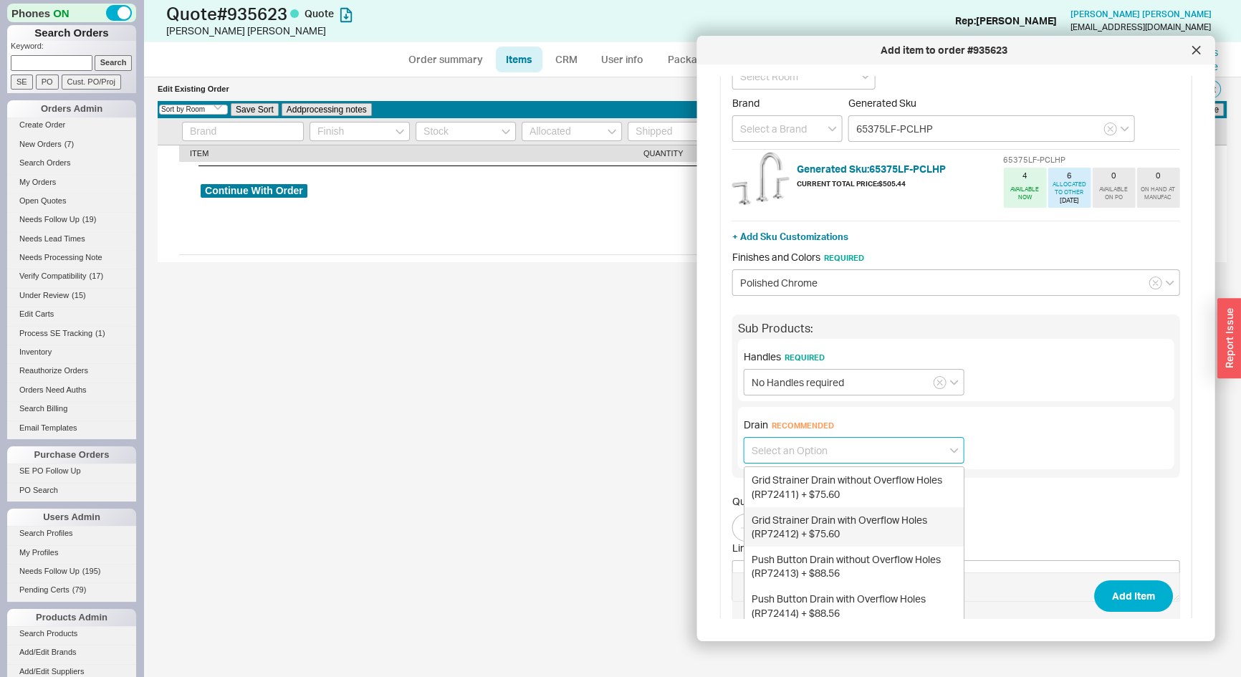
scroll to position [85, 0]
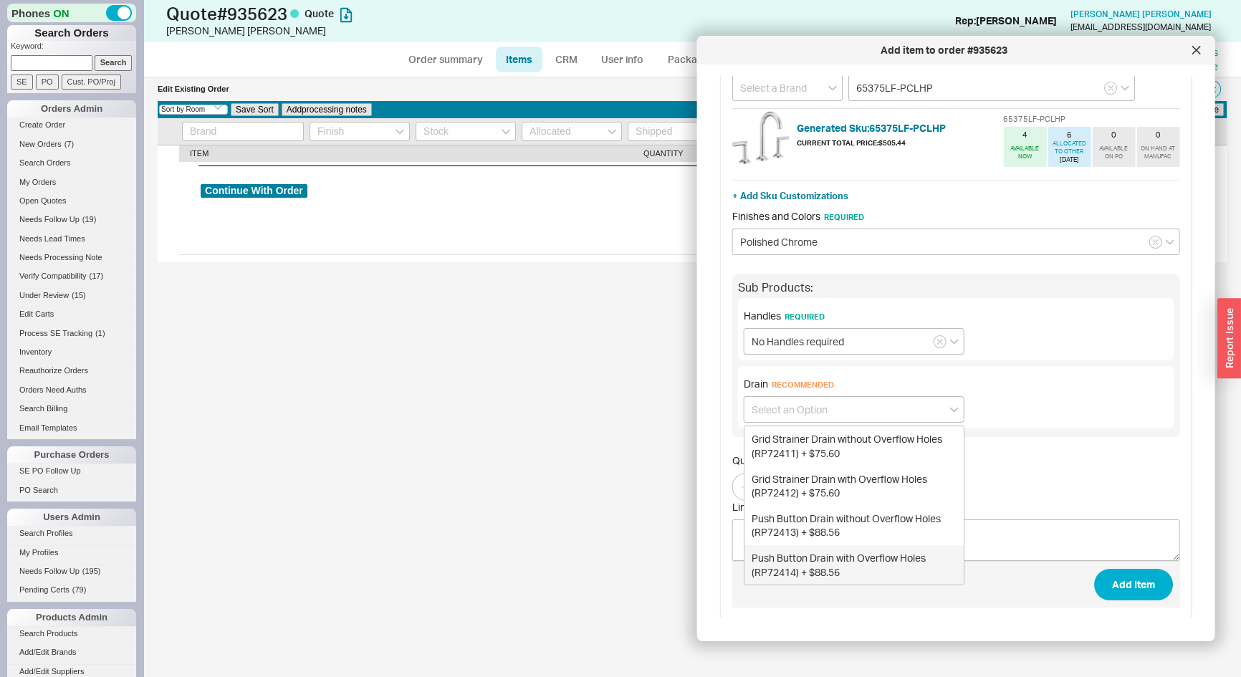
click at [1041, 482] on div "Quantity 1" at bounding box center [956, 477] width 448 height 47
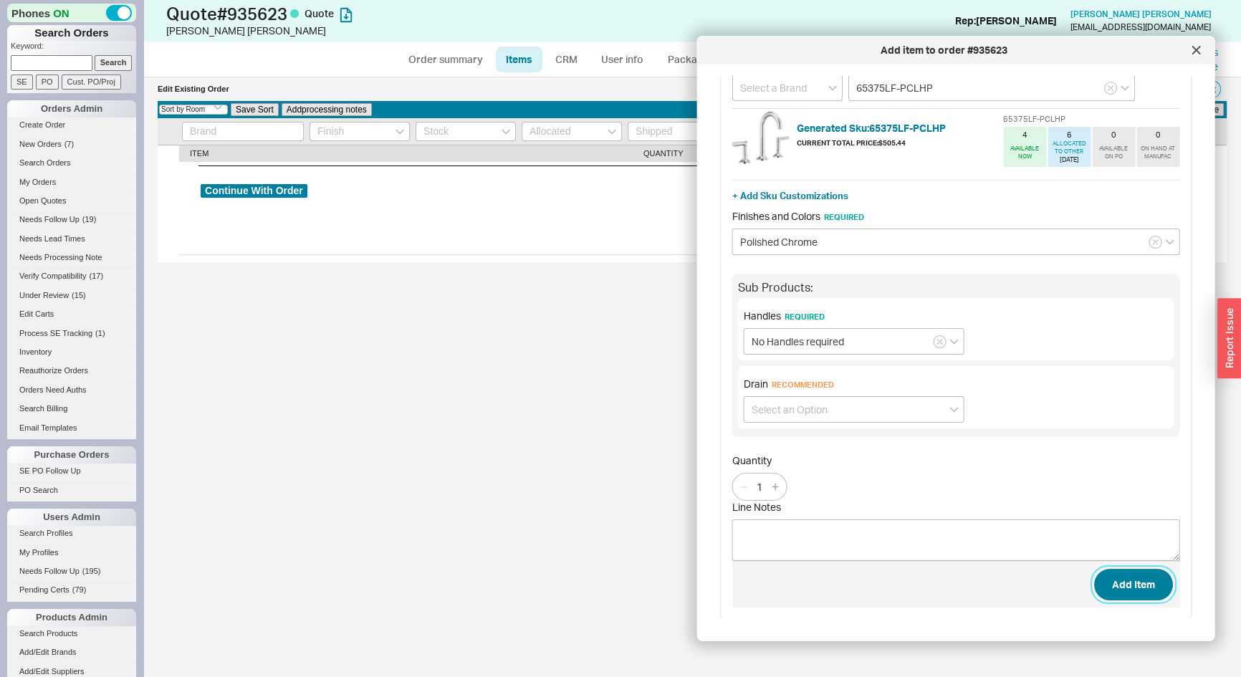
click at [1109, 569] on button "Add Item" at bounding box center [1132, 585] width 79 height 32
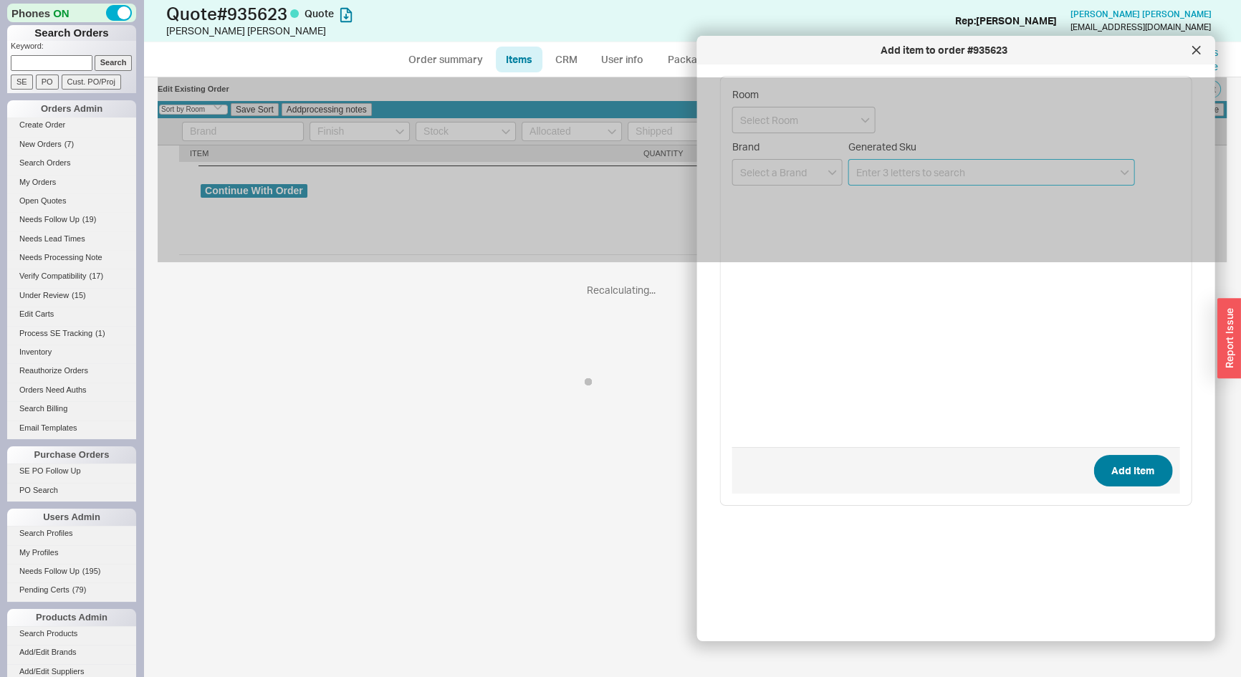
scroll to position [0, 0]
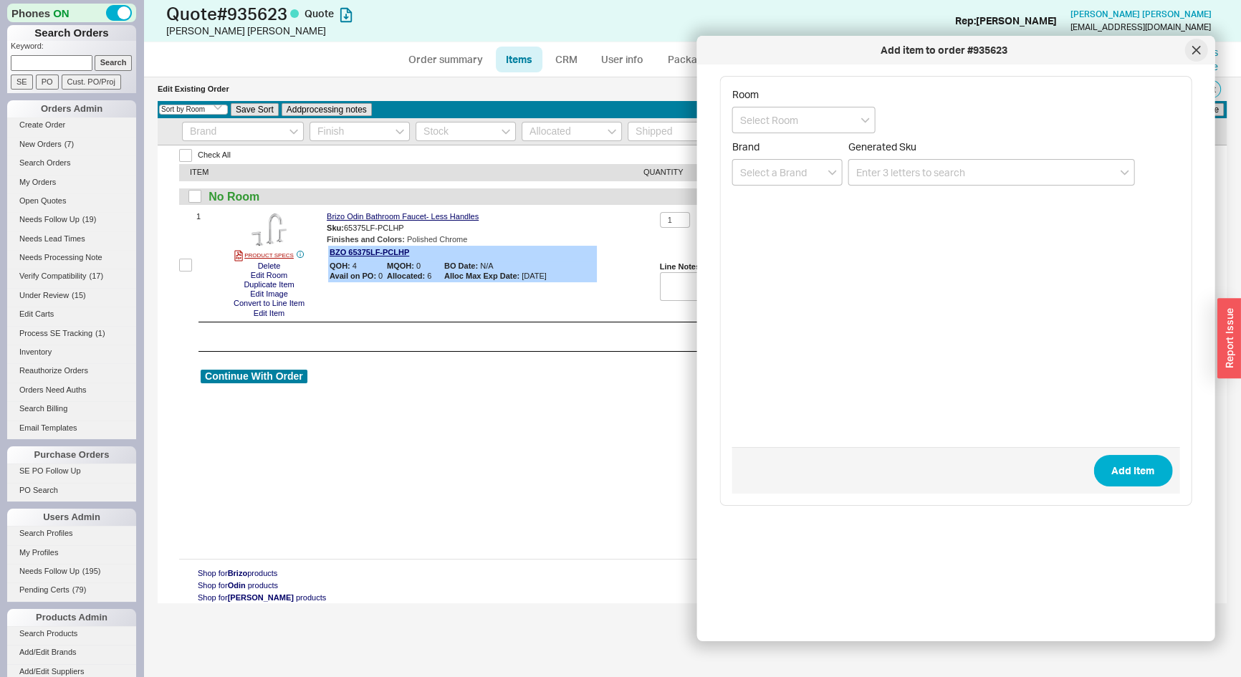
click at [1193, 50] on icon at bounding box center [1195, 50] width 9 height 9
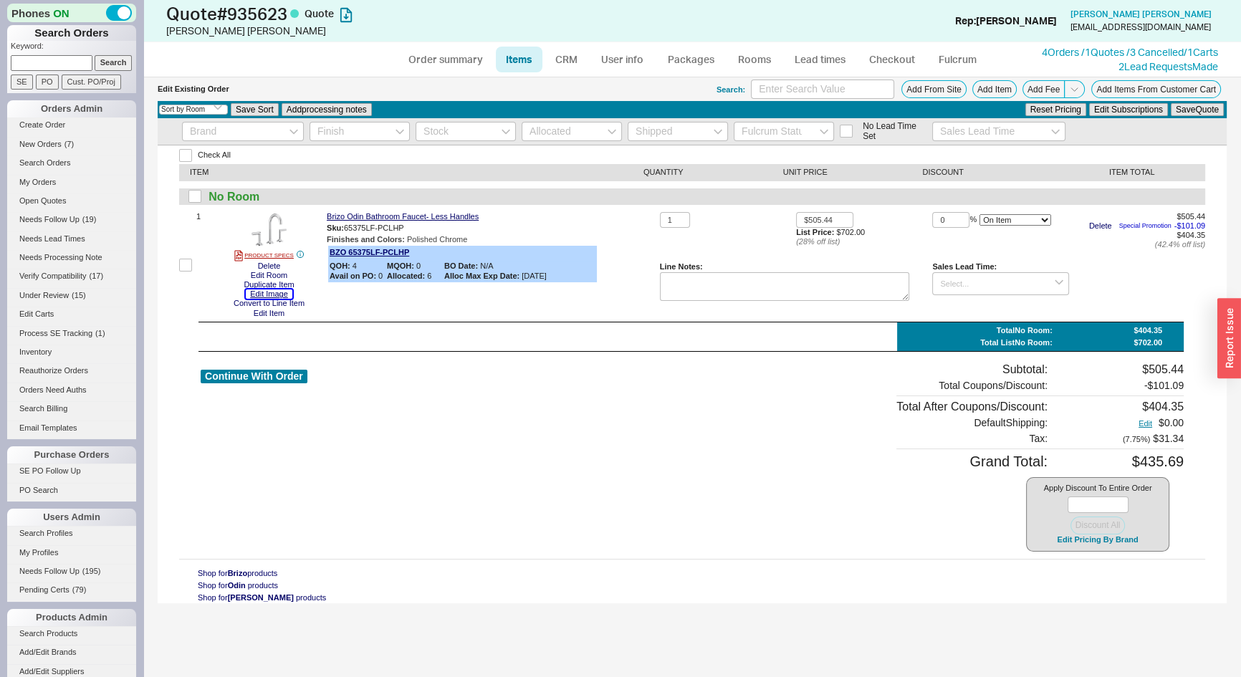
click at [272, 294] on button "Edit Image" at bounding box center [269, 293] width 47 height 9
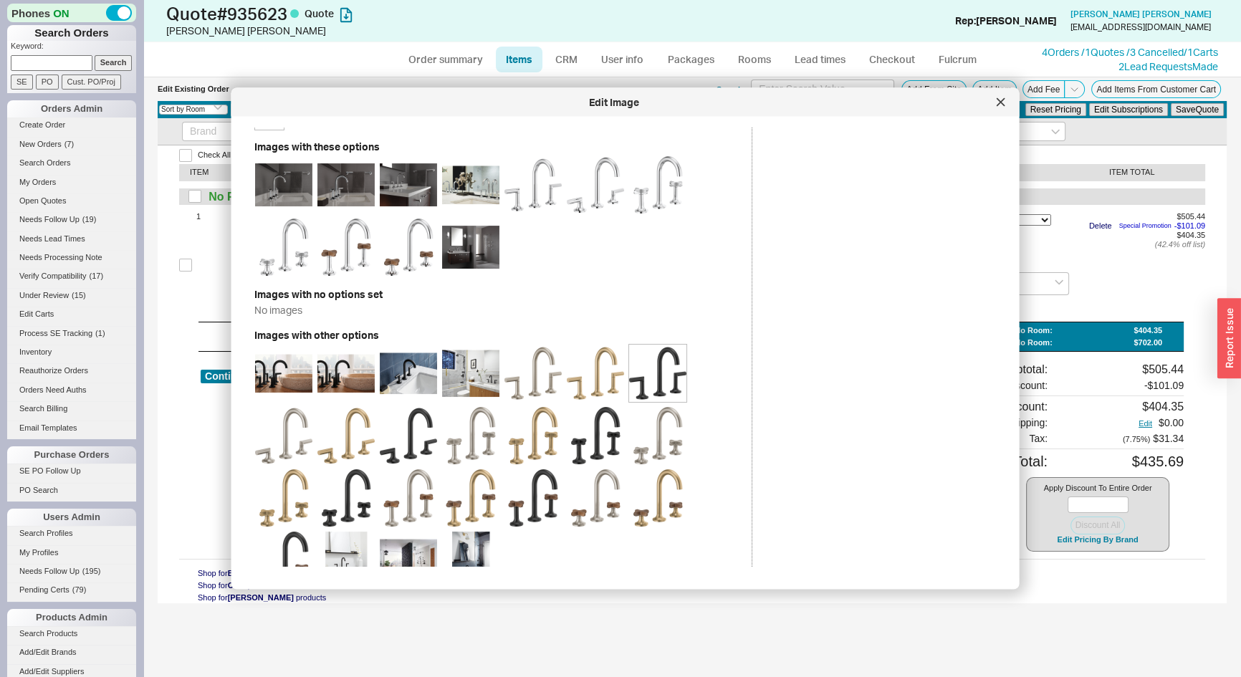
scroll to position [130, 0]
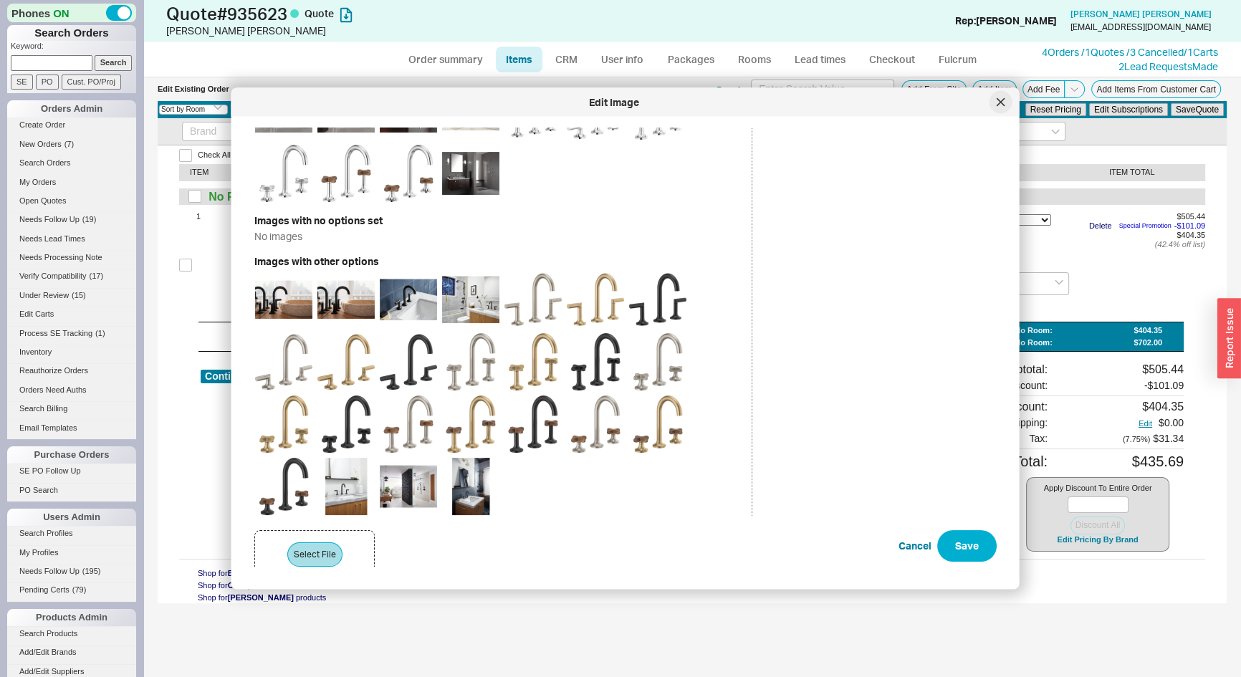
click at [996, 100] on icon at bounding box center [1000, 102] width 9 height 9
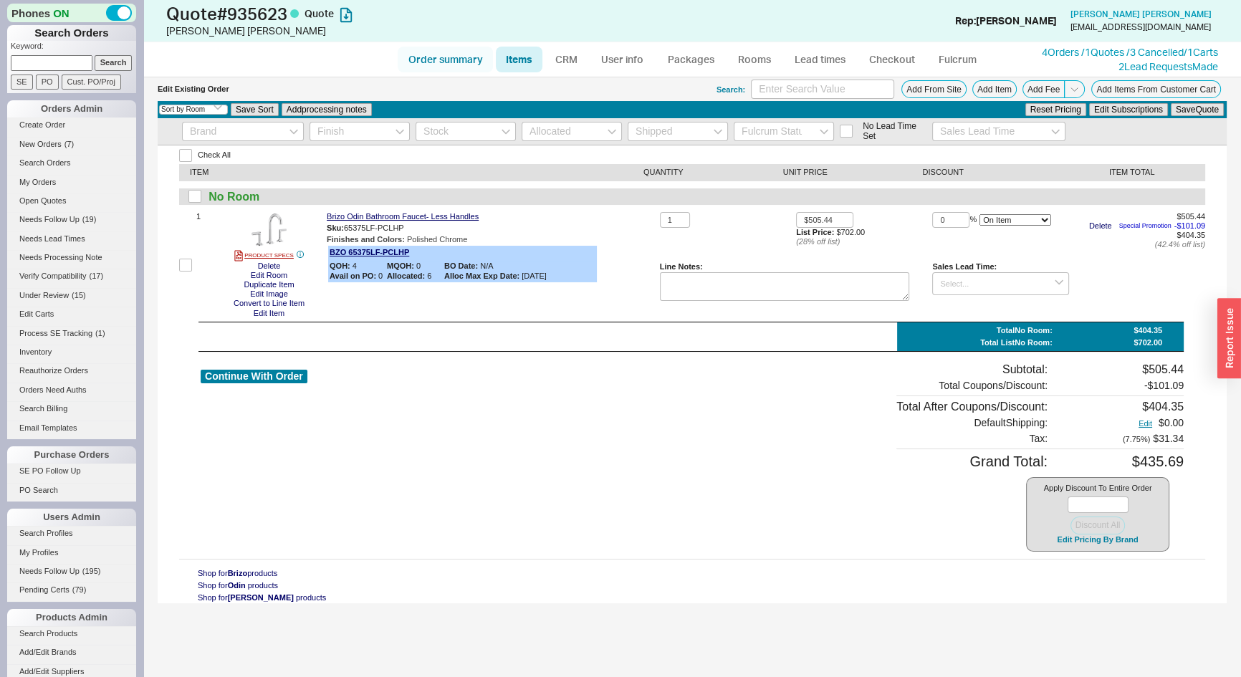
click at [433, 54] on link "Order summary" at bounding box center [445, 60] width 95 height 26
select select "*"
select select "LOW"
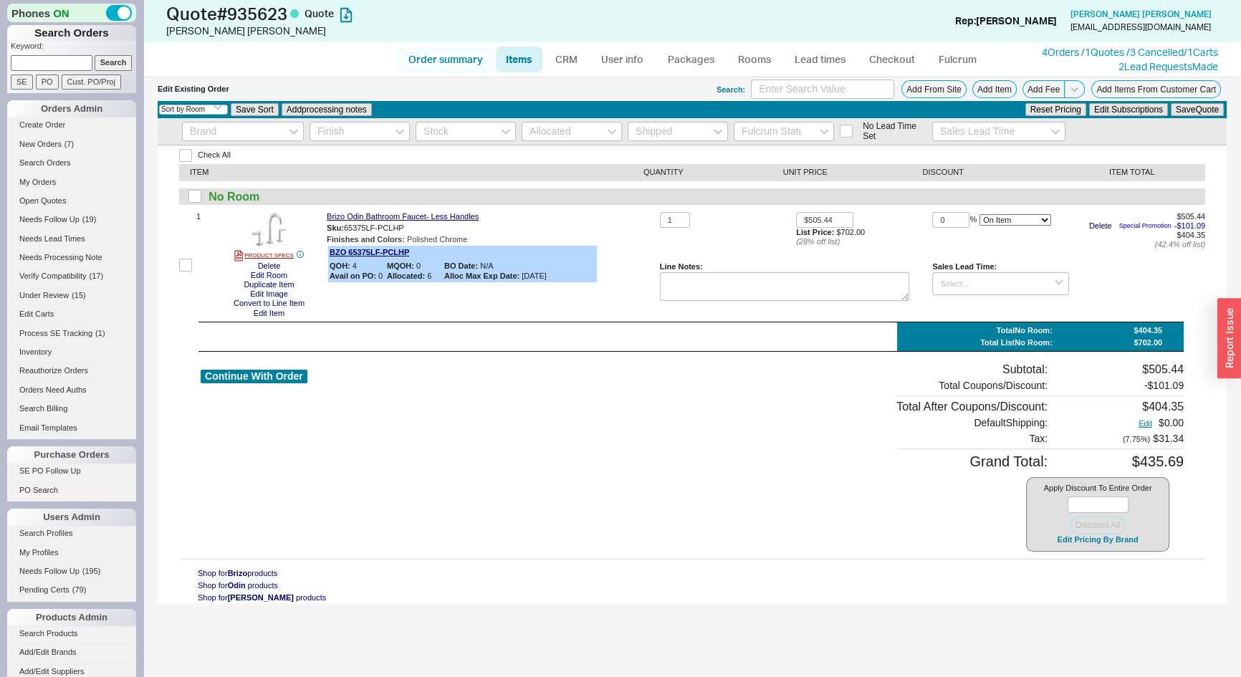
select select "3"
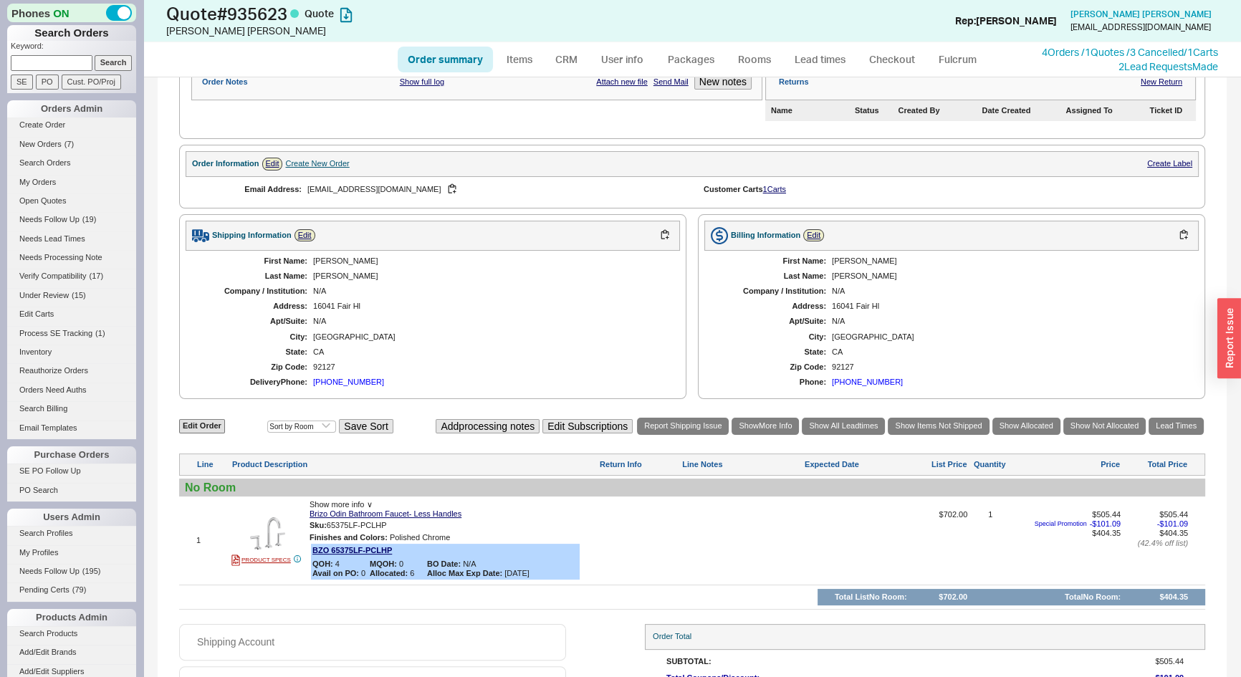
scroll to position [394, 0]
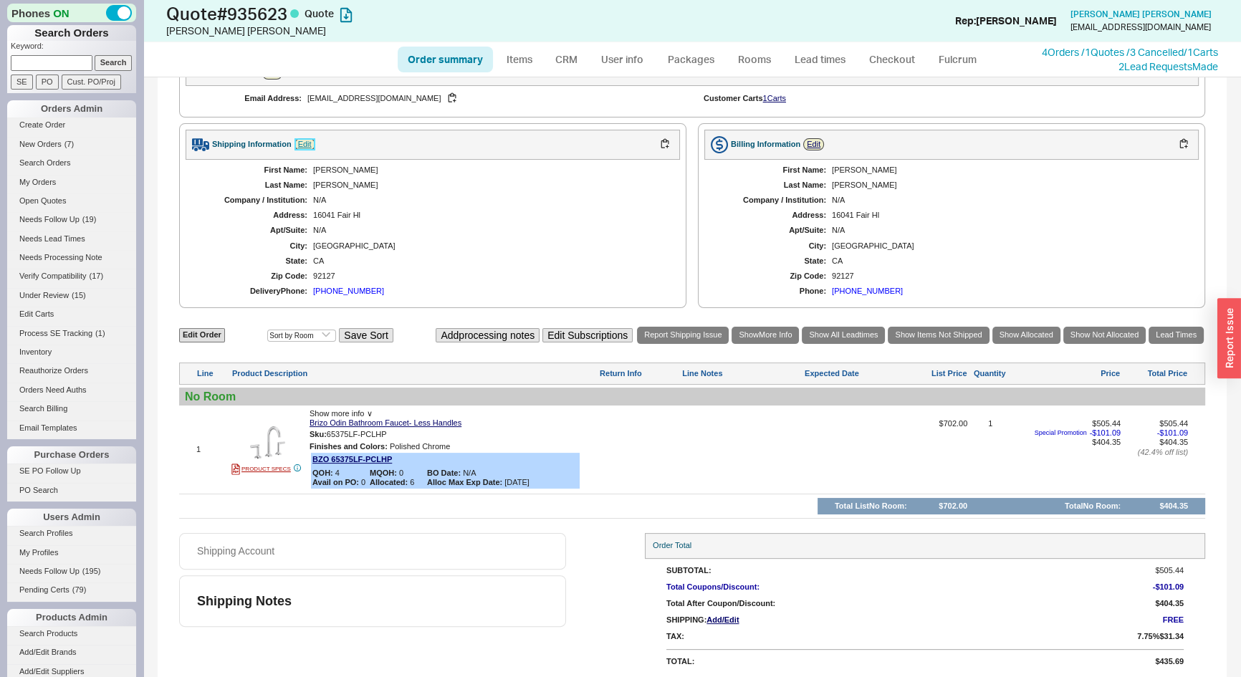
click at [301, 138] on link "Edit" at bounding box center [304, 144] width 21 height 12
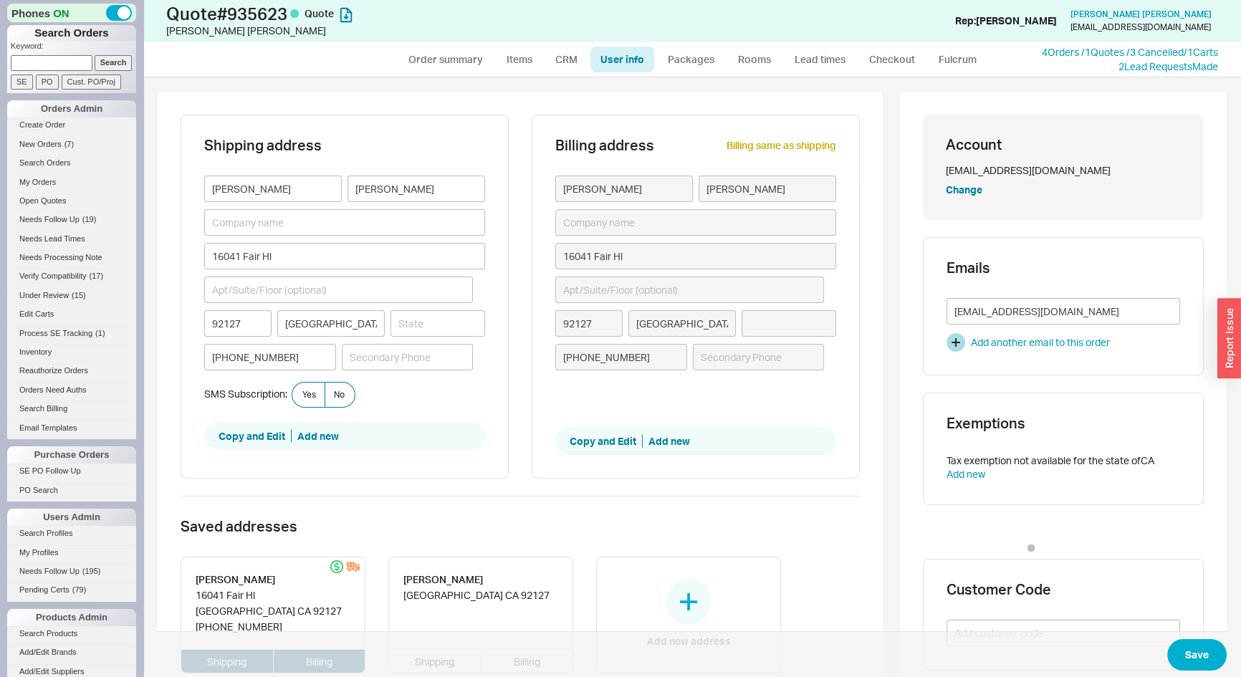
type input "[US_STATE]"
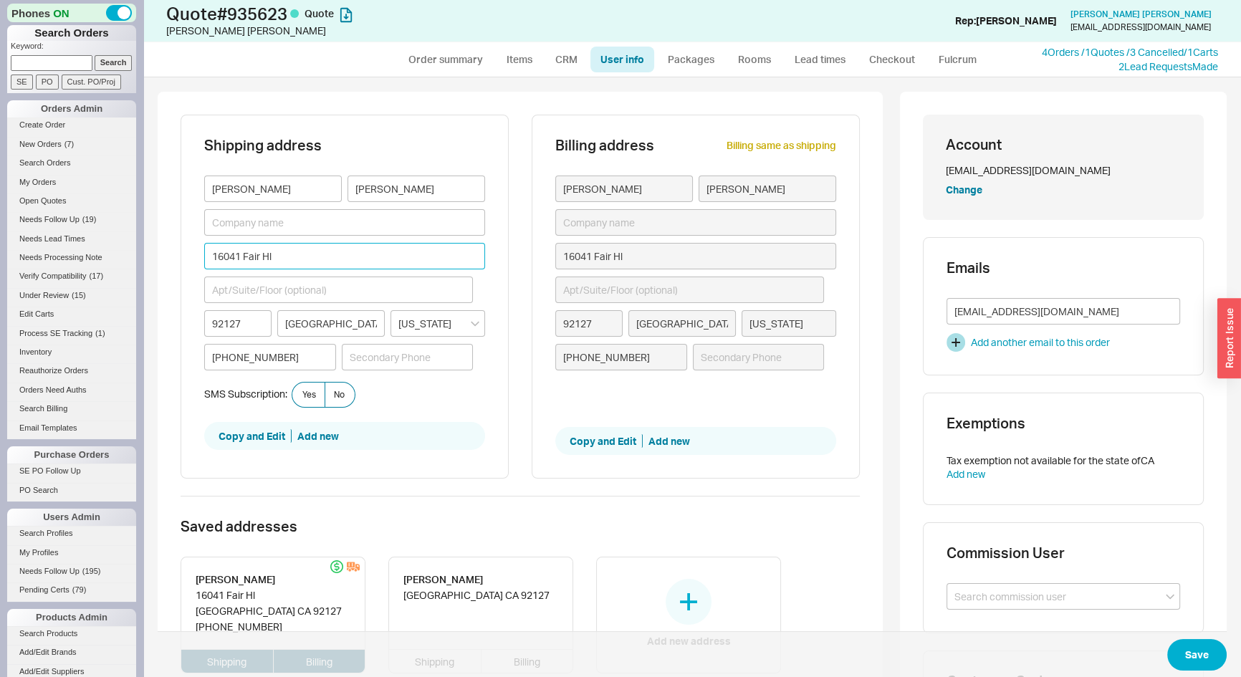
click at [295, 256] on input "16041 Fair Hl" at bounding box center [344, 256] width 281 height 27
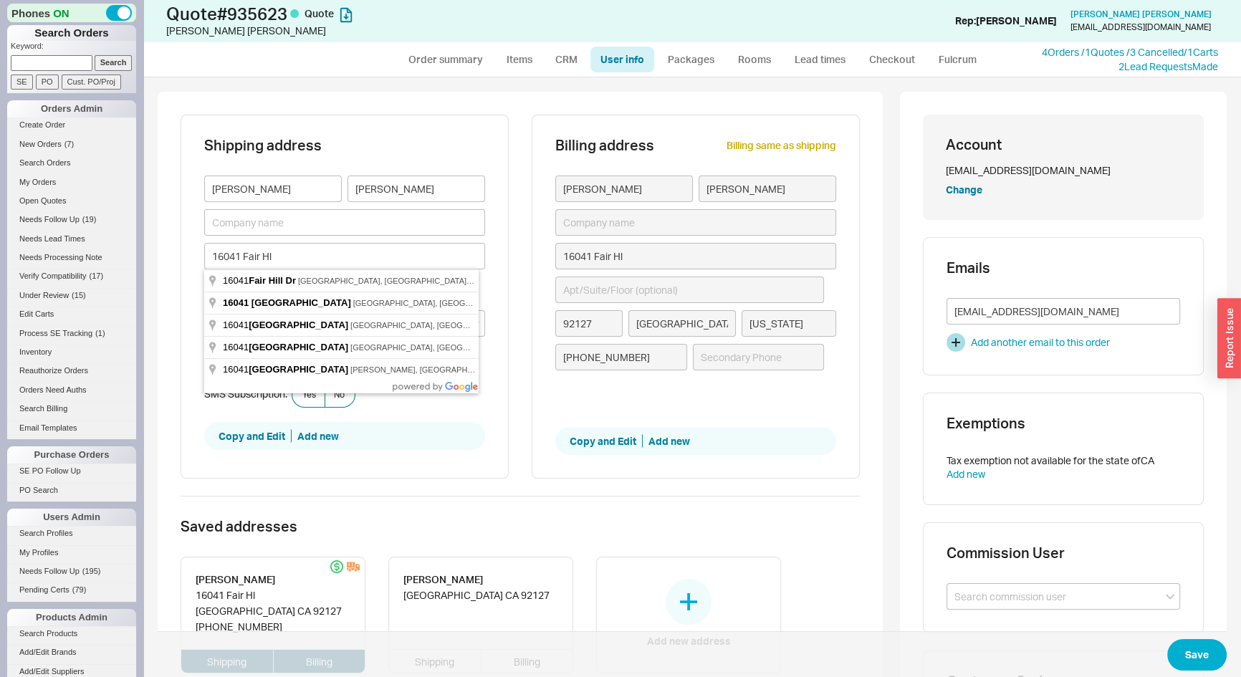
type input "[STREET_ADDRESS]"
type input "[GEOGRAPHIC_DATA]"
type input "[STREET_ADDRESS]"
type input "[GEOGRAPHIC_DATA]"
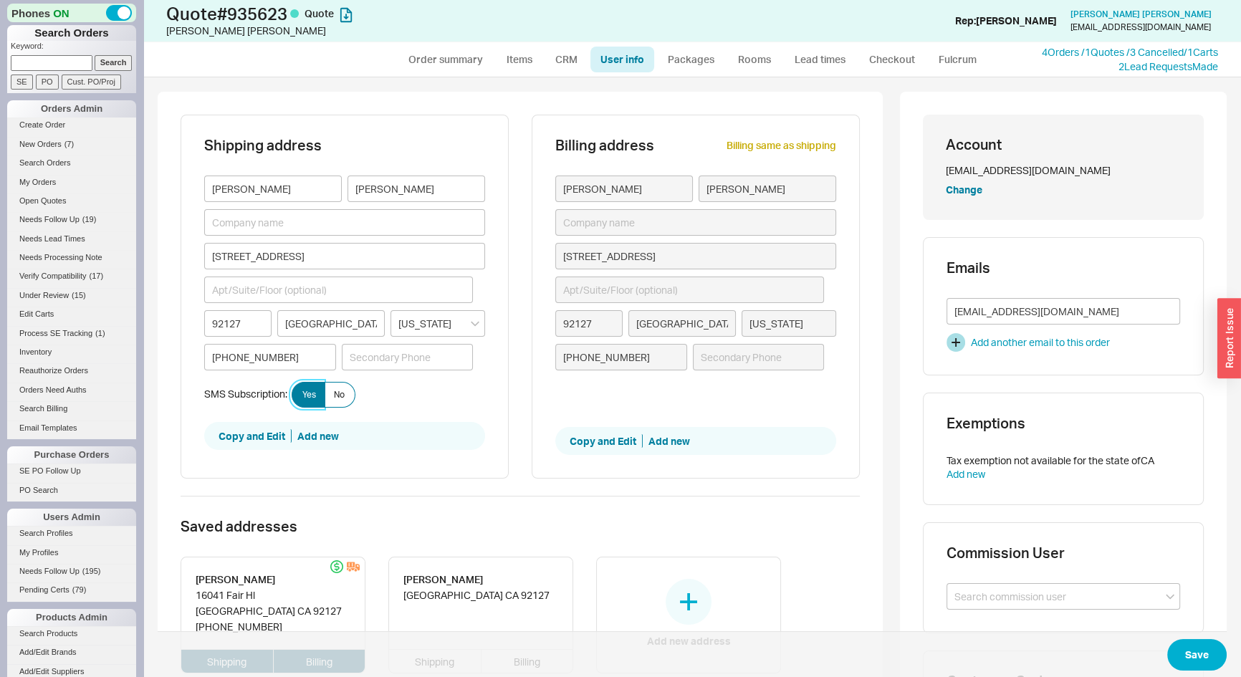
drag, startPoint x: 308, startPoint y: 396, endPoint x: 311, endPoint y: 388, distance: 8.4
click at [308, 393] on span "Yes" at bounding box center [309, 394] width 14 height 11
click at [0, 0] on input "Yes" at bounding box center [0, 0] width 0 height 0
click at [1175, 658] on button "Save" at bounding box center [1196, 655] width 59 height 32
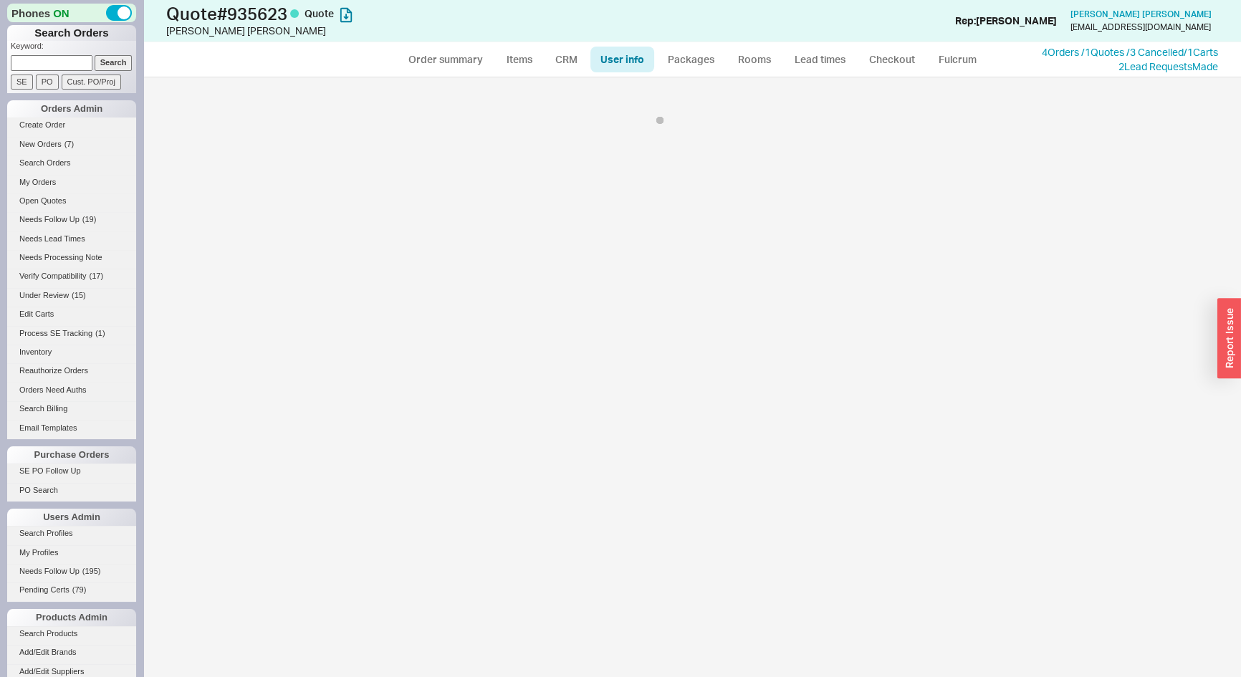
select select "*"
select select "LOW"
select select "3"
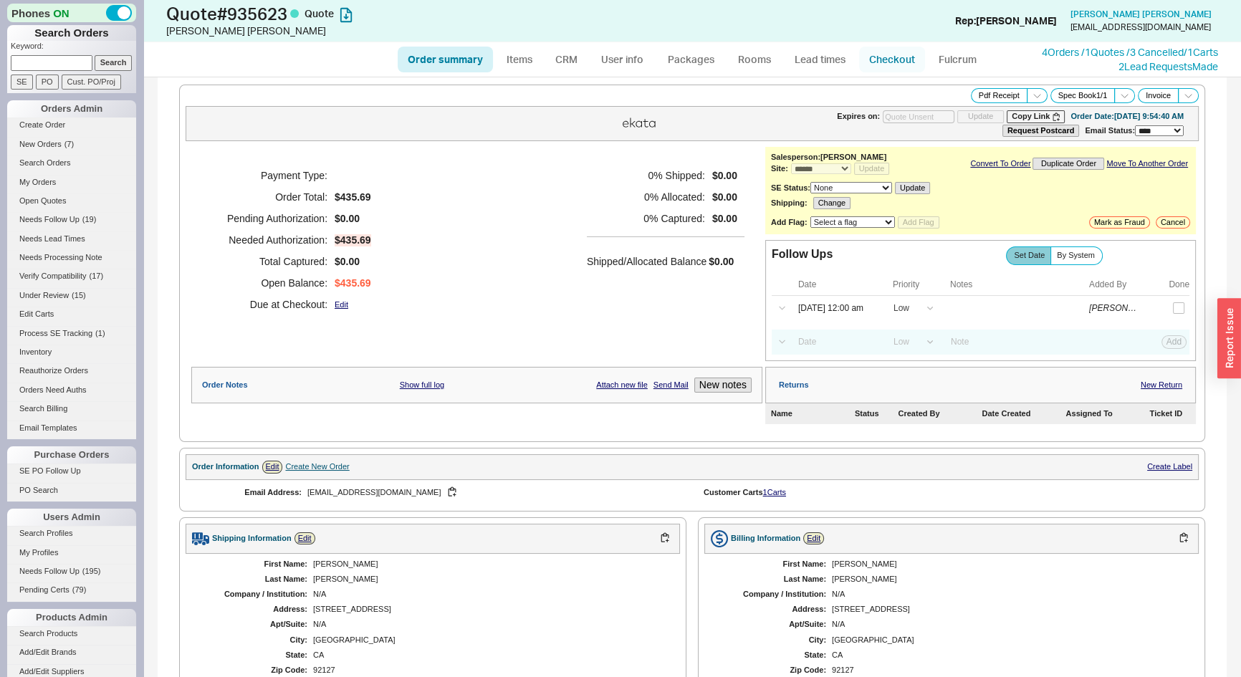
click at [888, 54] on link "Checkout" at bounding box center [892, 60] width 66 height 26
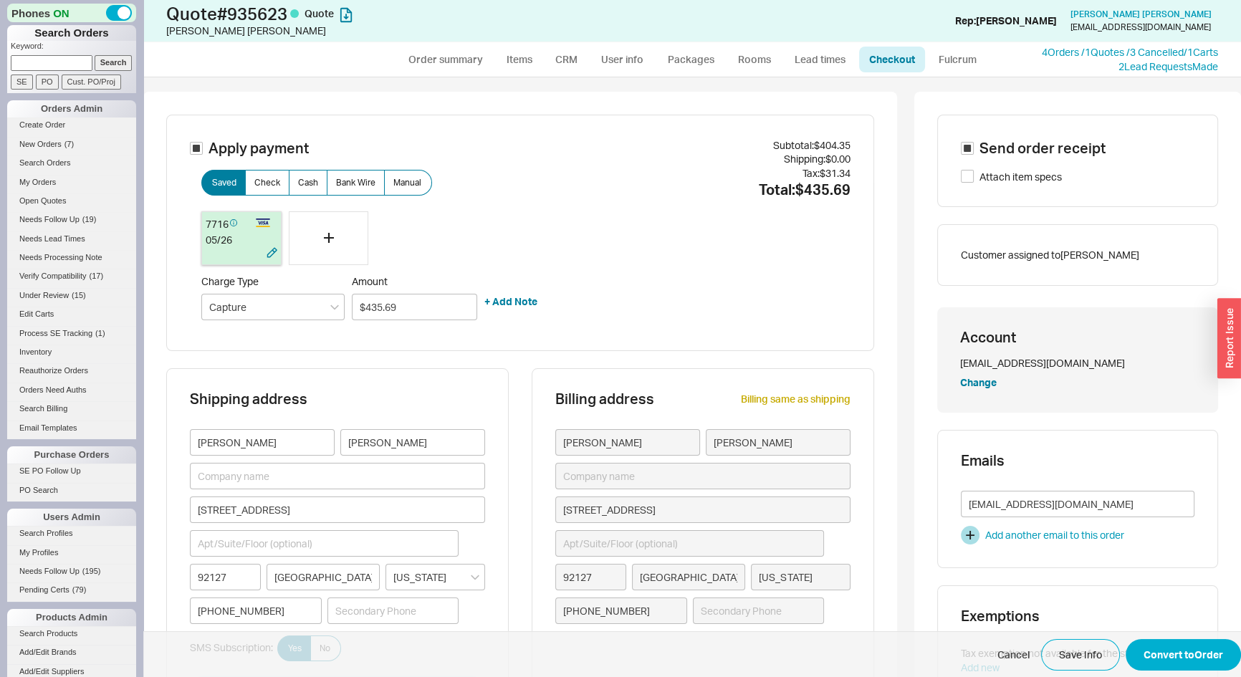
click at [224, 254] on div at bounding box center [227, 254] width 43 height 14
click at [1185, 657] on button "Convert to Order" at bounding box center [1182, 655] width 115 height 32
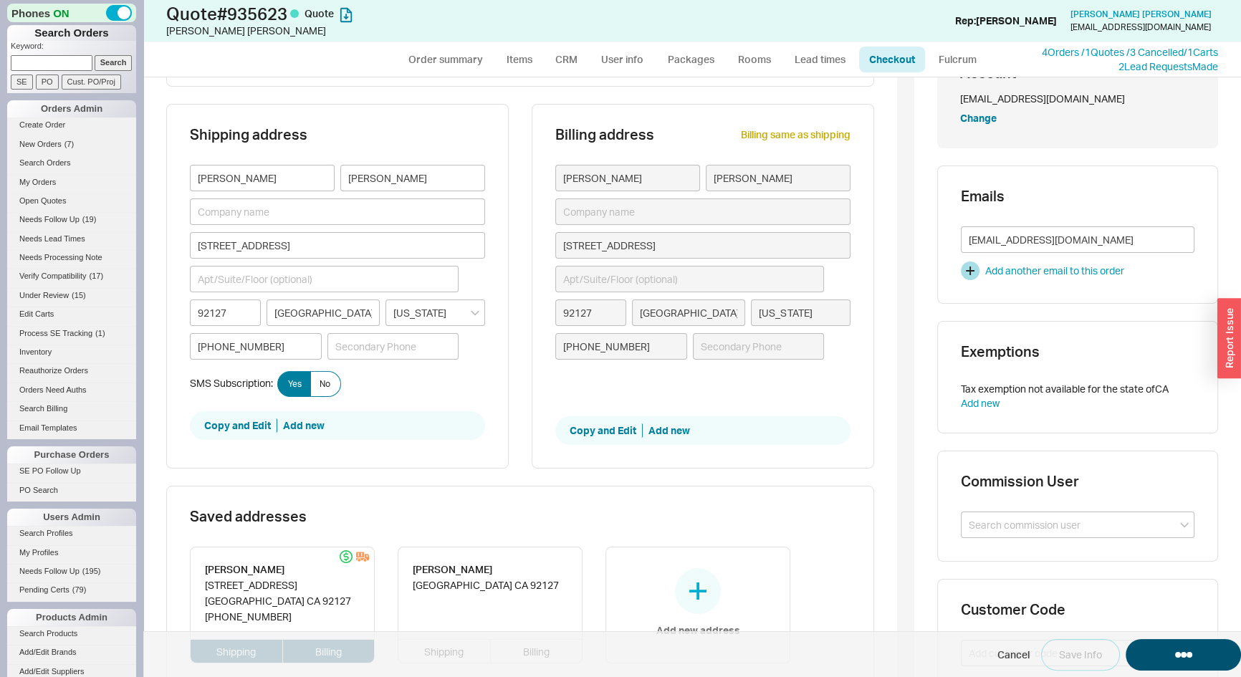
scroll to position [325, 0]
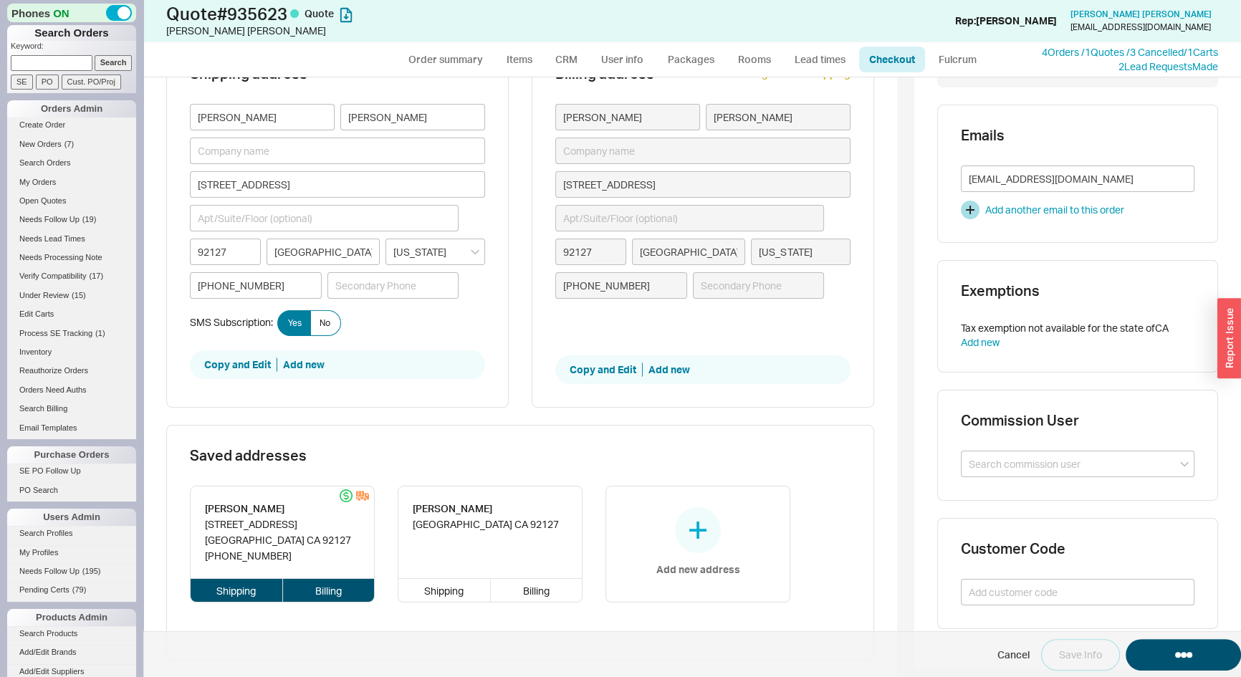
select select "*"
select select "LOW"
select select "3"
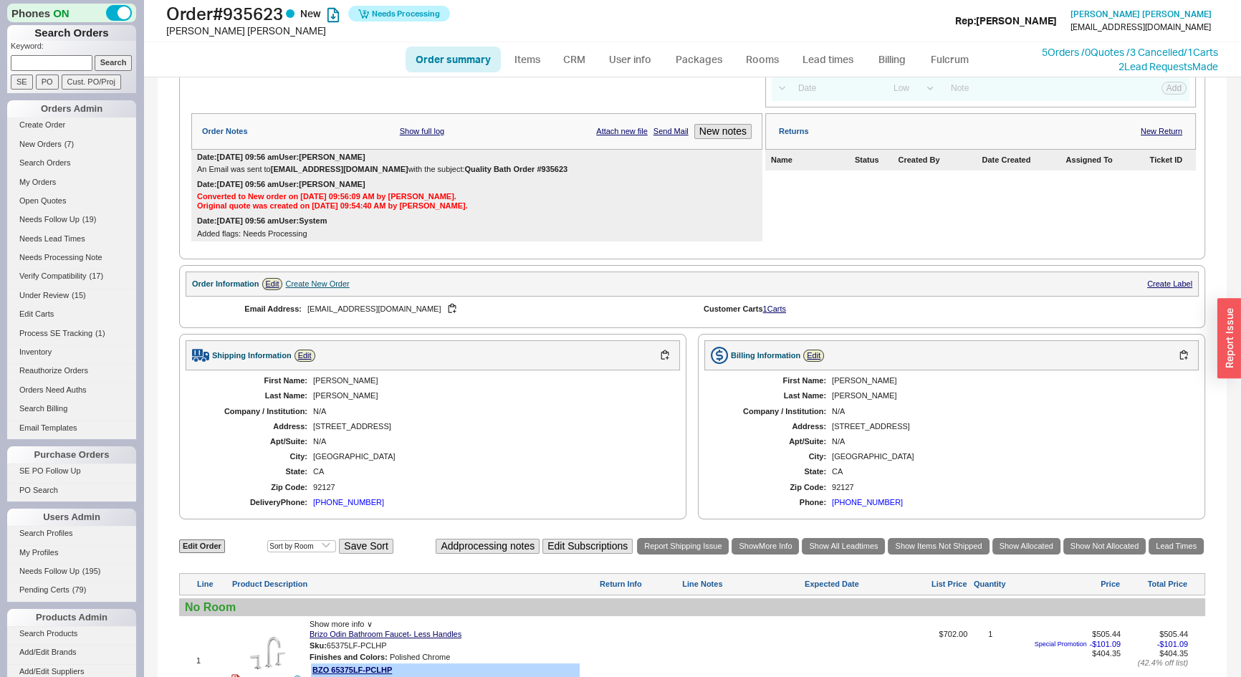
scroll to position [390, 0]
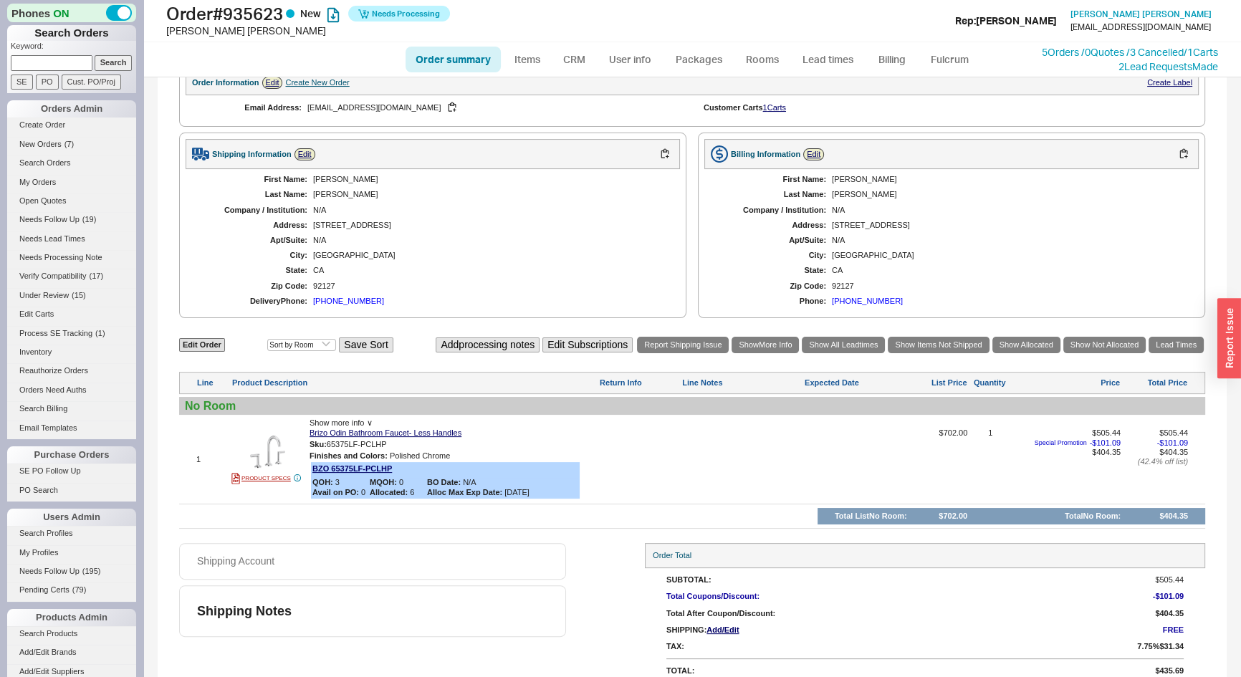
click at [467, 59] on link "Order summary" at bounding box center [452, 60] width 95 height 26
select select "*"
select select "LOW"
select select "3"
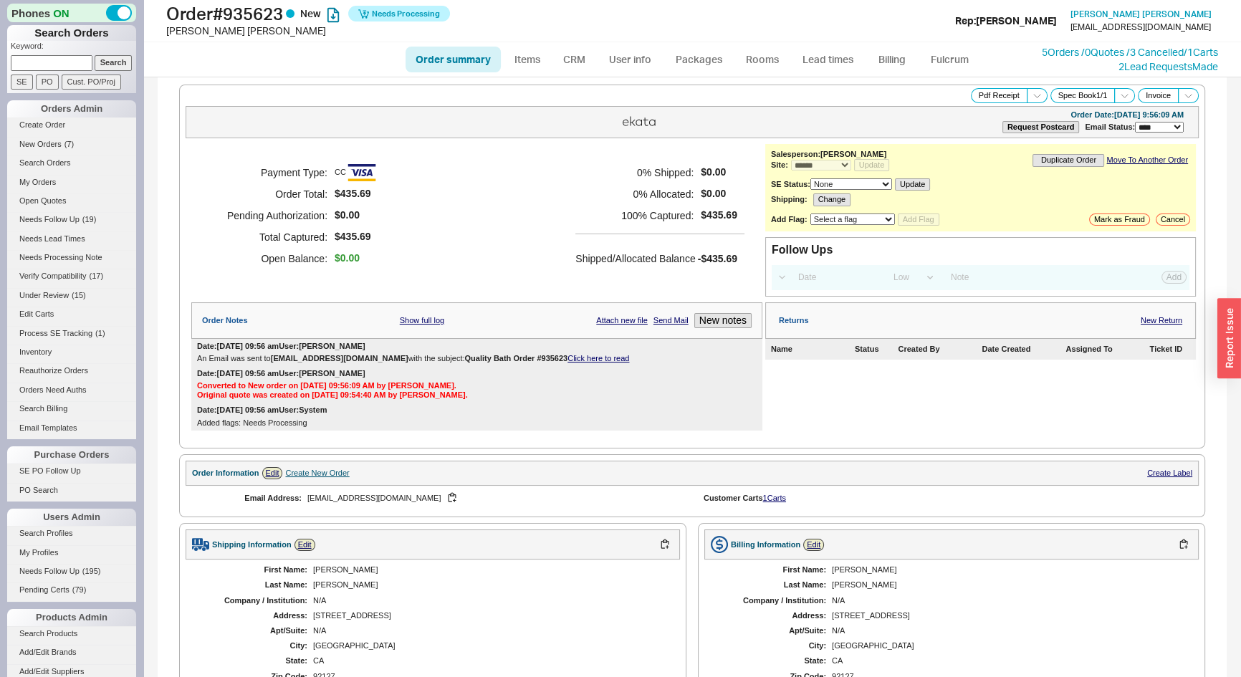
click at [602, 350] on div "Date: [DATE] 09:56 am User: [PERSON_NAME] Email was sent to [EMAIL_ADDRESS][DOM…" at bounding box center [476, 352] width 571 height 27
click at [602, 354] on link "Click here to read" at bounding box center [598, 358] width 62 height 9
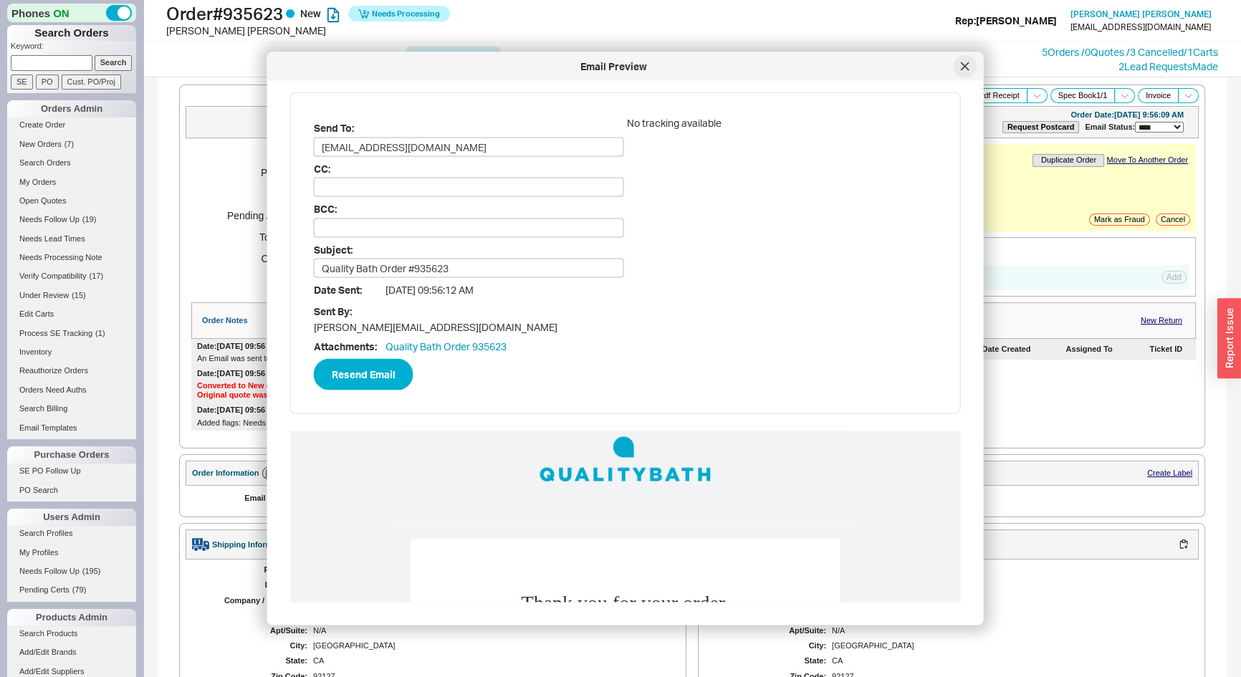
click at [963, 69] on icon at bounding box center [965, 66] width 9 height 9
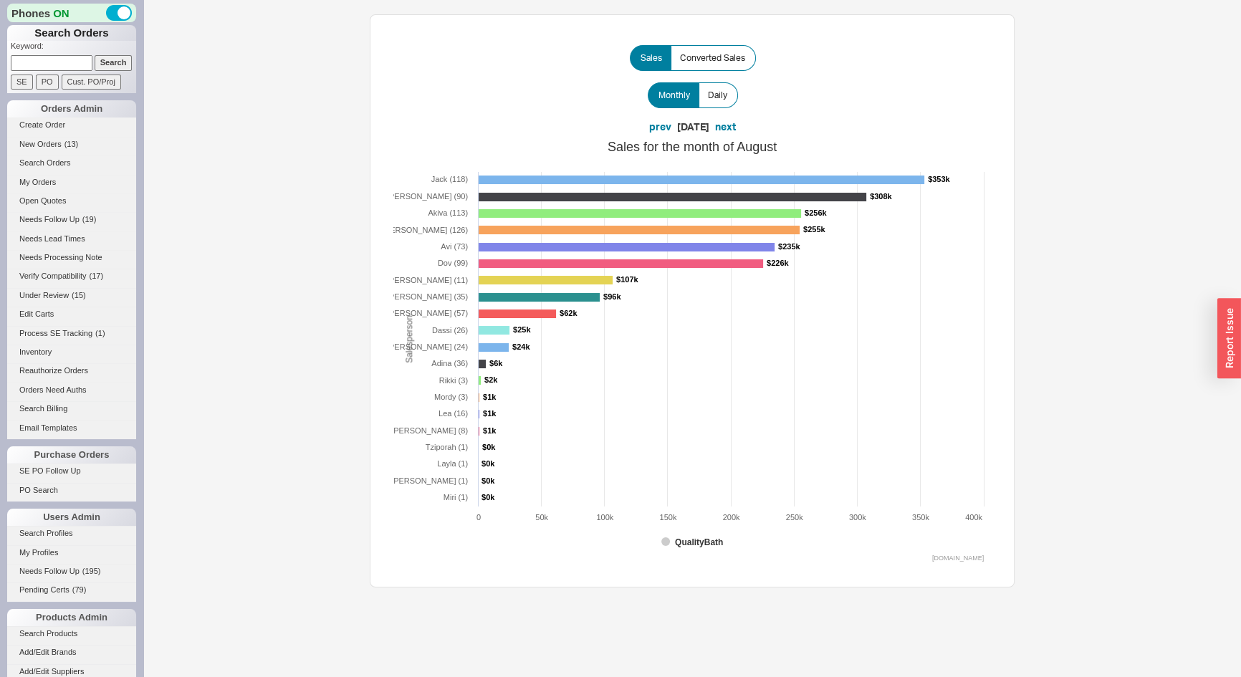
paste input "935465"
type input "935465"
click at [101, 63] on input "Search" at bounding box center [114, 62] width 38 height 15
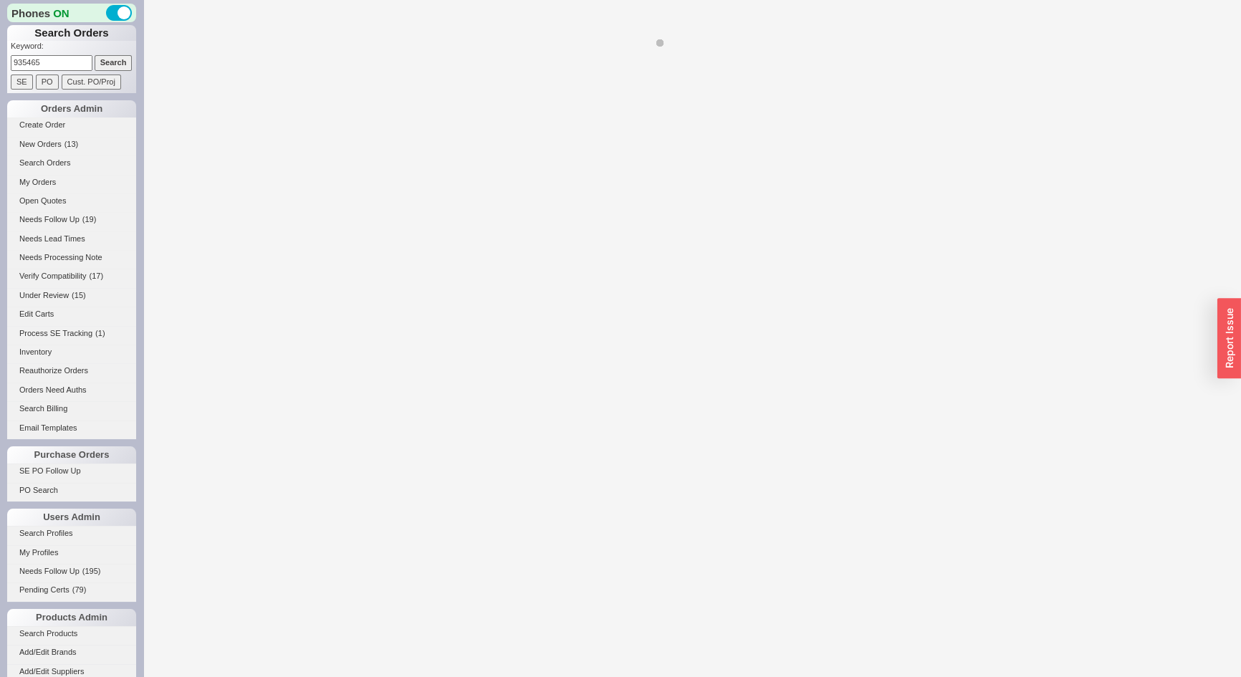
select select "*"
select select "3"
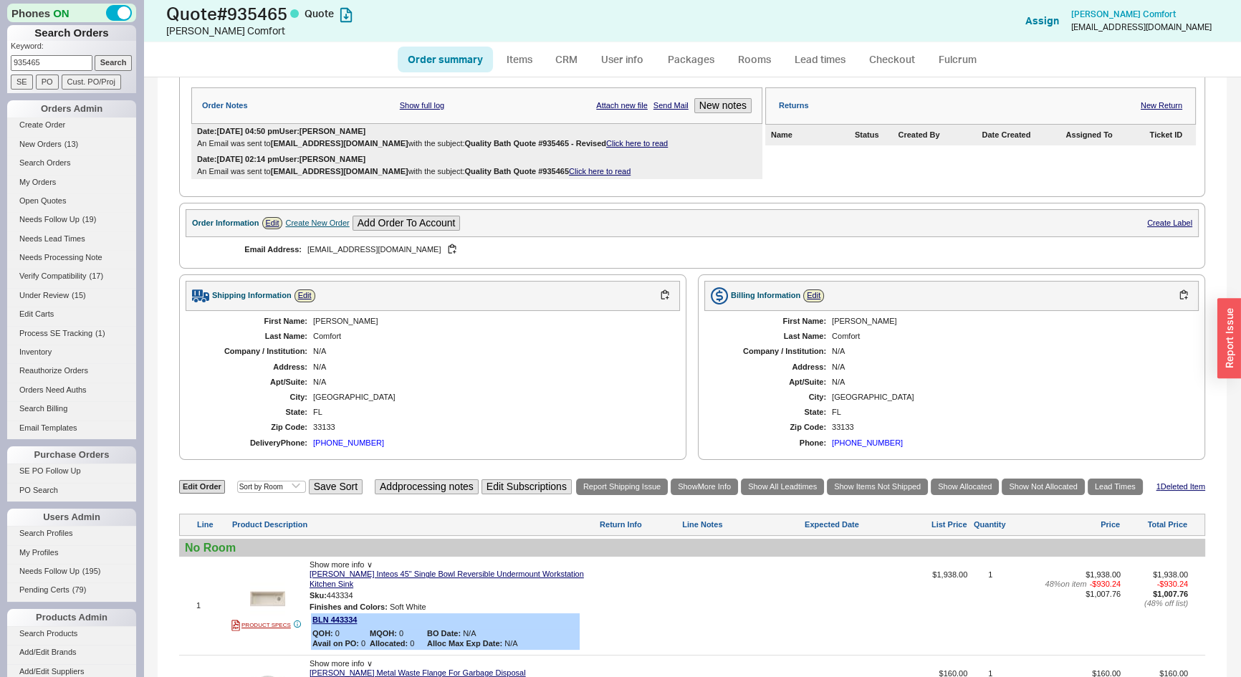
scroll to position [260, 0]
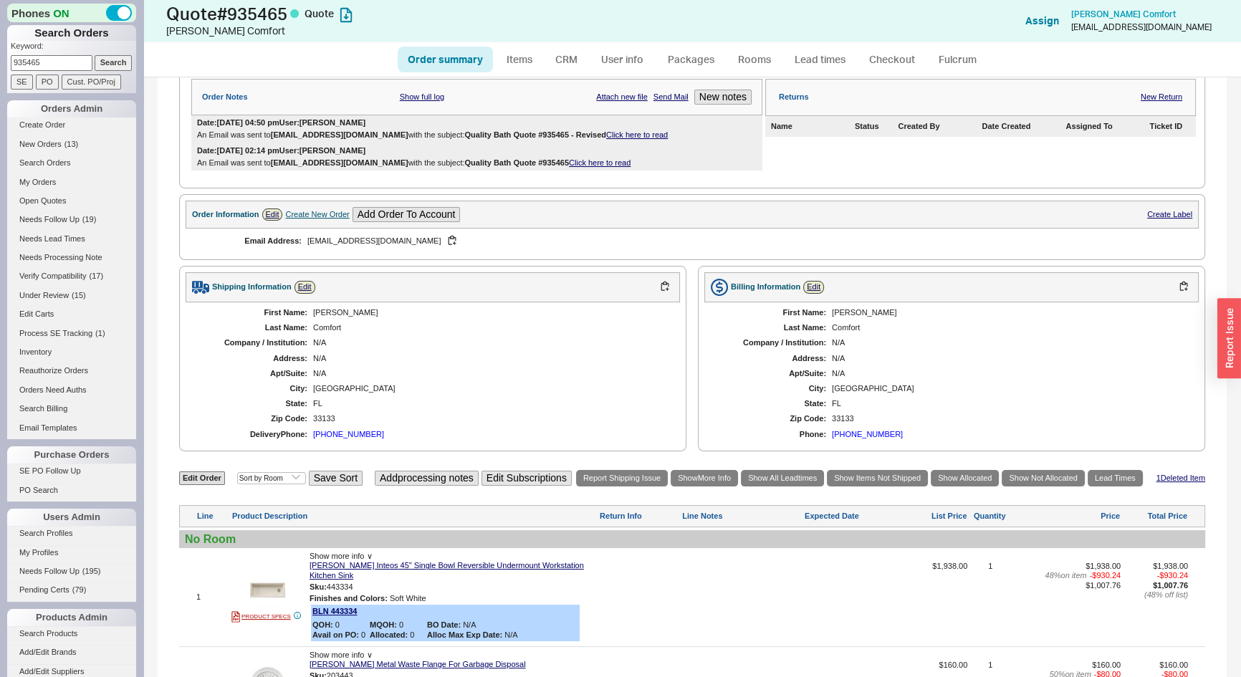
click at [357, 430] on div "[PHONE_NUMBER]" at bounding box center [348, 434] width 71 height 9
click at [427, 59] on link "Order summary" at bounding box center [445, 60] width 95 height 26
select select "*"
select select "3"
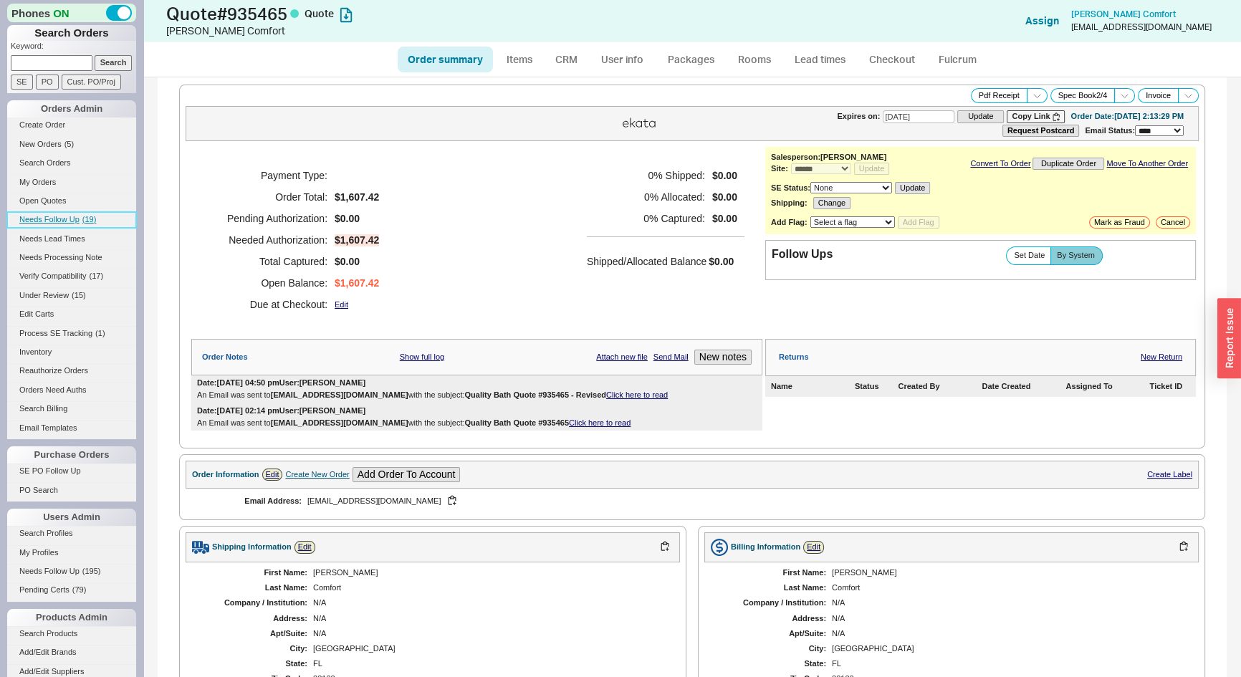
click at [80, 218] on link "Needs Follow Up ( 19 )" at bounding box center [71, 219] width 129 height 15
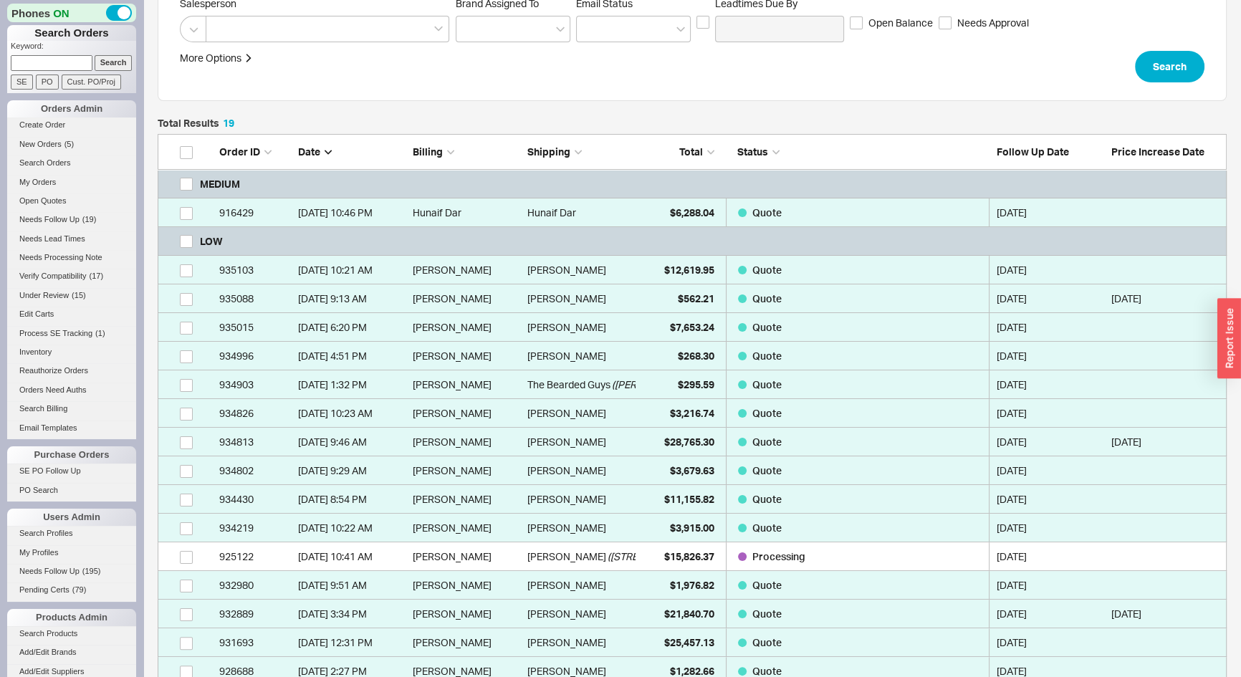
scroll to position [487, 0]
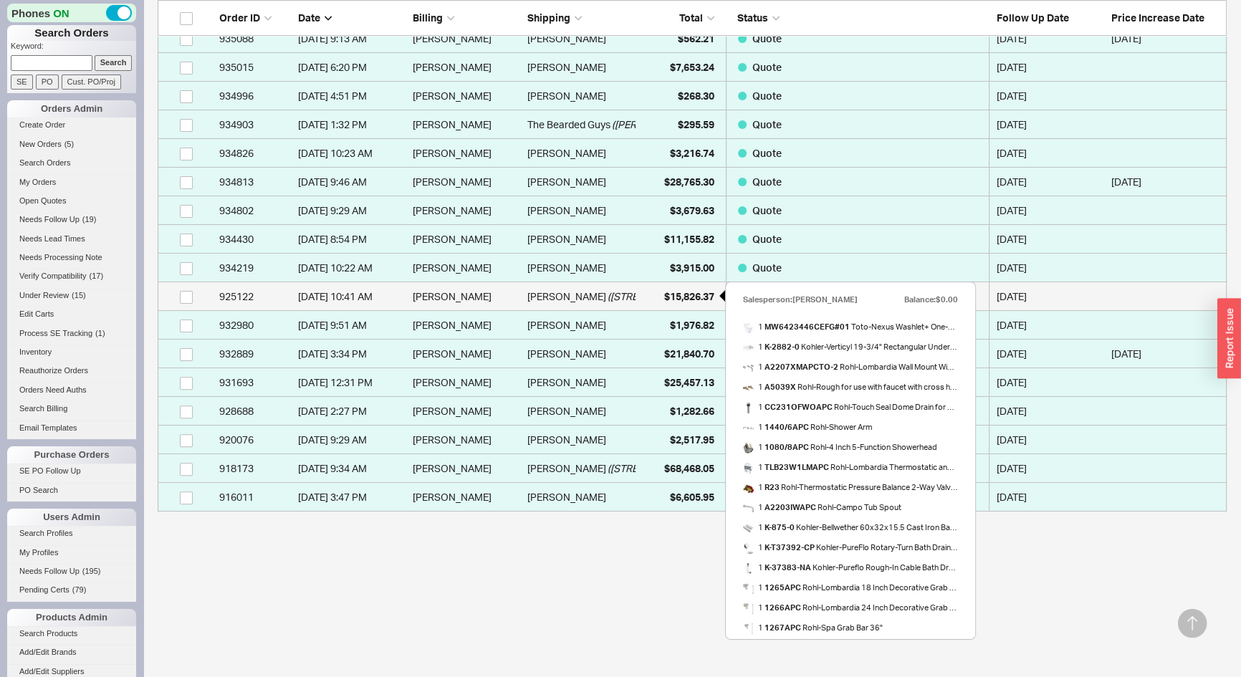
click at [672, 290] on span "$15,826.37" at bounding box center [689, 296] width 50 height 12
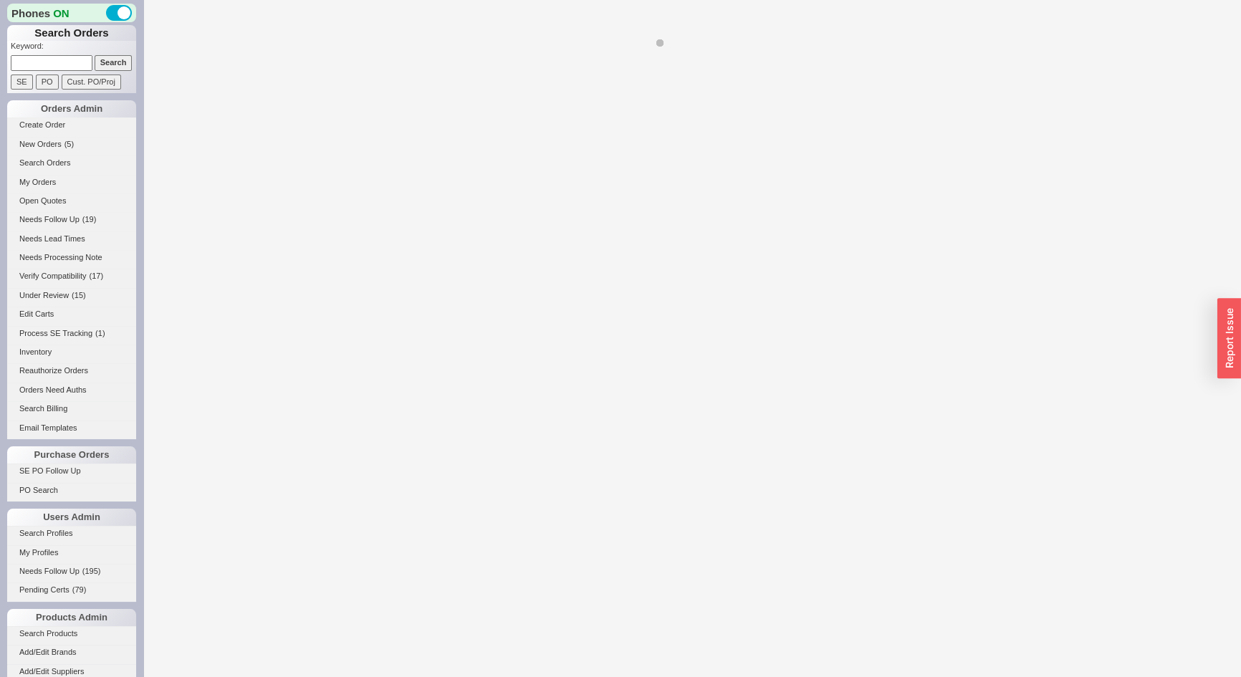
select select "*"
select select "LOW"
select select "3"
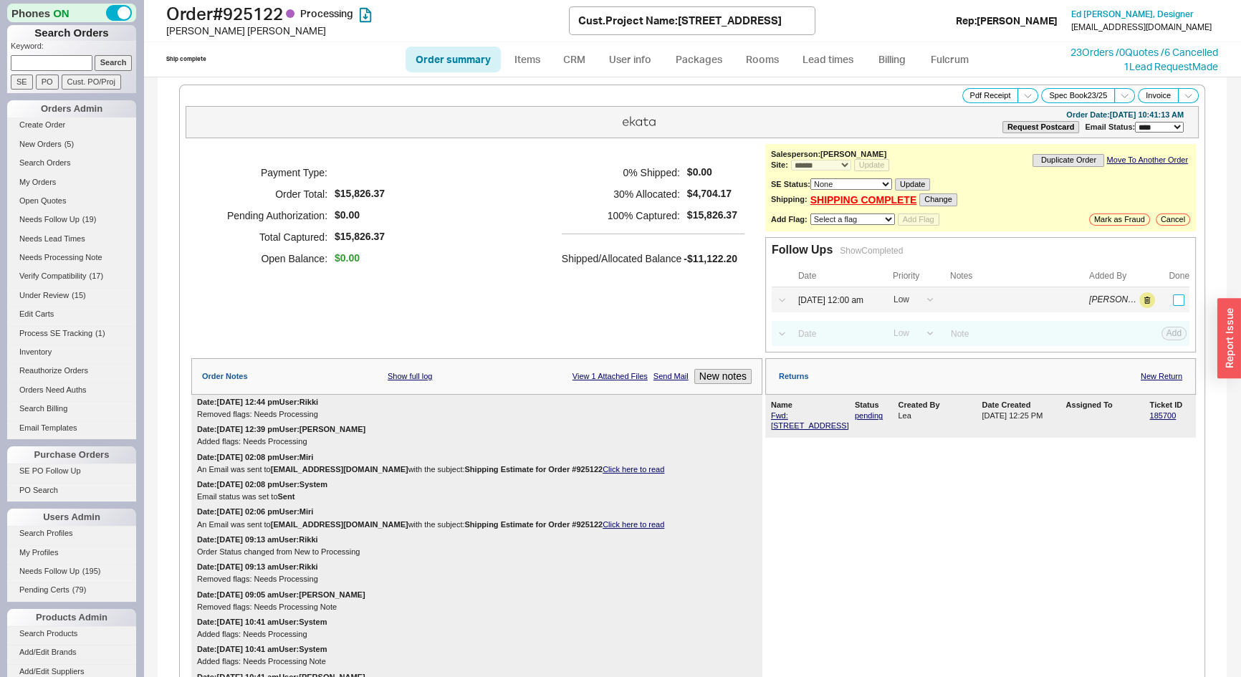
click at [1173, 299] on input "checkbox" at bounding box center [1178, 299] width 11 height 11
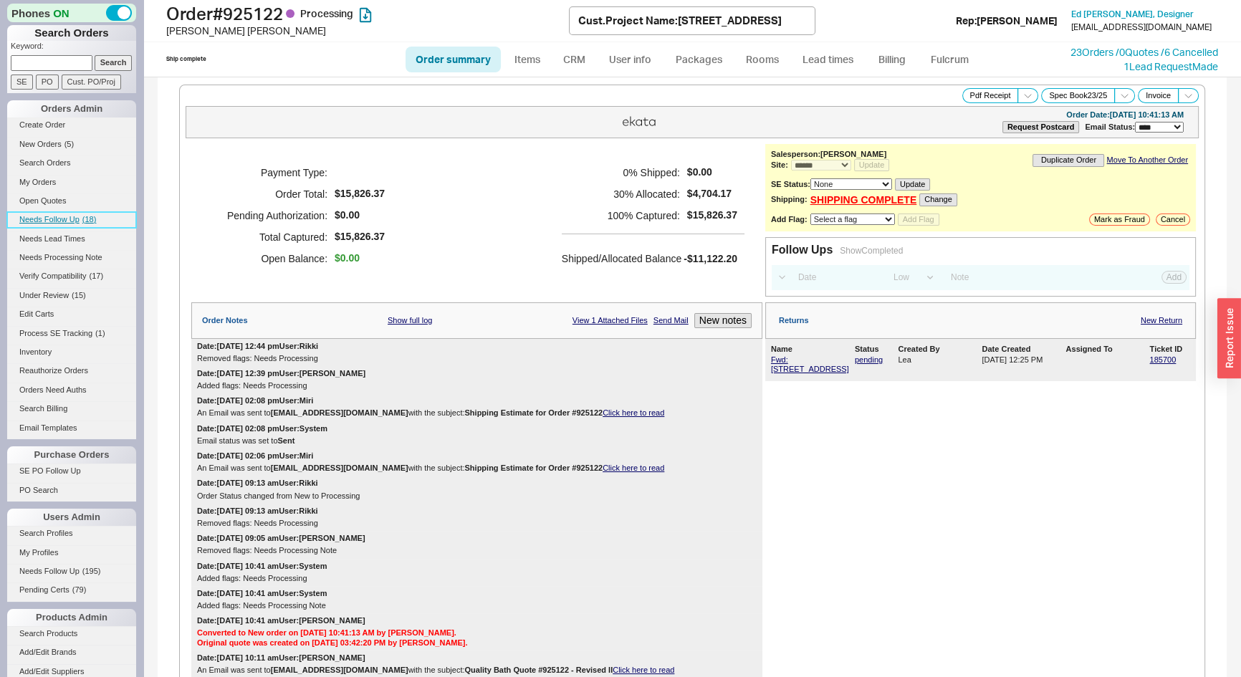
click at [82, 223] on link "Needs Follow Up ( 18 )" at bounding box center [71, 219] width 129 height 15
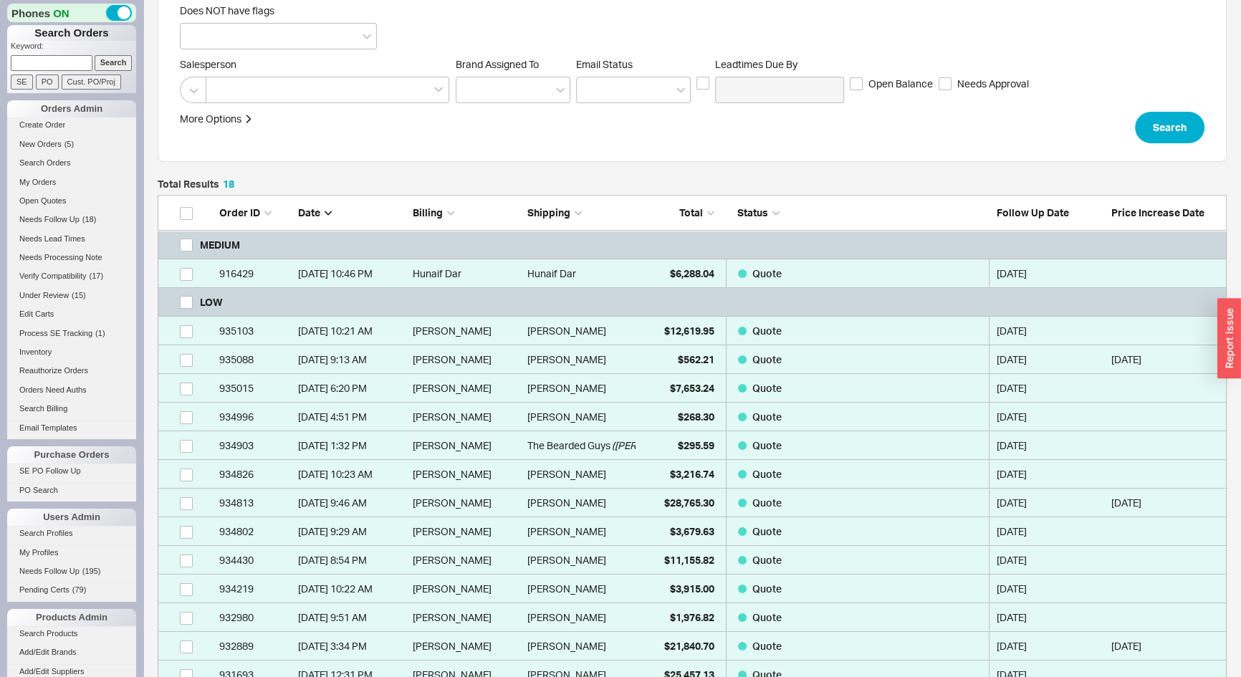
scroll to position [458, 0]
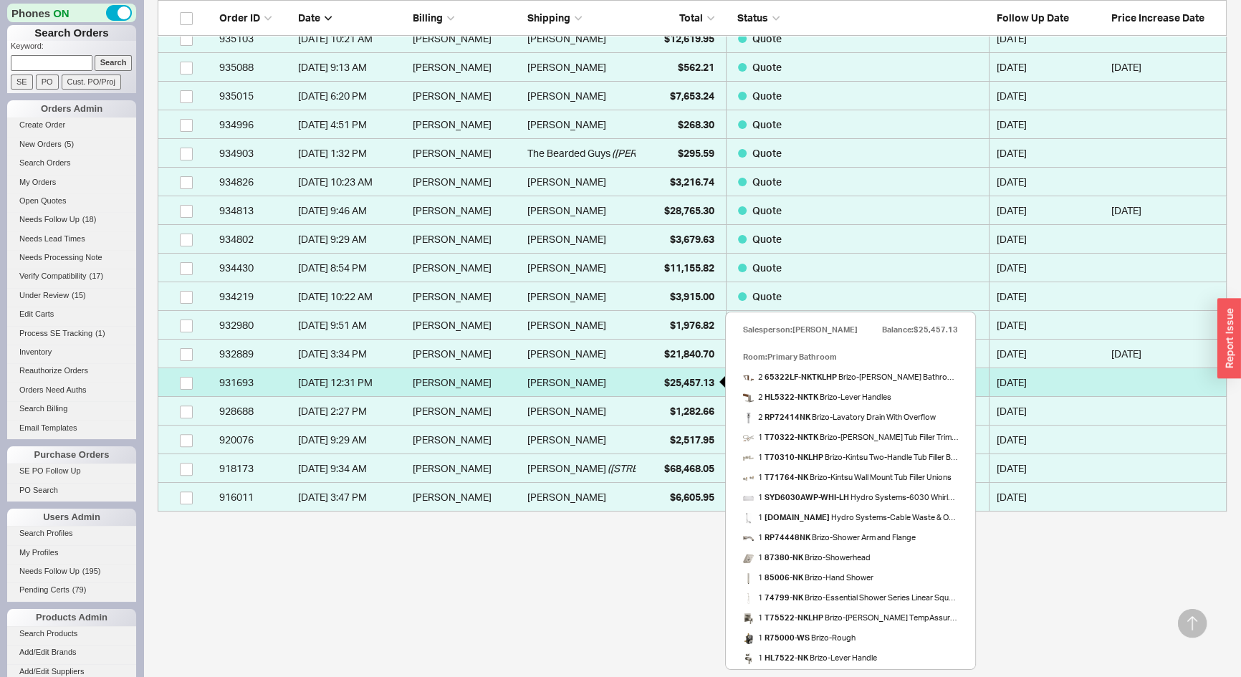
click at [655, 383] on div "$25,457.13" at bounding box center [678, 382] width 72 height 29
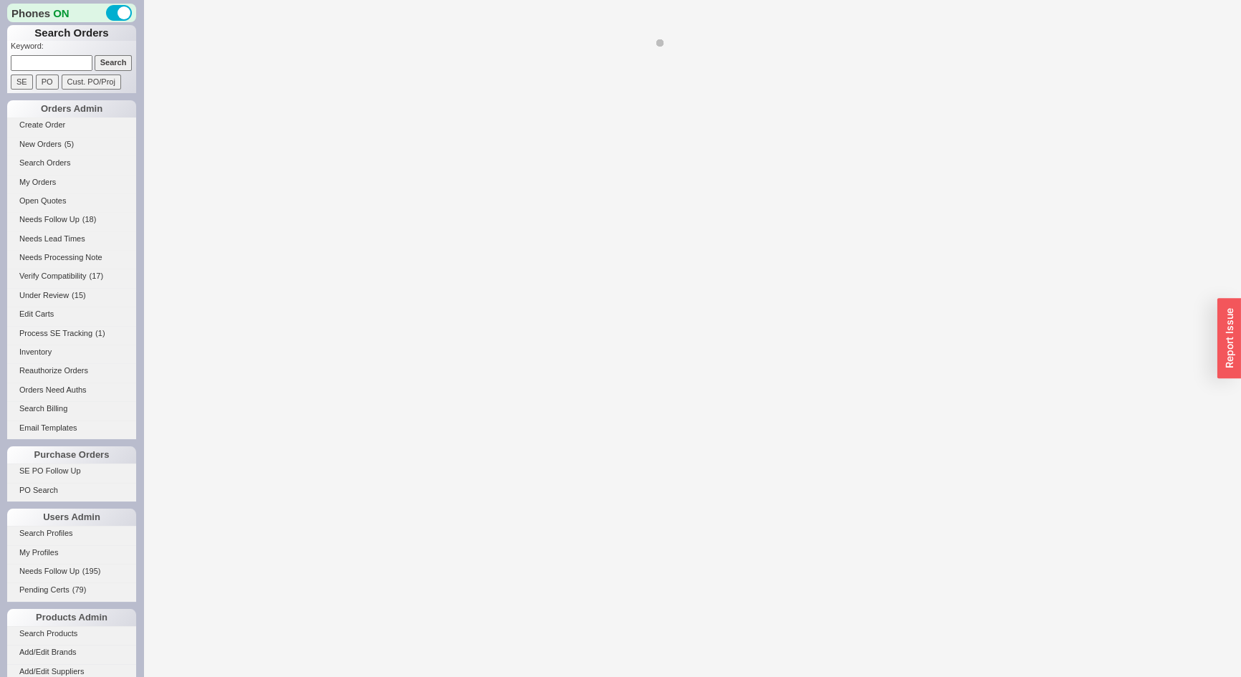
select select "*"
select select "LOW"
select select "3"
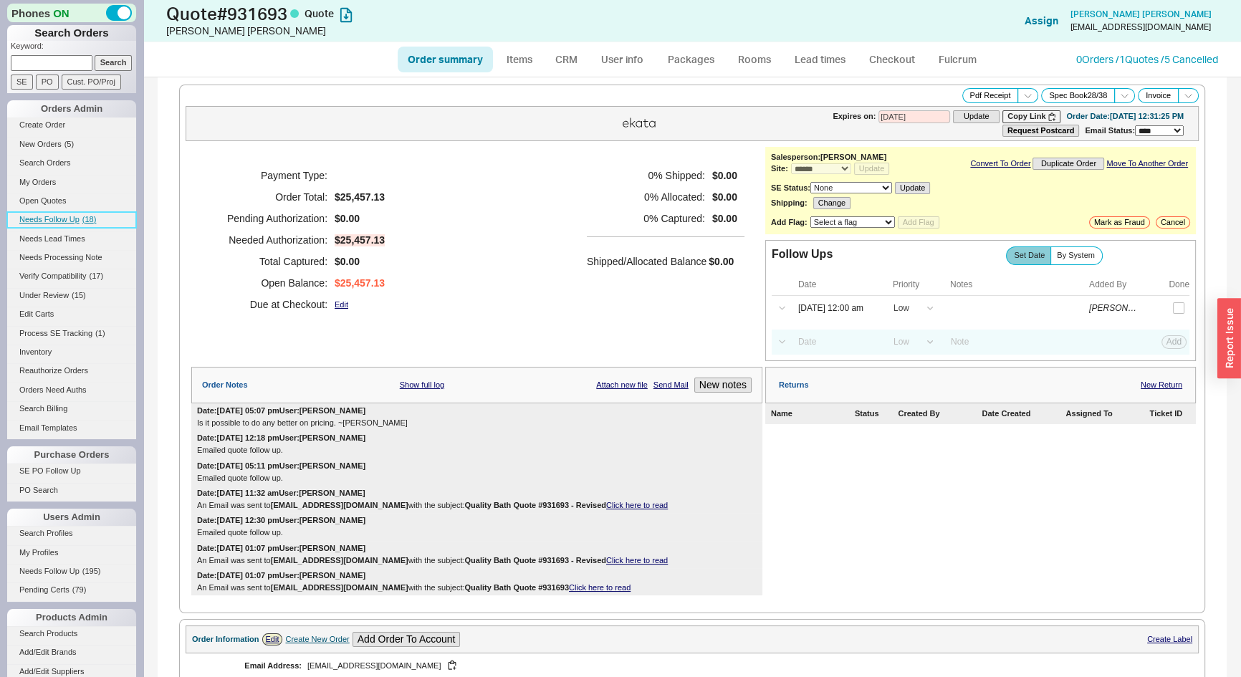
click at [52, 221] on span "Needs Follow Up" at bounding box center [49, 219] width 60 height 9
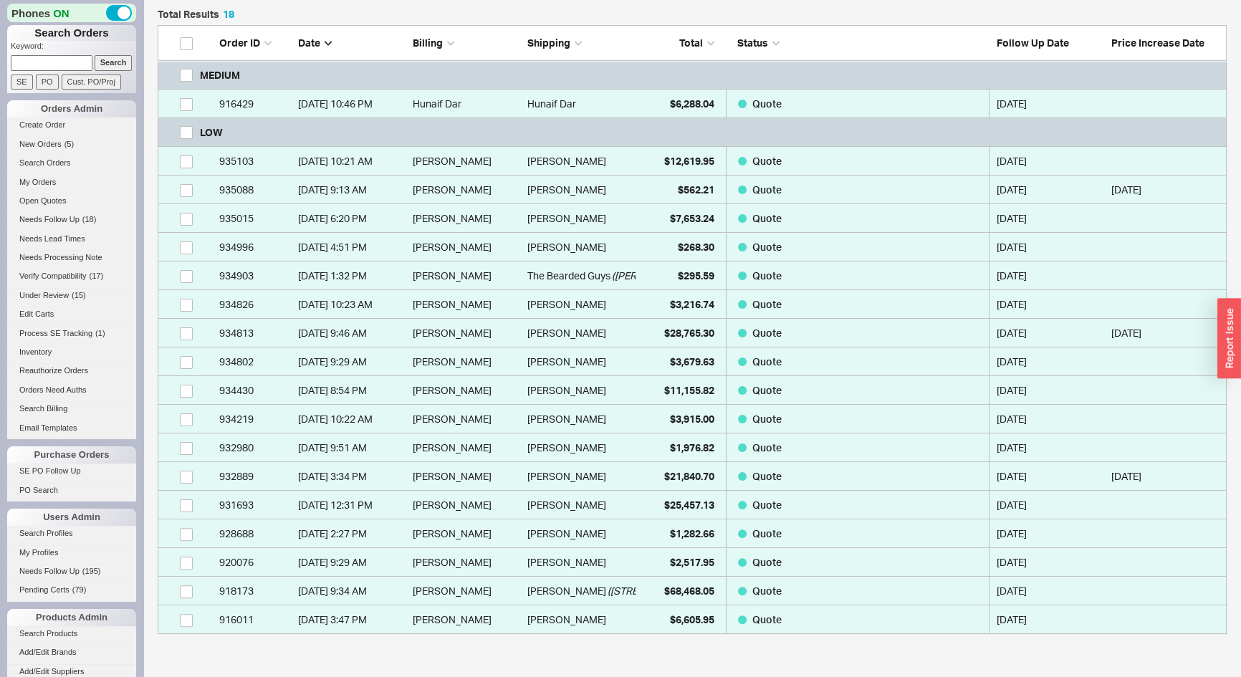
scroll to position [456, 0]
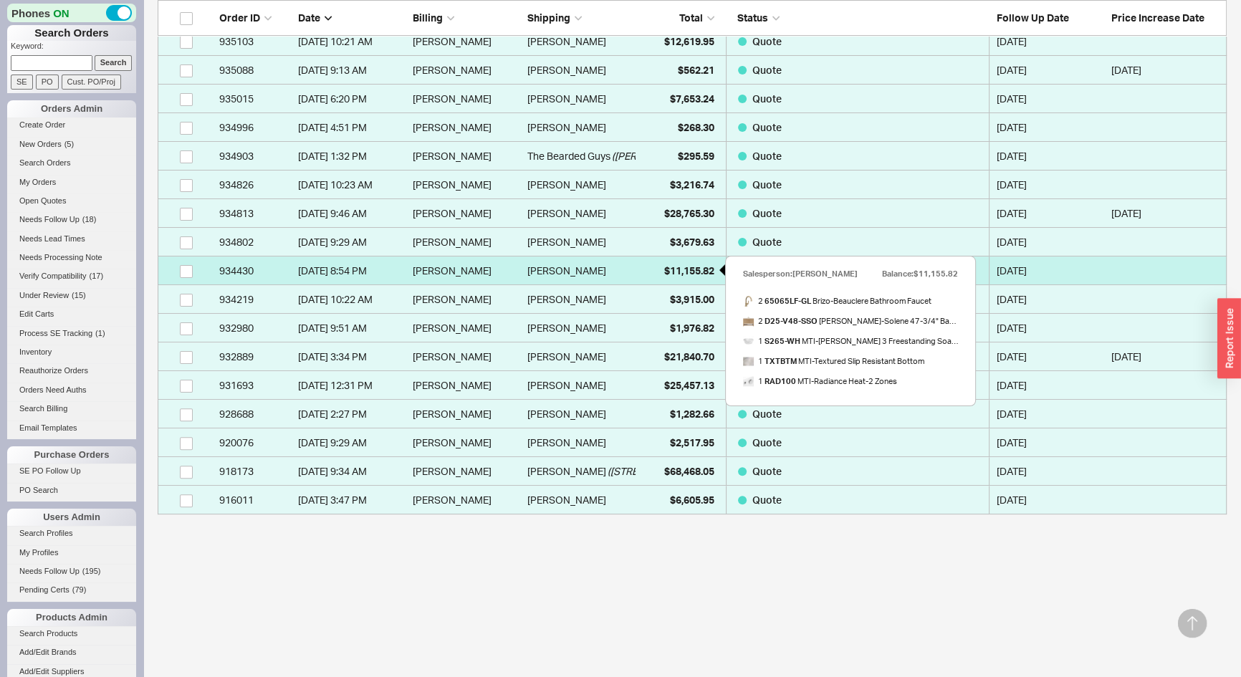
click at [668, 273] on span "$11,155.82" at bounding box center [689, 270] width 50 height 12
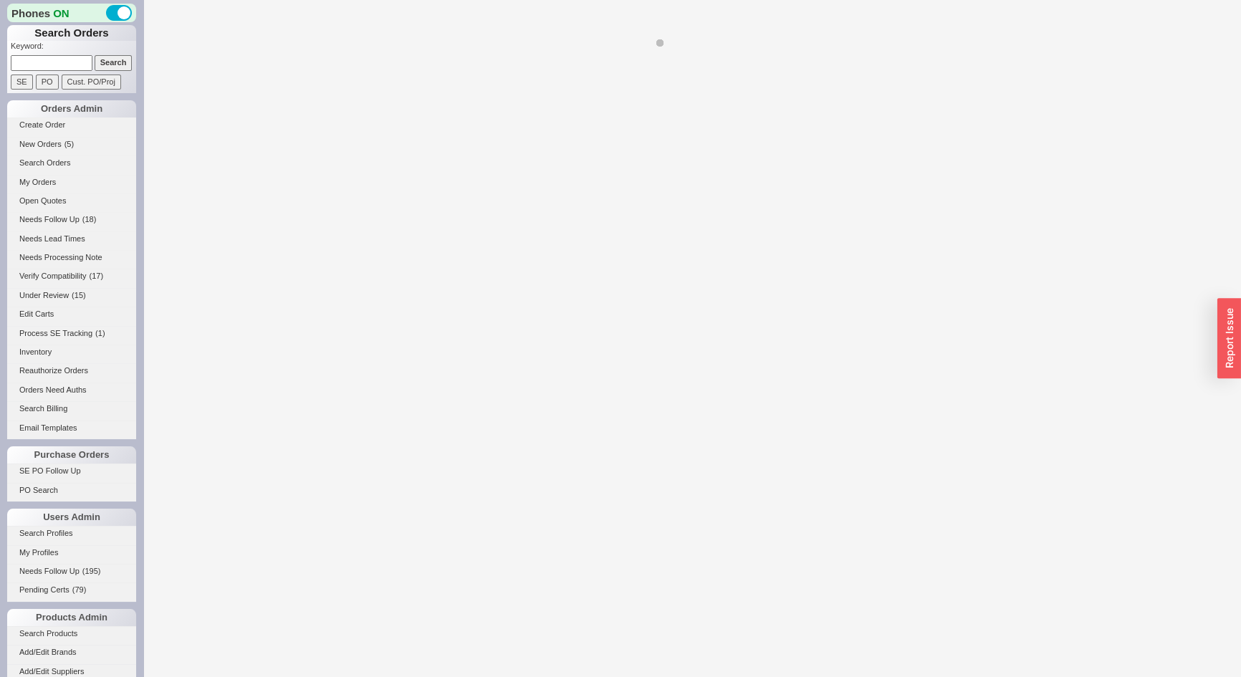
select select "*"
select select "LOW"
select select "3"
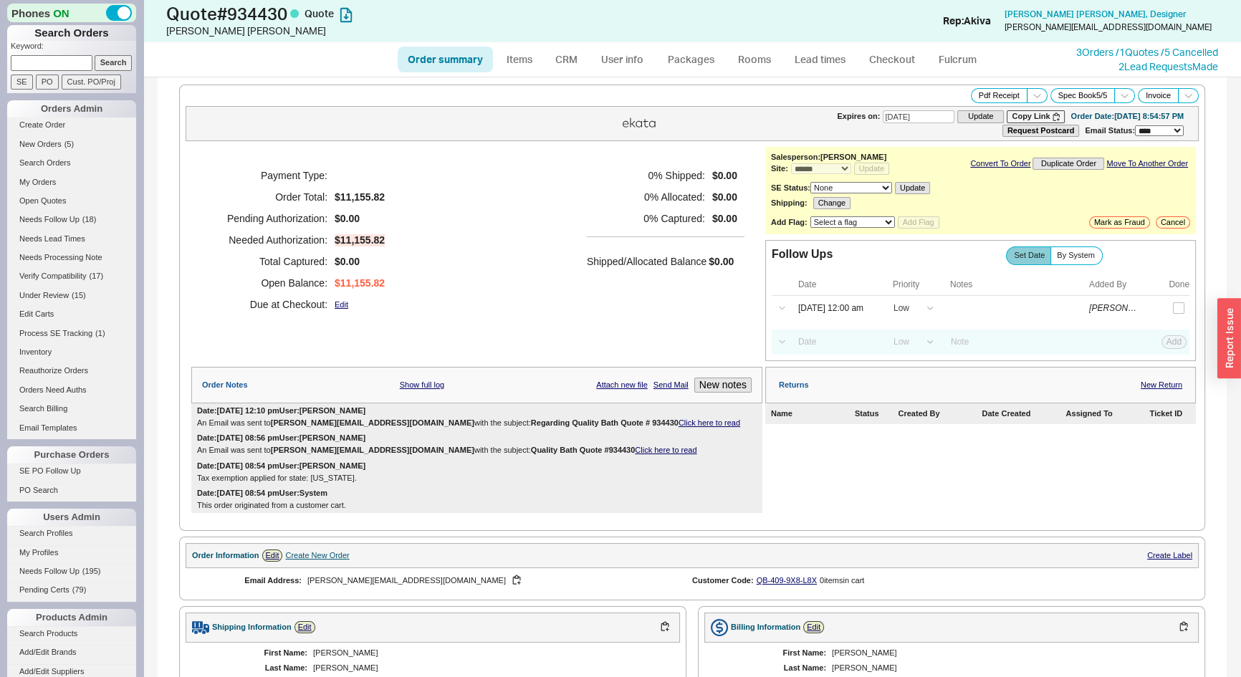
click at [678, 418] on link "Click here to read" at bounding box center [709, 422] width 62 height 9
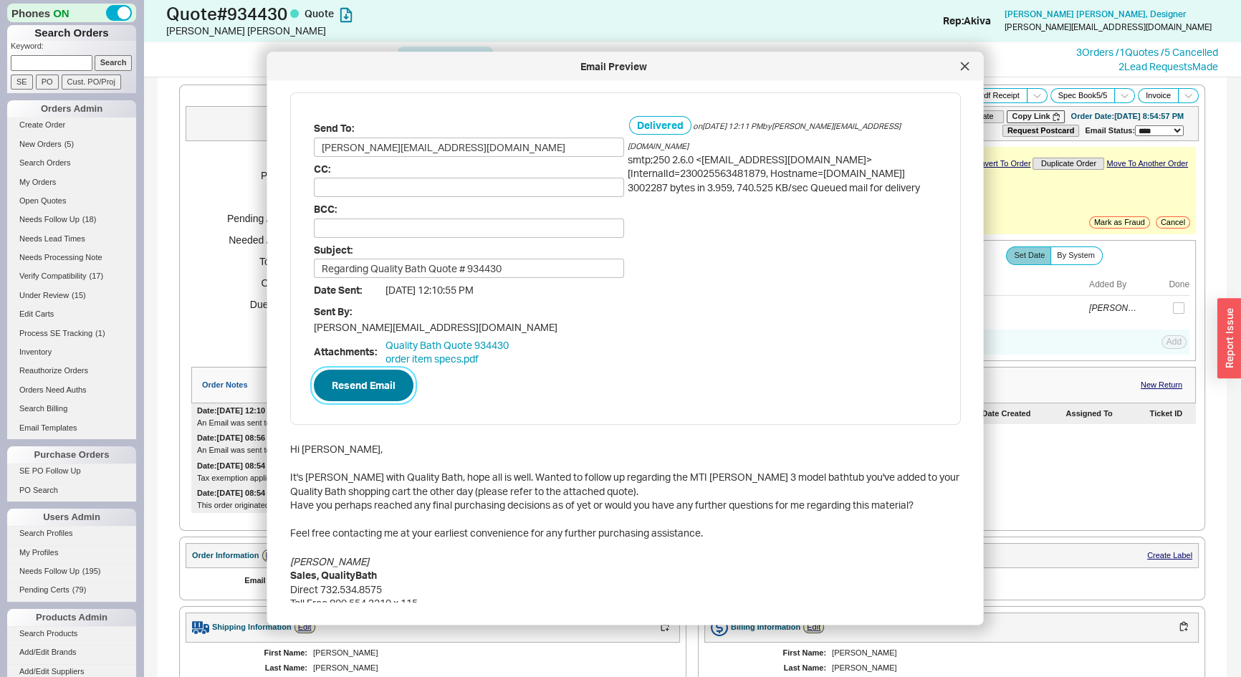
click at [352, 376] on button "Resend Email" at bounding box center [364, 385] width 100 height 32
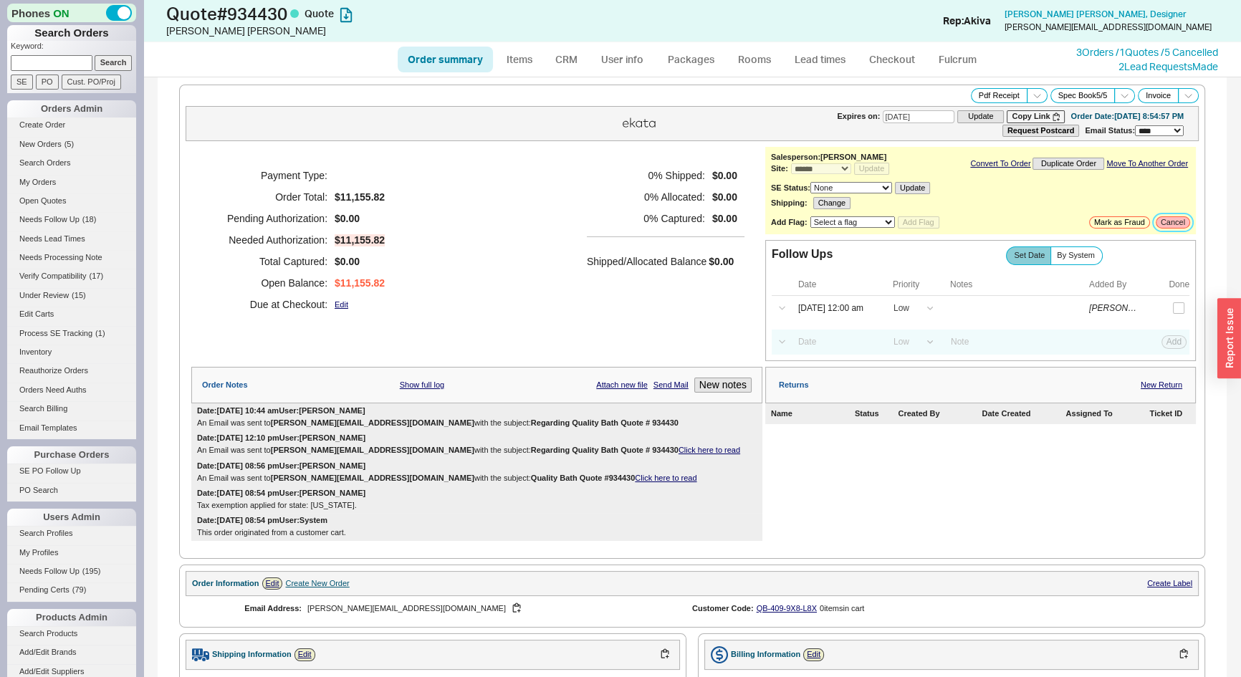
click at [1158, 222] on button "Cancel" at bounding box center [1172, 222] width 34 height 12
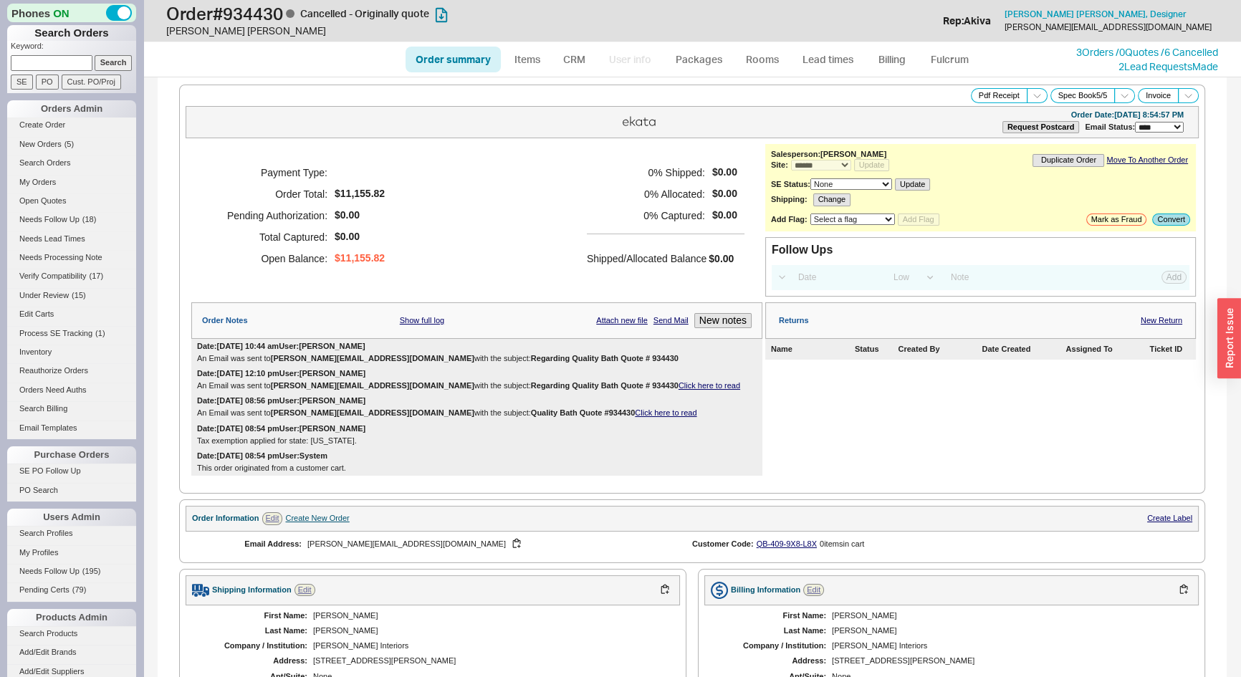
click at [1183, 222] on div "**********" at bounding box center [980, 187] width 430 height 87
click at [1168, 218] on button "Convert" at bounding box center [1171, 219] width 38 height 12
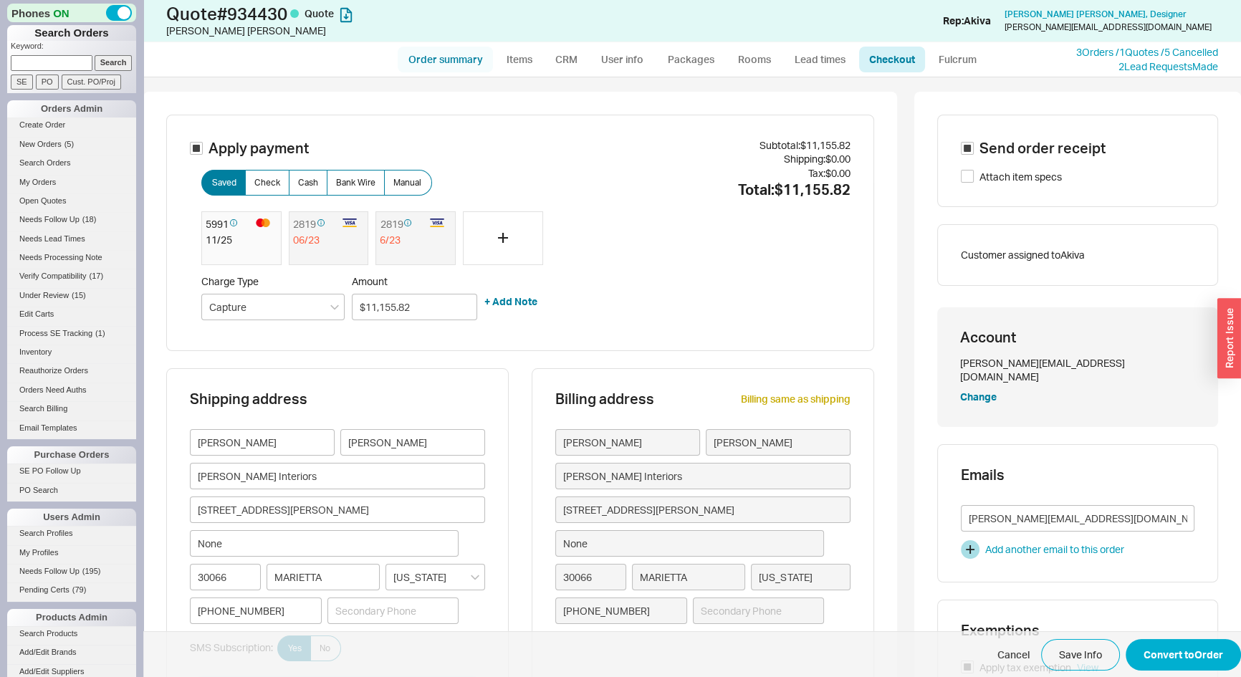
click at [428, 63] on link "Order summary" at bounding box center [445, 60] width 95 height 26
select select "*"
select select "LOW"
select select "3"
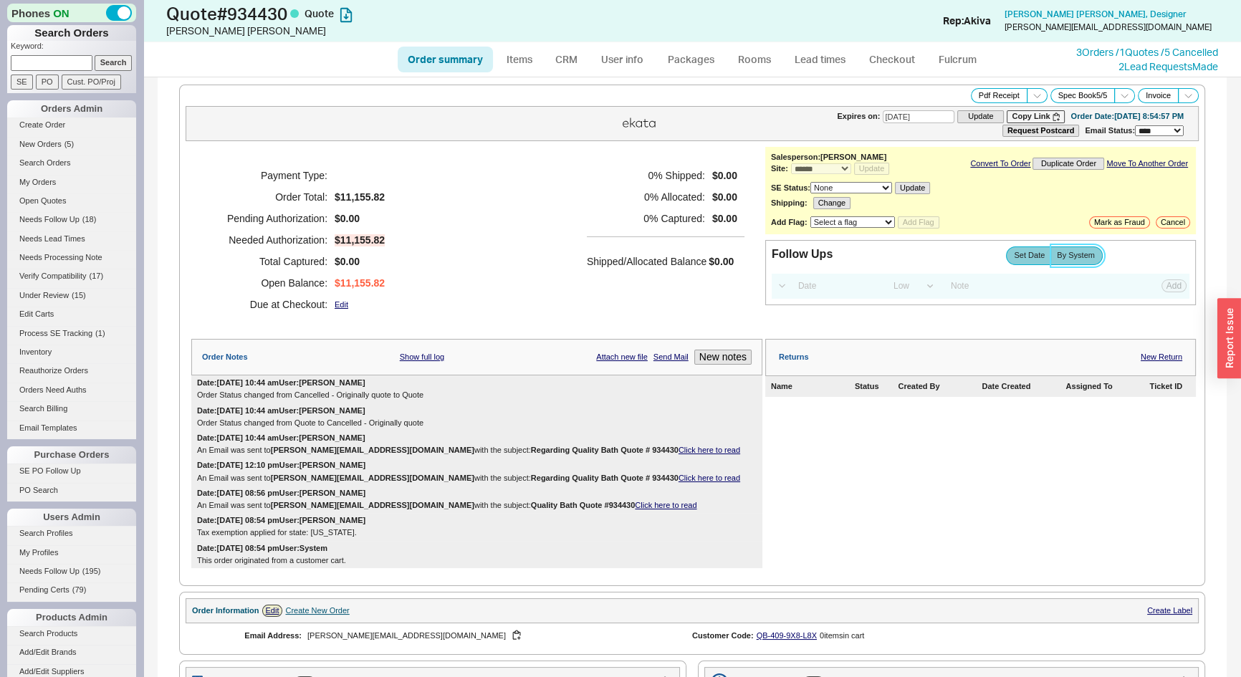
click at [1072, 258] on span "By System" at bounding box center [1075, 255] width 38 height 9
click at [0, 0] on input "By System" at bounding box center [0, 0] width 0 height 0
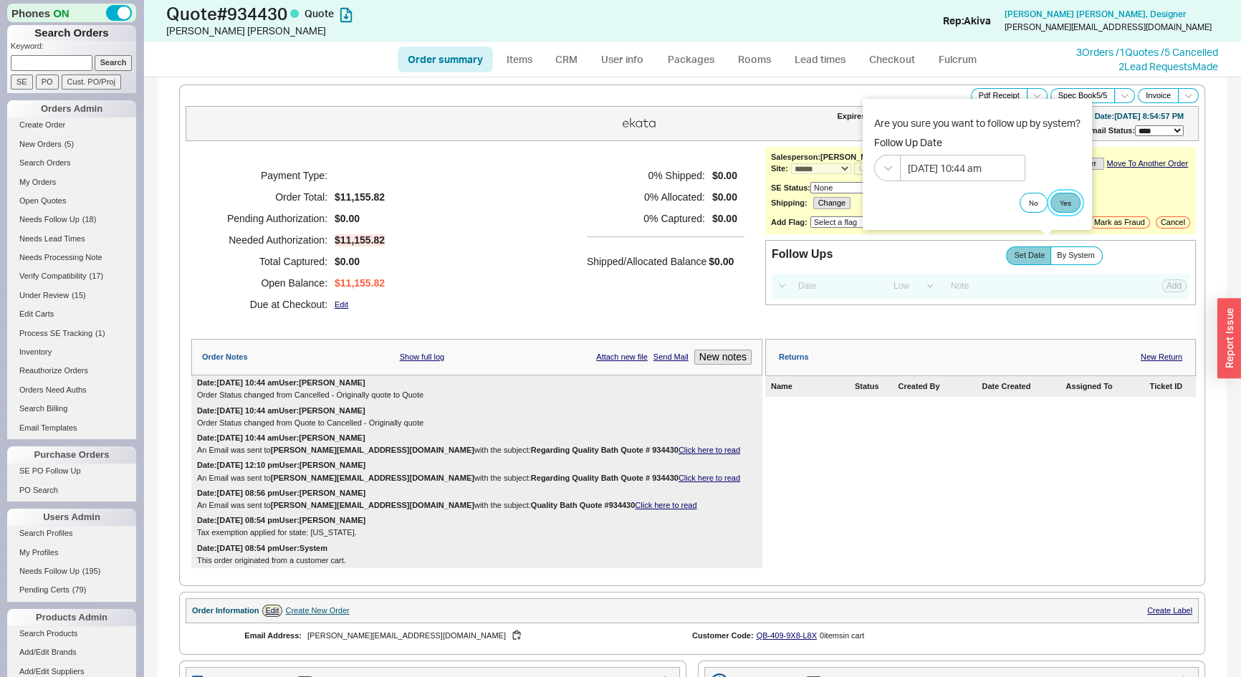
click at [1067, 206] on button "Yes" at bounding box center [1065, 203] width 30 height 20
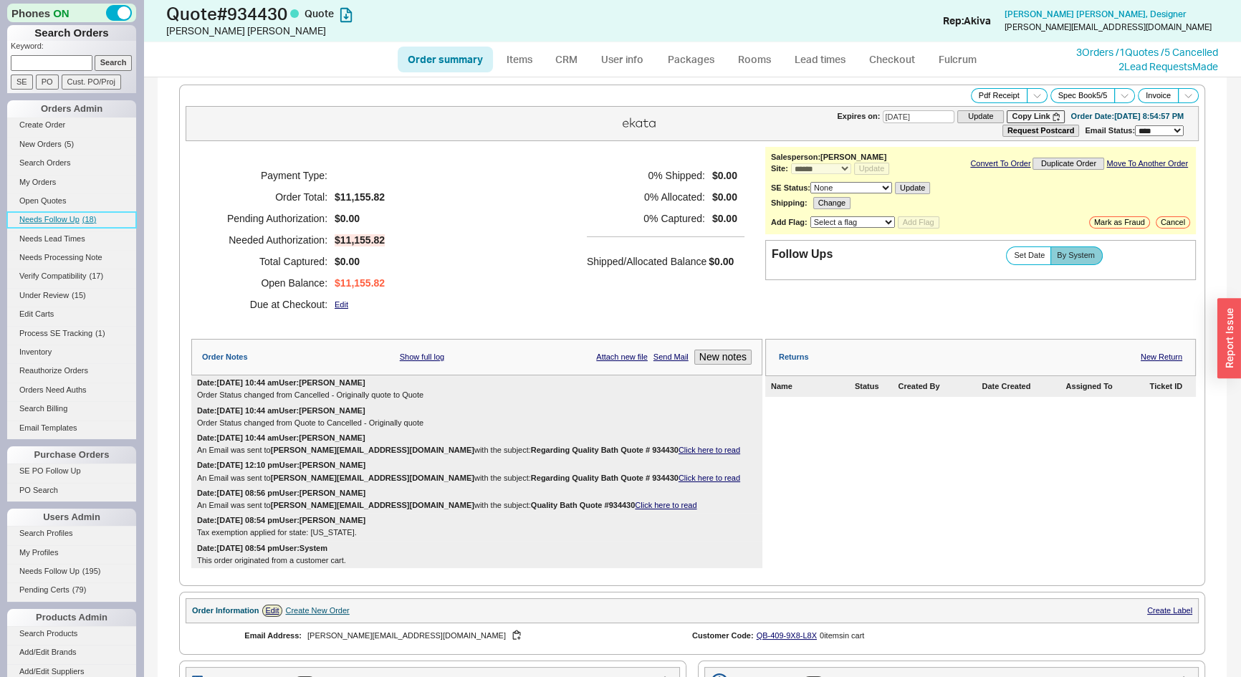
click at [69, 218] on span "Needs Follow Up" at bounding box center [49, 219] width 60 height 9
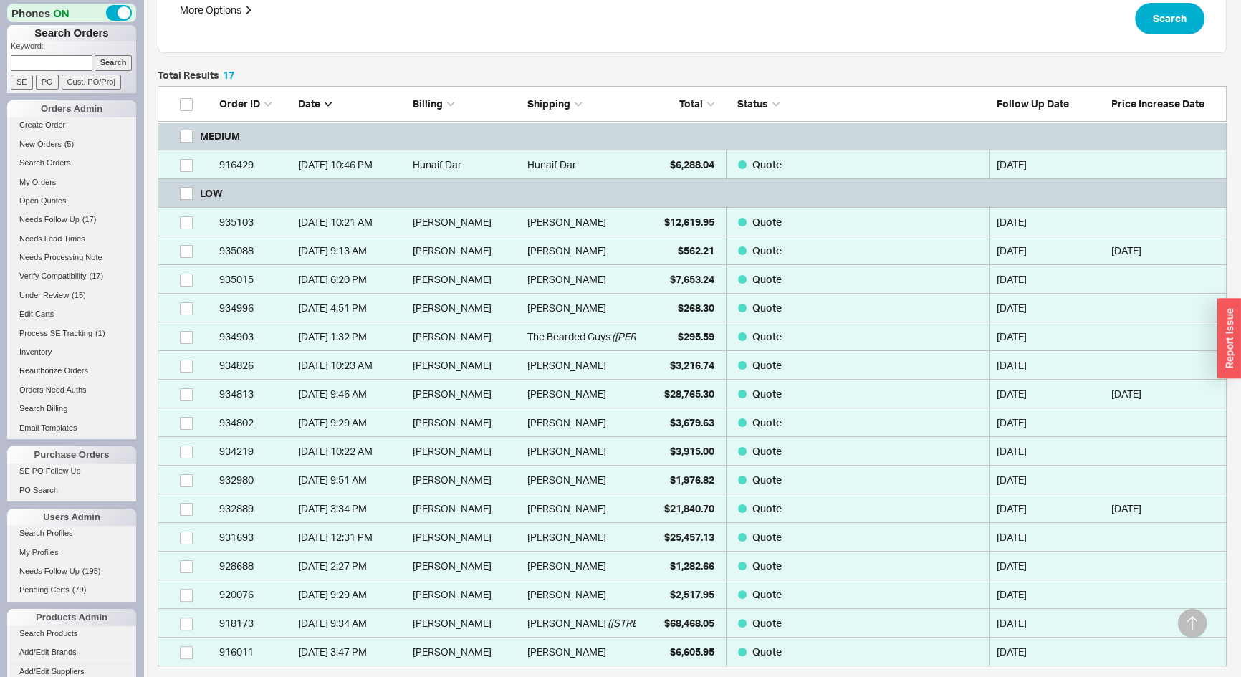
scroll to position [260, 0]
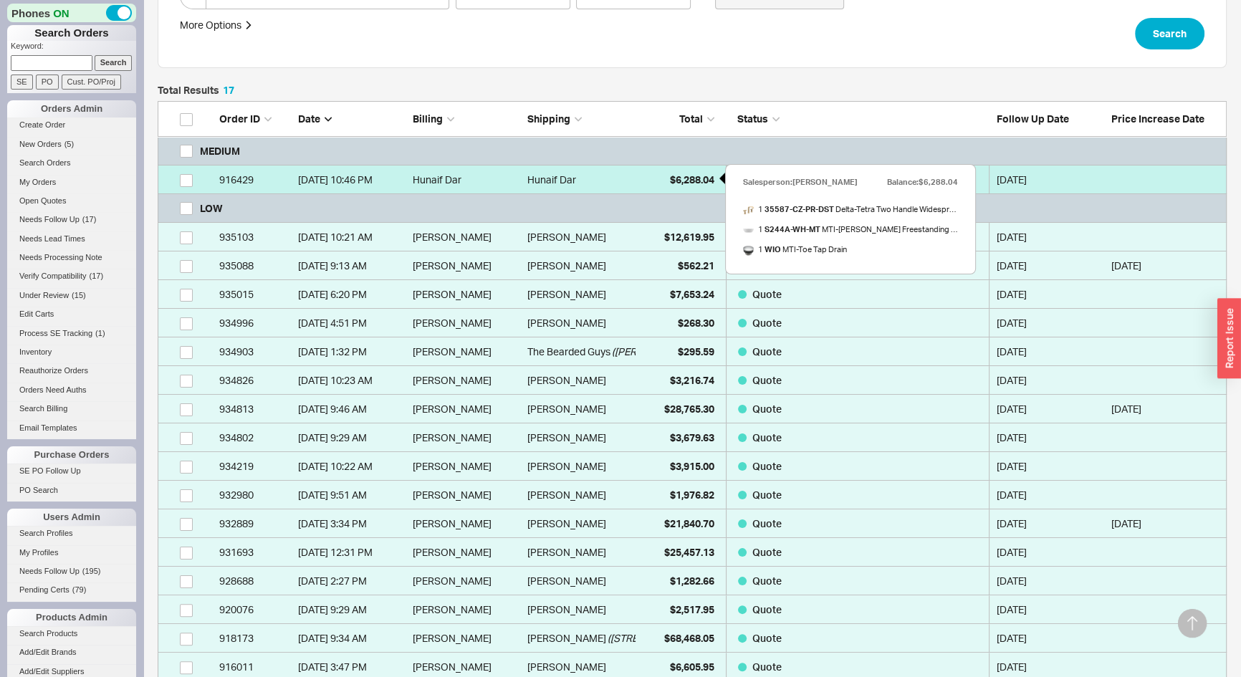
click at [658, 174] on div "$6,288.04" at bounding box center [678, 179] width 72 height 29
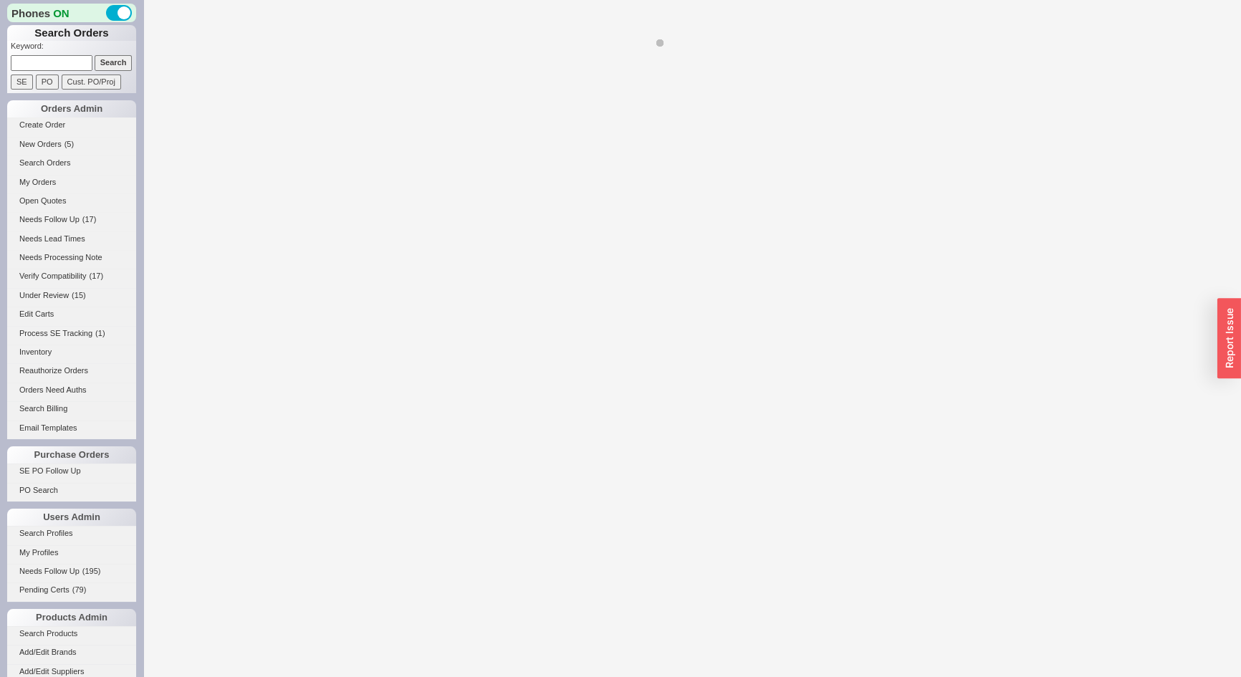
select select "*"
select select "MEDIUM"
select select "LOW"
select select "3"
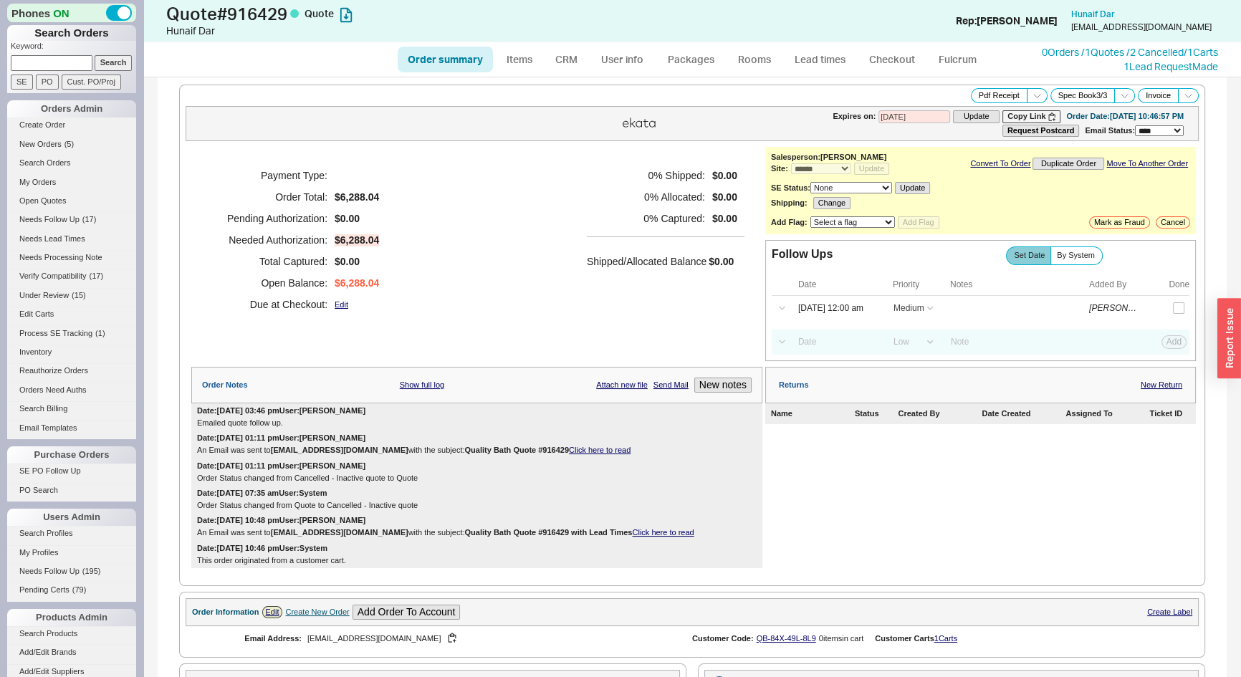
click at [573, 446] on link "Click here to read" at bounding box center [600, 450] width 62 height 9
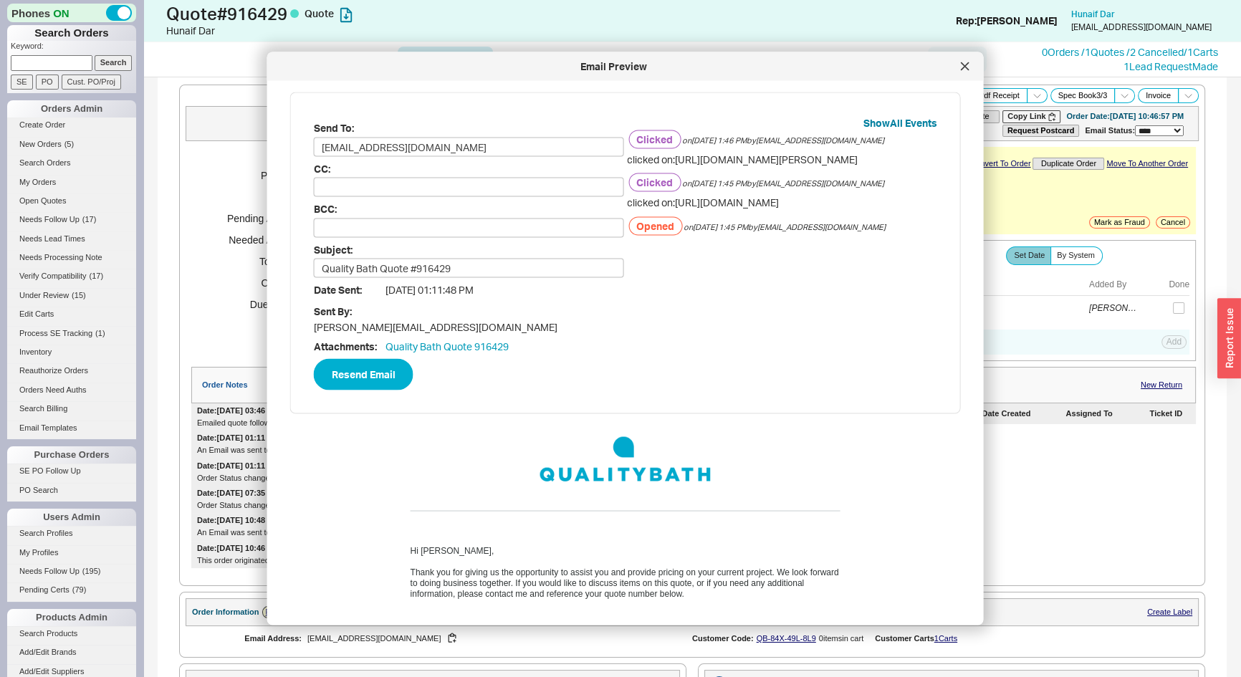
click at [957, 64] on div at bounding box center [964, 66] width 23 height 23
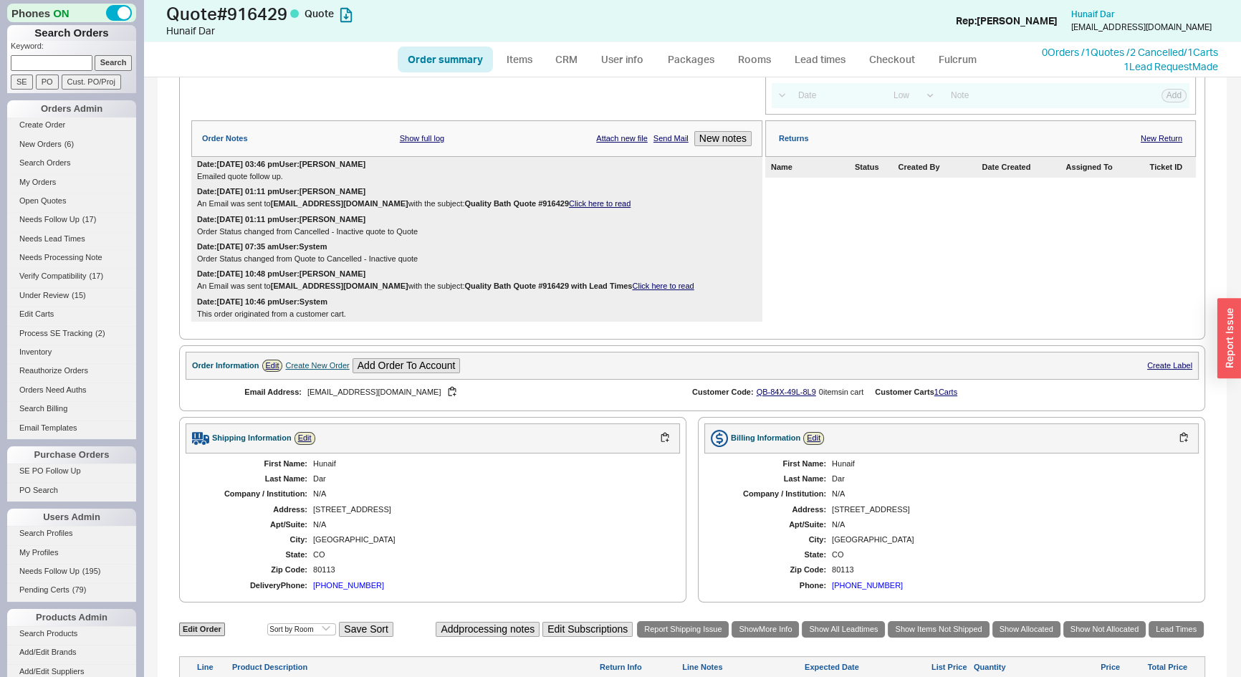
scroll to position [521, 0]
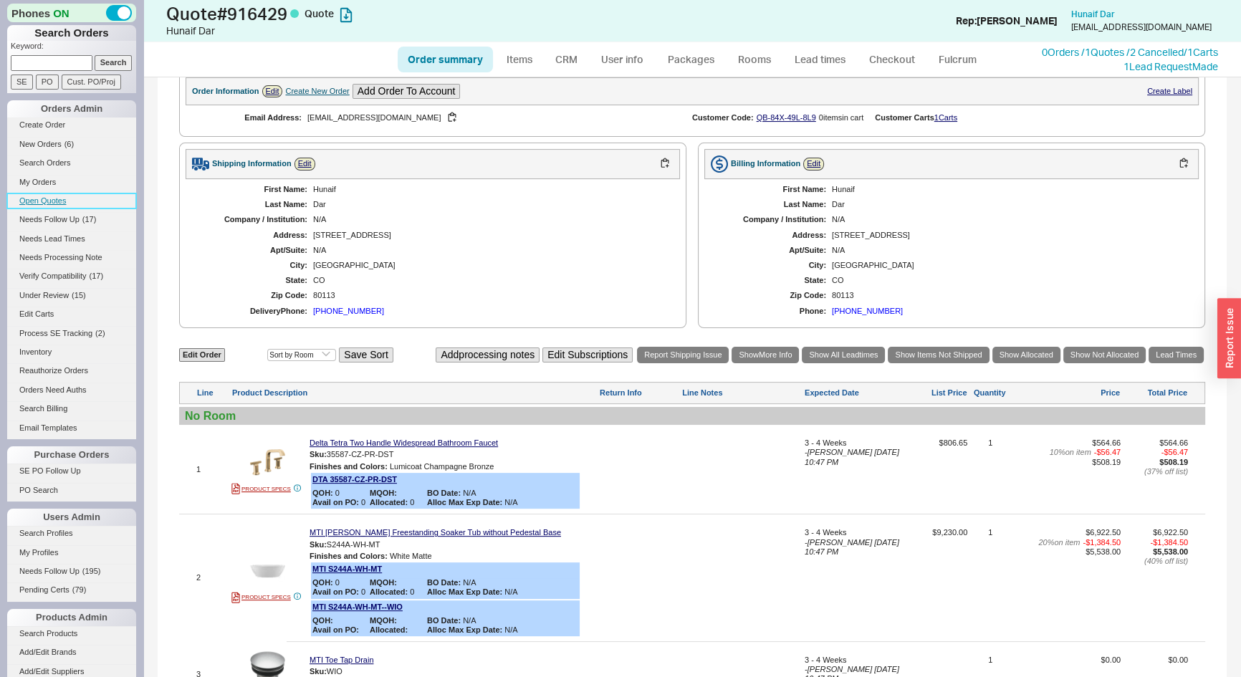
click at [33, 196] on link "Open Quotes" at bounding box center [71, 200] width 129 height 15
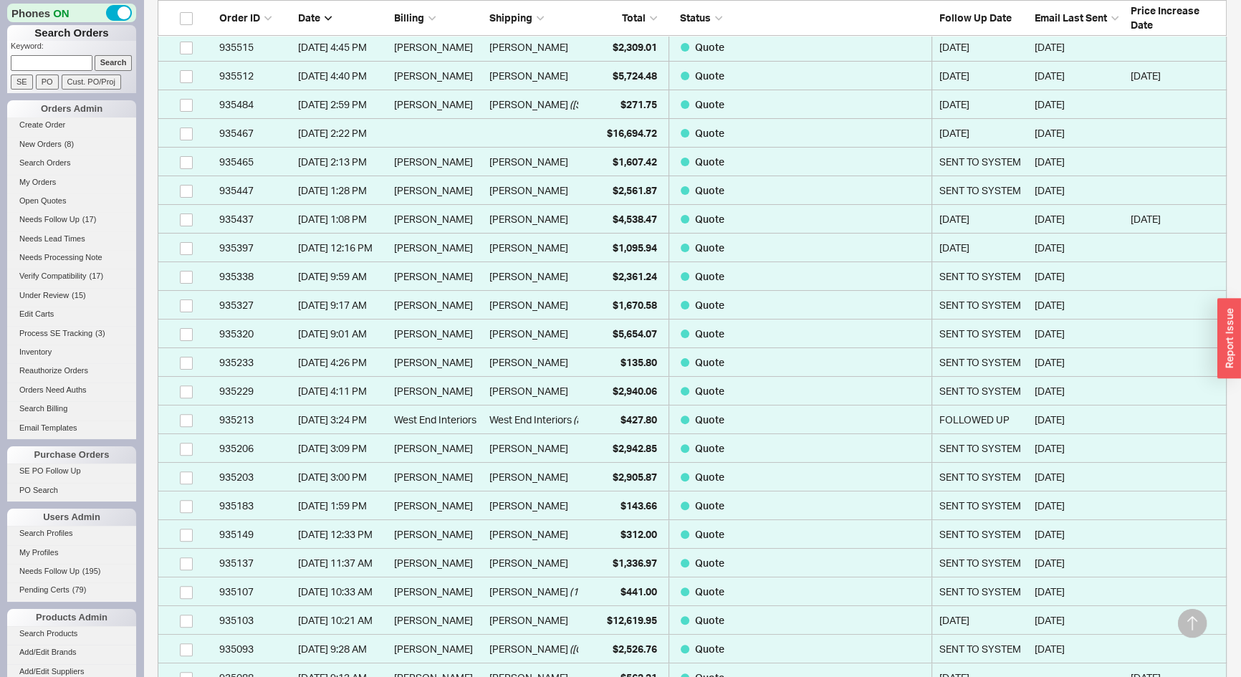
scroll to position [456, 0]
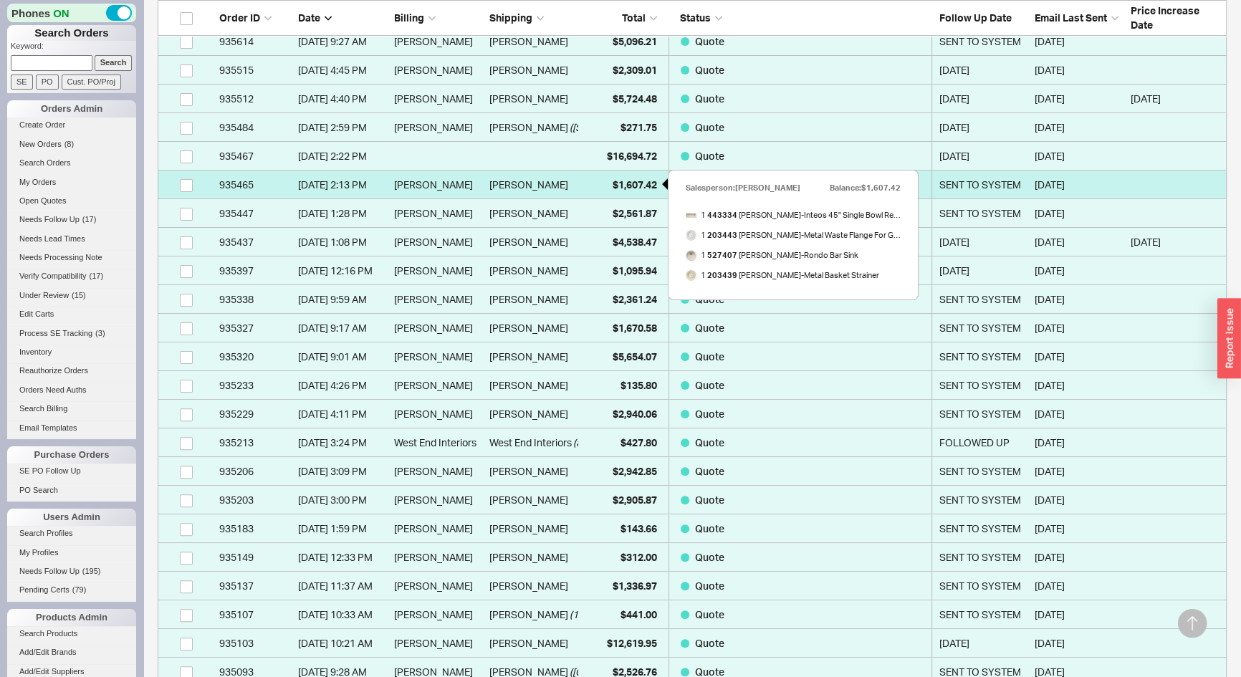
click at [605, 186] on div "$1,607.42" at bounding box center [621, 184] width 72 height 29
select select "*"
select select "3"
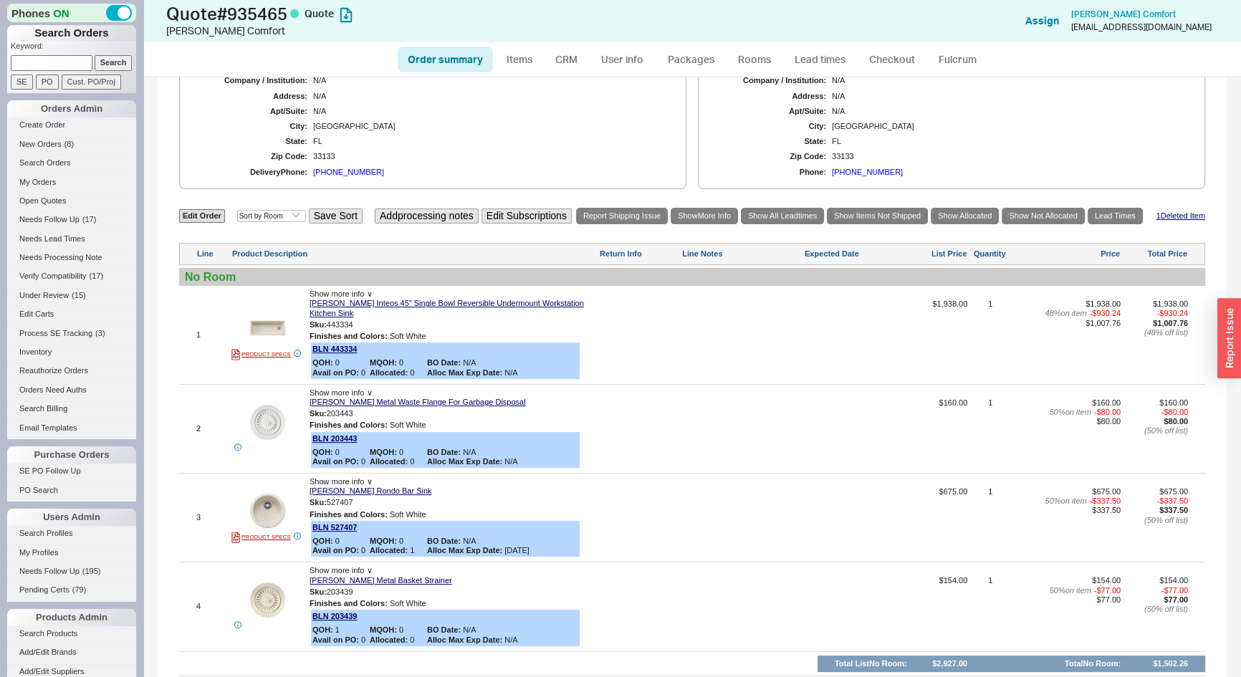
scroll to position [540, 0]
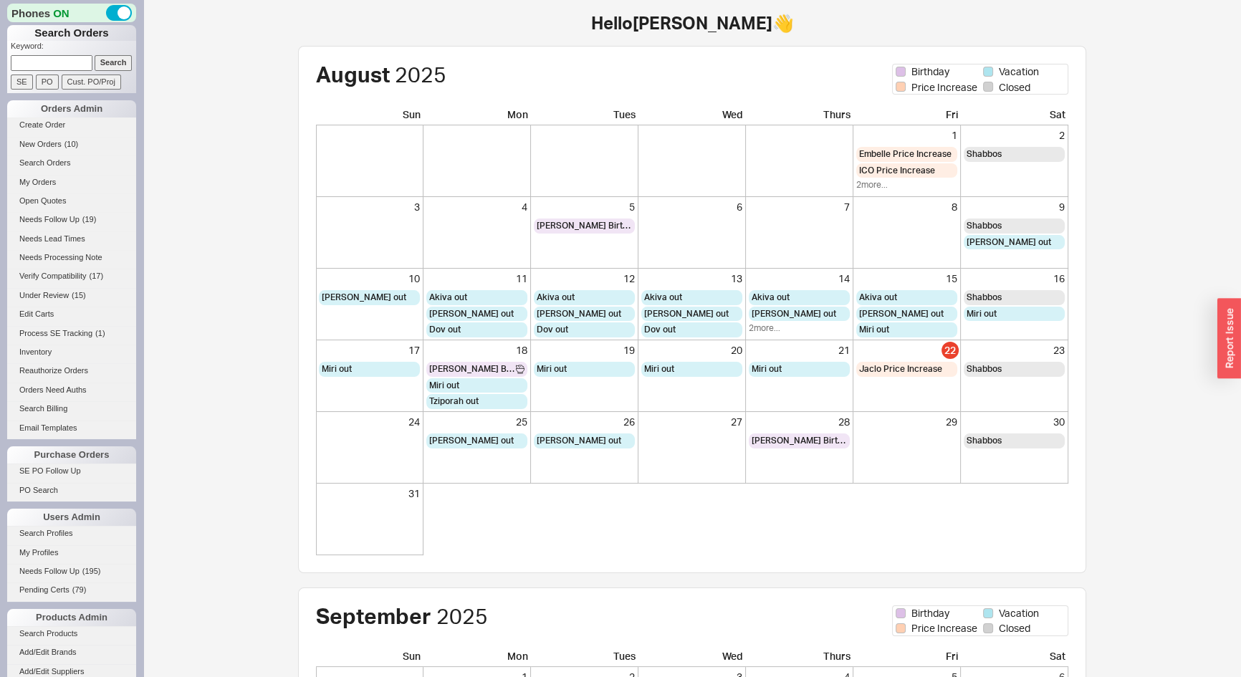
paste input "Lenox"
type input "Lenox"
click at [95, 55] on input "Search" at bounding box center [114, 62] width 38 height 15
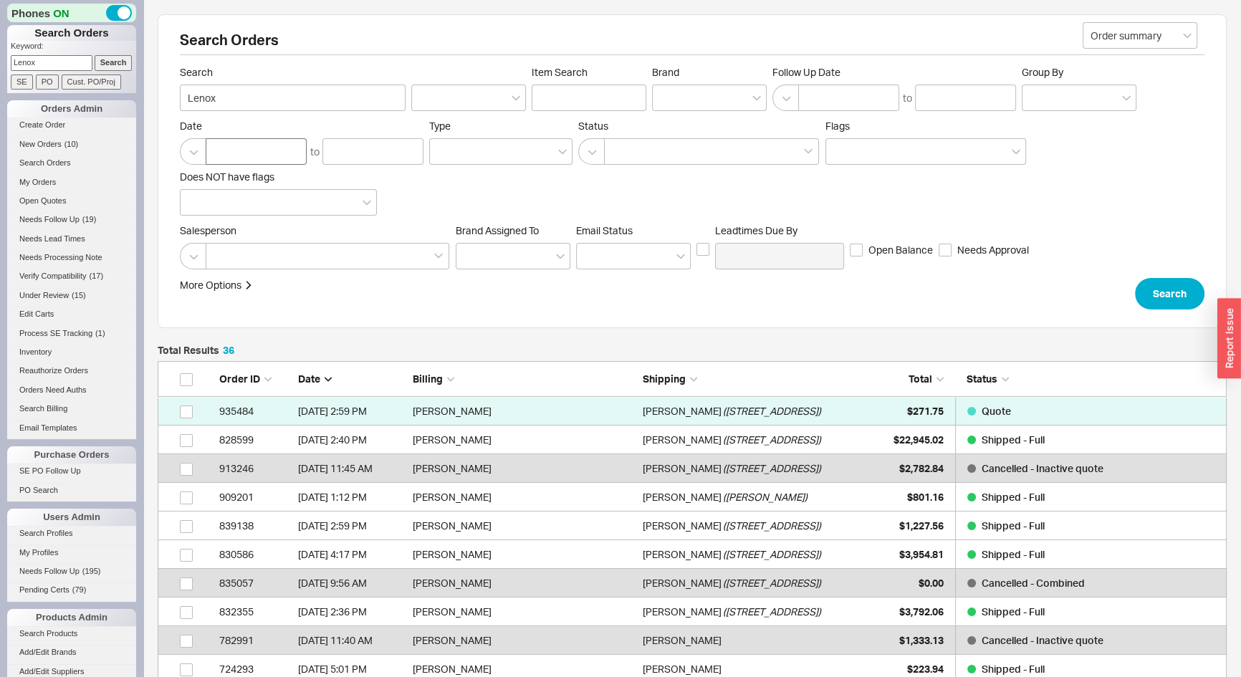
scroll to position [1057, 1059]
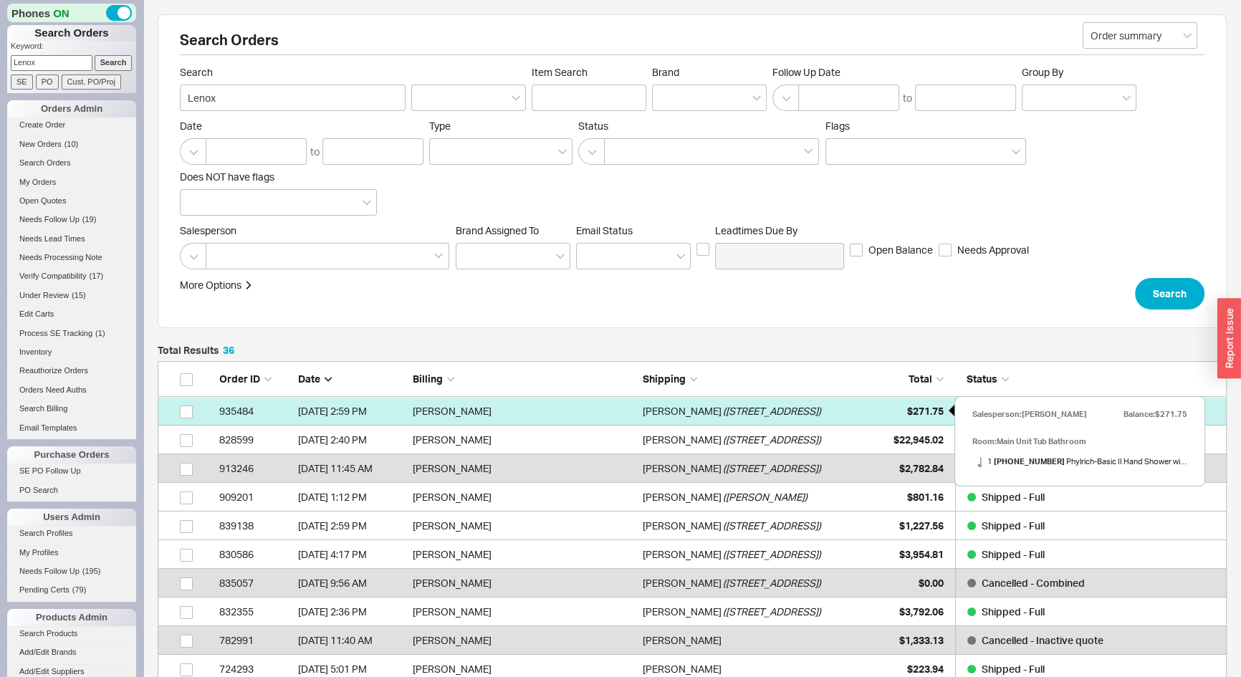
click at [921, 402] on div "$271.75" at bounding box center [908, 411] width 72 height 29
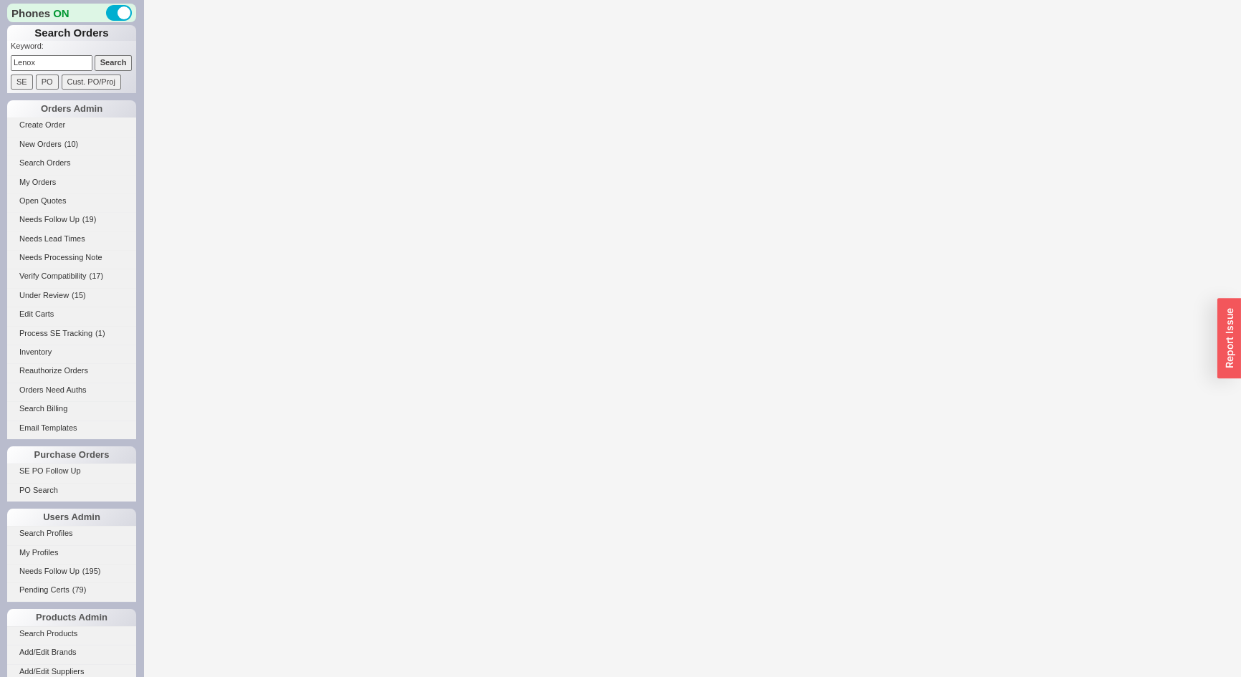
select select "*"
select select "LOW"
select select "3"
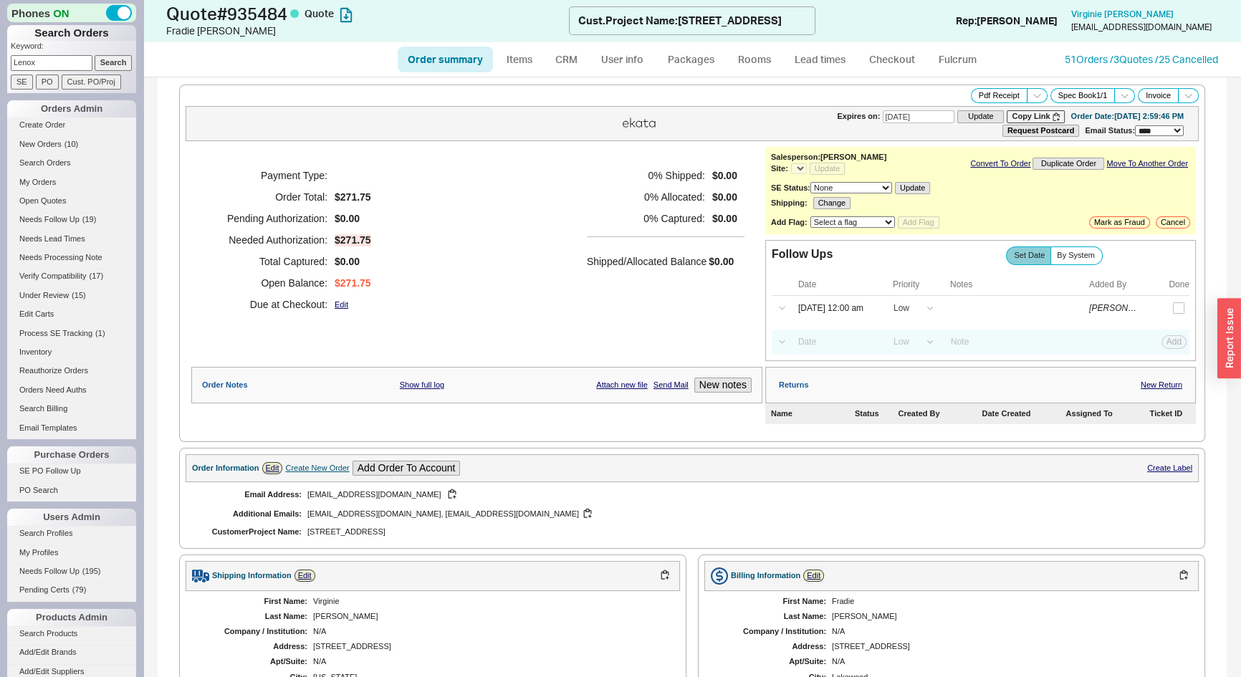
select select "*"
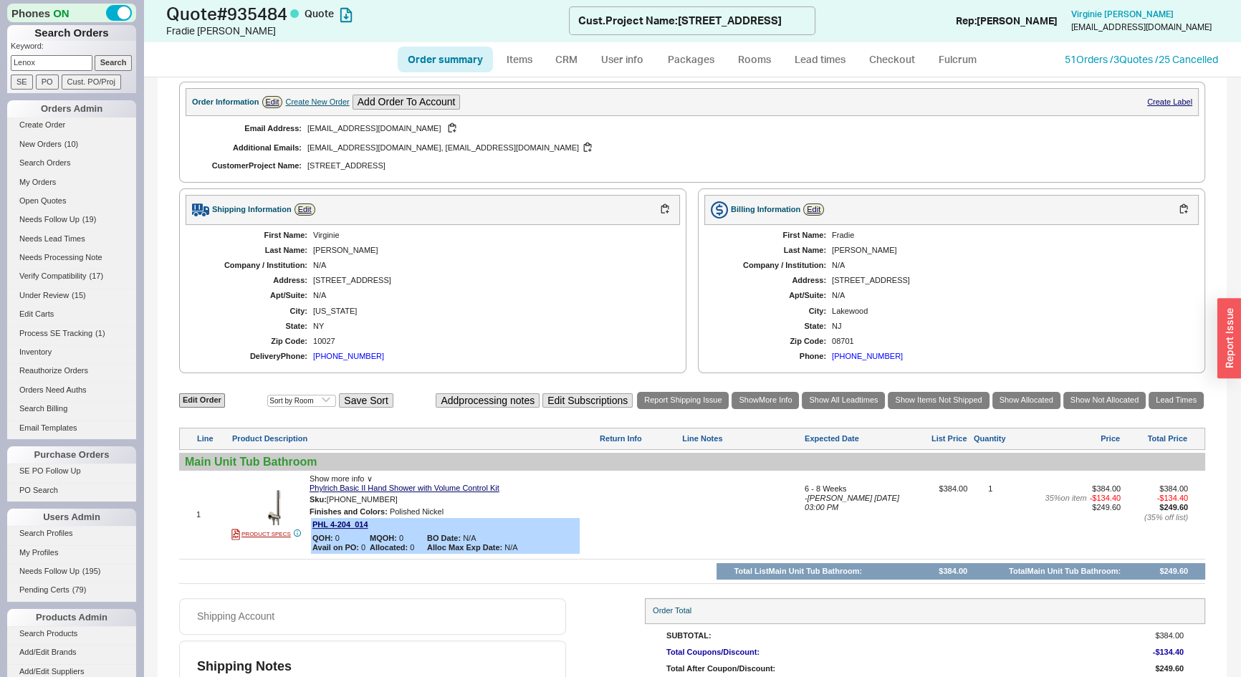
scroll to position [236, 0]
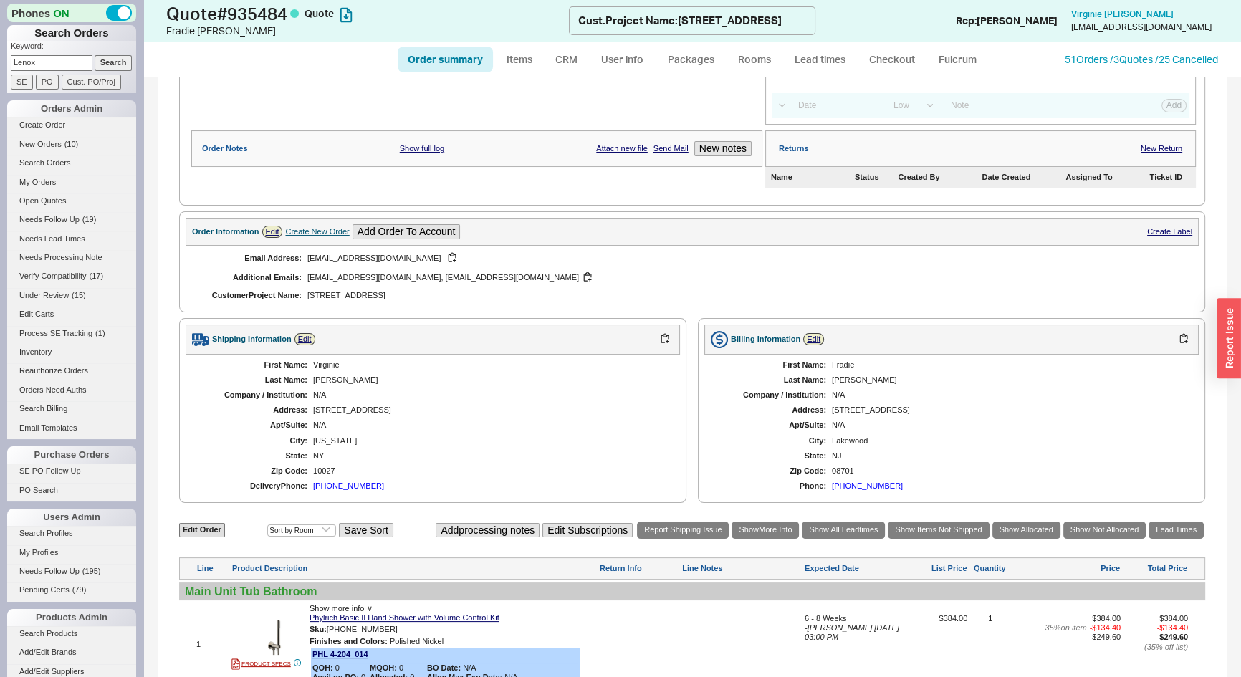
click at [313, 228] on div "Create New Order" at bounding box center [317, 231] width 64 height 9
select select "Project Name"
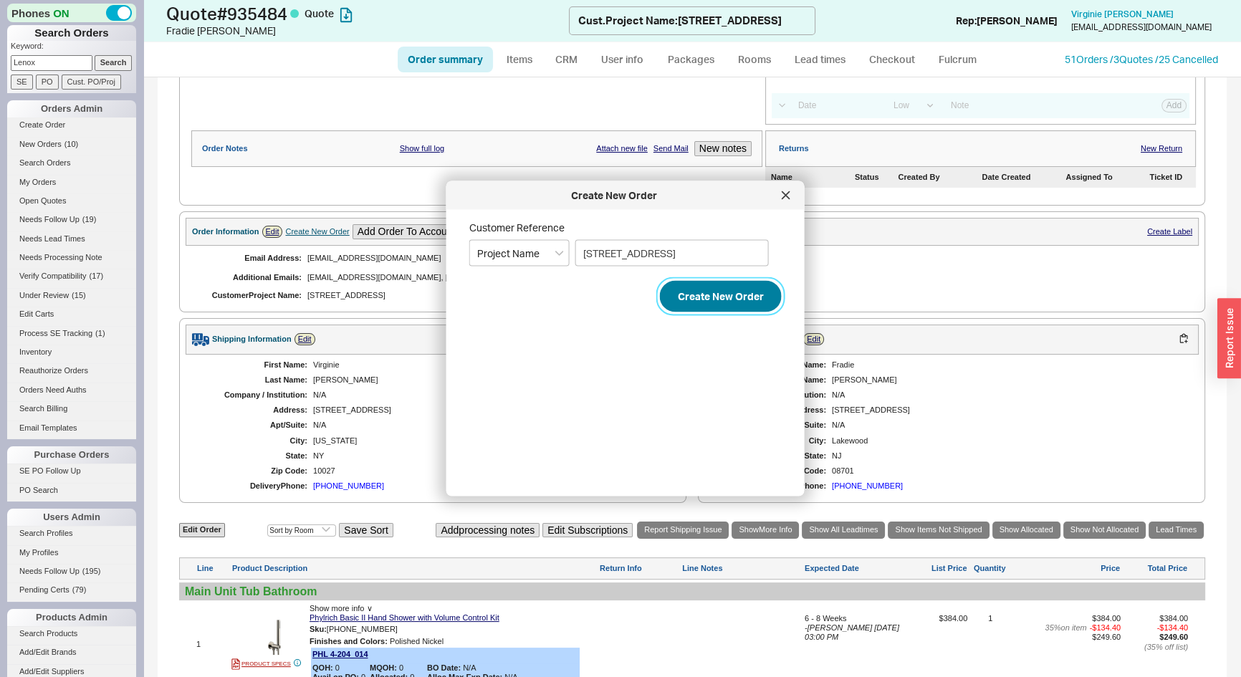
click at [727, 296] on button "Create New Order" at bounding box center [721, 297] width 122 height 32
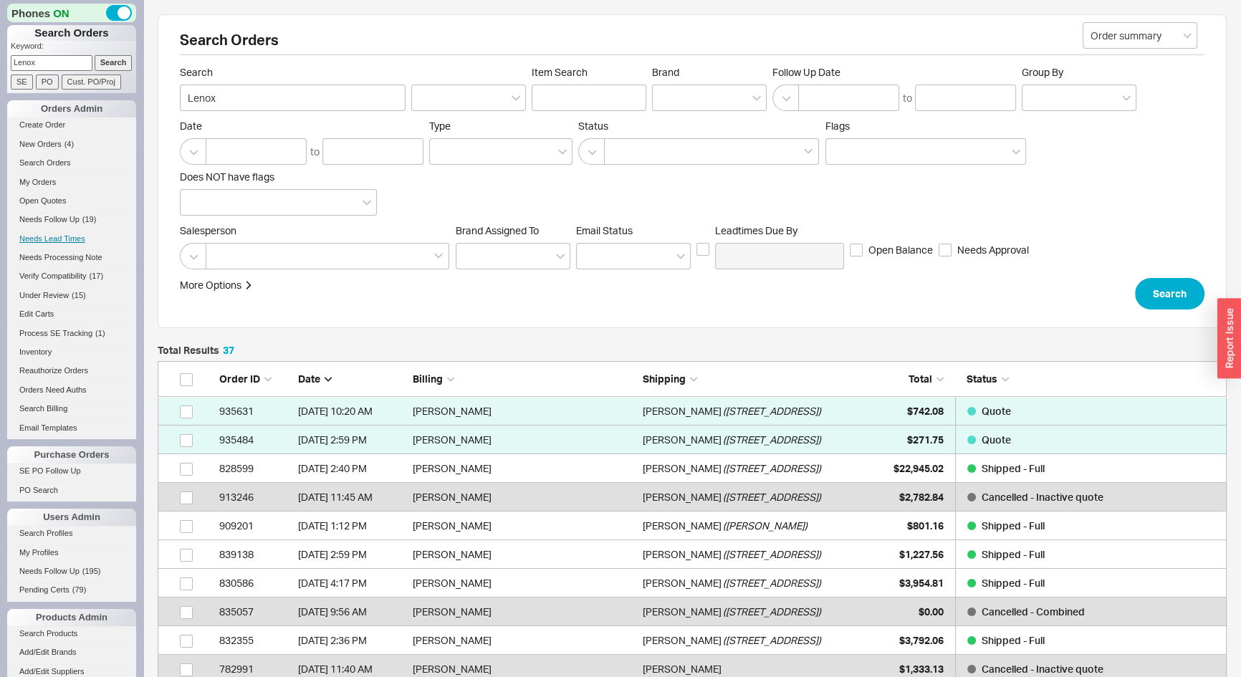
scroll to position [1086, 1059]
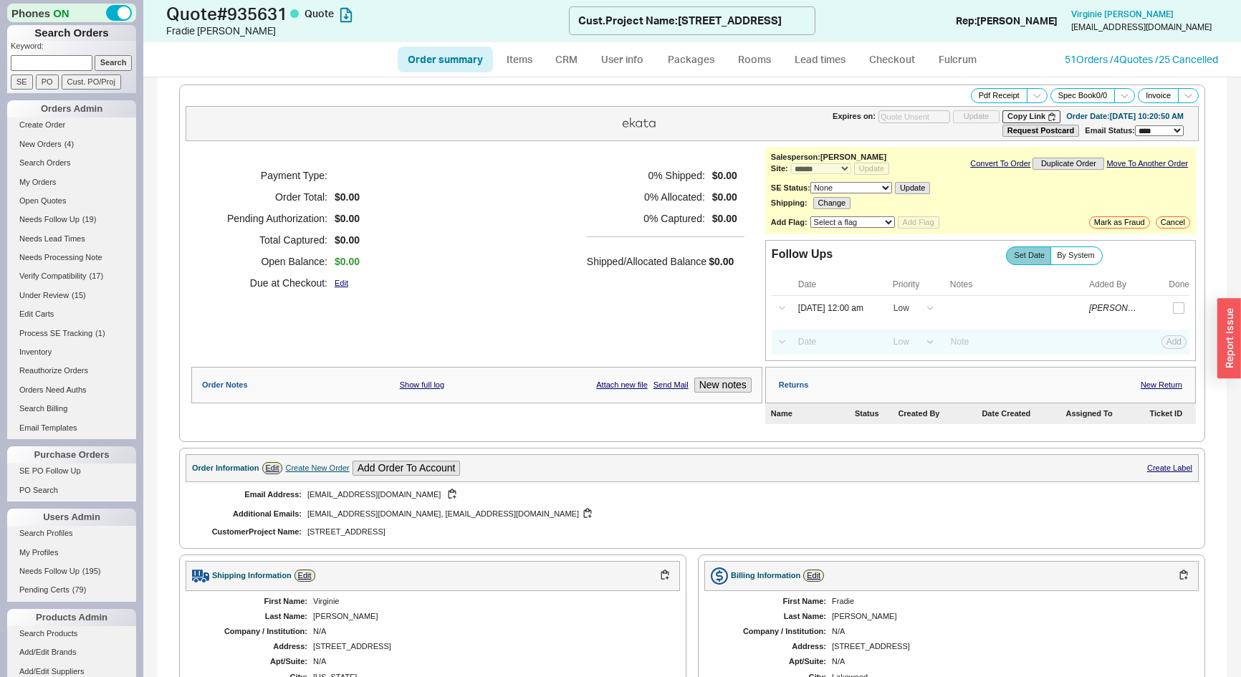
select select "*"
select select "LOW"
select select "3"
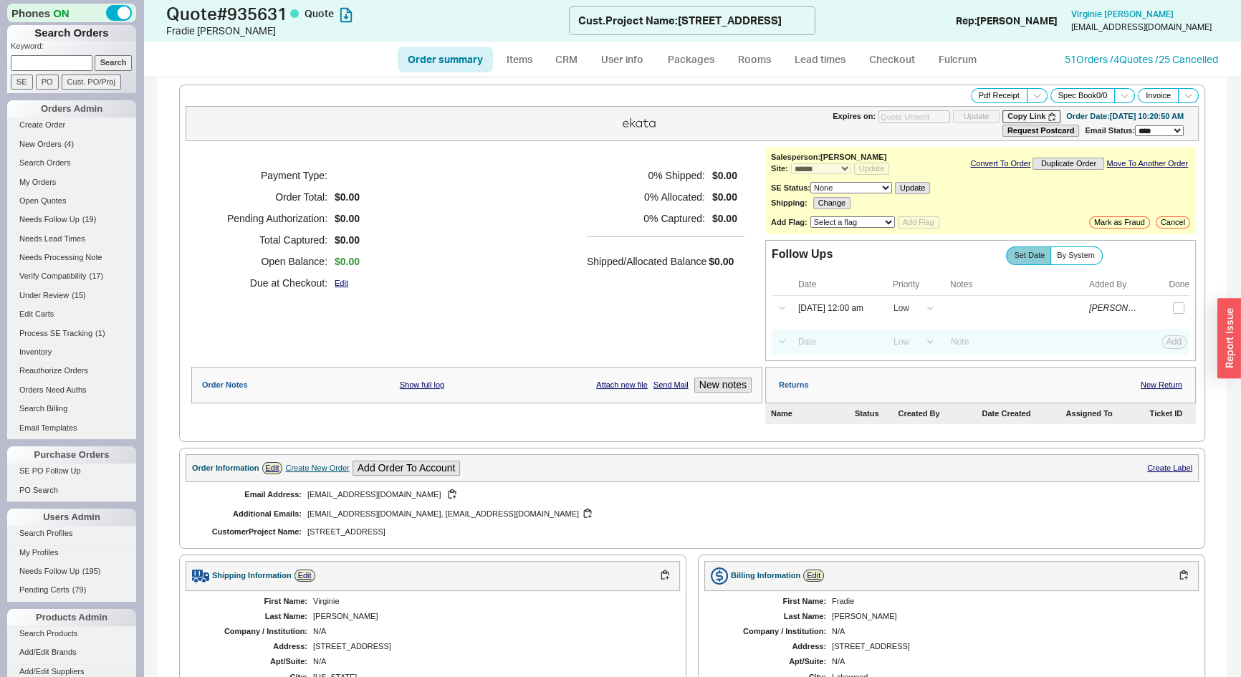
scroll to position [264, 0]
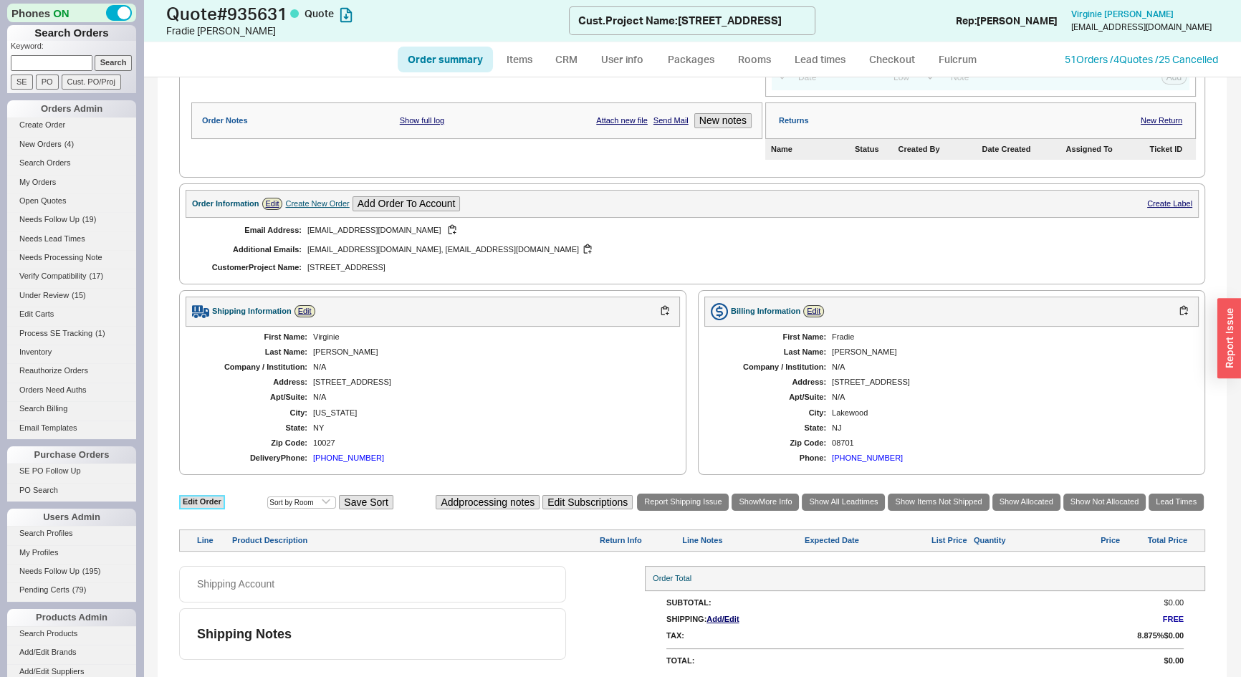
click at [201, 501] on link "Edit Order" at bounding box center [202, 502] width 46 height 14
select select "3"
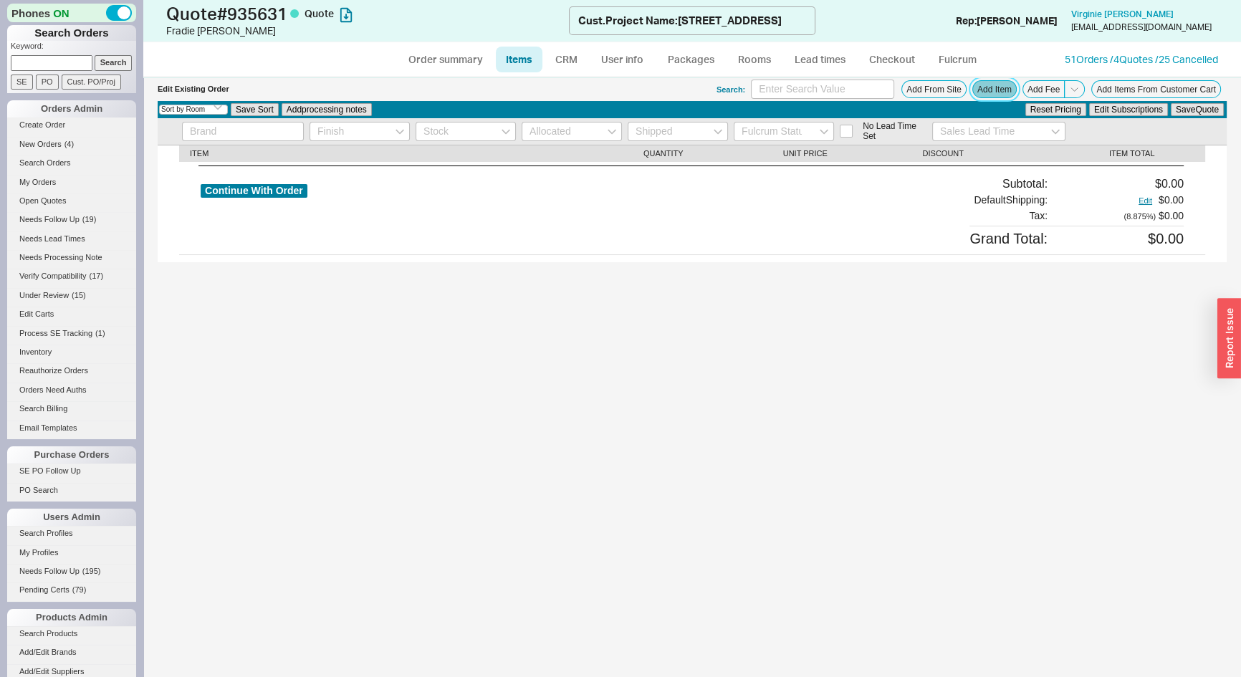
click at [981, 90] on button "Add Item" at bounding box center [994, 89] width 44 height 18
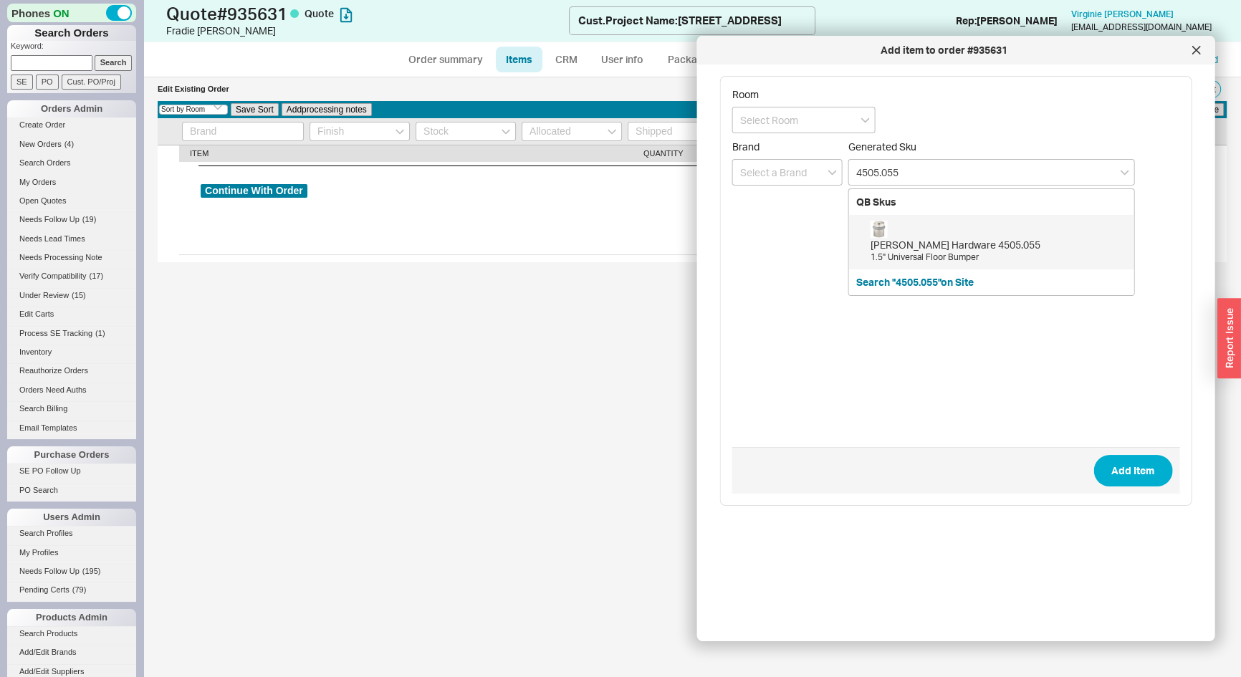
click at [940, 231] on div "Baldwin Hardware 4505.055 1.5" Universal Floor Bumper" at bounding box center [998, 242] width 256 height 43
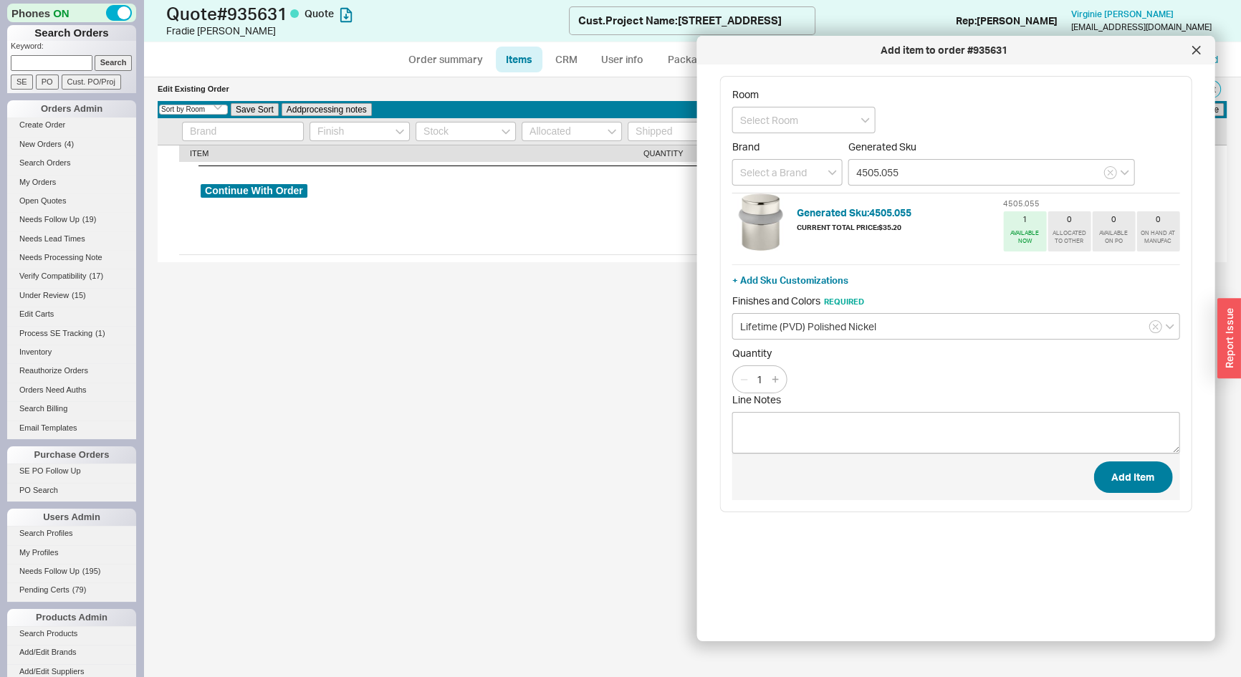
type input "4505.055"
click at [1137, 484] on button "Add Item" at bounding box center [1132, 477] width 79 height 32
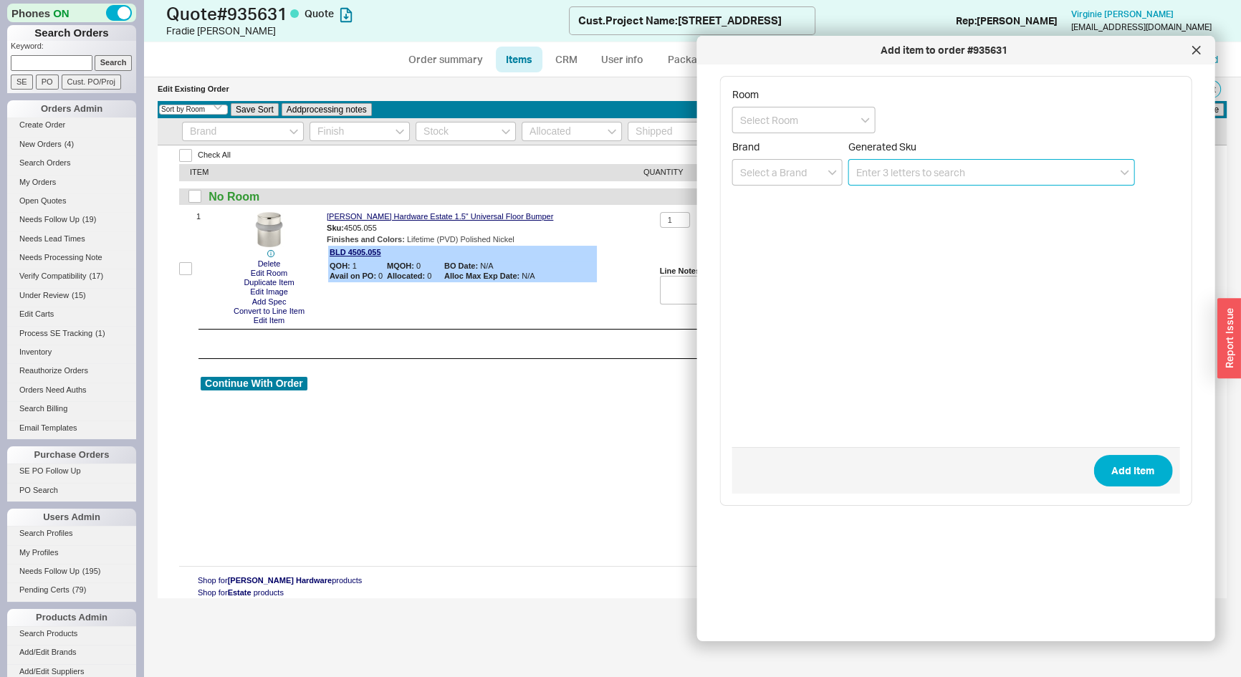
paste input "PS.SQU.CRR.055"
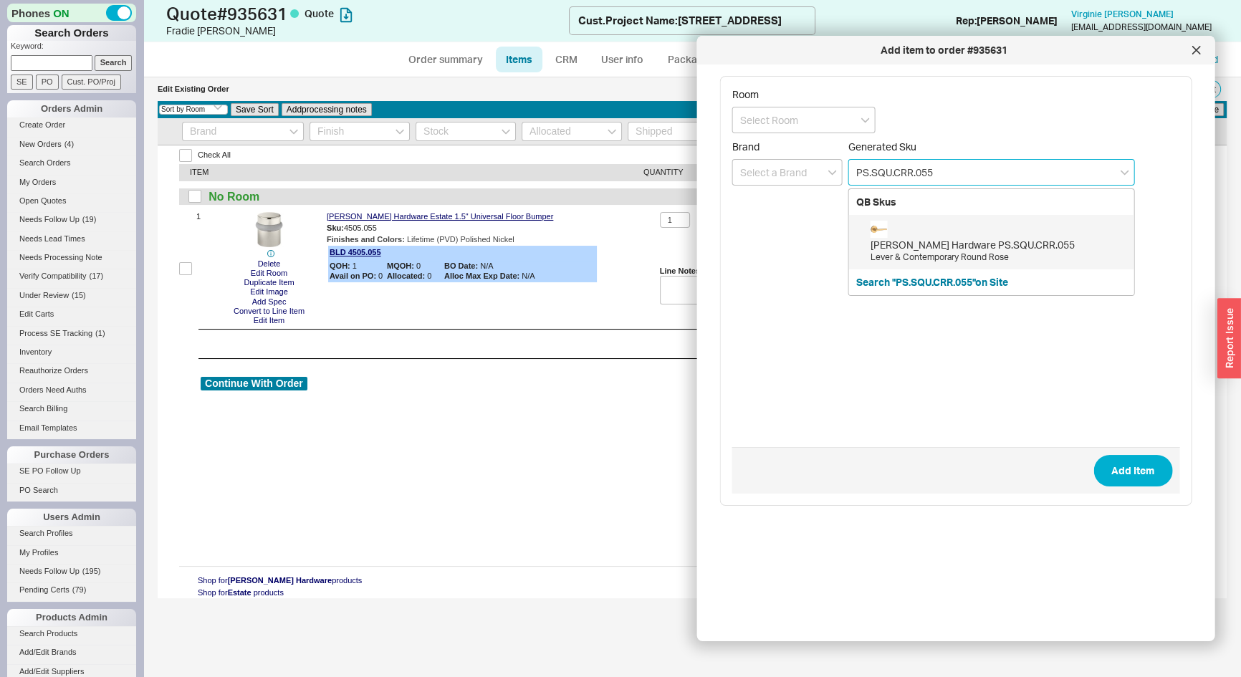
click at [909, 239] on div "Baldwin Hardware PS.SQU.CRR.055" at bounding box center [998, 245] width 256 height 14
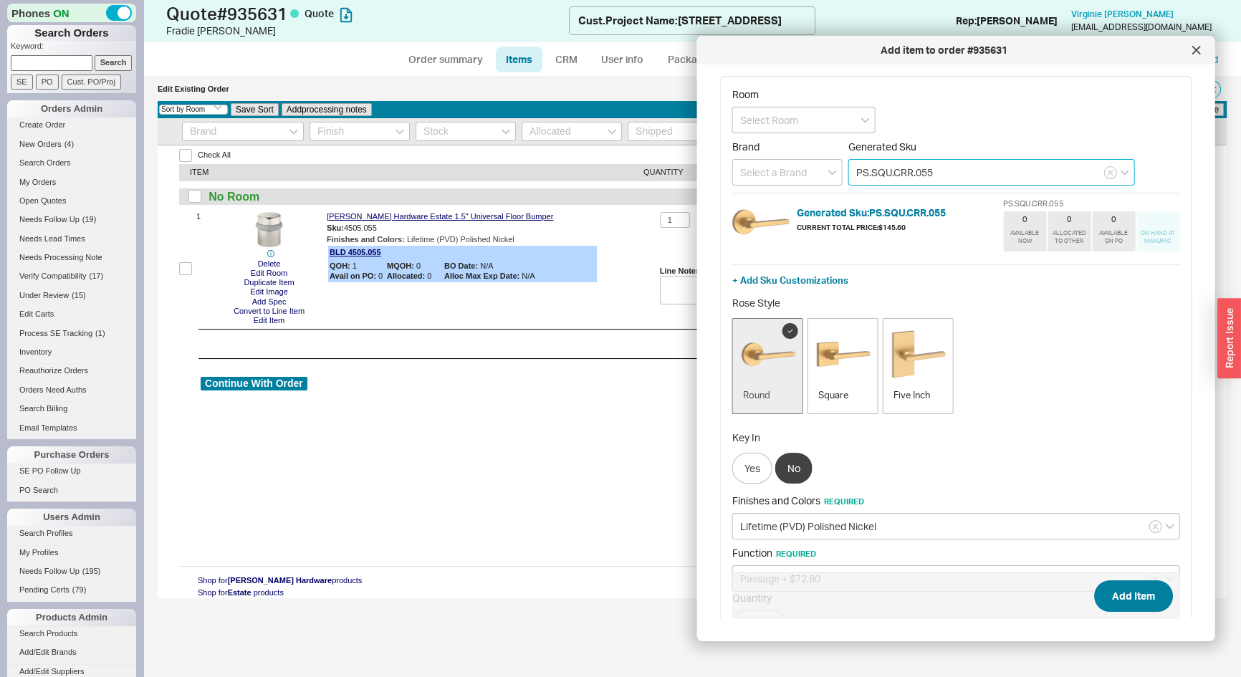
type input "PS.SQU.CRR.055"
click at [1146, 600] on button "Add Item" at bounding box center [1132, 596] width 79 height 32
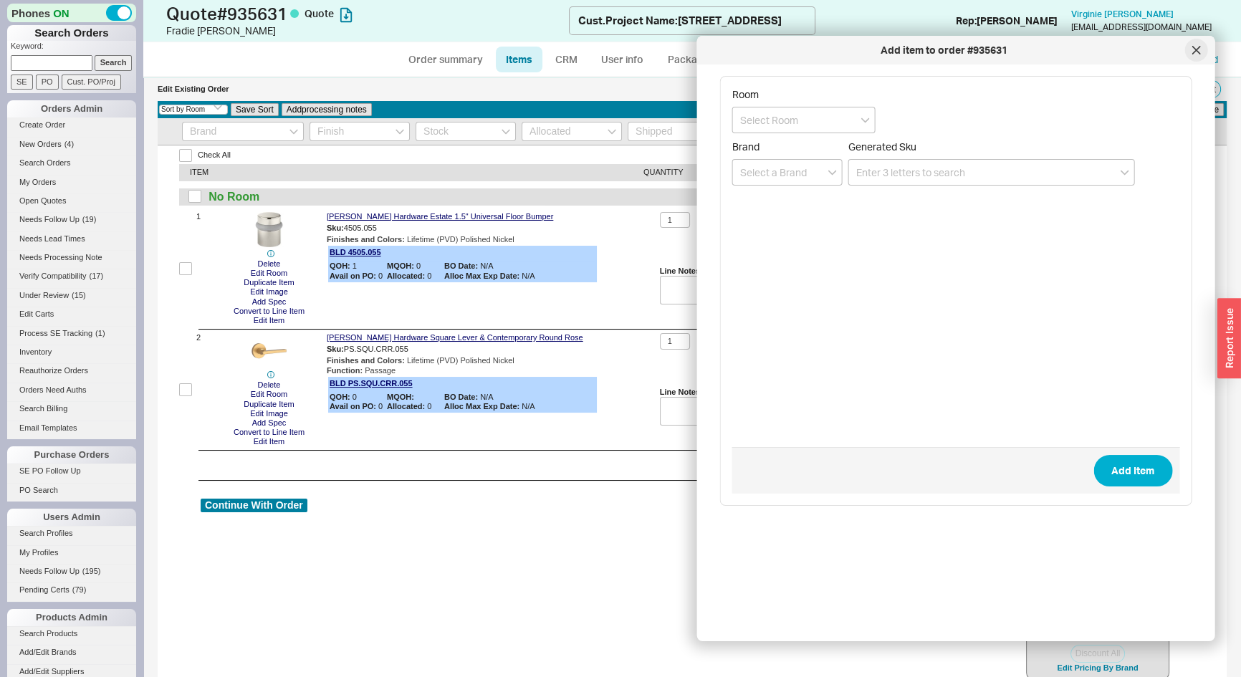
click at [1200, 44] on div at bounding box center [1195, 50] width 23 height 23
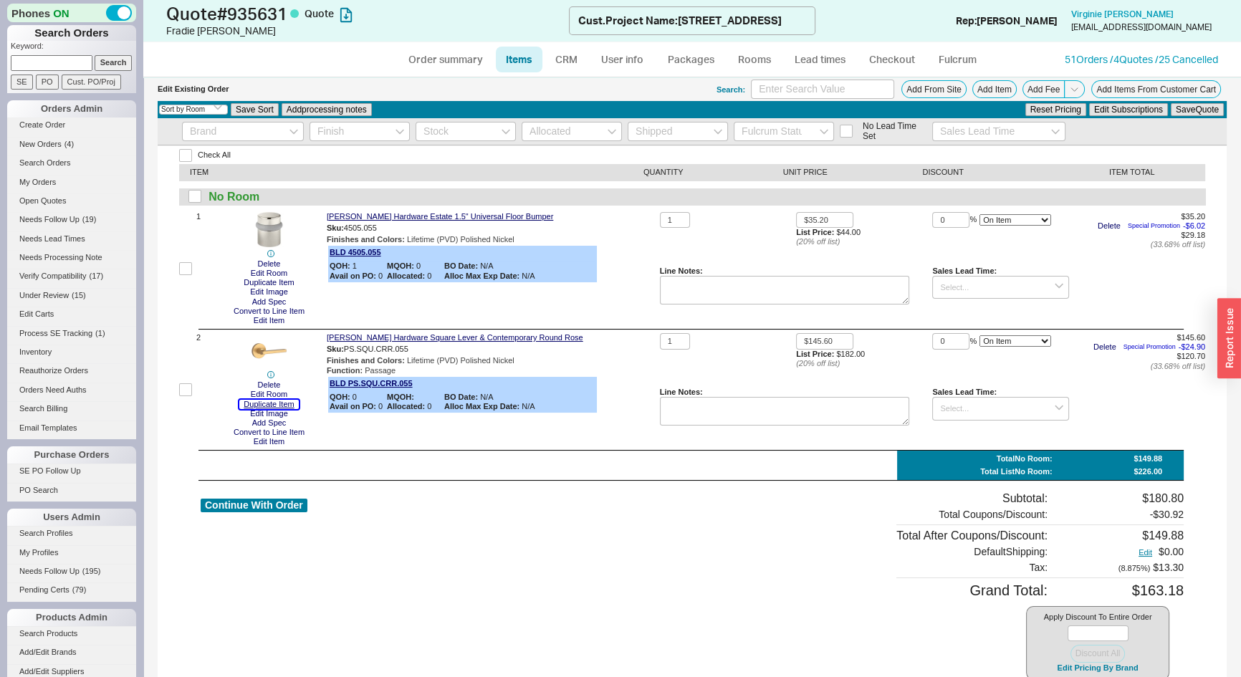
click at [292, 403] on button "Duplicate Item" at bounding box center [268, 404] width 59 height 9
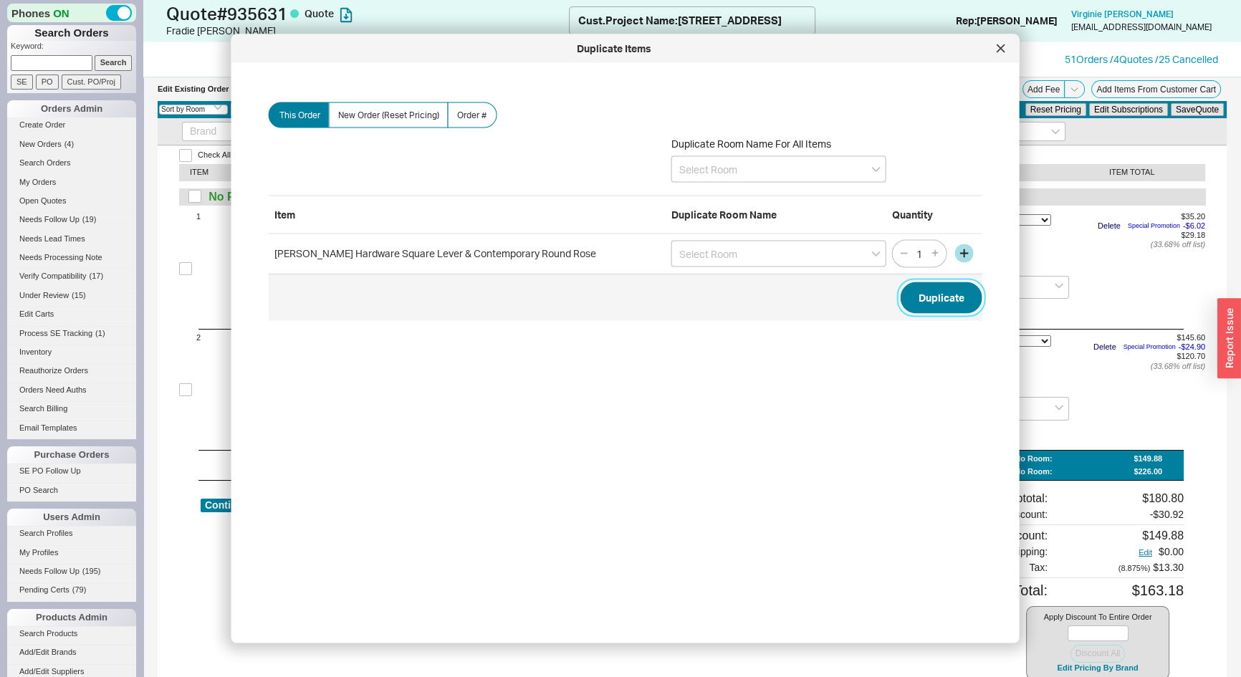
click at [932, 306] on button "Duplicate" at bounding box center [941, 297] width 82 height 32
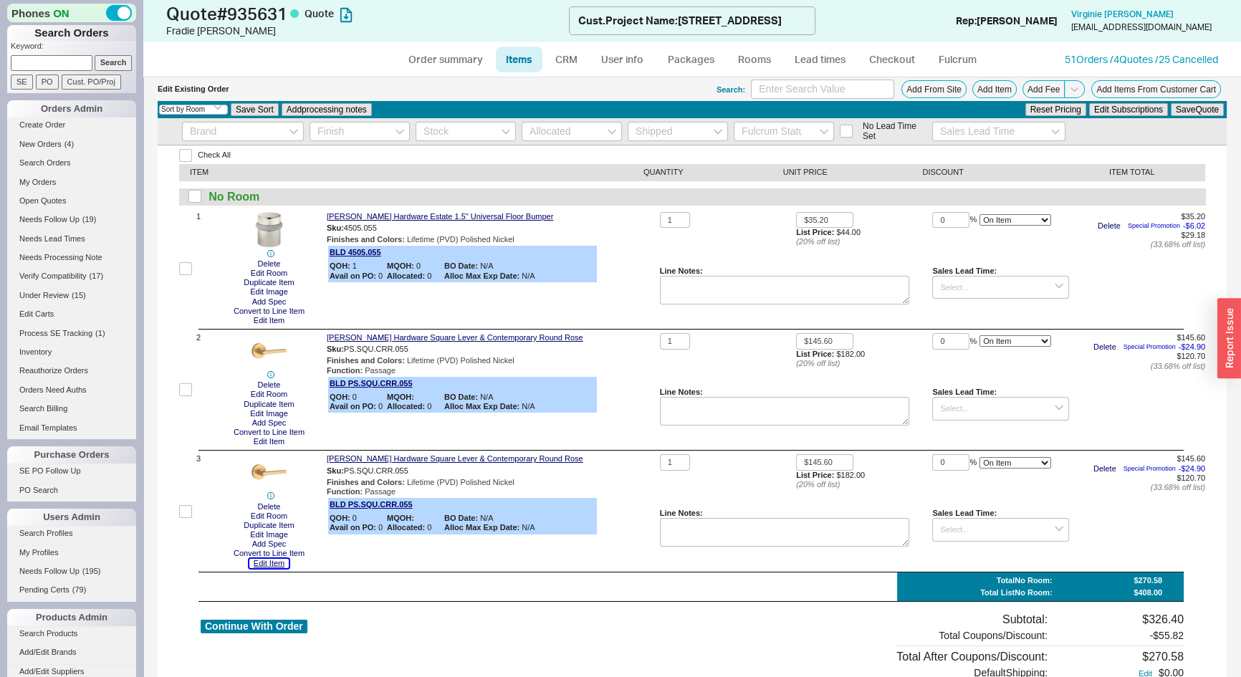
click at [272, 567] on button "Edit Item" at bounding box center [268, 563] width 39 height 9
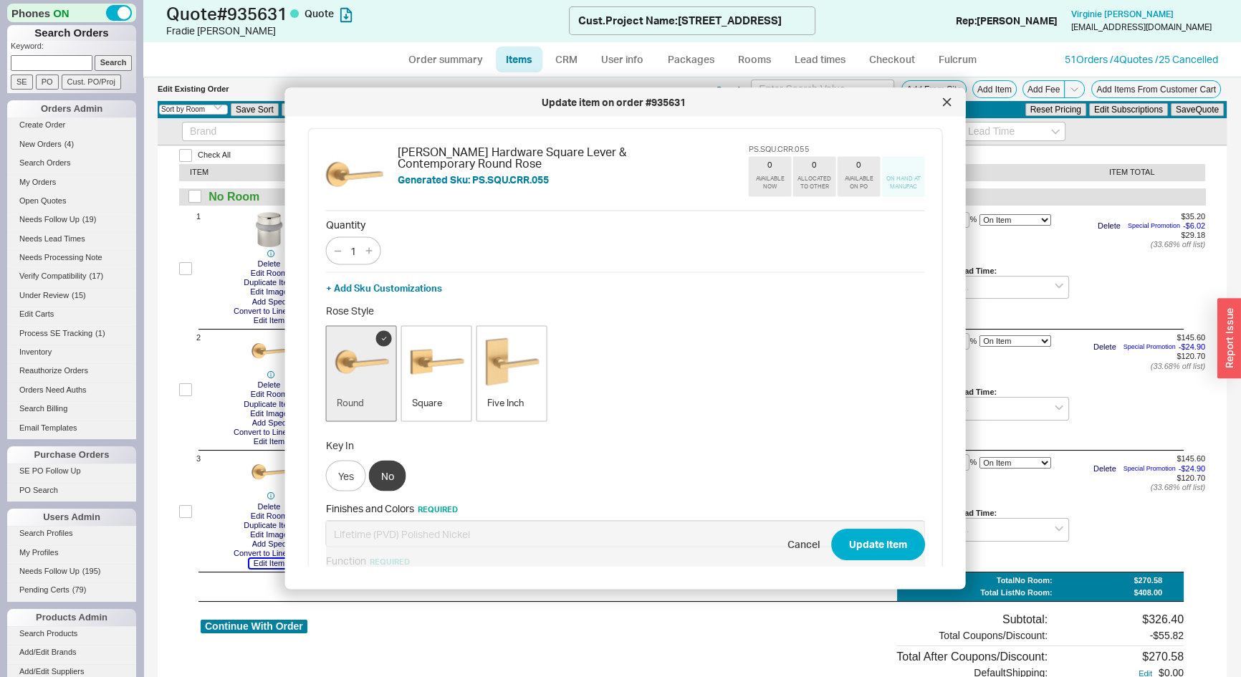
scroll to position [177, 0]
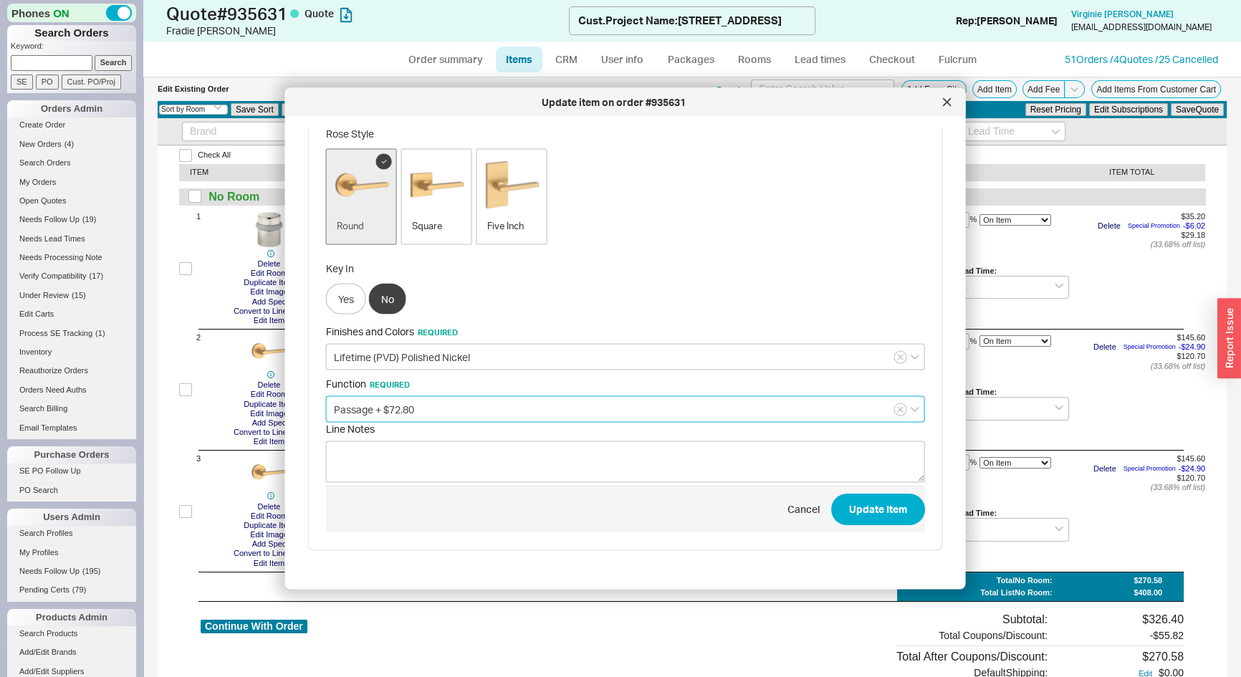
click at [369, 408] on input "Passage + $72.80" at bounding box center [625, 409] width 599 height 27
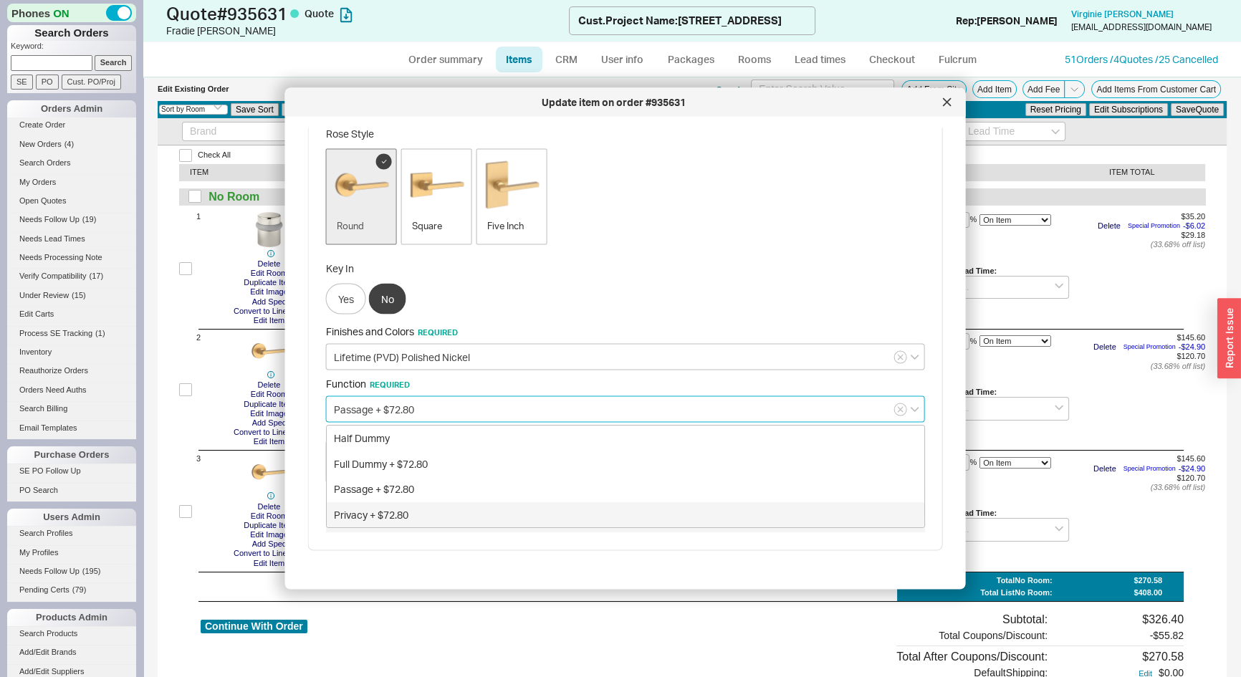
click at [365, 514] on div "Privacy + $72.80" at bounding box center [625, 515] width 597 height 26
type input "Privacy + $72.80"
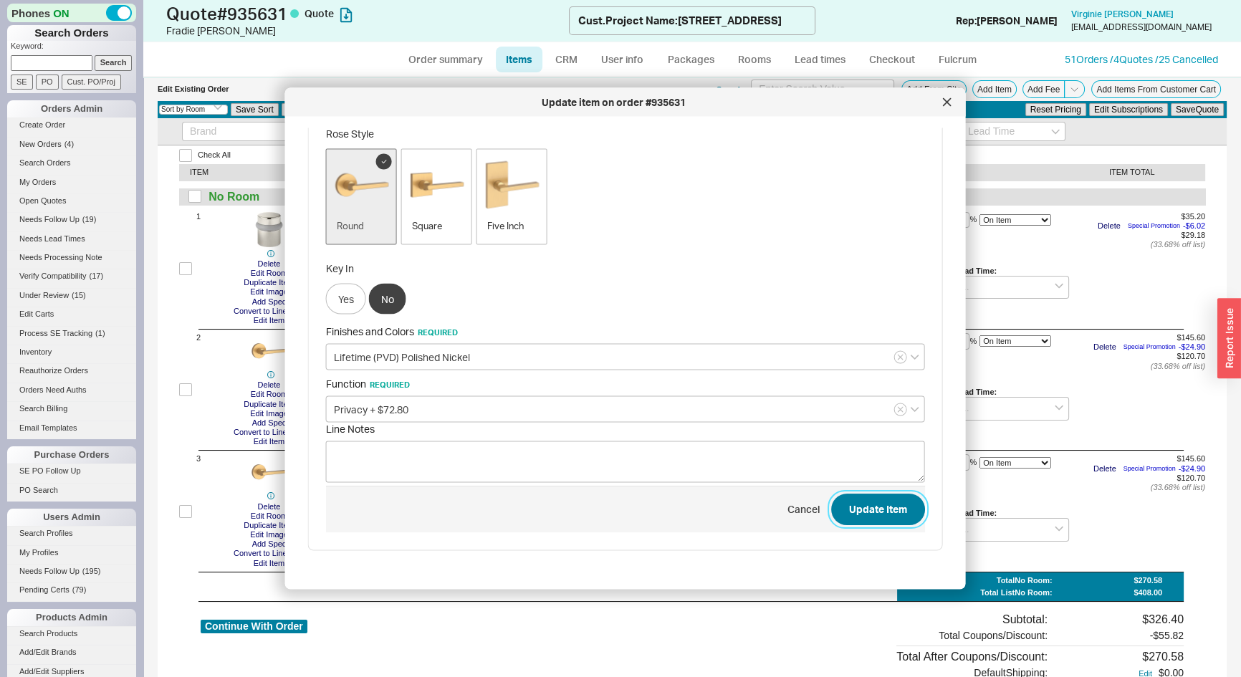
click at [882, 506] on button "Update Item" at bounding box center [878, 510] width 94 height 32
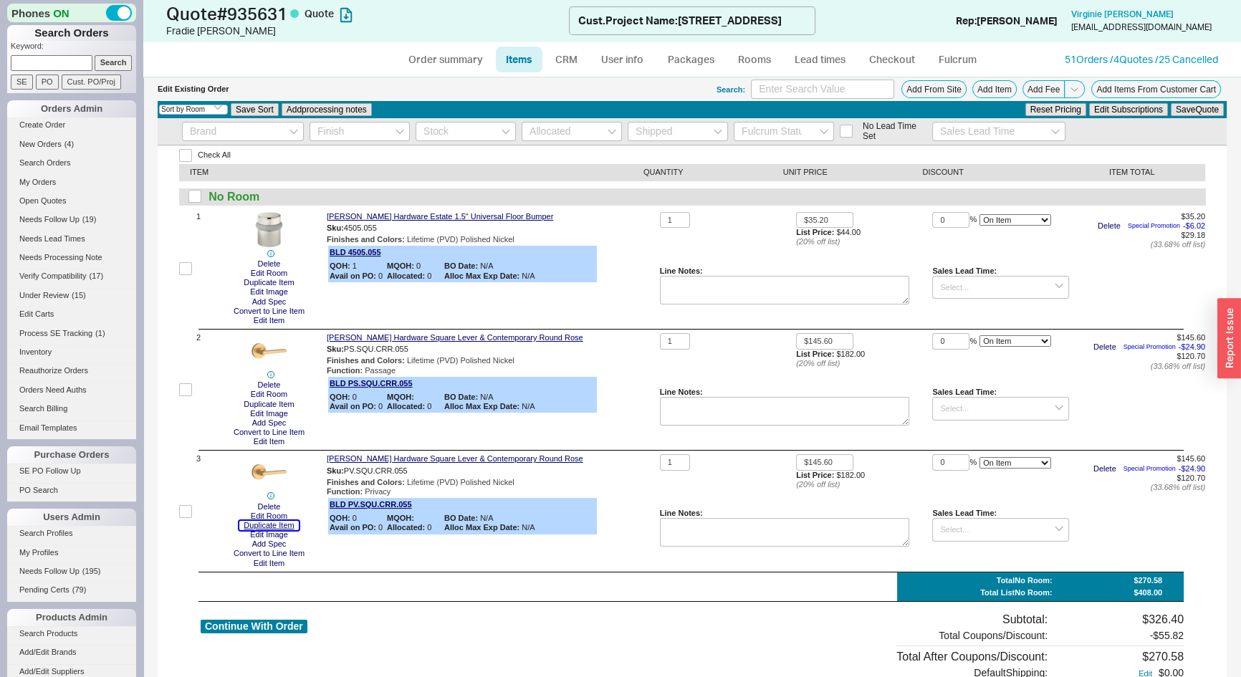
click at [276, 527] on button "Duplicate Item" at bounding box center [268, 525] width 59 height 9
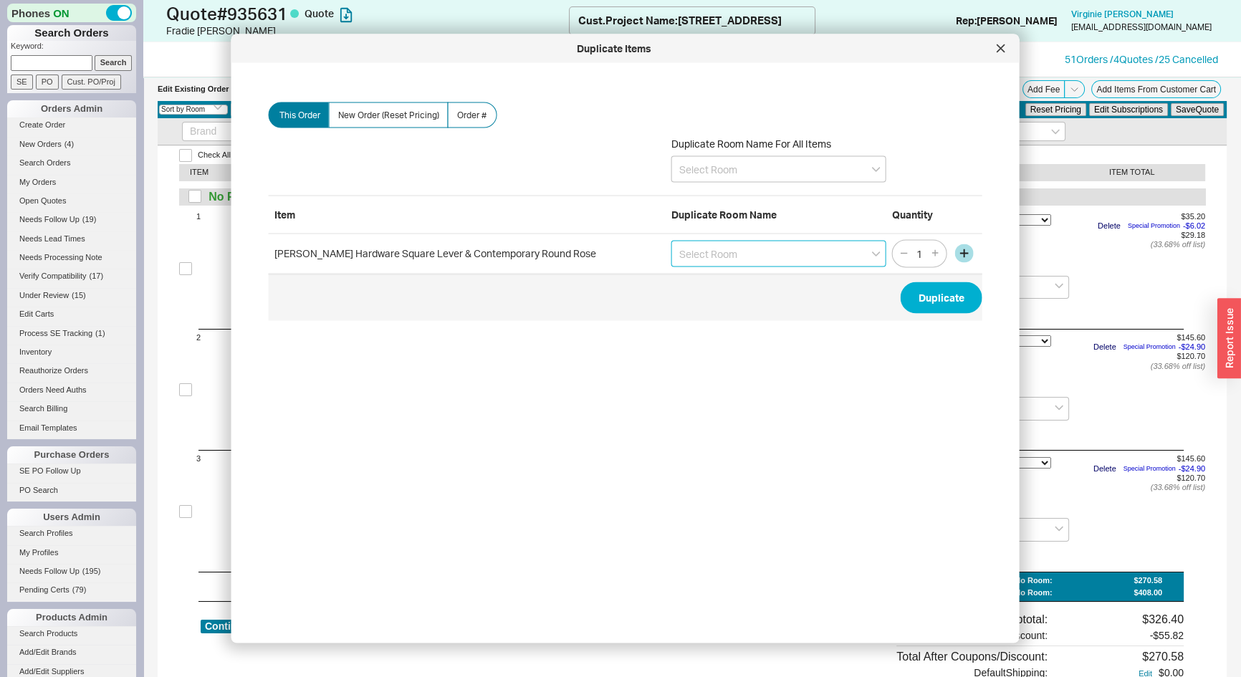
click at [698, 264] on input at bounding box center [778, 253] width 215 height 27
click at [932, 304] on button "Duplicate" at bounding box center [941, 297] width 82 height 32
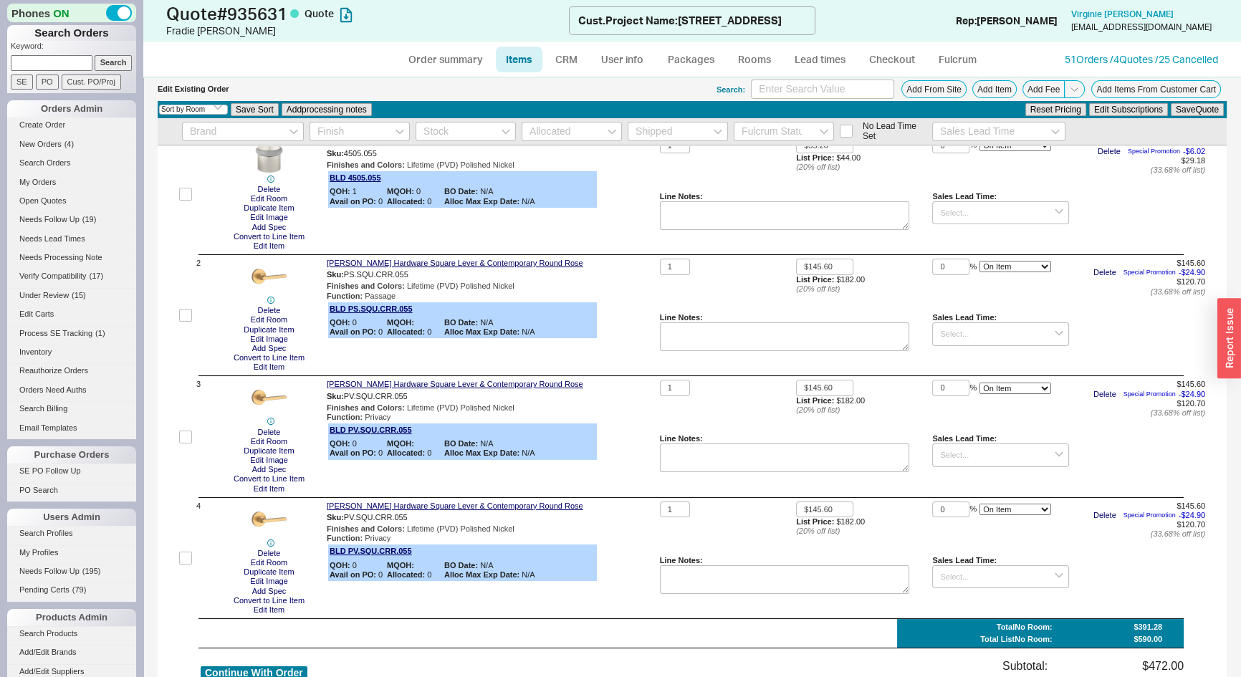
scroll to position [309, 0]
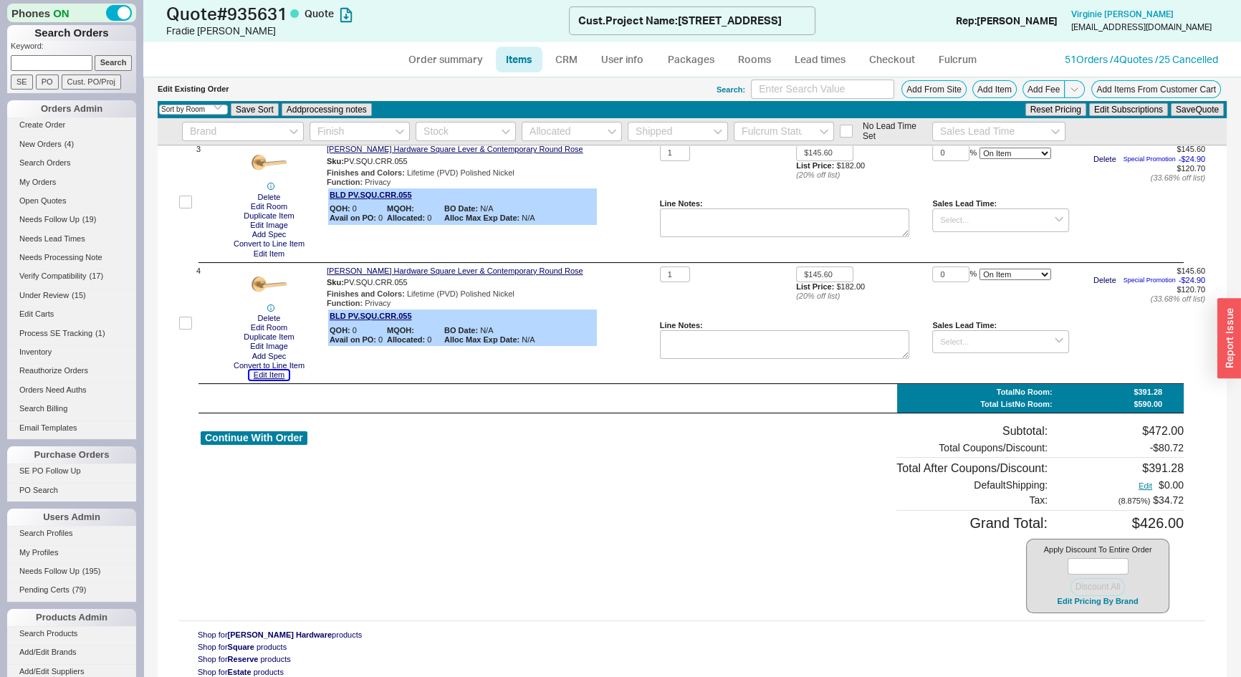
click at [270, 378] on button "Edit Item" at bounding box center [268, 374] width 39 height 9
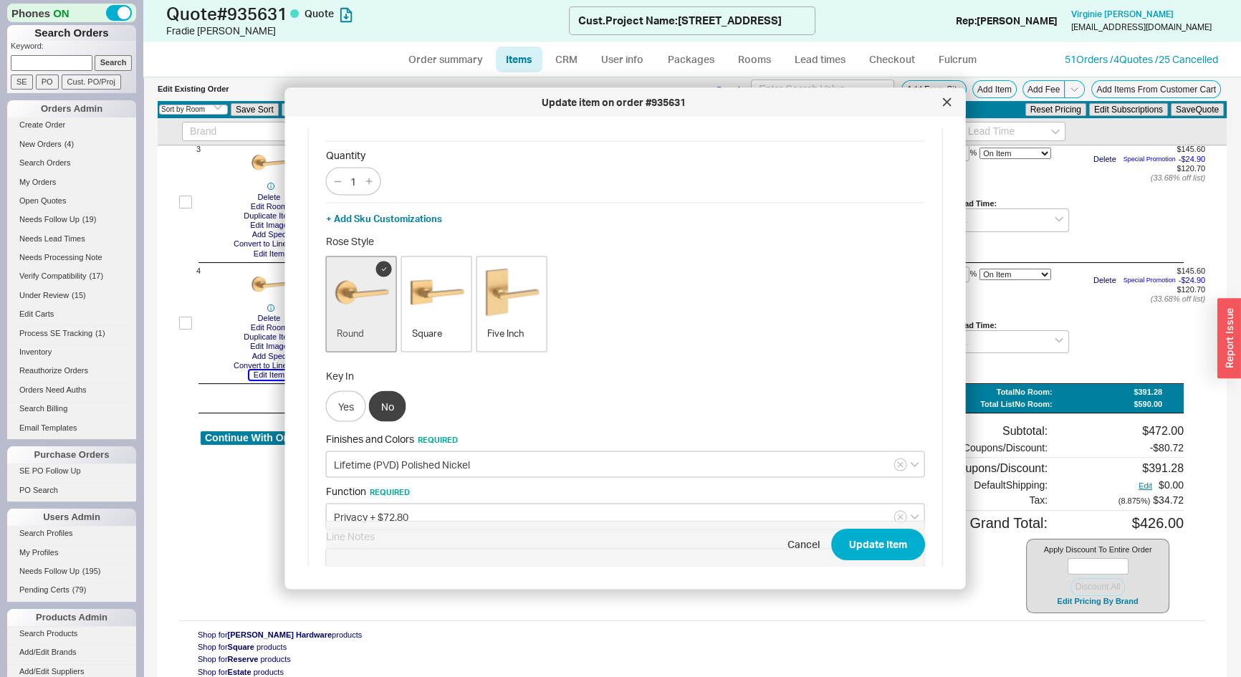
scroll to position [177, 0]
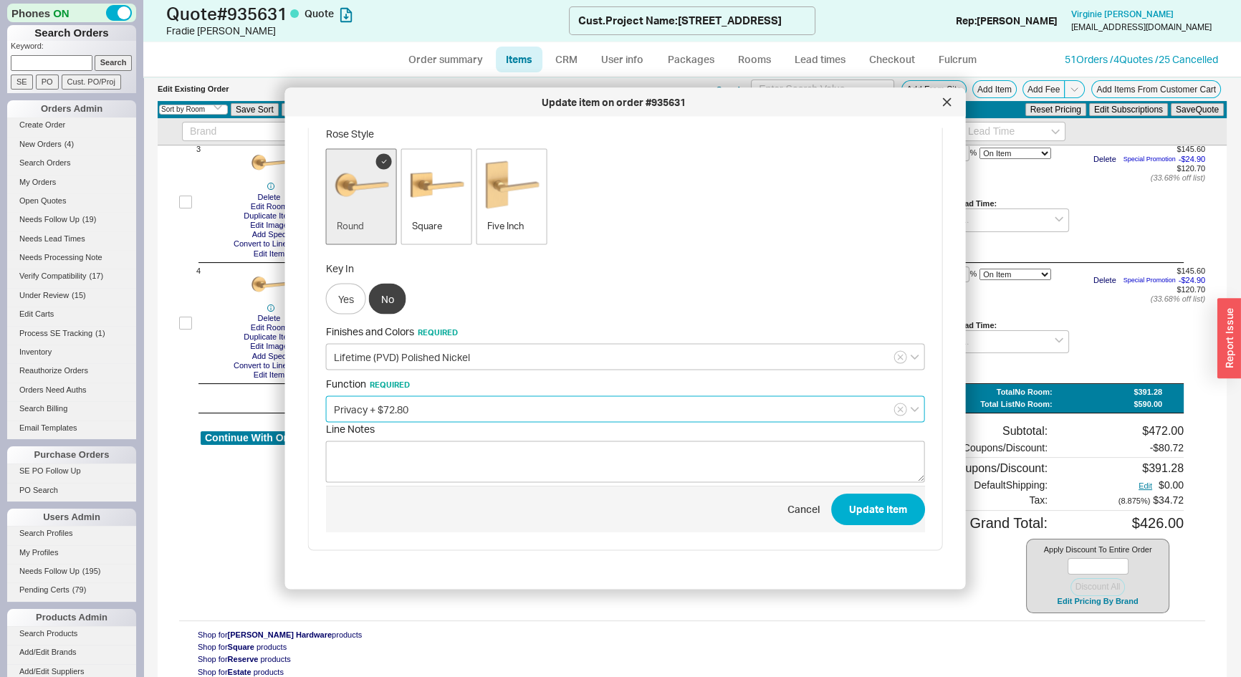
click at [386, 405] on input "Privacy + $72.80" at bounding box center [625, 409] width 599 height 27
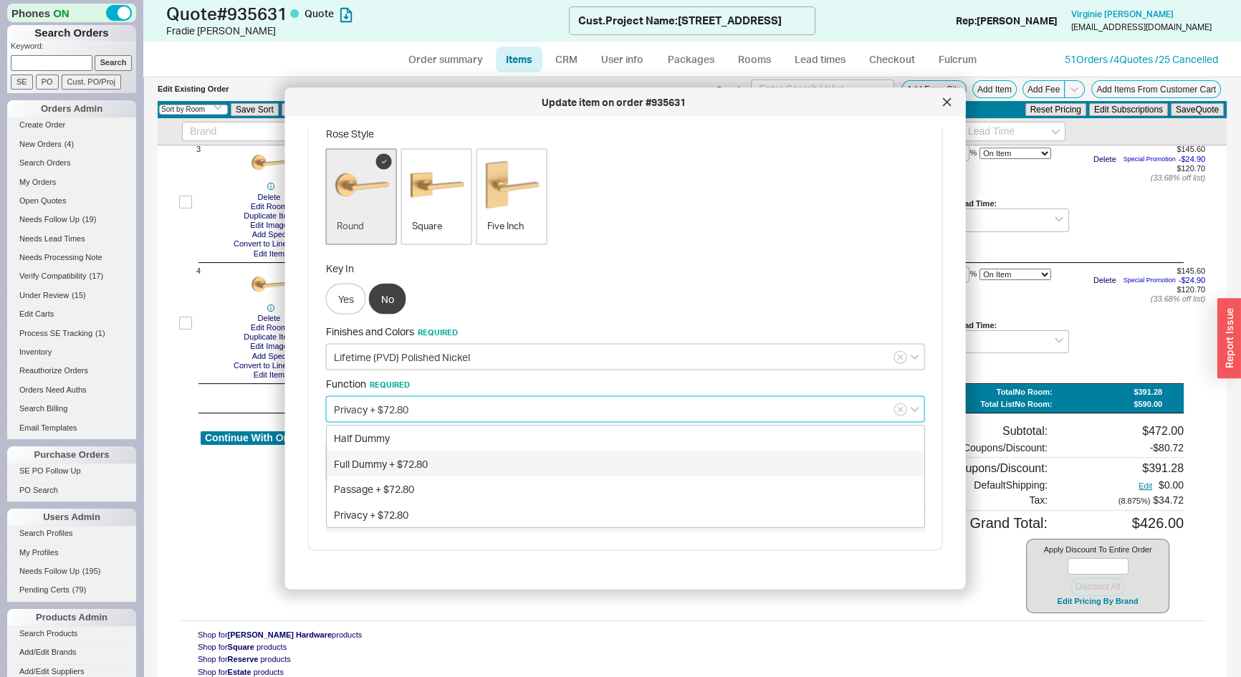
click at [377, 469] on div "Full Dummy + $72.80" at bounding box center [625, 464] width 597 height 26
type input "Full Dummy + $72.80"
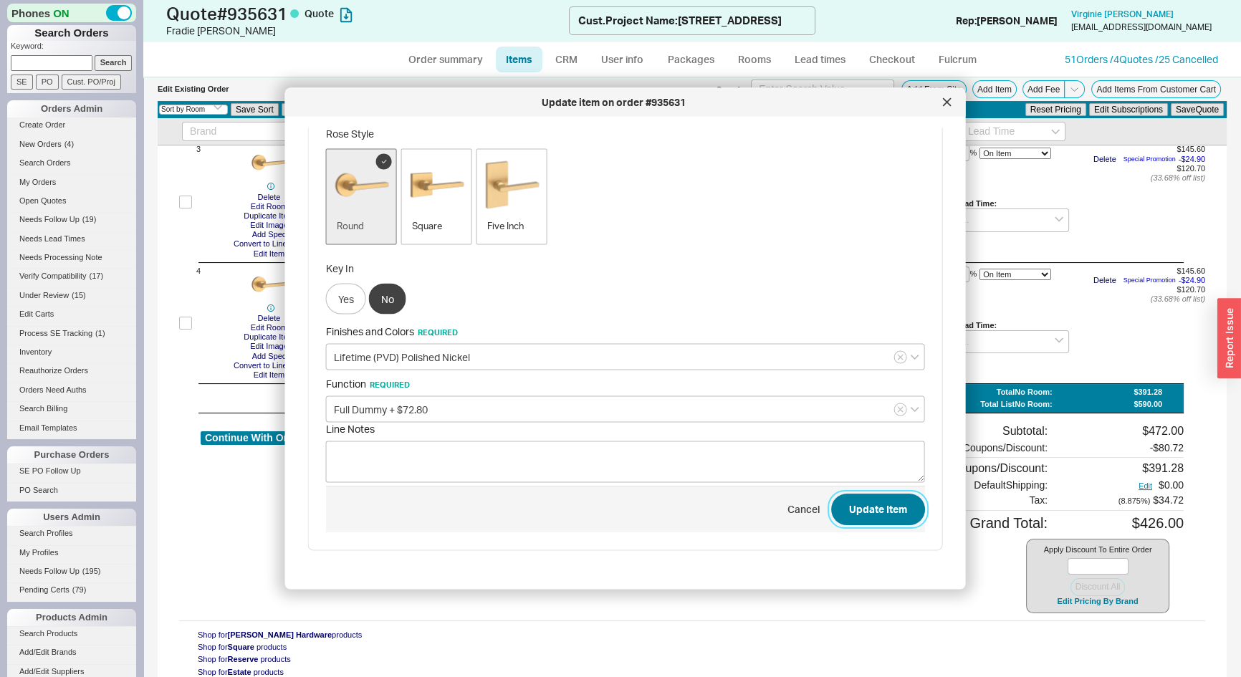
click at [872, 518] on button "Update Item" at bounding box center [878, 510] width 94 height 32
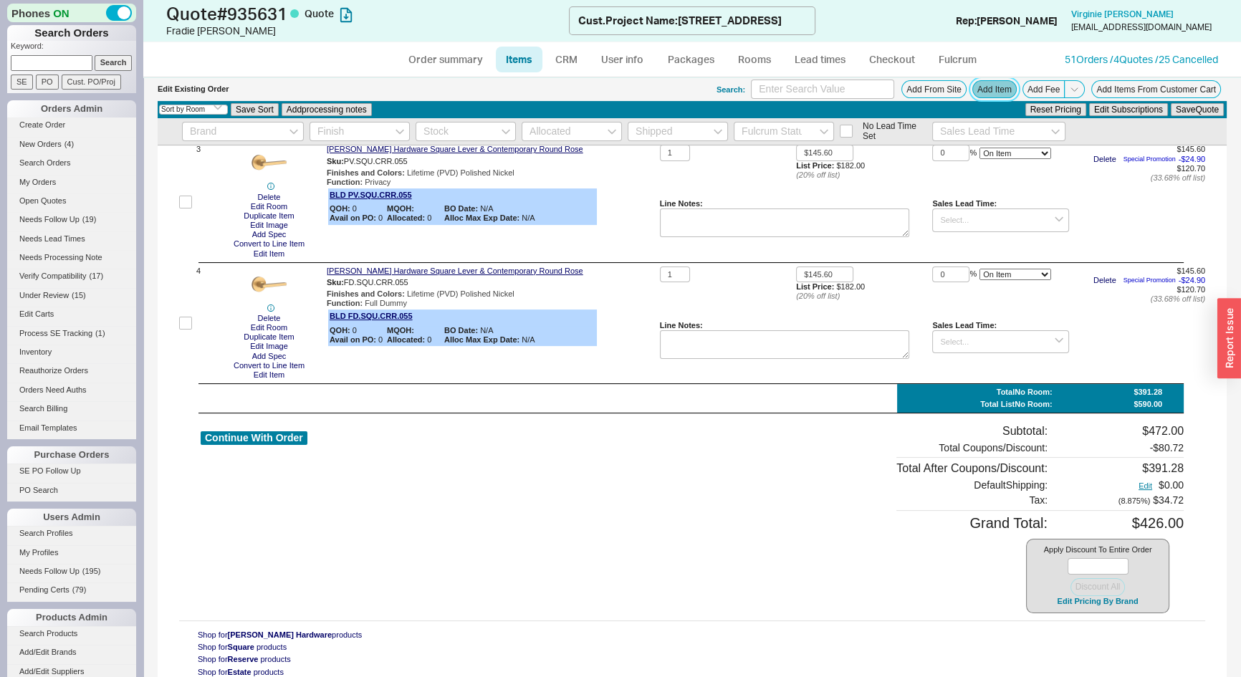
click at [1001, 90] on button "Add Item" at bounding box center [994, 89] width 44 height 18
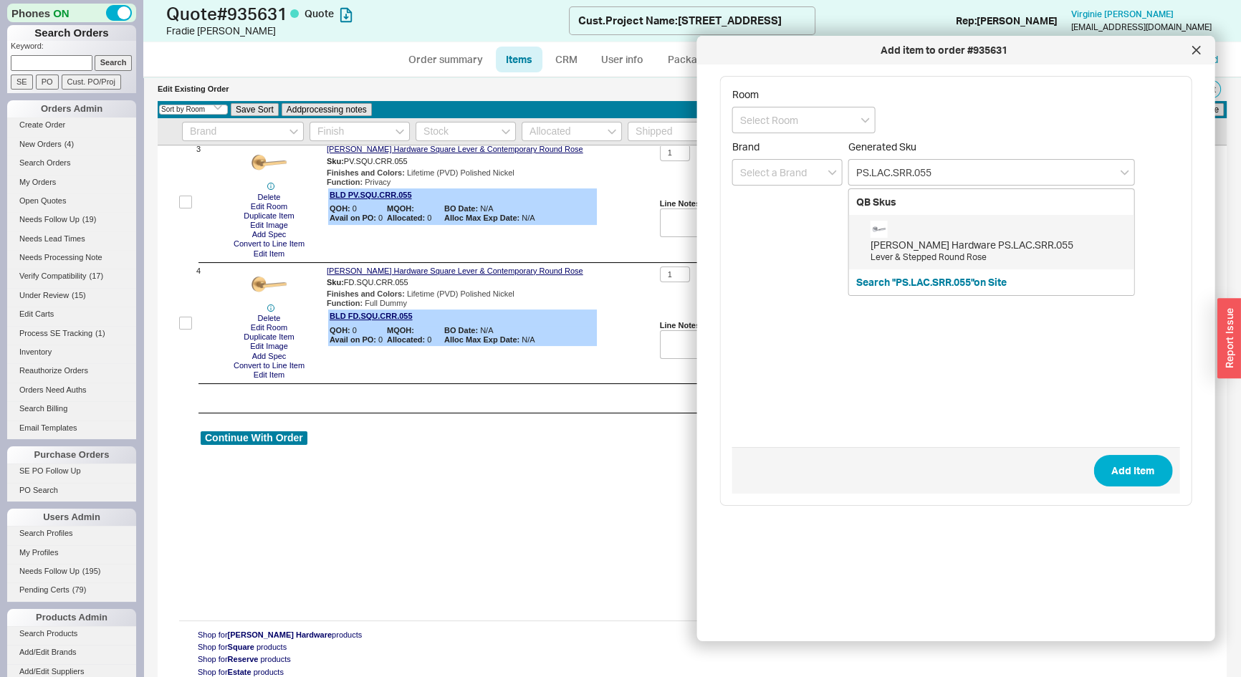
click at [923, 244] on div "Baldwin Hardware PS.LAC.SRR.055" at bounding box center [998, 245] width 256 height 14
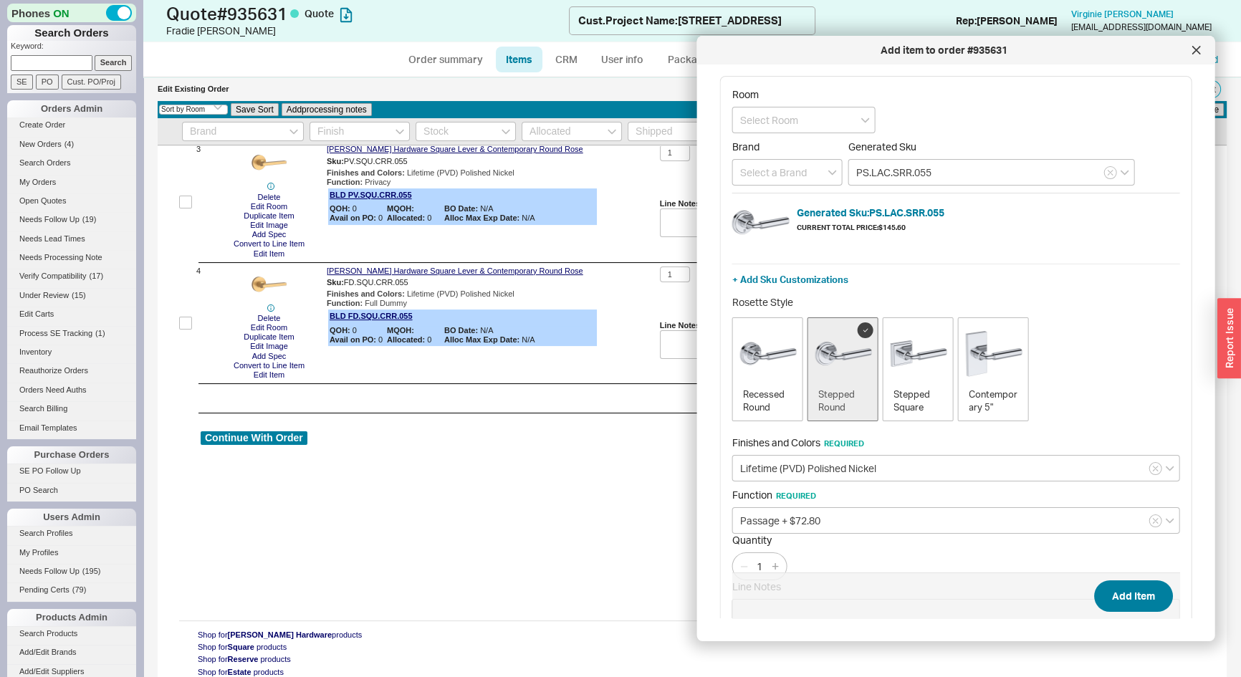
type input "PS.LAC.SRR.055"
click at [1130, 589] on button "Add Item" at bounding box center [1132, 596] width 79 height 32
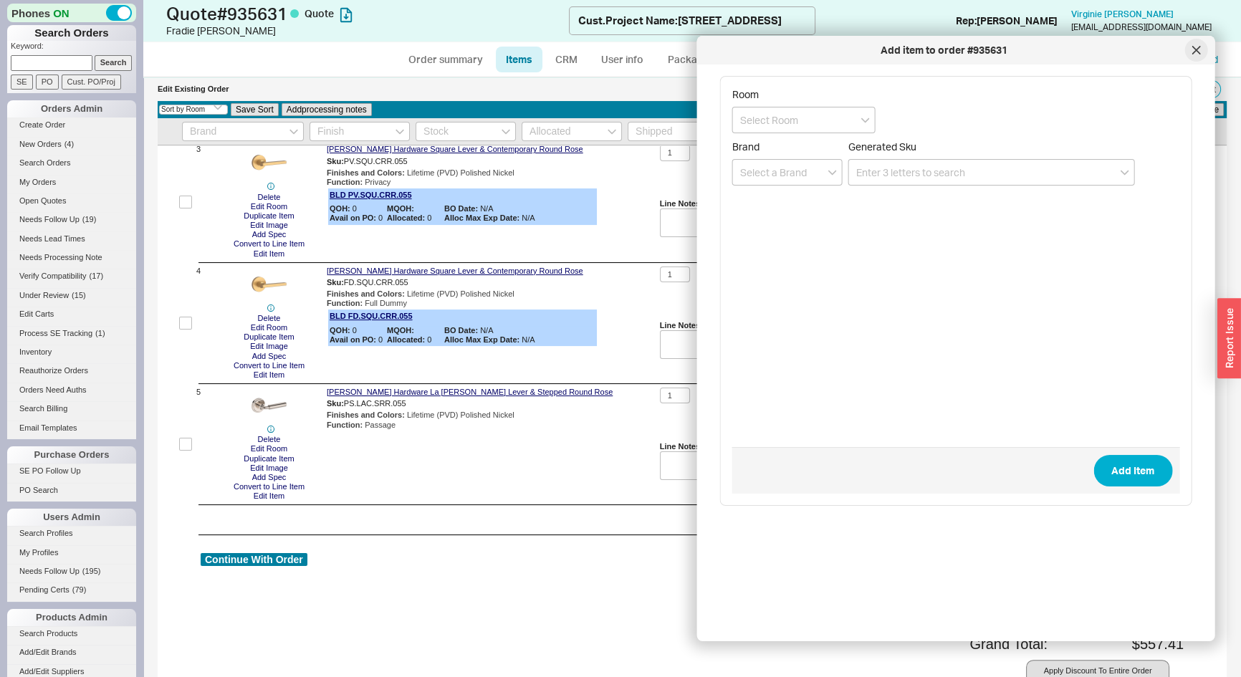
click at [1191, 52] on icon at bounding box center [1195, 50] width 9 height 9
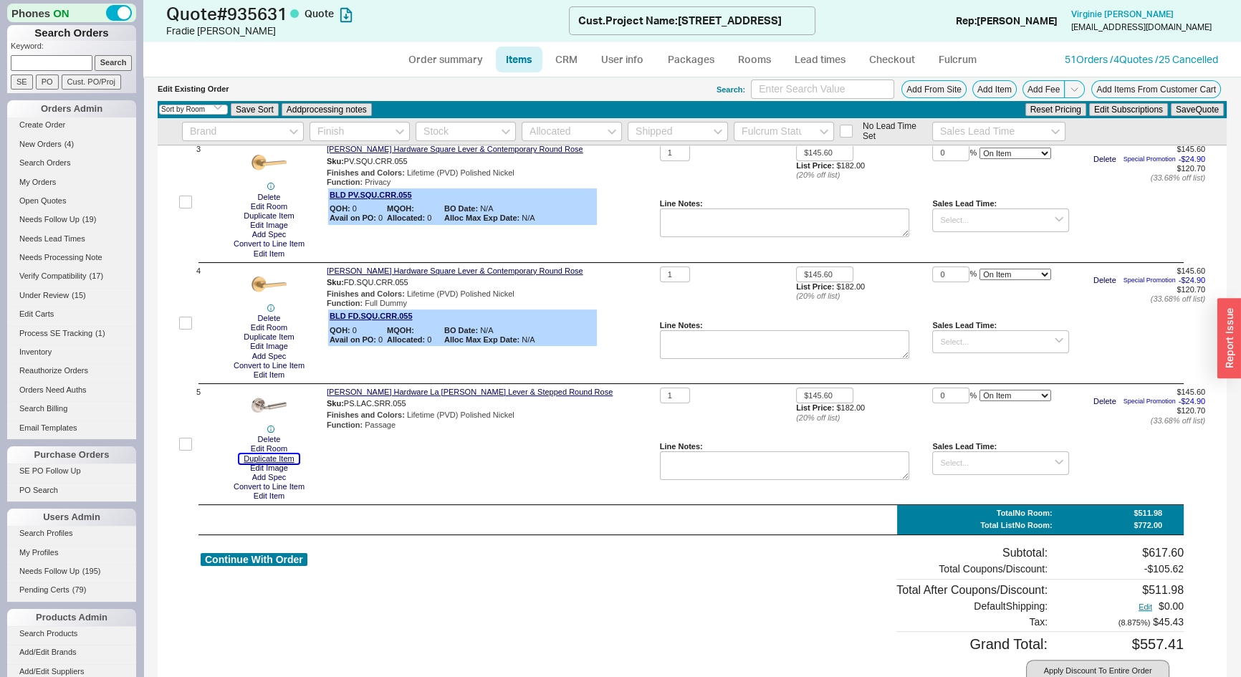
click at [279, 458] on button "Duplicate Item" at bounding box center [268, 458] width 59 height 9
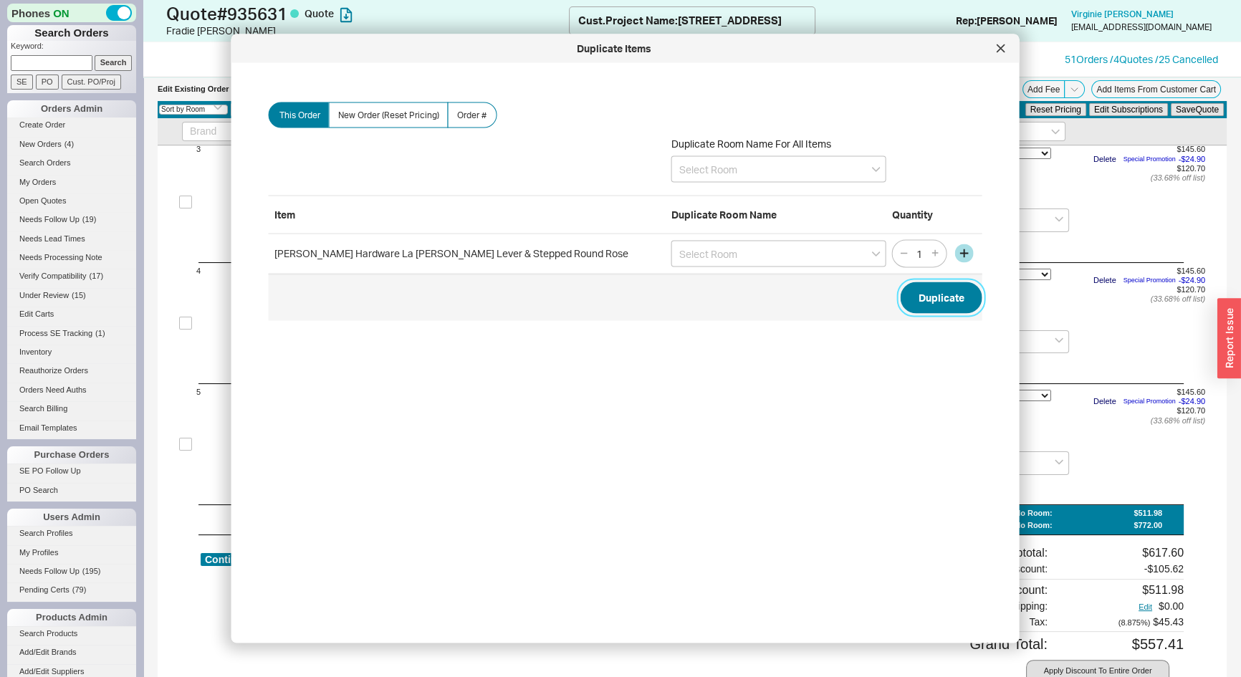
click at [922, 302] on button "Duplicate" at bounding box center [941, 297] width 82 height 32
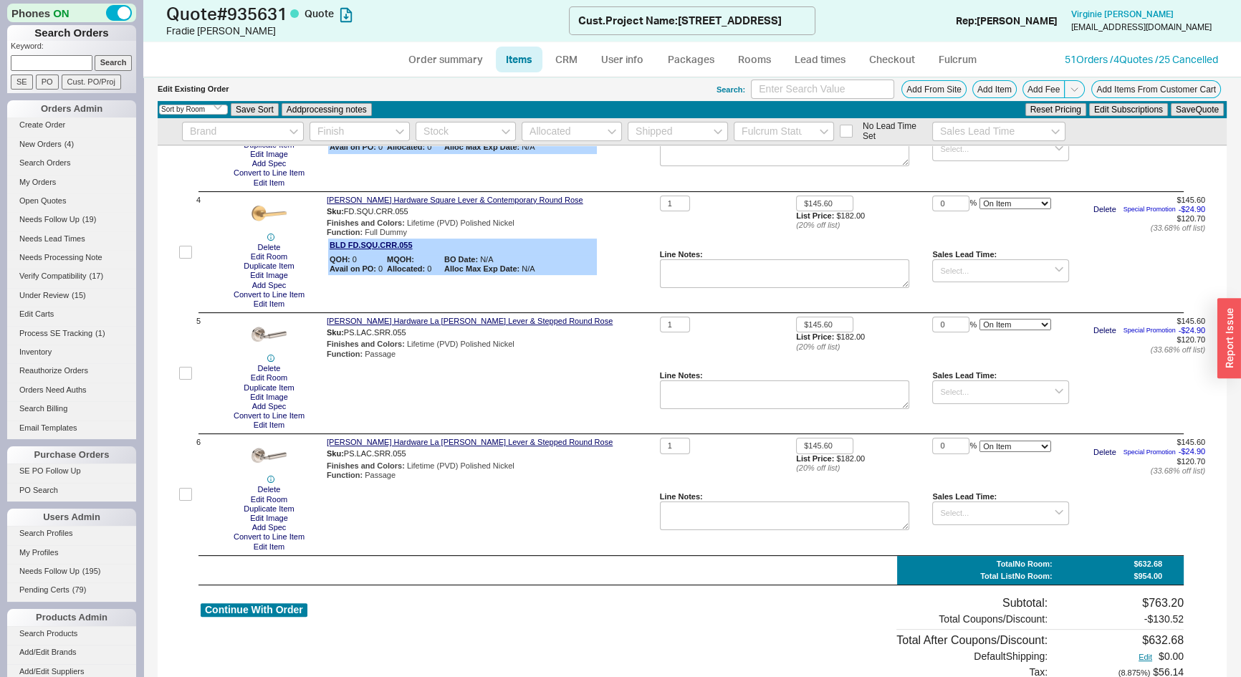
scroll to position [565, 0]
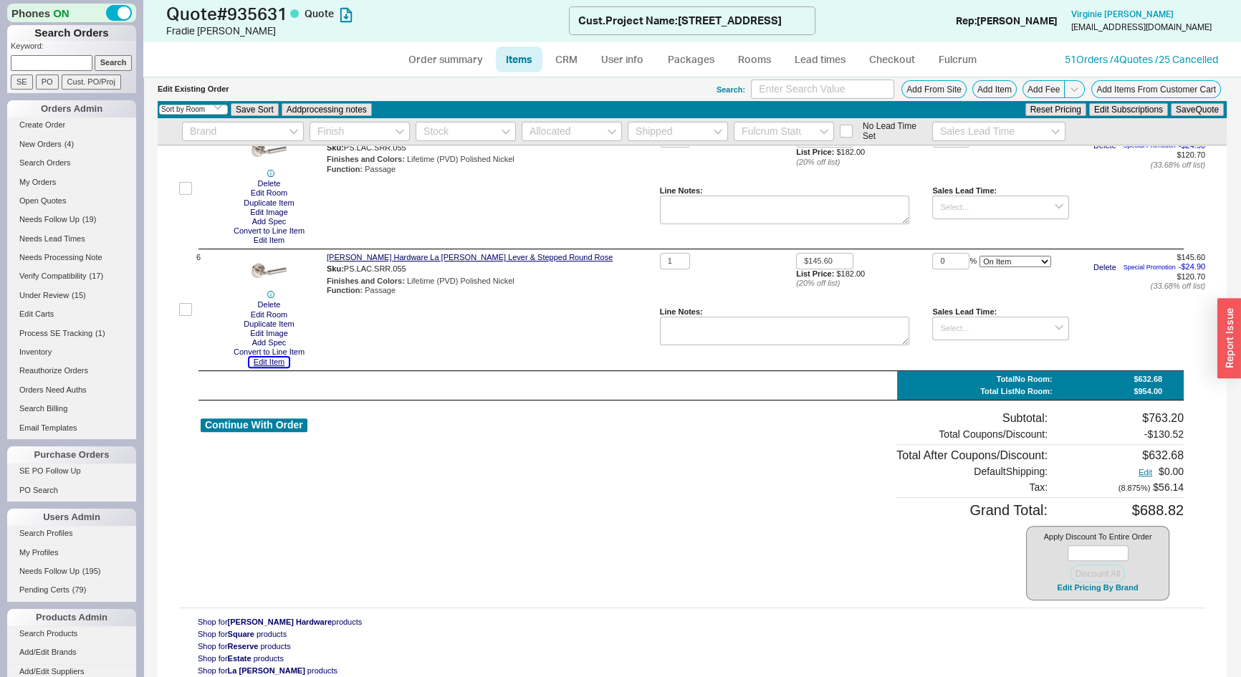
click at [274, 365] on button "Edit Item" at bounding box center [268, 361] width 39 height 9
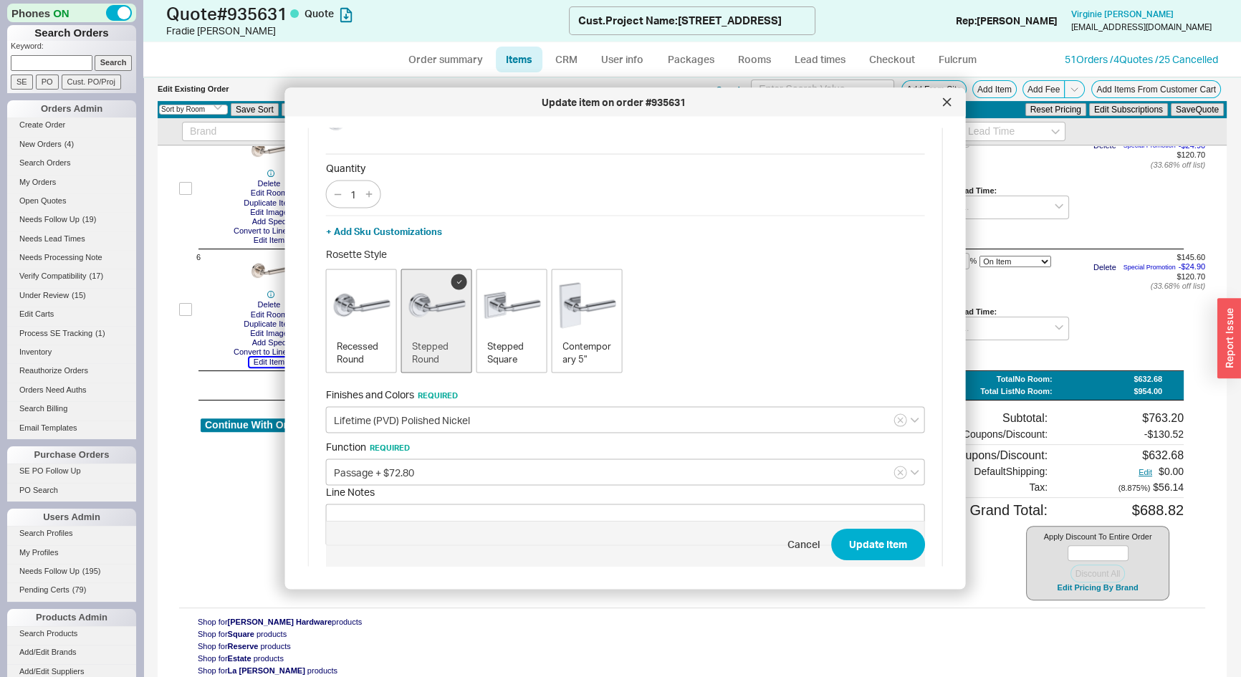
scroll to position [120, 0]
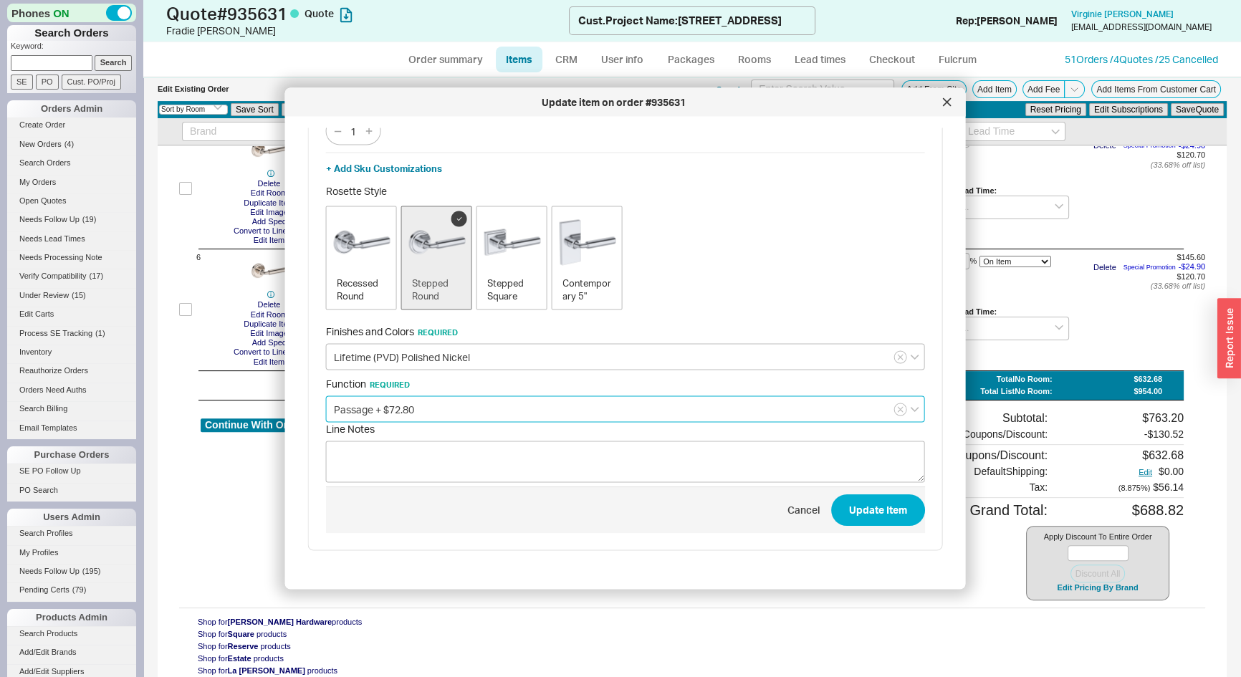
click at [428, 403] on input "Passage + $72.80" at bounding box center [625, 409] width 599 height 27
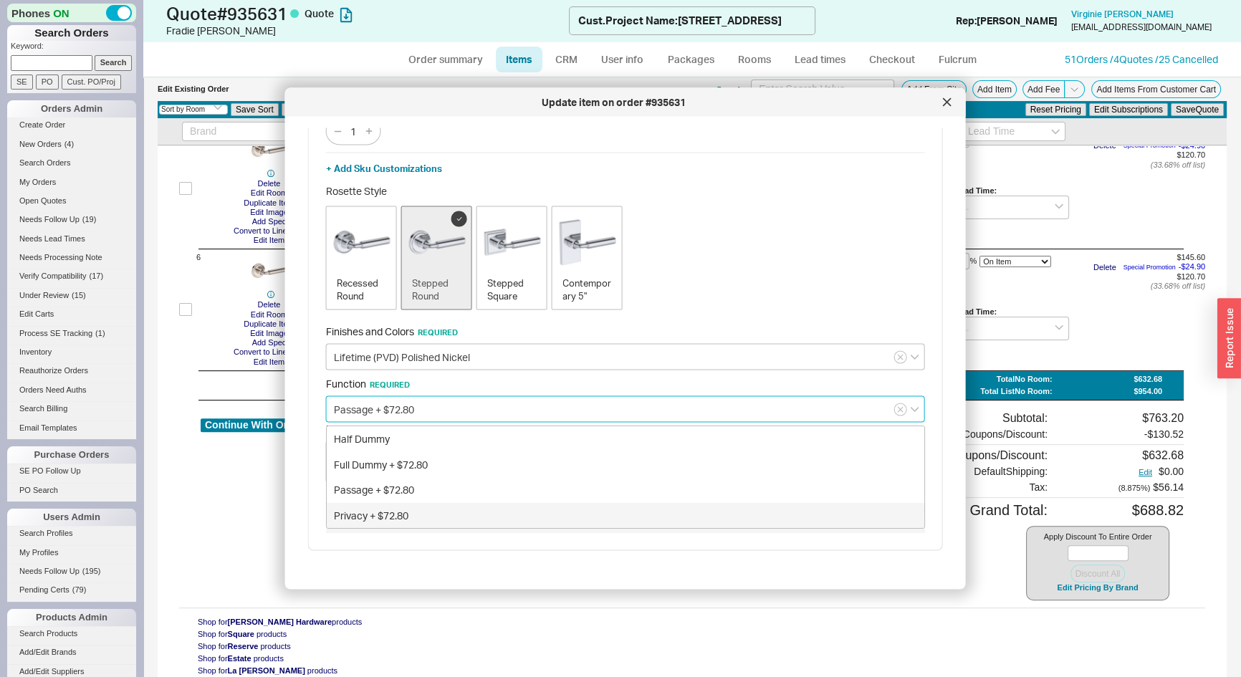
click at [380, 510] on div "Privacy + $72.80" at bounding box center [625, 515] width 597 height 26
type input "Privacy + $72.80"
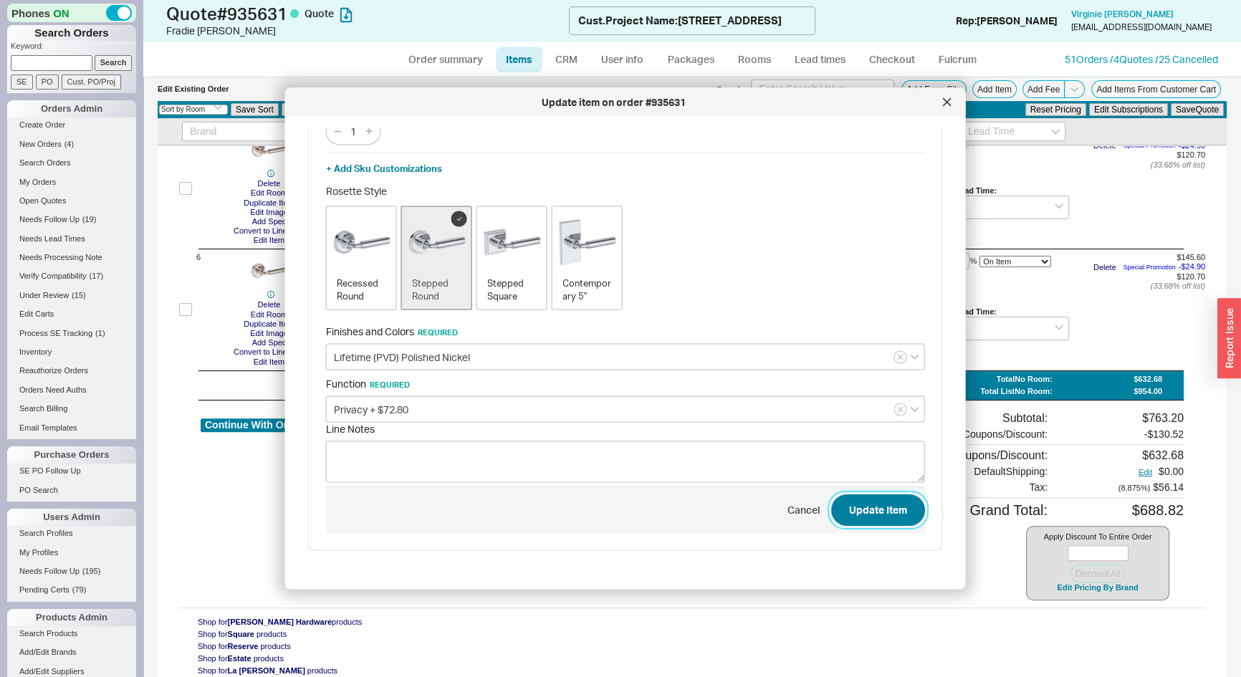
click at [860, 510] on button "Update Item" at bounding box center [878, 510] width 94 height 32
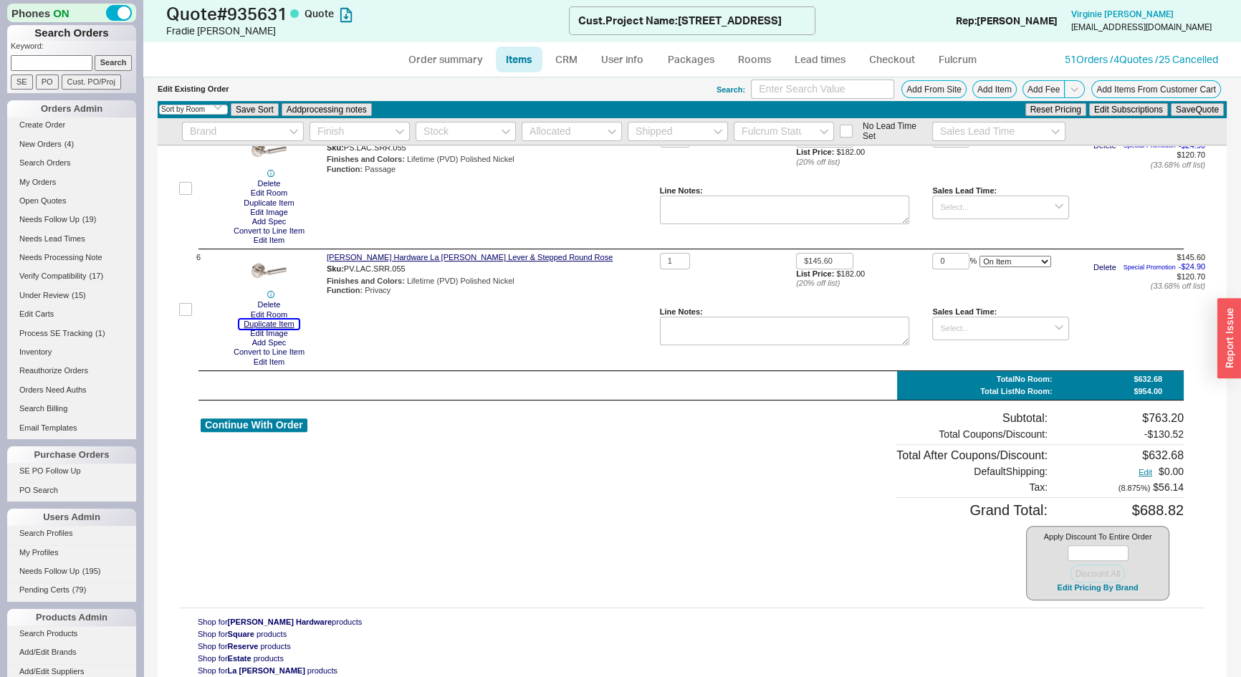
click at [290, 325] on button "Duplicate Item" at bounding box center [268, 323] width 59 height 9
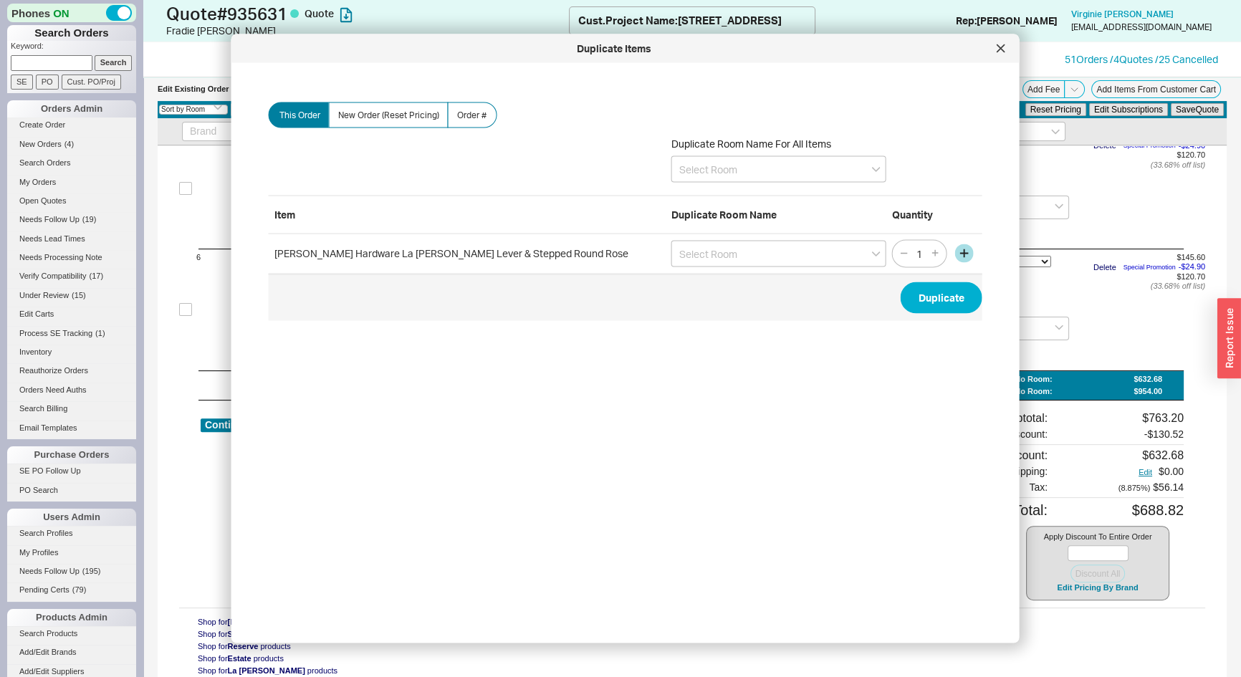
click at [926, 313] on span "Duplicate" at bounding box center [625, 297] width 713 height 47
click at [928, 307] on button "Duplicate" at bounding box center [941, 297] width 82 height 32
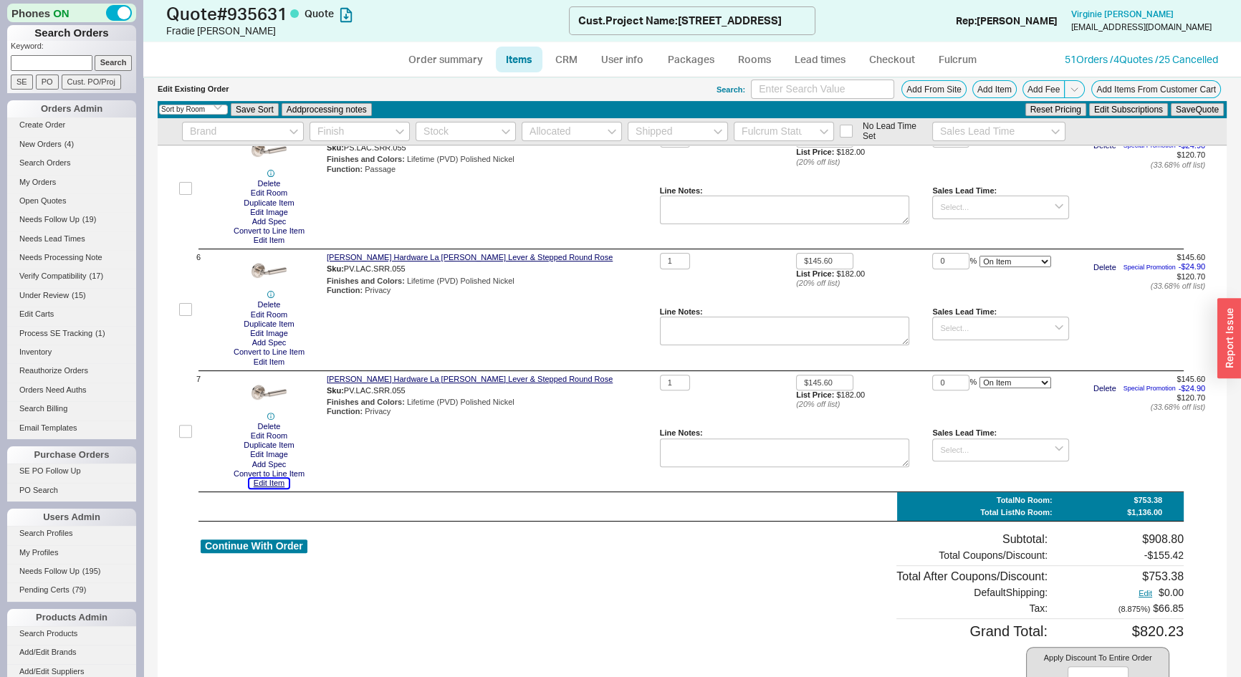
click at [271, 488] on button "Edit Item" at bounding box center [268, 482] width 39 height 9
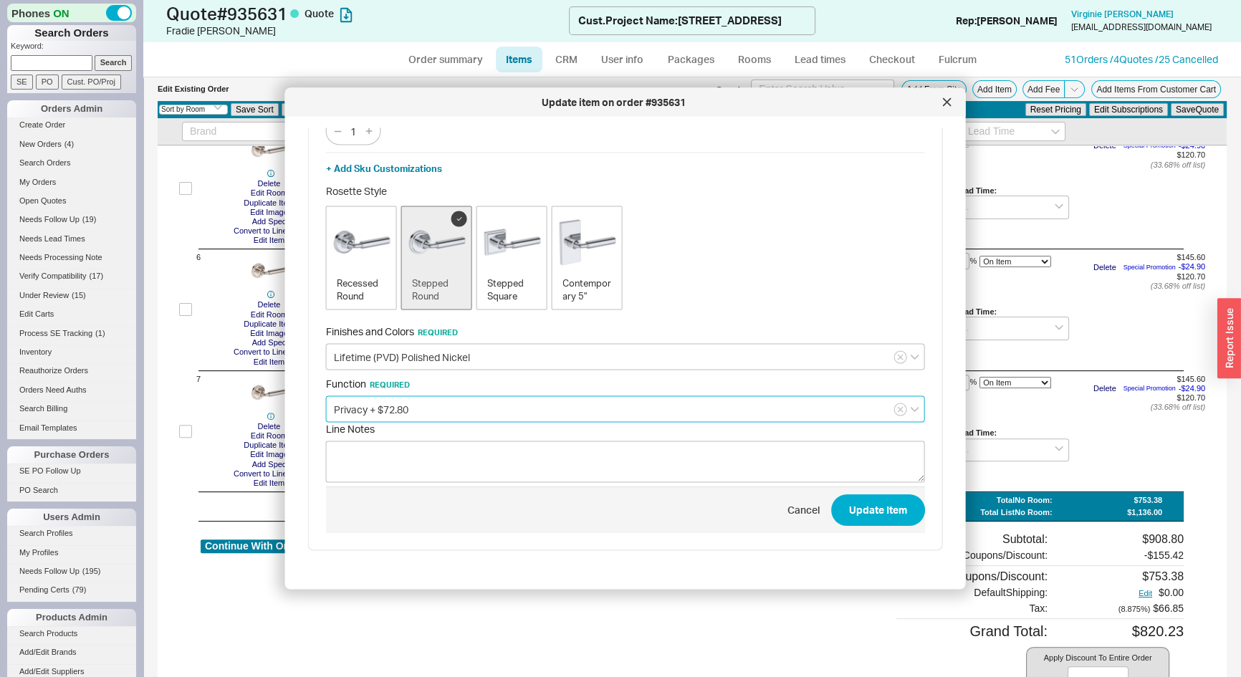
click at [376, 400] on input "Privacy + $72.80" at bounding box center [625, 409] width 599 height 27
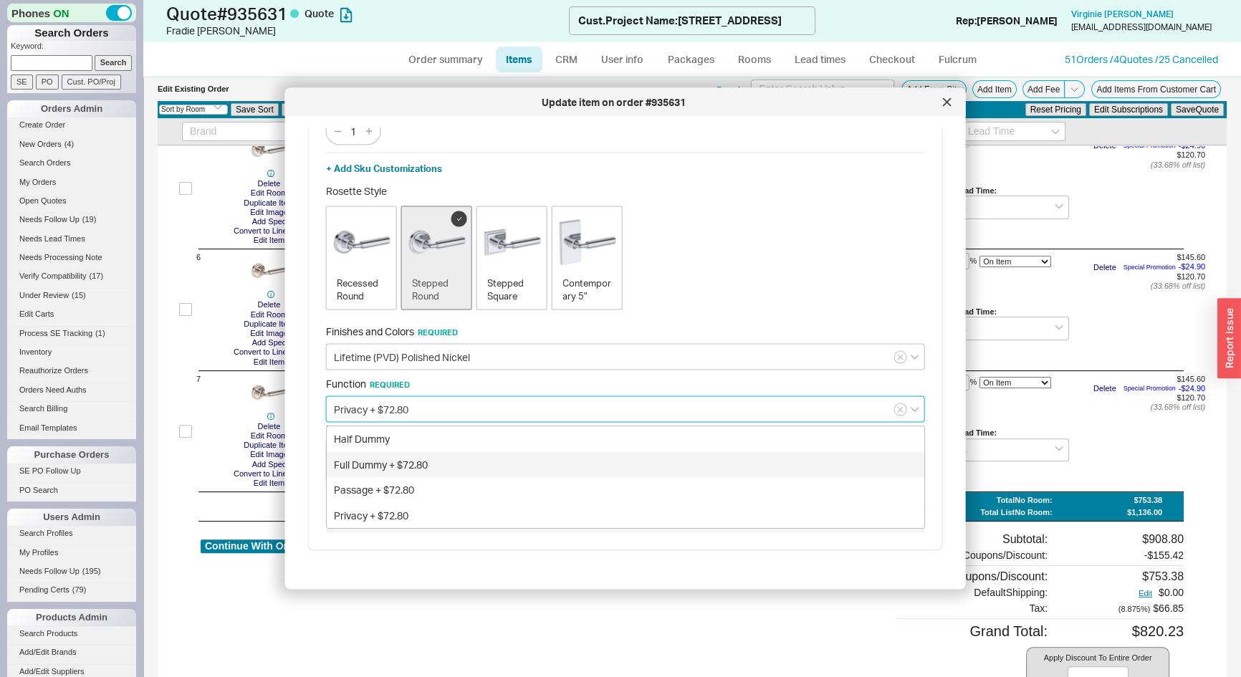
click at [371, 458] on div "Full Dummy + $72.80" at bounding box center [625, 464] width 597 height 26
type input "Full Dummy + $72.80"
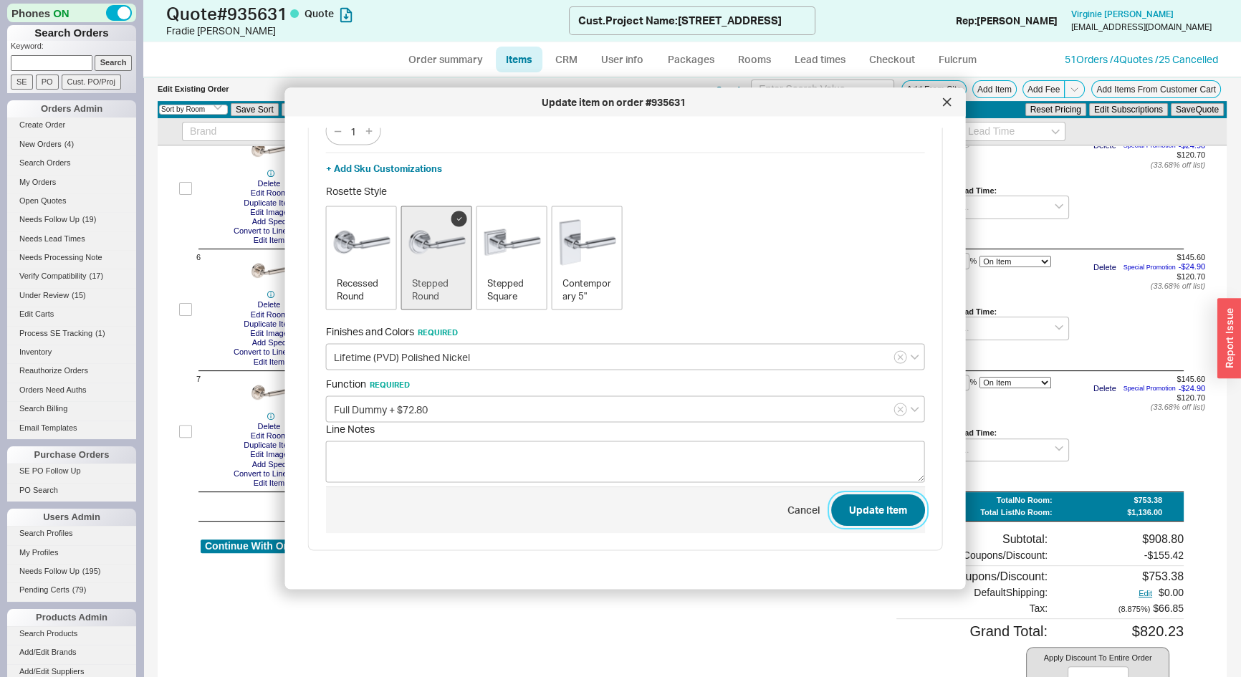
click at [851, 504] on button "Update Item" at bounding box center [878, 510] width 94 height 32
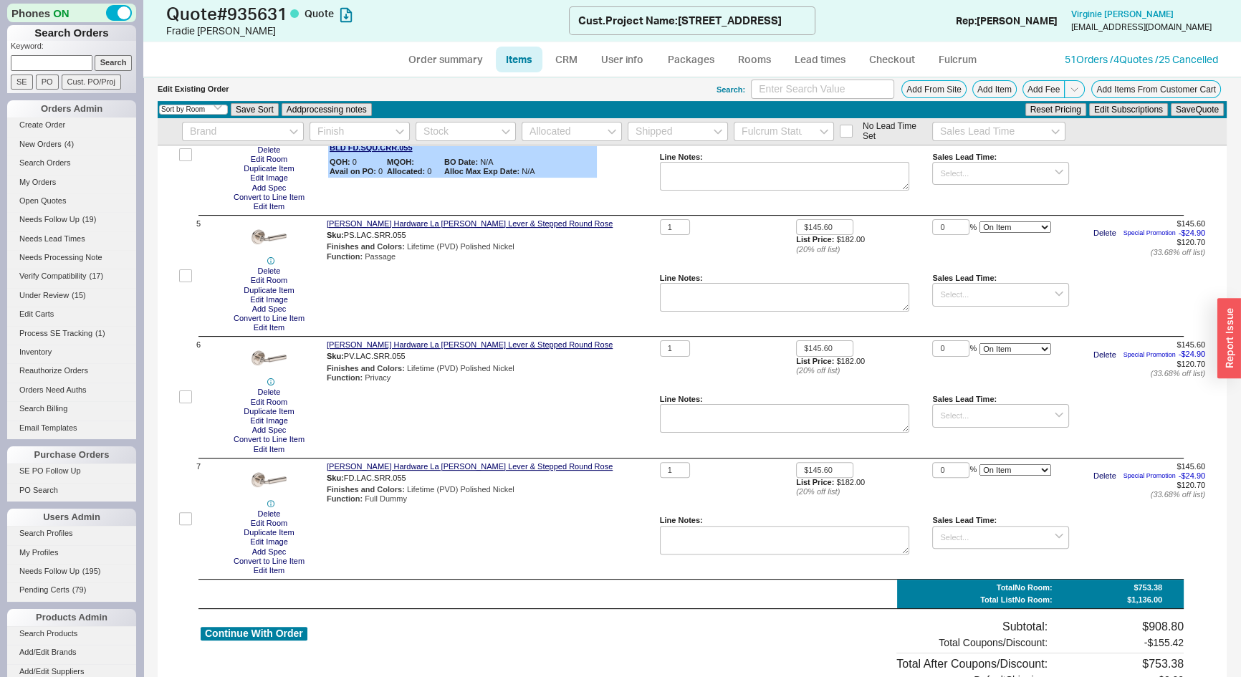
scroll to position [687, 0]
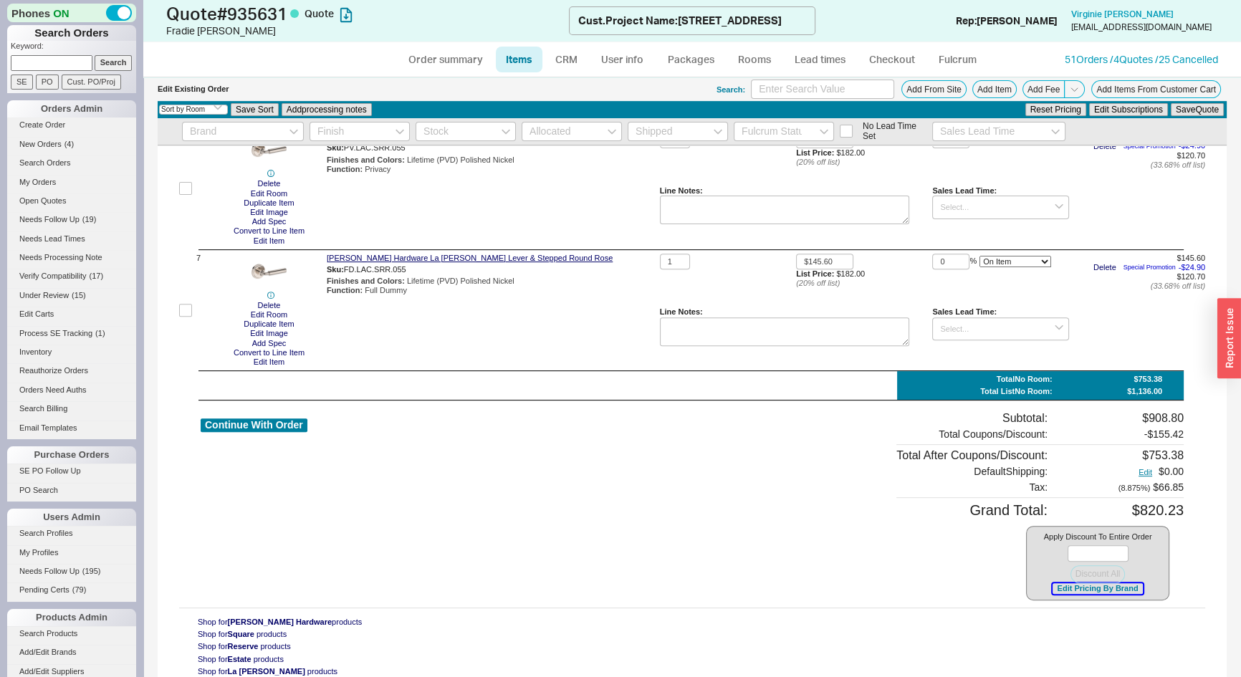
click at [1066, 587] on button "Edit Pricing By Brand" at bounding box center [1097, 588] width 90 height 11
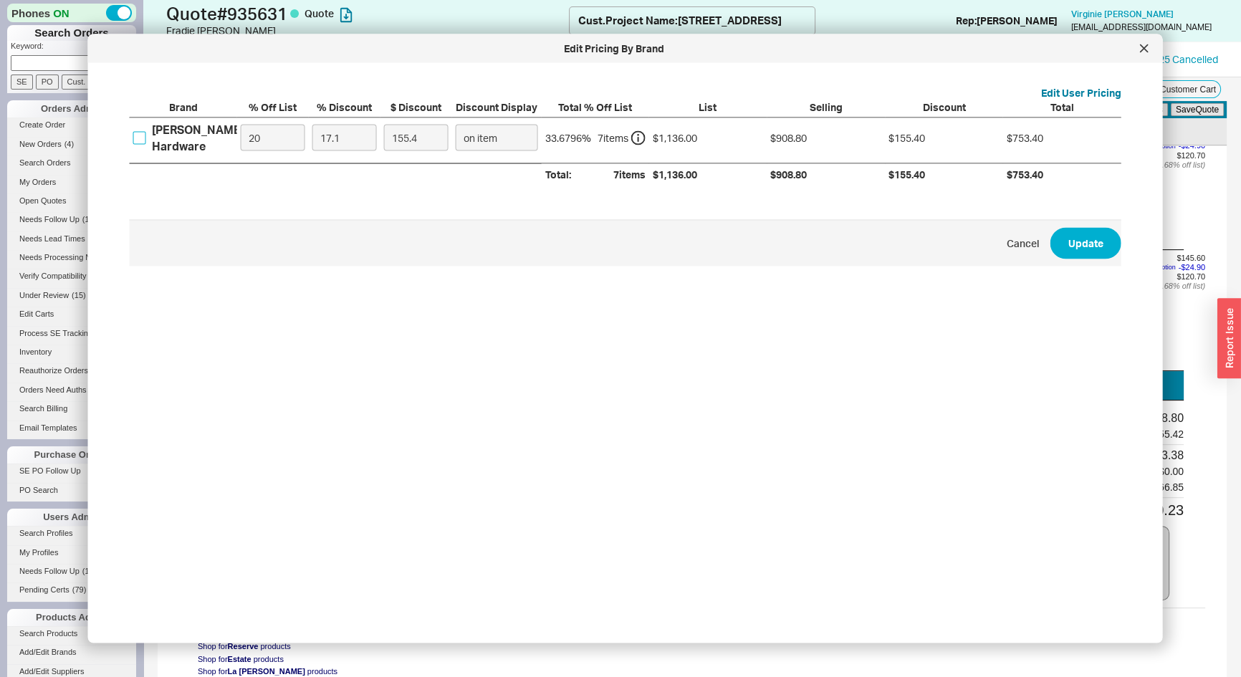
click at [138, 140] on input "Baldwin Hardware" at bounding box center [139, 137] width 13 height 13
checkbox input "true"
click at [281, 136] on input "20" at bounding box center [273, 138] width 64 height 27
type input "0"
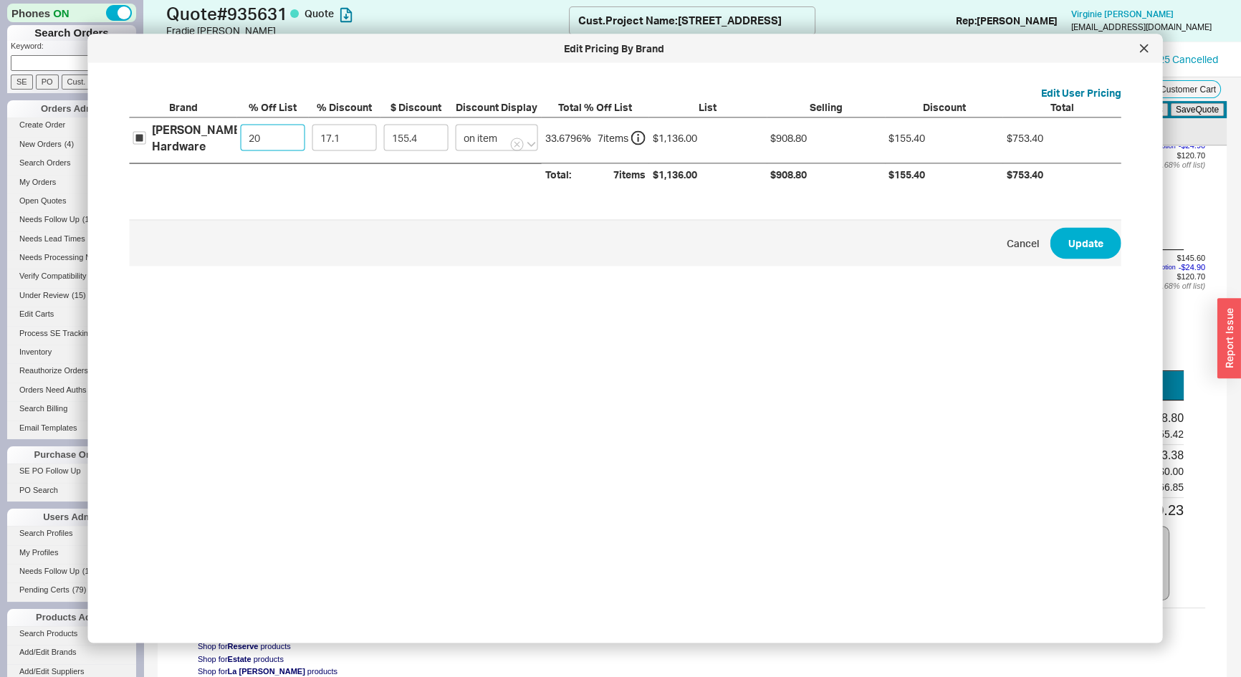
type input "194.26"
type input "0"
type input "4"
type input "45.44"
type input "40"
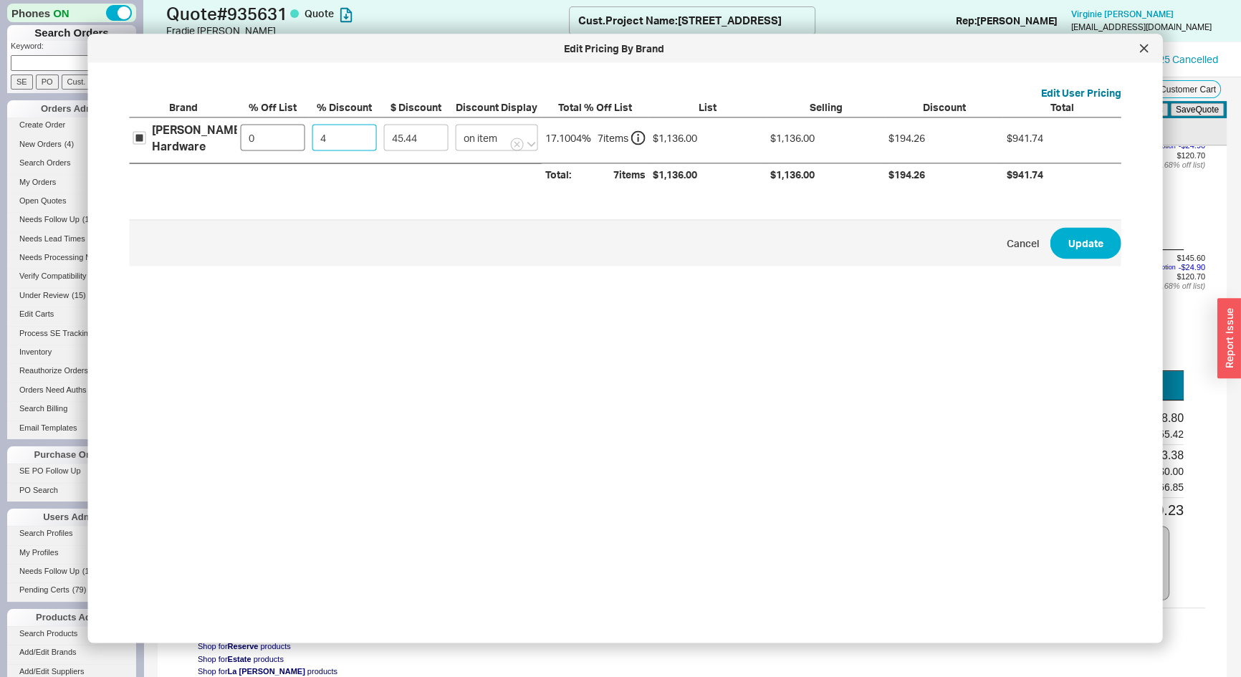
type input "454.4"
type input "40"
click at [1067, 242] on button "Update" at bounding box center [1085, 243] width 71 height 32
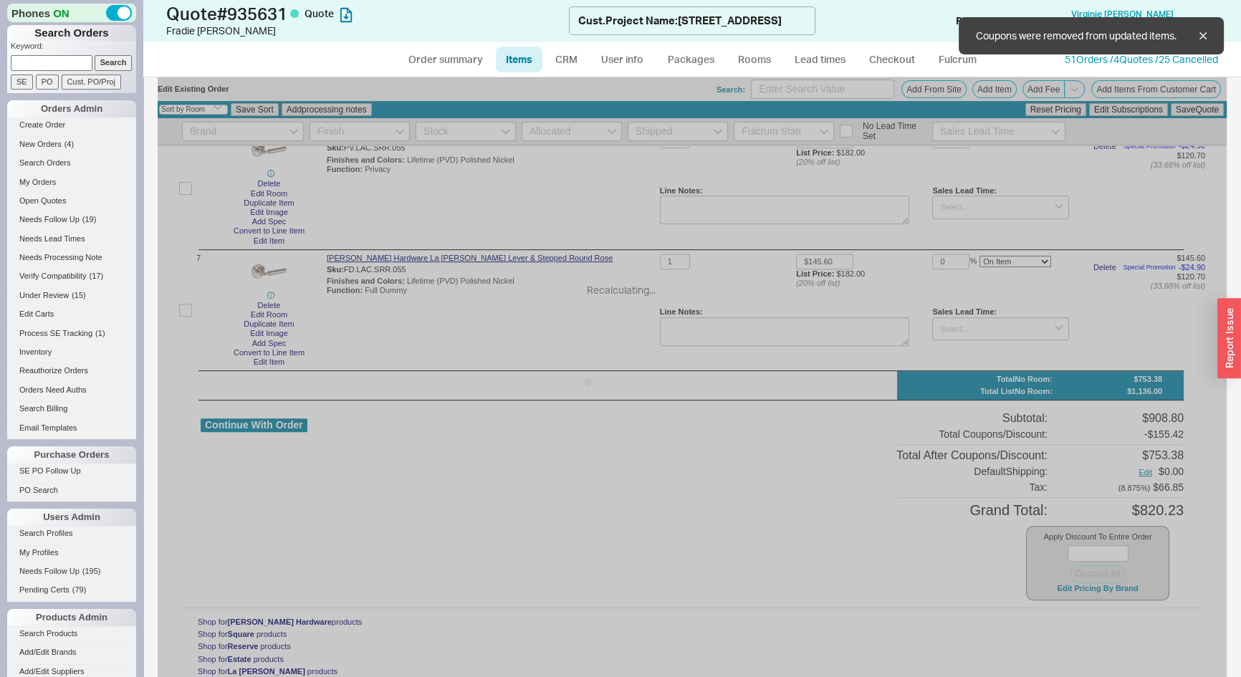
type input "$44.00"
type input "40"
type input "$182.00"
type input "40"
type input "$182.00"
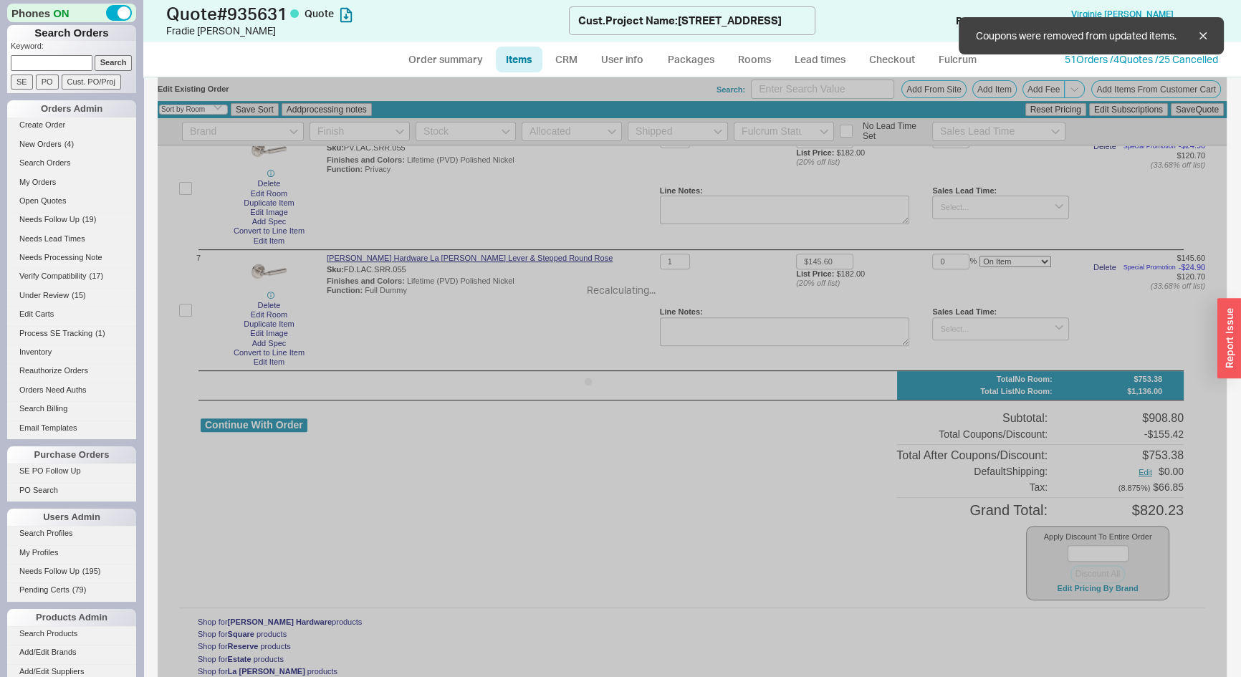
type input "40"
type input "$182.00"
type input "40"
type input "$182.00"
type input "40"
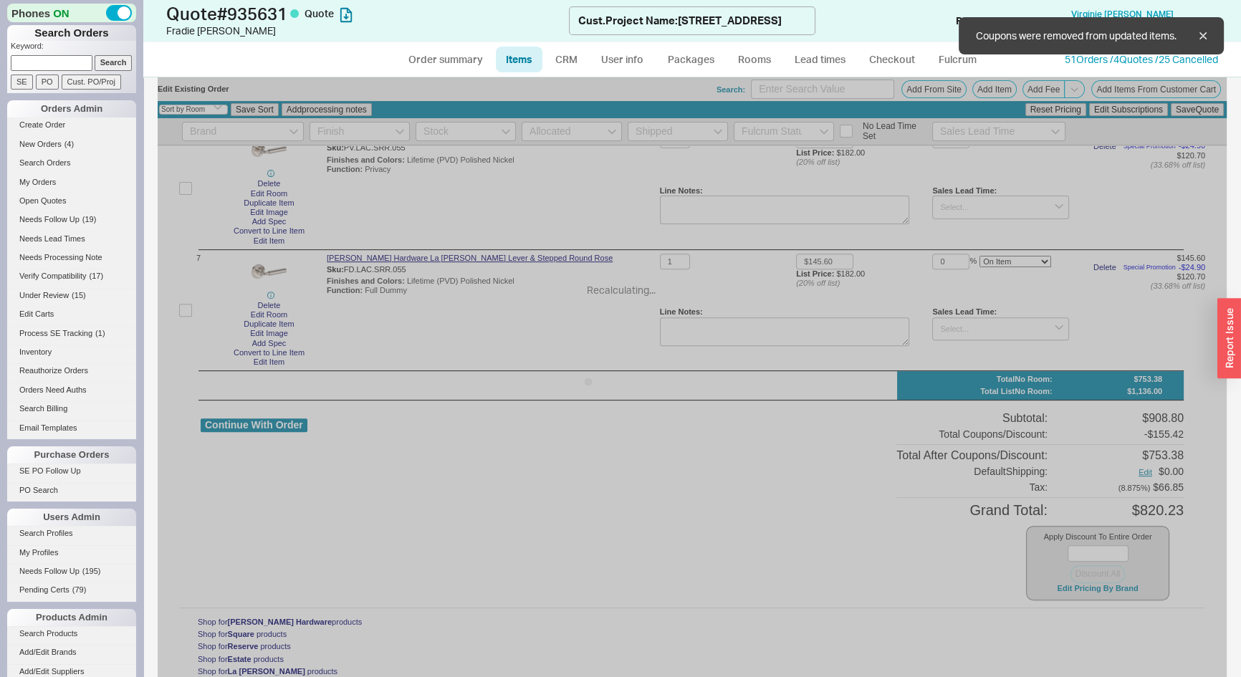
type input "$182.00"
type input "40"
type input "$182.00"
type input "40"
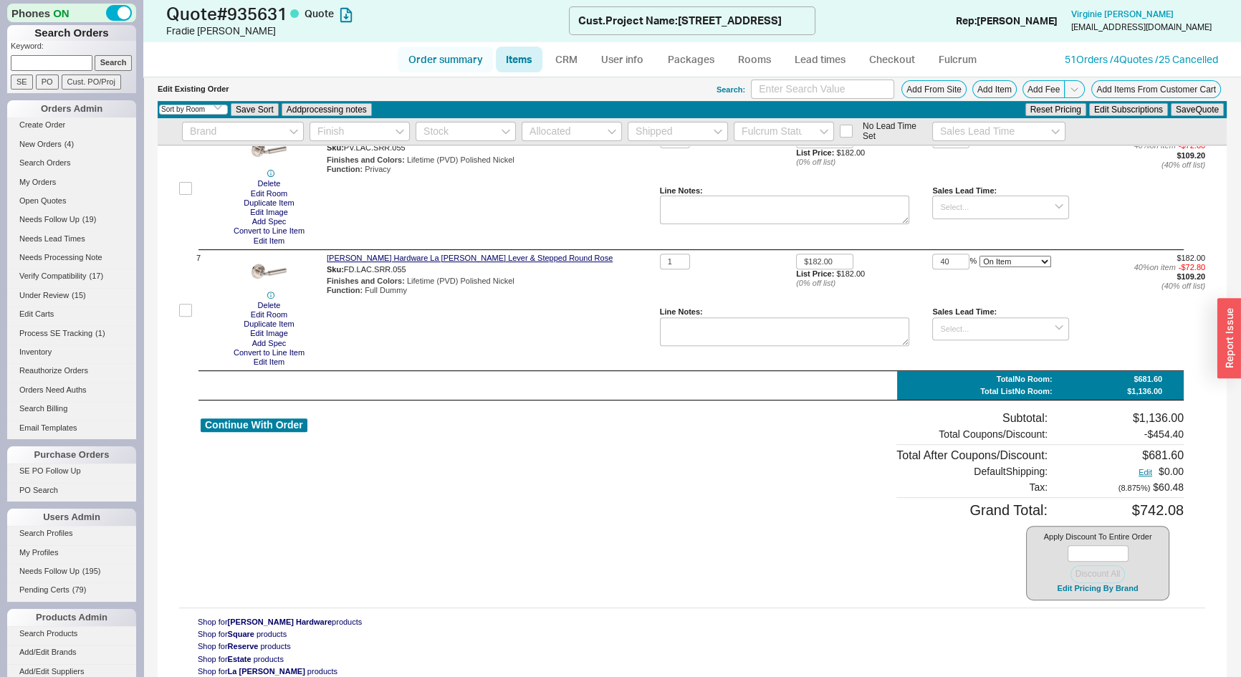
click at [457, 57] on link "Order summary" at bounding box center [445, 60] width 95 height 26
select select "*"
select select "LOW"
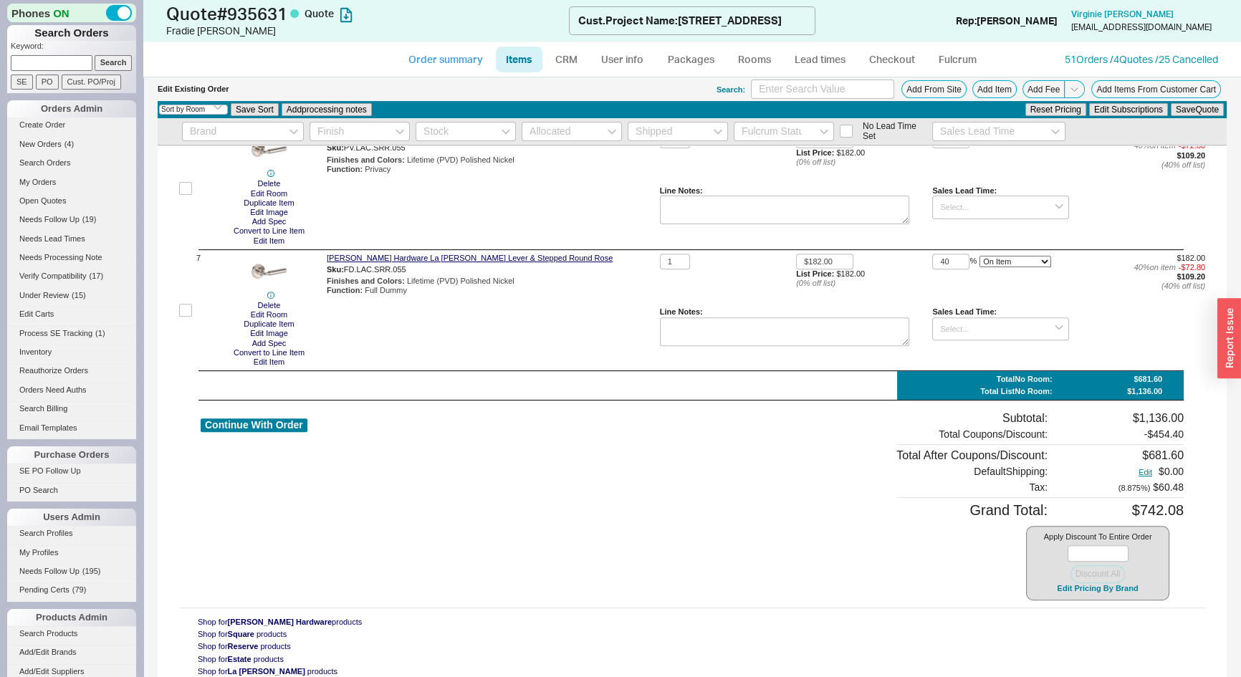
select select "3"
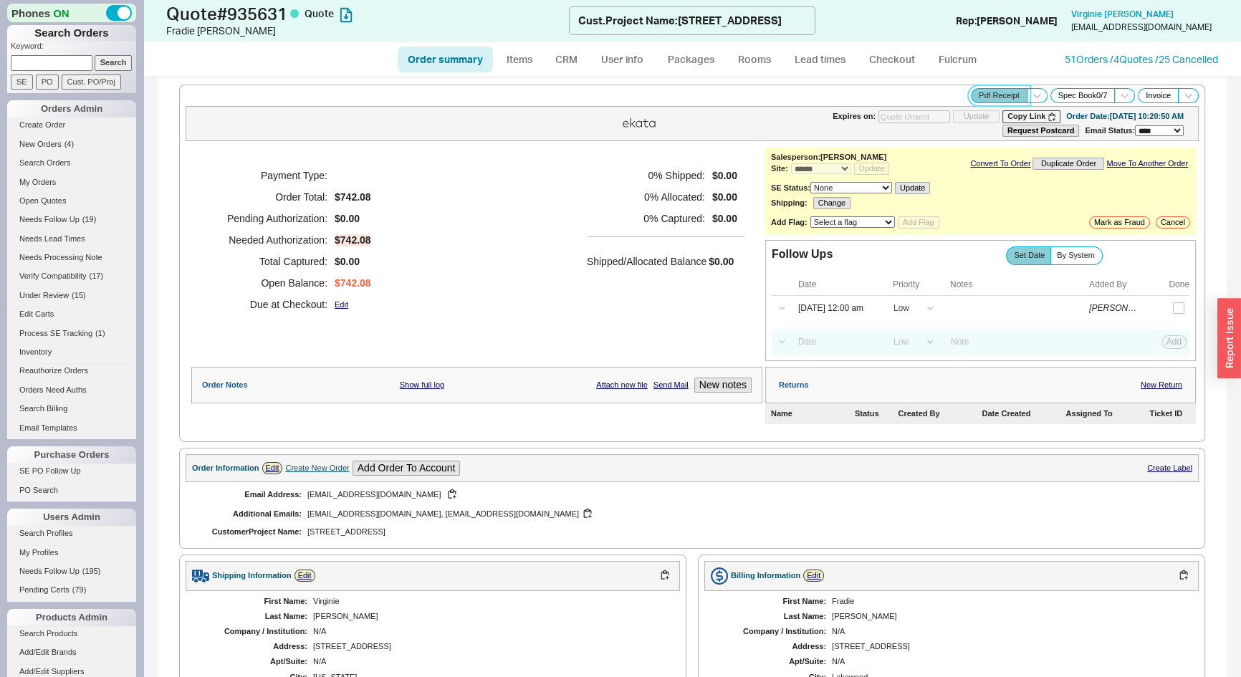
click at [993, 97] on button "Pdf Receipt" at bounding box center [999, 95] width 57 height 15
click at [501, 216] on div "Payment Type: Order Total: $742.08 Pending Authorization: $0.00 Needed Authoriz…" at bounding box center [476, 240] width 571 height 186
select select "3"
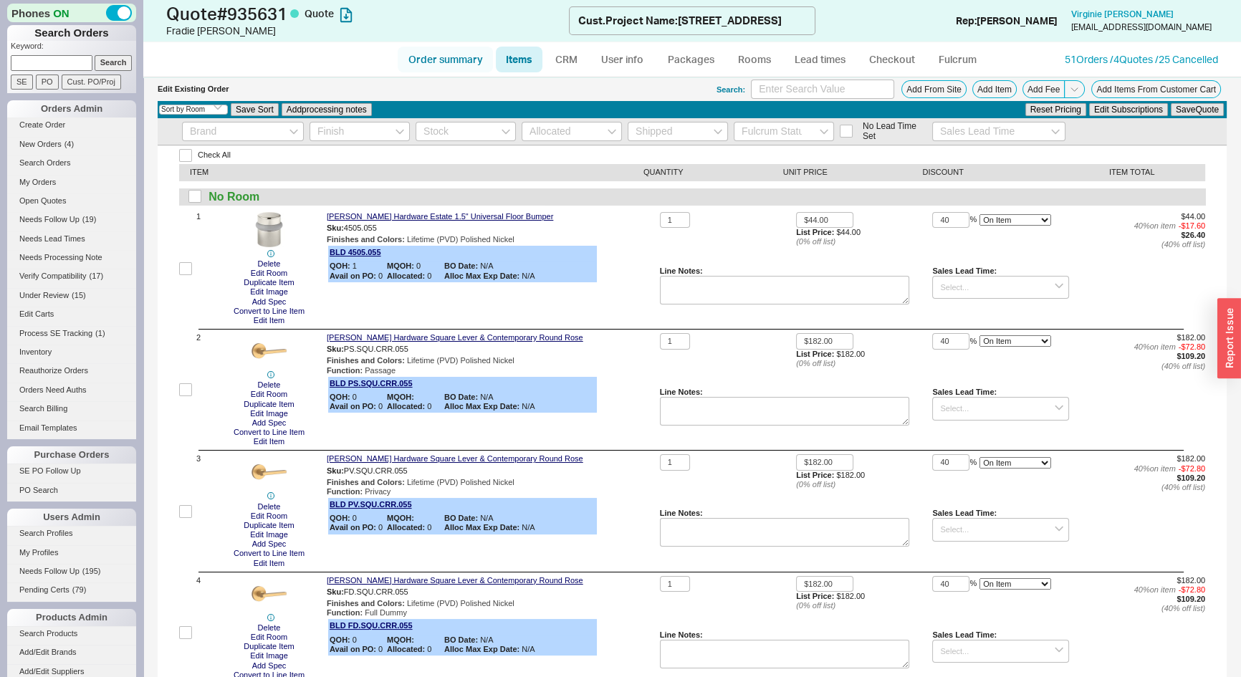
click at [423, 50] on link "Order summary" at bounding box center [445, 60] width 95 height 26
select select "*"
select select "LOW"
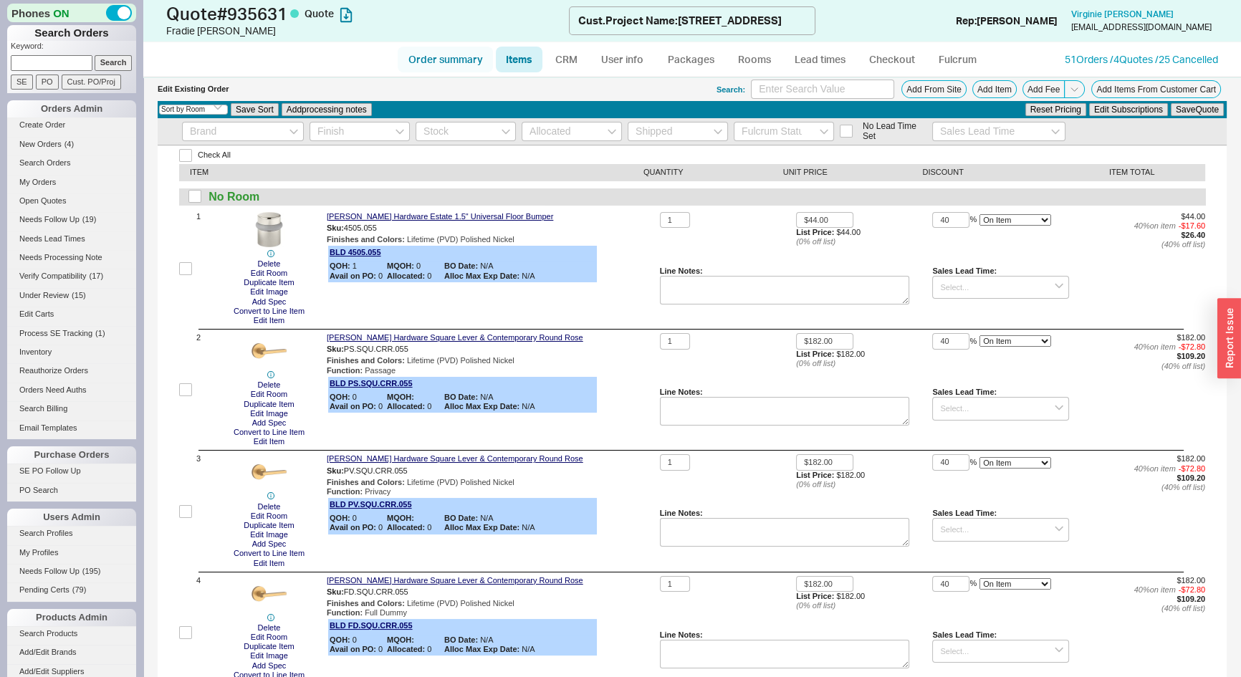
select select "3"
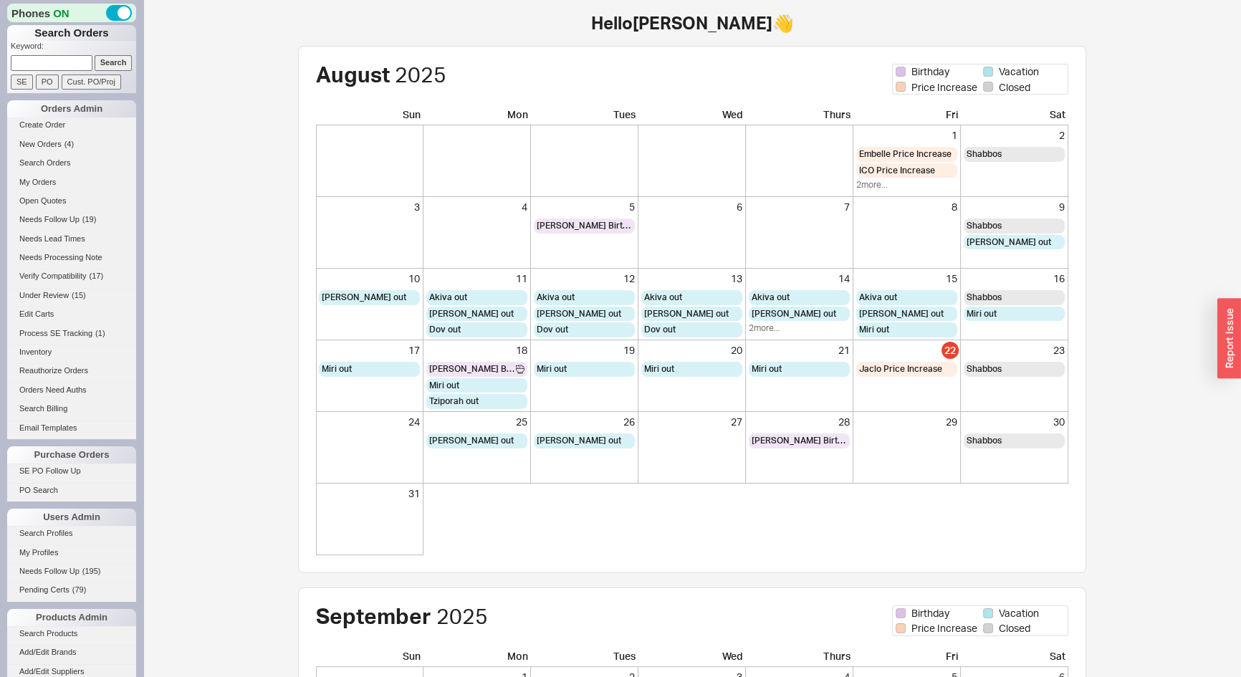
paste input "[EMAIL_ADDRESS][DOMAIN_NAME]"
type input "[EMAIL_ADDRESS][DOMAIN_NAME]"
click at [112, 64] on input "Search" at bounding box center [114, 62] width 38 height 15
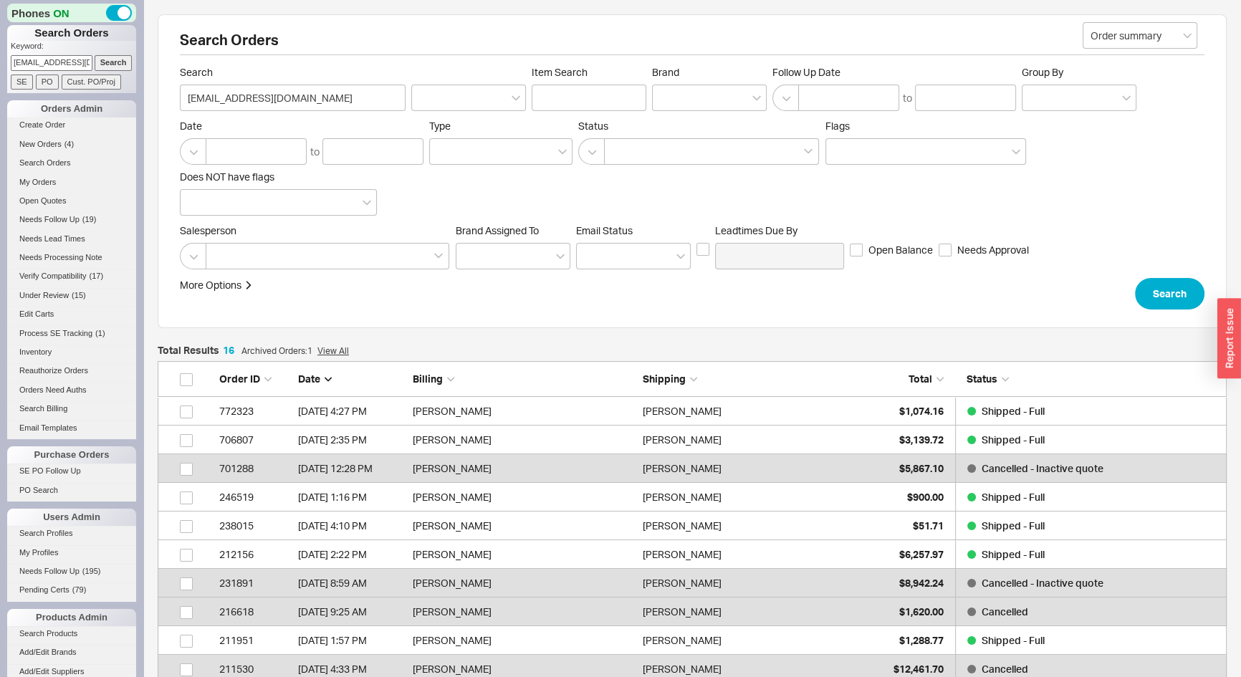
scroll to position [484, 1059]
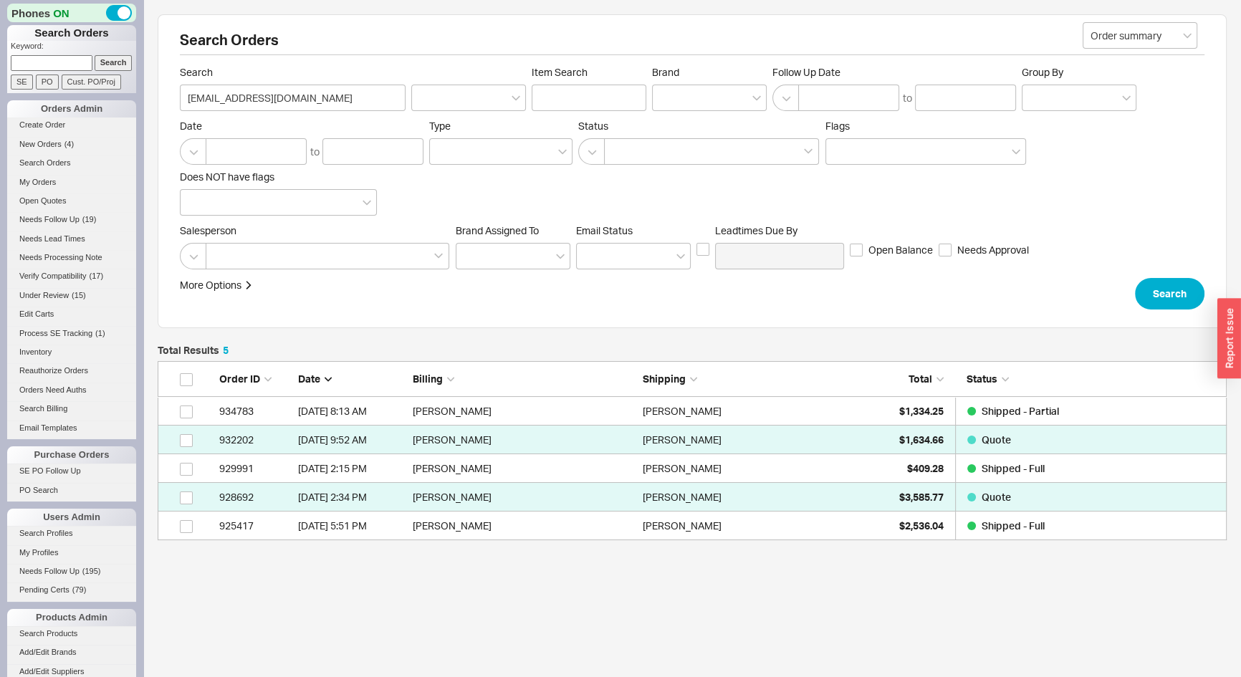
scroll to position [169, 1059]
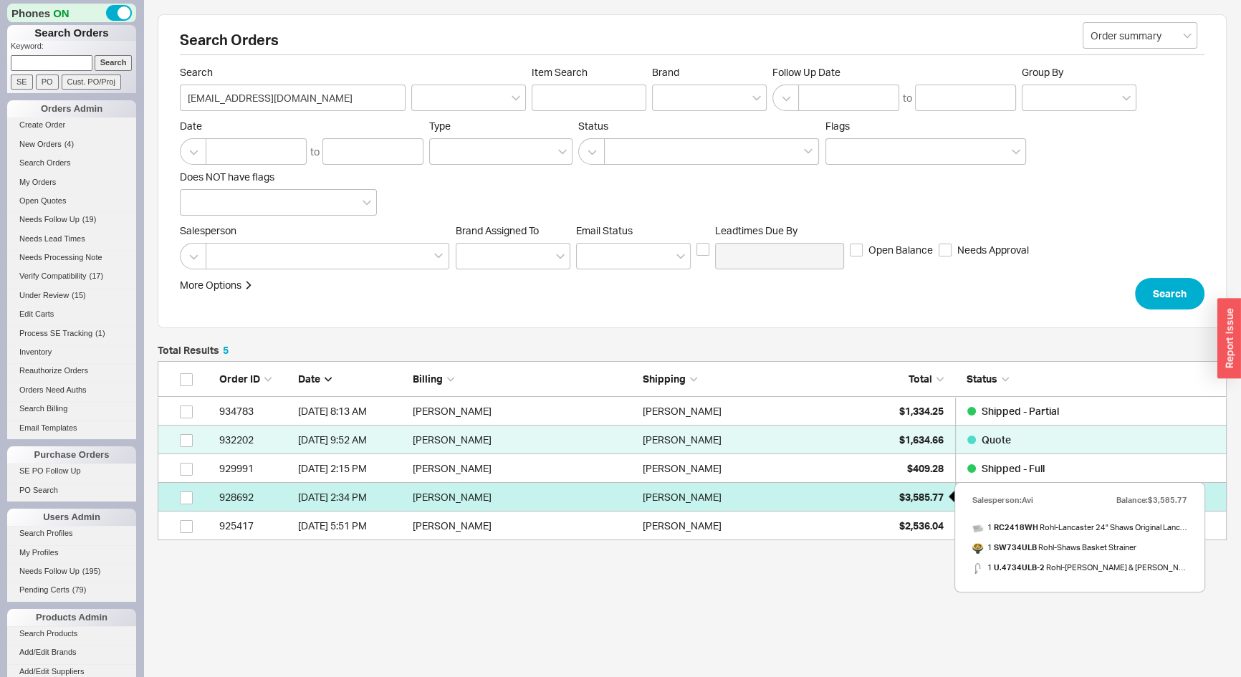
click at [914, 498] on span "$3,585.77" at bounding box center [921, 497] width 44 height 12
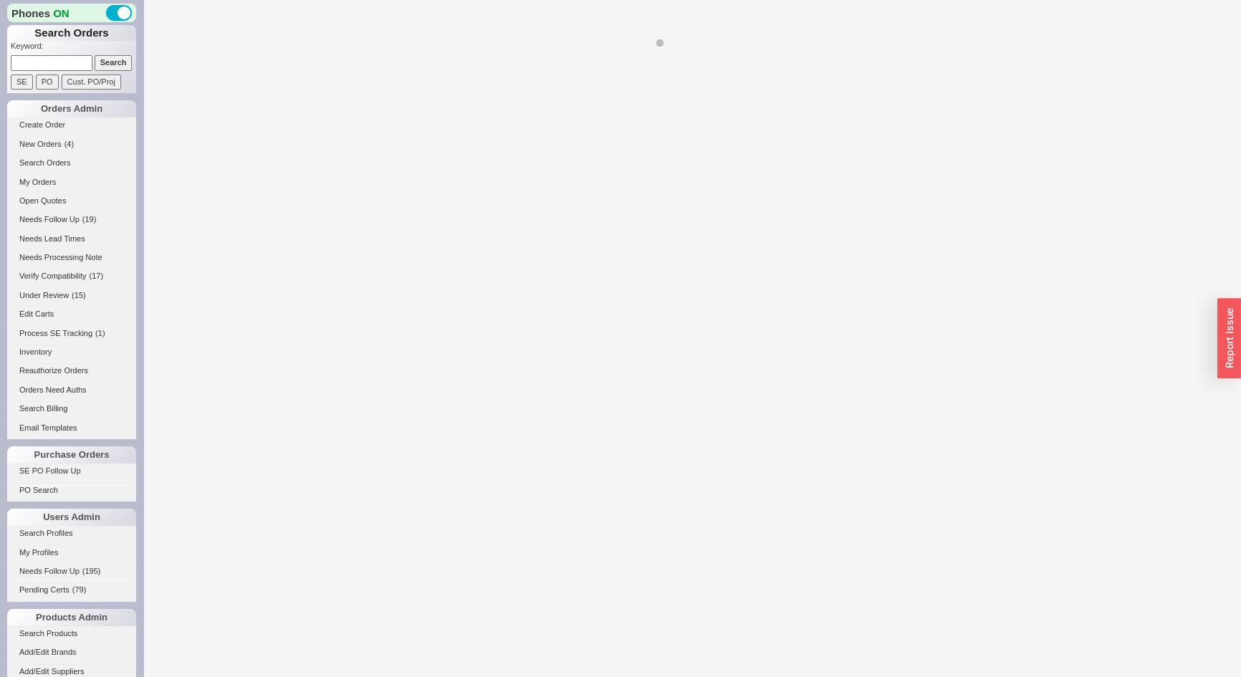
select select "*"
select select "3"
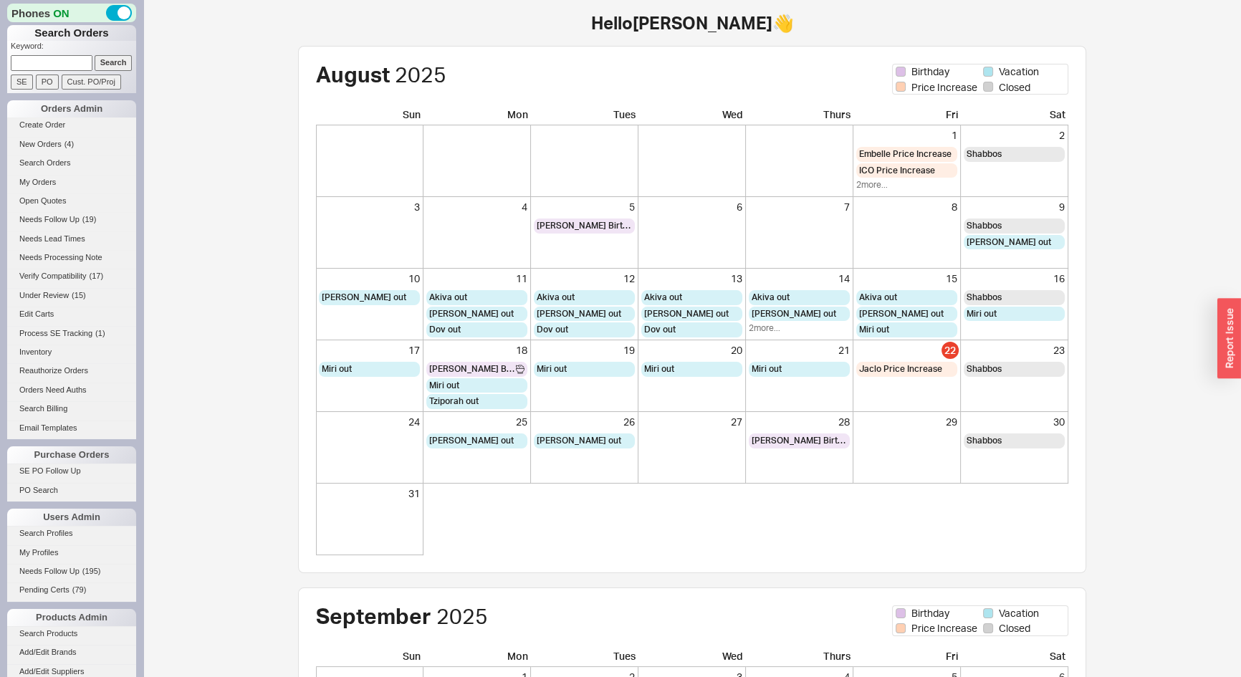
paste input "[EMAIL_ADDRESS][DOMAIN_NAME]"
type input "[EMAIL_ADDRESS][DOMAIN_NAME]"
click at [110, 64] on input "Search" at bounding box center [114, 62] width 38 height 15
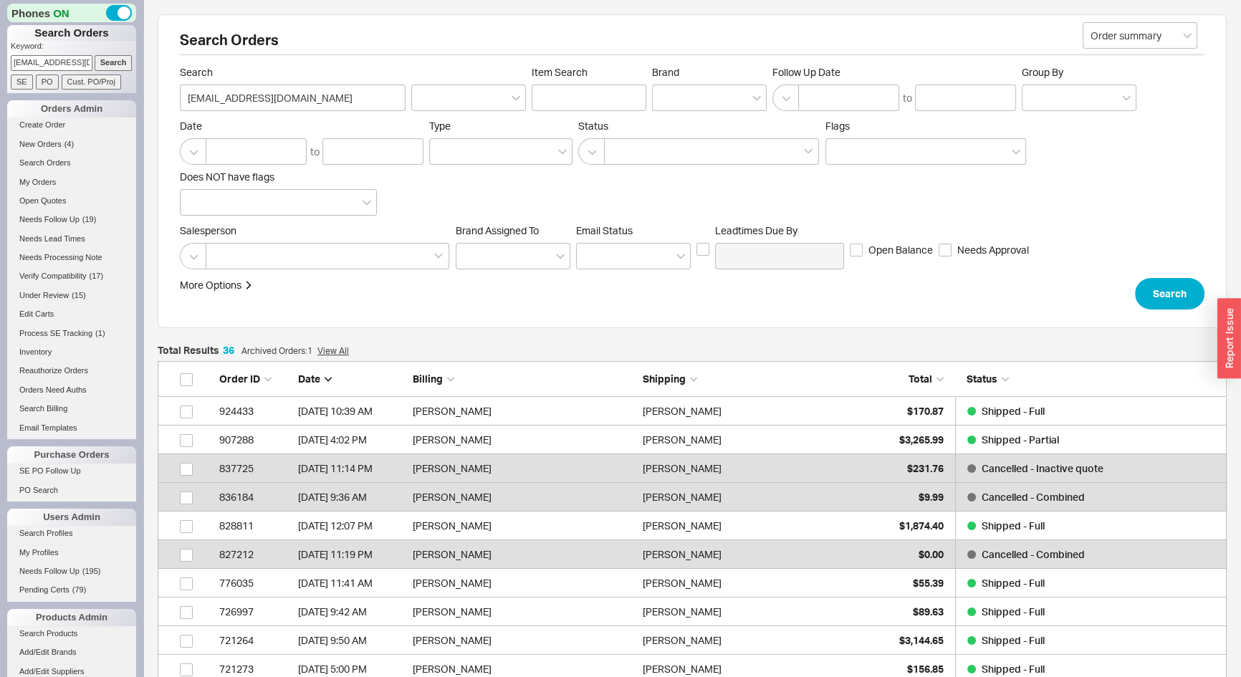
scroll to position [1057, 1059]
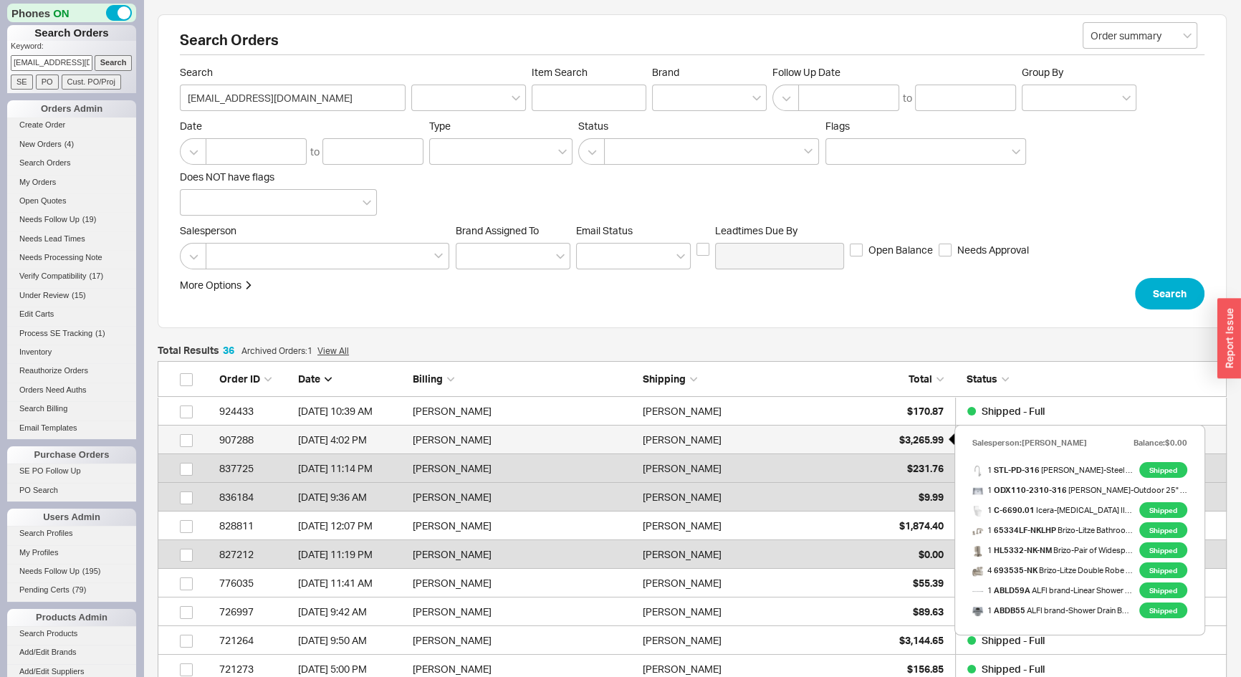
click at [923, 439] on span "$3,265.99" at bounding box center [921, 439] width 44 height 12
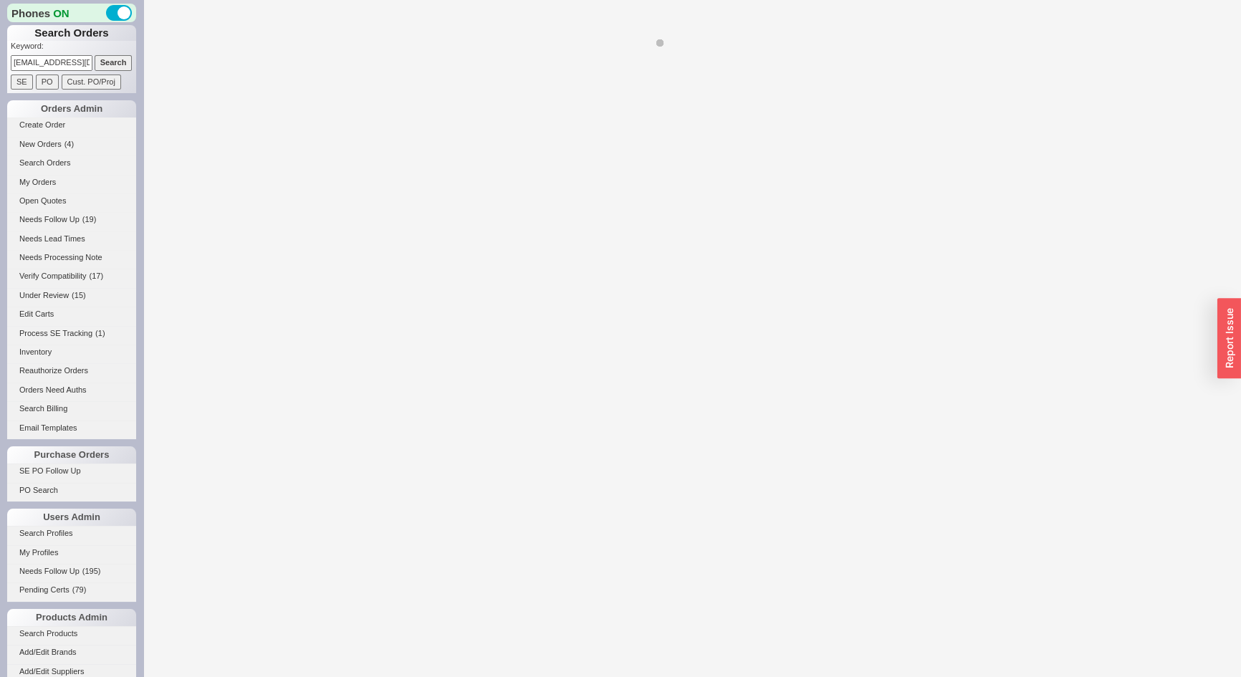
select select "LOW"
select select "3"
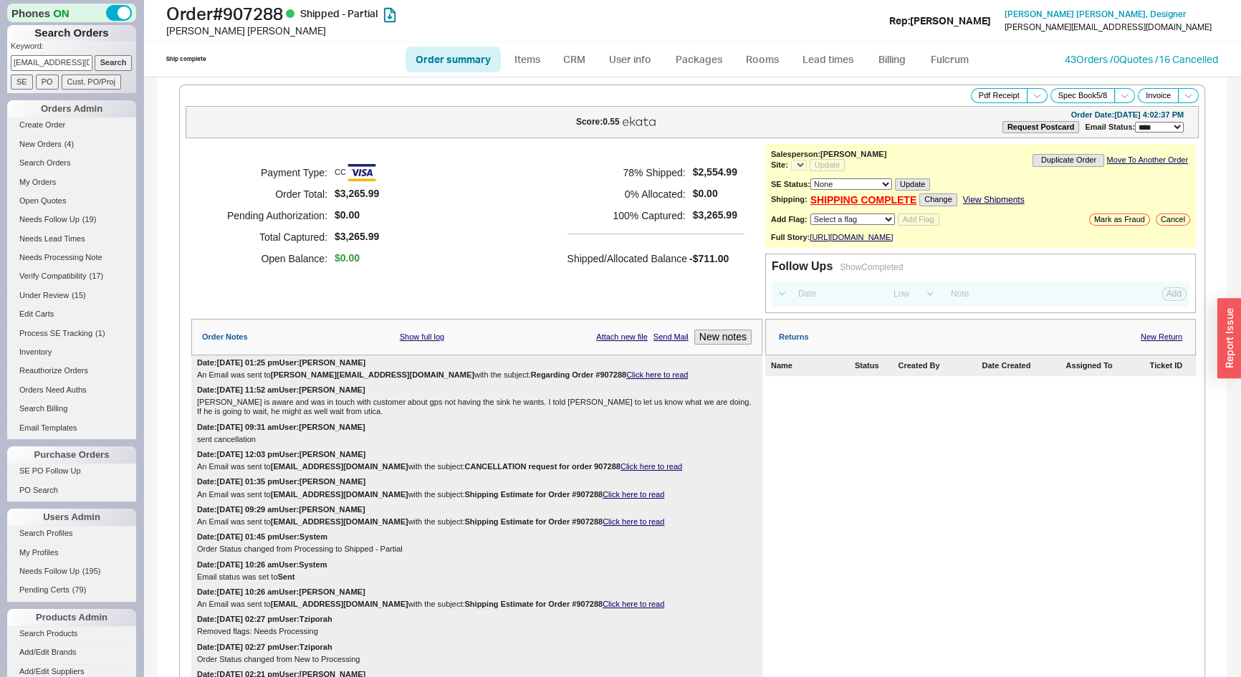
select select "*"
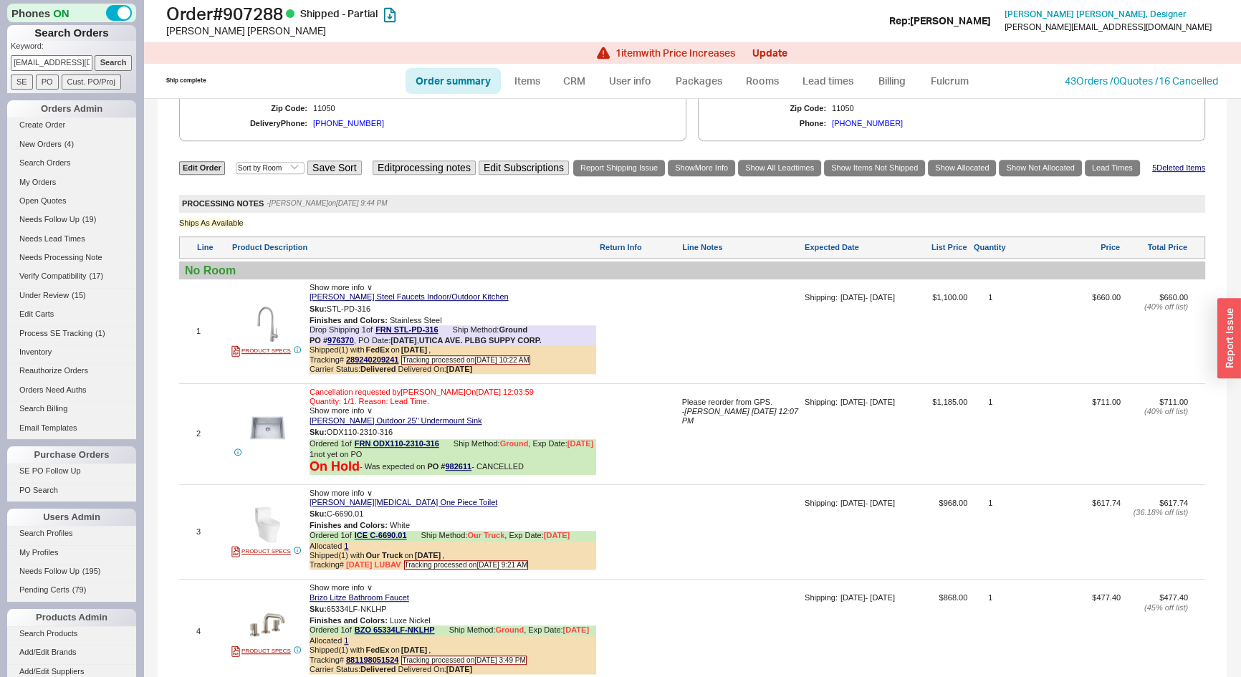
scroll to position [1041, 0]
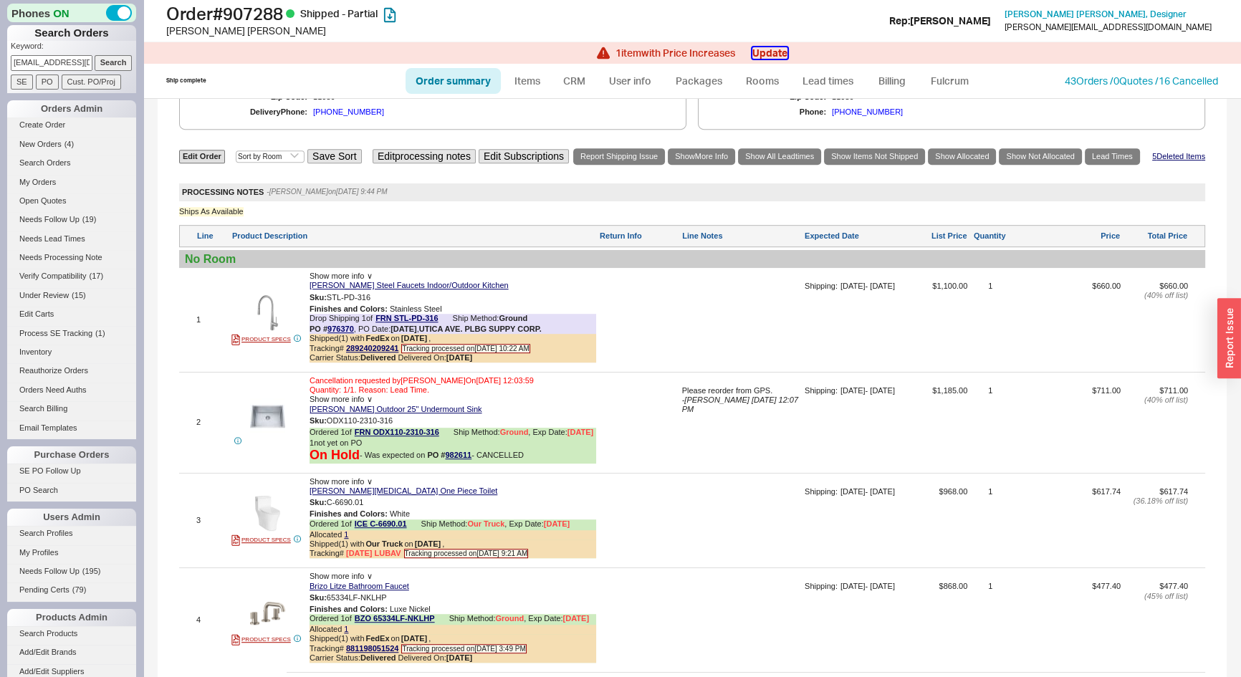
click at [766, 52] on button "Update" at bounding box center [769, 52] width 35 height 11
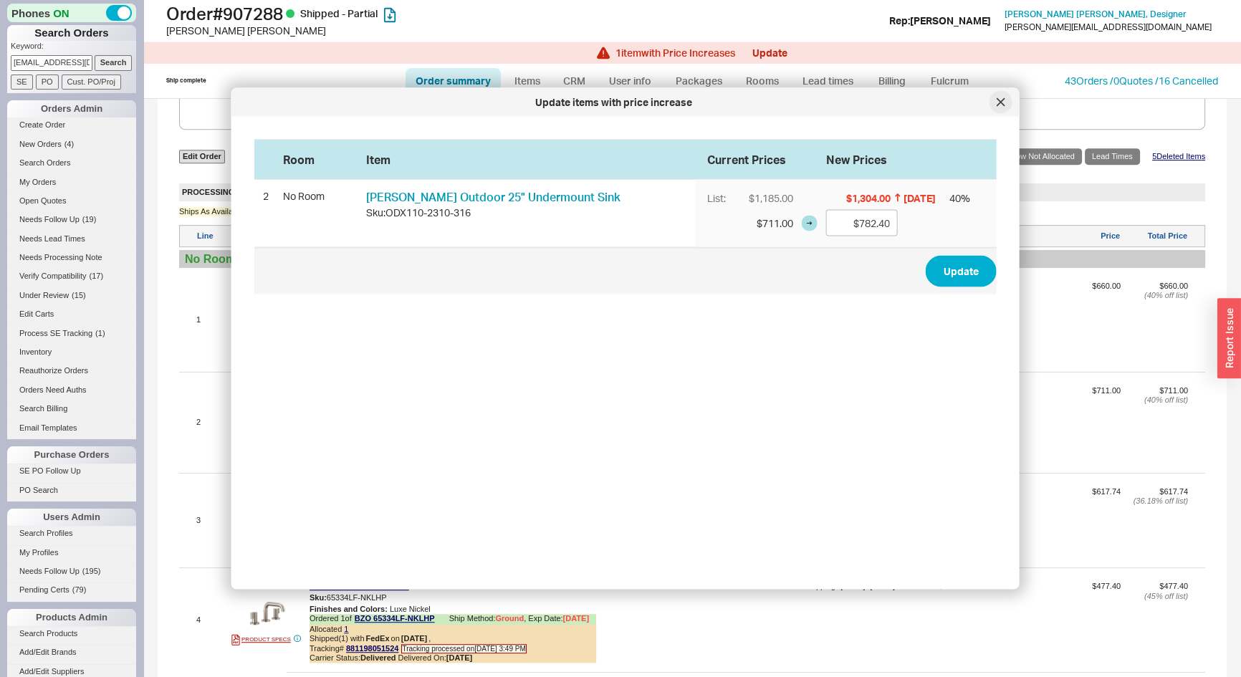
click at [996, 100] on div at bounding box center [1000, 102] width 23 height 23
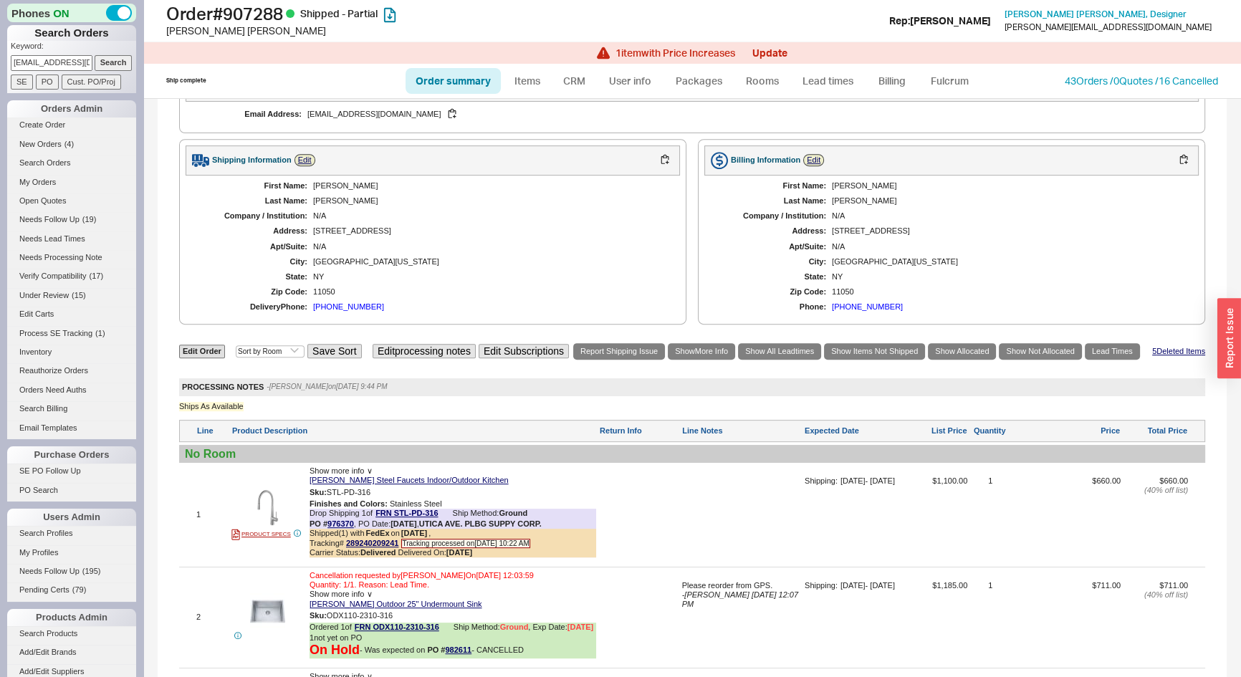
scroll to position [976, 0]
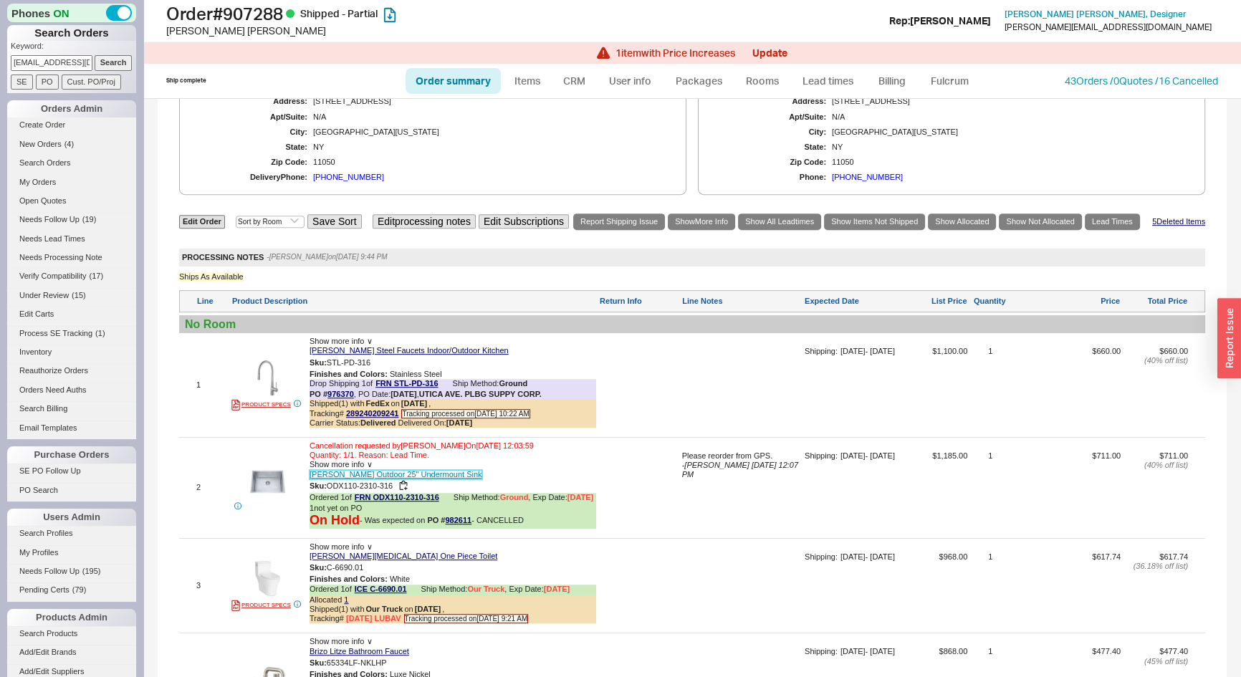
click at [380, 477] on link "[PERSON_NAME] Outdoor 25" Undermount Sink" at bounding box center [395, 474] width 173 height 9
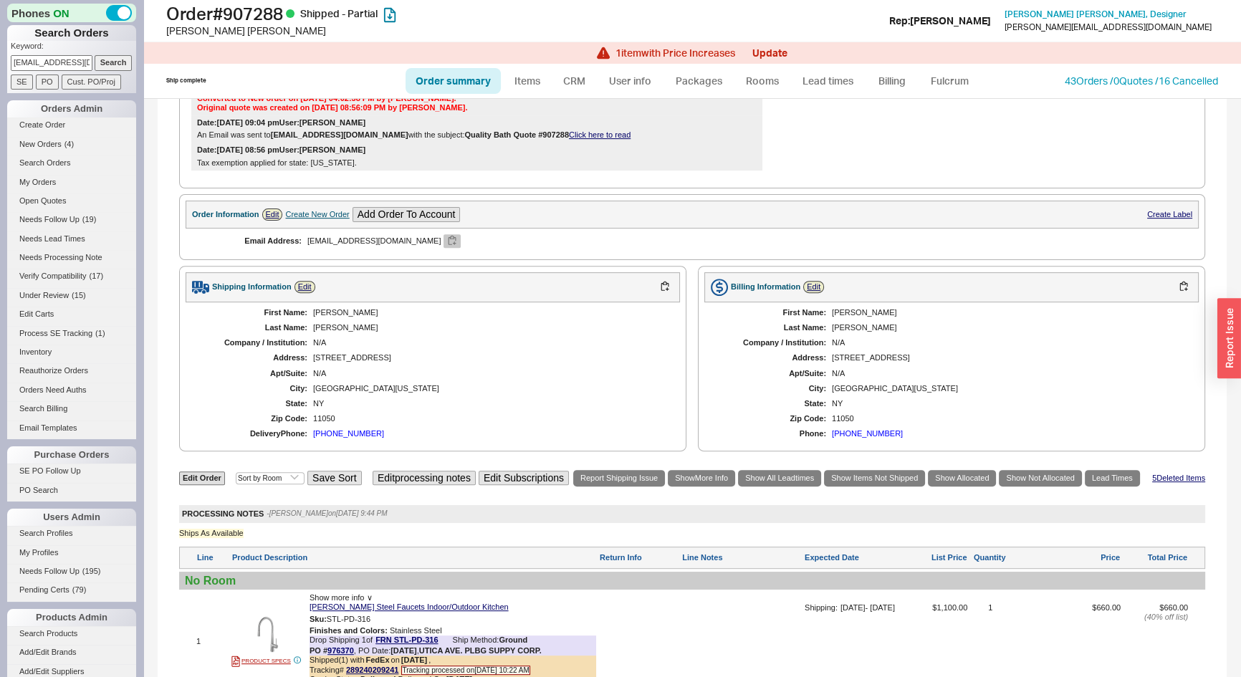
scroll to position [716, 0]
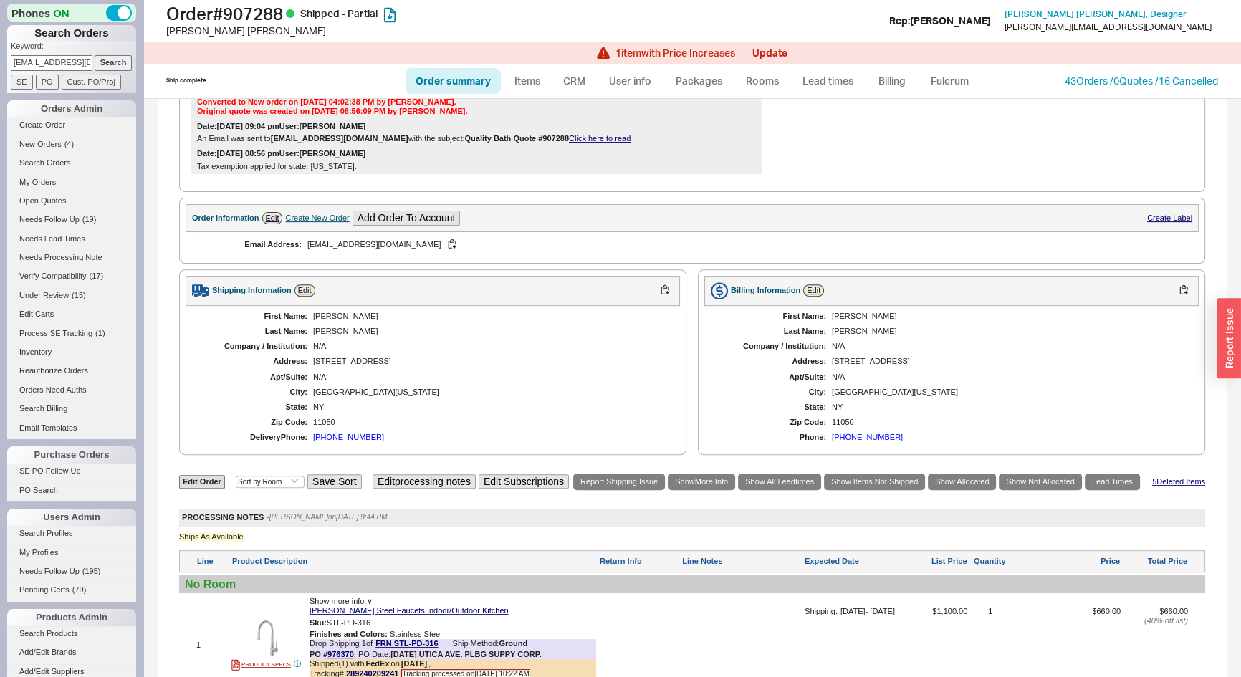
click at [316, 222] on div "Create New Order" at bounding box center [317, 217] width 64 height 9
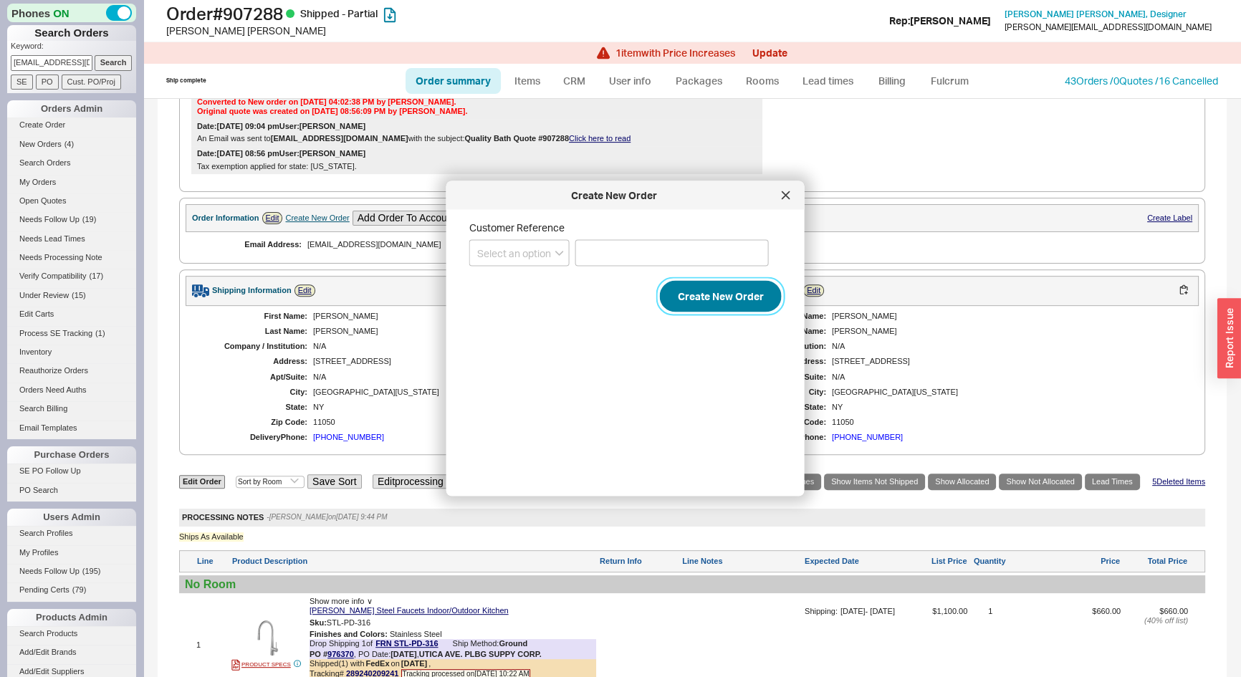
click at [710, 302] on button "Create New Order" at bounding box center [721, 297] width 122 height 32
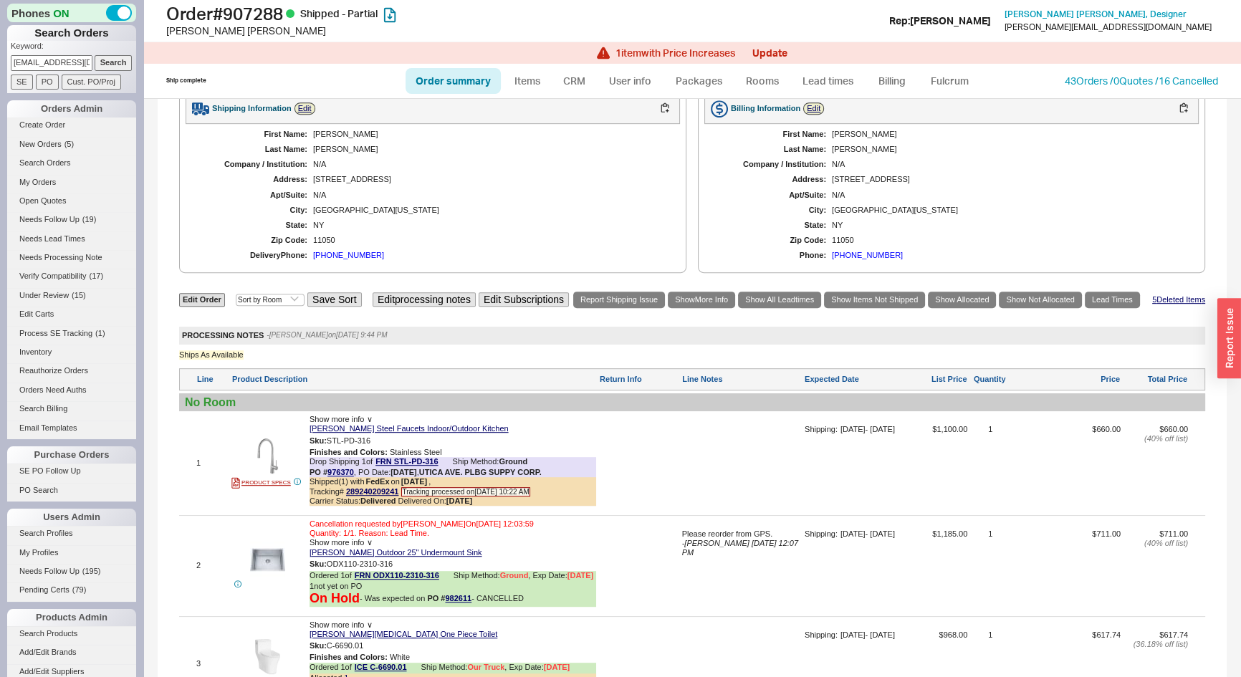
scroll to position [1172, 0]
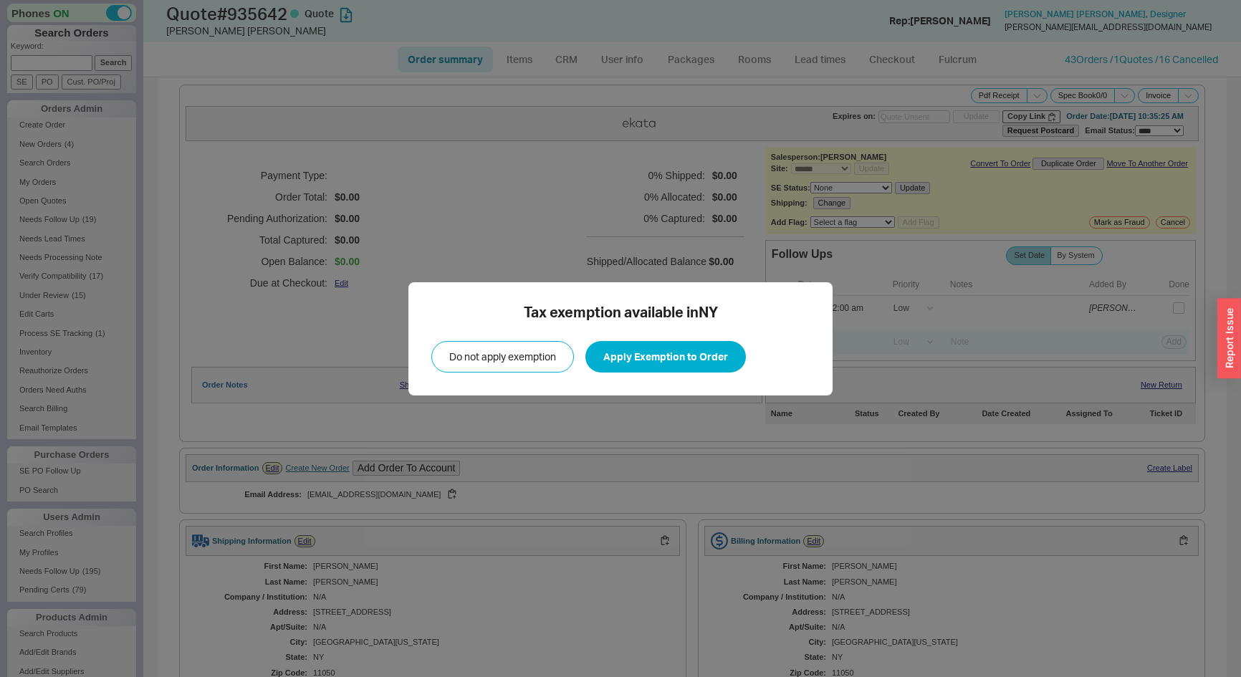
select select "*"
select select "LOW"
select select "3"
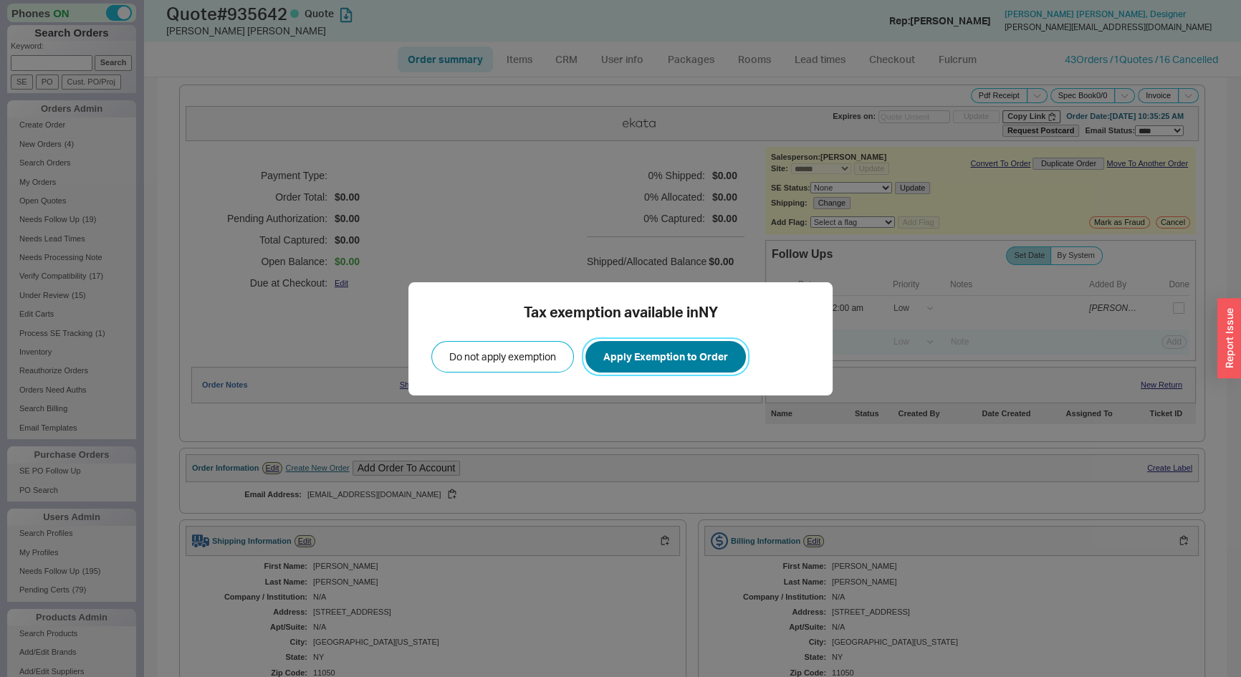
click at [640, 362] on button "Apply Exemption to Order" at bounding box center [665, 357] width 160 height 32
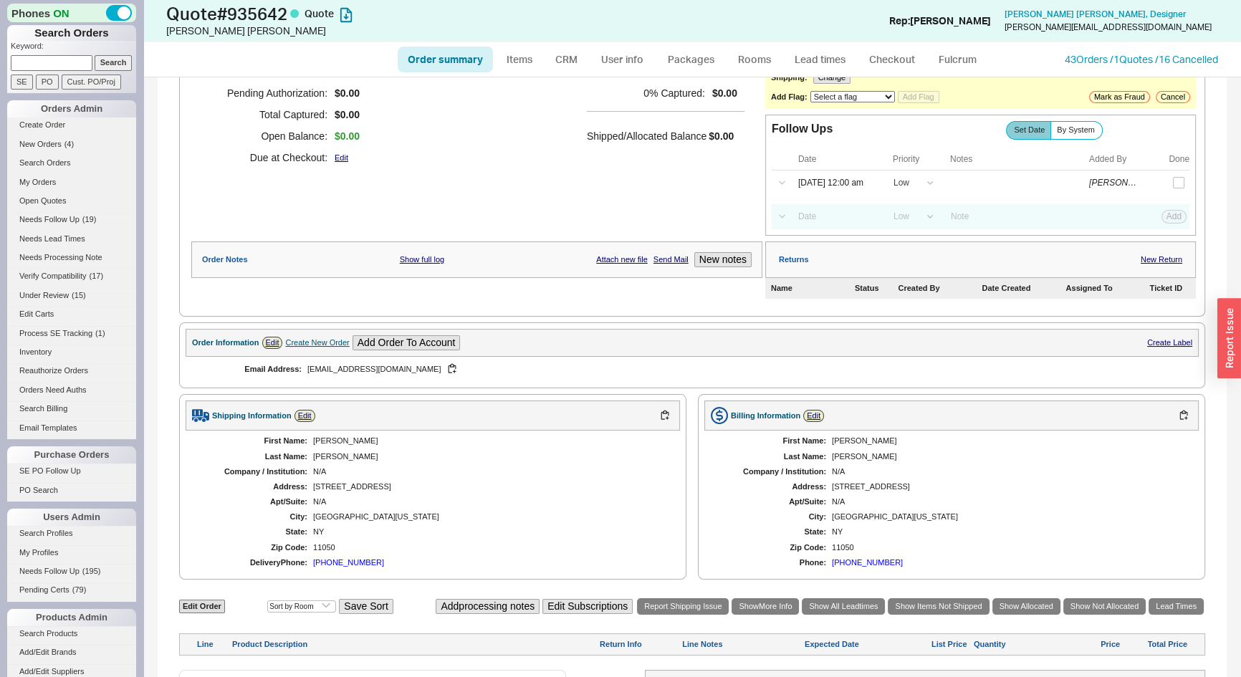
scroll to position [229, 0]
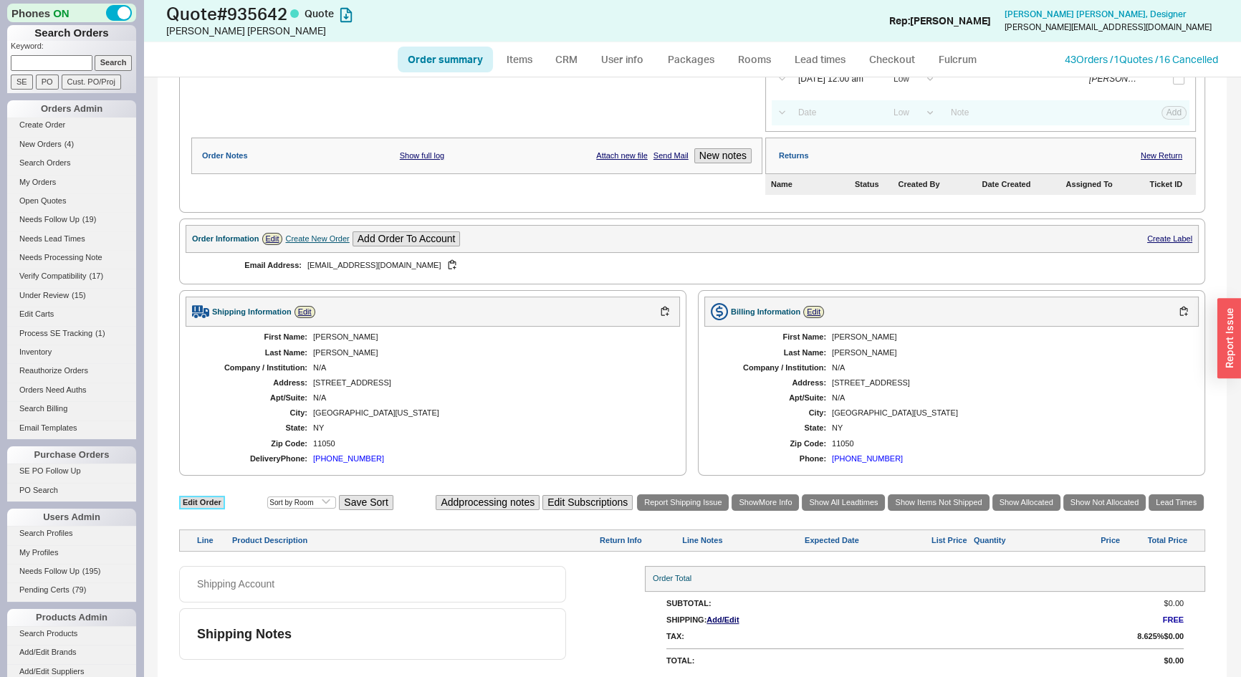
click at [208, 496] on link "Edit Order" at bounding box center [202, 503] width 46 height 14
select select "3"
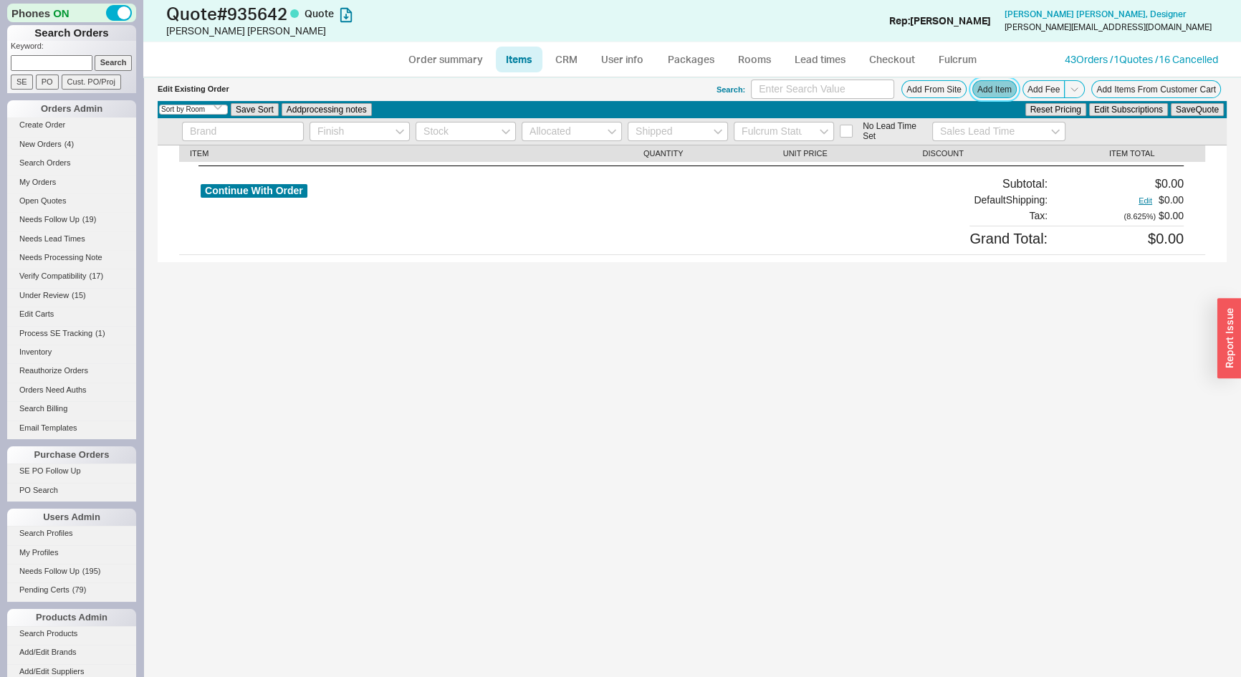
click at [988, 90] on button "Add Item" at bounding box center [994, 89] width 44 height 18
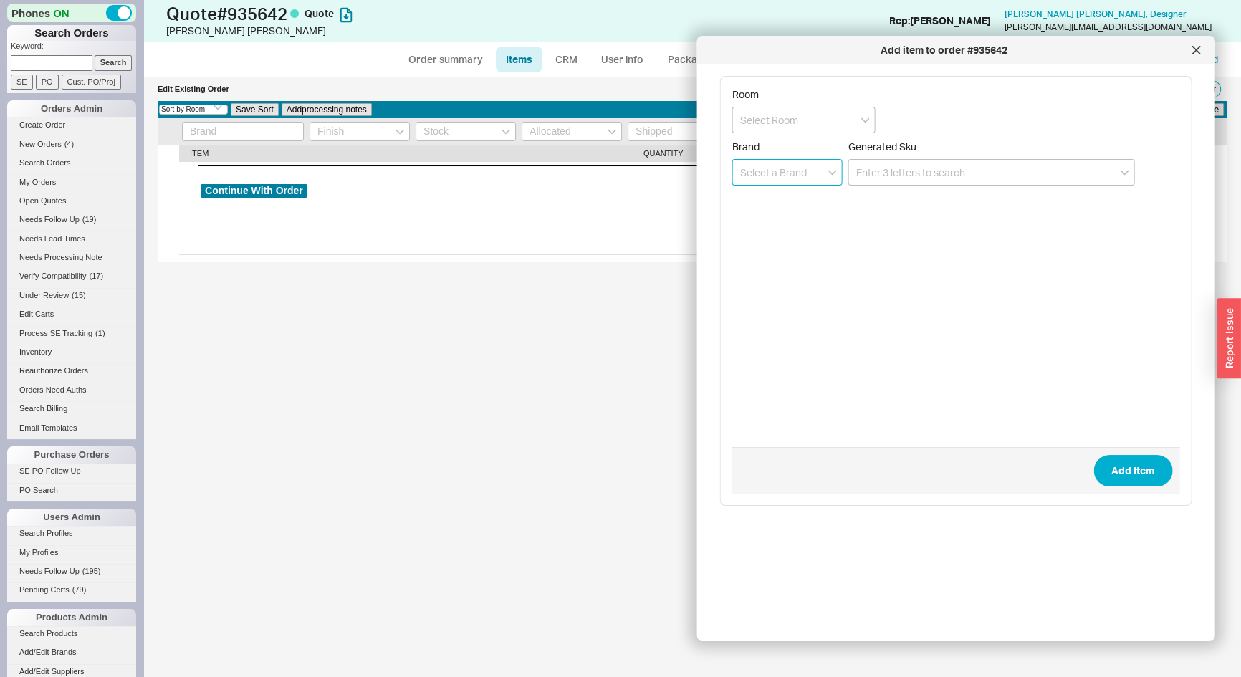
click at [766, 175] on input at bounding box center [787, 172] width 110 height 27
drag, startPoint x: 774, startPoint y: 196, endPoint x: 791, endPoint y: 197, distance: 17.2
click at [775, 196] on div "Nameeks" at bounding box center [787, 202] width 109 height 26
type input "Nameeks"
click at [899, 178] on input at bounding box center [991, 172] width 287 height 27
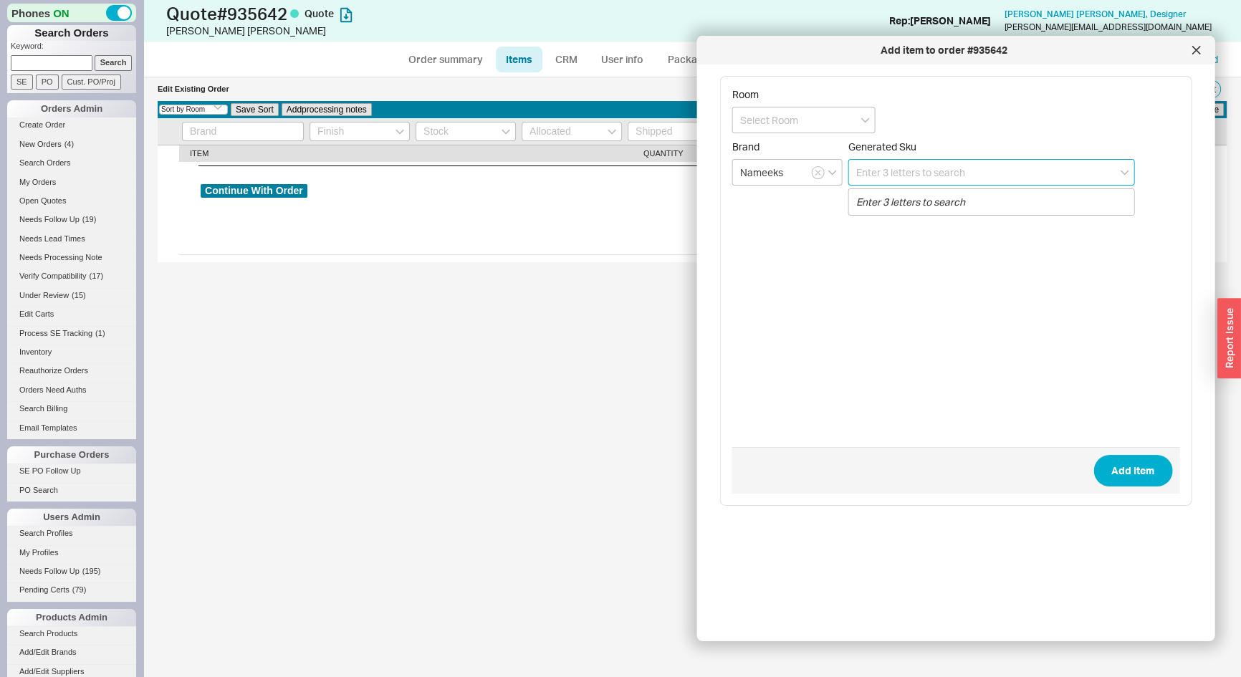
paste input "asteinberg28@gmail.com"
type input "a"
click at [911, 180] on input at bounding box center [991, 172] width 287 height 27
paste input "HT32-NO"
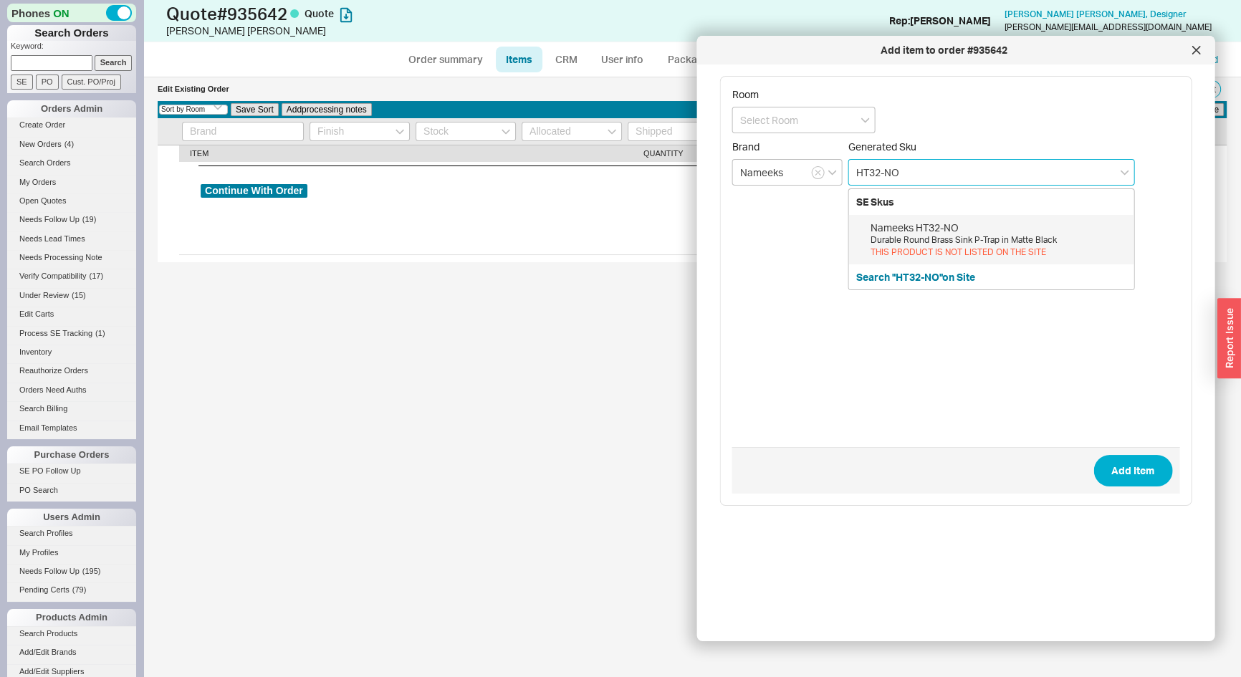
click at [916, 235] on div "Durable Round Brass Sink P-Trap in Matte Black" at bounding box center [998, 240] width 256 height 12
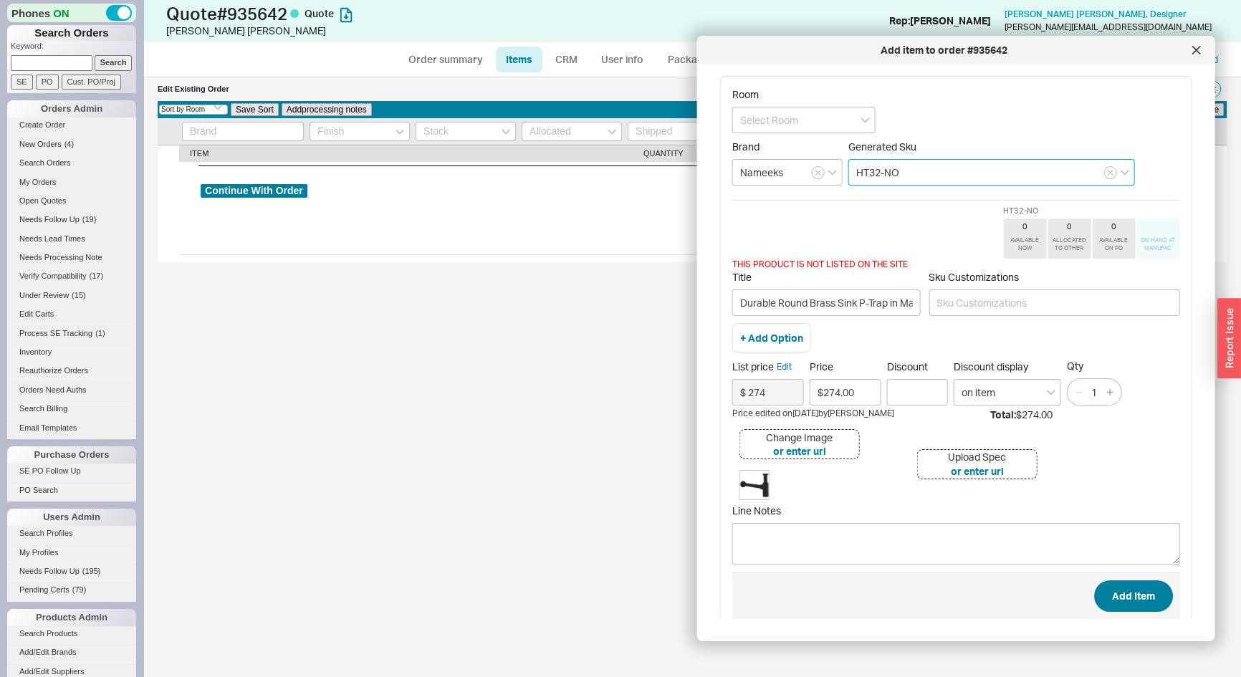
type input "HT32-NO"
click at [1109, 600] on button "Add Item" at bounding box center [1132, 596] width 79 height 32
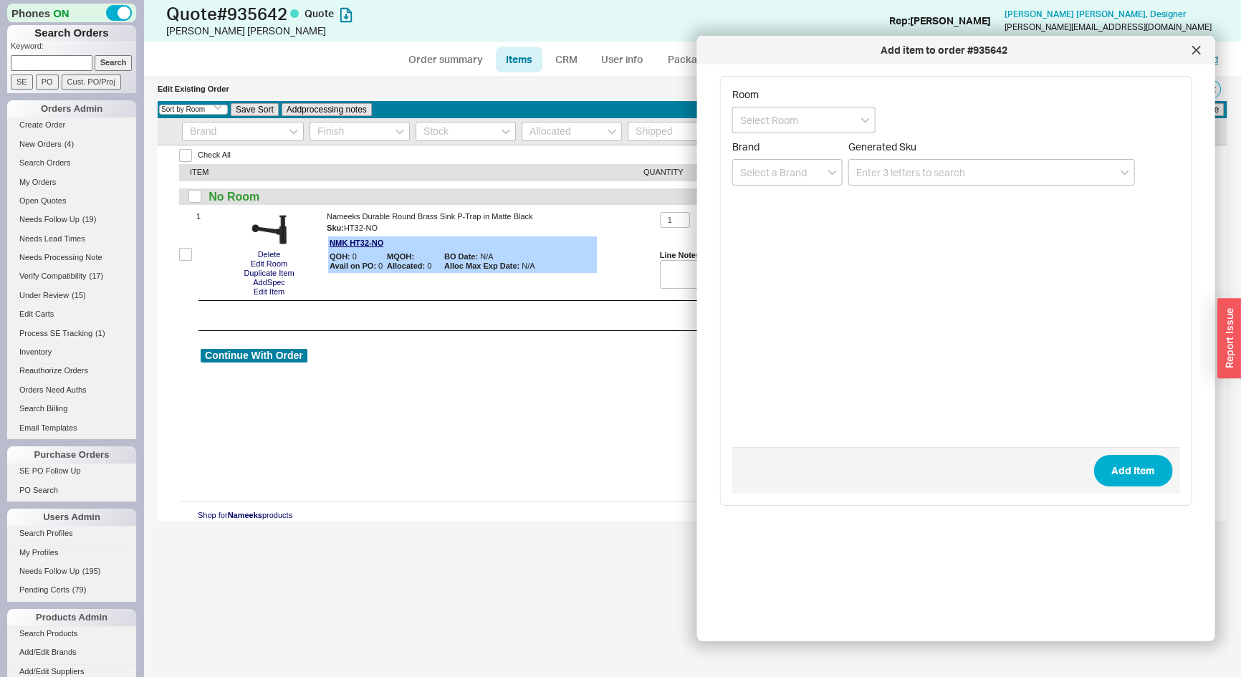
click at [1196, 52] on icon at bounding box center [1195, 50] width 9 height 9
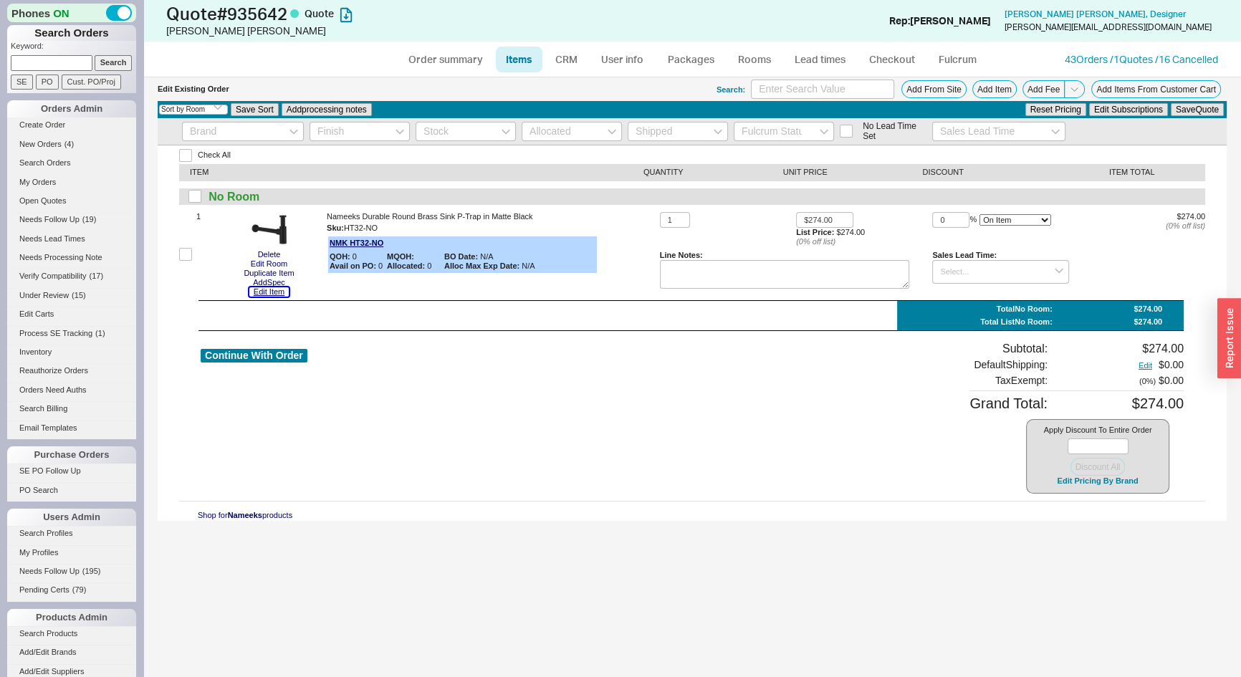
click at [279, 294] on button "Edit Item" at bounding box center [268, 291] width 39 height 9
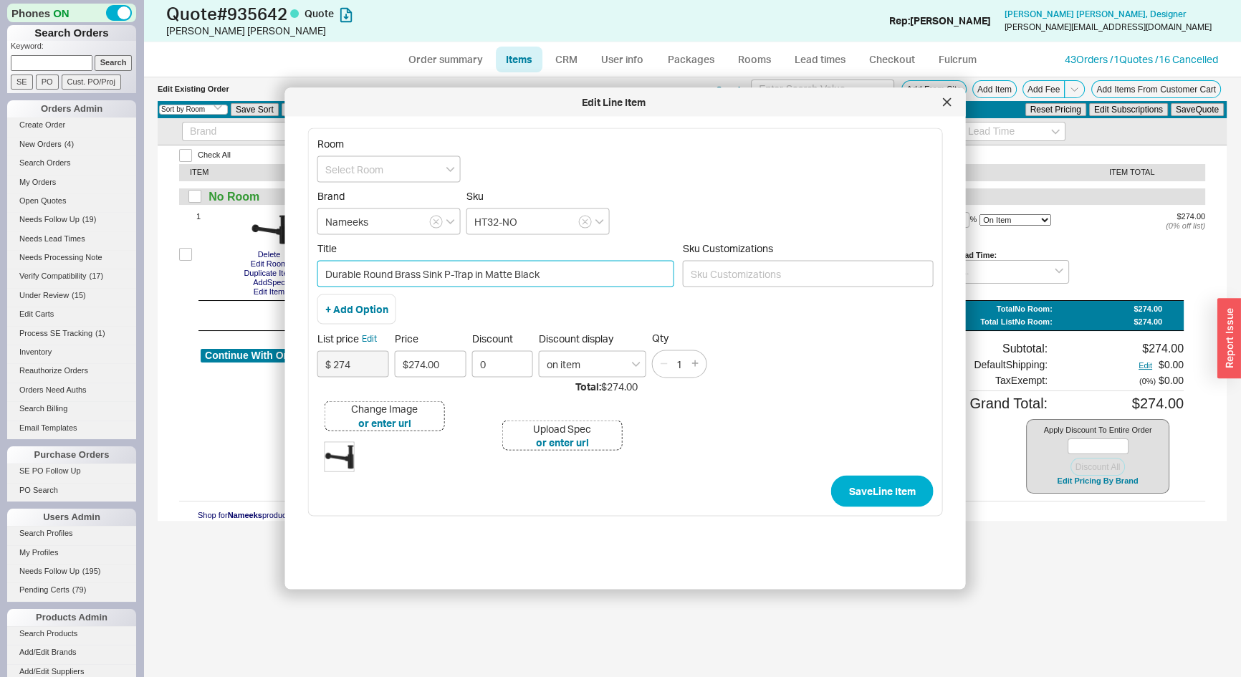
drag, startPoint x: 544, startPoint y: 271, endPoint x: 487, endPoint y: 272, distance: 56.6
click at [487, 272] on input "Durable Round Brass Sink P-Trap in Matte Black" at bounding box center [495, 274] width 357 height 27
type input "Durable Round Brass Sink P-Trap"
click at [883, 494] on button "Save Line Item" at bounding box center [882, 492] width 102 height 32
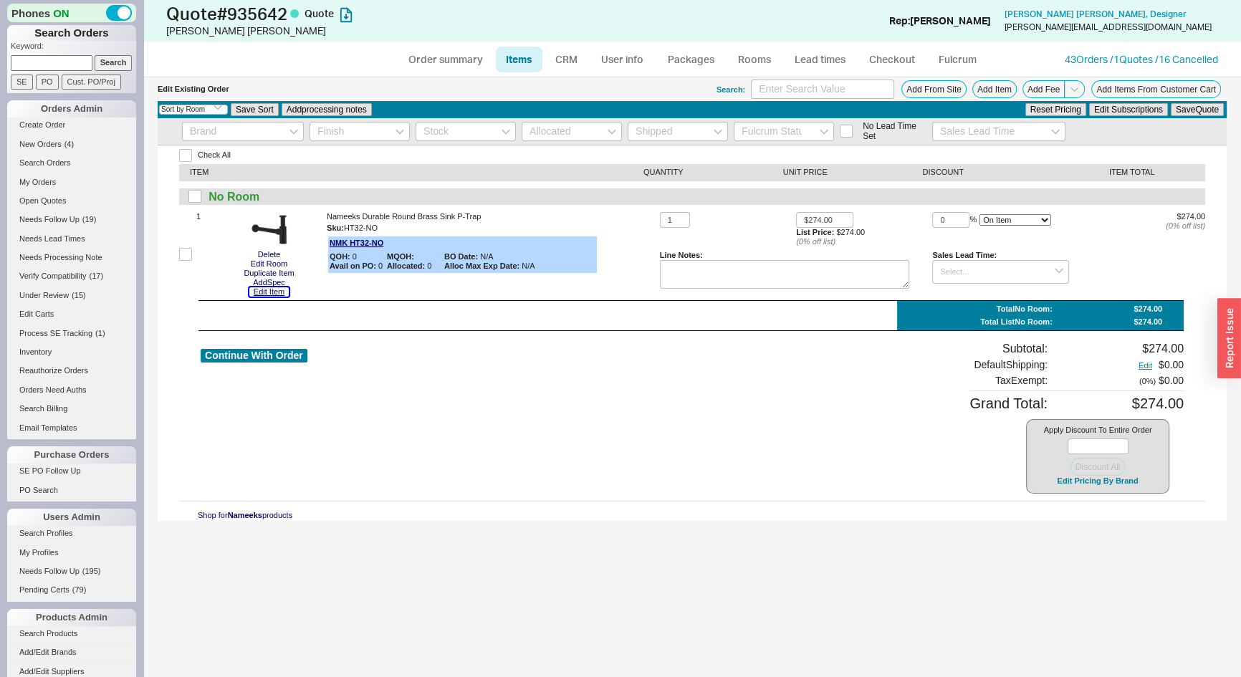
click at [269, 295] on button "Edit Item" at bounding box center [268, 291] width 39 height 9
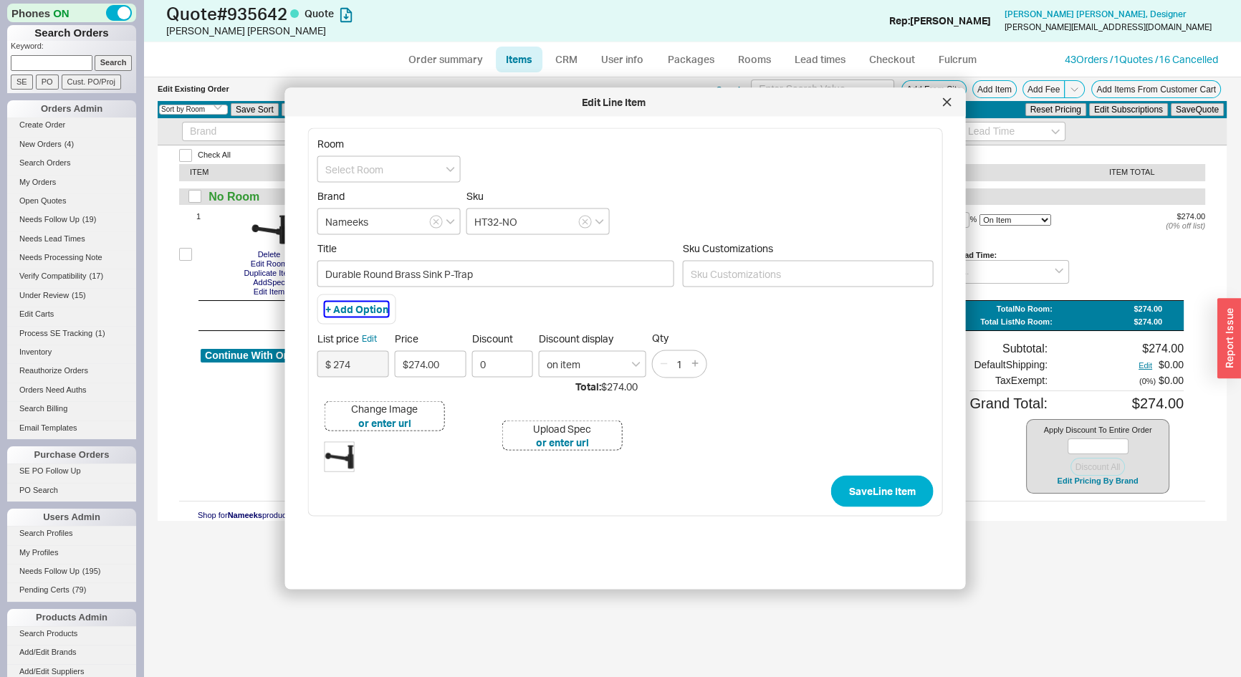
click at [346, 312] on button "+ Add Option" at bounding box center [356, 309] width 63 height 14
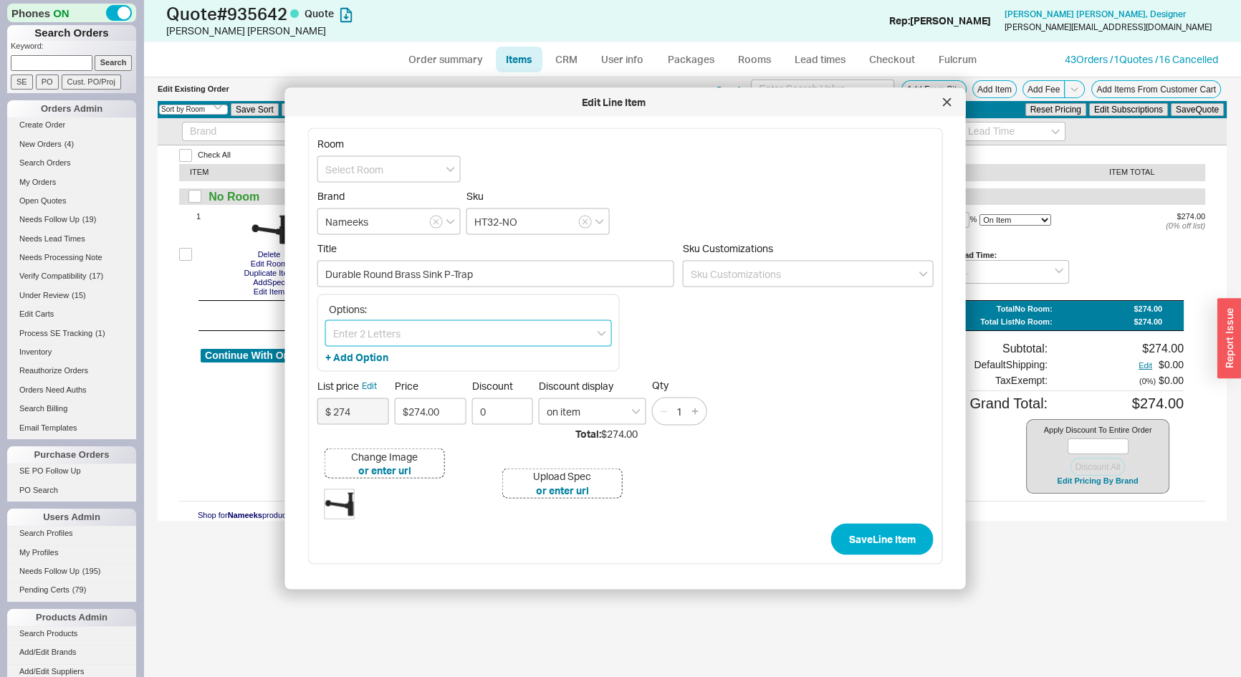
paste input "Matte Black"
type input "Matte Black"
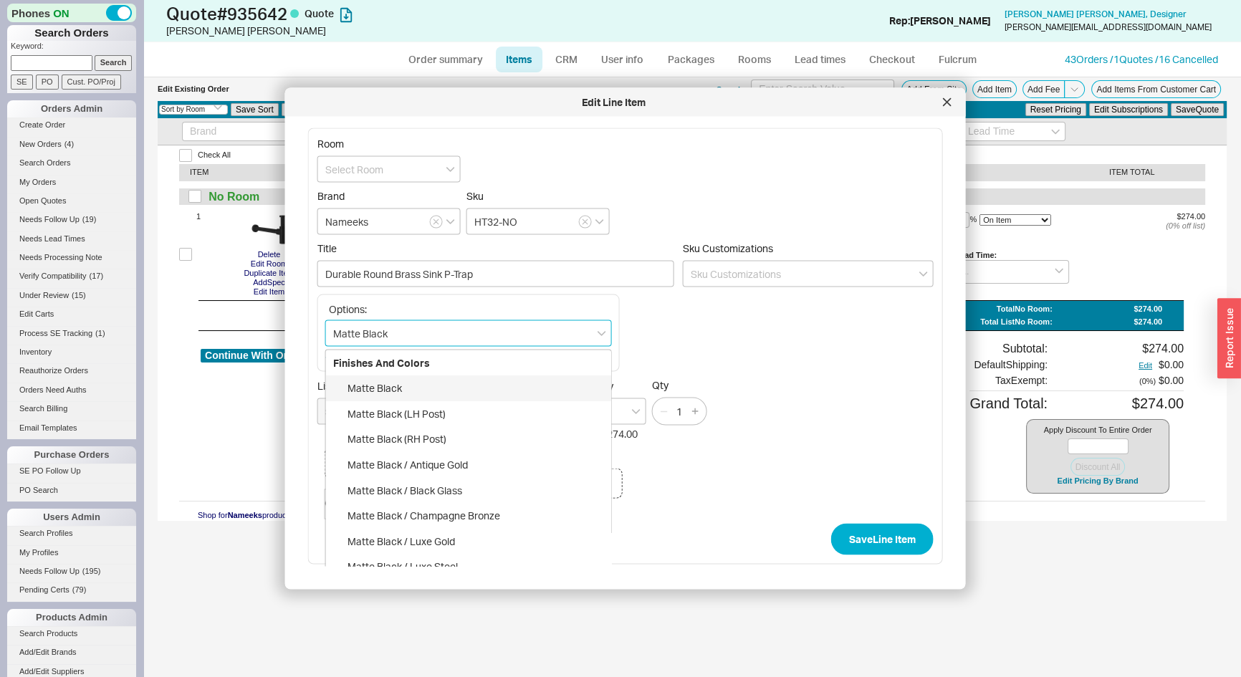
click at [370, 384] on div "Matte Black" at bounding box center [468, 388] width 285 height 26
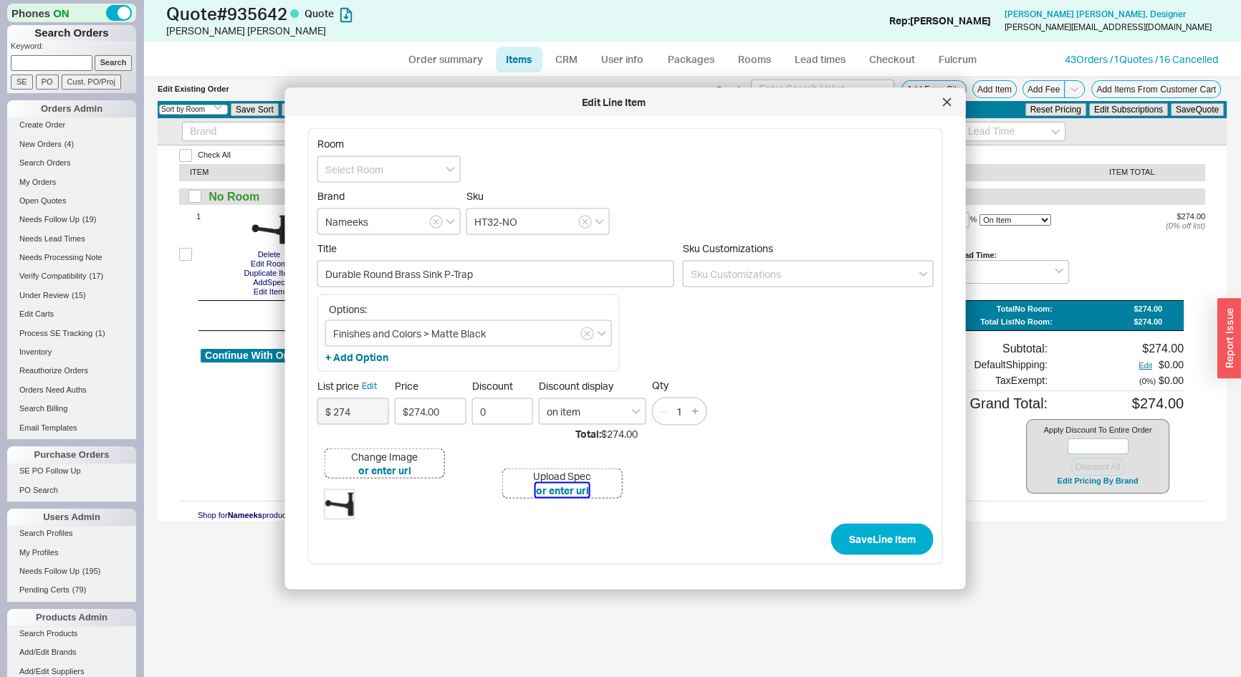
click at [569, 486] on button "or enter url" at bounding box center [562, 490] width 53 height 14
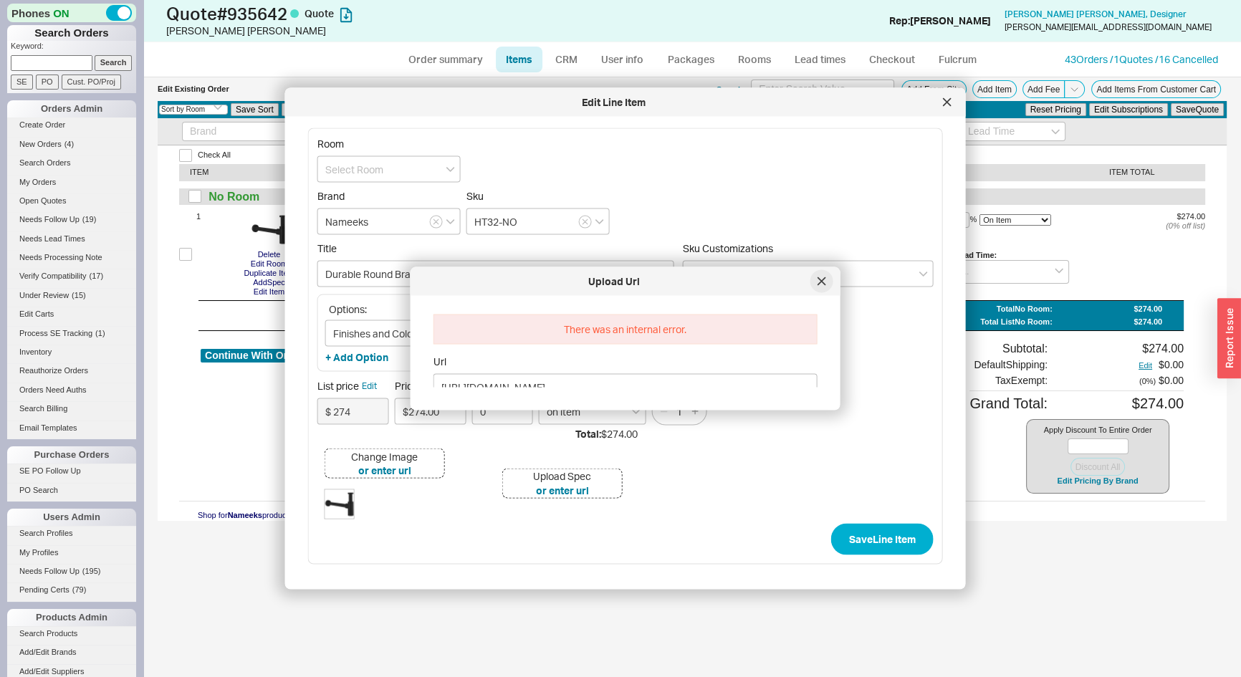
type input "https://www.nameeks.com/static/media2/specs/specs_square/HT32-spec.jpg"
click at [824, 284] on icon at bounding box center [820, 280] width 7 height 7
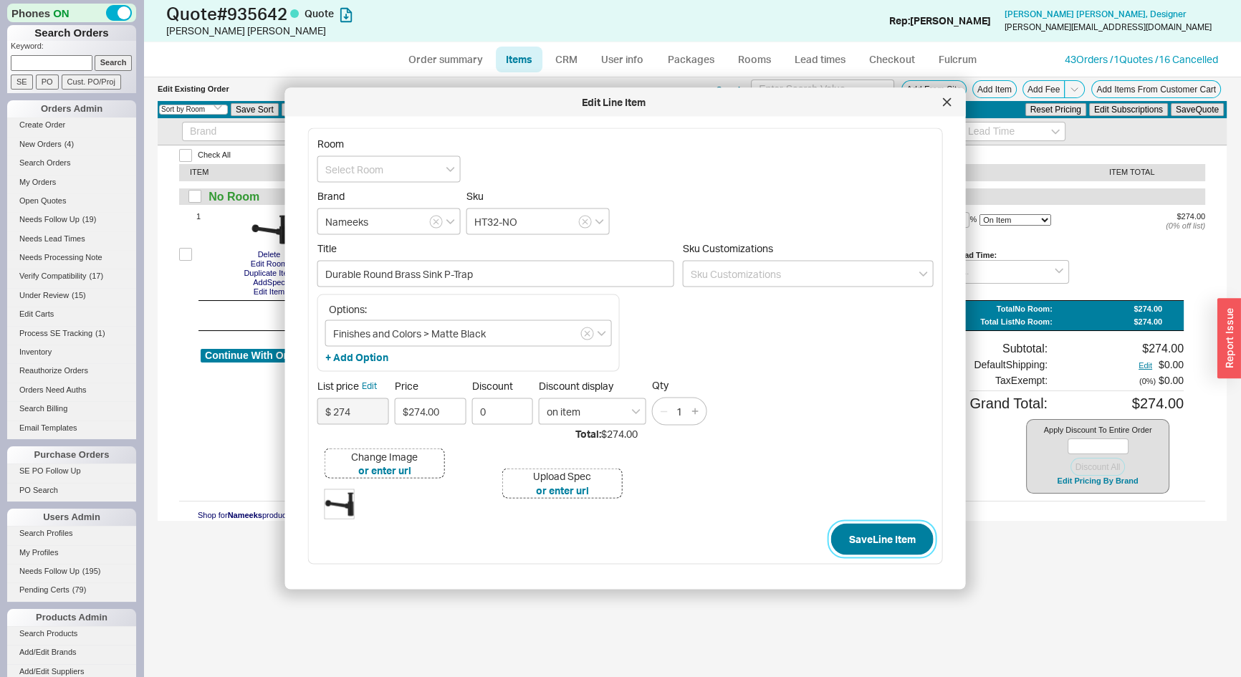
click at [881, 538] on button "Save Line Item" at bounding box center [882, 539] width 102 height 32
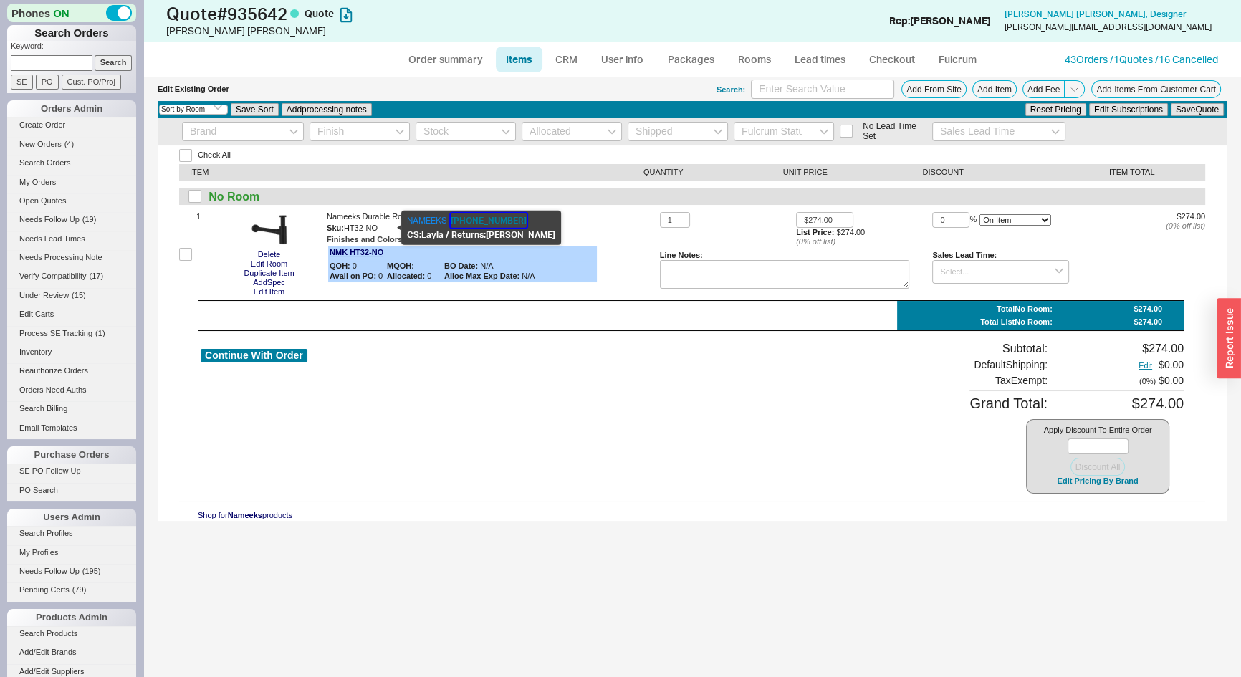
click at [499, 219] on button "215-256-4197" at bounding box center [489, 220] width 76 height 14
click at [391, 229] on button "button" at bounding box center [388, 228] width 17 height 14
click at [943, 213] on input "0" at bounding box center [950, 220] width 37 height 16
click at [943, 212] on input "0" at bounding box center [950, 220] width 37 height 16
click at [1196, 110] on button "Save Quote" at bounding box center [1196, 109] width 53 height 13
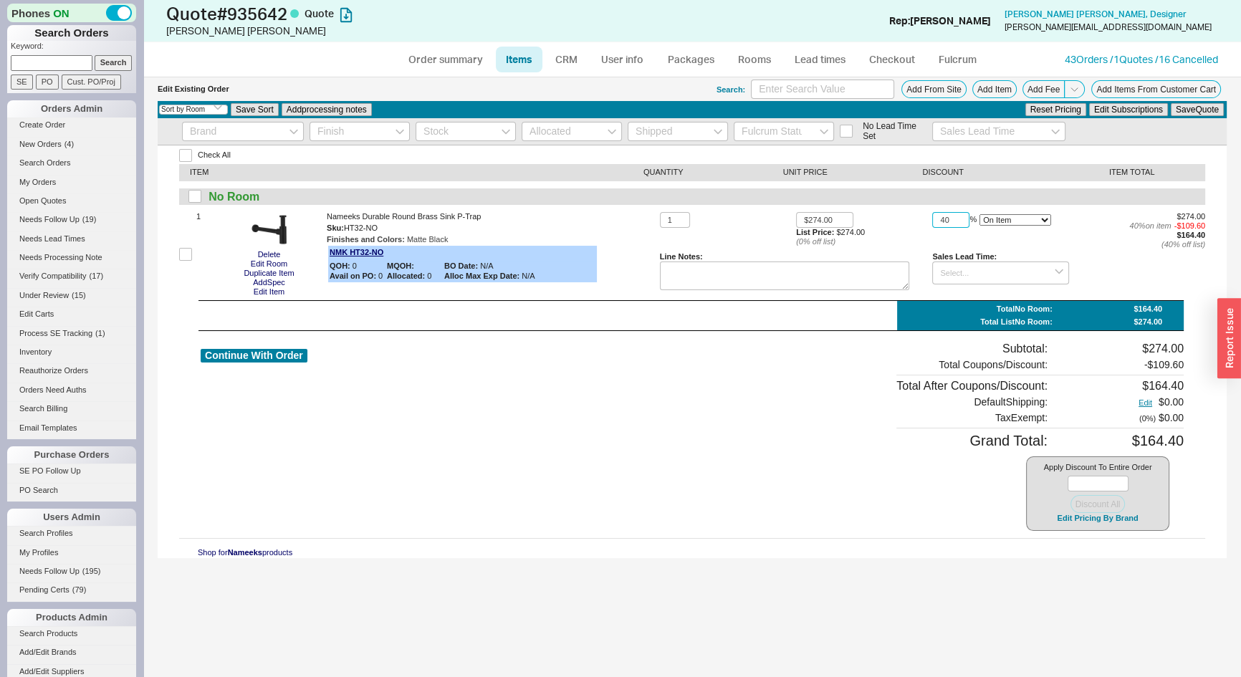
click at [956, 221] on input "40" at bounding box center [950, 220] width 37 height 16
type input "35"
click at [1186, 110] on button "Save Quote" at bounding box center [1196, 109] width 53 height 13
click at [991, 279] on input at bounding box center [1000, 273] width 136 height 24
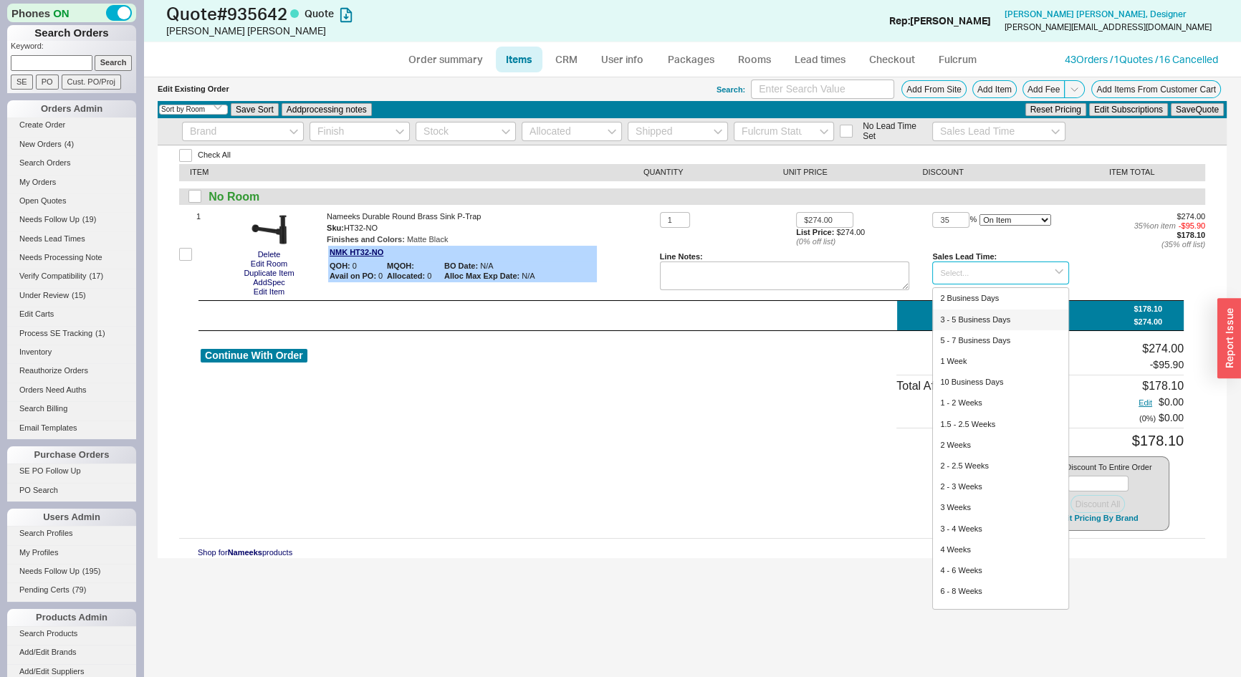
click at [975, 320] on div "3 - 5 Business Days" at bounding box center [1000, 319] width 135 height 21
type input "3 - 5 Business Days"
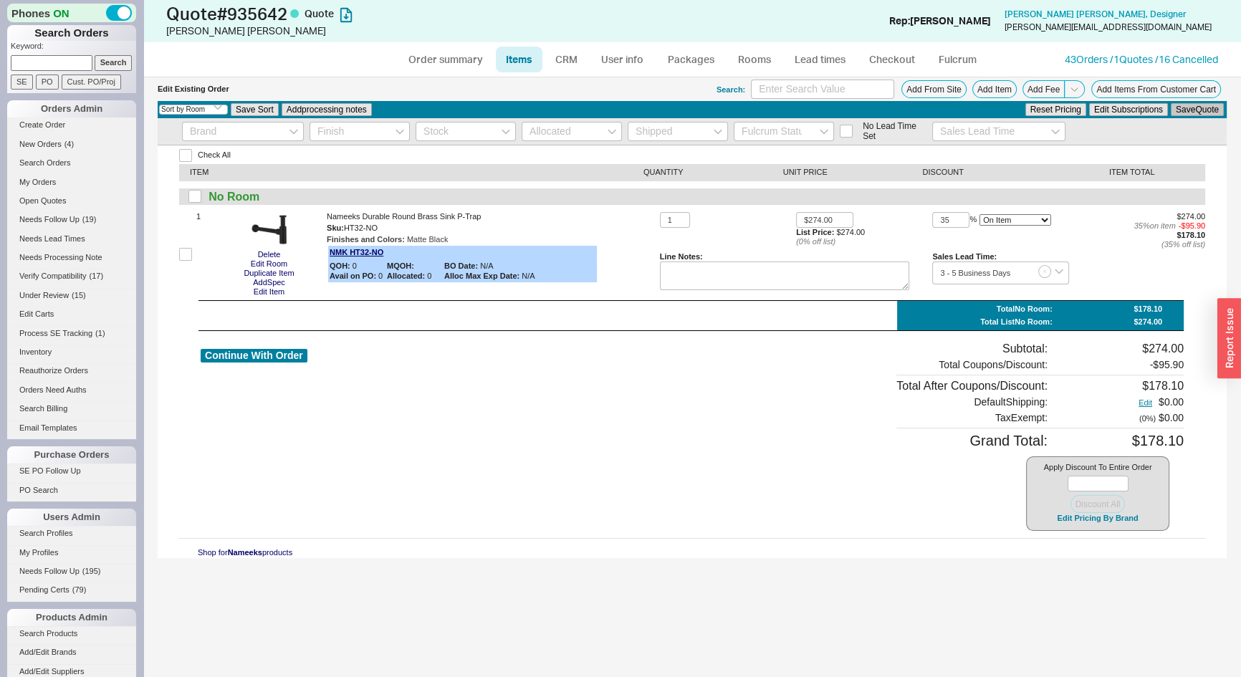
click at [1190, 110] on button "Save Quote" at bounding box center [1196, 109] width 53 height 13
click at [437, 57] on link "Order summary" at bounding box center [445, 60] width 95 height 26
select select "*"
select select "LOW"
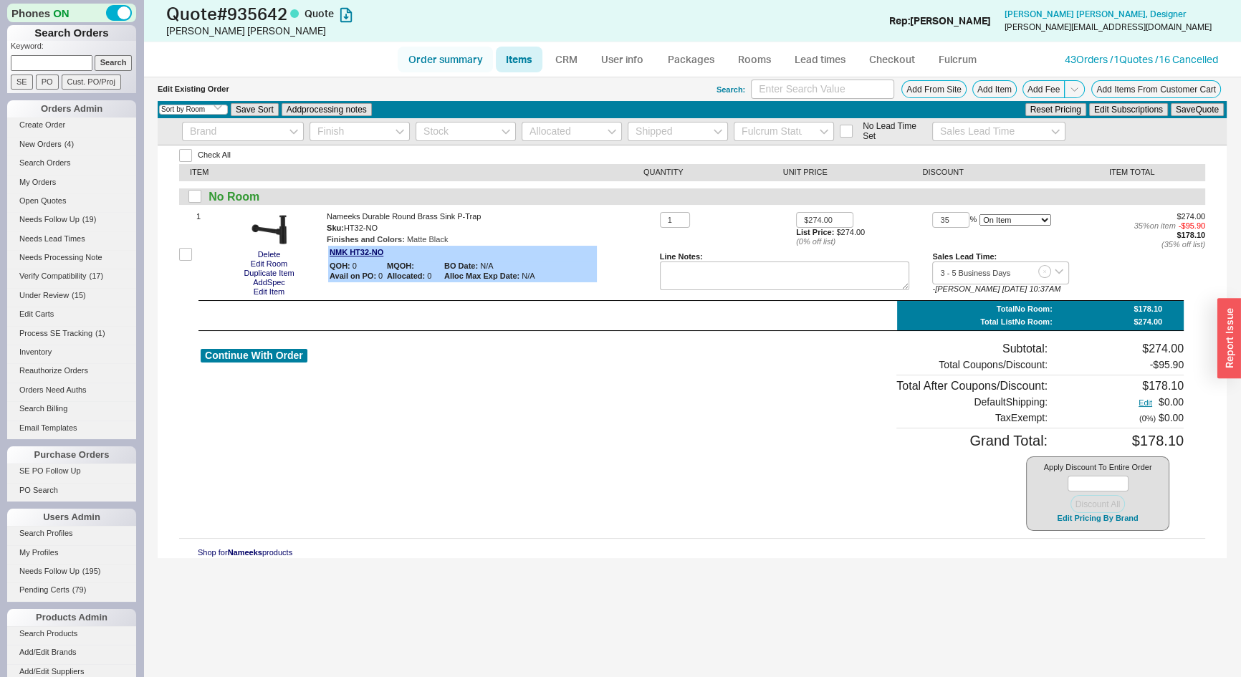
select select "LOW"
select select "3"
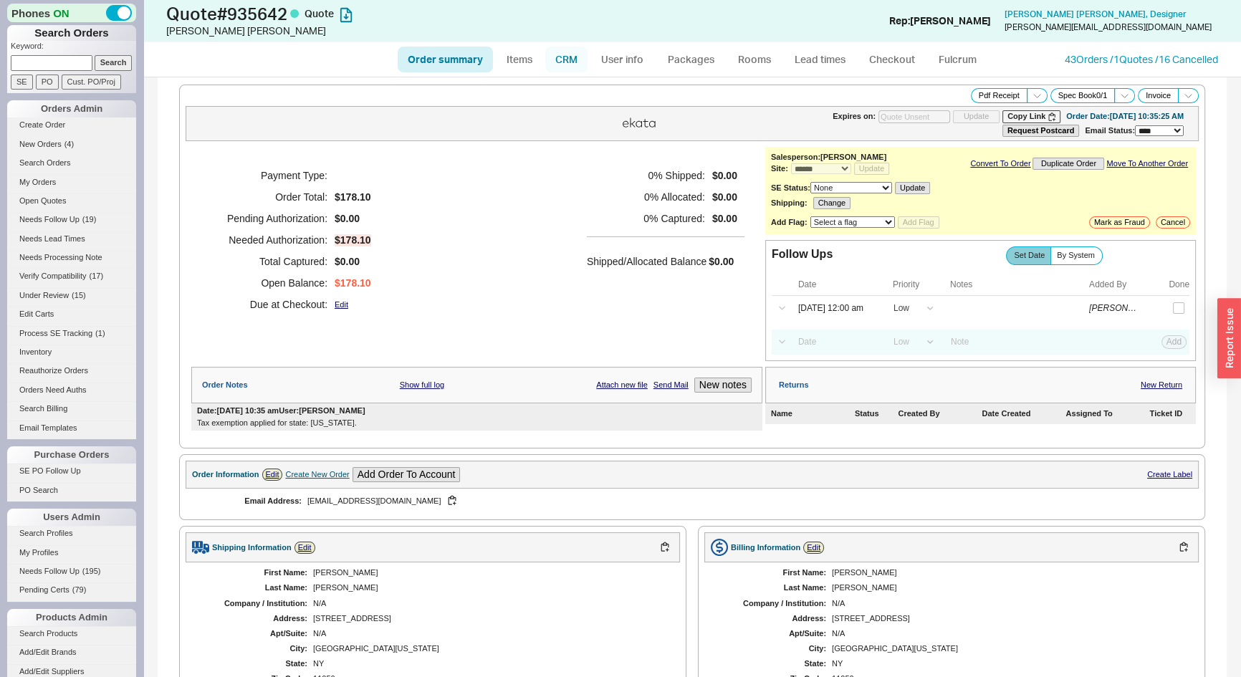
click at [559, 59] on link "CRM" at bounding box center [566, 60] width 42 height 26
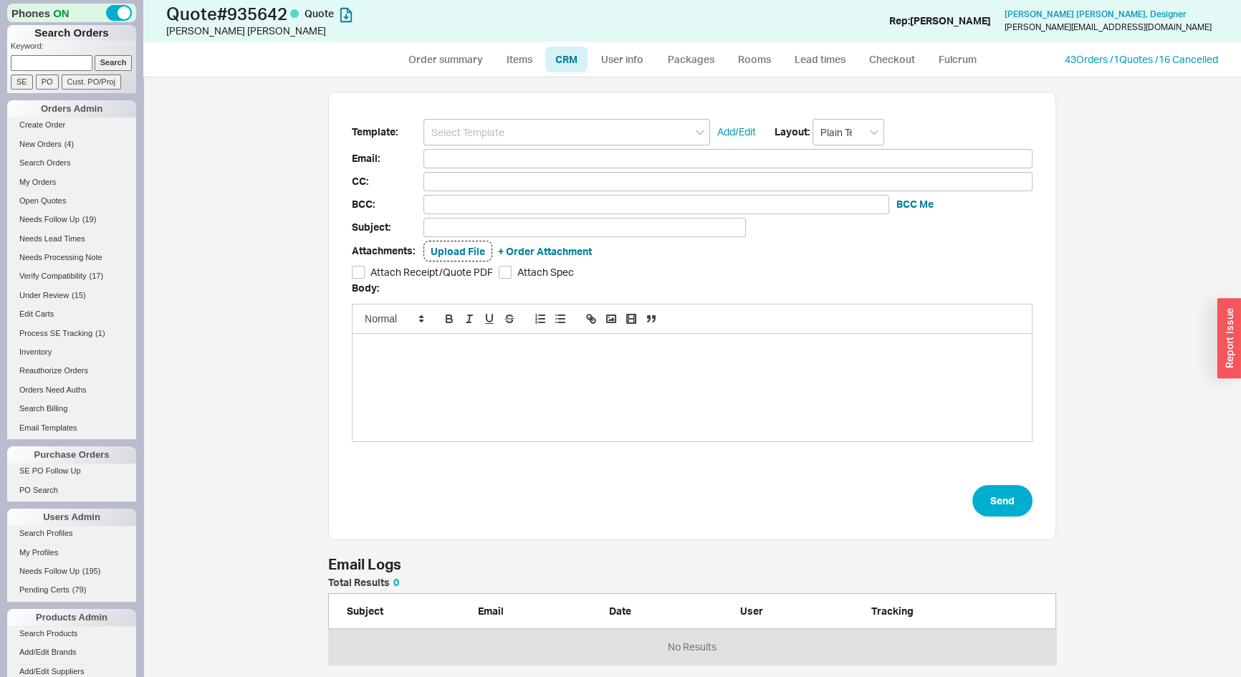
scroll to position [77, 718]
click at [556, 123] on input at bounding box center [566, 132] width 287 height 27
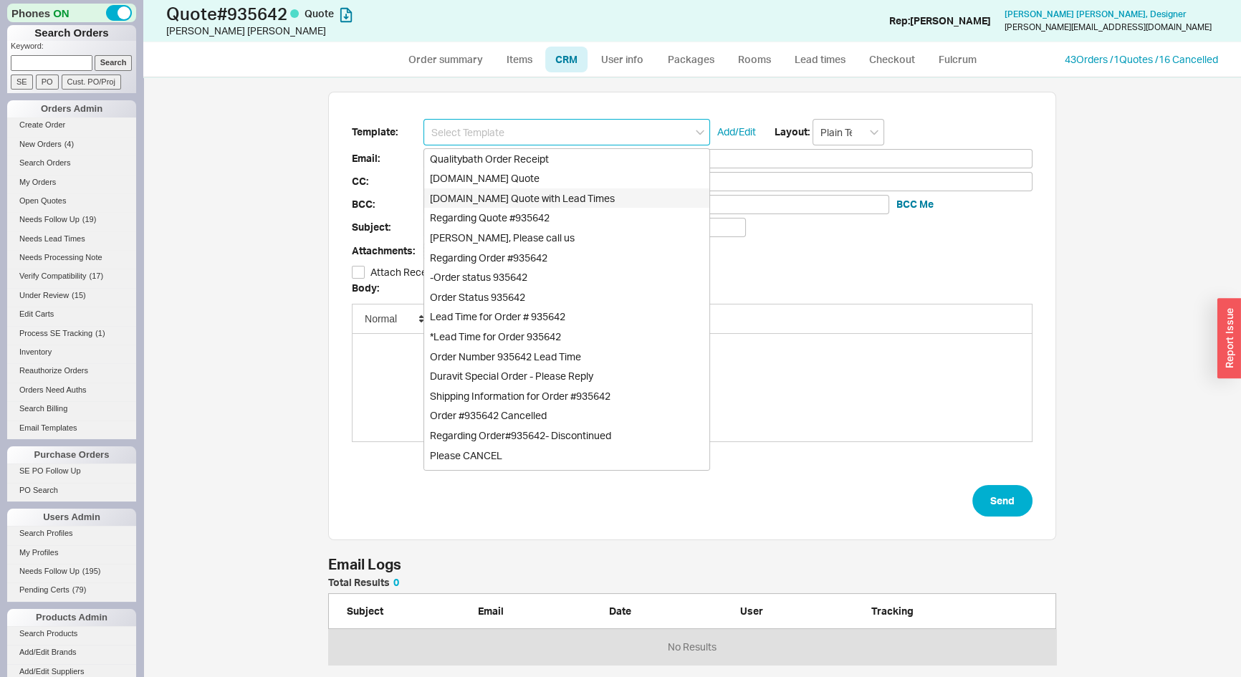
click at [557, 196] on div "Qualitybath.com Quote with Lead Times" at bounding box center [566, 198] width 285 height 20
type input "Receipt"
type input "asteinberg28@gmail.com"
type input "Quality Bath Quote #935642 with Lead Times"
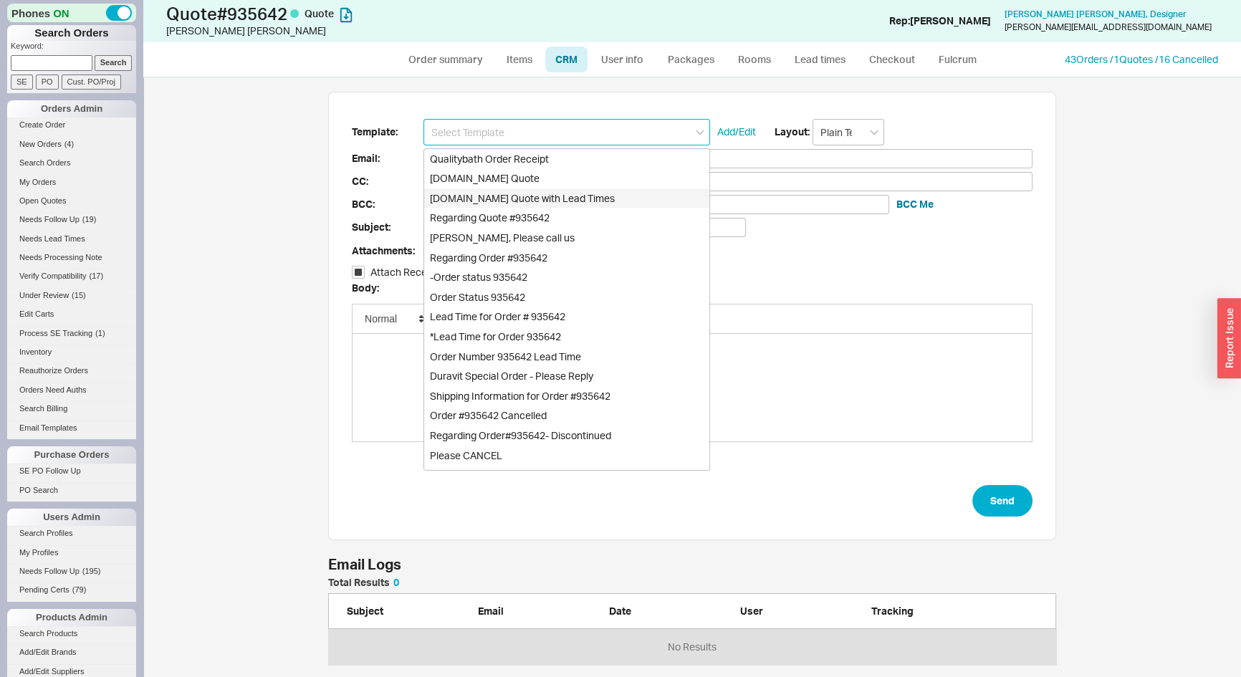
checkbox input "true"
type input "Qualitybath.com Quote with Lead Times"
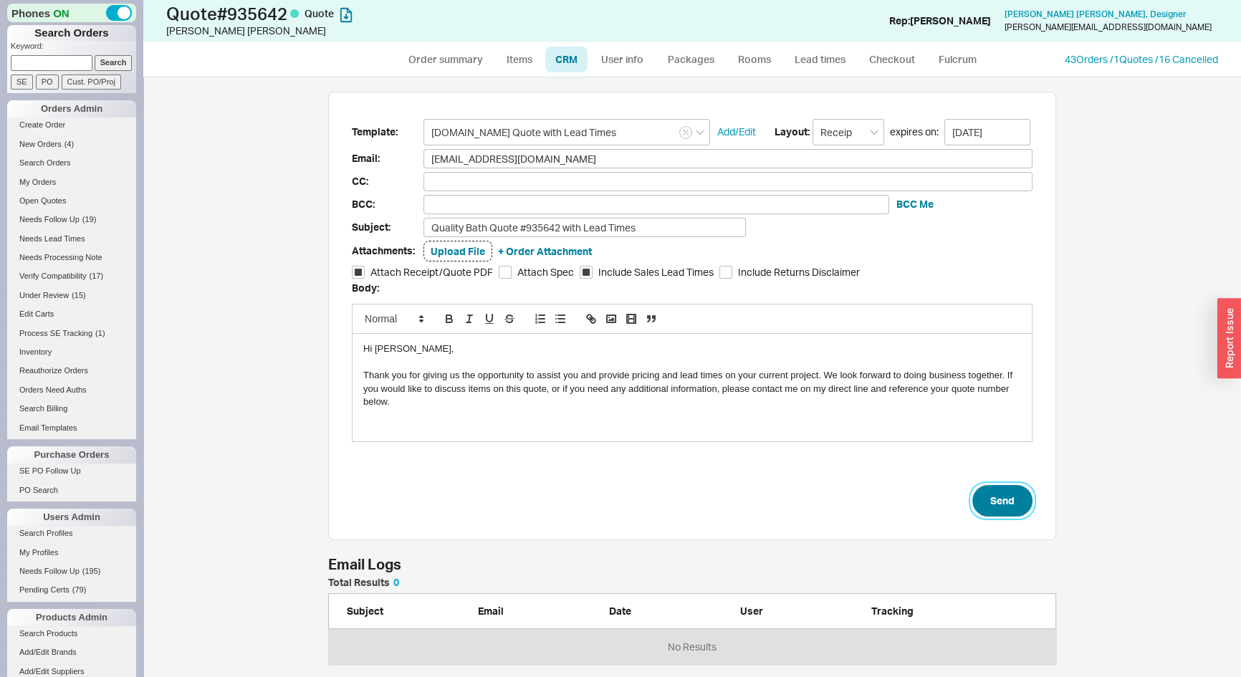
click at [1001, 494] on button "Send" at bounding box center [1002, 501] width 60 height 32
select select "*"
select select "LOW"
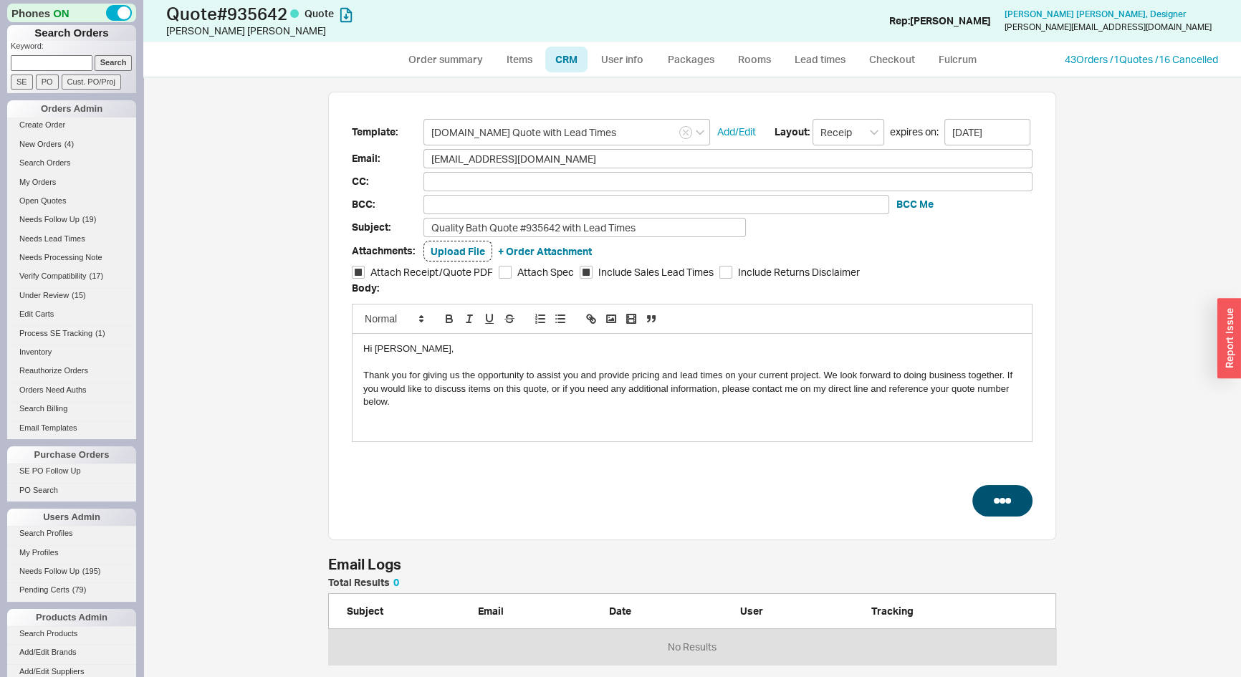
select select "3"
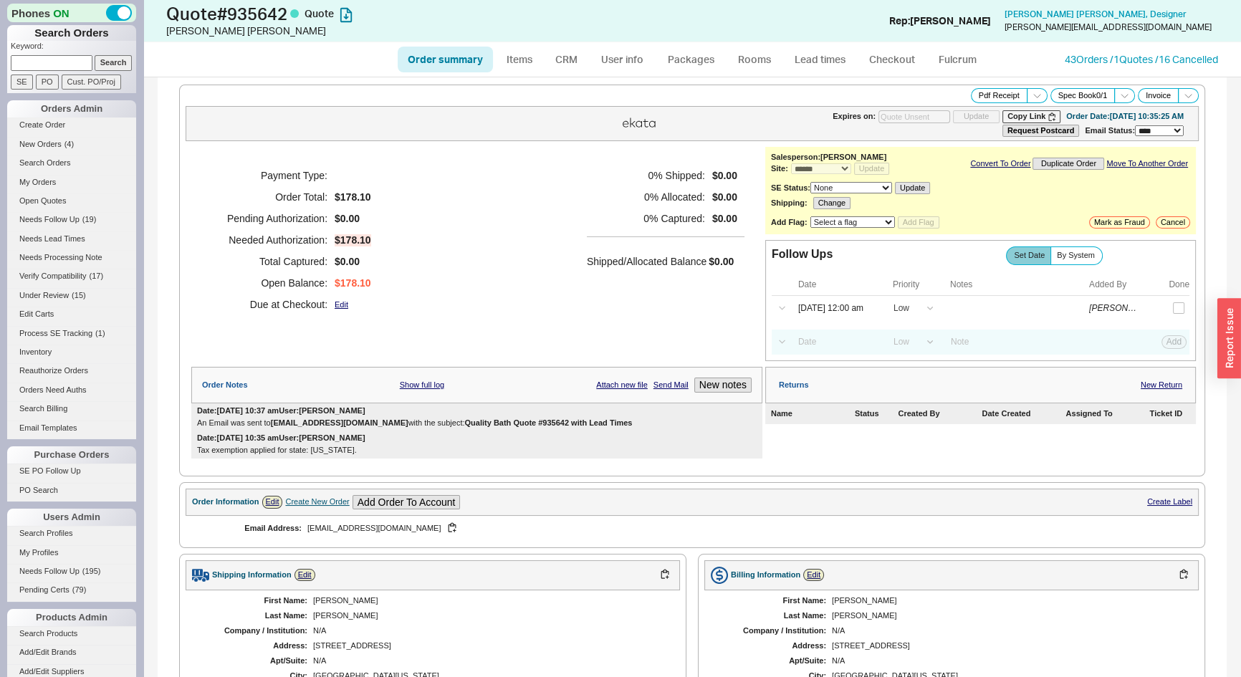
type input "09/05/2025"
click at [1031, 93] on icon at bounding box center [1036, 95] width 11 height 11
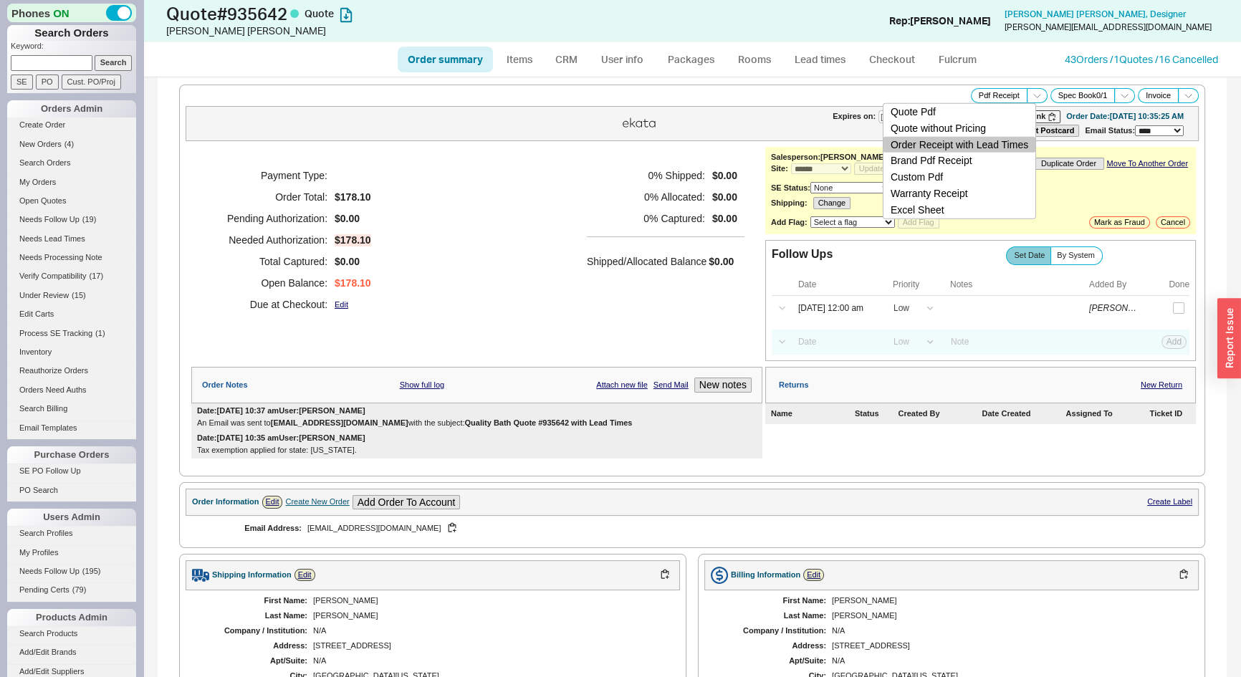
click at [1008, 148] on button "Order Receipt with Lead Times" at bounding box center [959, 144] width 152 height 16
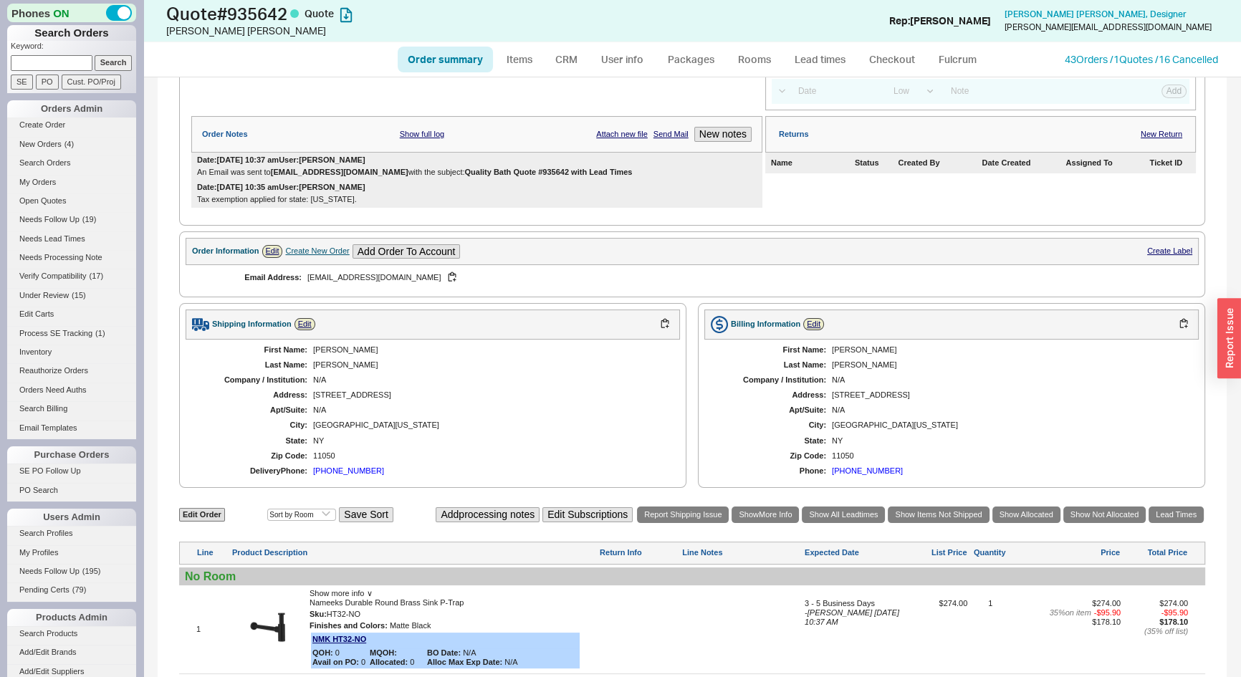
scroll to position [430, 0]
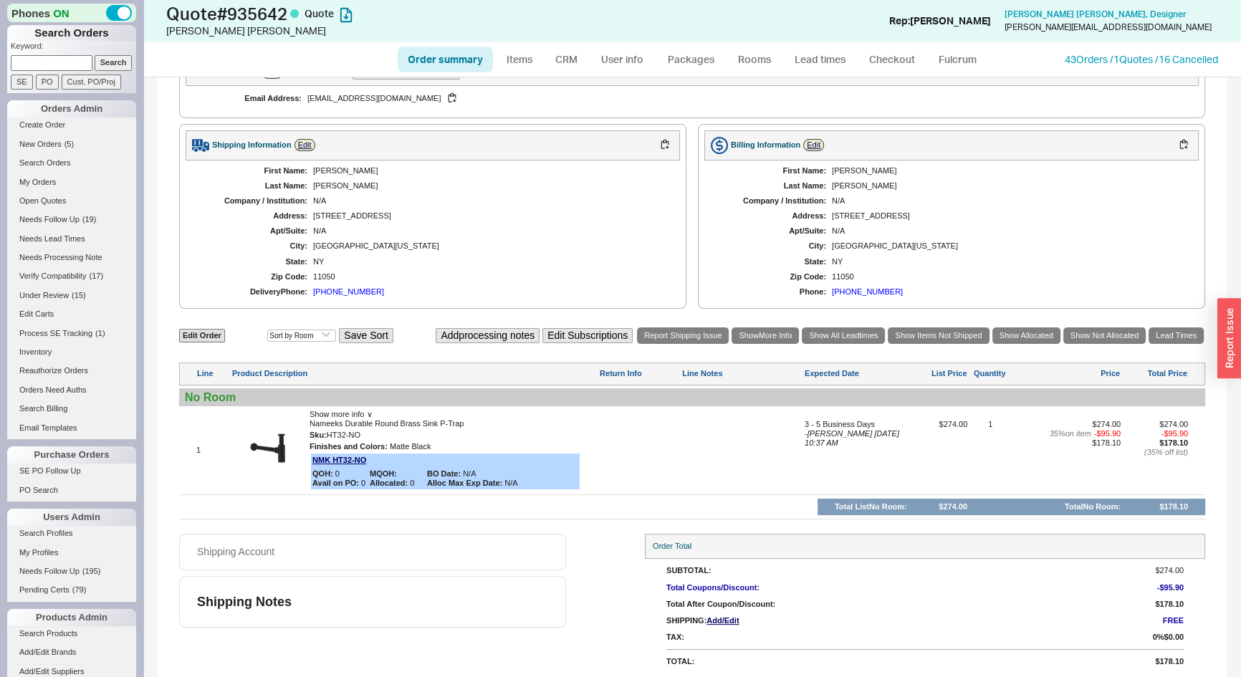
click at [434, 60] on link "Order summary" at bounding box center [445, 60] width 95 height 26
select select "*"
select select "LOW"
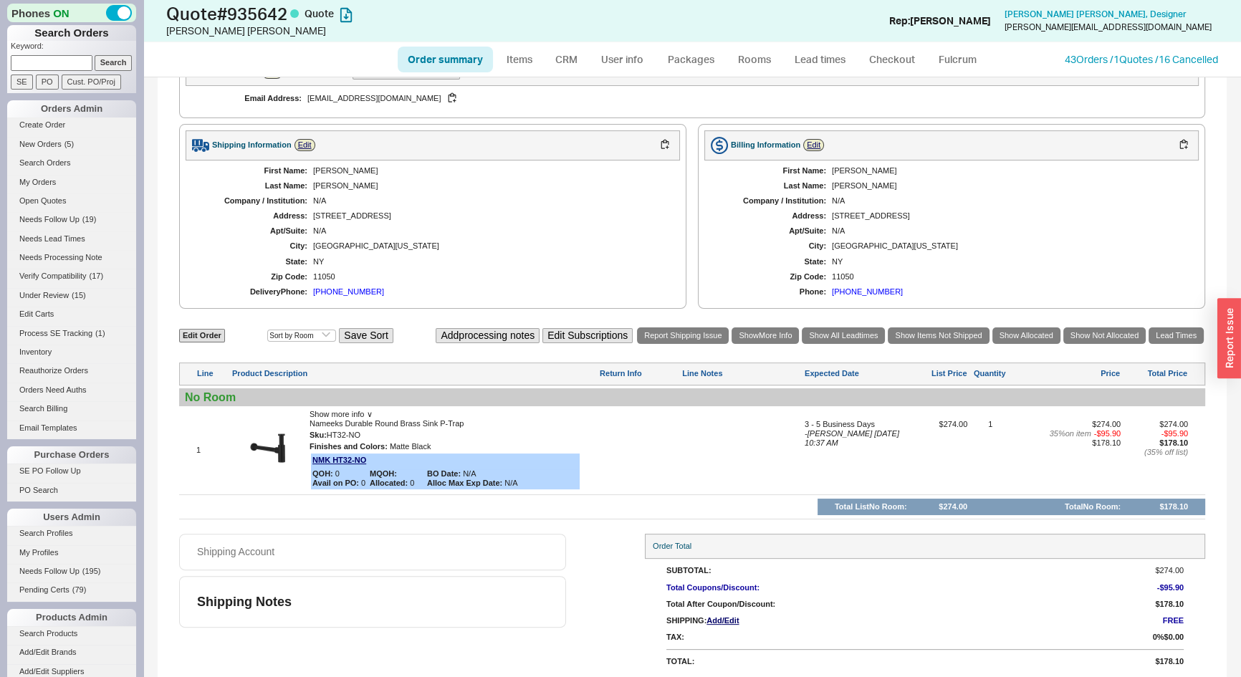
select select "3"
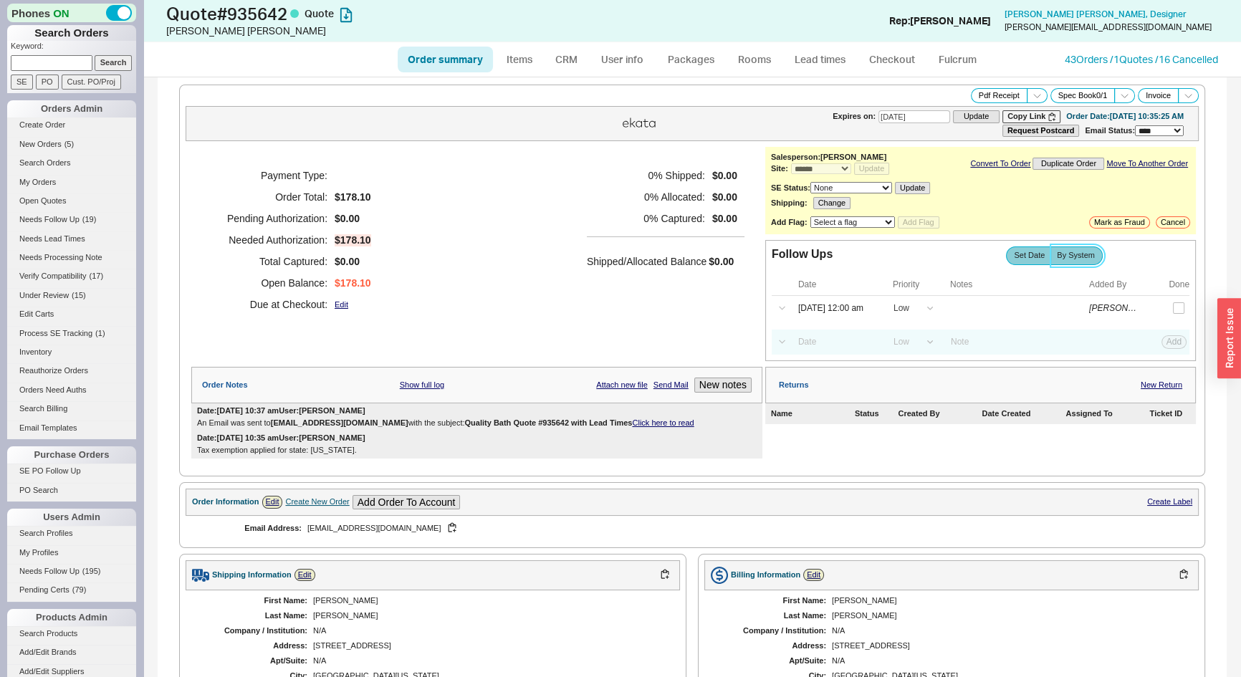
click at [1059, 254] on span "By System" at bounding box center [1075, 255] width 38 height 9
click at [0, 0] on input "By System" at bounding box center [0, 0] width 0 height 0
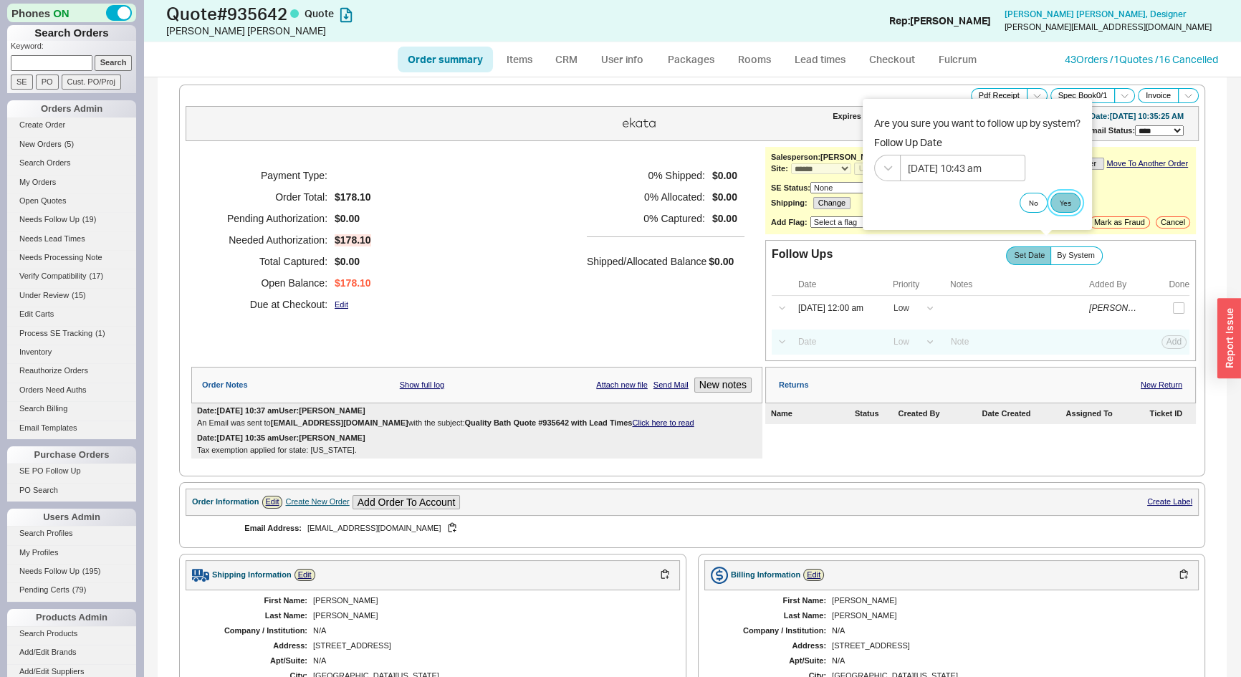
click at [1062, 204] on button "Yes" at bounding box center [1065, 203] width 30 height 20
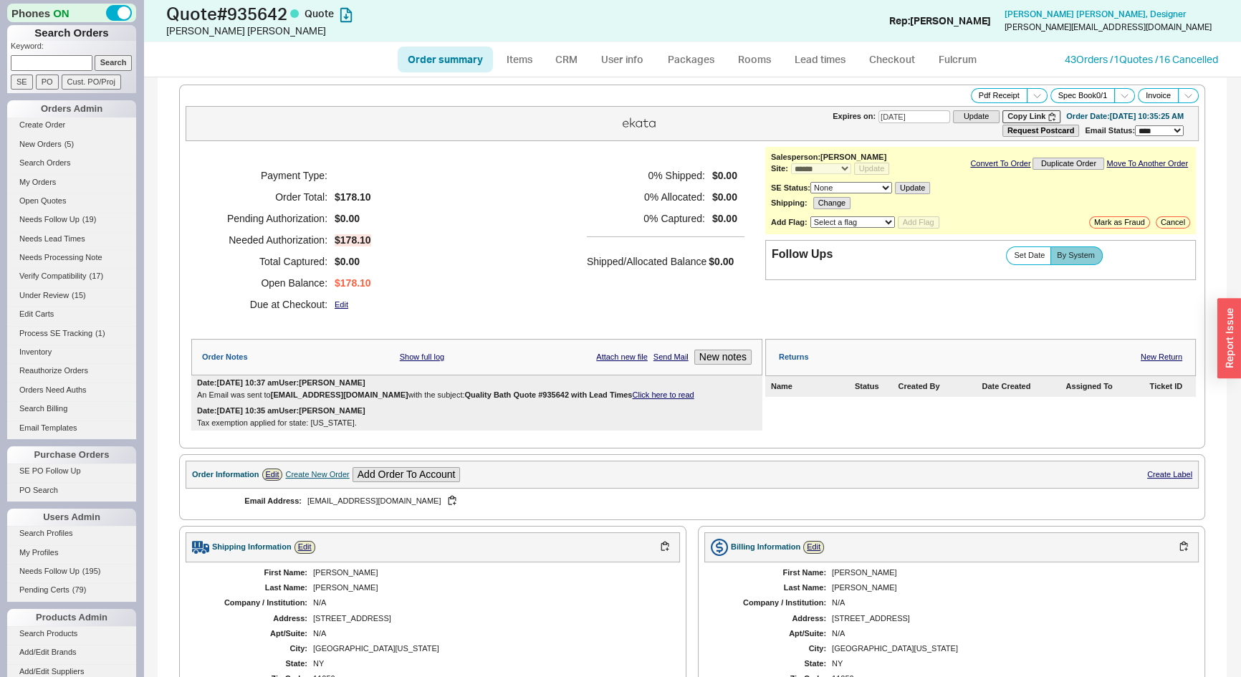
click at [645, 393] on link "Click here to read" at bounding box center [663, 394] width 62 height 9
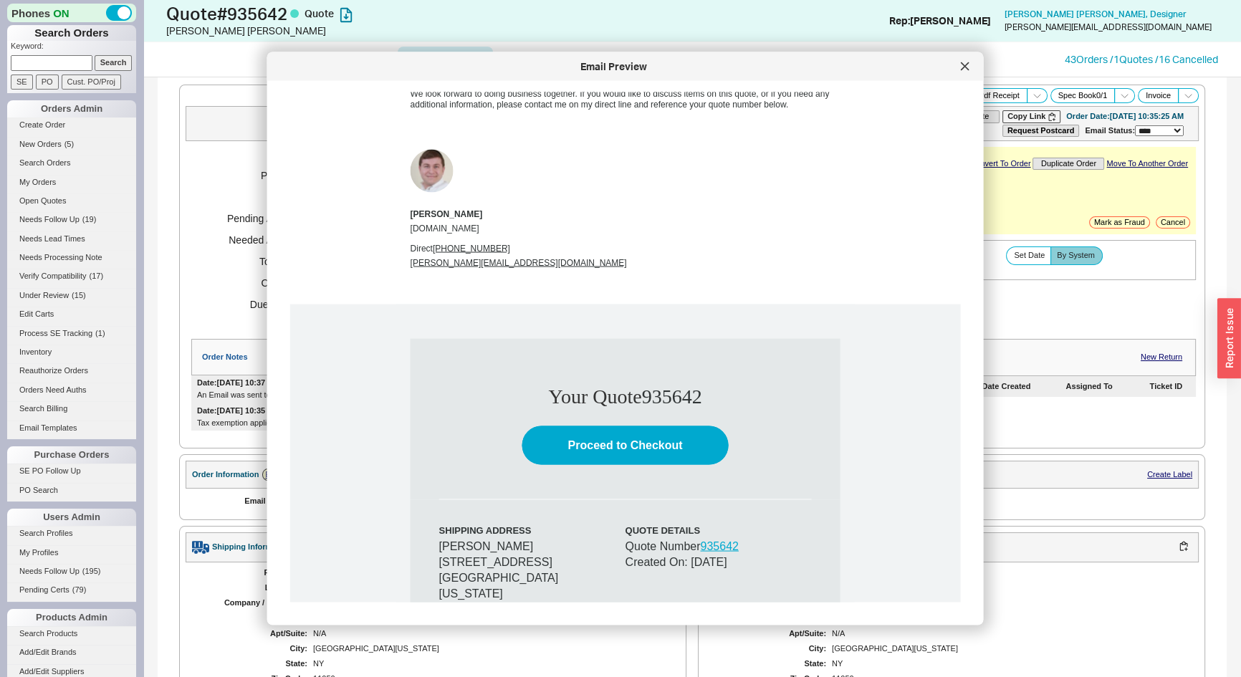
scroll to position [716, 0]
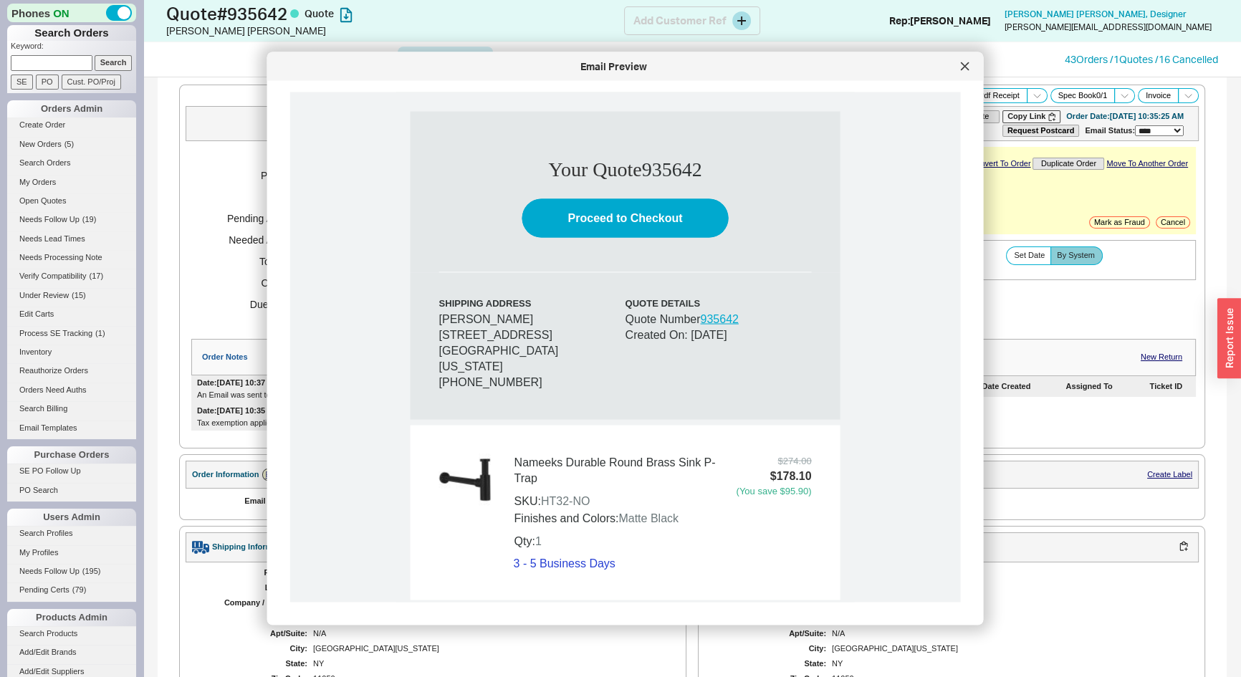
drag, startPoint x: 961, startPoint y: 72, endPoint x: 707, endPoint y: 0, distance: 263.7
click at [953, 67] on div at bounding box center [964, 66] width 23 height 23
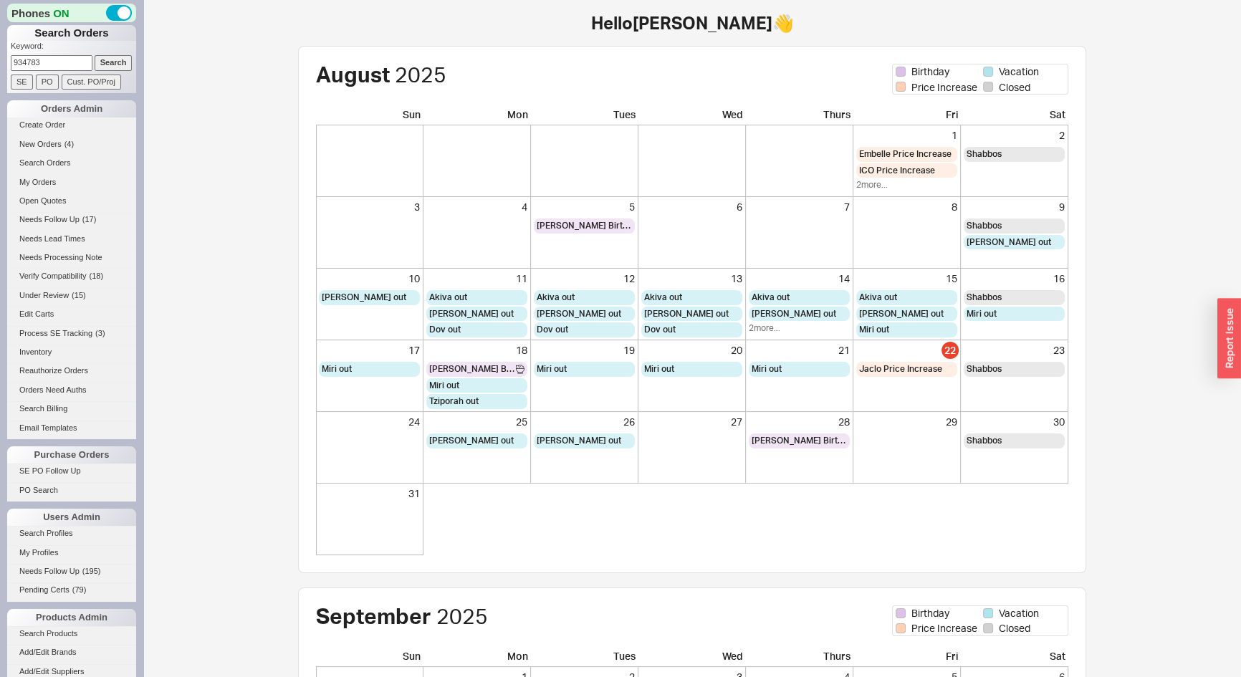
type input "934783"
click at [95, 55] on input "Search" at bounding box center [114, 62] width 38 height 15
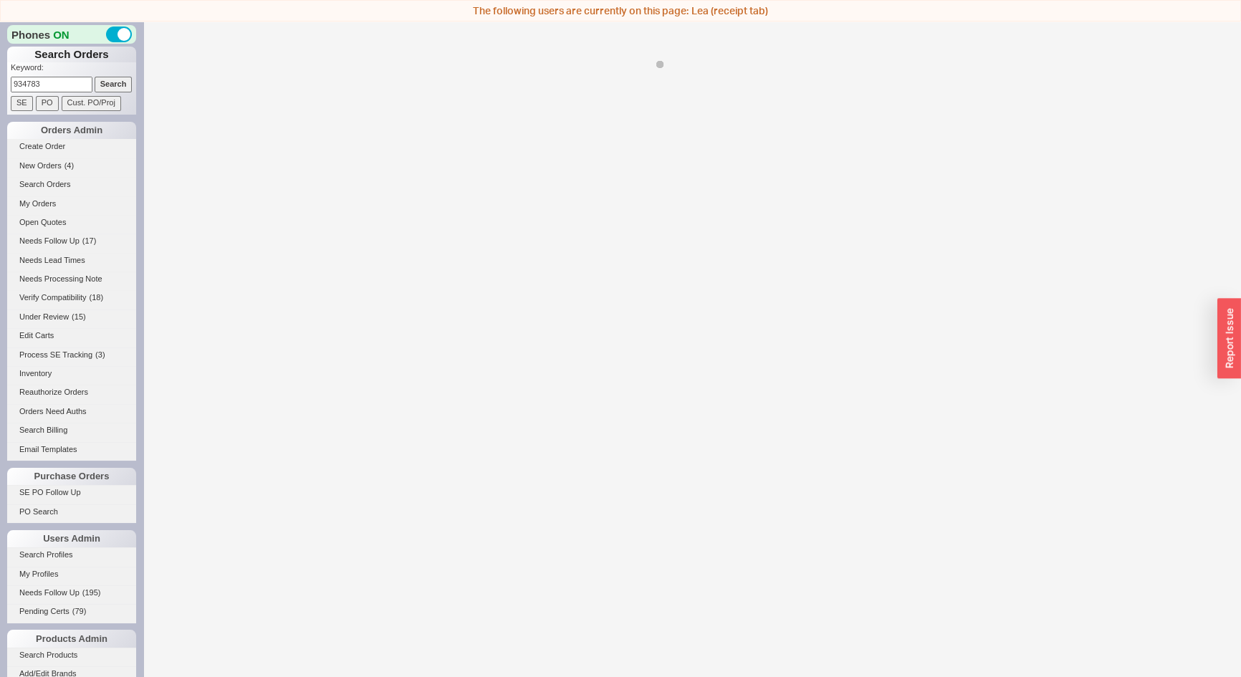
select select "LOW"
select select "3"
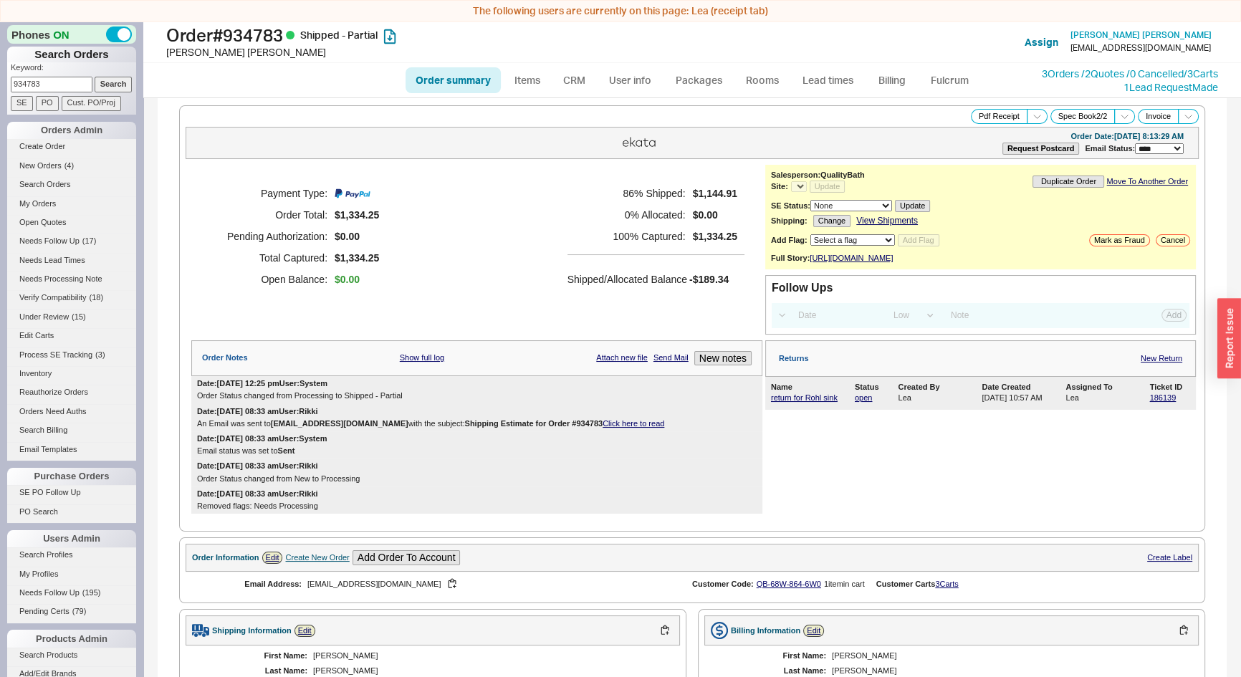
select select "*"
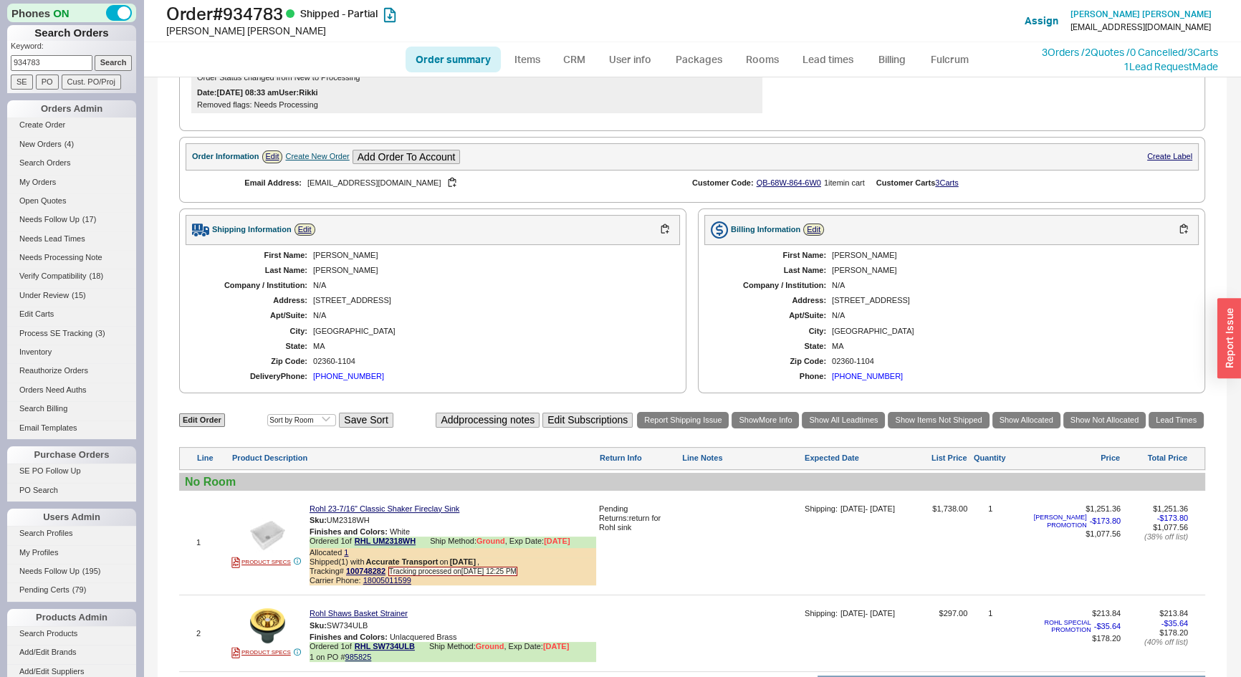
scroll to position [372, 0]
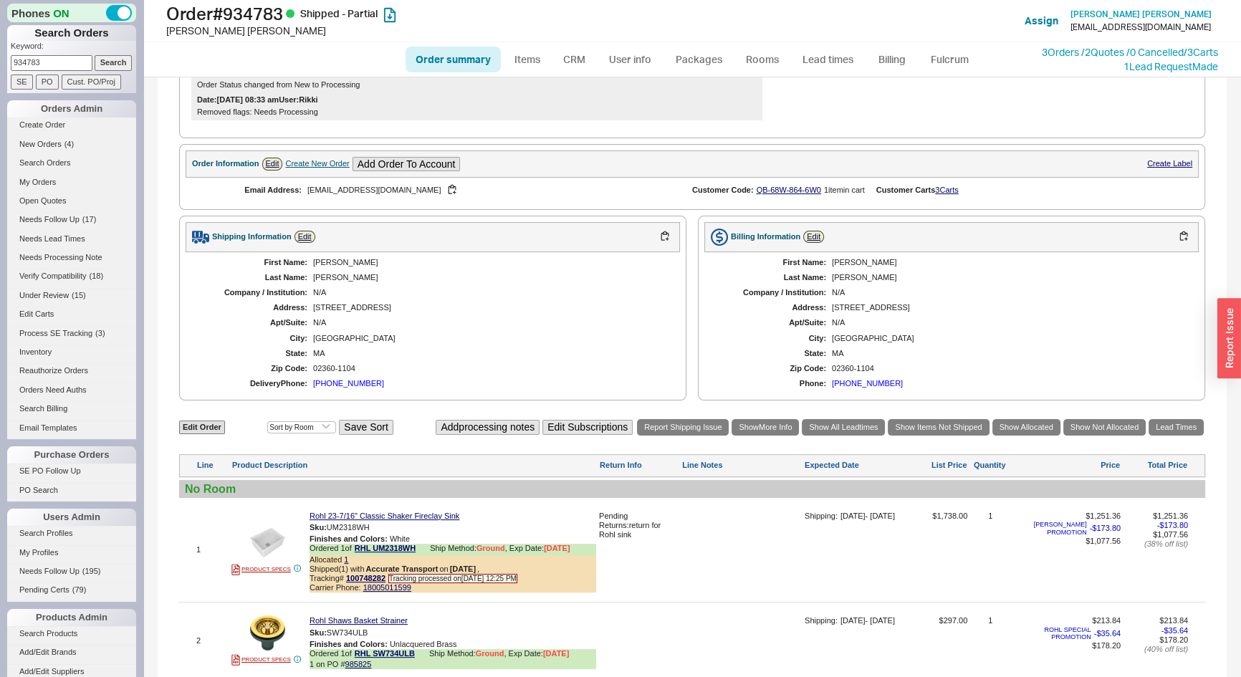
click at [308, 166] on div "Create New Order" at bounding box center [317, 163] width 64 height 9
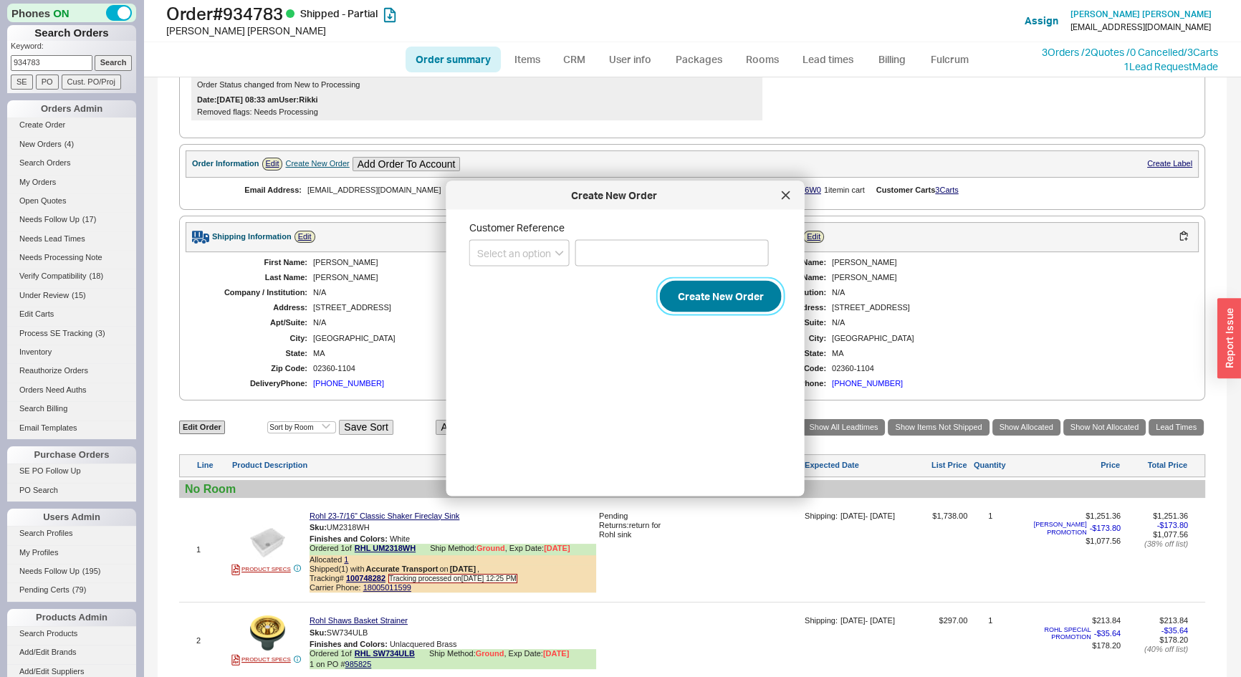
click at [714, 305] on button "Create New Order" at bounding box center [721, 297] width 122 height 32
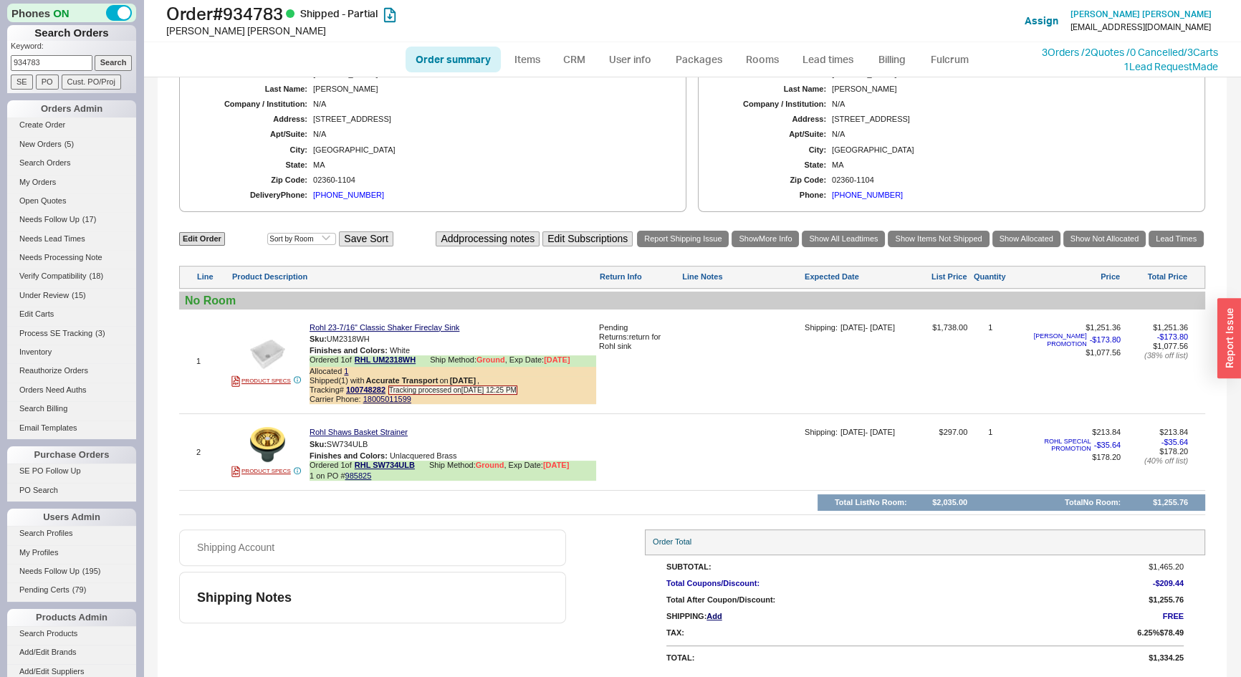
scroll to position [177, 0]
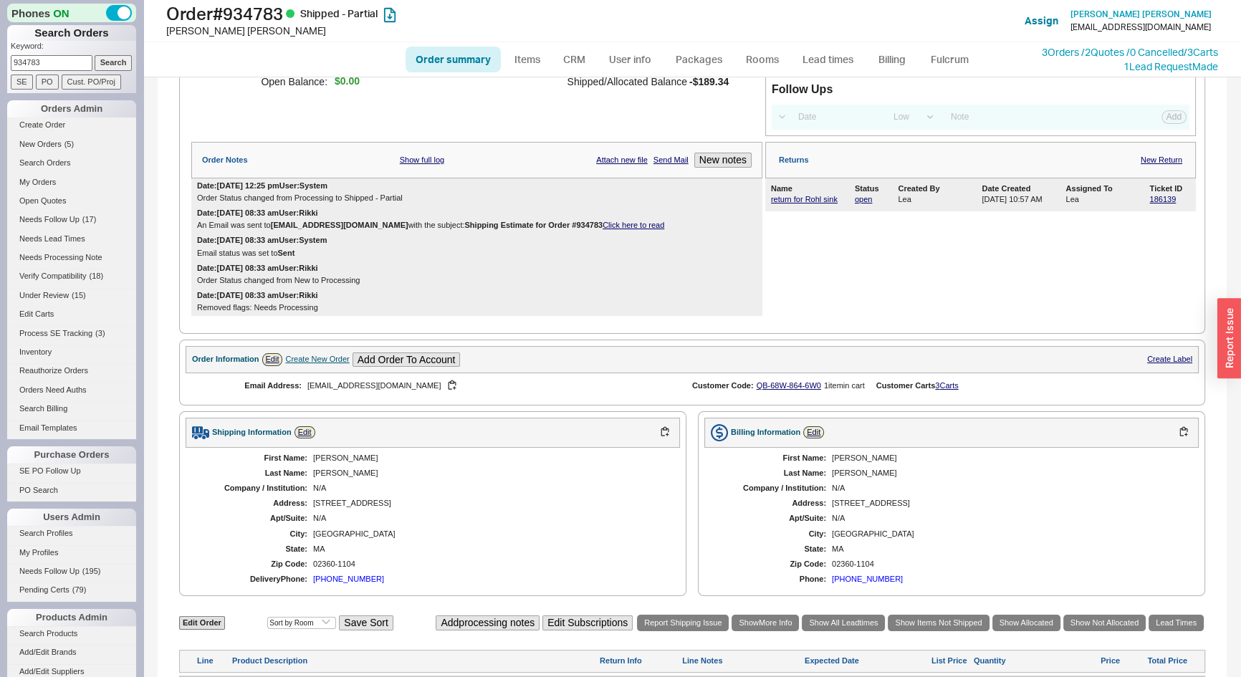
click at [617, 228] on div "Date: [DATE] 08:33 am User: [PERSON_NAME] Email was sent to [EMAIL_ADDRESS][DOM…" at bounding box center [476, 219] width 571 height 27
click at [615, 229] on link "Click here to read" at bounding box center [633, 225] width 62 height 9
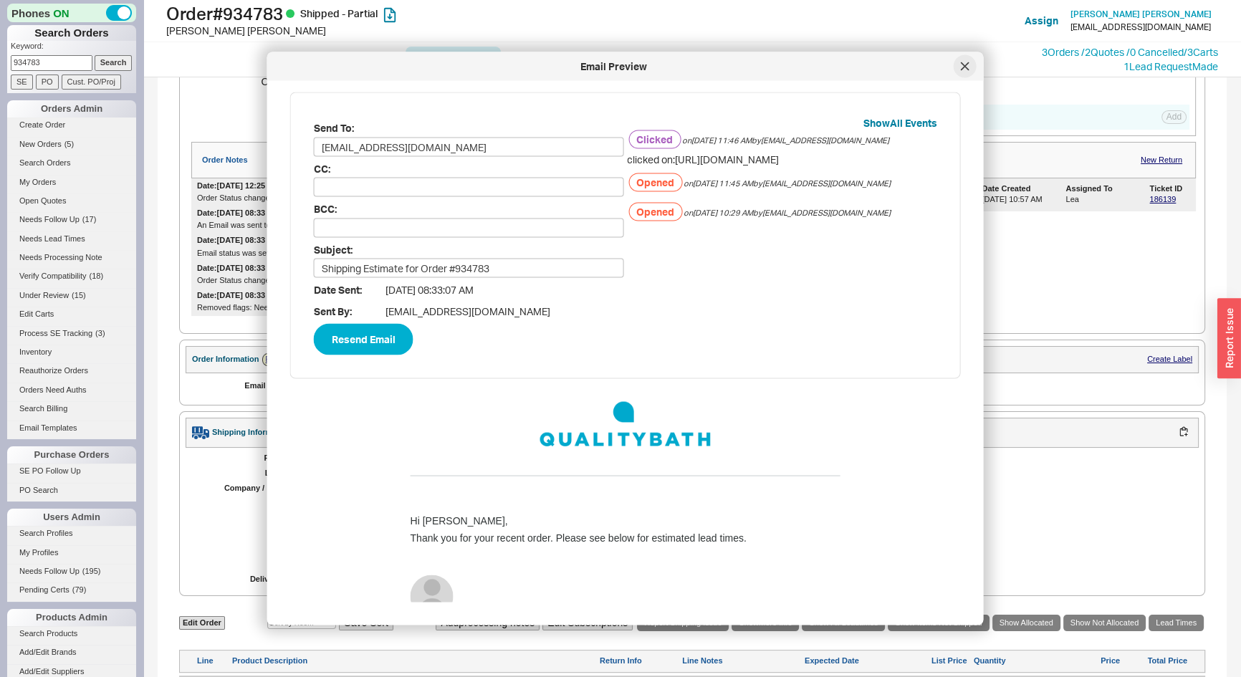
click at [956, 67] on div at bounding box center [964, 66] width 23 height 23
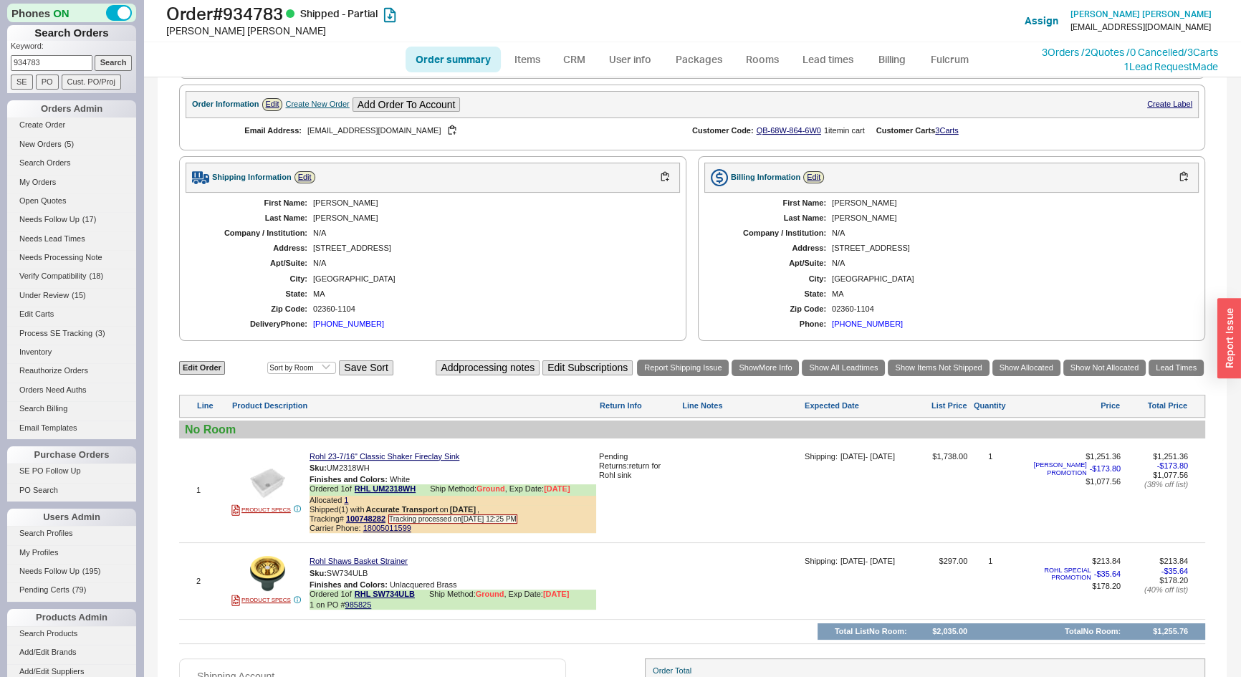
scroll to position [567, 0]
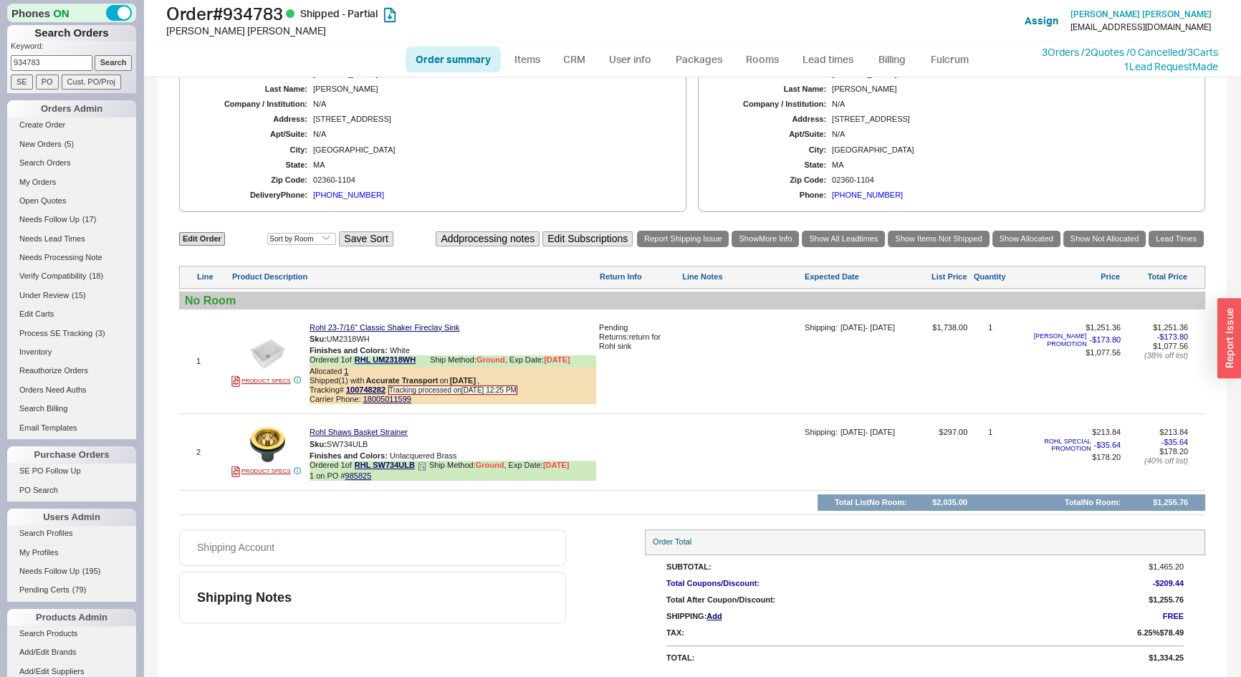
click at [425, 466] on icon at bounding box center [422, 466] width 9 height 9
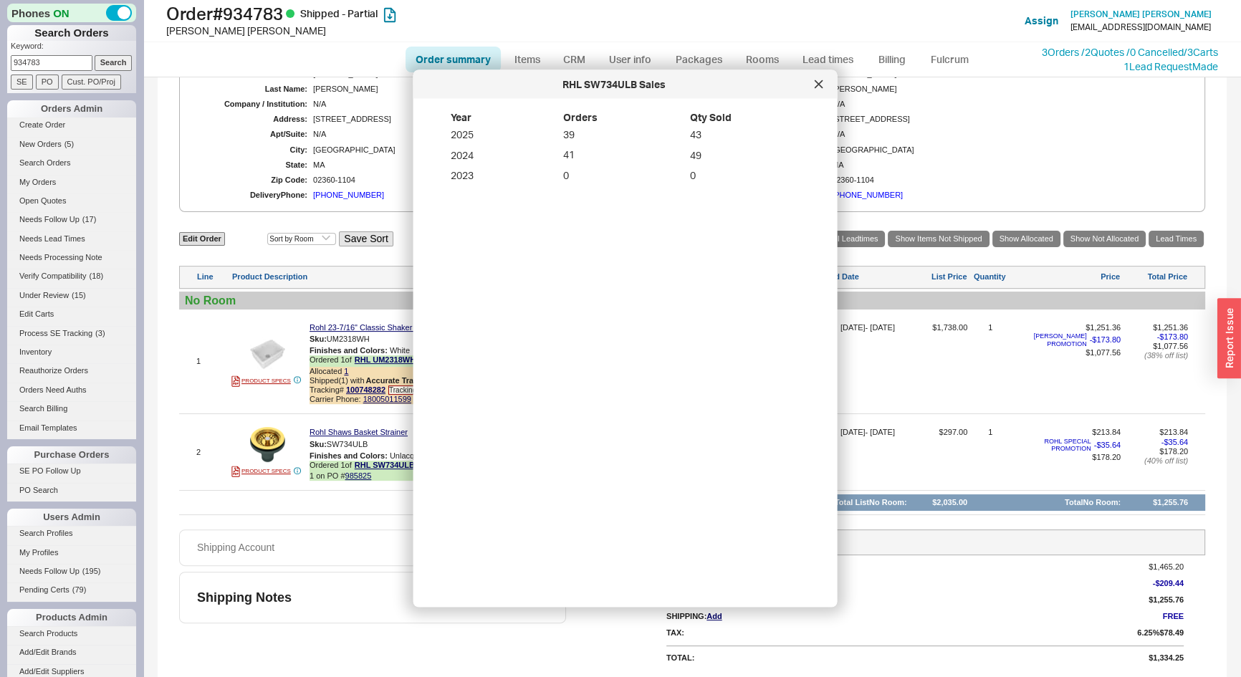
click at [822, 85] on icon at bounding box center [818, 84] width 9 height 9
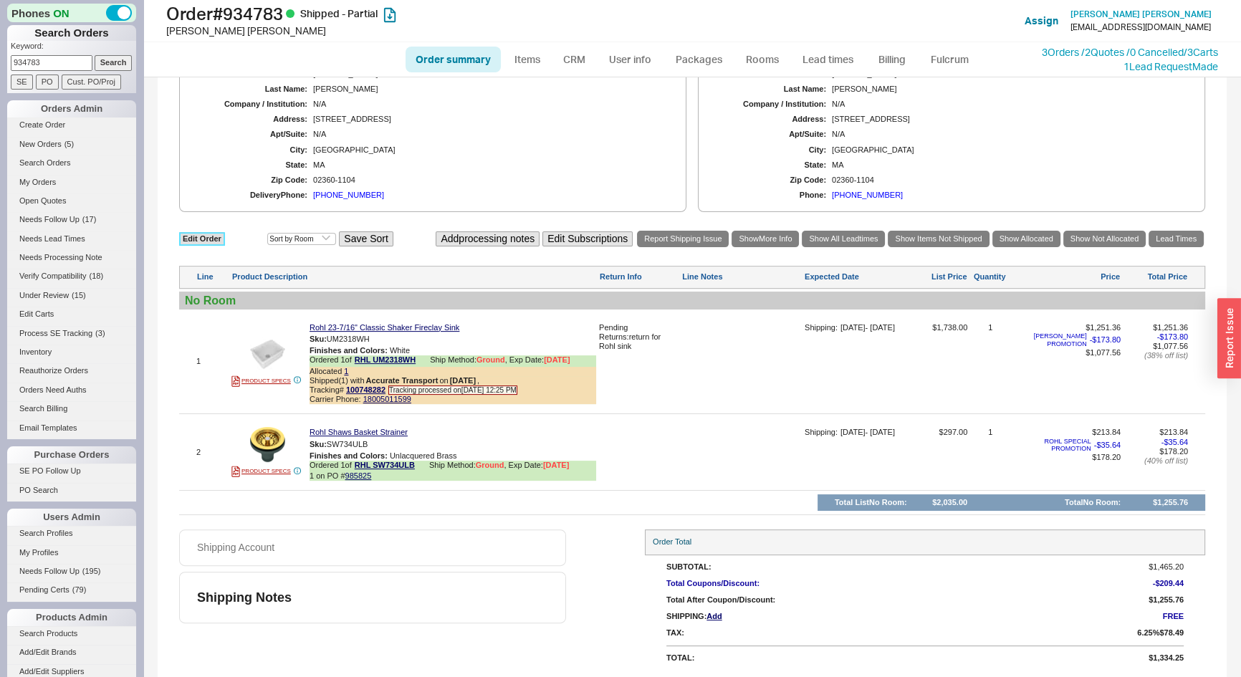
click at [207, 234] on link "Edit Order" at bounding box center [202, 239] width 46 height 14
select select "3"
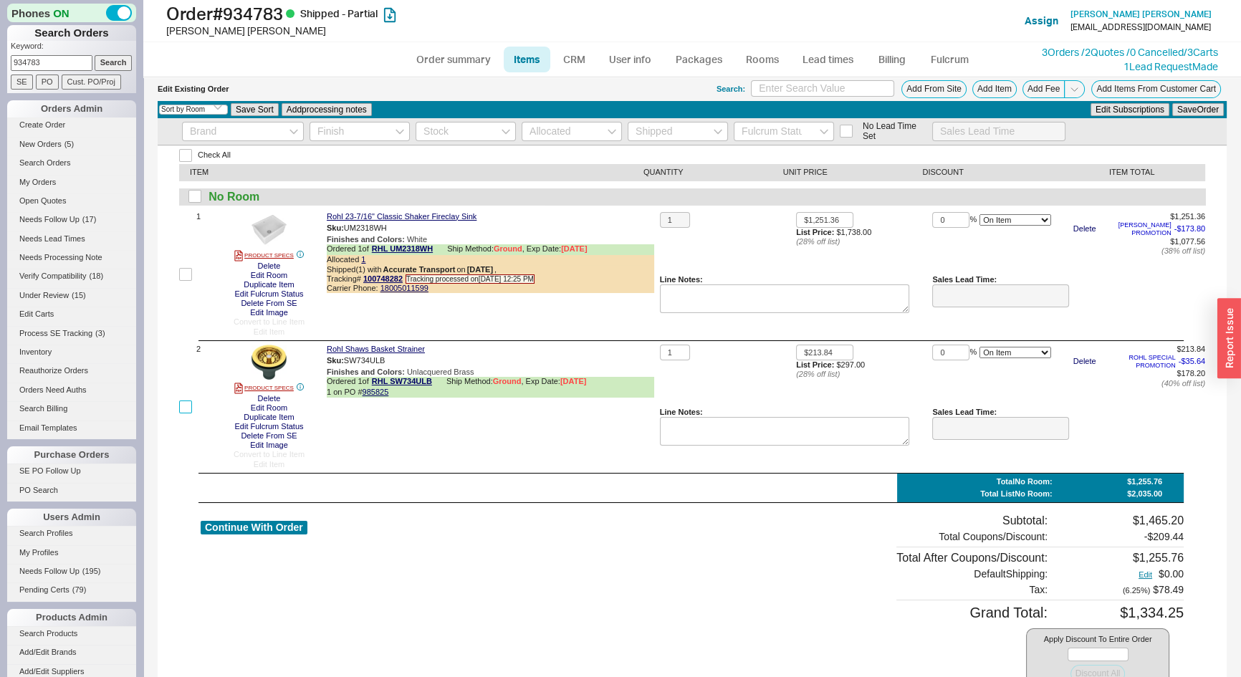
click at [184, 408] on input "checkbox" at bounding box center [185, 406] width 13 height 13
checkbox input "true"
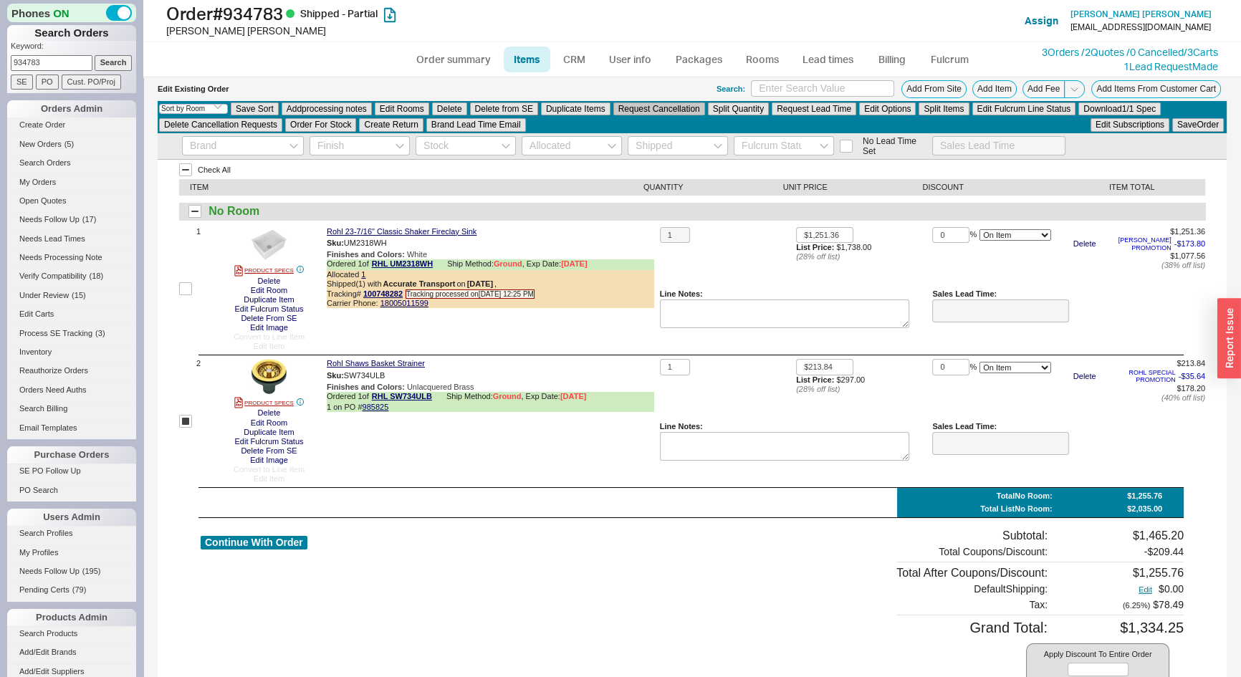
click at [642, 114] on button "Request Cancellation" at bounding box center [659, 108] width 92 height 13
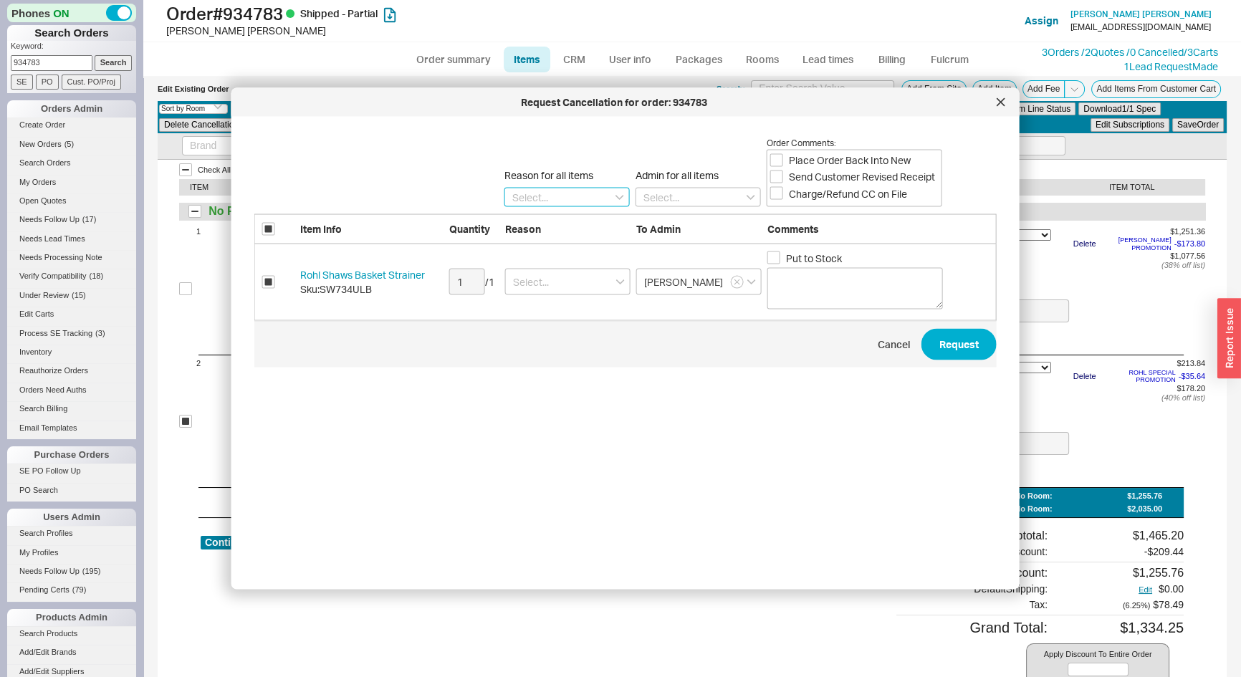
click at [556, 195] on input at bounding box center [566, 196] width 125 height 19
click at [562, 245] on div "Ordered By Mistake" at bounding box center [567, 249] width 124 height 26
type input "Ordered By Mistake"
click at [776, 254] on input "Put to Stock" at bounding box center [773, 257] width 13 height 13
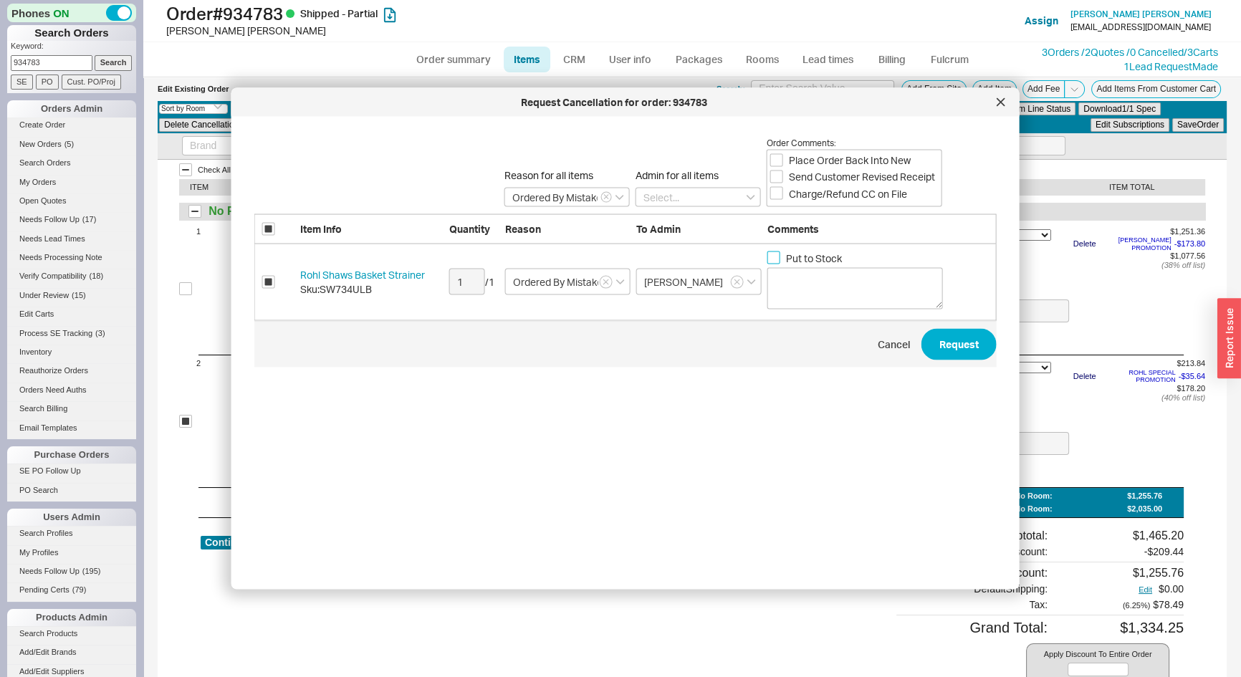
checkbox input "true"
click at [938, 347] on button "Request" at bounding box center [958, 344] width 75 height 32
checkbox input "false"
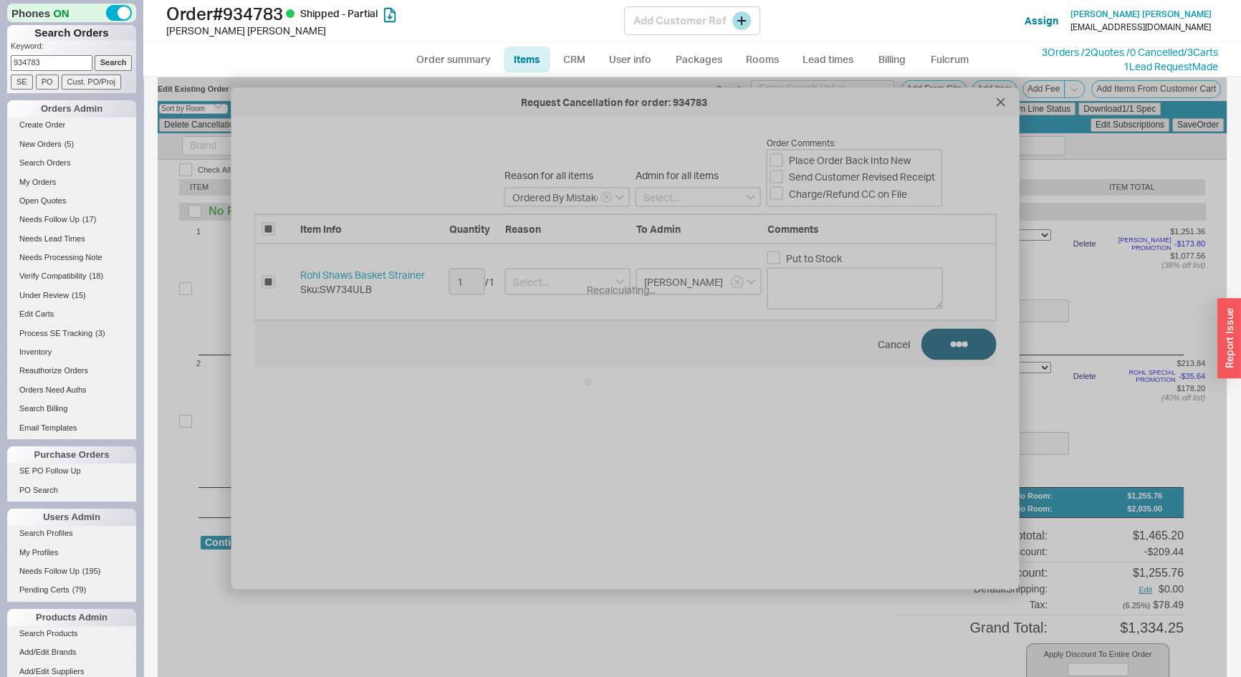
checkbox input "false"
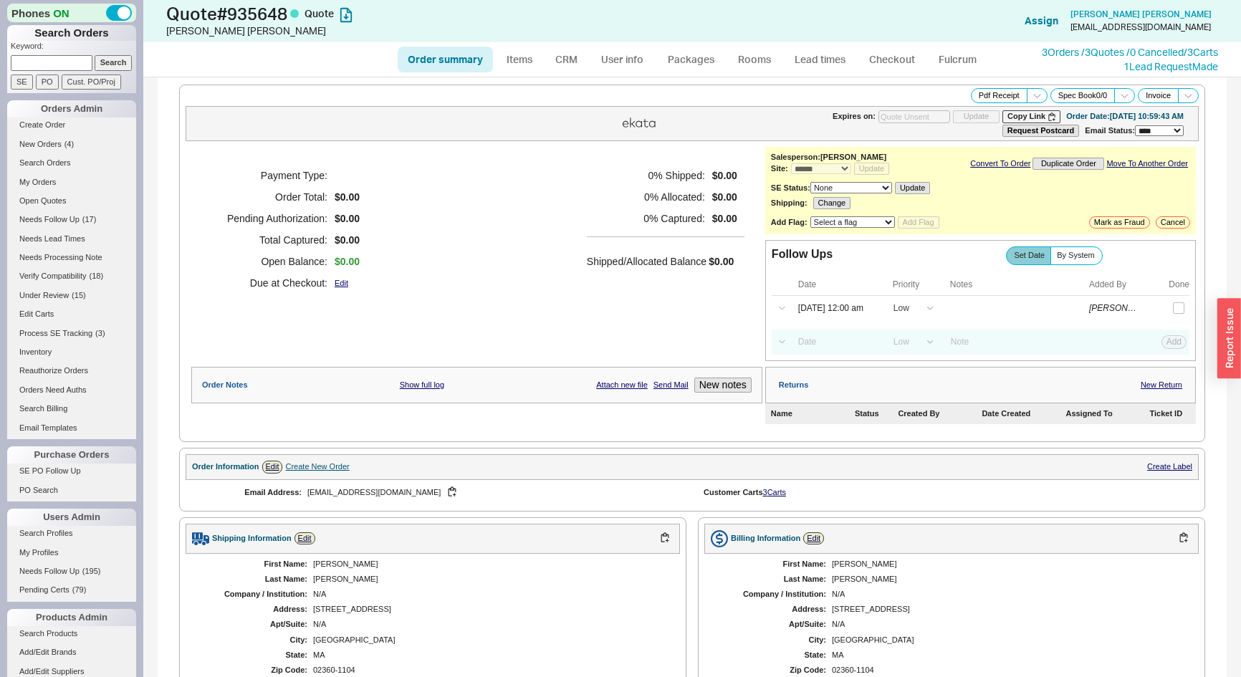
select select "*"
select select "LOW"
select select "3"
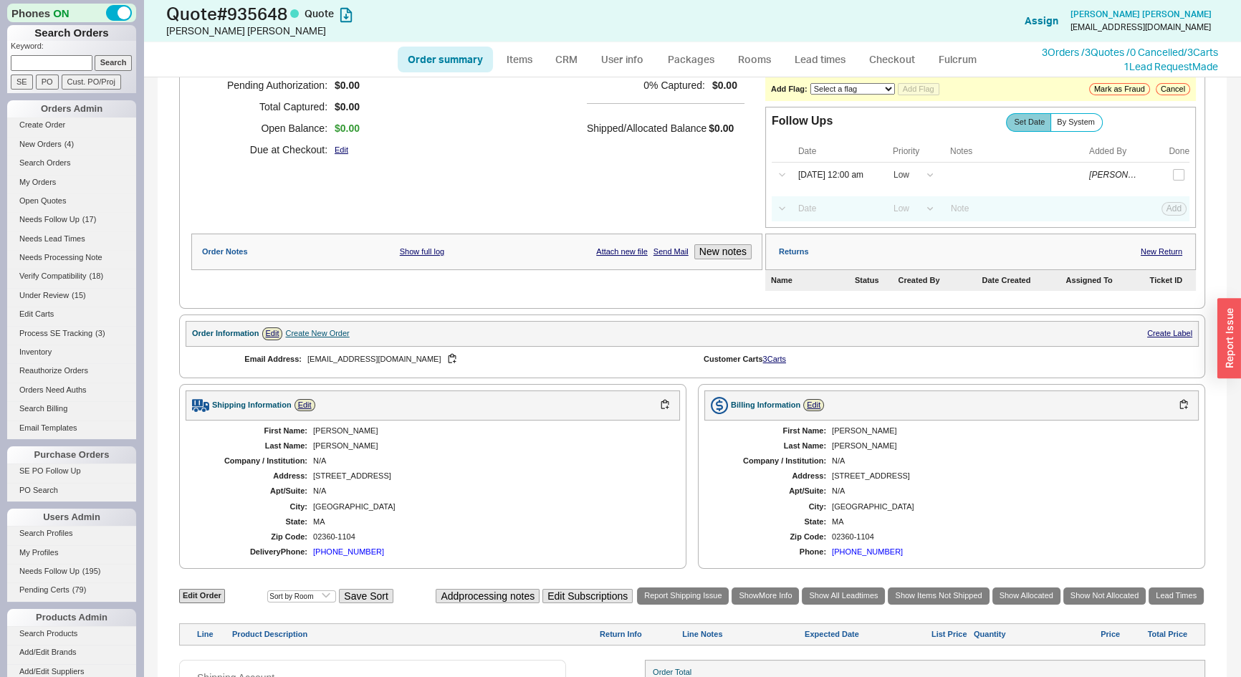
scroll to position [226, 0]
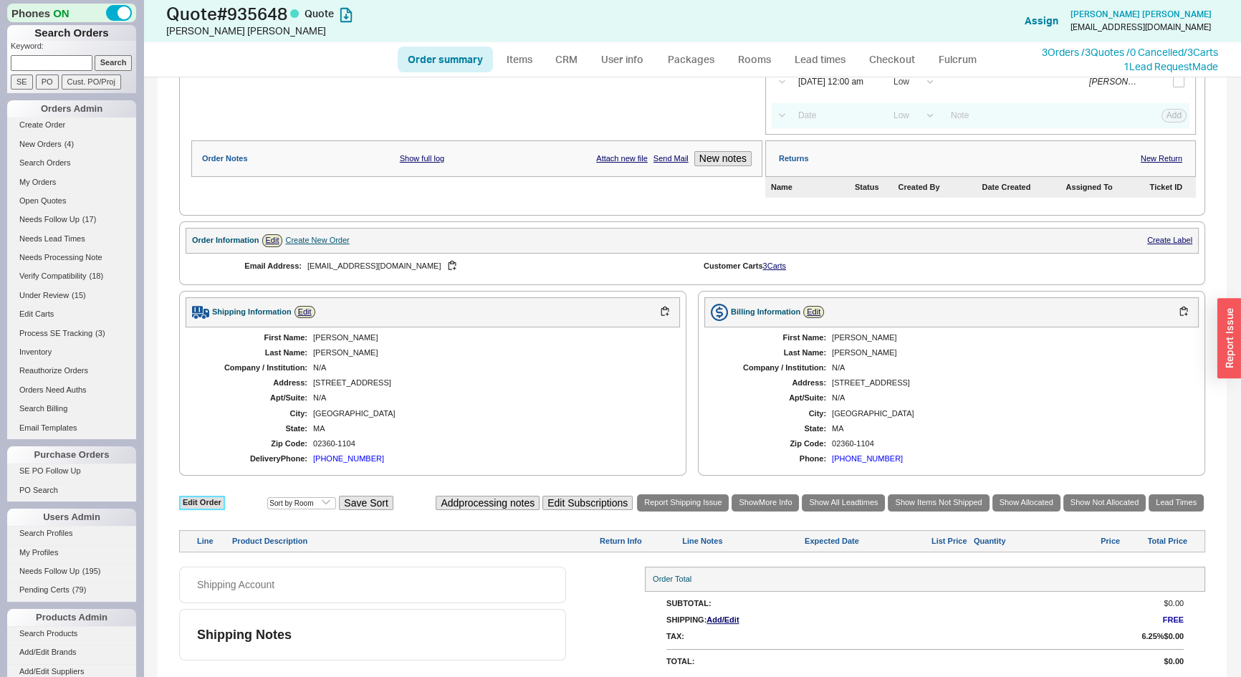
click at [193, 501] on link "Edit Order" at bounding box center [202, 503] width 46 height 14
select select "3"
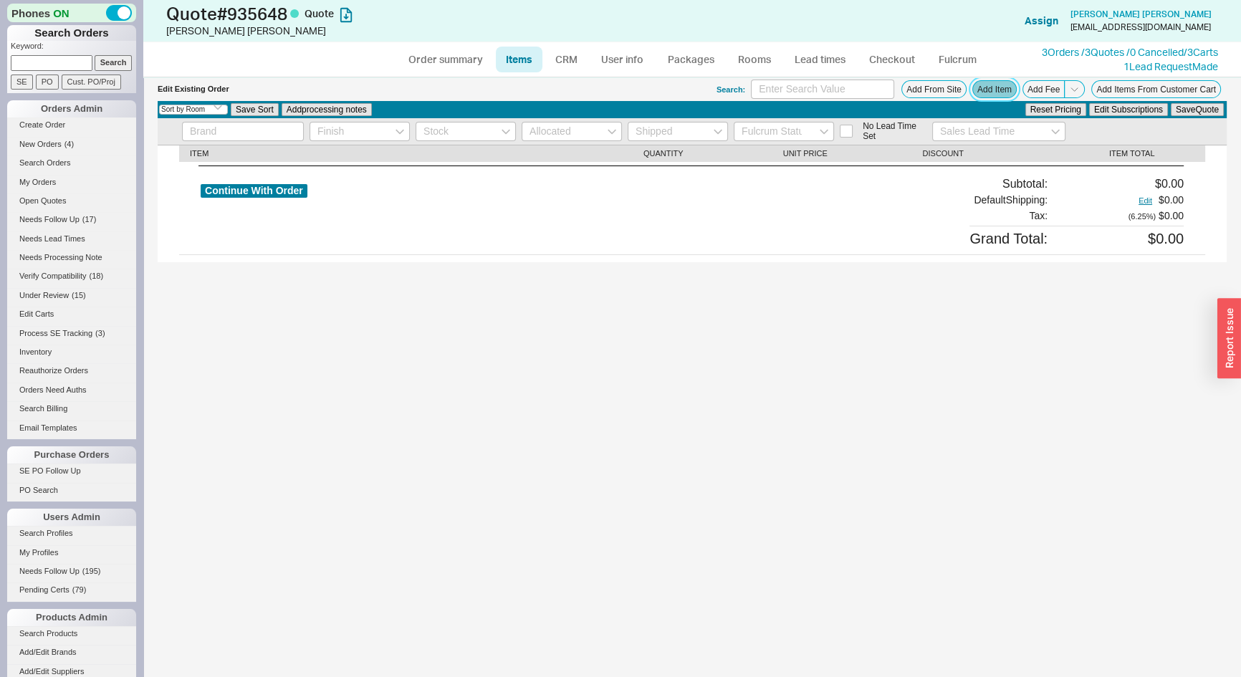
click at [1001, 92] on button "Add Item" at bounding box center [994, 89] width 44 height 18
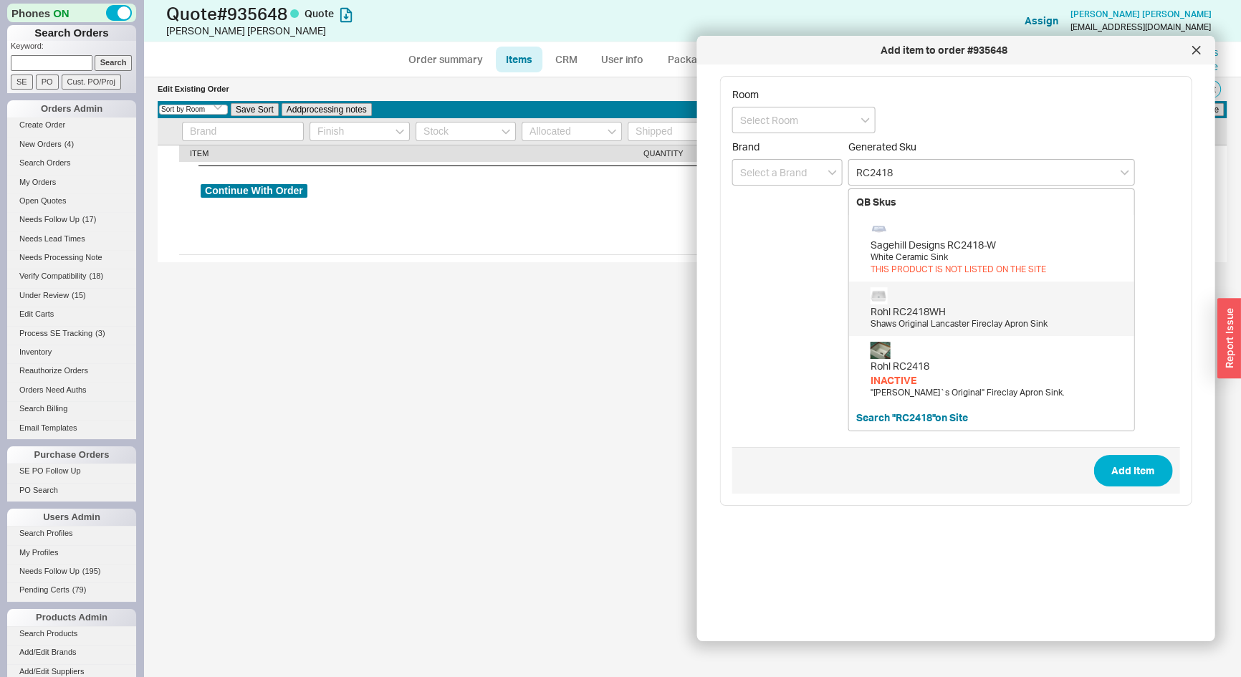
click at [988, 305] on div "Rohl RC2418WH" at bounding box center [998, 311] width 256 height 14
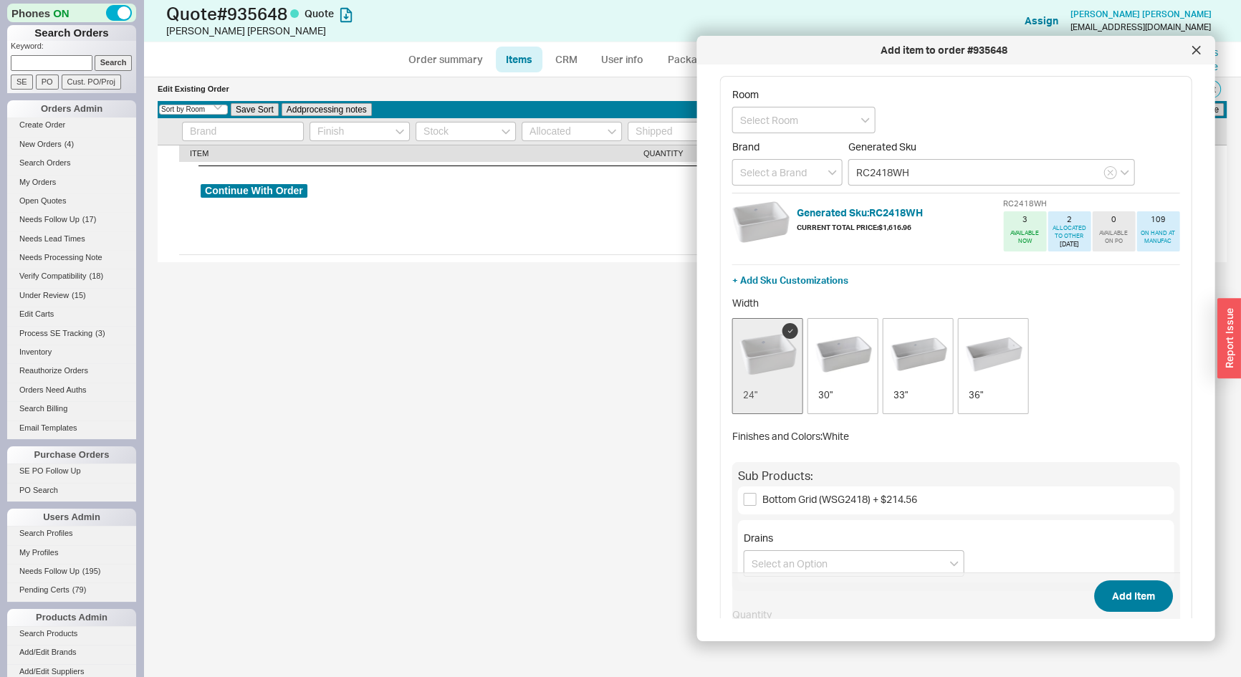
type input "RC2418WH"
click at [1147, 599] on button "Add Item" at bounding box center [1132, 596] width 79 height 32
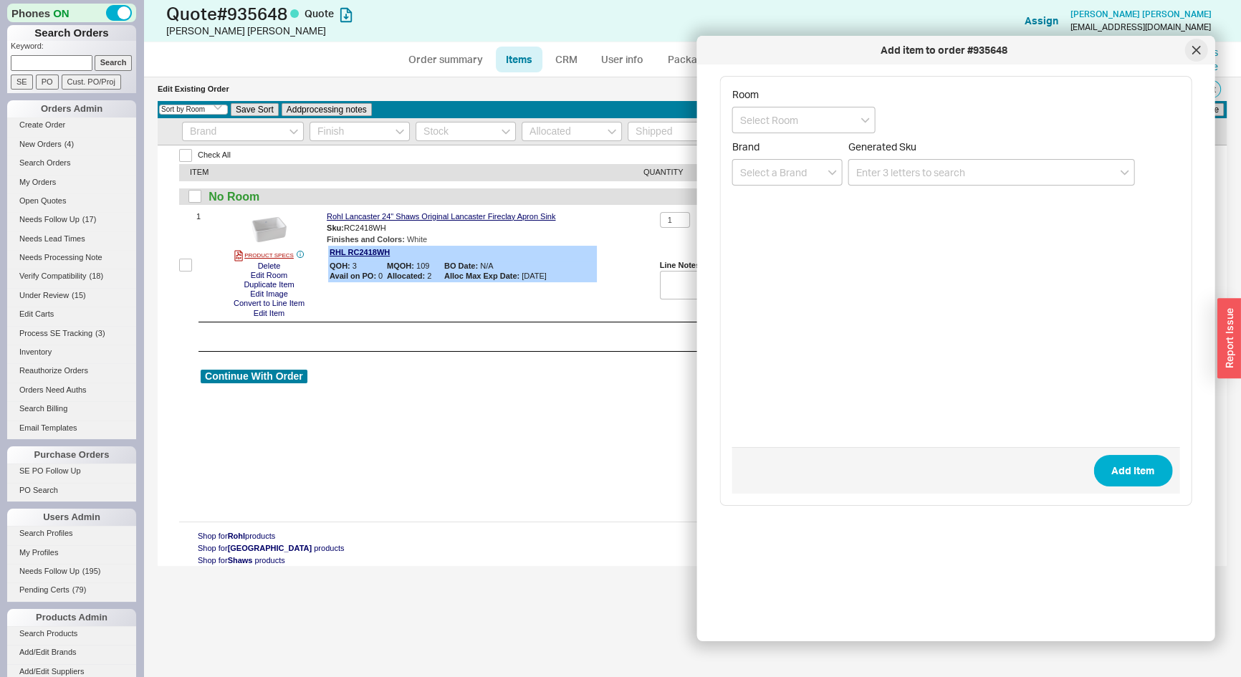
click at [1192, 48] on icon at bounding box center [1195, 50] width 9 height 9
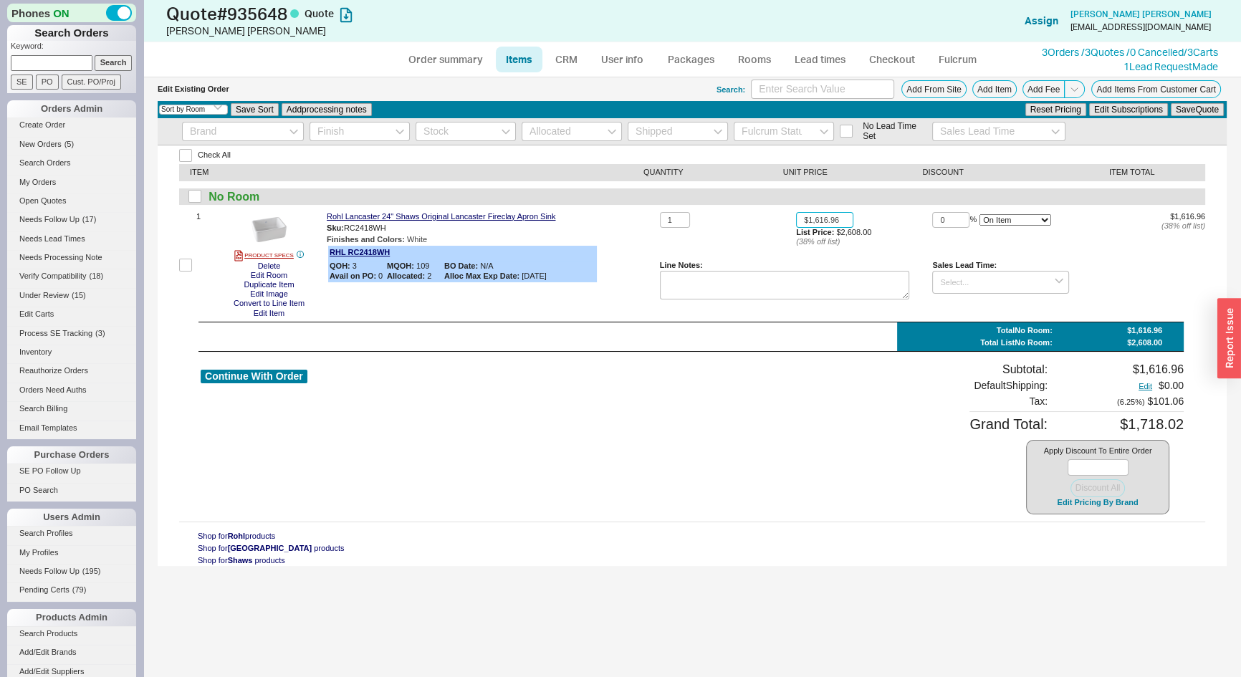
click at [837, 213] on input "$1,616.96" at bounding box center [824, 220] width 57 height 16
type input "$1,600.00"
click at [1192, 110] on button "Save Quote" at bounding box center [1196, 109] width 53 height 13
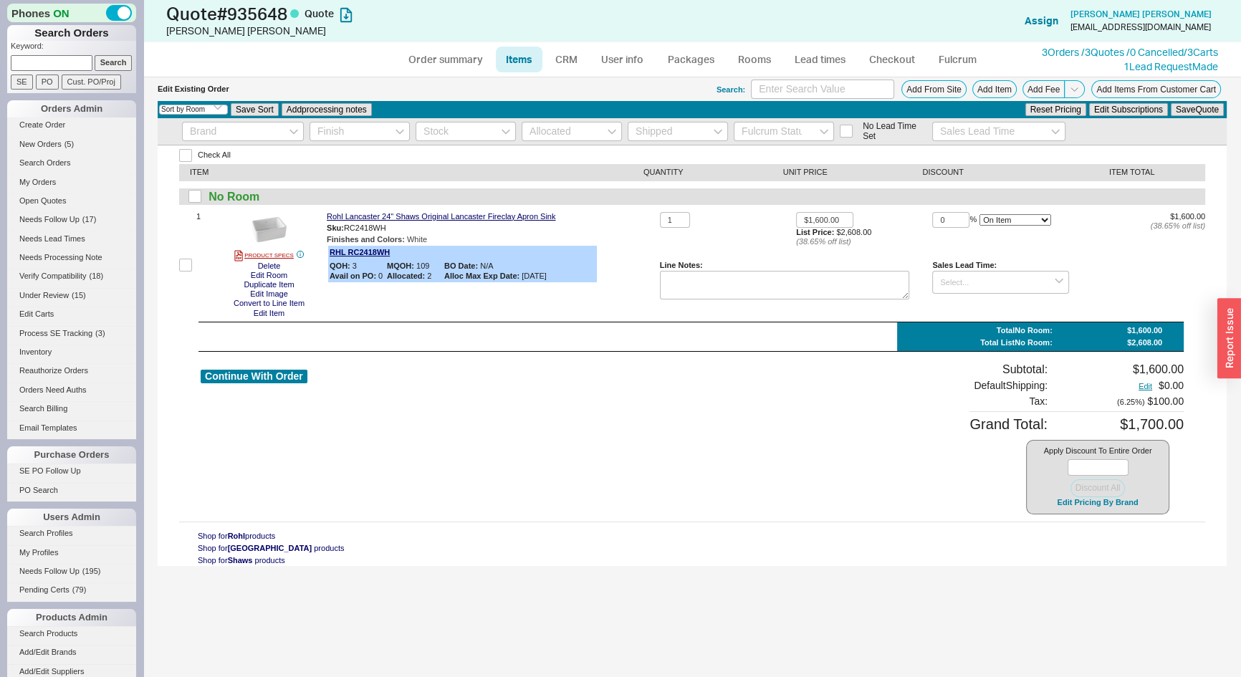
click at [514, 55] on link "Items" at bounding box center [519, 60] width 47 height 26
select select "3"
click at [453, 52] on link "Order summary" at bounding box center [445, 60] width 95 height 26
select select "*"
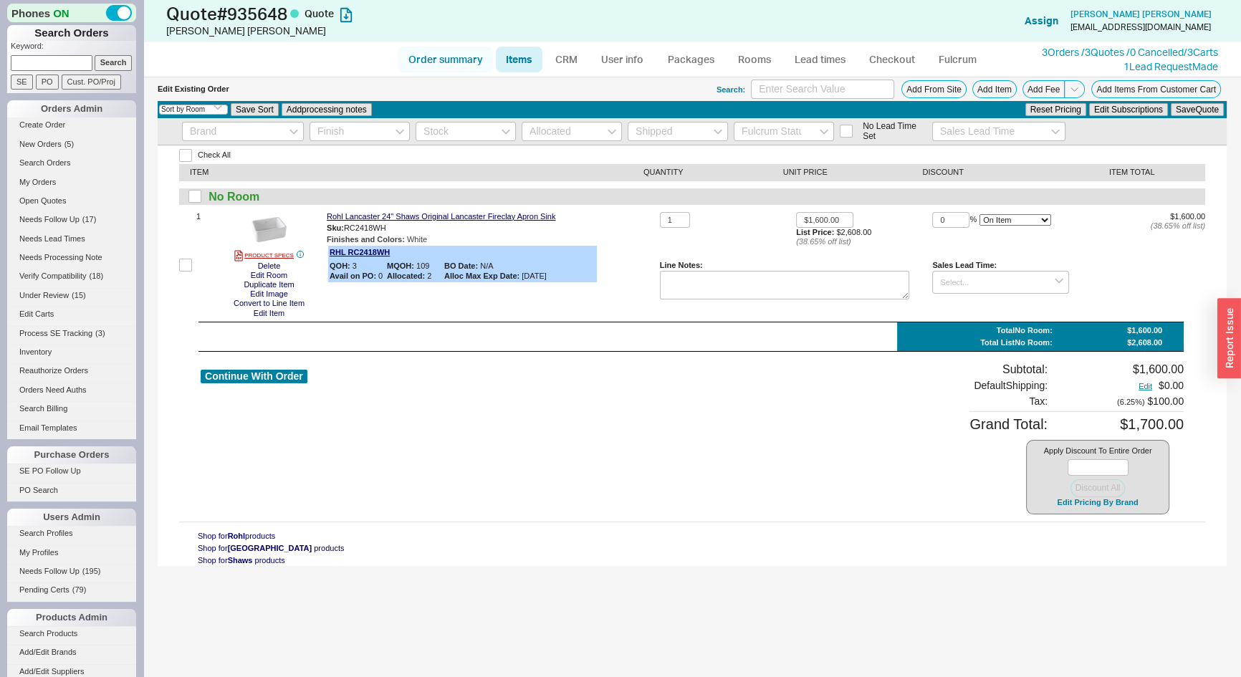
select select "LOW"
select select "3"
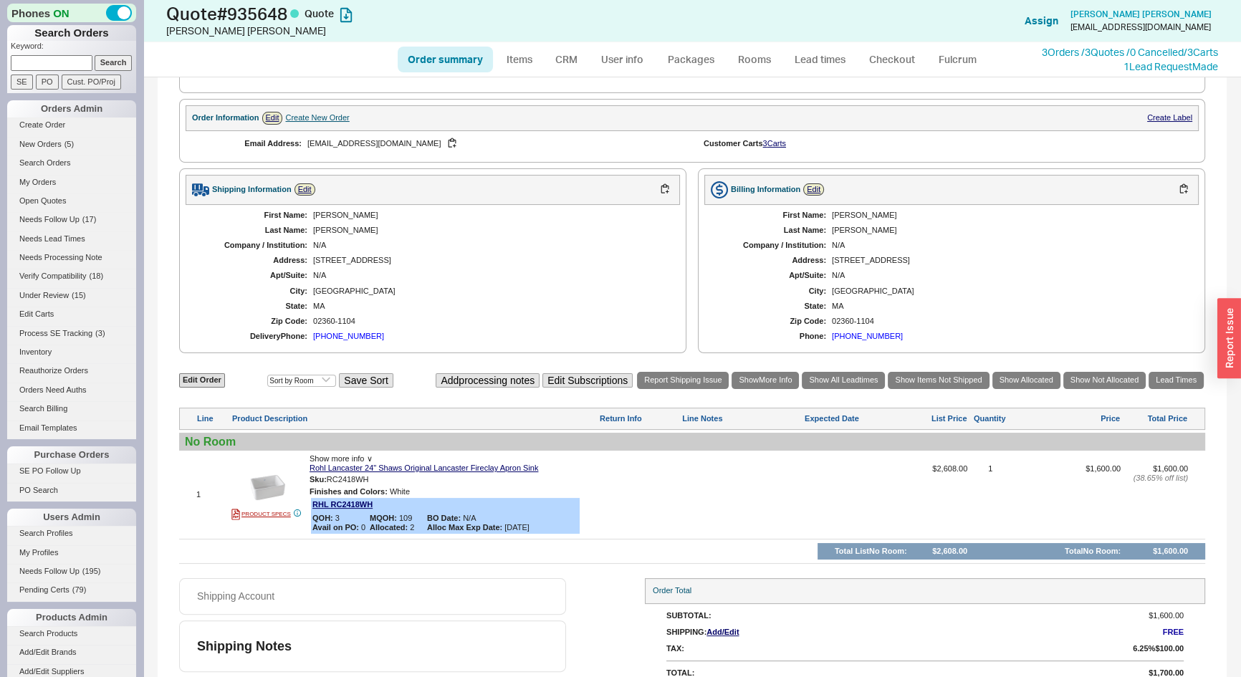
scroll to position [361, 0]
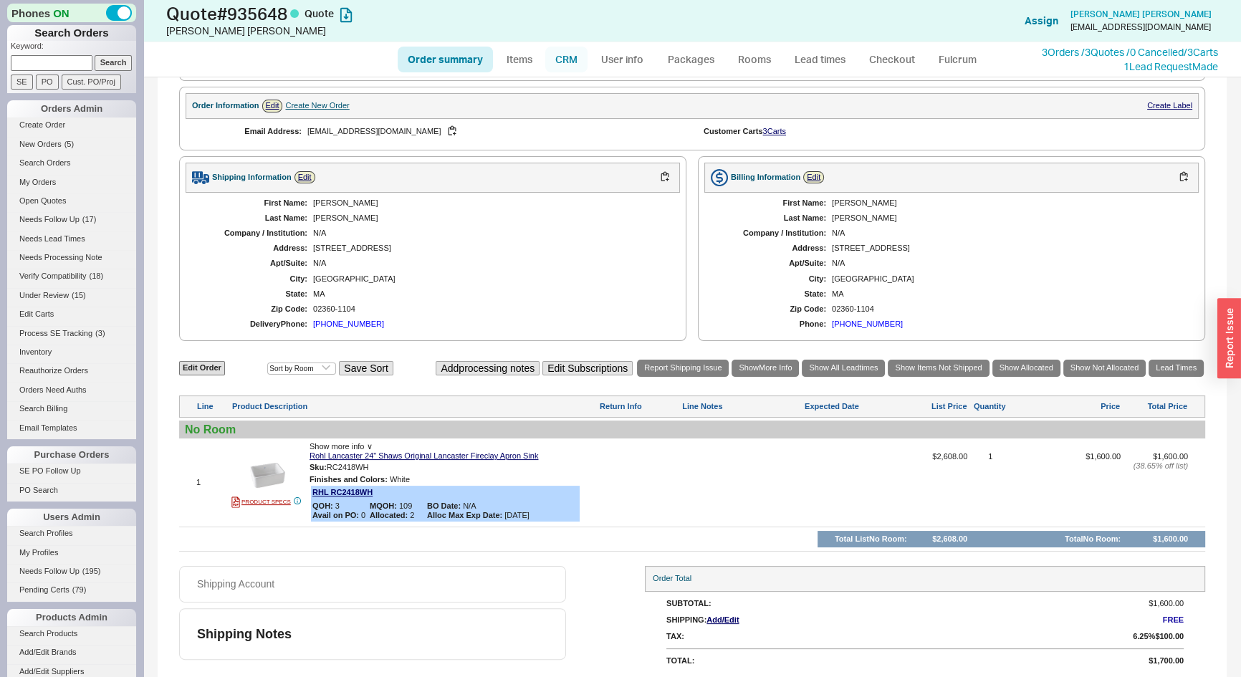
click at [564, 62] on link "CRM" at bounding box center [566, 60] width 42 height 26
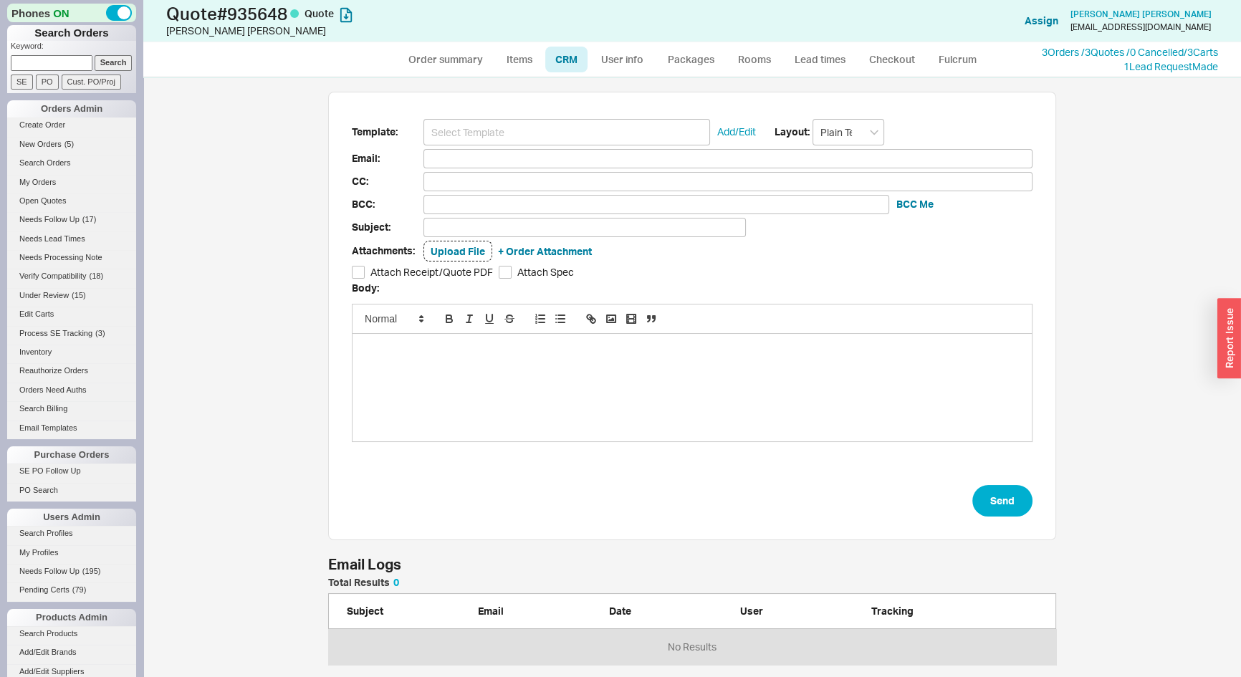
scroll to position [589, 1077]
click at [559, 127] on input at bounding box center [566, 132] width 287 height 27
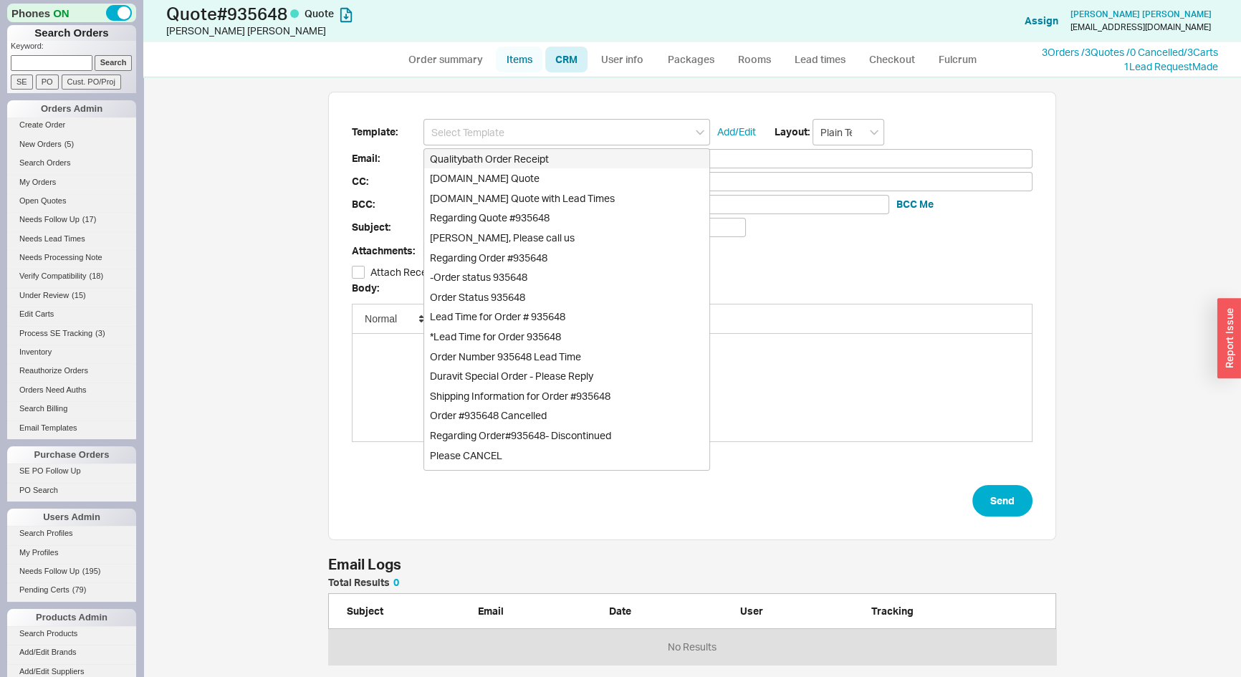
drag, startPoint x: 509, startPoint y: 59, endPoint x: 509, endPoint y: 73, distance: 13.6
click at [509, 60] on link "Items" at bounding box center [519, 60] width 47 height 26
select select "3"
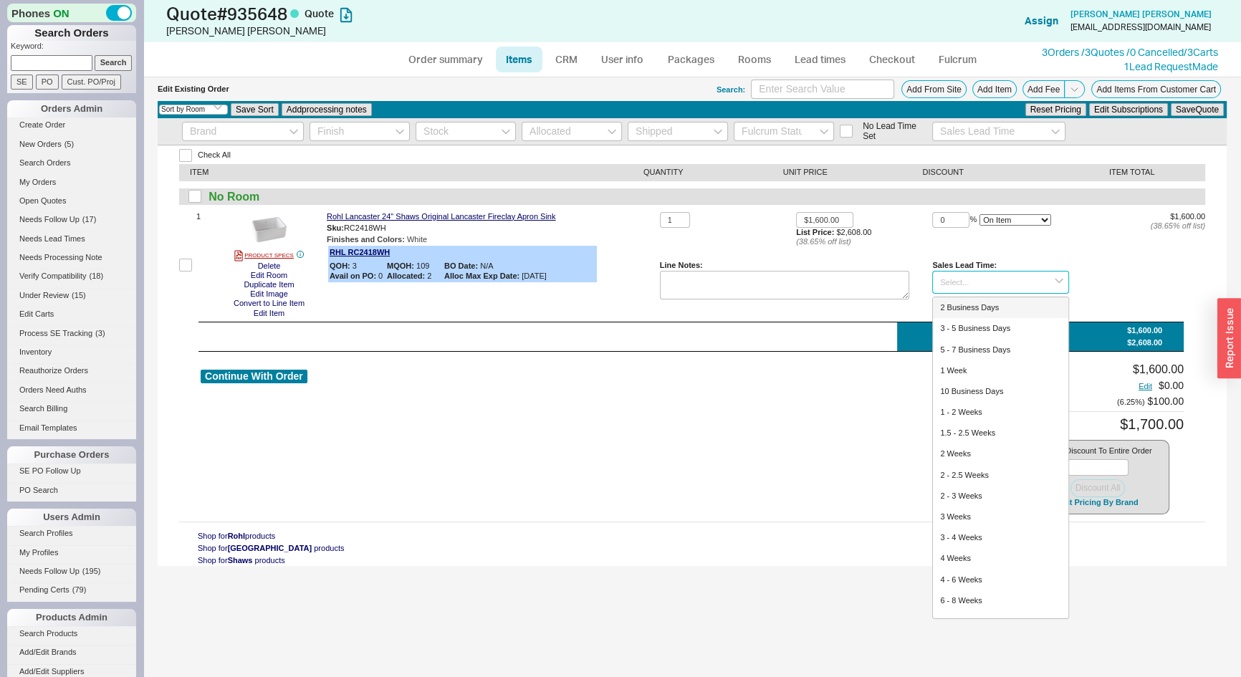
click at [957, 272] on input at bounding box center [1000, 283] width 136 height 24
click at [969, 327] on div "3 - 5 Business Days" at bounding box center [1000, 328] width 135 height 21
type input "3 - 5 Business Days"
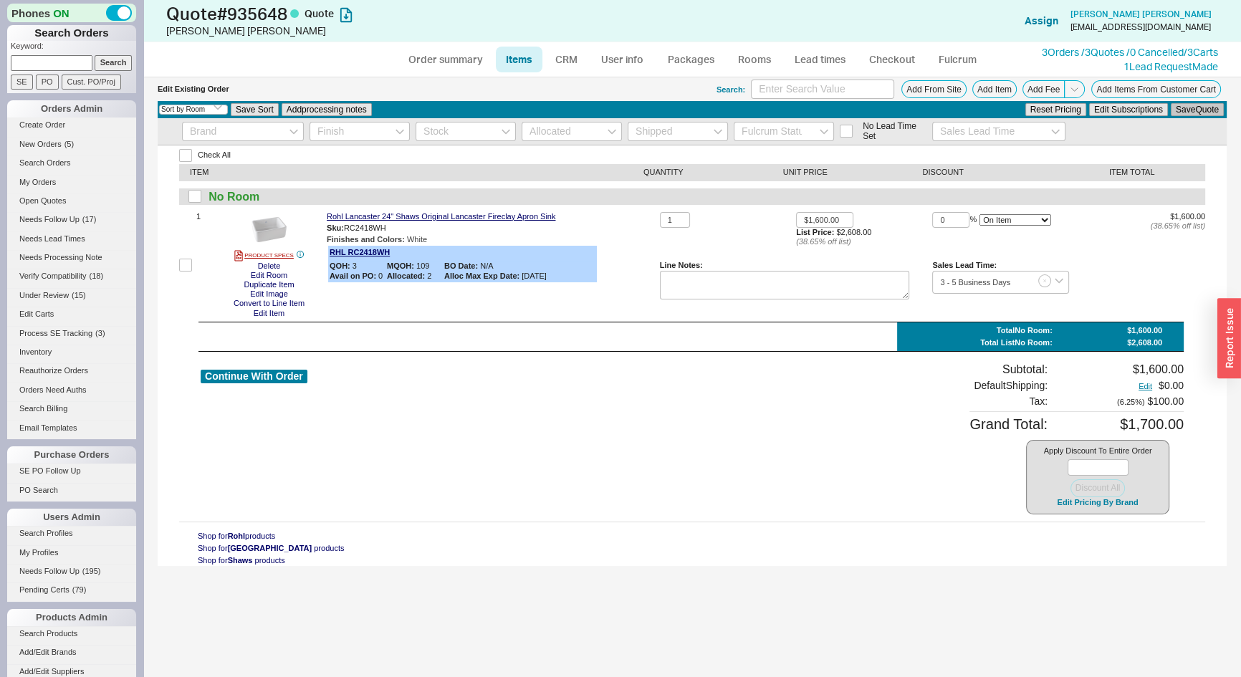
click at [1188, 112] on button "Save Quote" at bounding box center [1196, 109] width 53 height 13
click at [443, 44] on ul "Order summary Items CRM User info Packages Rooms Lead times Checkout Fulcrum" at bounding box center [692, 59] width 600 height 34
drag, startPoint x: 423, startPoint y: 63, endPoint x: 505, endPoint y: 35, distance: 86.3
click at [425, 63] on link "Order summary" at bounding box center [445, 60] width 95 height 26
select select "*"
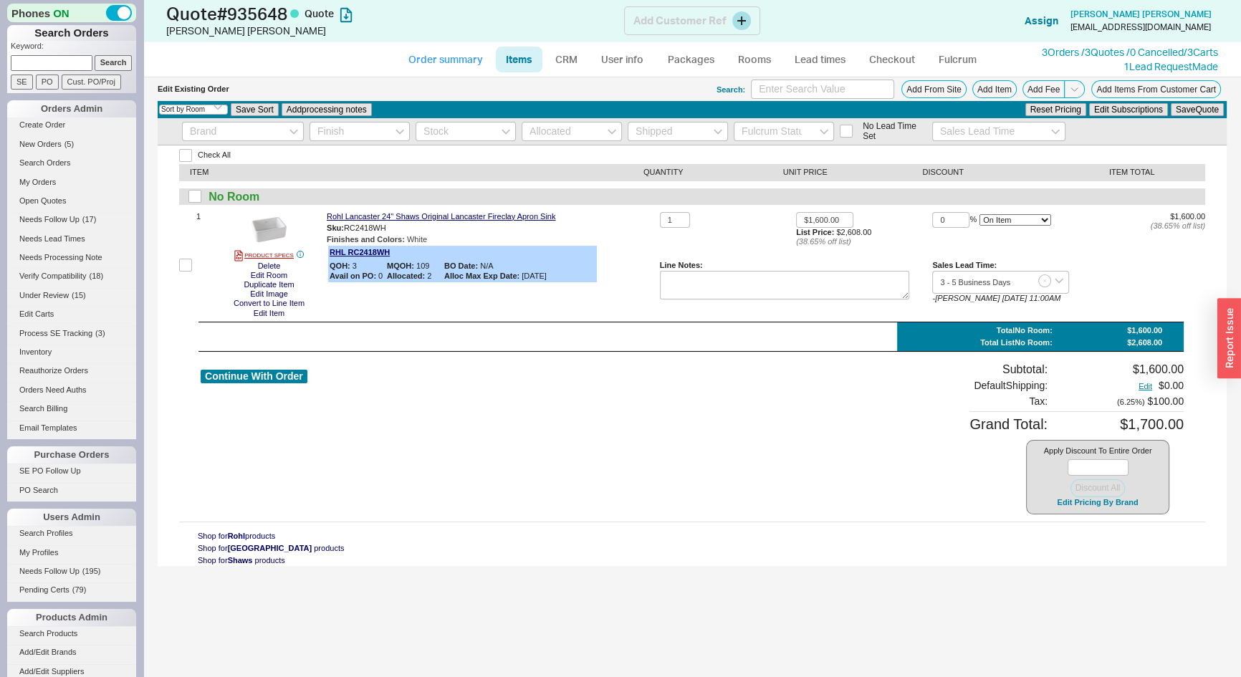
select select "*"
select select "LOW"
select select "3"
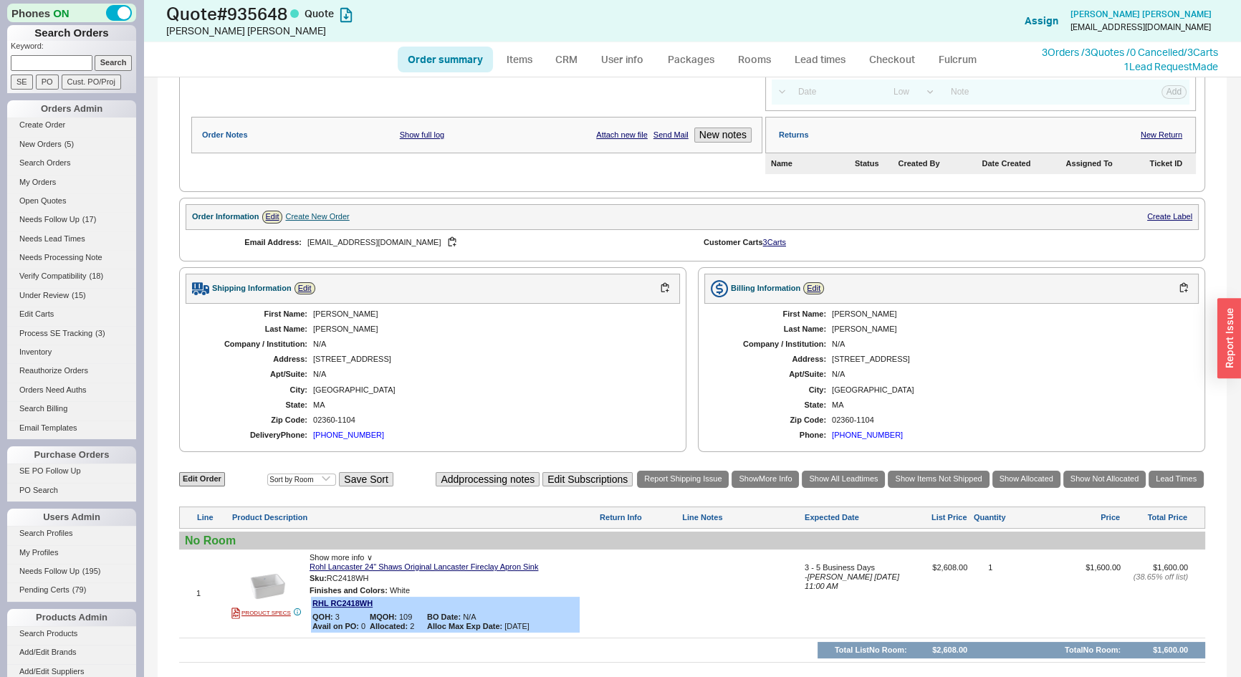
scroll to position [361, 0]
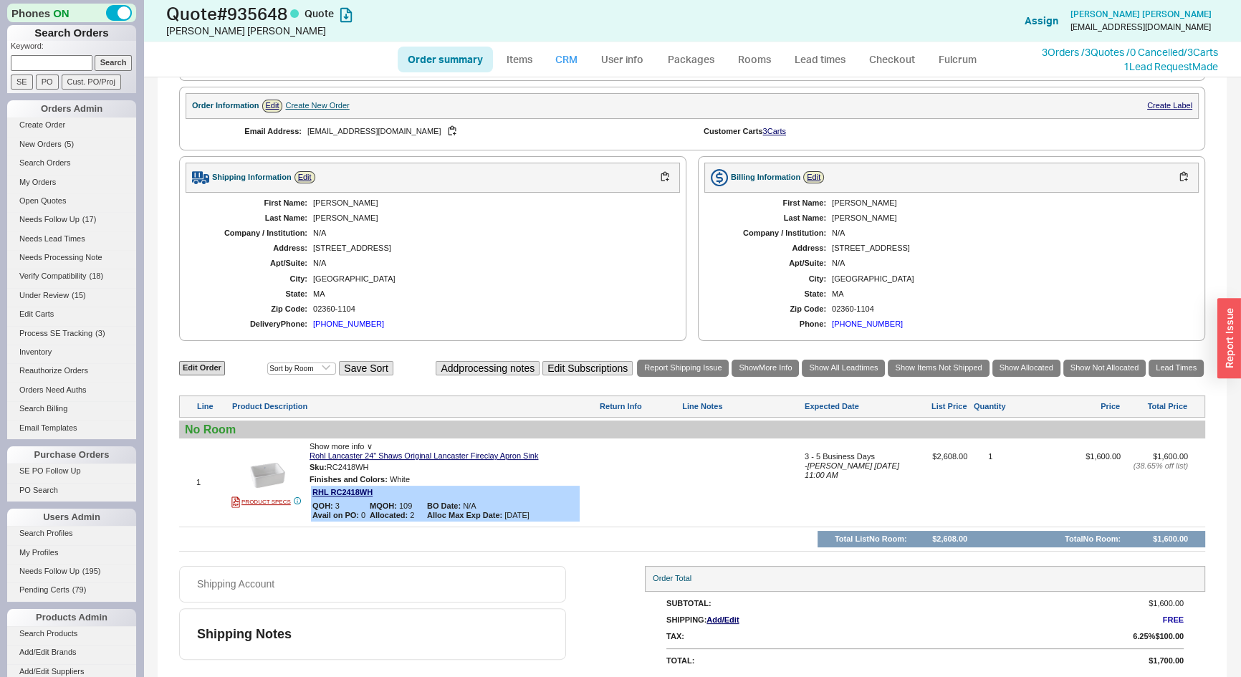
drag, startPoint x: 575, startPoint y: 57, endPoint x: 589, endPoint y: 67, distance: 16.9
click at [574, 57] on link "CRM" at bounding box center [566, 60] width 42 height 26
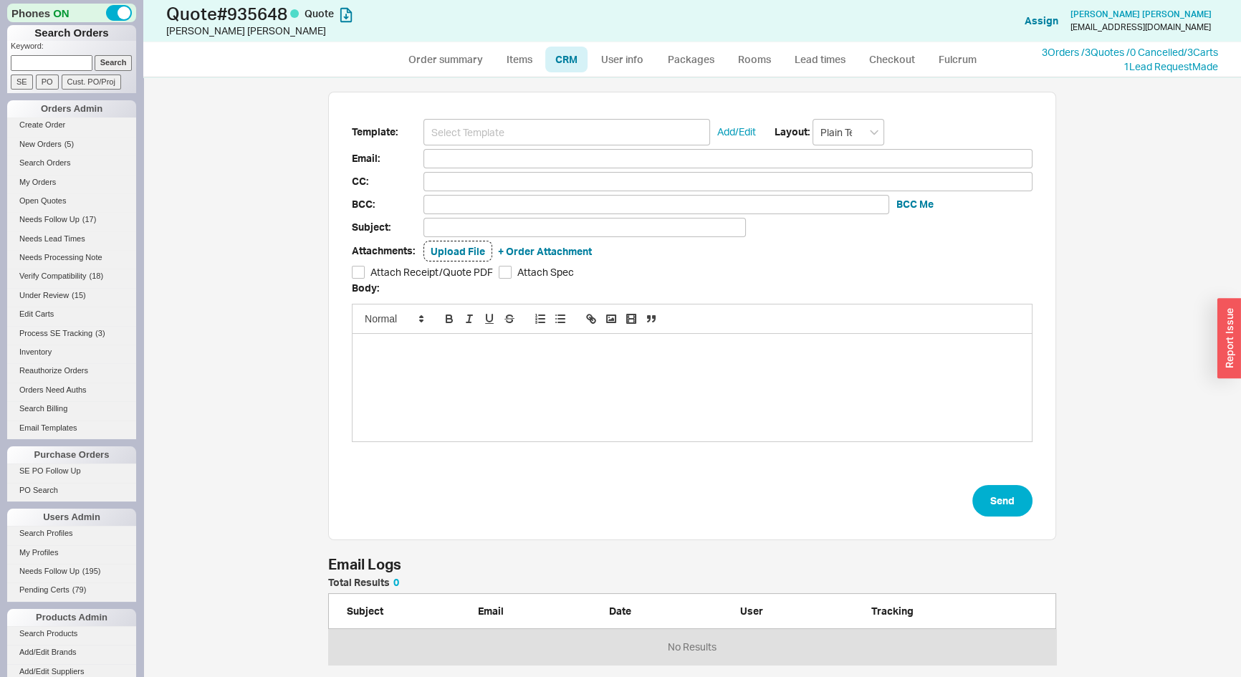
scroll to position [589, 1077]
click at [603, 128] on input at bounding box center [566, 132] width 287 height 27
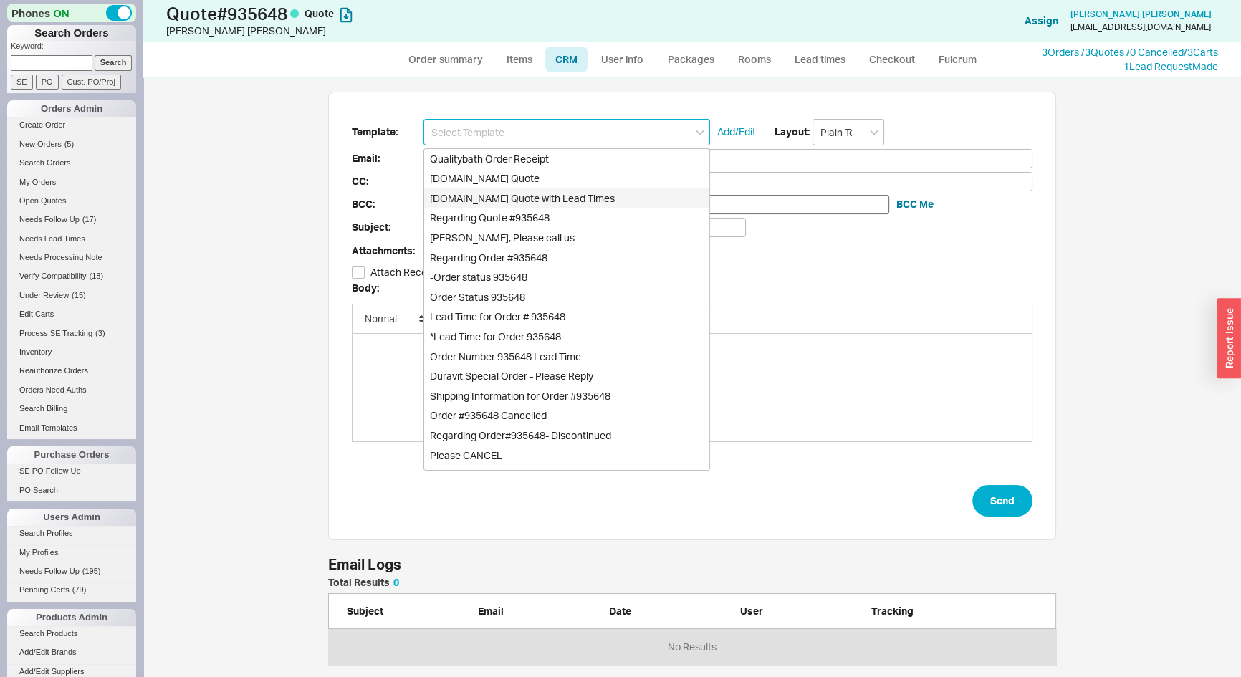
drag, startPoint x: 587, startPoint y: 193, endPoint x: 597, endPoint y: 198, distance: 11.2
click at [587, 194] on div "[DOMAIN_NAME] Quote with Lead Times" at bounding box center [566, 198] width 285 height 20
type input "Receipt"
type input "[EMAIL_ADDRESS][DOMAIN_NAME]"
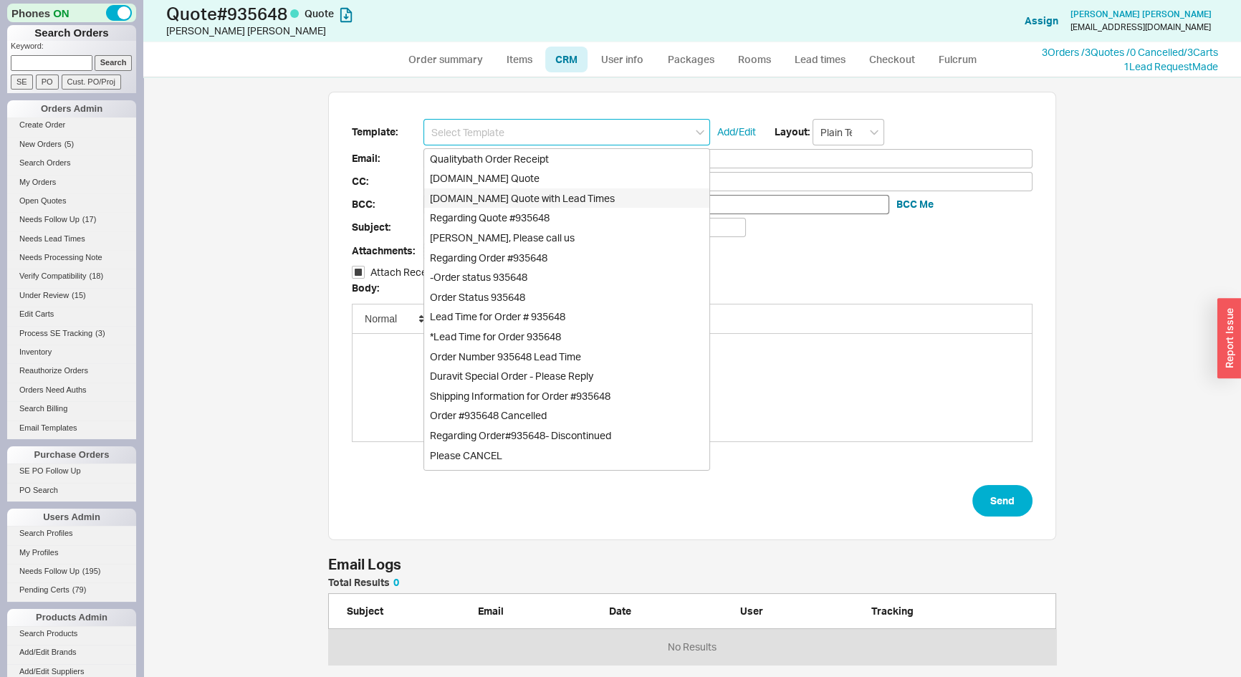
type input "Quality Bath Quote #935648 with Lead Times"
checkbox input "true"
type input "[DOMAIN_NAME] Quote with Lead Times"
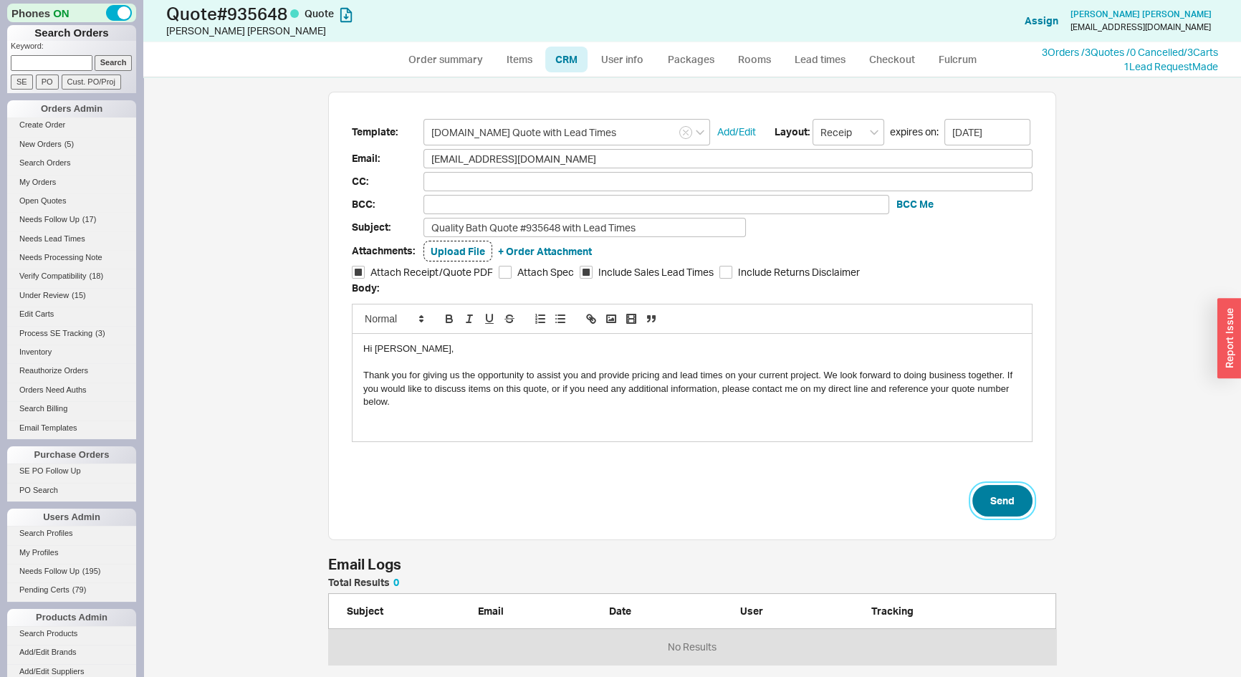
click at [1021, 506] on button "Send" at bounding box center [1002, 501] width 60 height 32
select select "*"
select select "LOW"
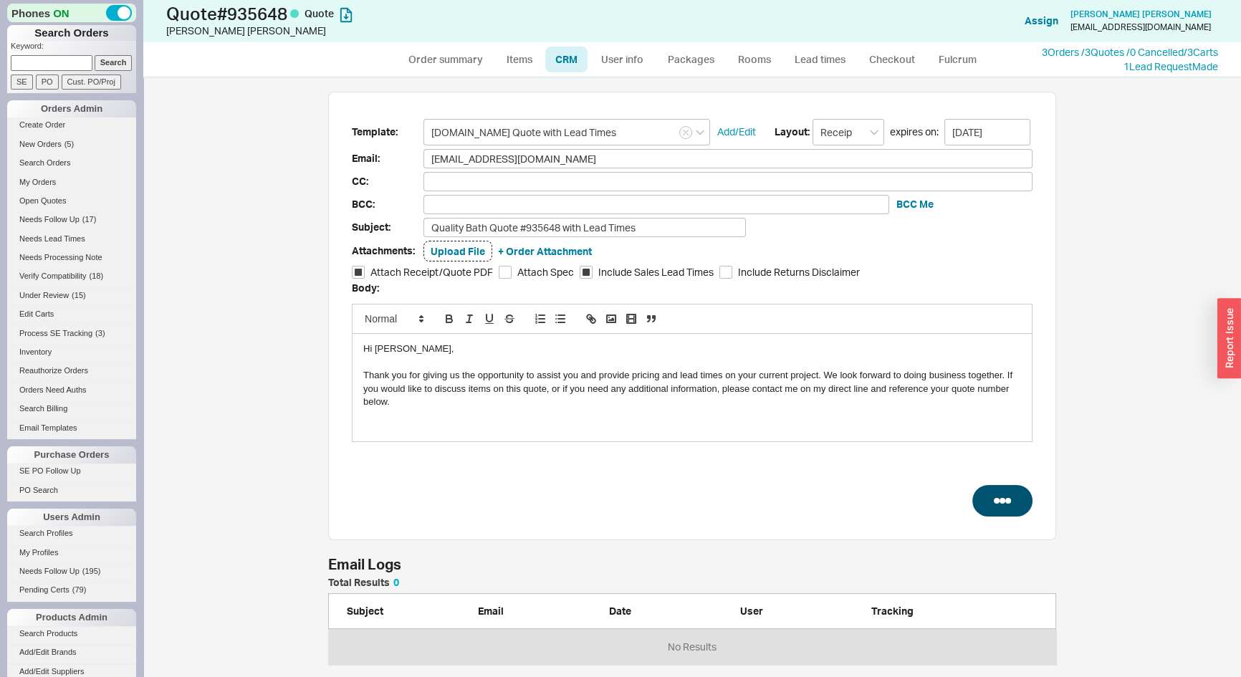
select select "3"
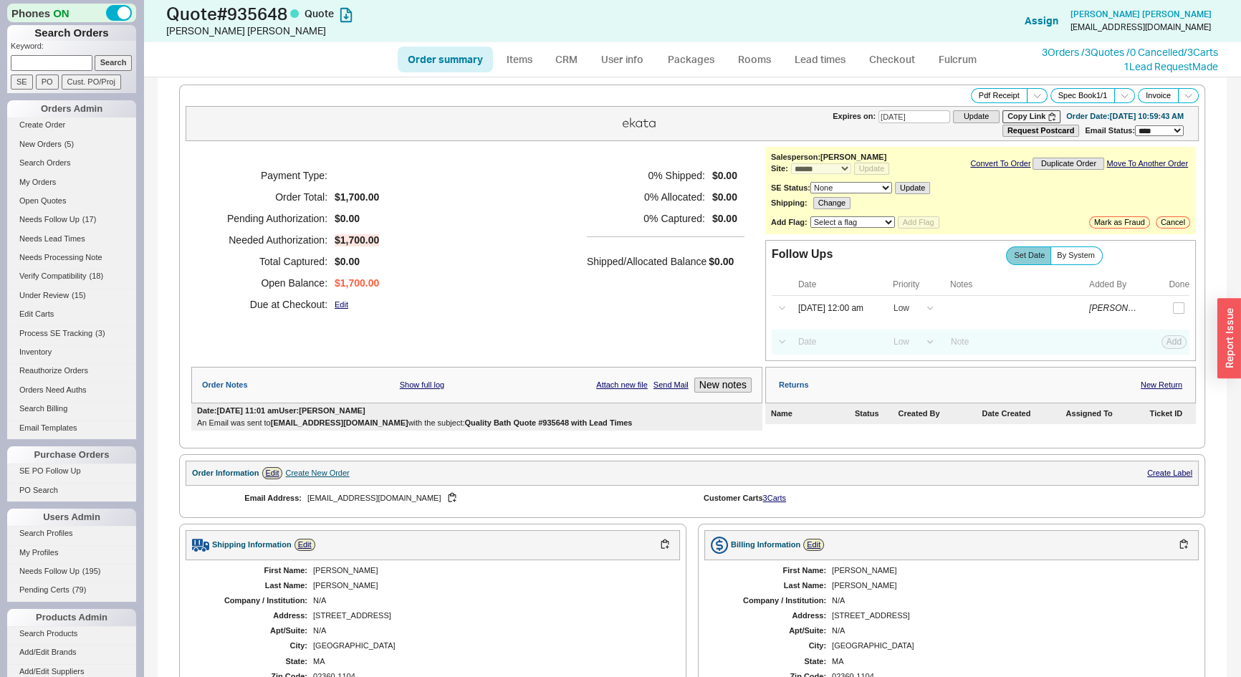
scroll to position [367, 0]
